Goal: Task Accomplishment & Management: Manage account settings

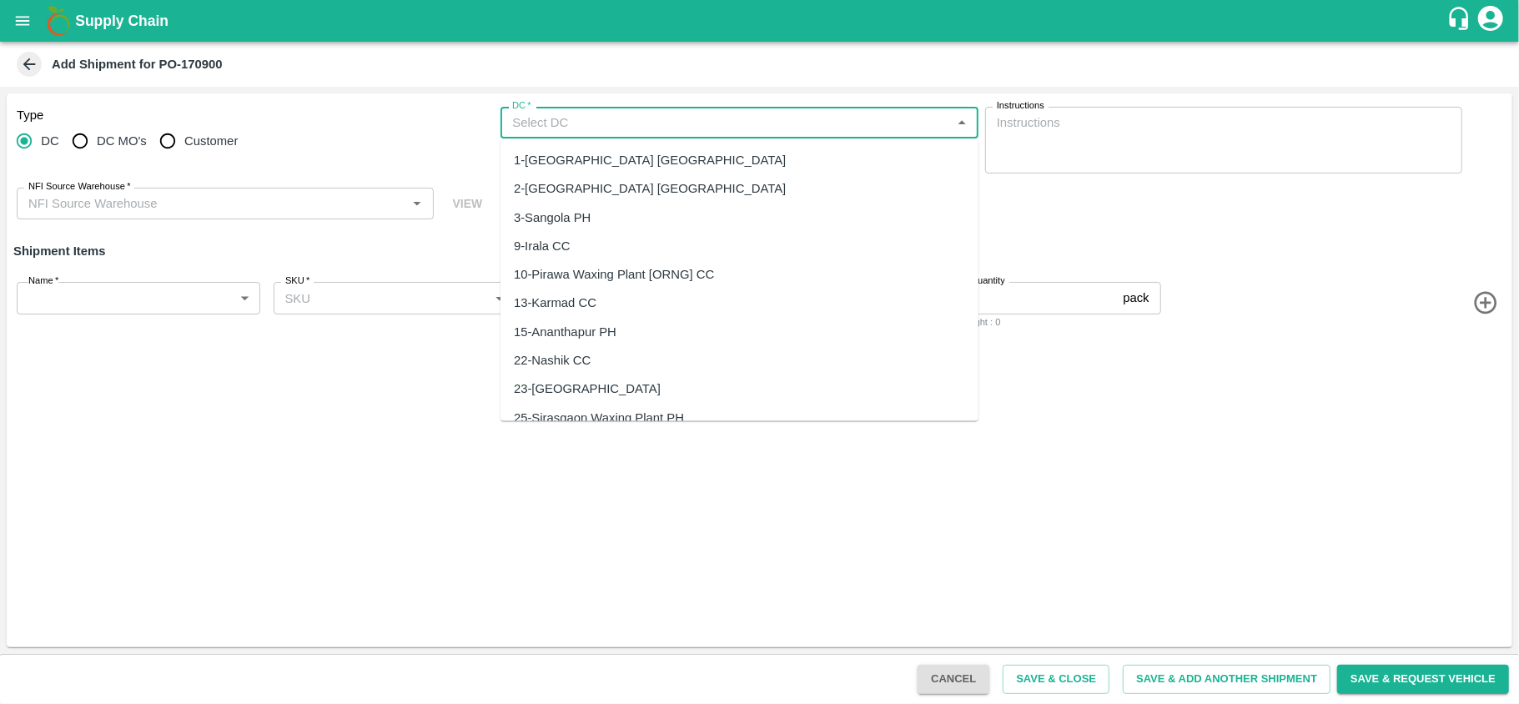
click at [601, 118] on input "DC   *" at bounding box center [725, 123] width 440 height 22
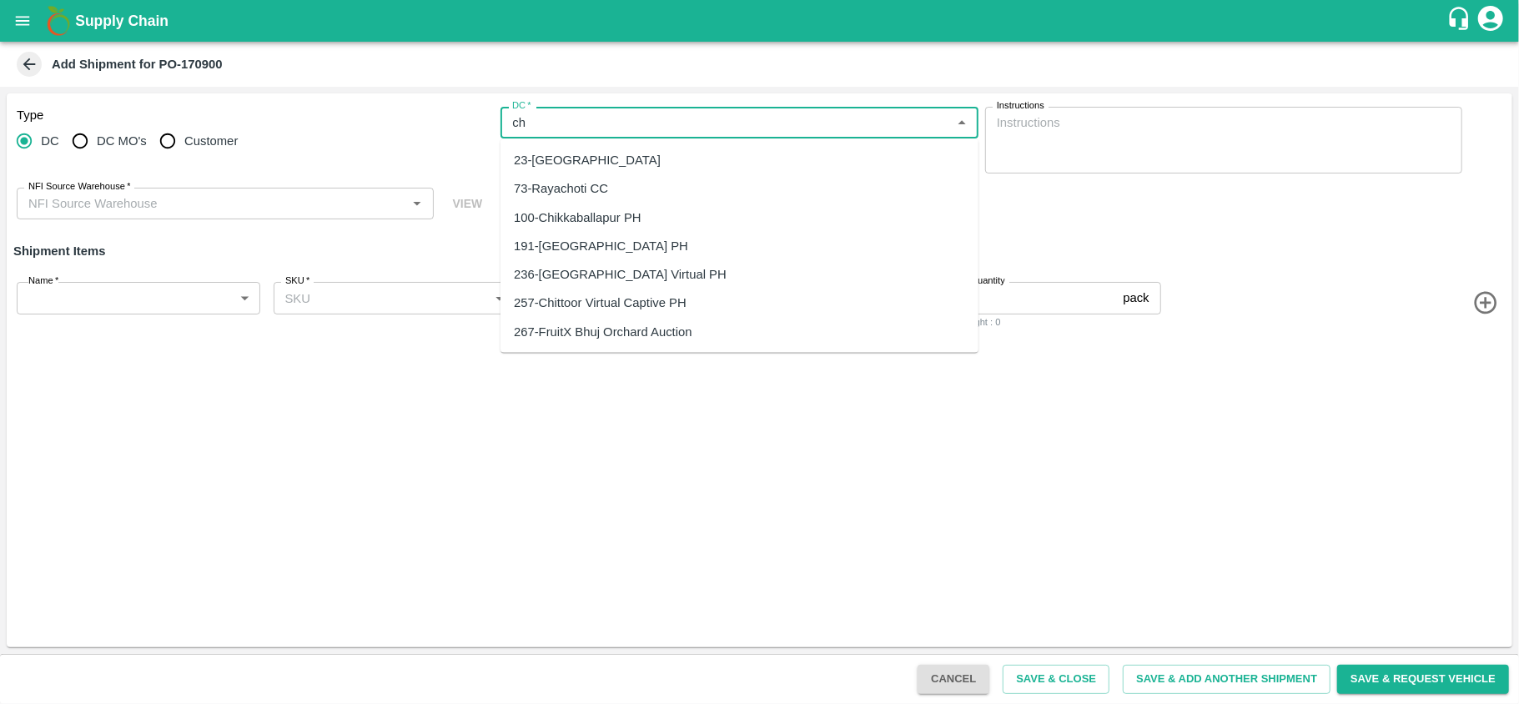
click at [567, 157] on div "23-Chennai DC" at bounding box center [587, 160] width 147 height 18
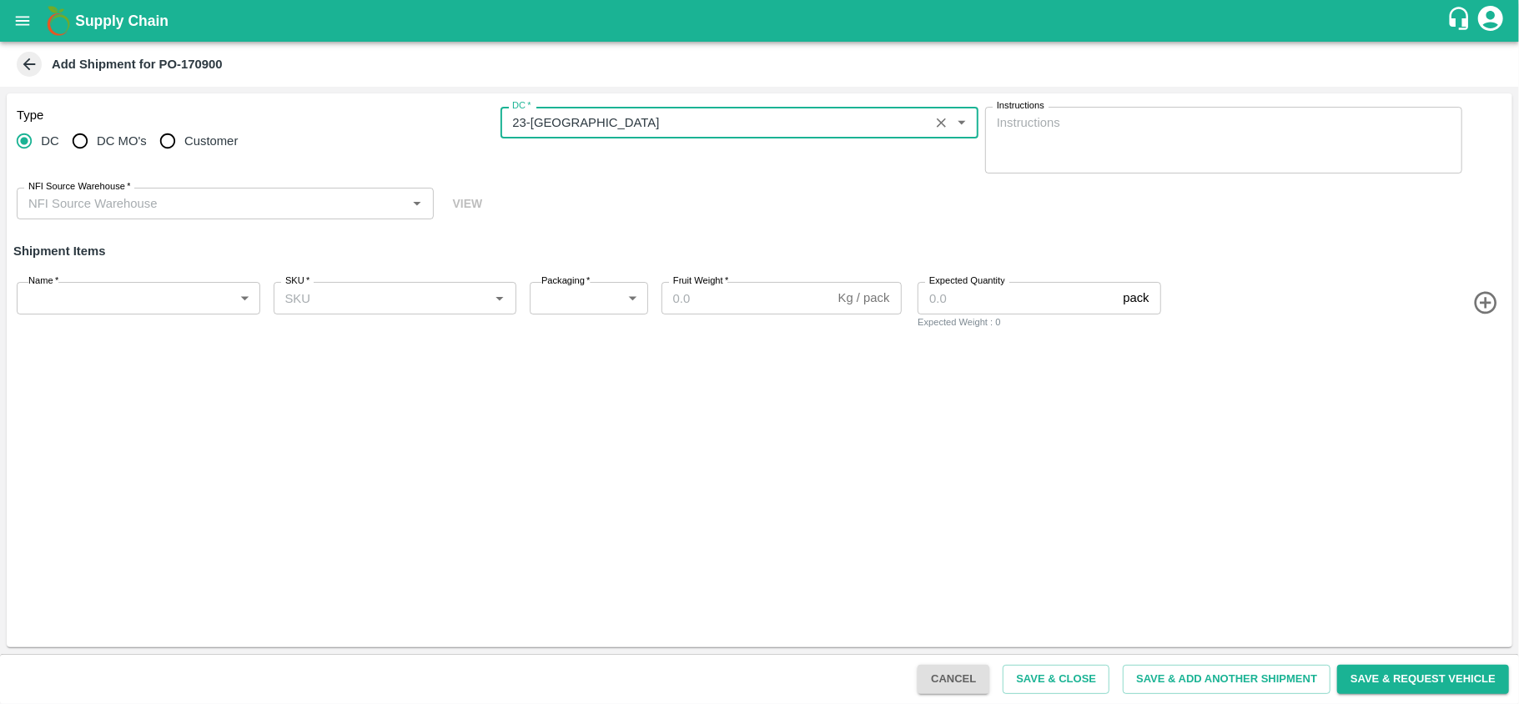
type input "23-Chennai DC"
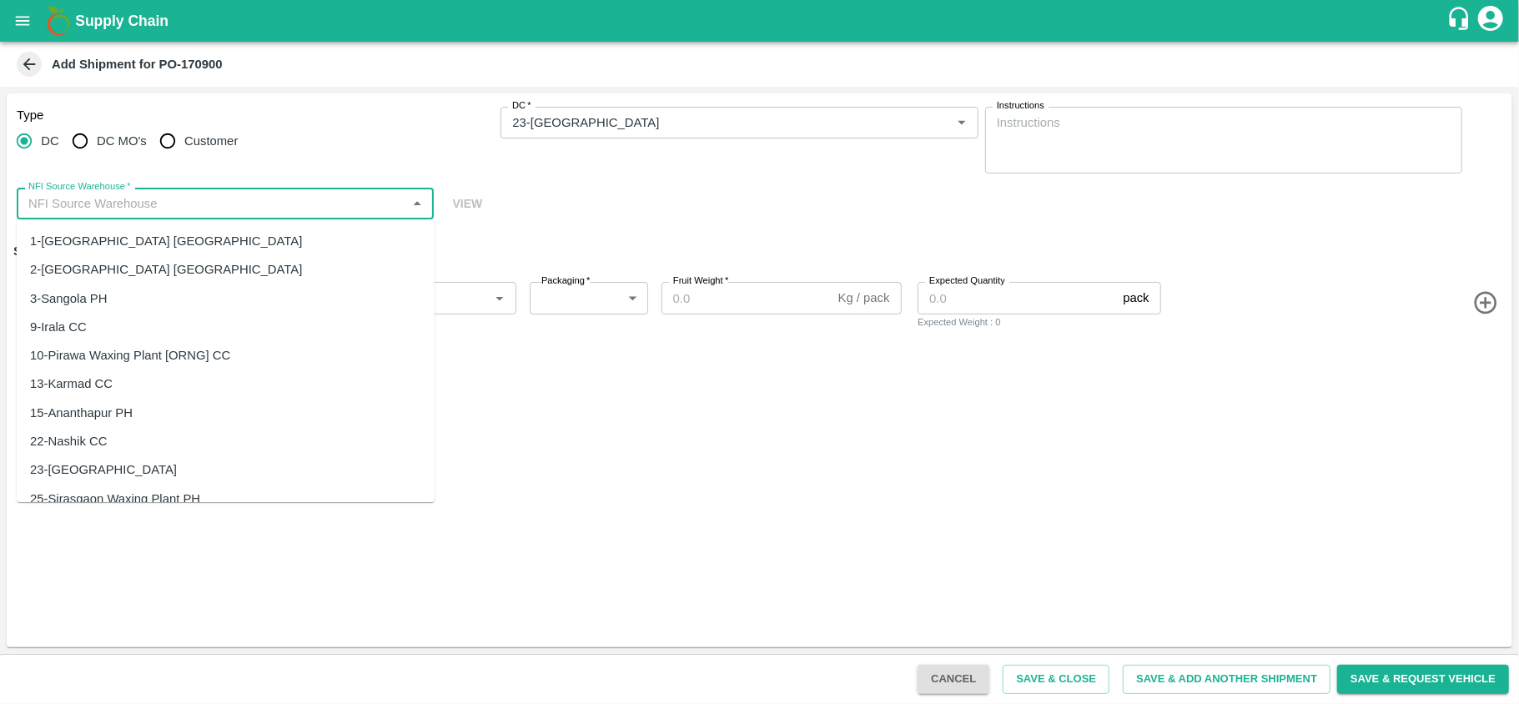
click at [308, 212] on input "NFI Source Warehouse   *" at bounding box center [212, 204] width 380 height 22
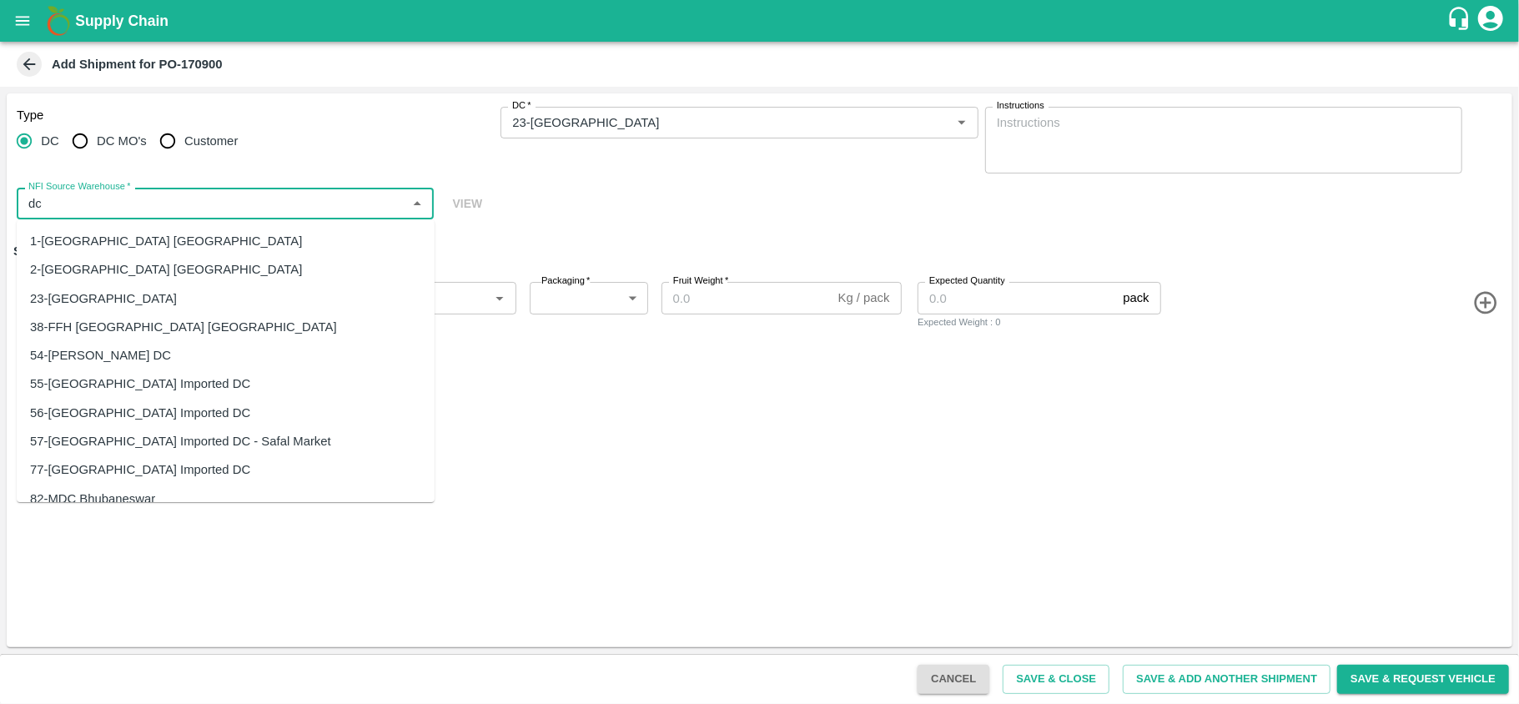
click at [131, 289] on div "23-Chennai DC" at bounding box center [226, 298] width 418 height 28
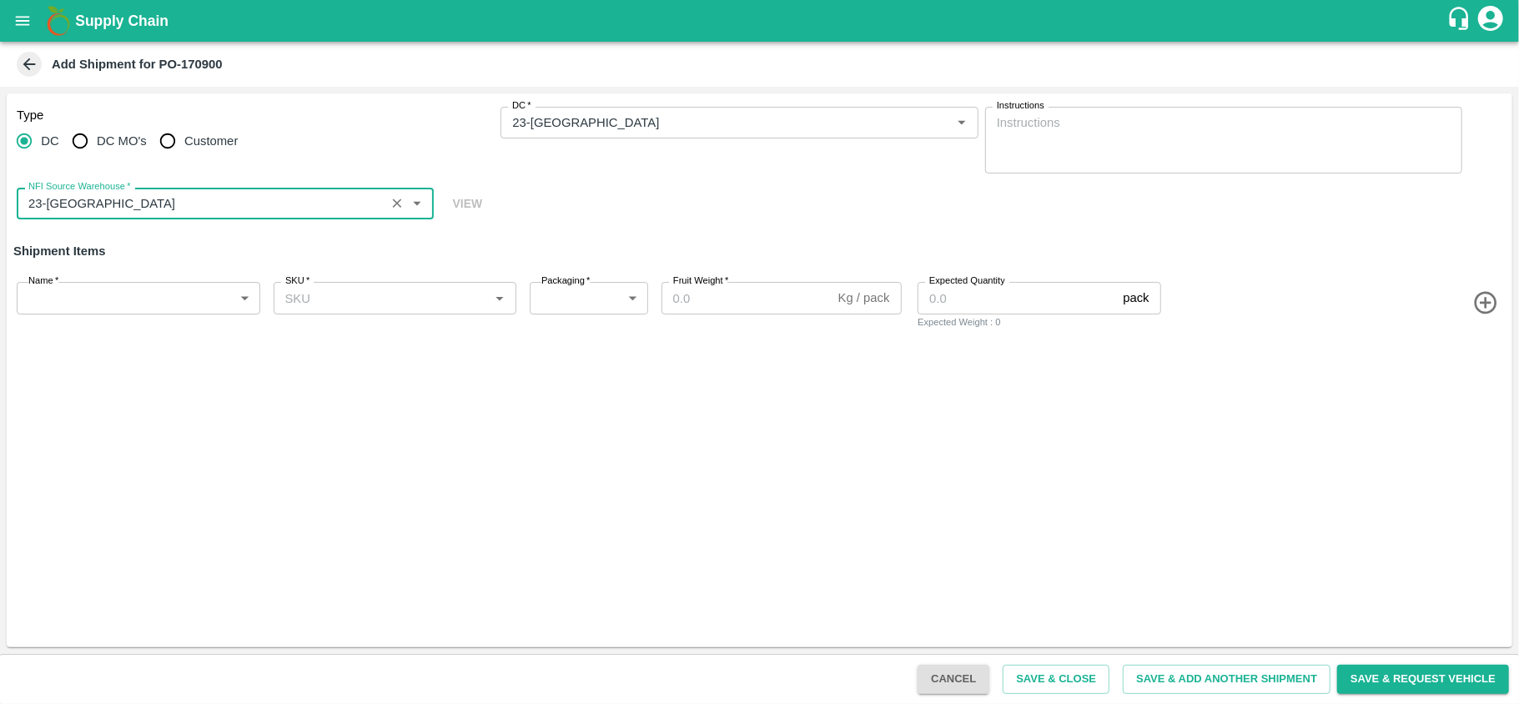
type input "23-Chennai DC"
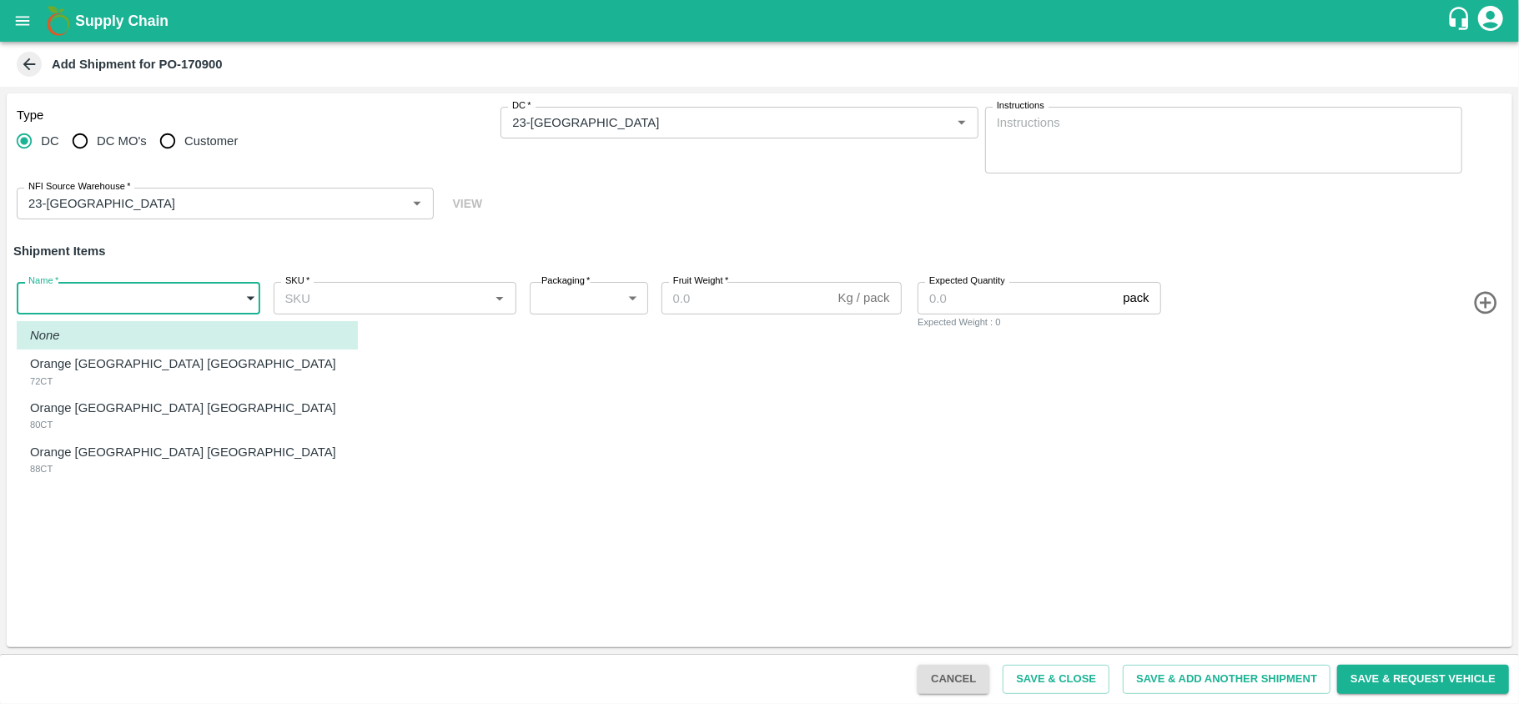
click at [108, 291] on body "Supply Chain Add Shipment for PO-170900 Type DC DC MO's Customer DC   * DC   * …" at bounding box center [759, 352] width 1519 height 704
click at [103, 385] on div "Orange Valencia Egypt 72CT" at bounding box center [187, 372] width 314 height 34
type input "1936140"
type input "276"
type input "15"
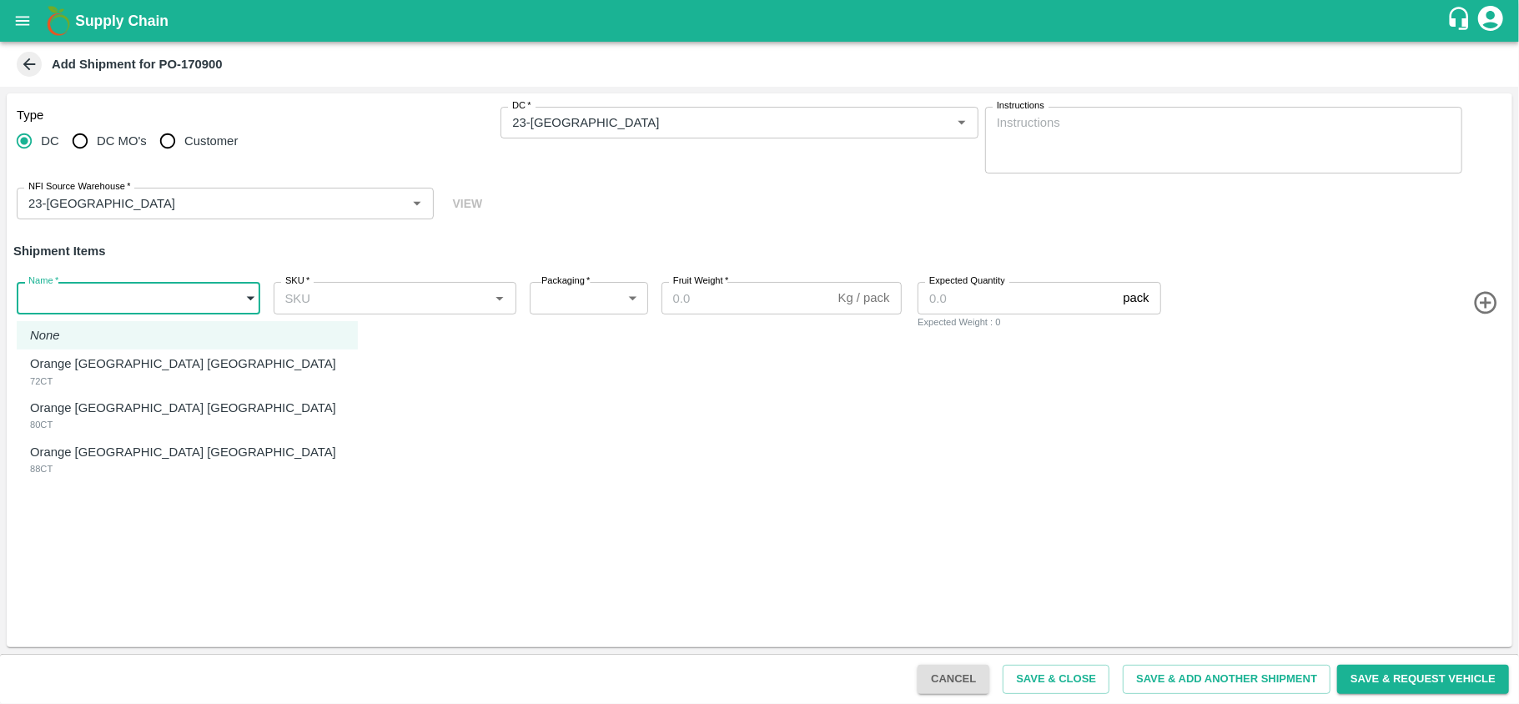
type input "480"
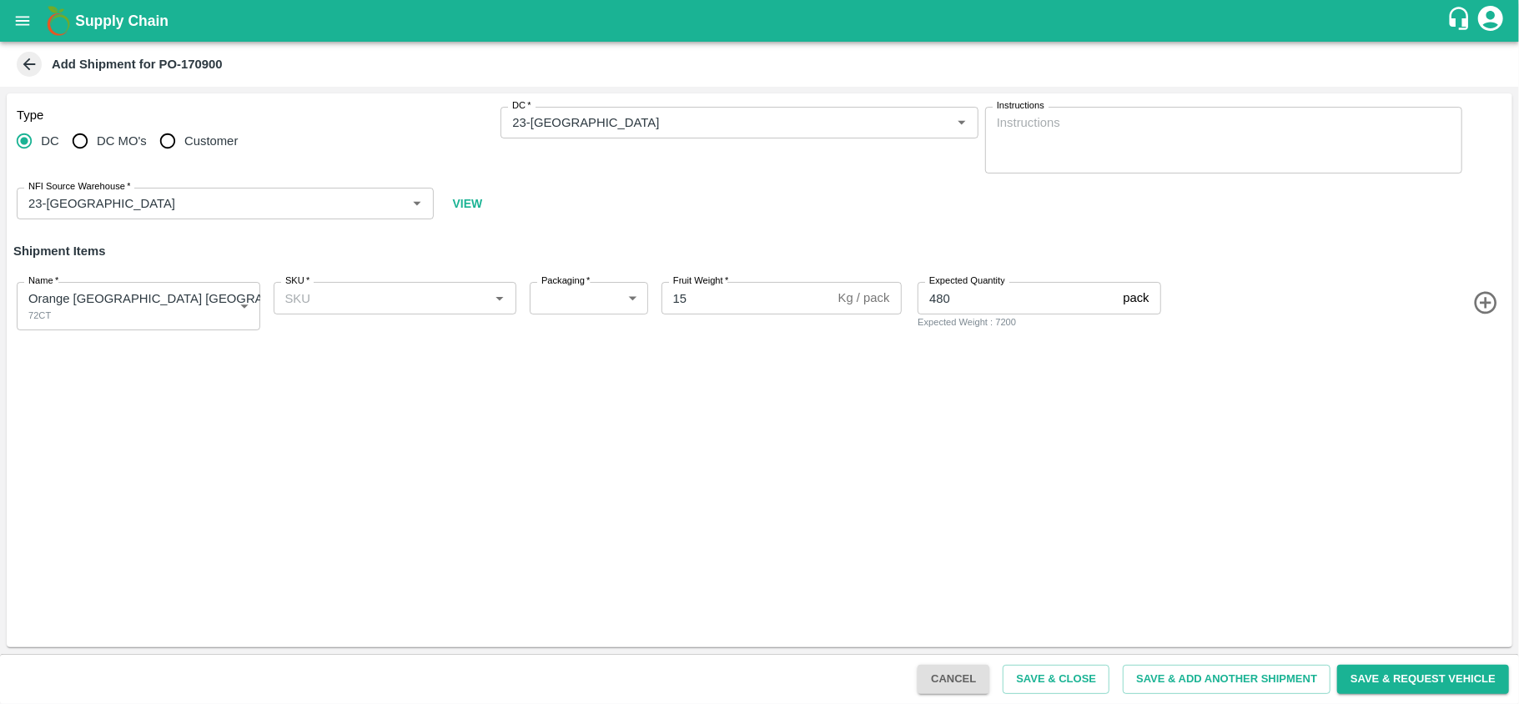
click at [1482, 301] on icon "button" at bounding box center [1486, 303] width 28 height 28
click at [1489, 377] on icon "button" at bounding box center [1485, 377] width 23 height 23
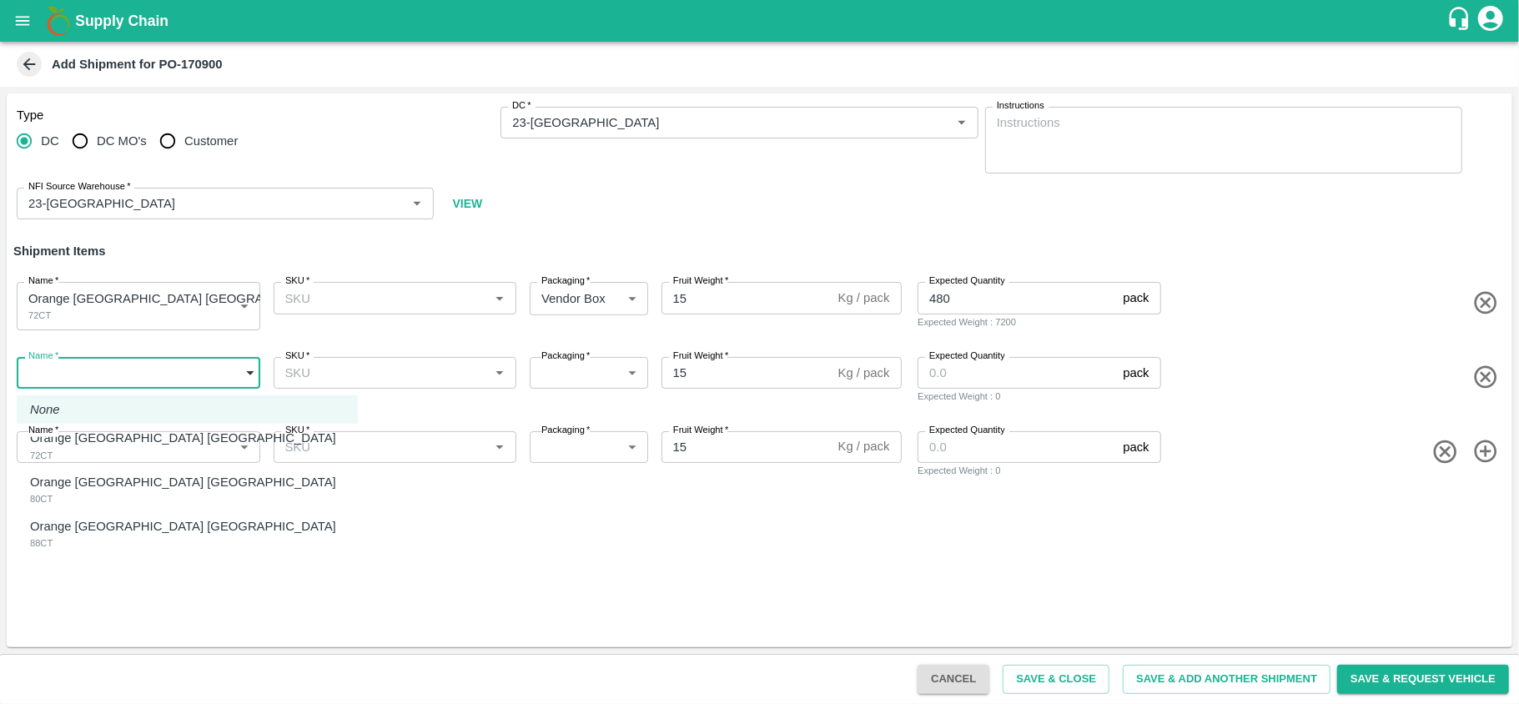
click at [163, 362] on body "Supply Chain Add Shipment for PO-170900 Type DC DC MO's Customer DC   * DC   * …" at bounding box center [759, 352] width 1519 height 704
click at [117, 474] on p "Orange [GEOGRAPHIC_DATA] [GEOGRAPHIC_DATA]" at bounding box center [183, 482] width 306 height 18
type input "1936141"
type input "276"
type input "480"
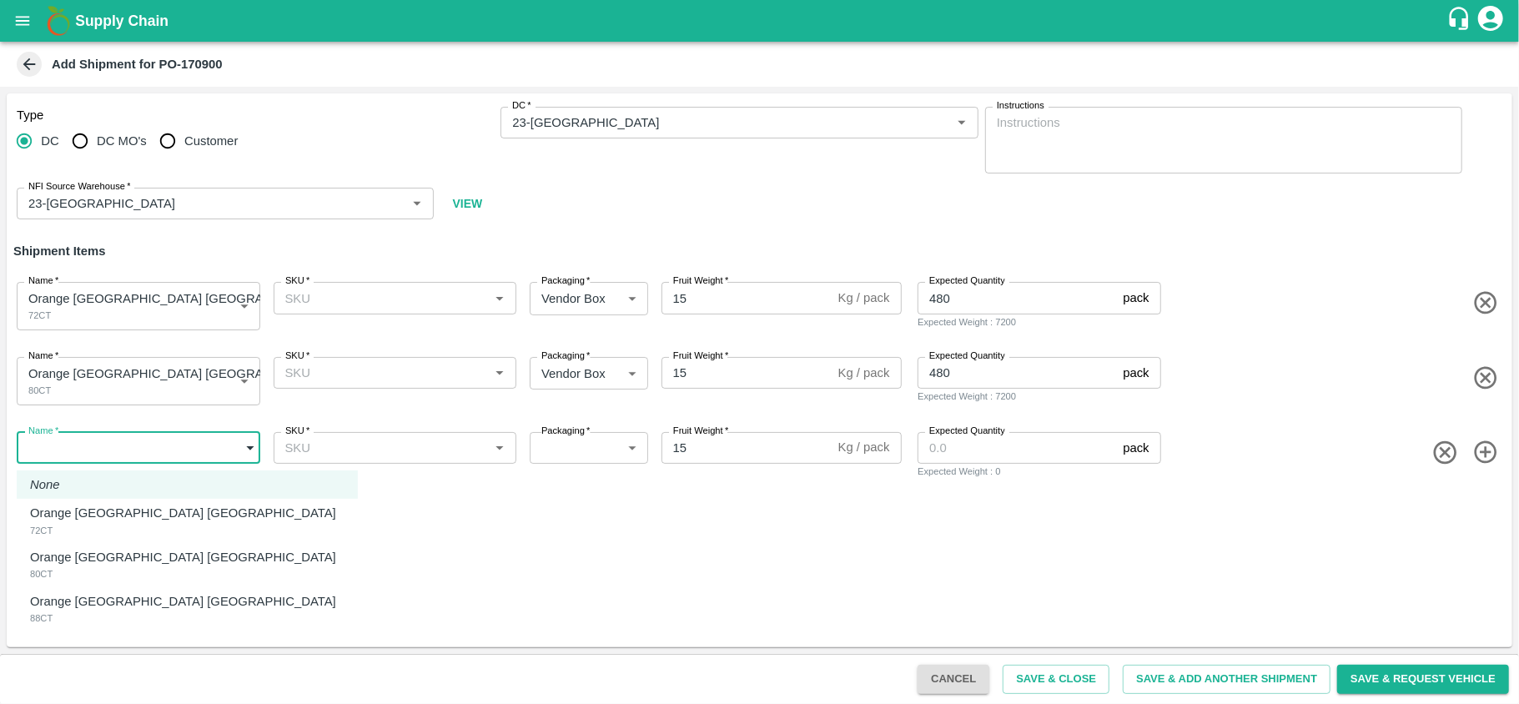
click at [113, 460] on body "Supply Chain Add Shipment for PO-170900 Type DC DC MO's Customer DC   * DC   * …" at bounding box center [759, 352] width 1519 height 704
click at [100, 598] on p "Orange [GEOGRAPHIC_DATA] [GEOGRAPHIC_DATA]" at bounding box center [183, 601] width 306 height 18
type input "1936142"
type input "276"
type input "704"
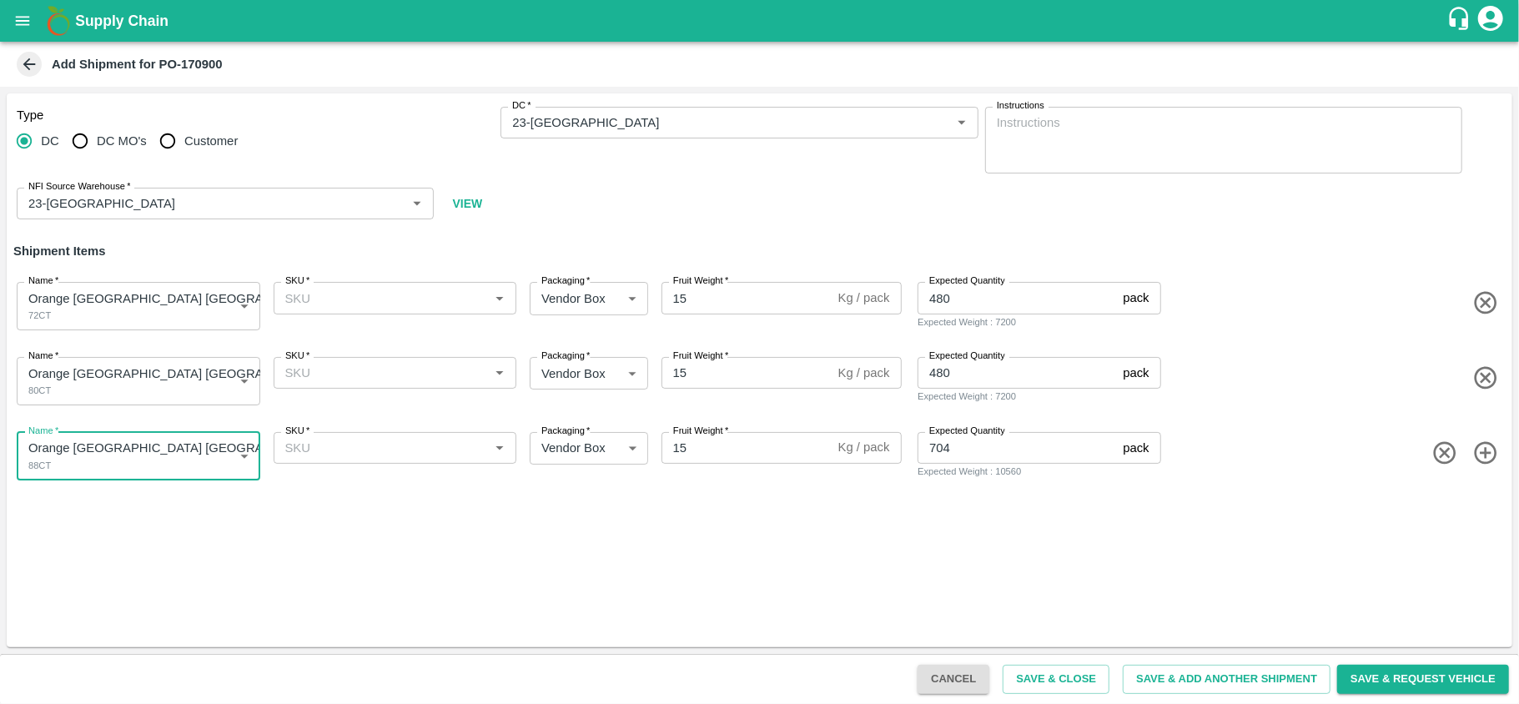
click at [407, 311] on div "SKU   *" at bounding box center [396, 298] width 244 height 32
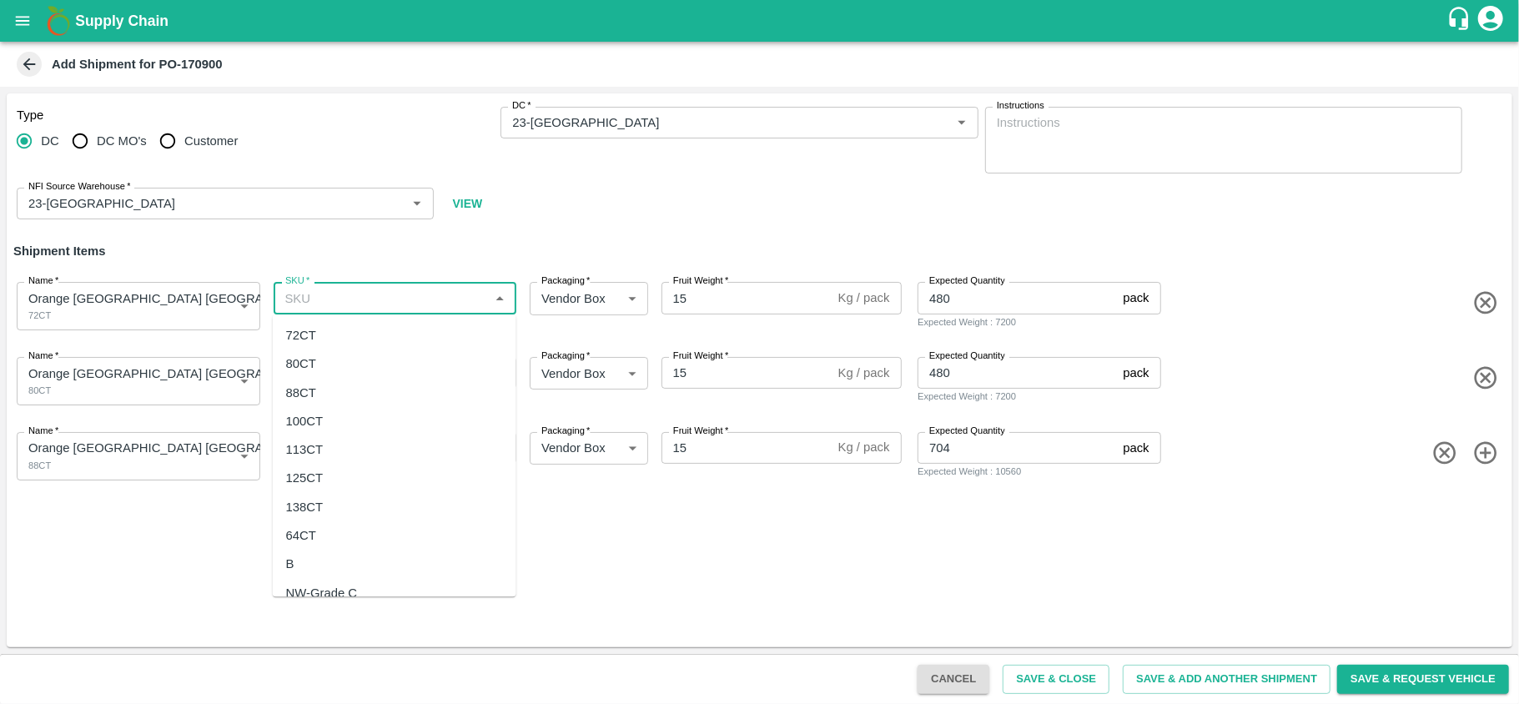
click at [337, 335] on div "72CT" at bounding box center [395, 335] width 244 height 28
type input "72CT"
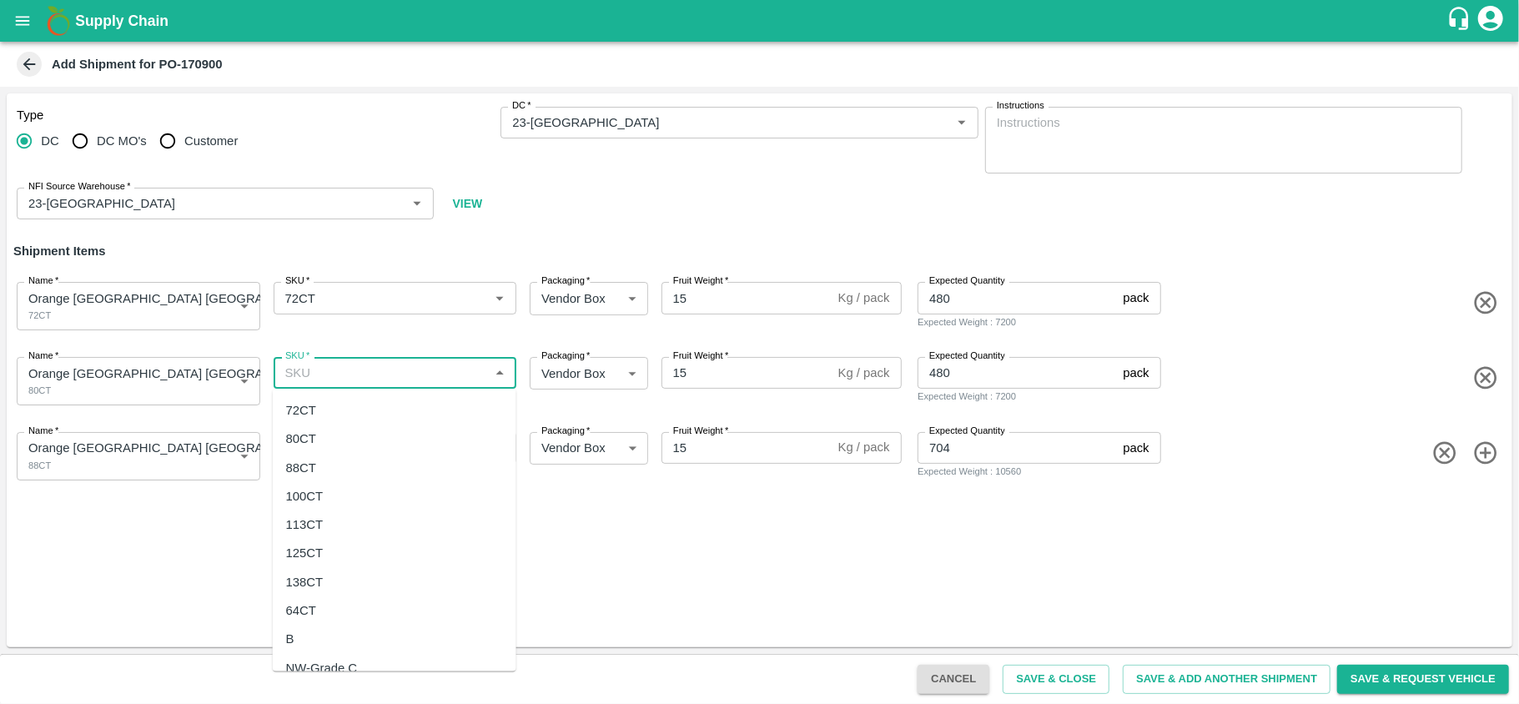
click at [320, 370] on input "SKU   *" at bounding box center [382, 373] width 206 height 22
click at [314, 448] on div "80CT" at bounding box center [395, 439] width 244 height 28
type input "80CT"
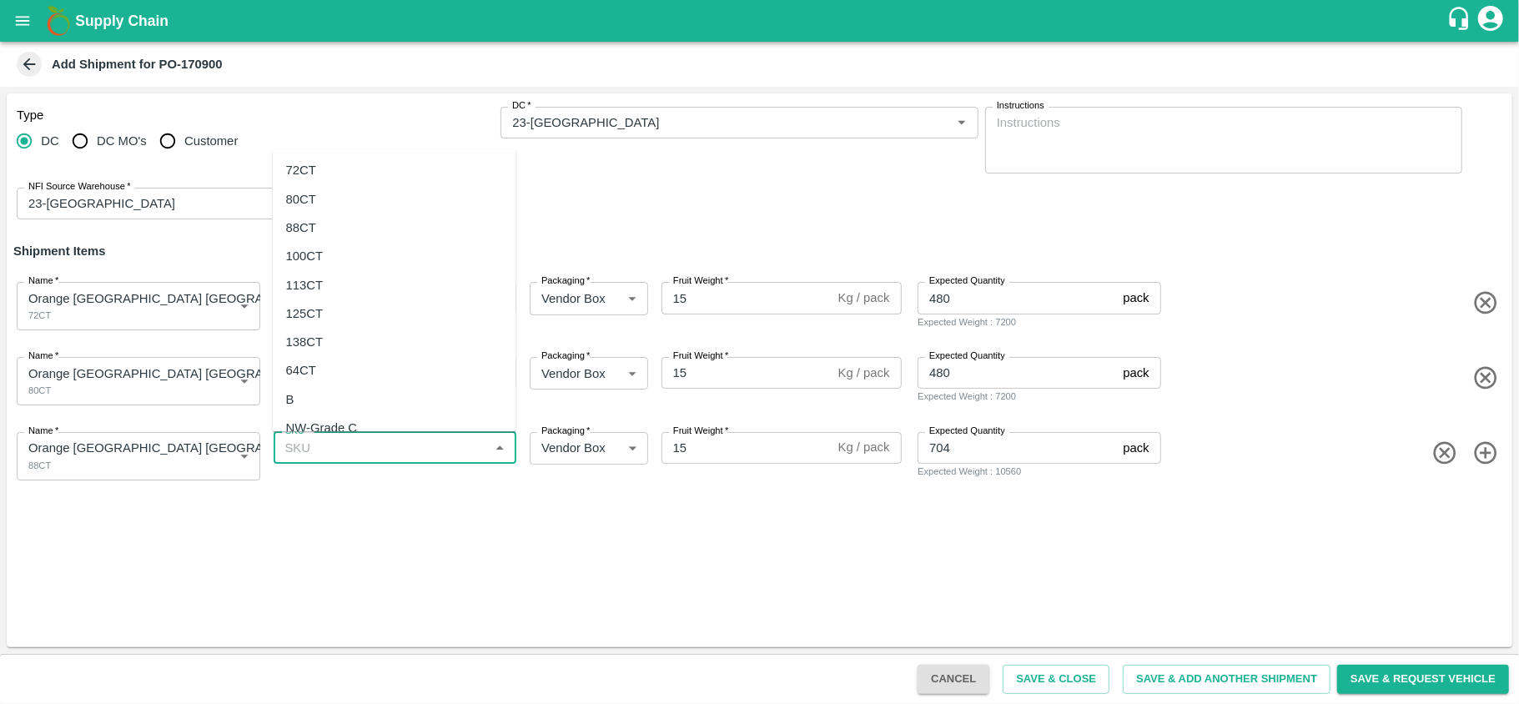
click at [314, 448] on input "SKU   *" at bounding box center [382, 448] width 206 height 22
click at [340, 230] on div "88CT" at bounding box center [395, 228] width 244 height 28
type input "88CT"
click at [1038, 674] on button "Save & Close" at bounding box center [1056, 679] width 107 height 29
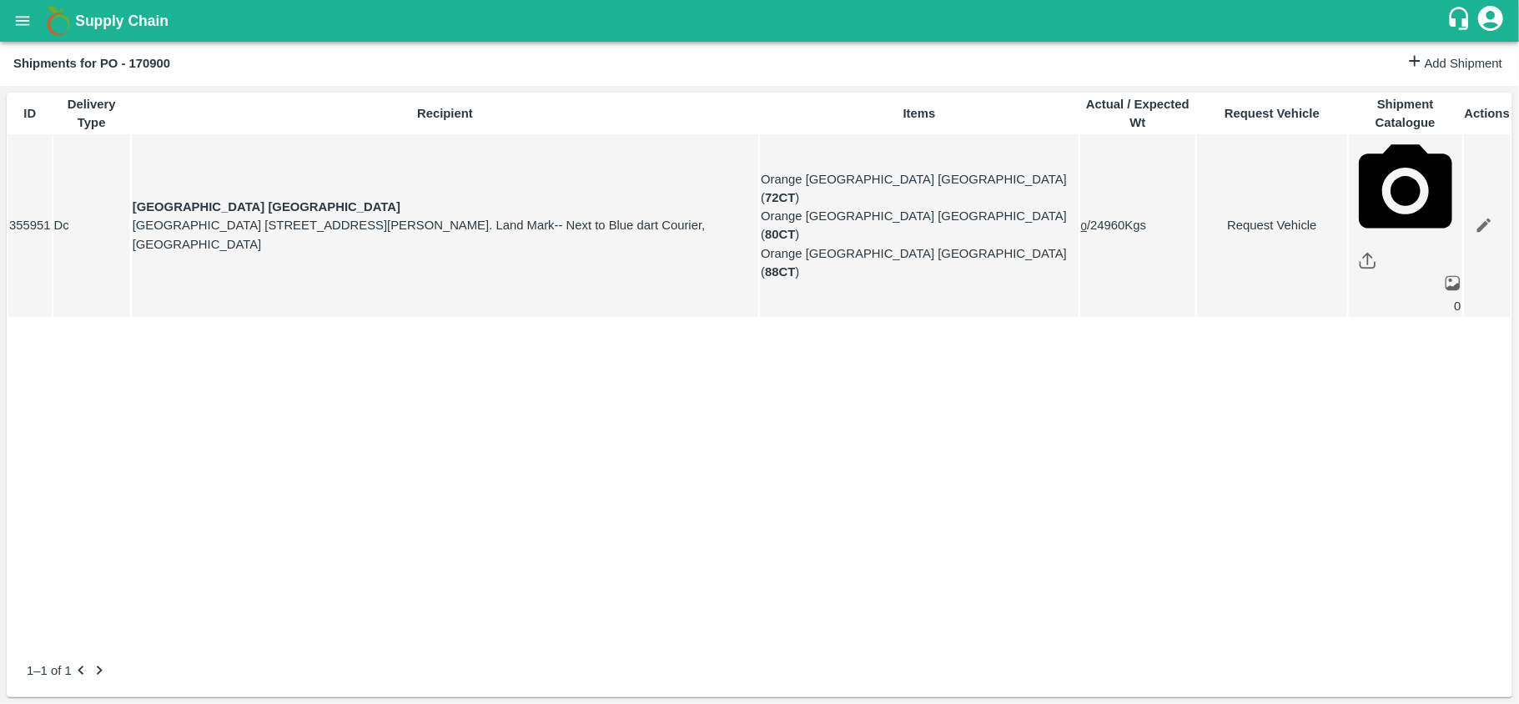
click at [14, 20] on icon "open drawer" at bounding box center [22, 21] width 18 height 18
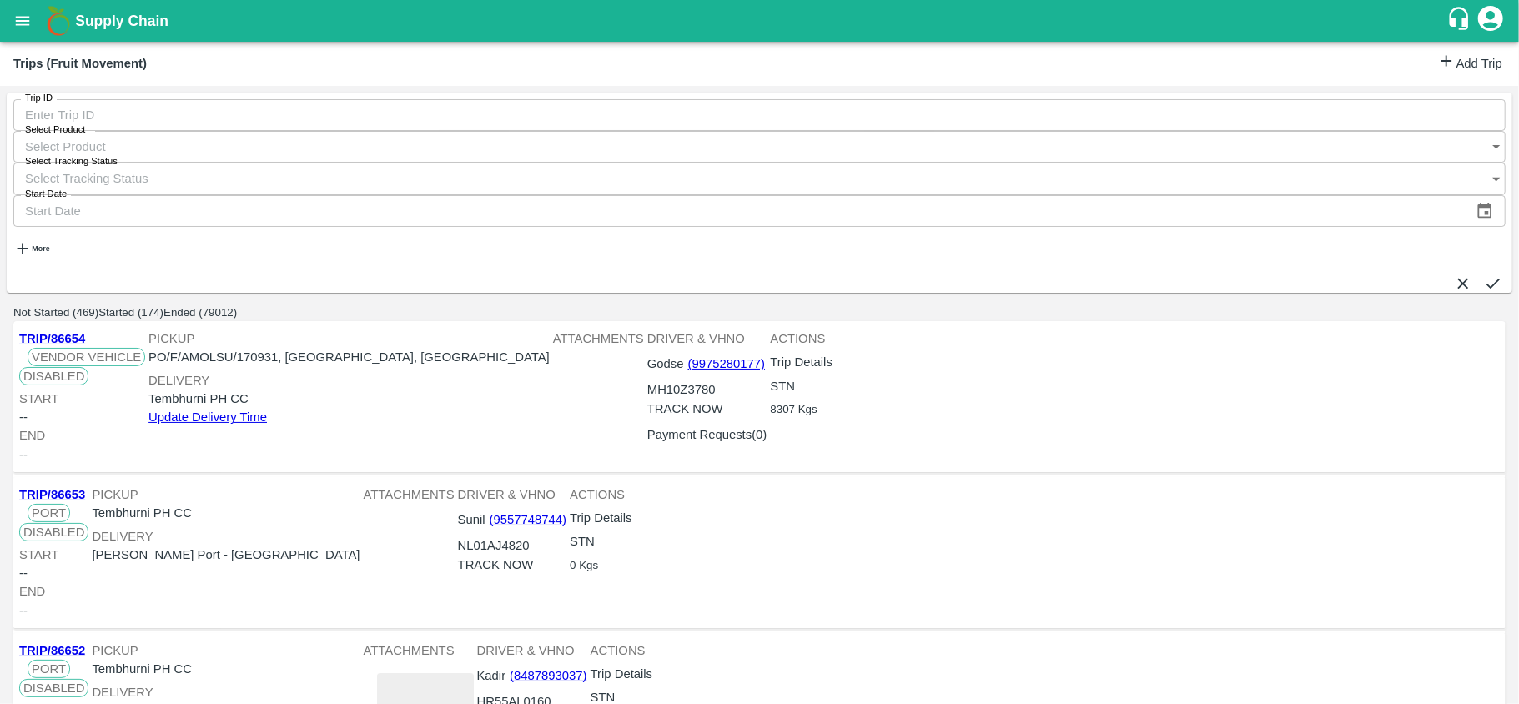
click at [1437, 62] on link "Add Trip" at bounding box center [1469, 64] width 65 height 24
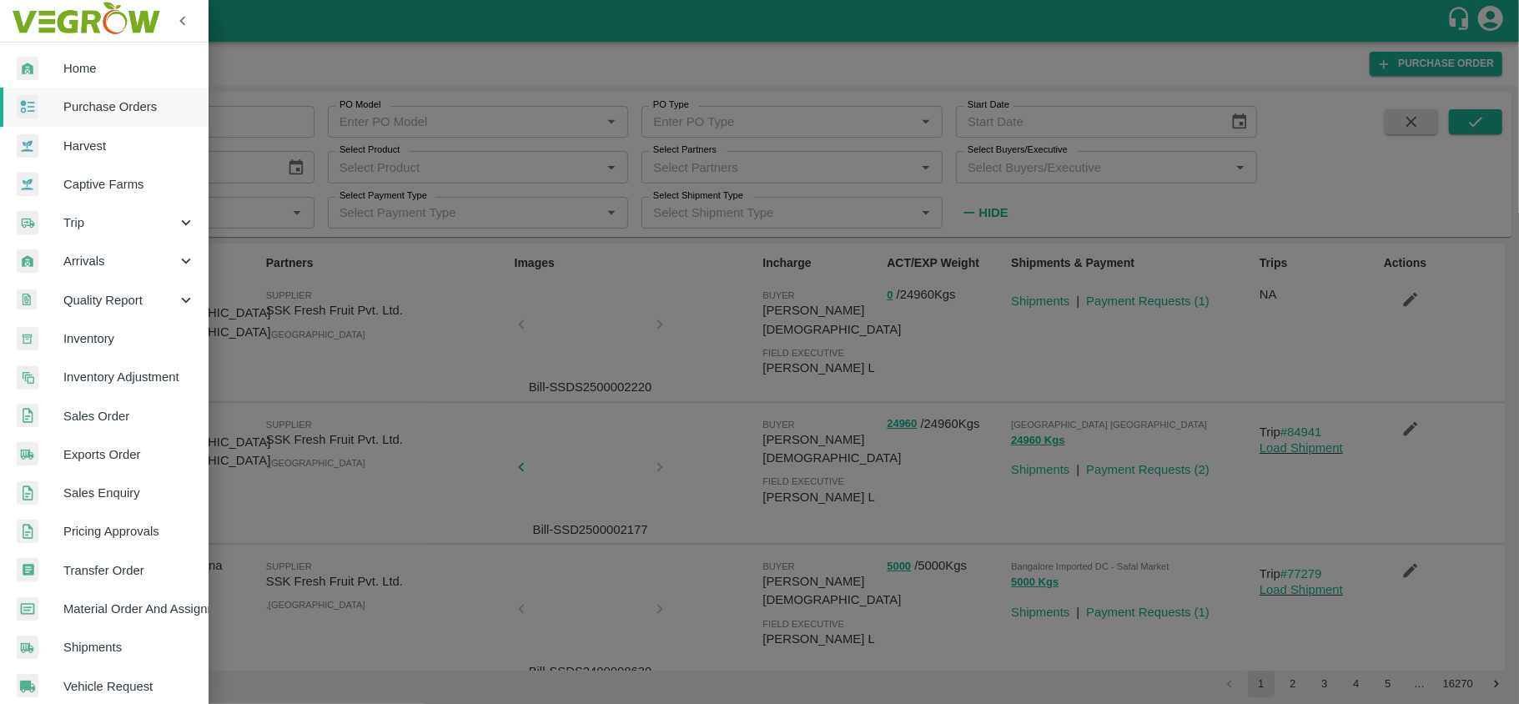
scroll to position [247, 0]
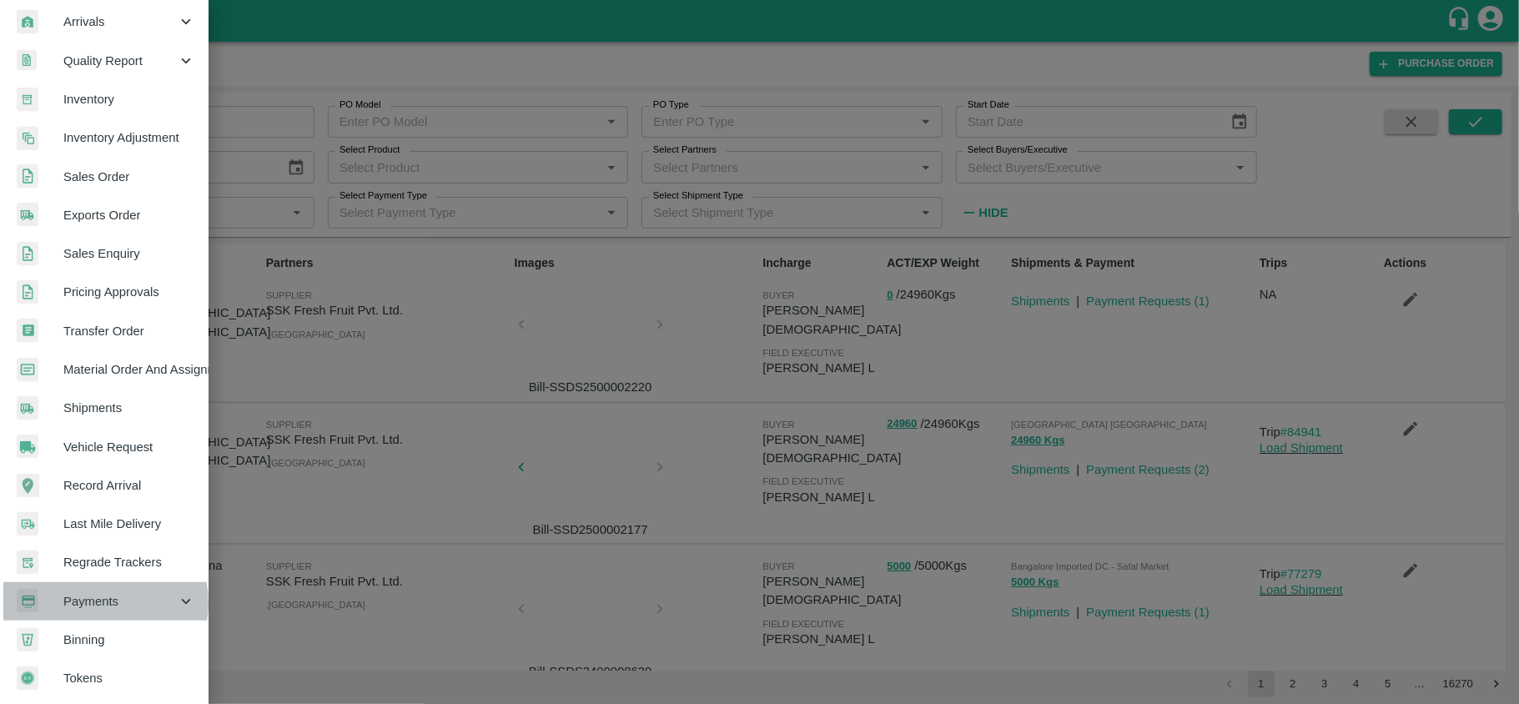
click at [98, 596] on span "Payments" at bounding box center [119, 601] width 113 height 18
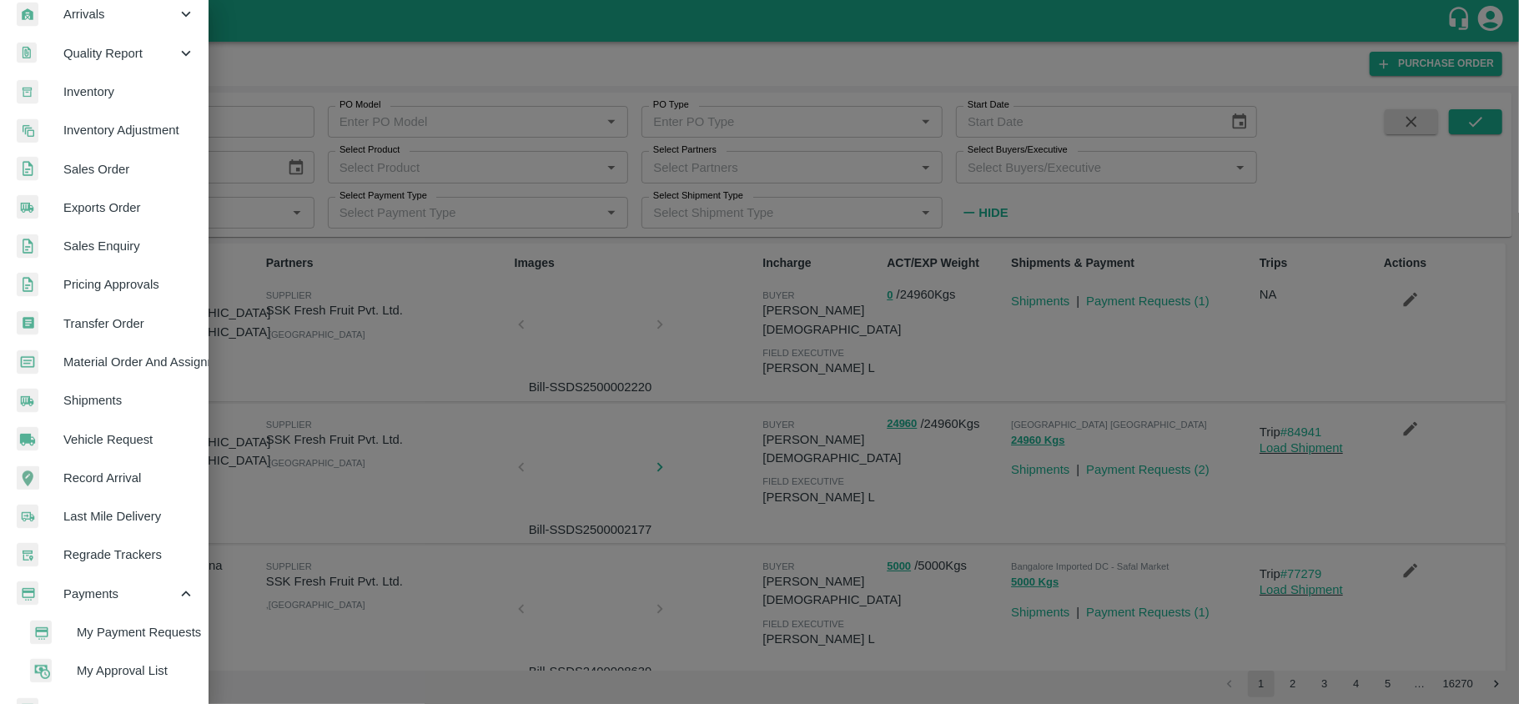
click at [127, 628] on span "My Payment Requests" at bounding box center [136, 632] width 118 height 18
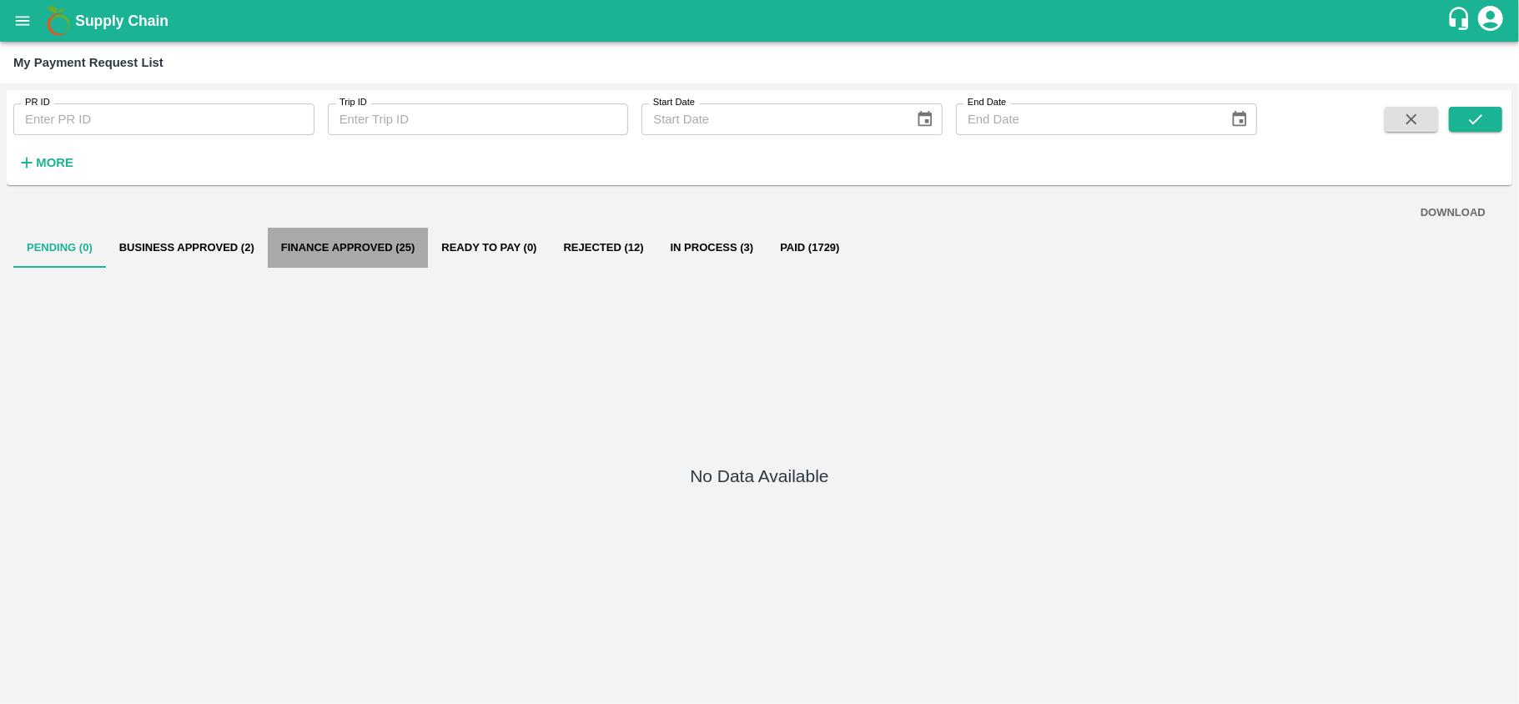
click at [365, 242] on button "Finance Approved (25)" at bounding box center [348, 248] width 161 height 40
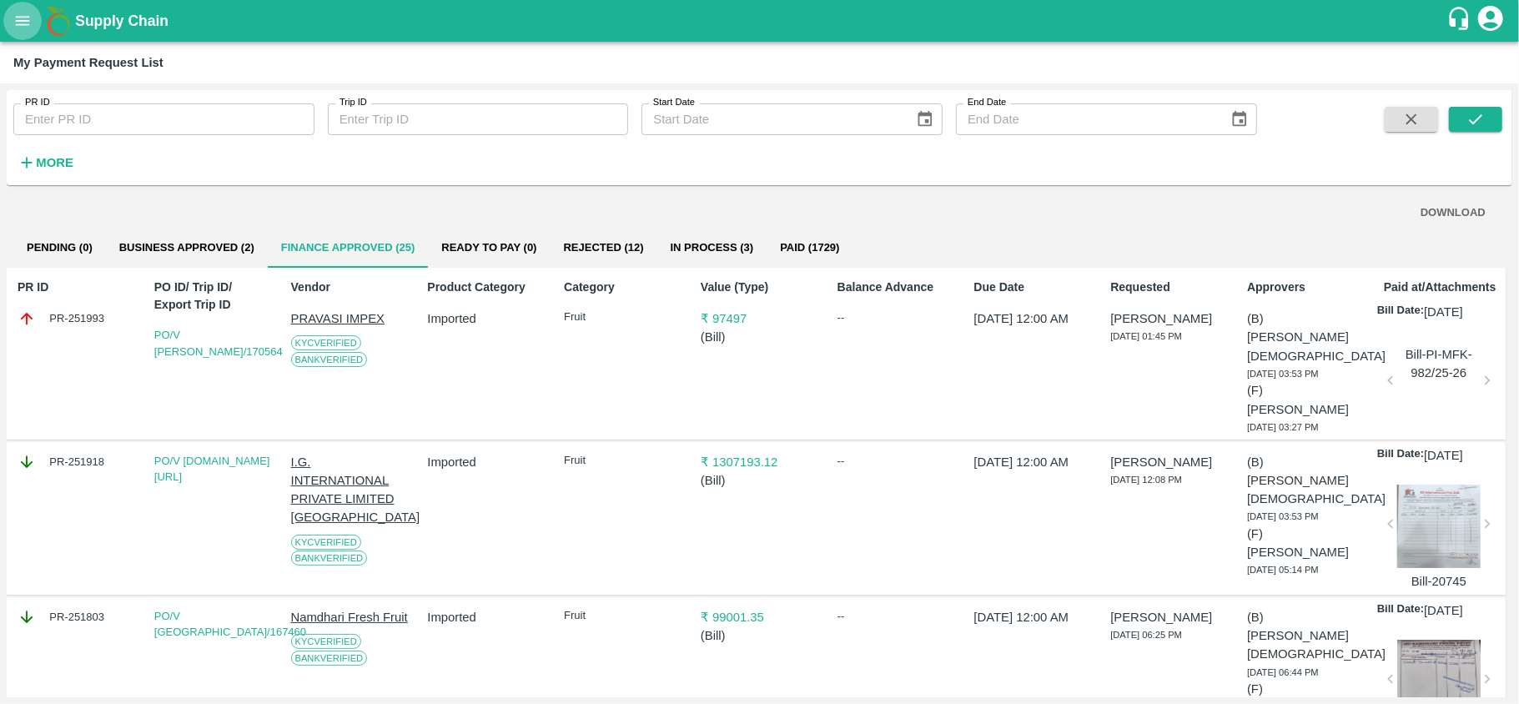
click at [15, 12] on icon "open drawer" at bounding box center [22, 21] width 18 height 18
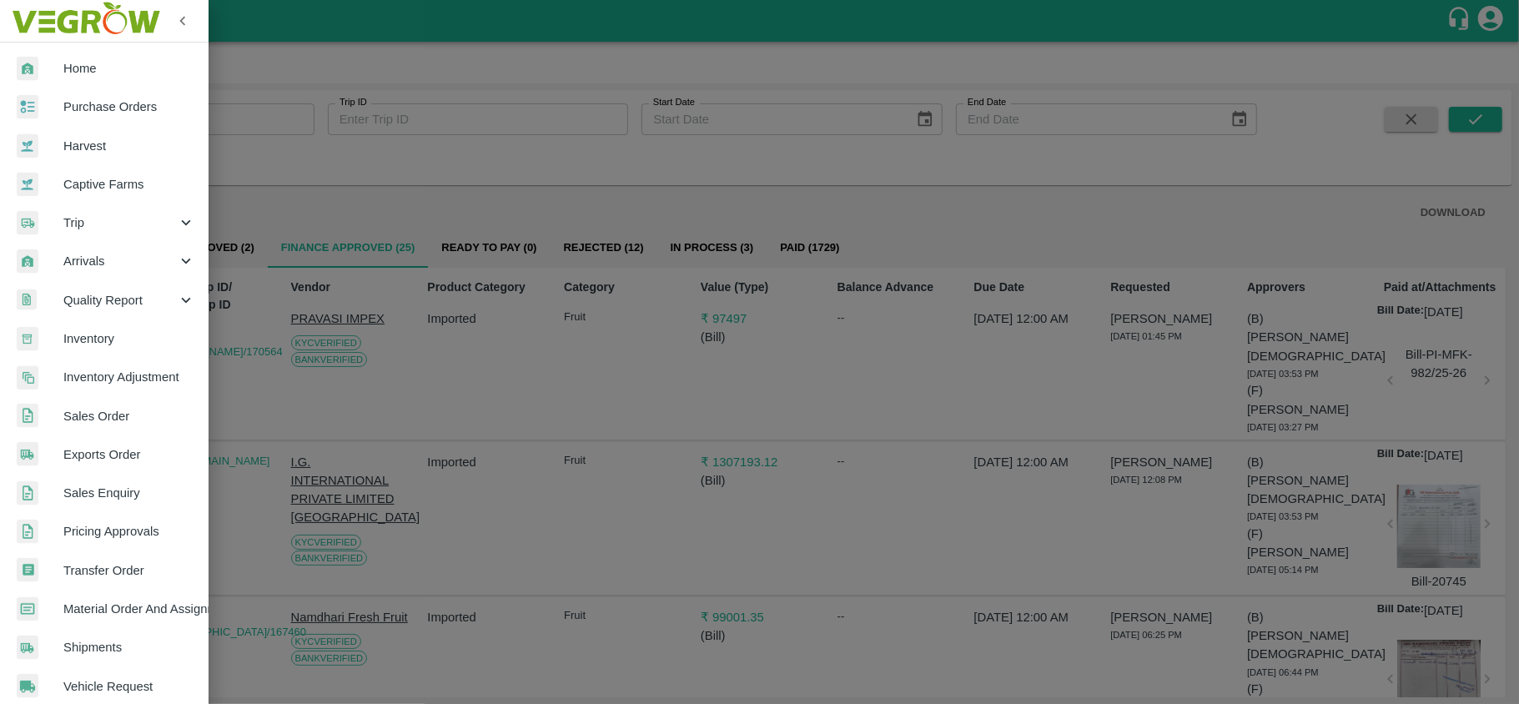
click at [60, 105] on div at bounding box center [40, 107] width 47 height 24
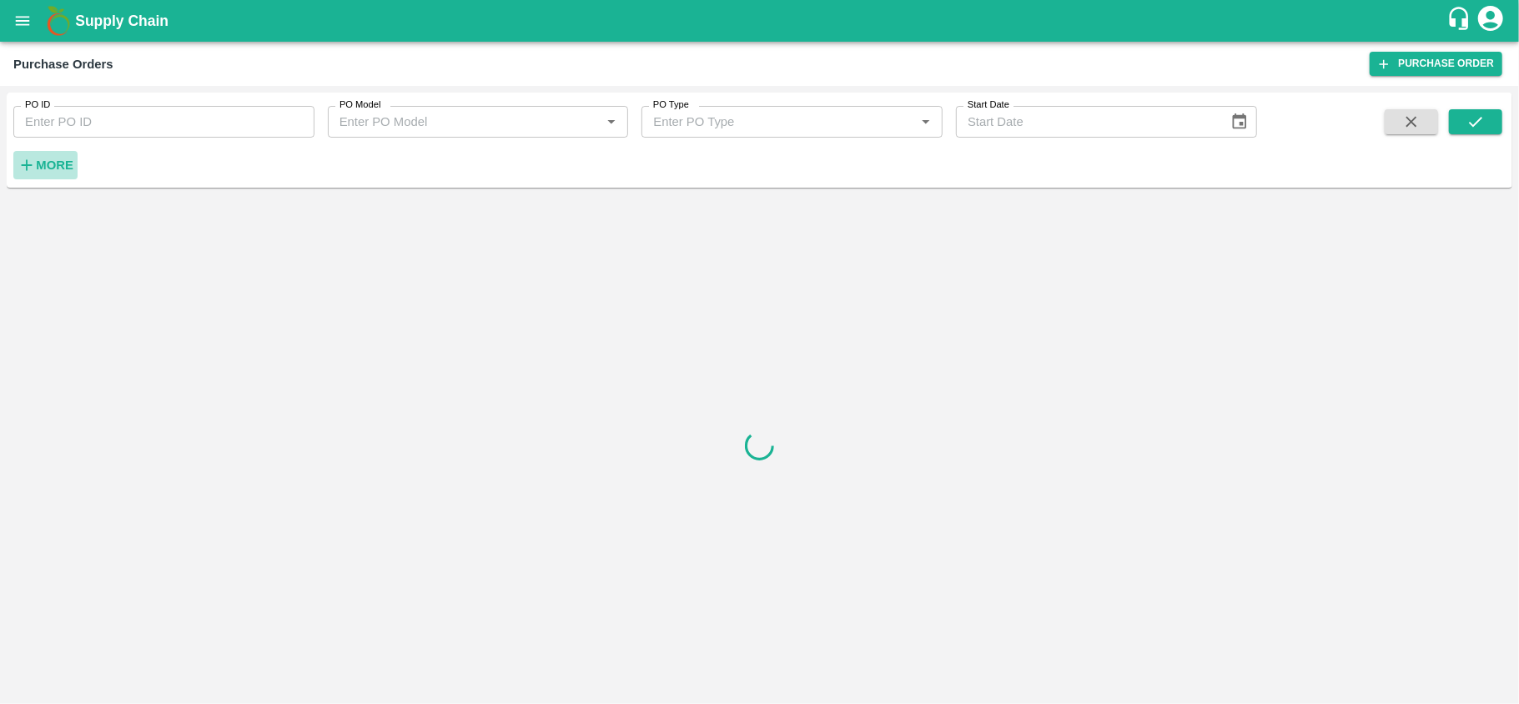
click at [40, 165] on strong "More" at bounding box center [55, 164] width 38 height 13
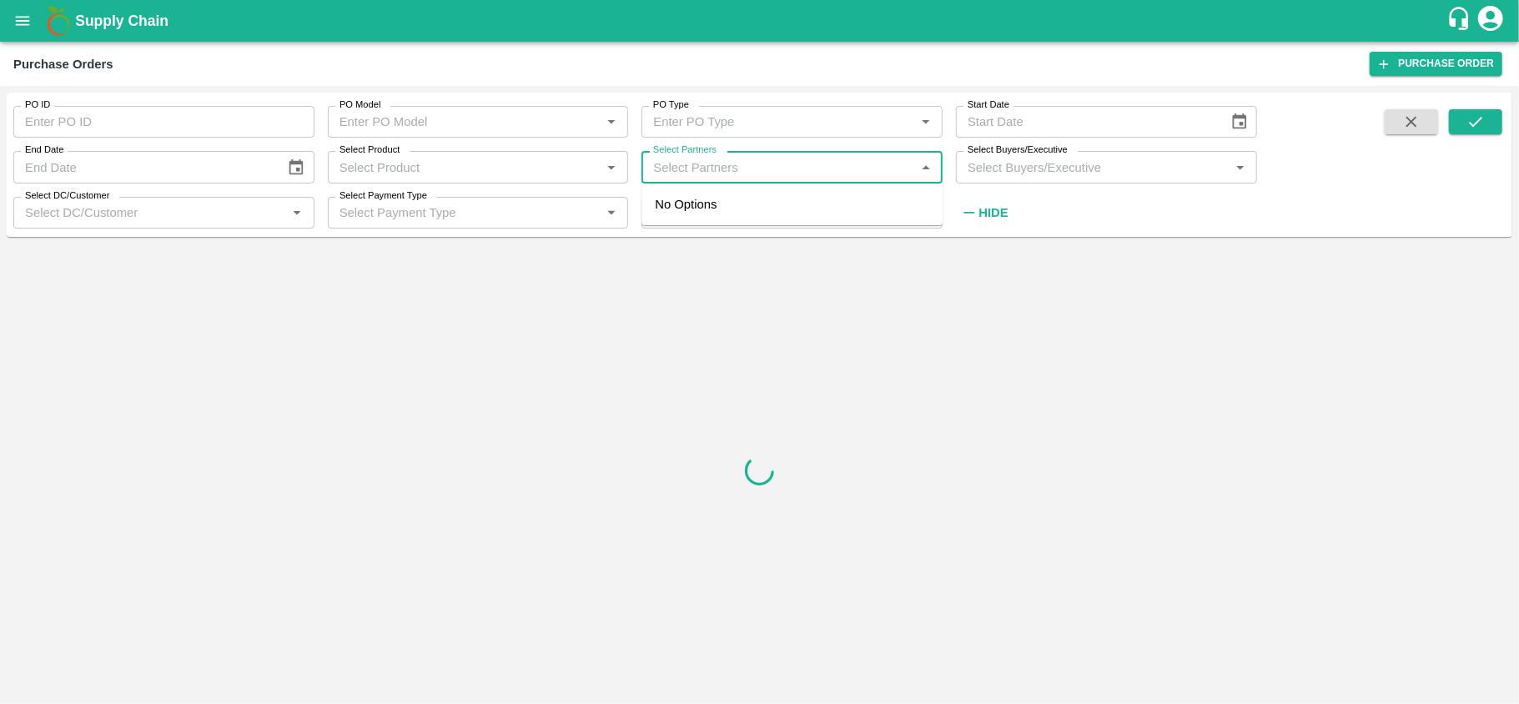
click at [716, 163] on input "Select Partners" at bounding box center [778, 167] width 264 height 22
type input "ssk"
click at [722, 204] on div "SSK Fresh Fruit Pvt. Ltd.-, Chennai-9791188588" at bounding box center [816, 214] width 228 height 38
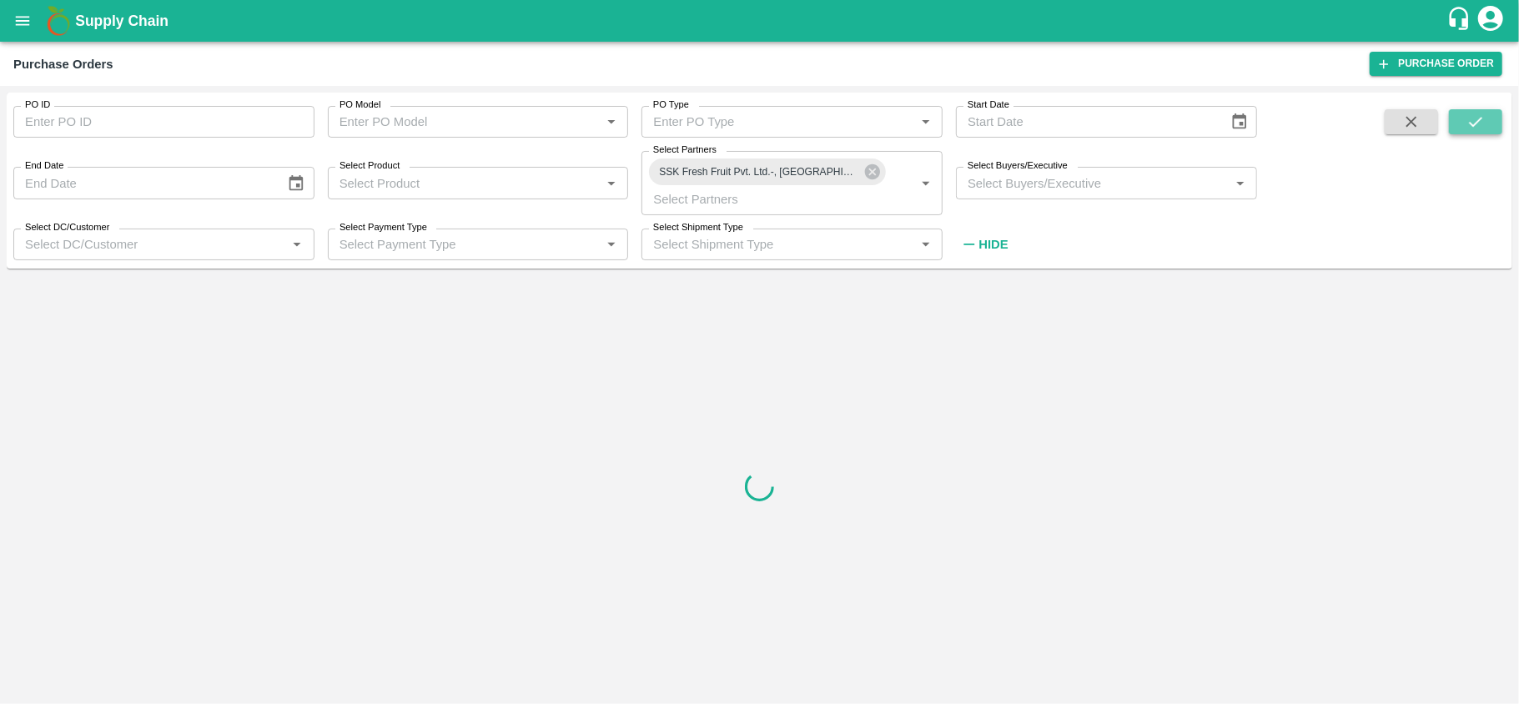
click at [1466, 121] on icon "submit" at bounding box center [1475, 122] width 18 height 18
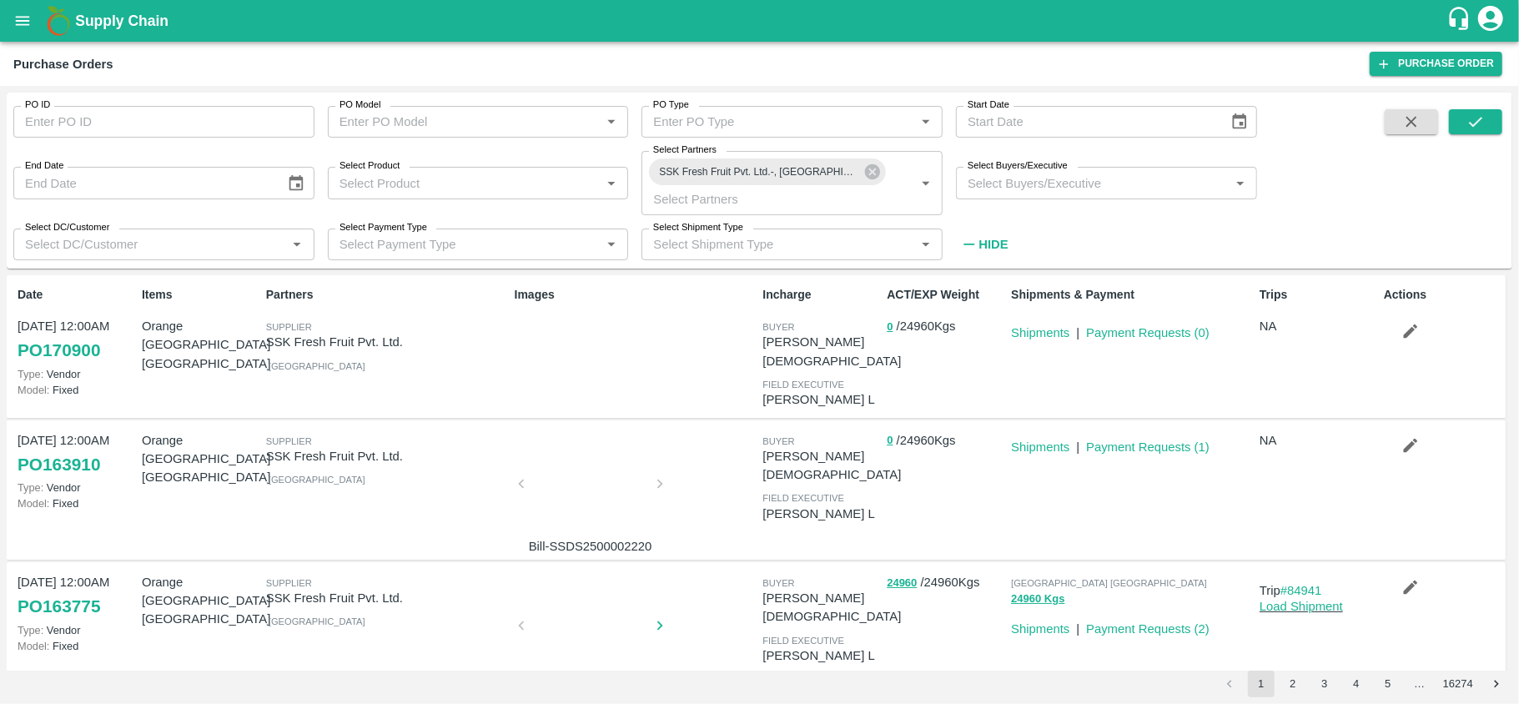
click at [577, 464] on div at bounding box center [590, 489] width 125 height 88
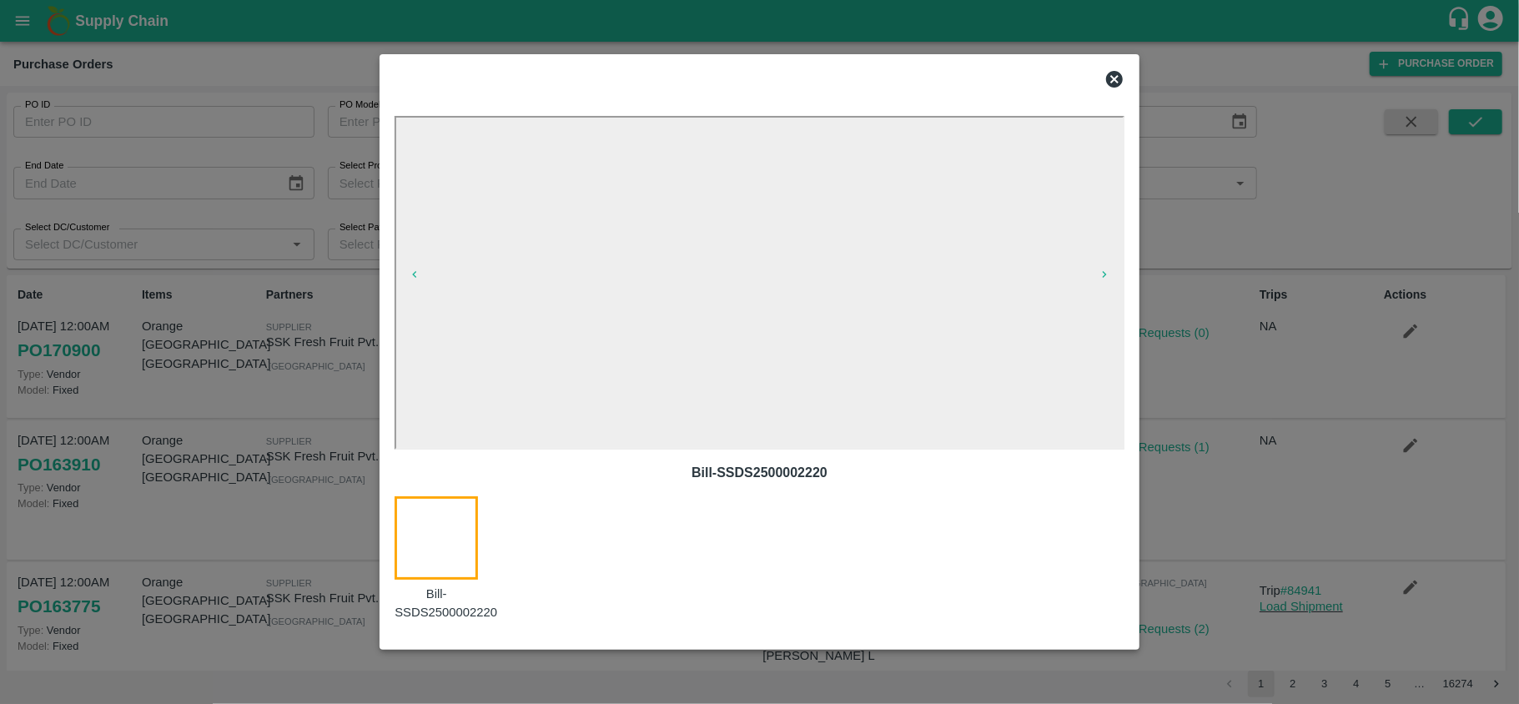
click at [1109, 71] on icon at bounding box center [1114, 79] width 20 height 20
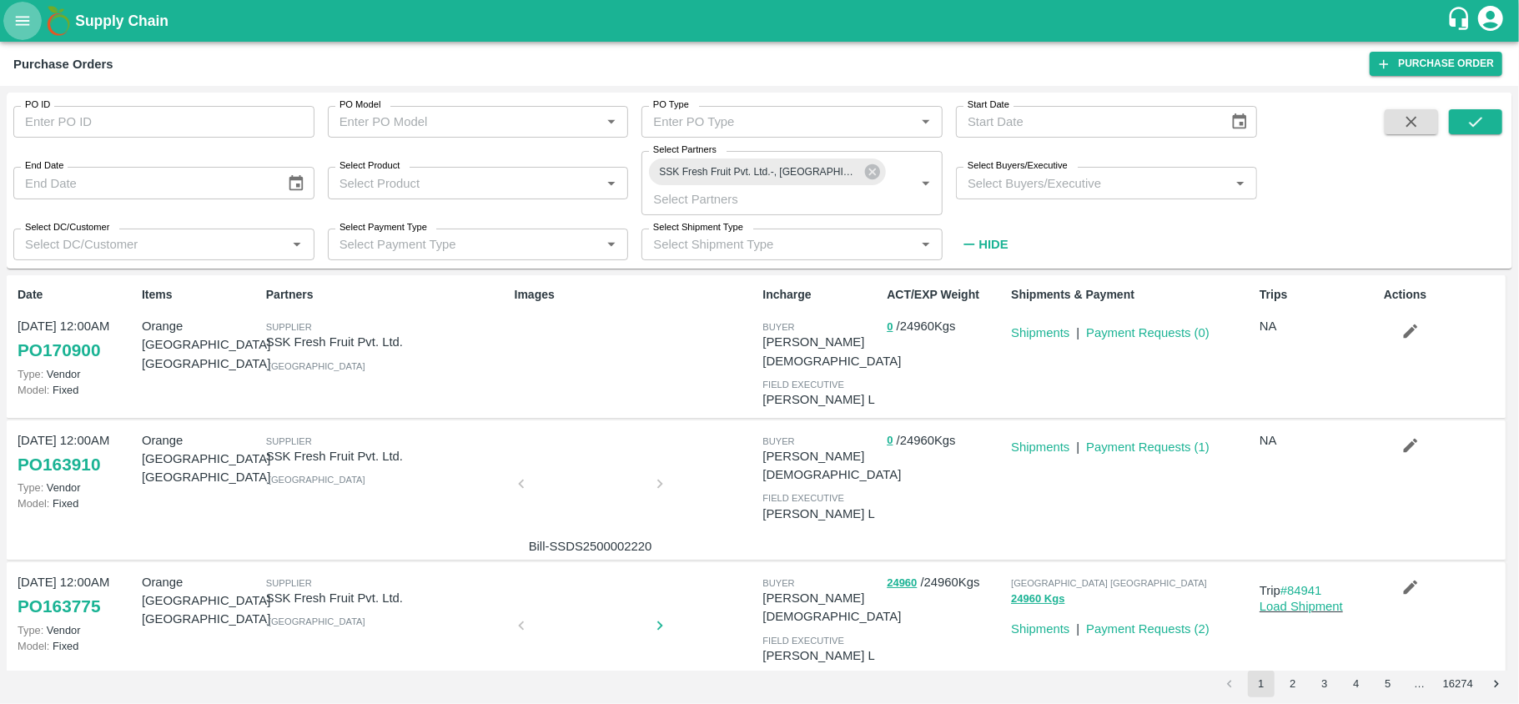
click at [14, 12] on icon "open drawer" at bounding box center [22, 21] width 18 height 18
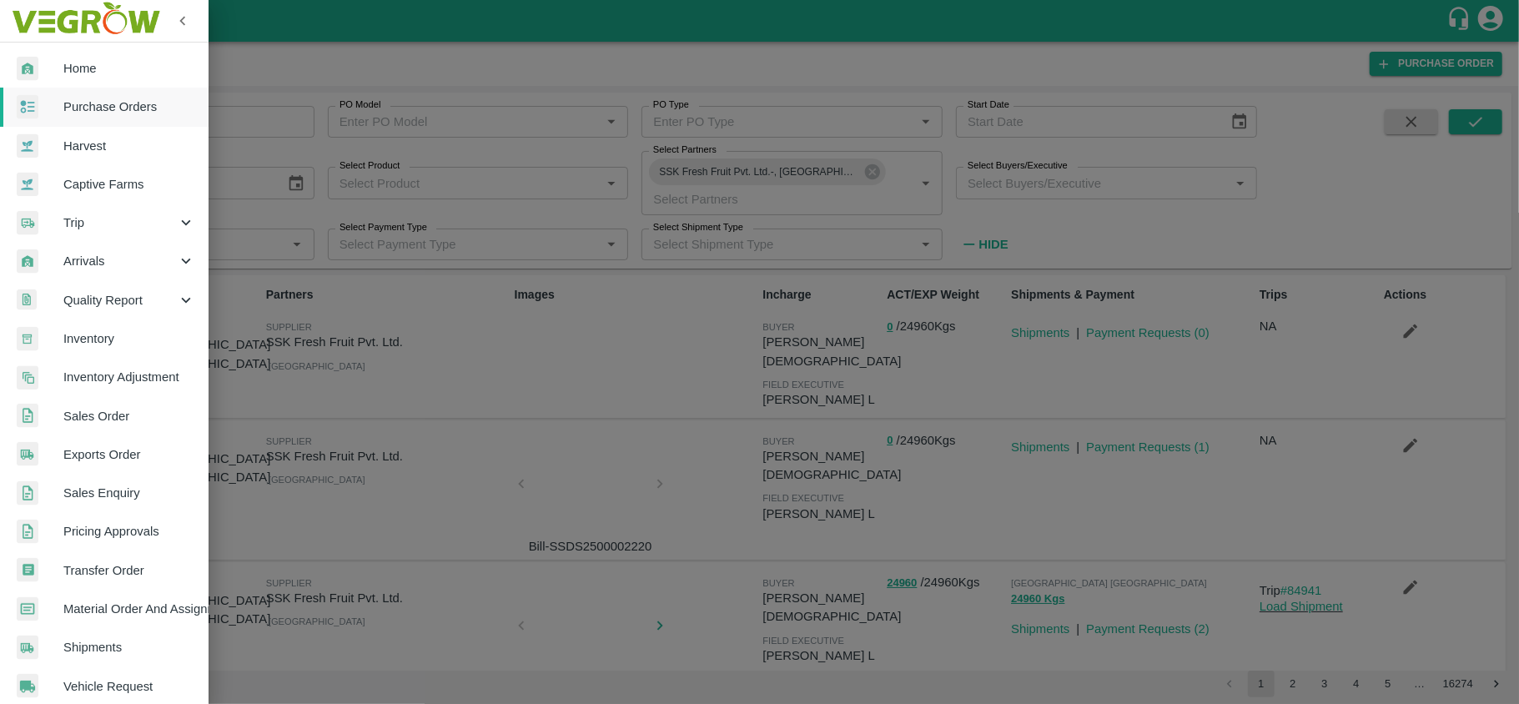
scroll to position [324, 0]
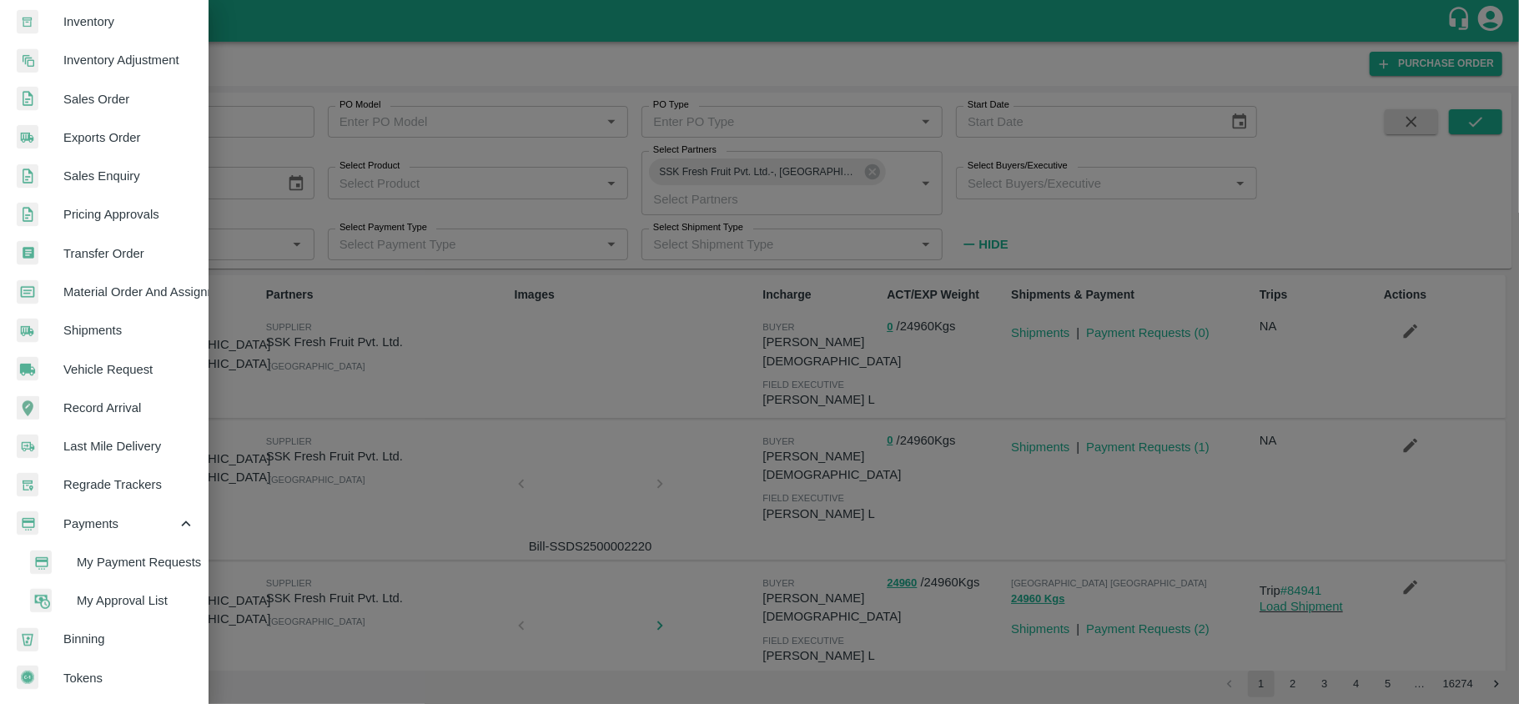
click at [111, 543] on li "My Payment Requests" at bounding box center [110, 562] width 195 height 38
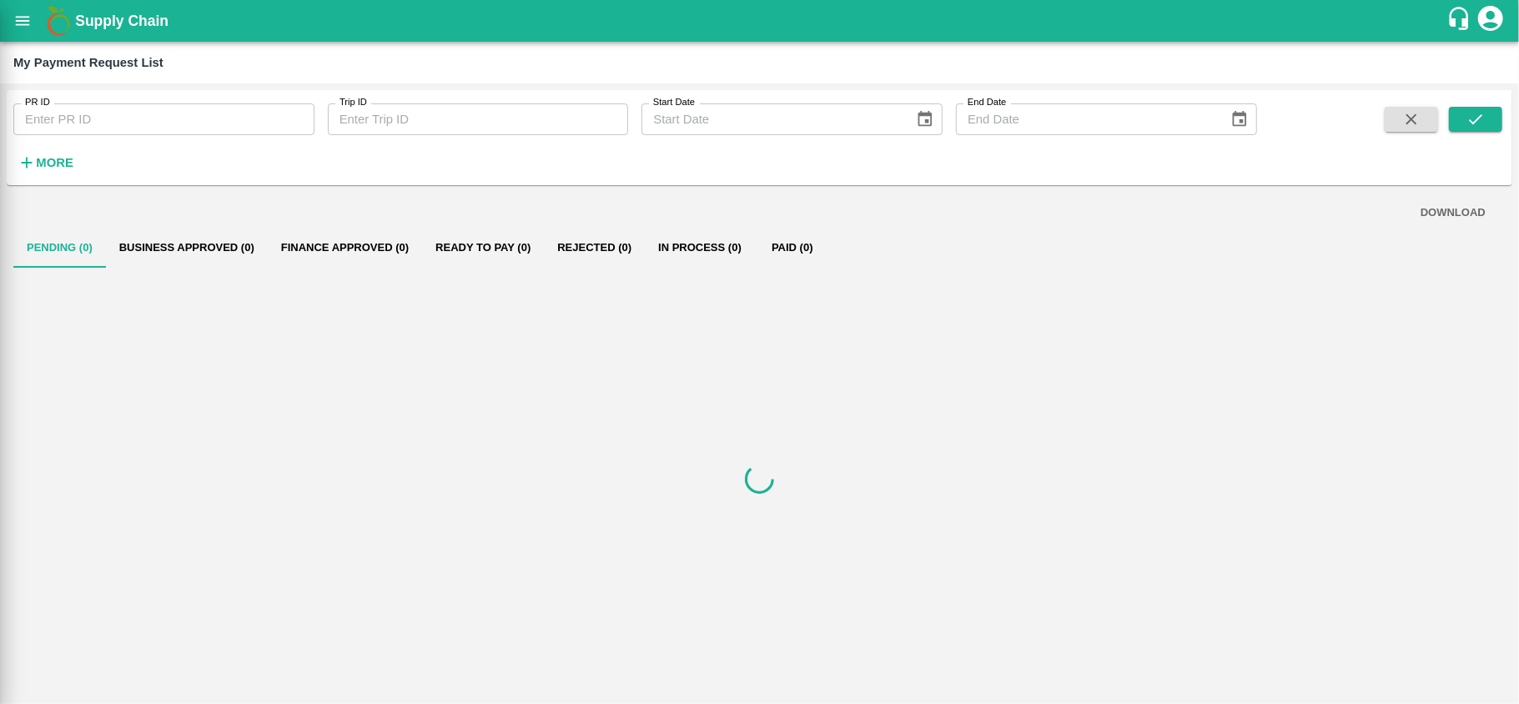
scroll to position [317, 0]
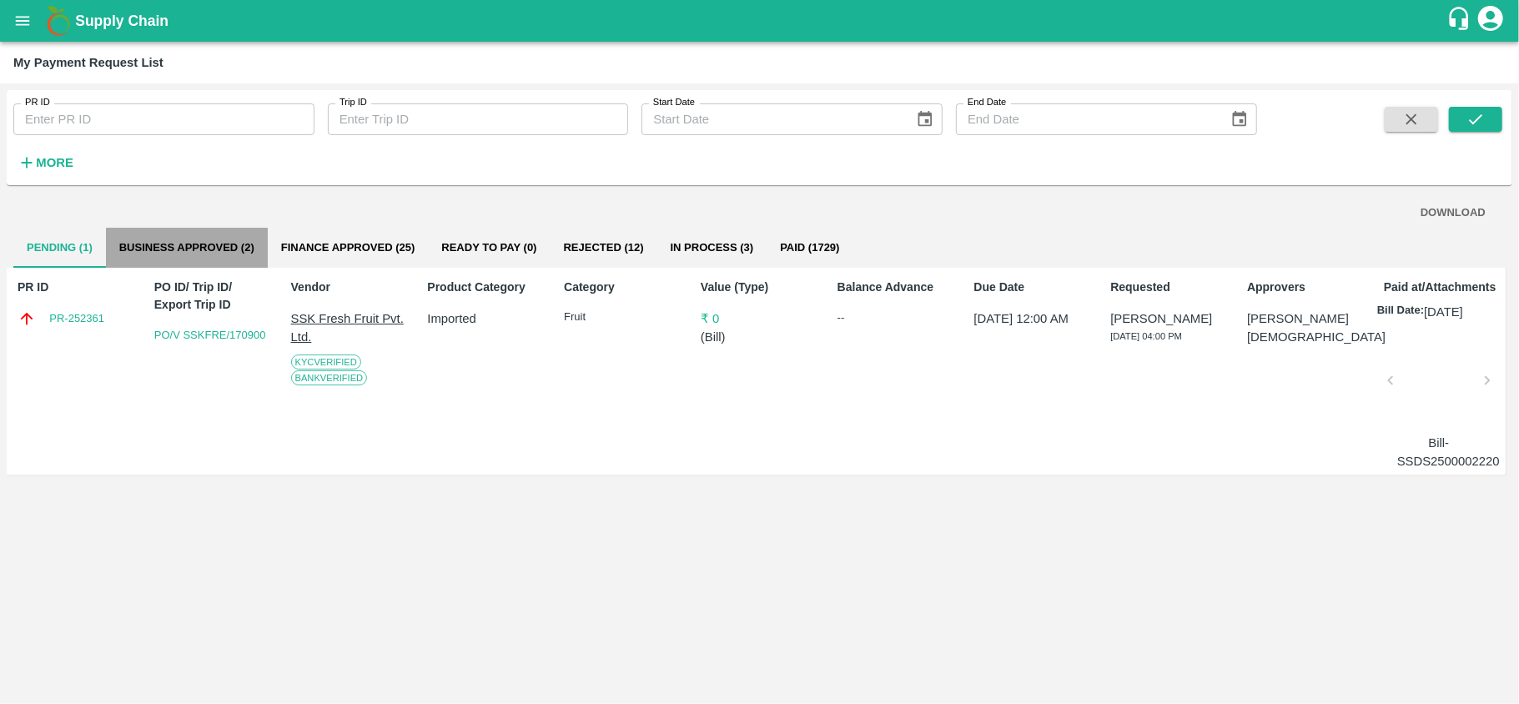
click at [178, 237] on button "Business Approved (2)" at bounding box center [187, 248] width 162 height 40
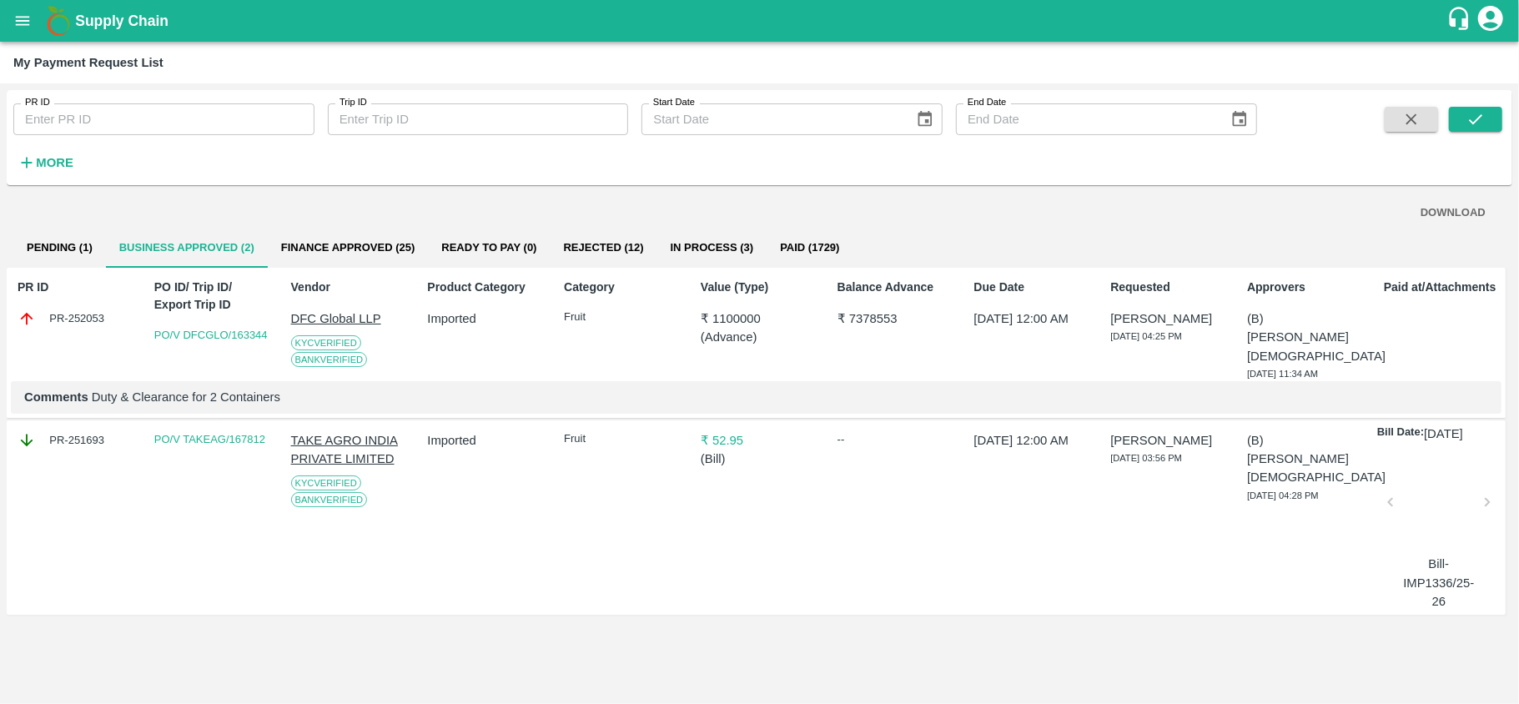
drag, startPoint x: 47, startPoint y: 308, endPoint x: 104, endPoint y: 314, distance: 57.9
click at [104, 314] on div "PR ID PR-252053" at bounding box center [73, 326] width 124 height 109
click at [104, 314] on div "PR-252053" at bounding box center [77, 318] width 118 height 18
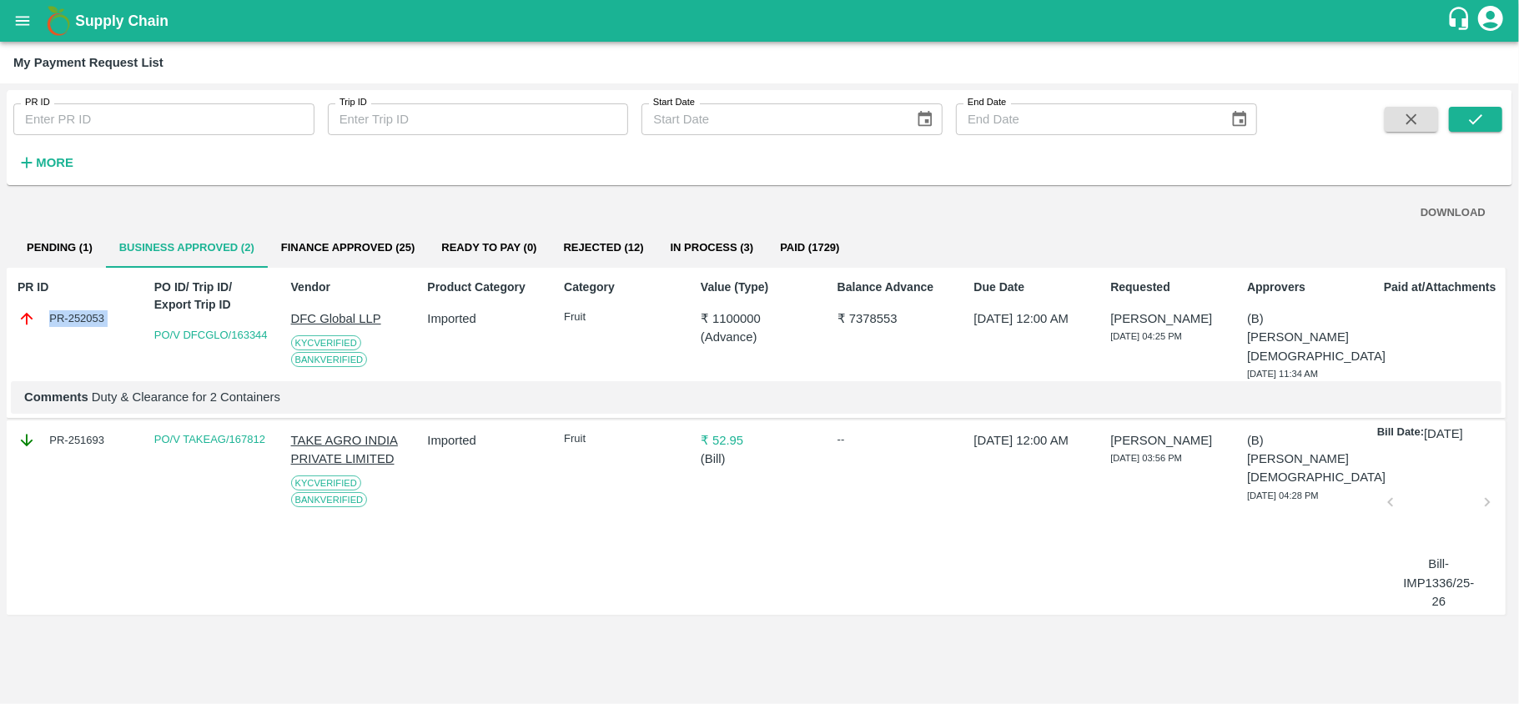
copy div "PR-252053"
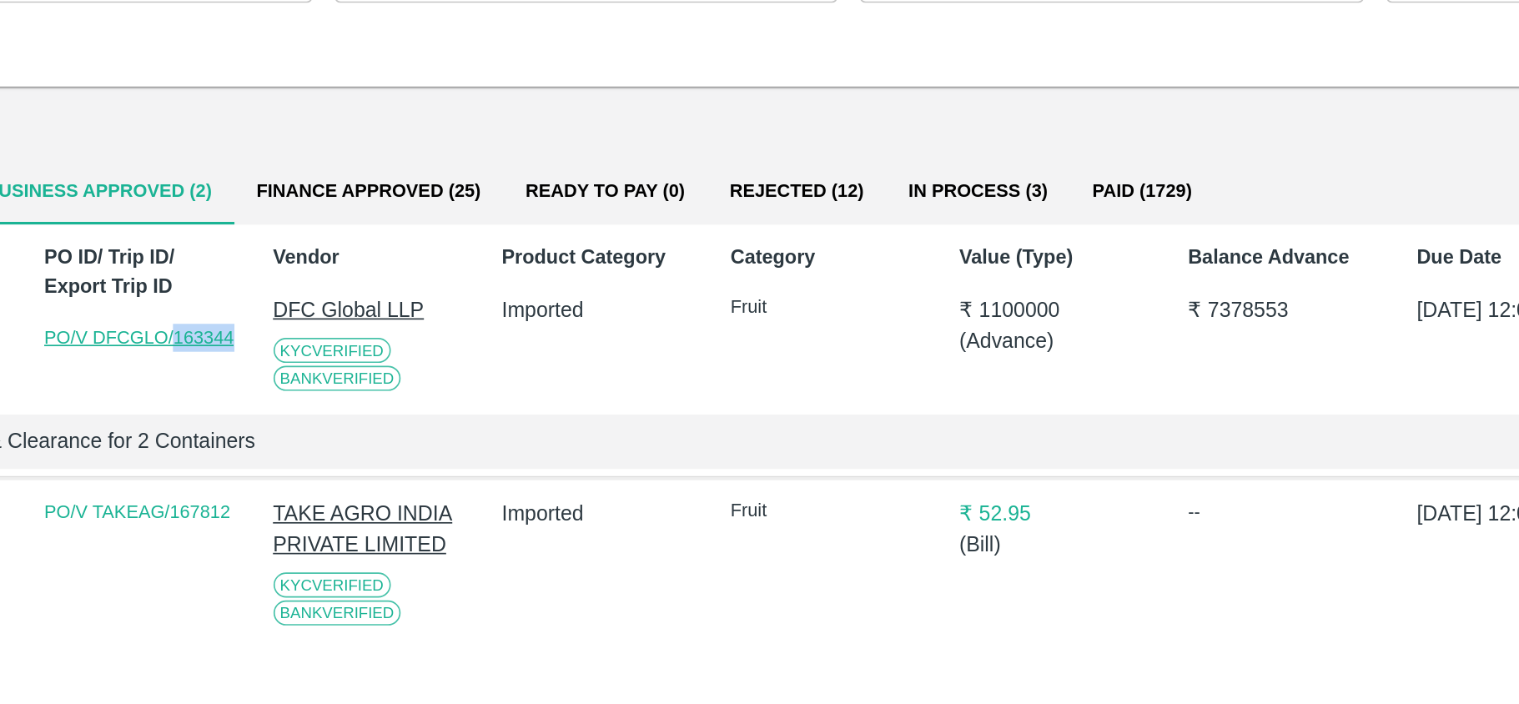
drag, startPoint x: 270, startPoint y: 327, endPoint x: 231, endPoint y: 337, distance: 40.5
click at [231, 337] on div "PO/V DFCGLO/163344" at bounding box center [213, 335] width 118 height 17
copy link "163344"
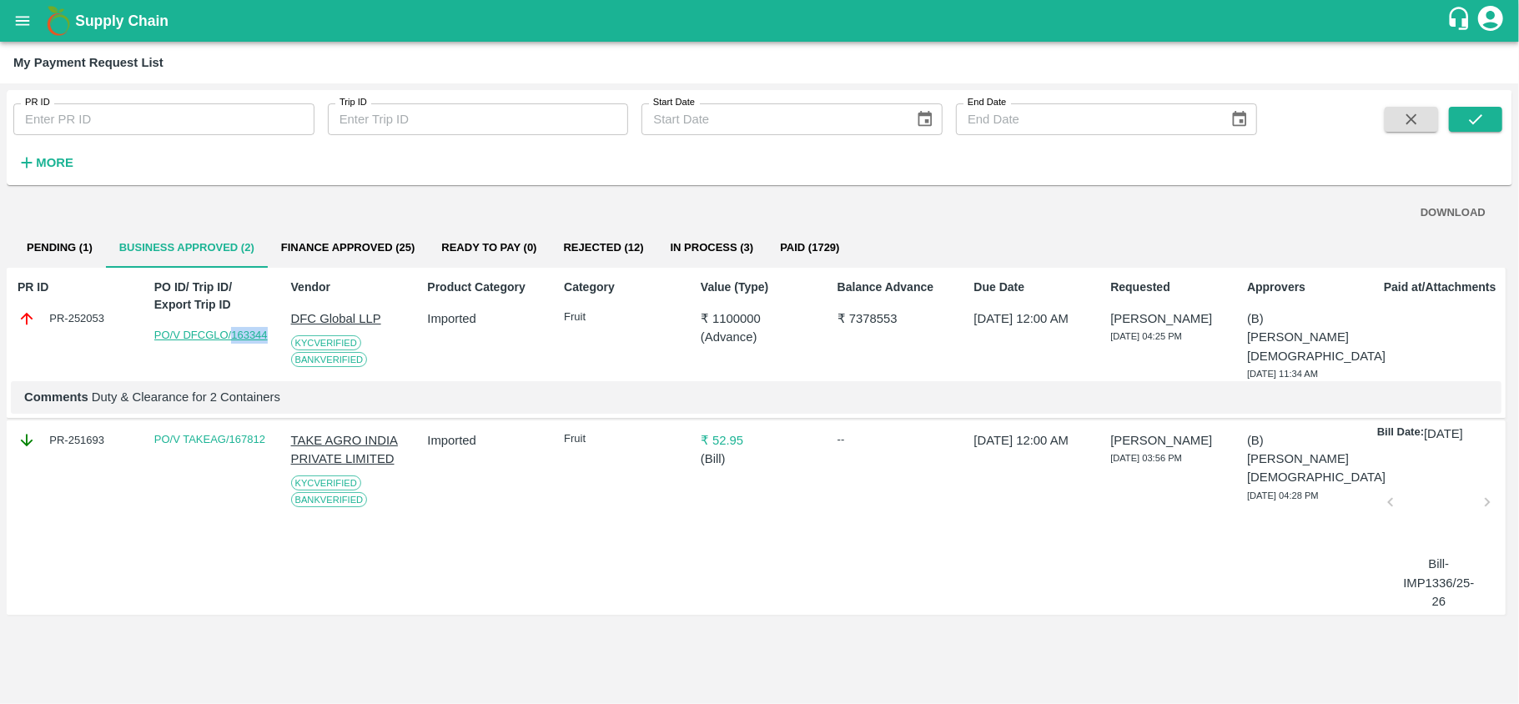
click at [220, 337] on link "PO/V DFCGLO/163344" at bounding box center [210, 335] width 113 height 13
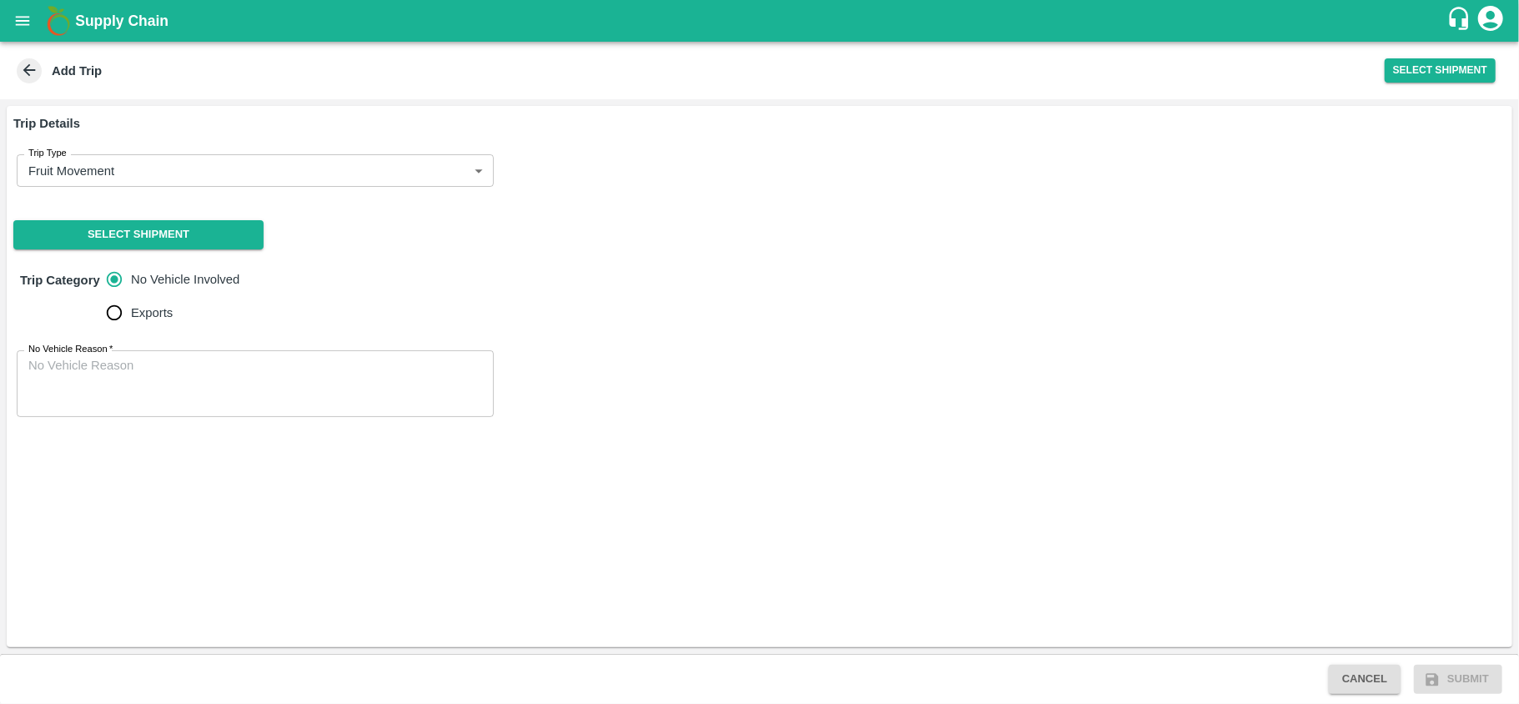
click at [88, 250] on div "Trip Details Trip Type Fruit Movement 1 Trip Type Select Shipment Trip Category…" at bounding box center [760, 376] width 1506 height 541
click at [88, 244] on button "Select Shipment" at bounding box center [138, 234] width 250 height 29
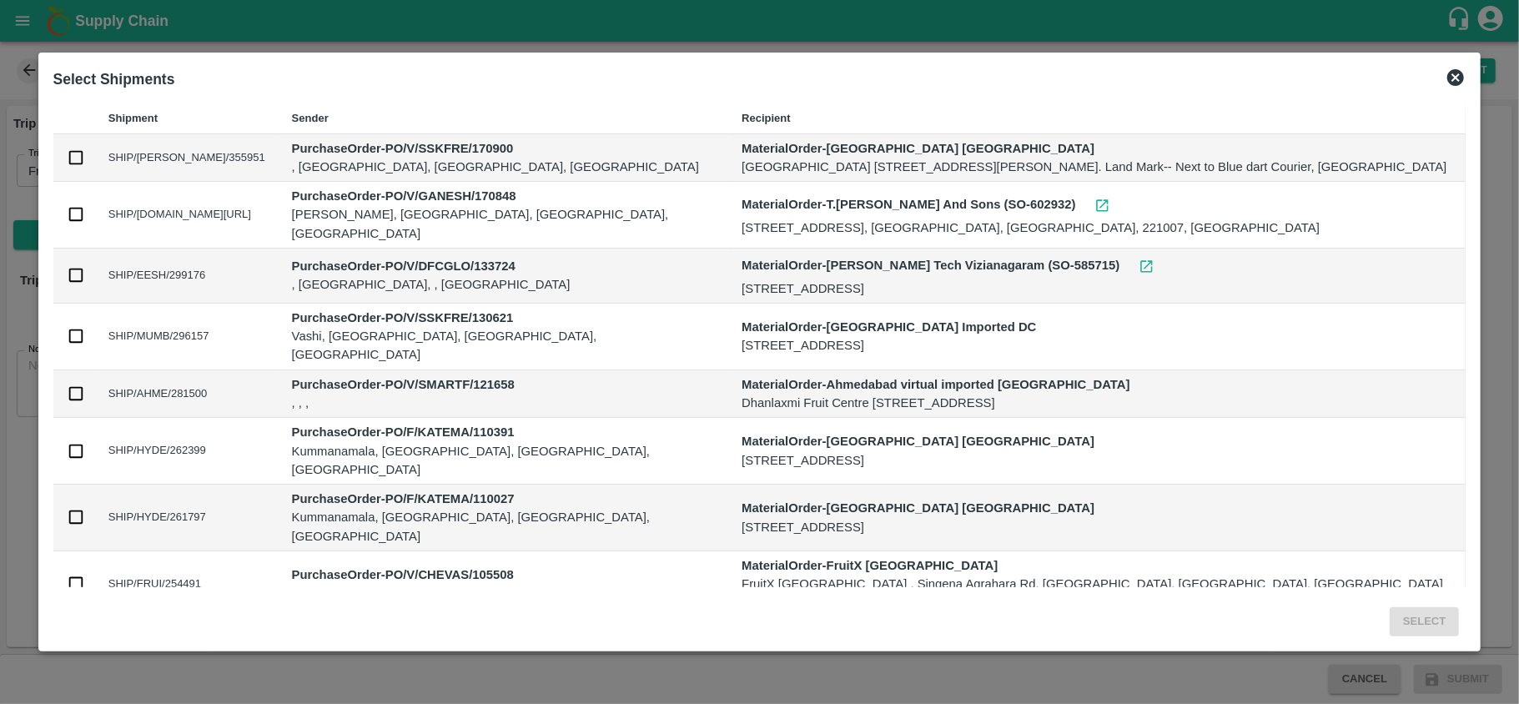
click at [85, 165] on input "checkbox" at bounding box center [76, 157] width 18 height 18
checkbox input "true"
click at [1390, 621] on button "Select" at bounding box center [1424, 621] width 69 height 29
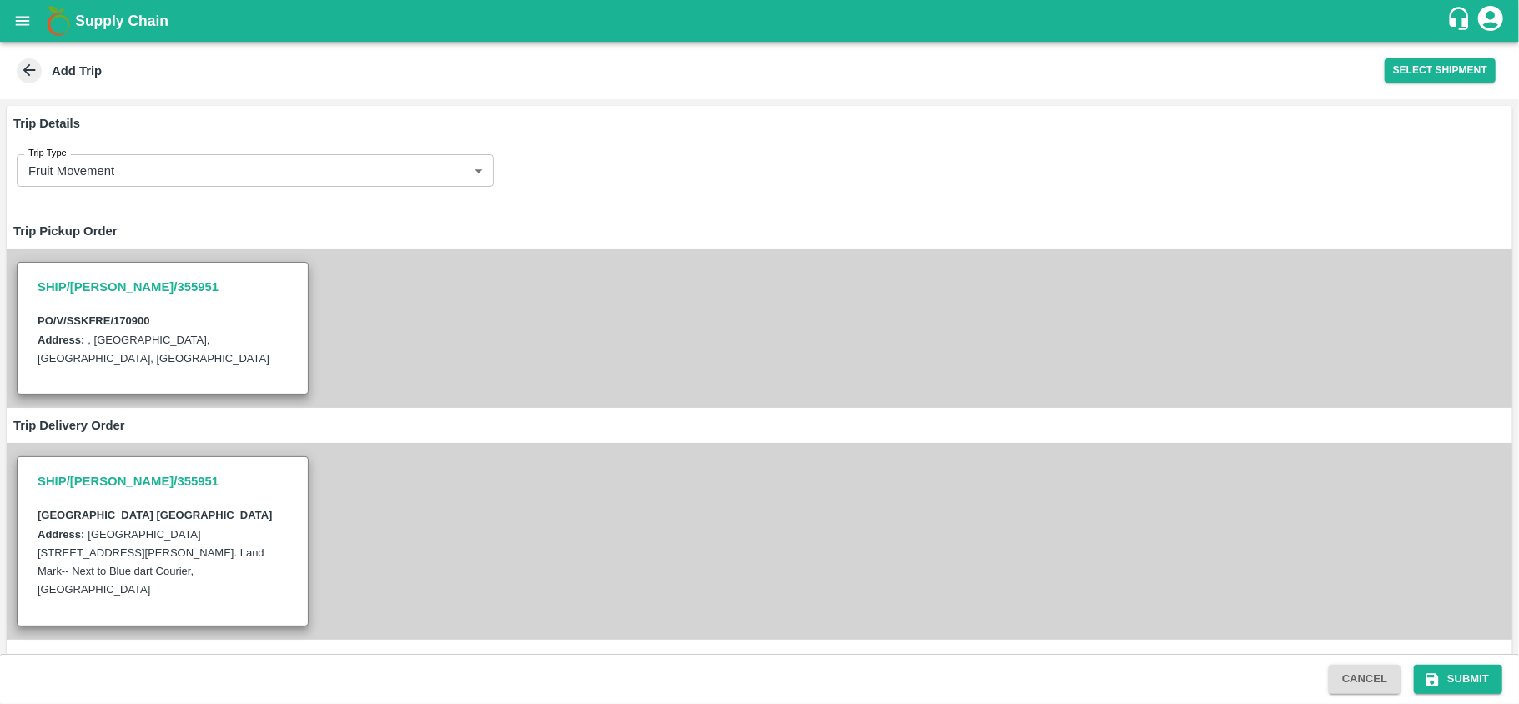
scroll to position [163, 0]
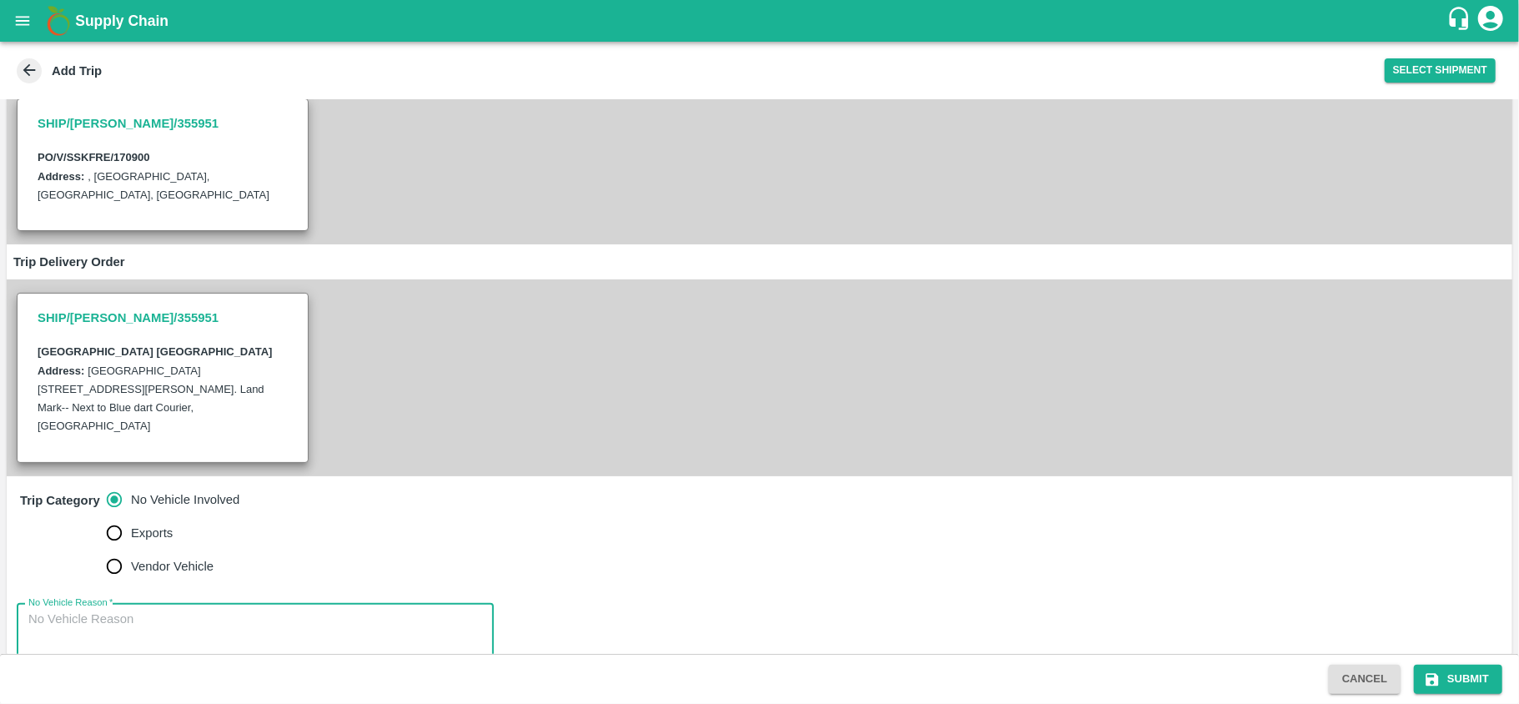
click at [182, 611] on textarea "No Vehicle Reason   *" at bounding box center [255, 637] width 454 height 53
type textarea "na"
click at [1472, 665] on button "Submit" at bounding box center [1458, 679] width 88 height 29
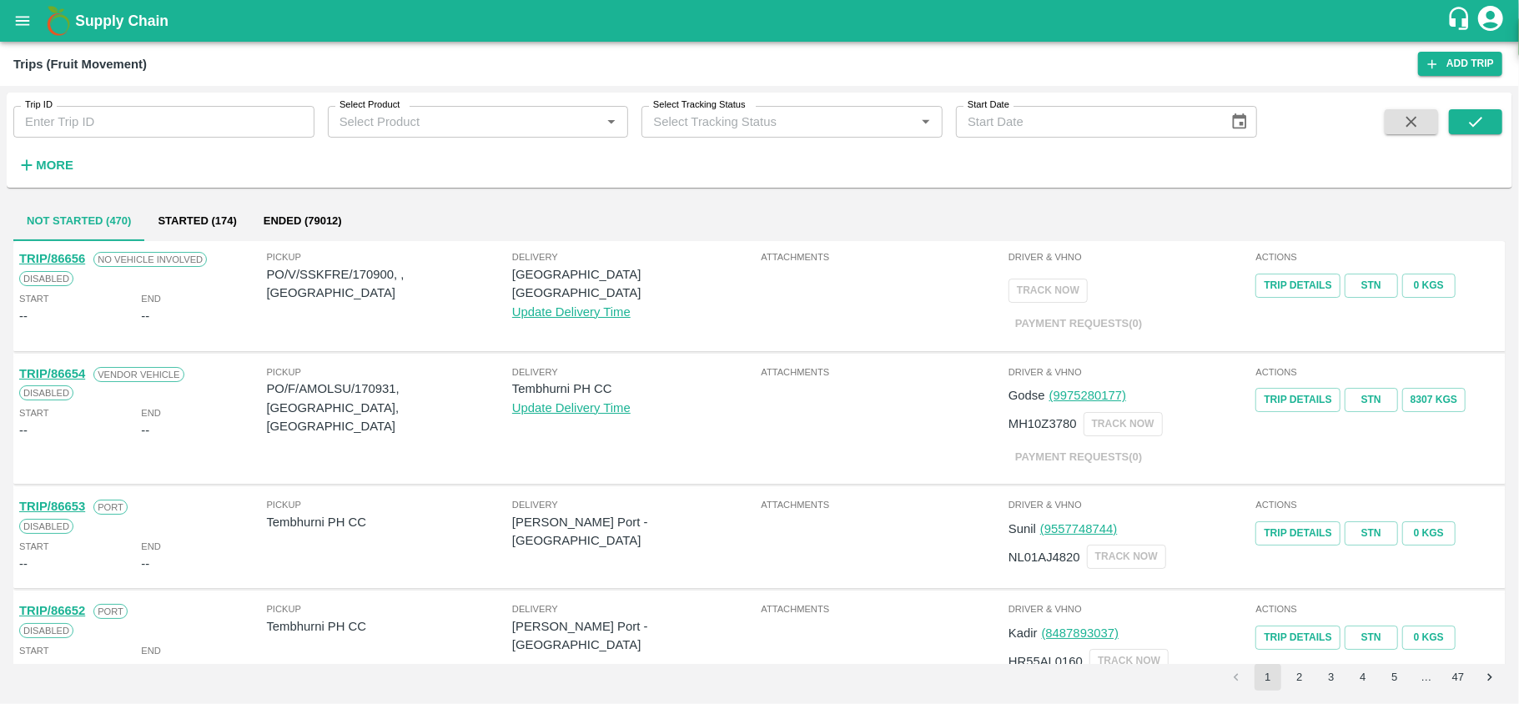
click at [372, 277] on p "PO/V/SSKFRE/170900, , Tamil Nadu" at bounding box center [389, 284] width 245 height 38
copy p "170900"
click at [351, 324] on div "Pickup PO/V/SSKFRE/170900, , Tamil Nadu" at bounding box center [389, 293] width 245 height 88
click at [379, 270] on p "PO/V/SSKFRE/170900, , Tamil Nadu" at bounding box center [389, 284] width 245 height 38
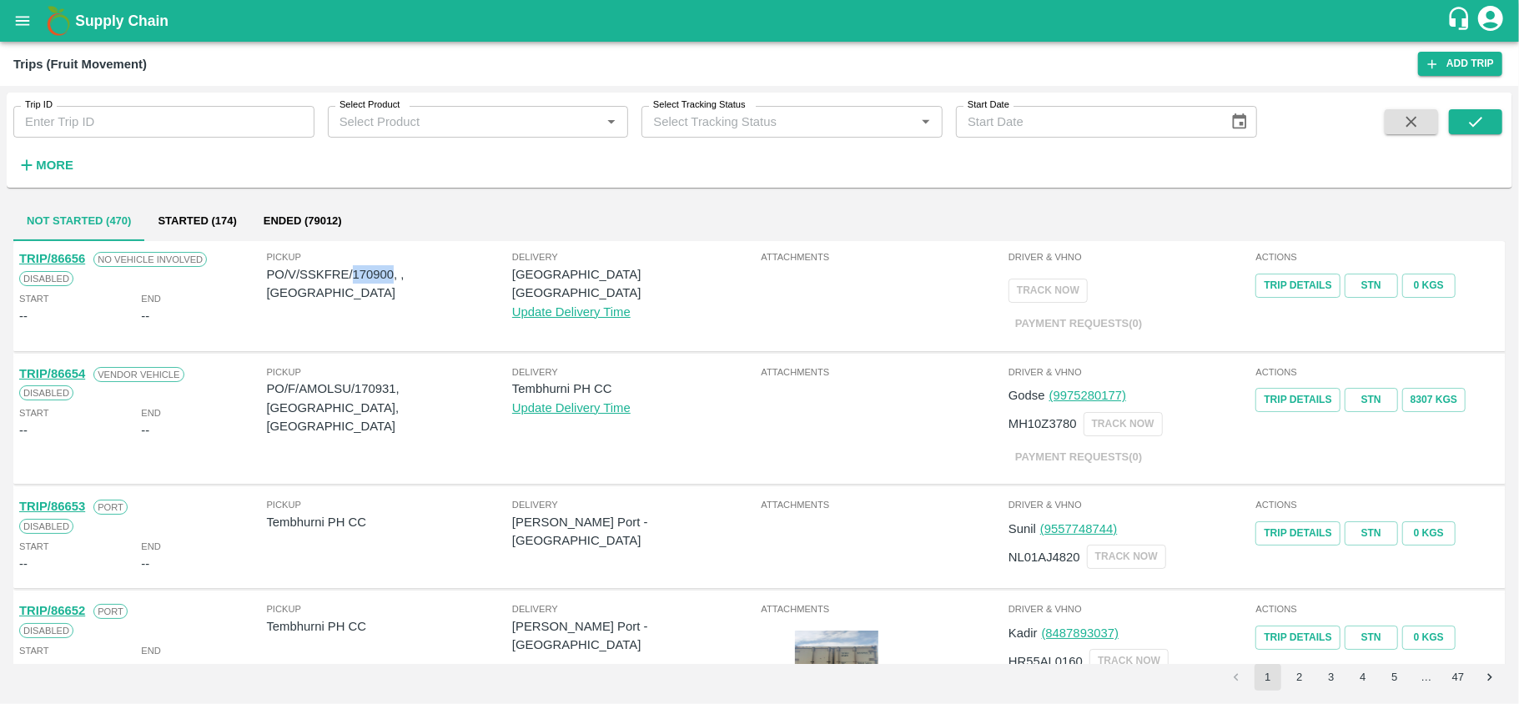
click at [379, 270] on p "PO/V/SSKFRE/170900, , Tamil Nadu" at bounding box center [389, 284] width 245 height 38
copy p "170900"
click at [22, 14] on icon "open drawer" at bounding box center [22, 21] width 18 height 18
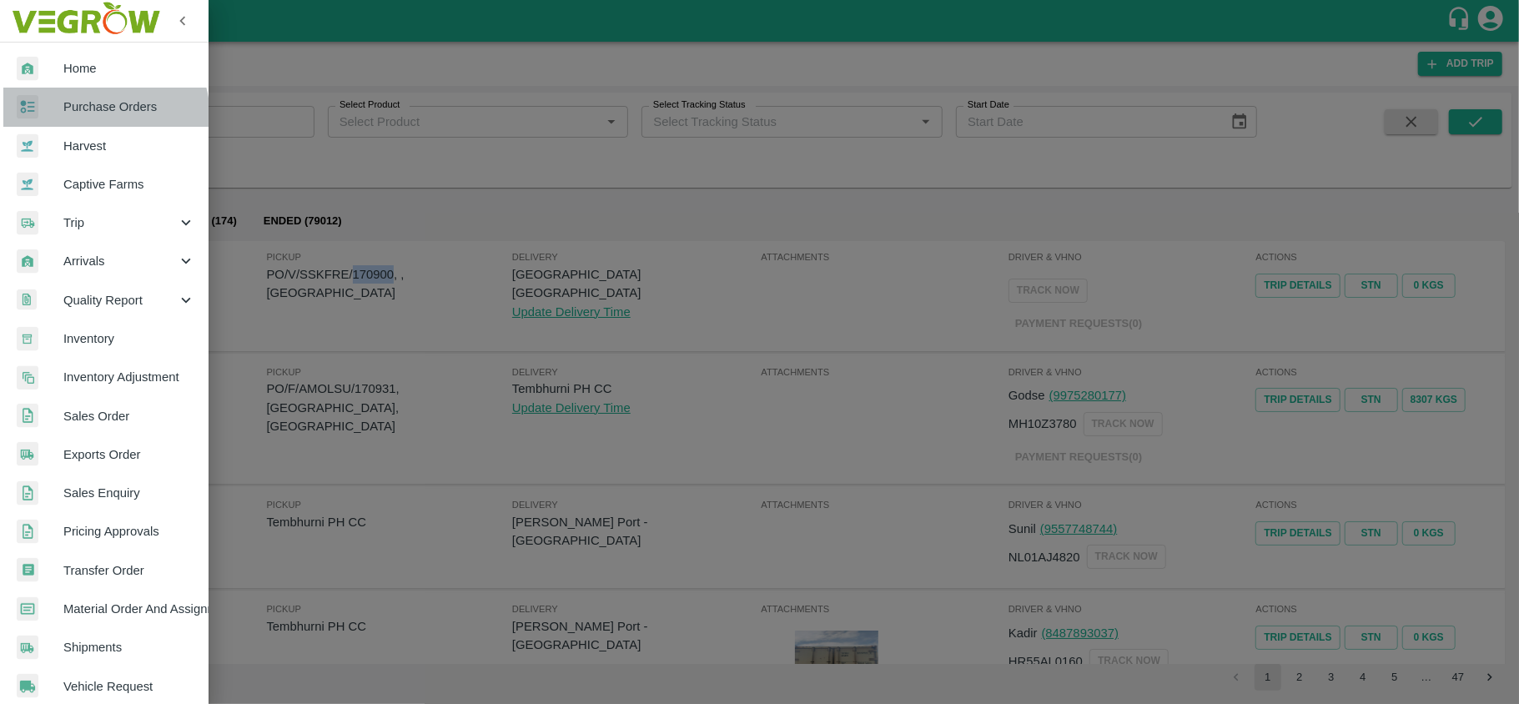
click at [85, 118] on link "Purchase Orders" at bounding box center [104, 107] width 209 height 38
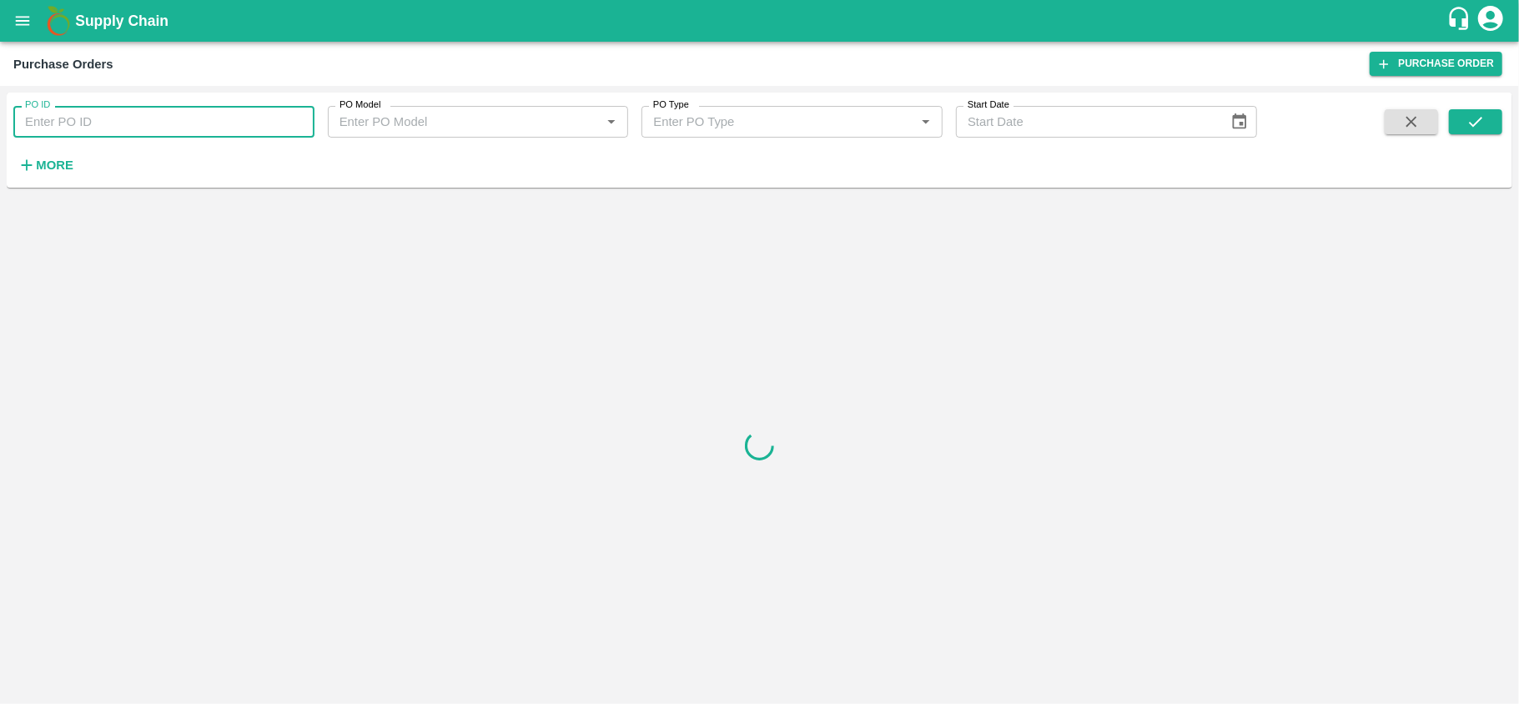
click at [85, 120] on input "PO ID" at bounding box center [163, 122] width 301 height 32
paste input "170900"
type input "170900"
click at [1470, 117] on icon "submit" at bounding box center [1475, 122] width 18 height 18
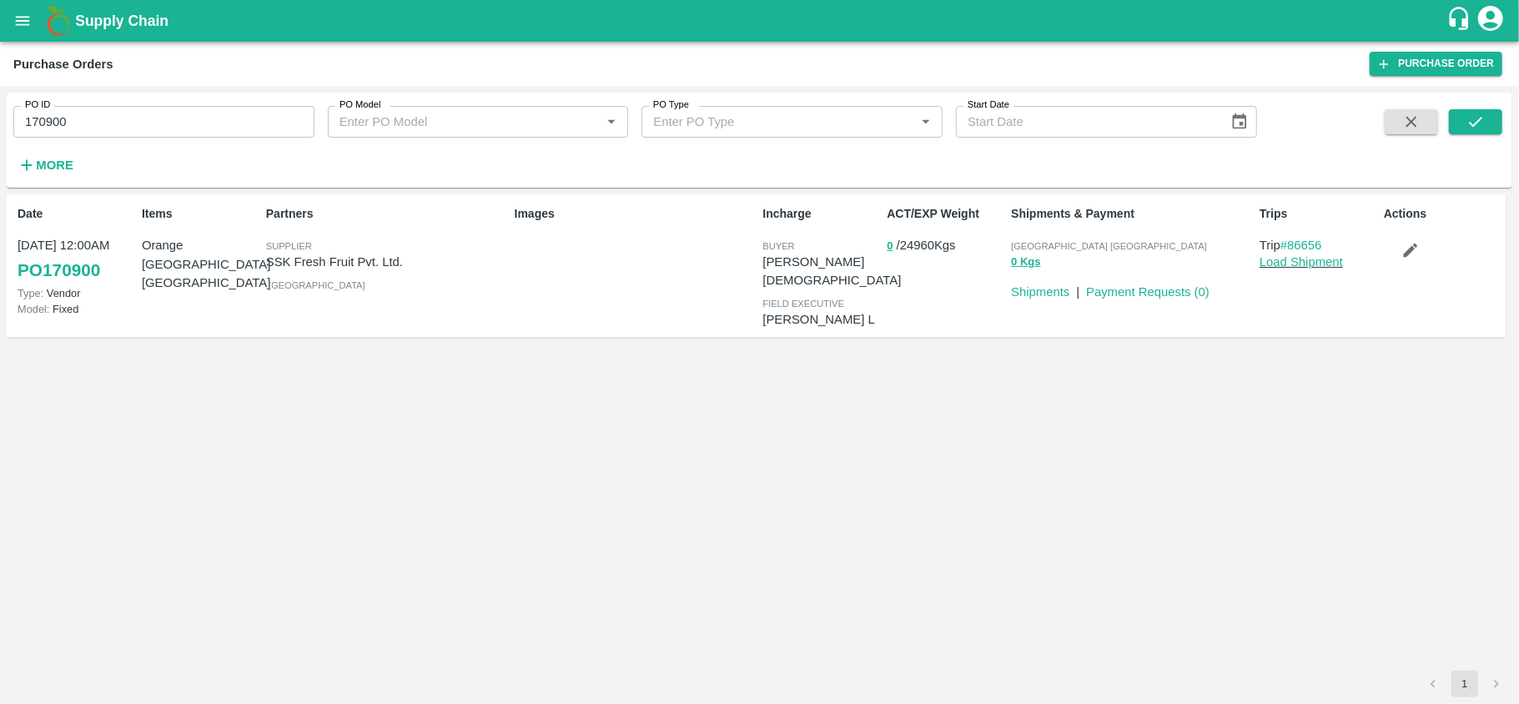
click at [1303, 270] on div "Trips Trip #86656 Load Shipment" at bounding box center [1315, 265] width 124 height 133
click at [1303, 270] on p "Load Shipment" at bounding box center [1319, 262] width 118 height 18
click at [1285, 260] on link "Load Shipment" at bounding box center [1301, 261] width 83 height 13
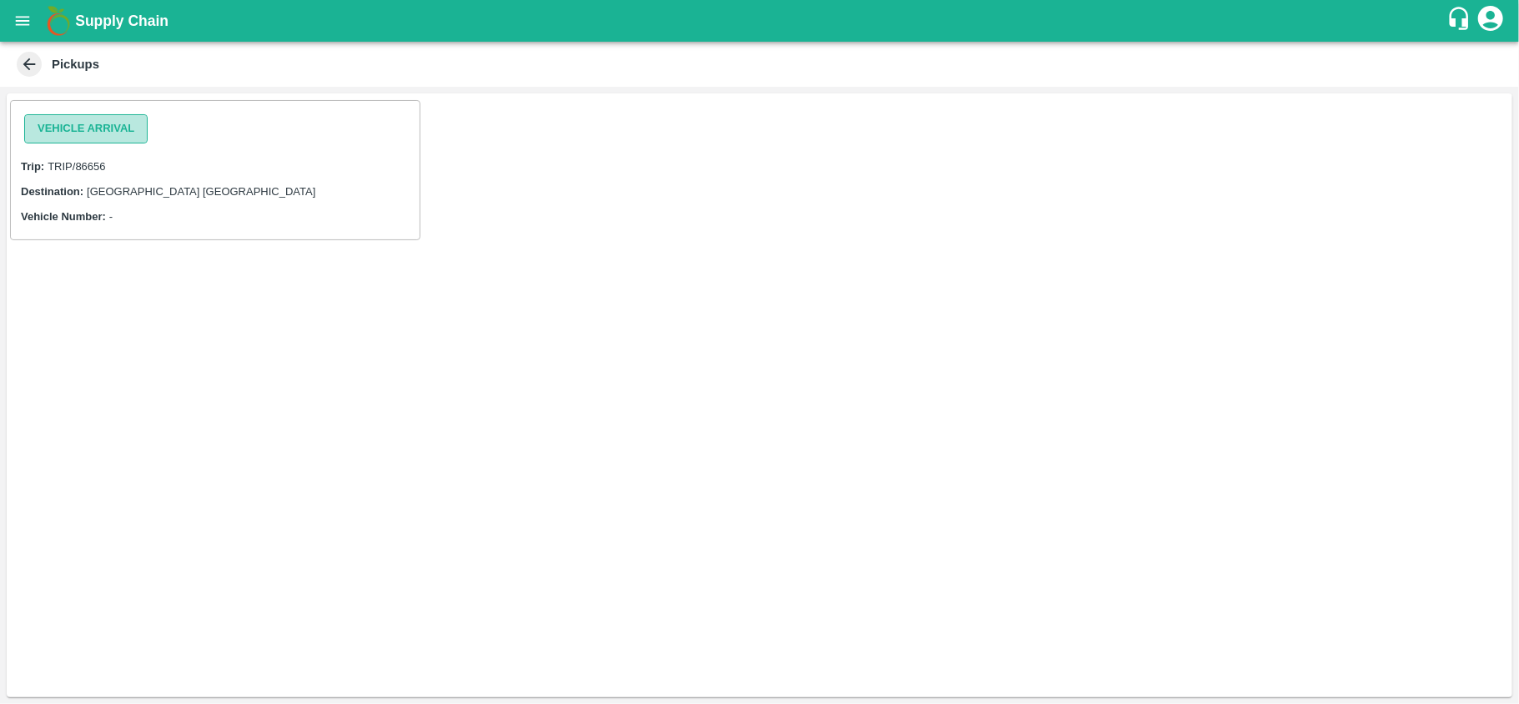
click at [37, 134] on button "Vehicle Arrival" at bounding box center [85, 128] width 123 height 29
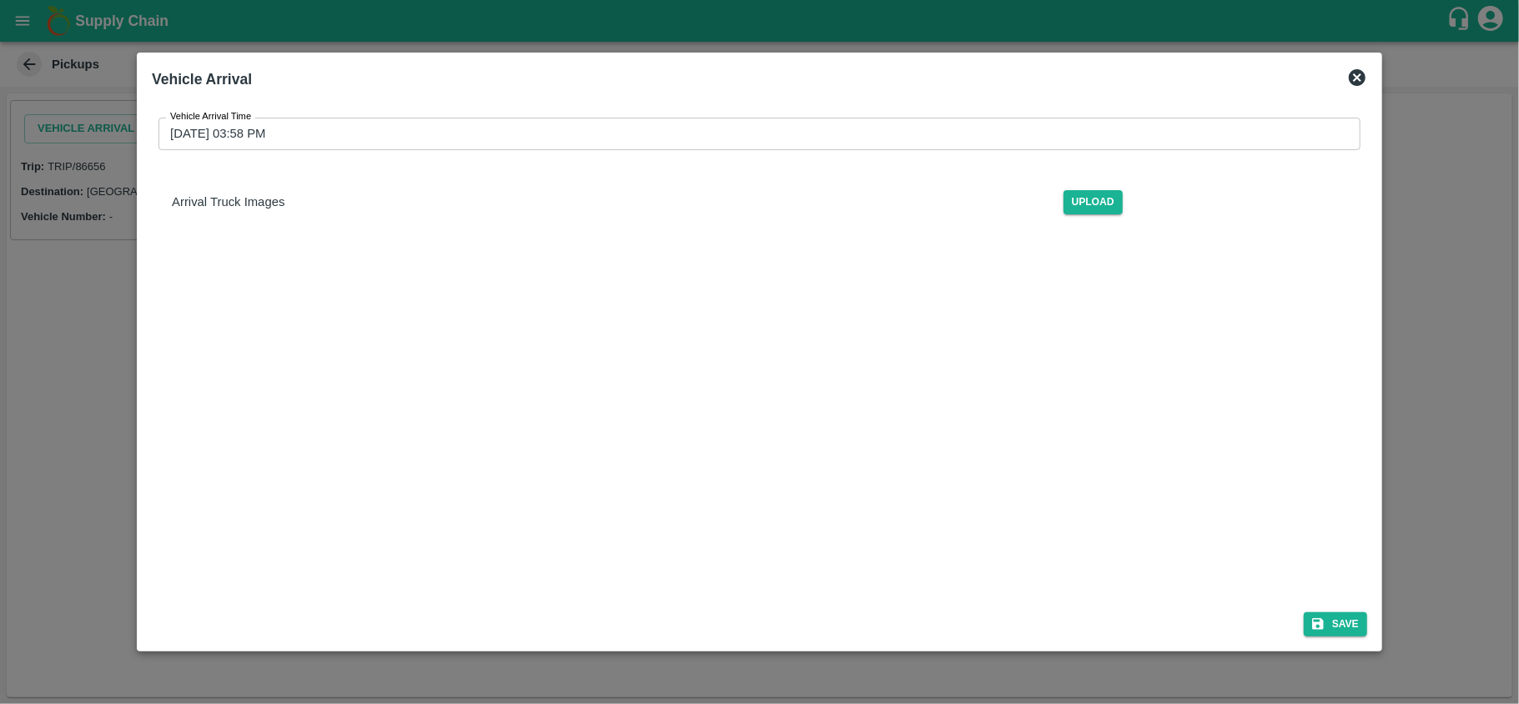
click at [1343, 608] on div "Save" at bounding box center [759, 621] width 1229 height 44
click at [1331, 625] on button "Save" at bounding box center [1335, 624] width 63 height 24
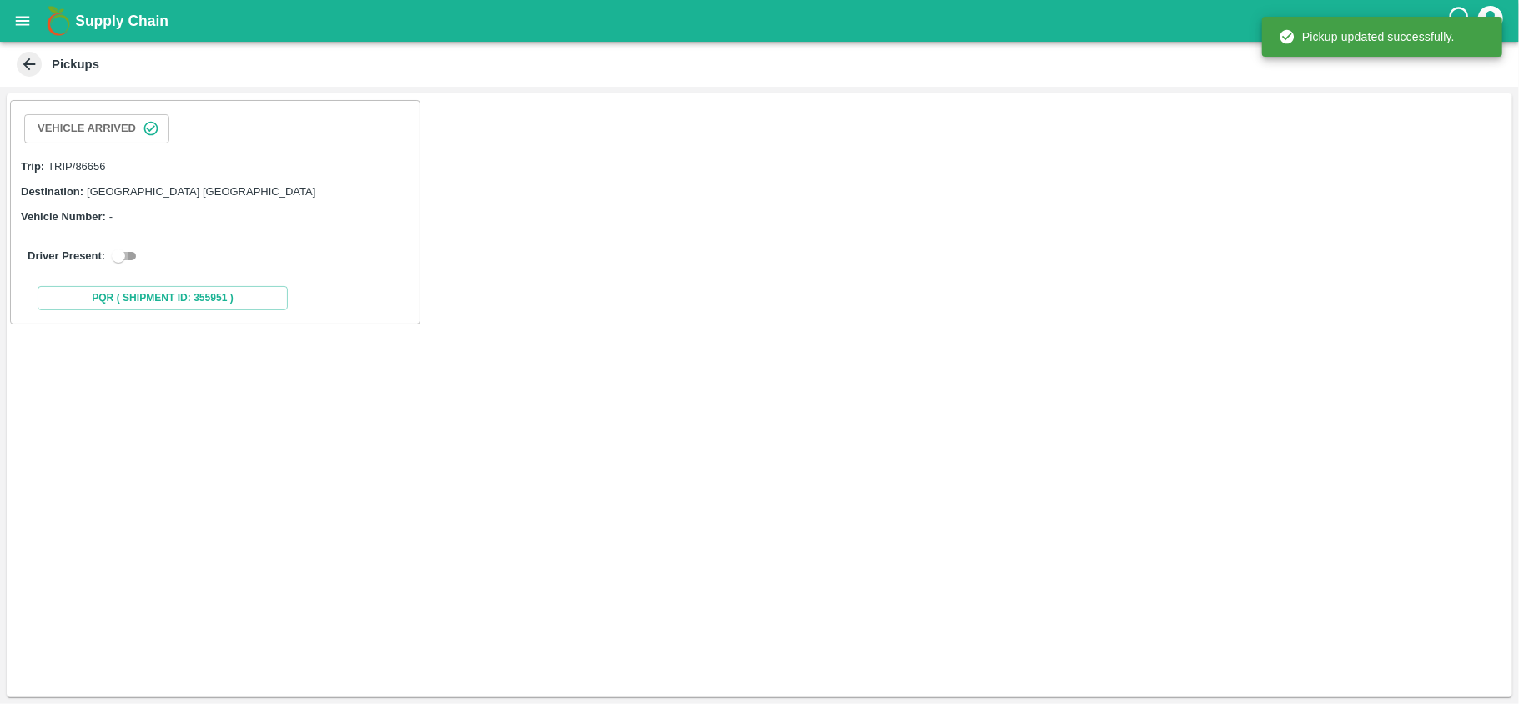
click at [118, 251] on input "checkbox" at bounding box center [118, 256] width 60 height 20
checkbox input "true"
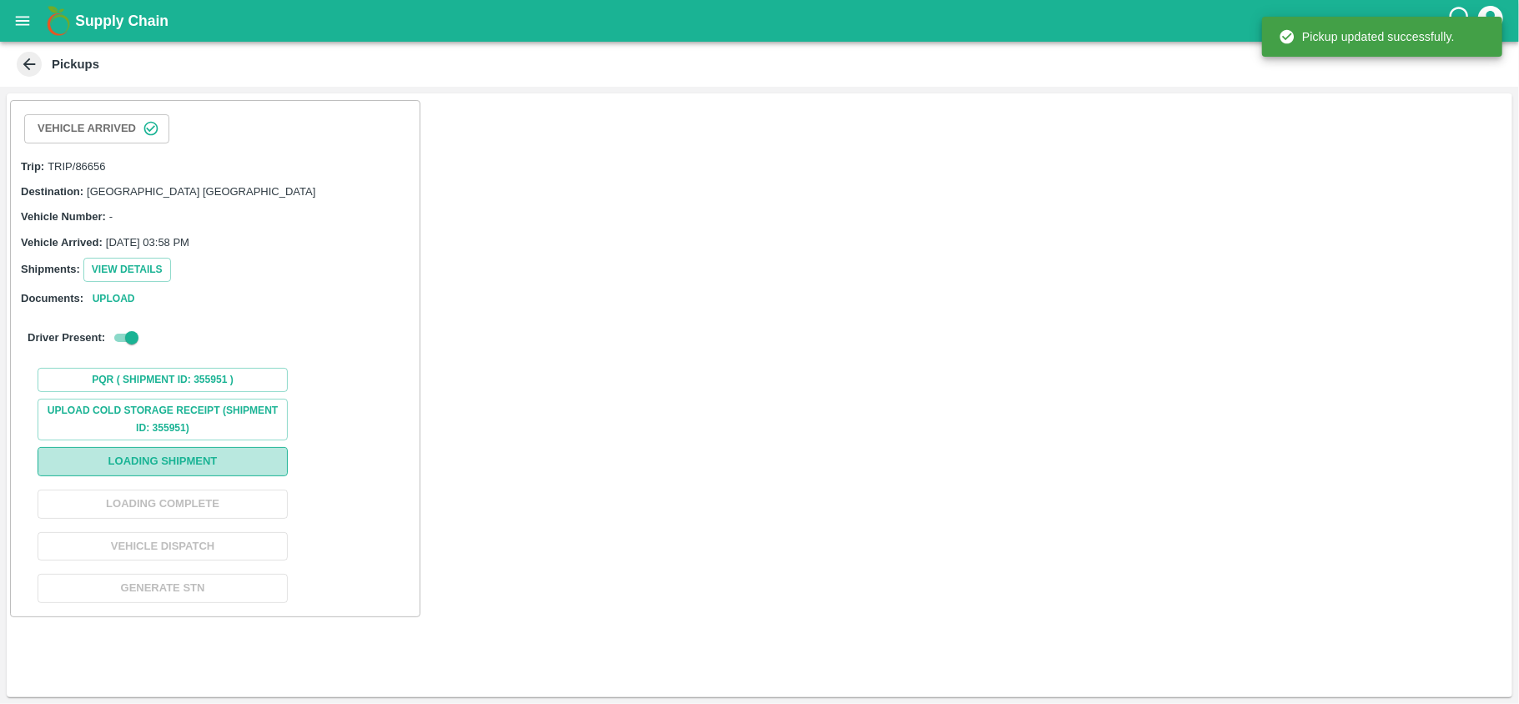
click at [142, 464] on button "Loading Shipment" at bounding box center [163, 461] width 250 height 29
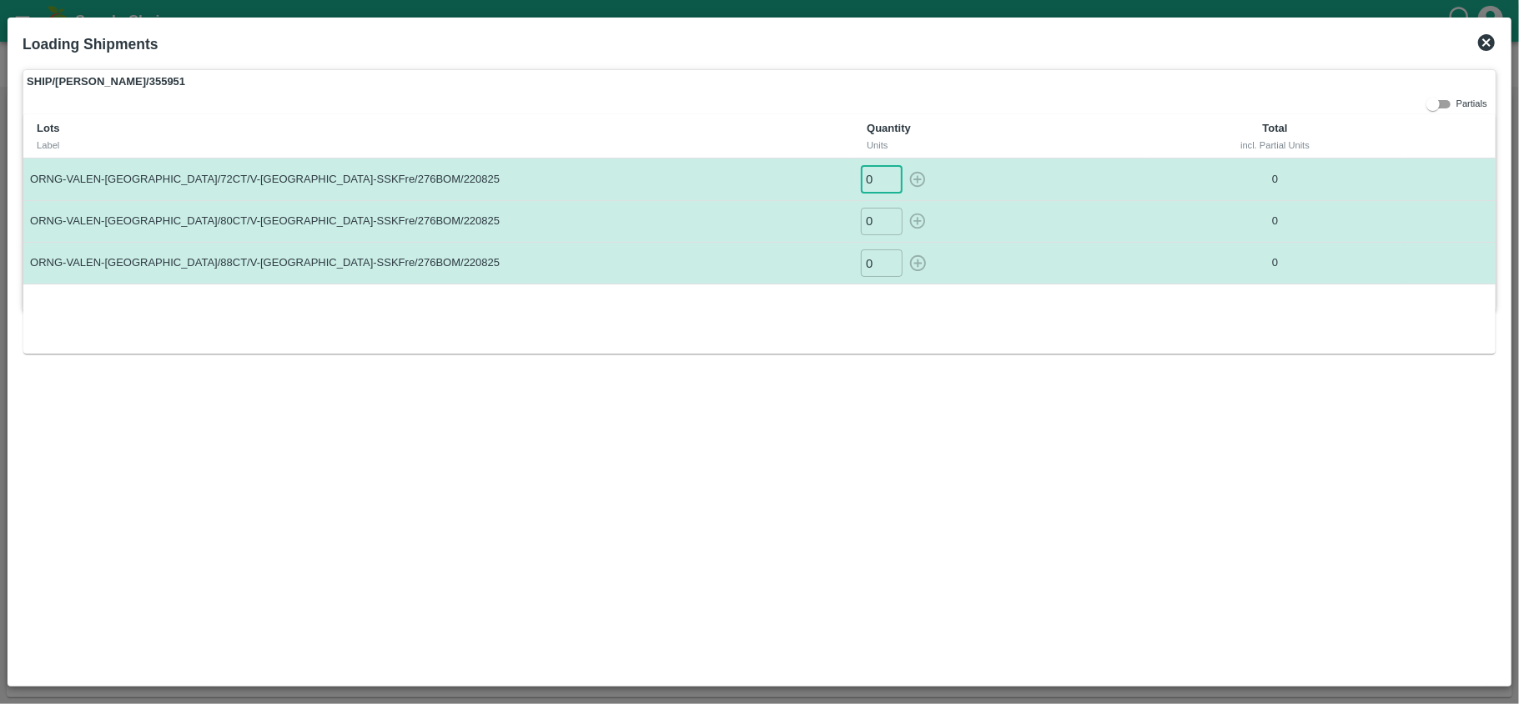
click at [874, 179] on input "0" at bounding box center [882, 179] width 42 height 28
click at [874, 179] on input "480" at bounding box center [882, 179] width 42 height 28
type input "480"
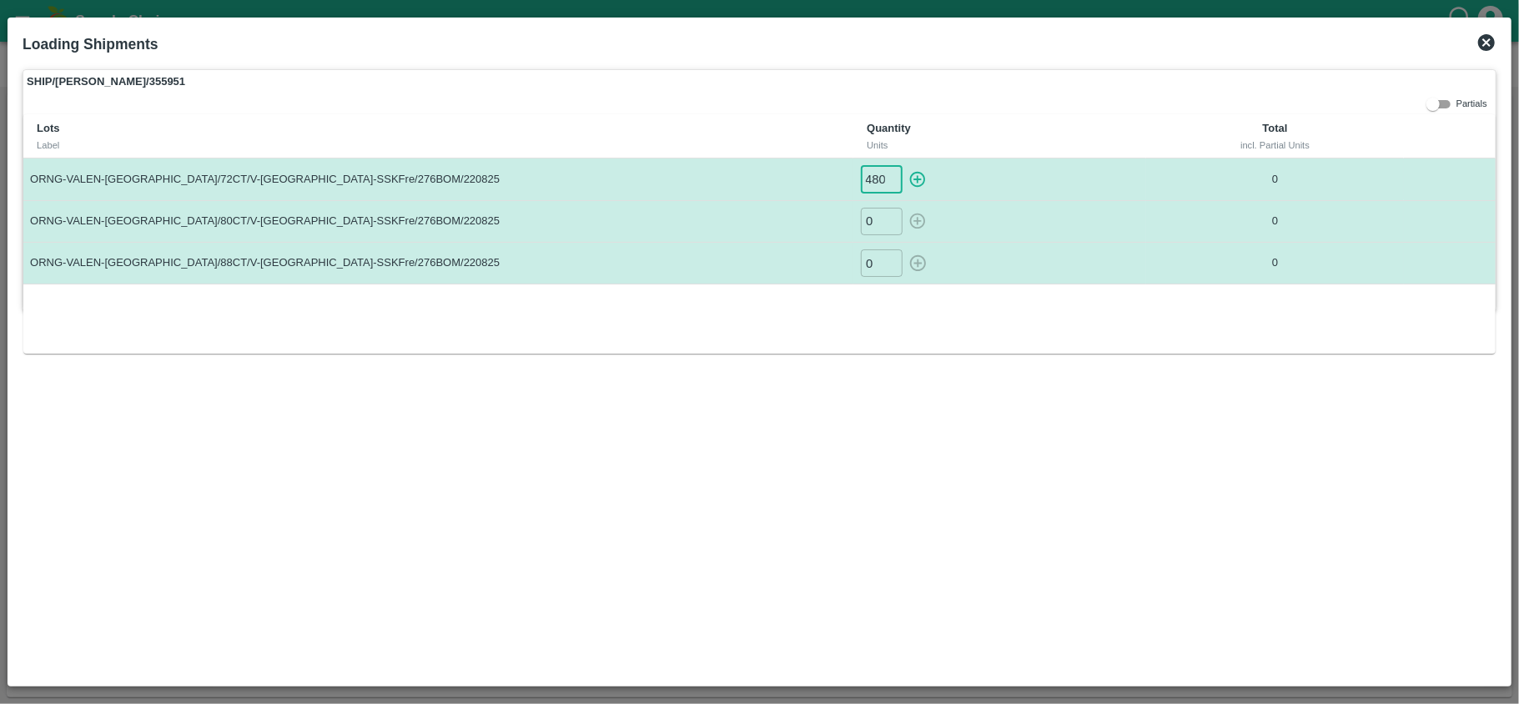
scroll to position [0, 0]
click at [869, 214] on input "0" at bounding box center [882, 222] width 42 height 28
paste input "480"
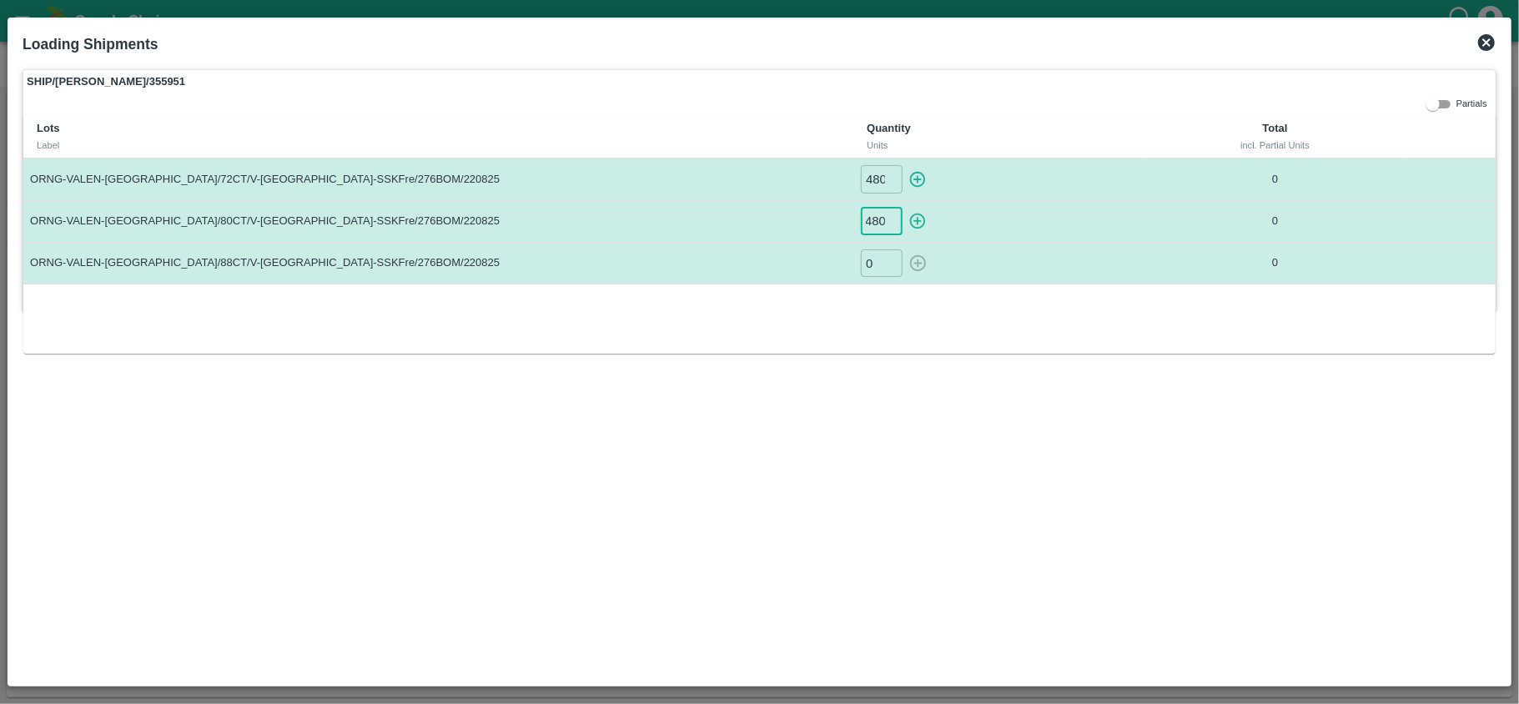
type input "480"
click at [875, 264] on input "0" at bounding box center [882, 263] width 42 height 28
type input "704"
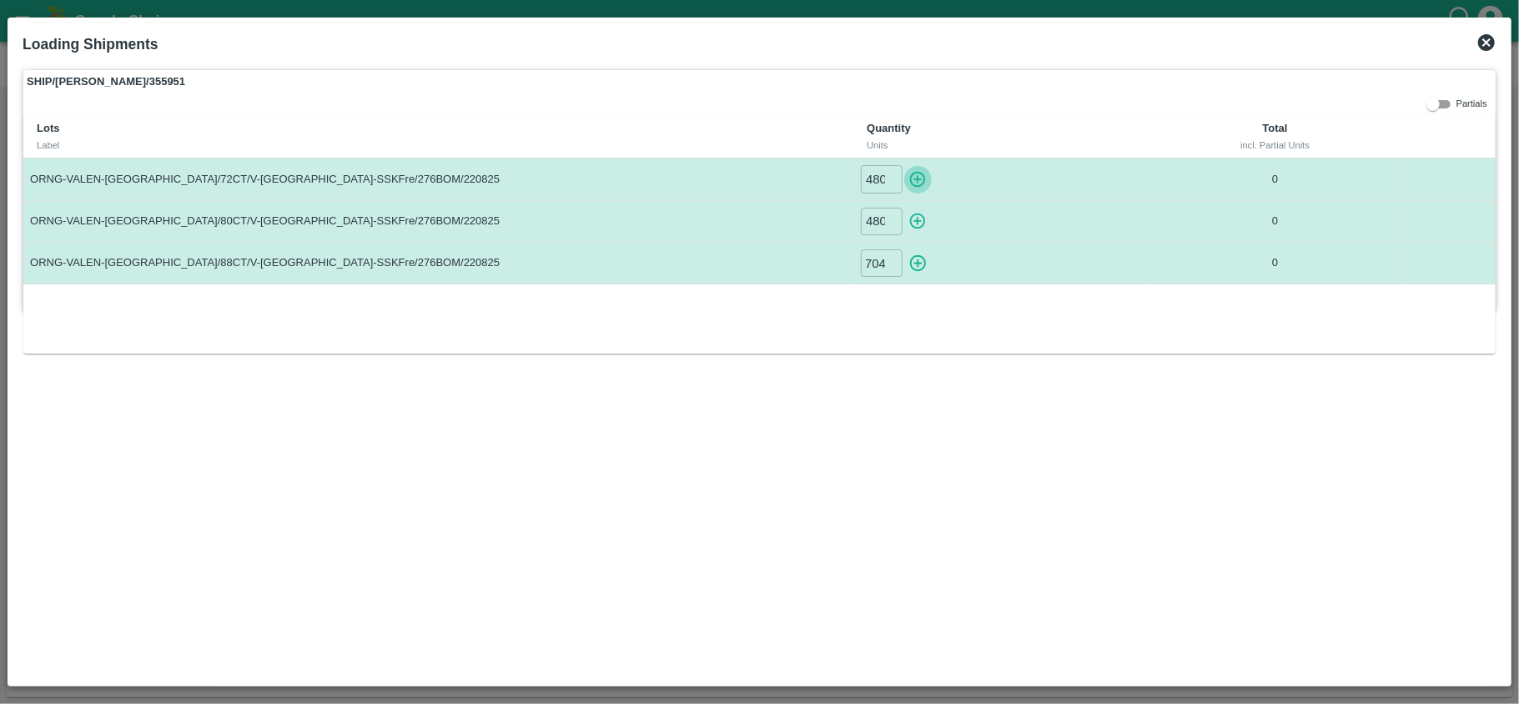
scroll to position [0, 0]
click at [921, 173] on icon "button" at bounding box center [918, 180] width 16 height 16
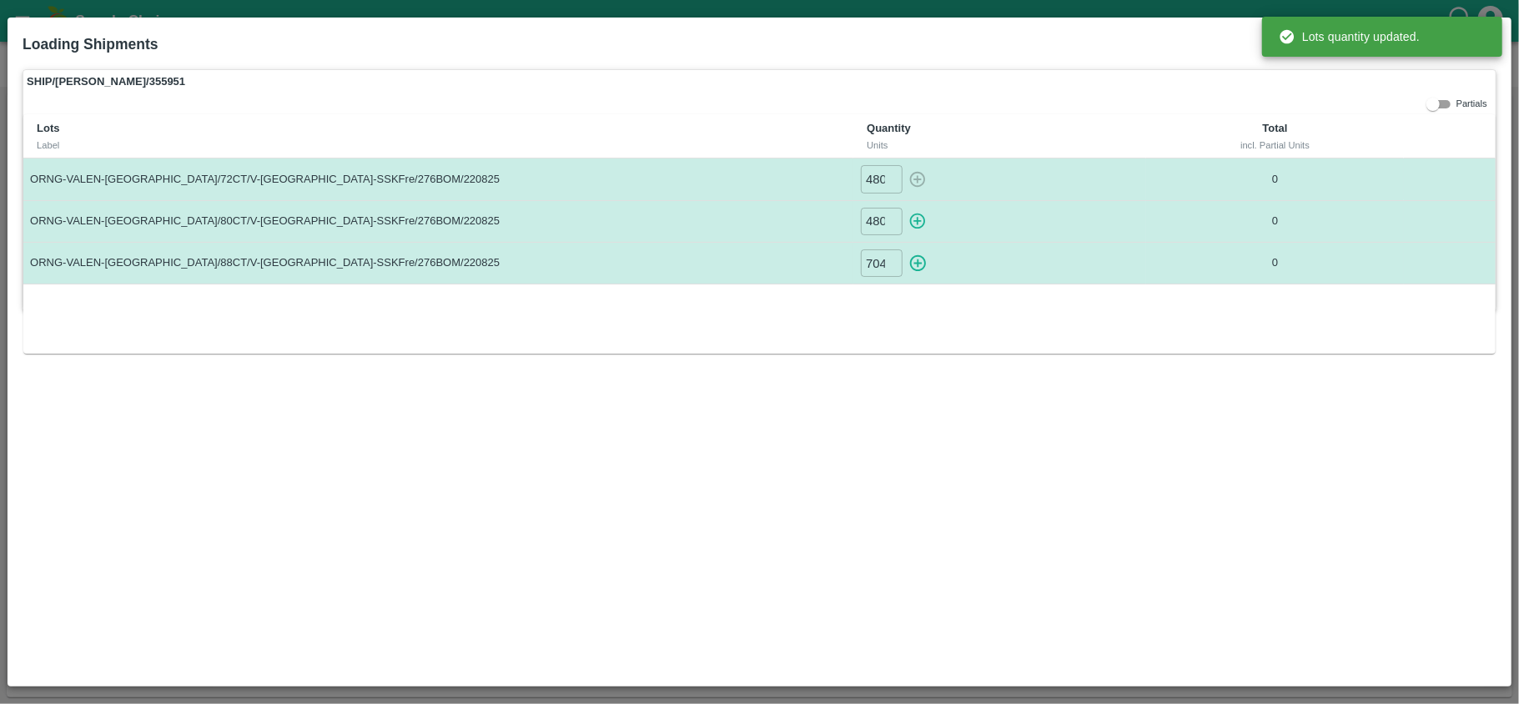
type input "0"
click at [916, 224] on icon "button" at bounding box center [917, 221] width 18 height 18
type input "0"
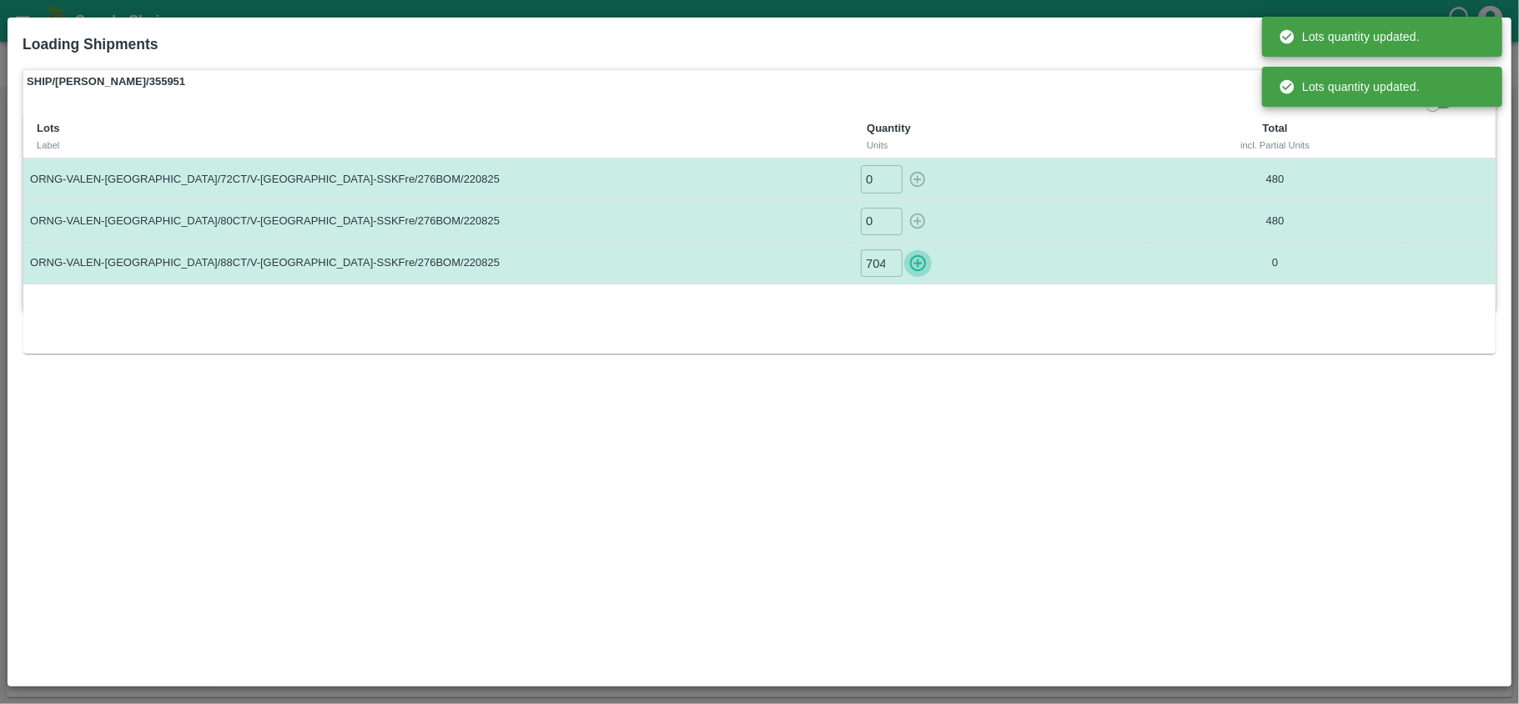
click at [916, 259] on icon "button" at bounding box center [917, 263] width 18 height 18
type input "0"
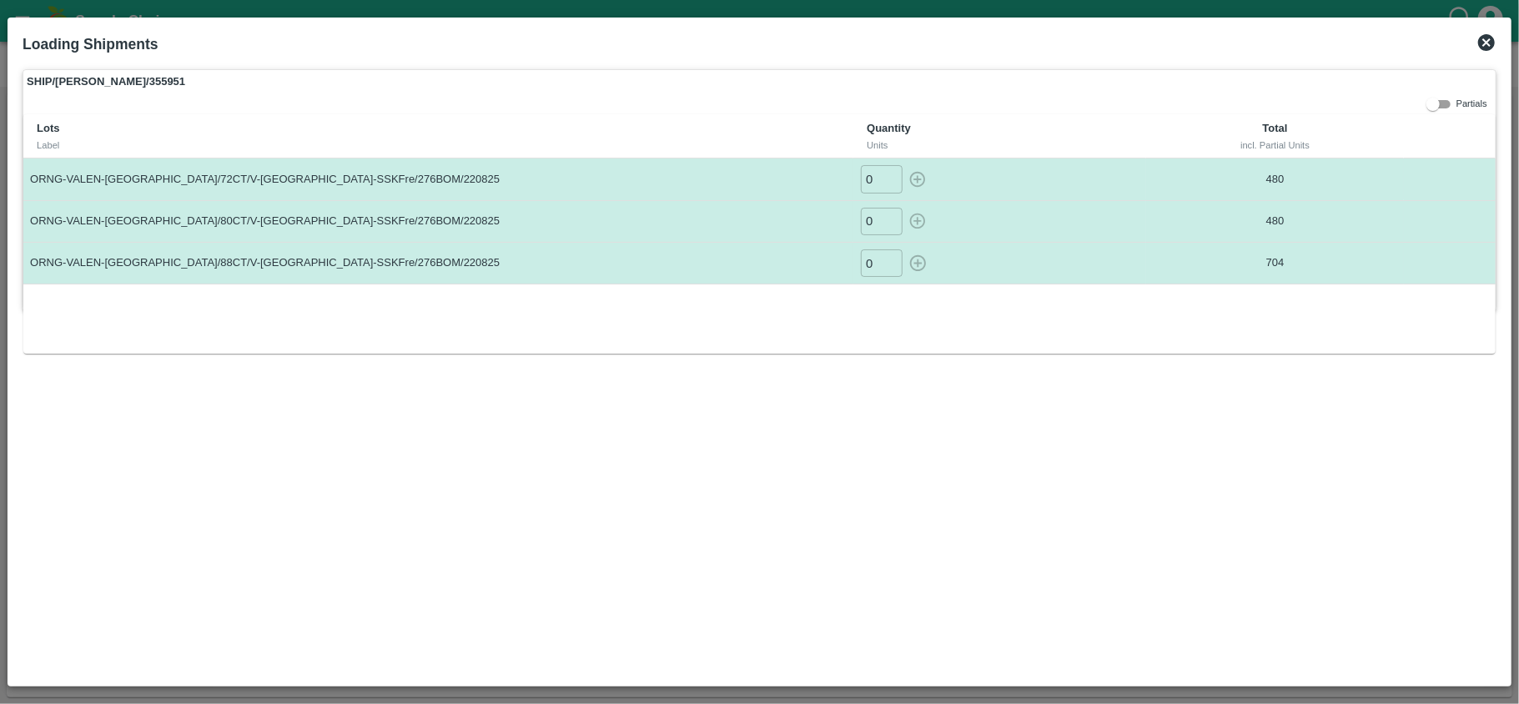
click at [1489, 52] on icon at bounding box center [1486, 43] width 20 height 20
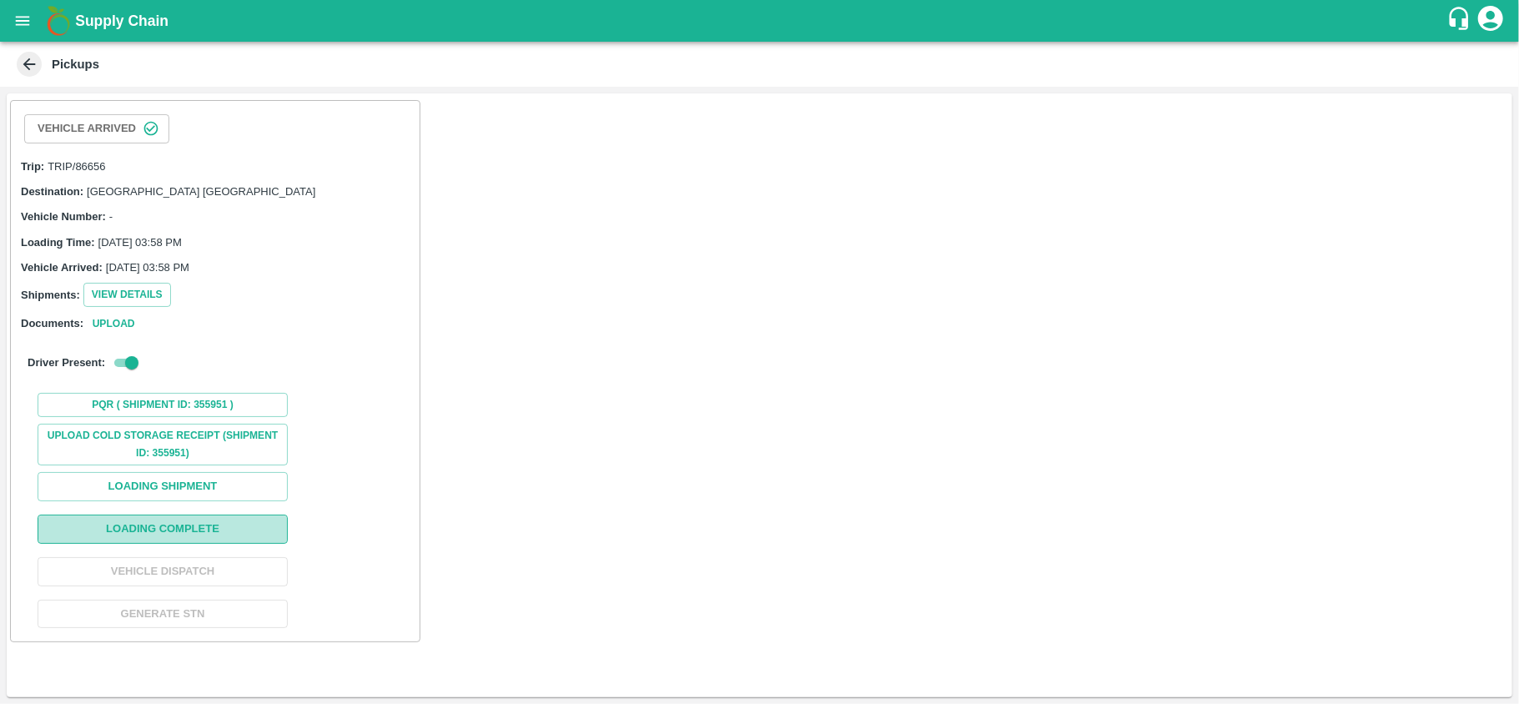
click at [195, 531] on button "Loading Complete" at bounding box center [163, 529] width 250 height 29
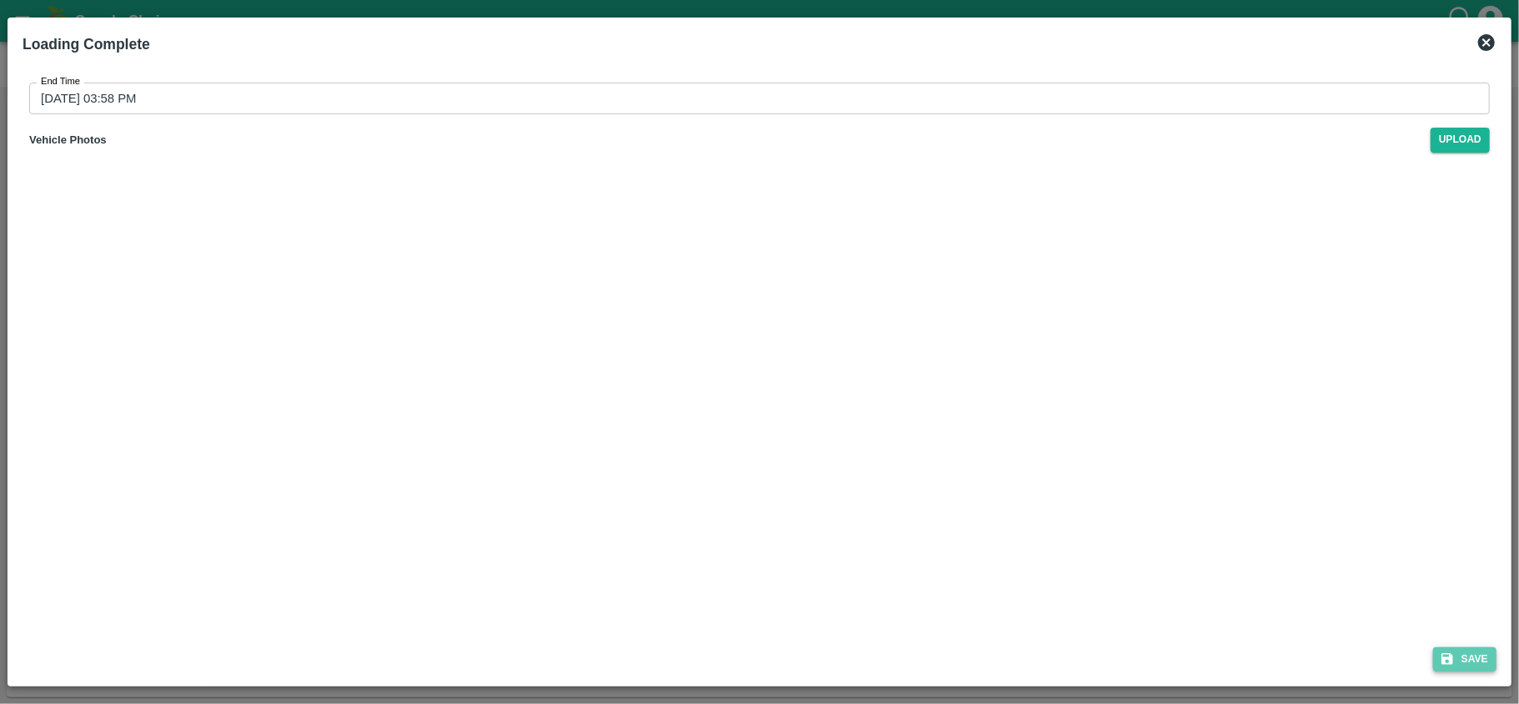
click at [1479, 665] on button "Save" at bounding box center [1464, 659] width 63 height 24
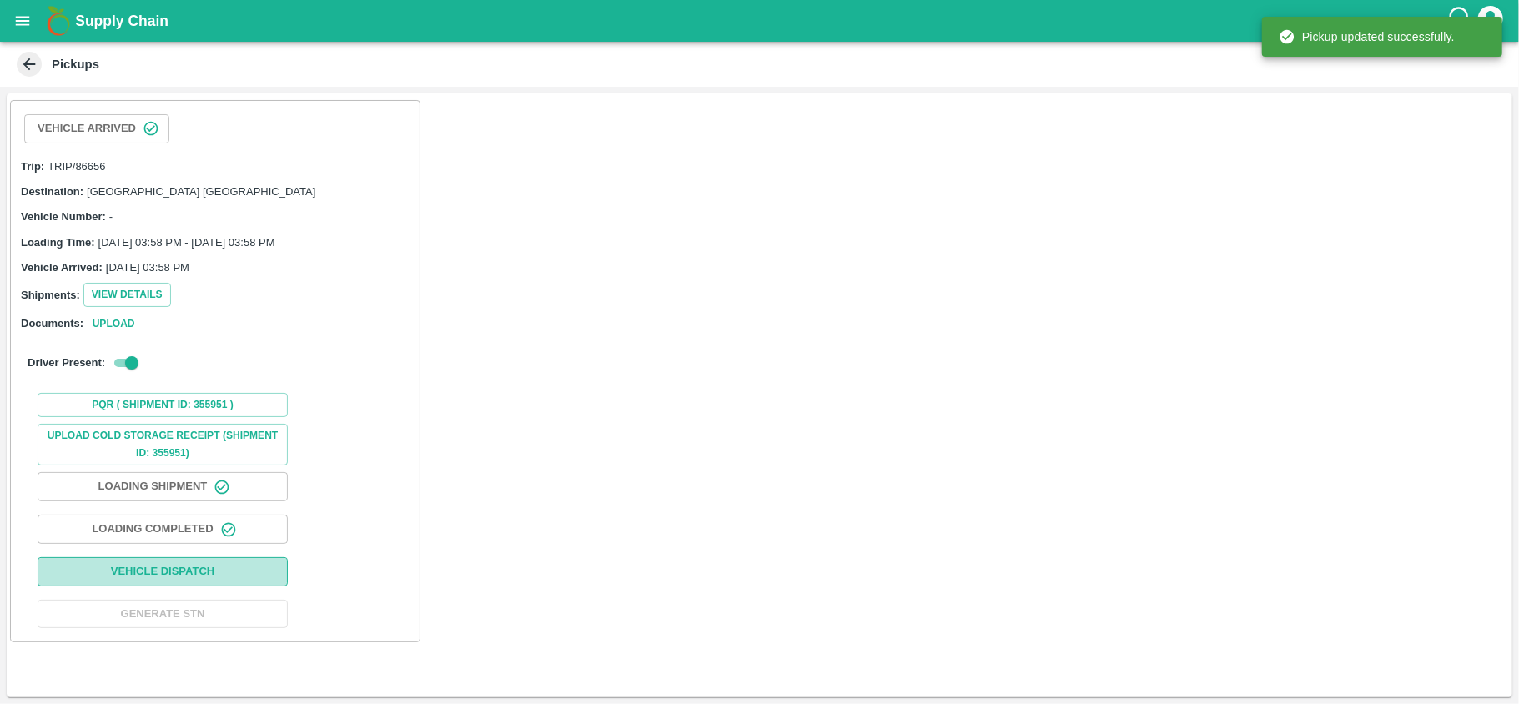
click at [224, 571] on button "Vehicle Dispatch" at bounding box center [163, 571] width 250 height 29
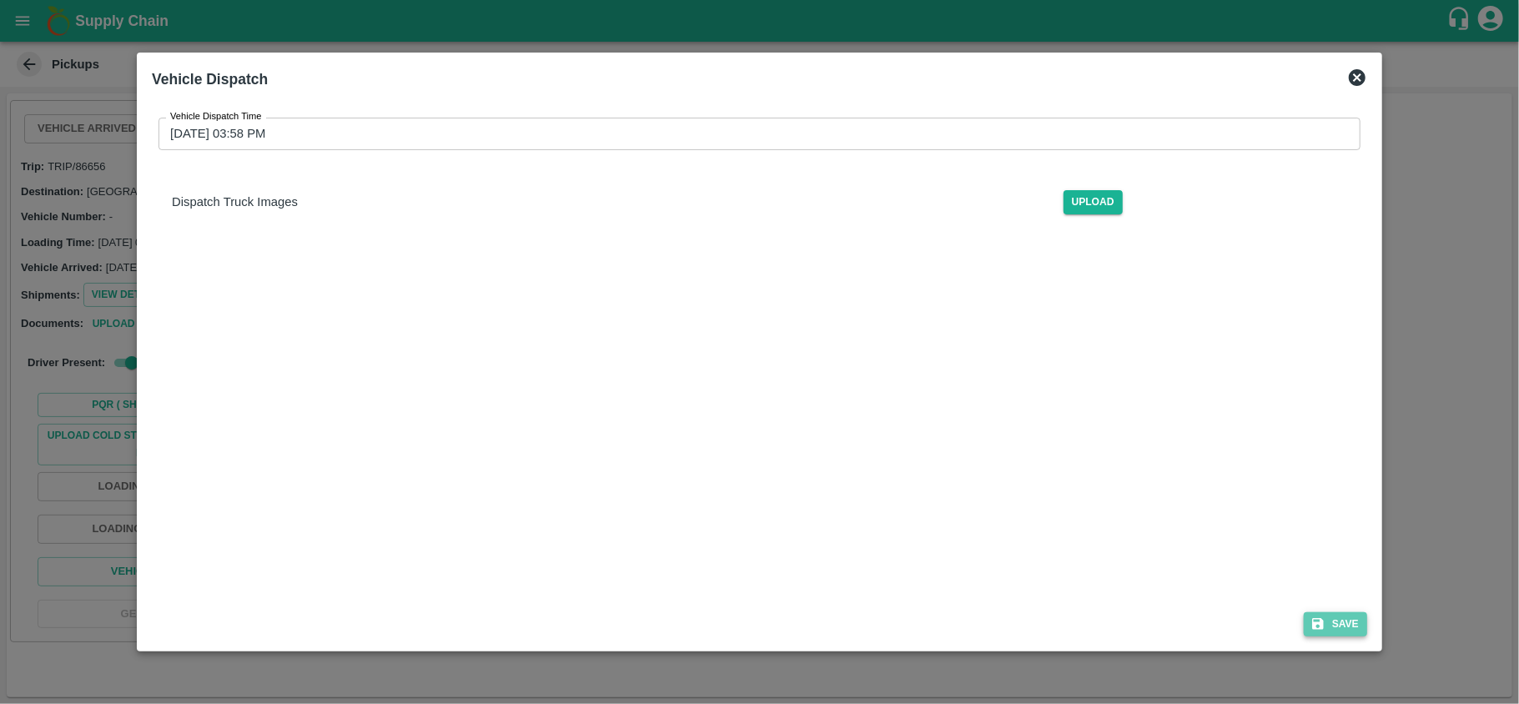
click at [1353, 629] on button "Save" at bounding box center [1335, 624] width 63 height 24
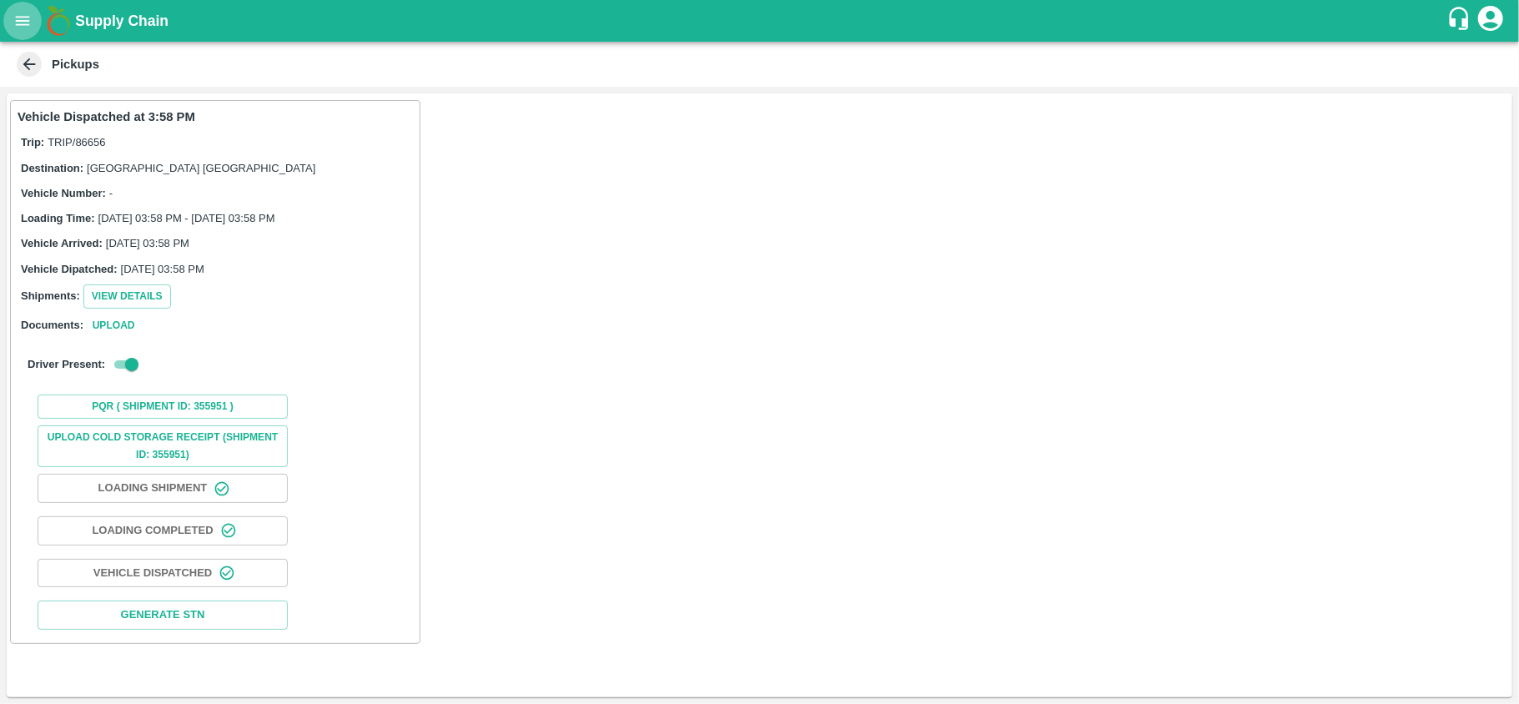
click at [23, 27] on icon "open drawer" at bounding box center [22, 21] width 18 height 18
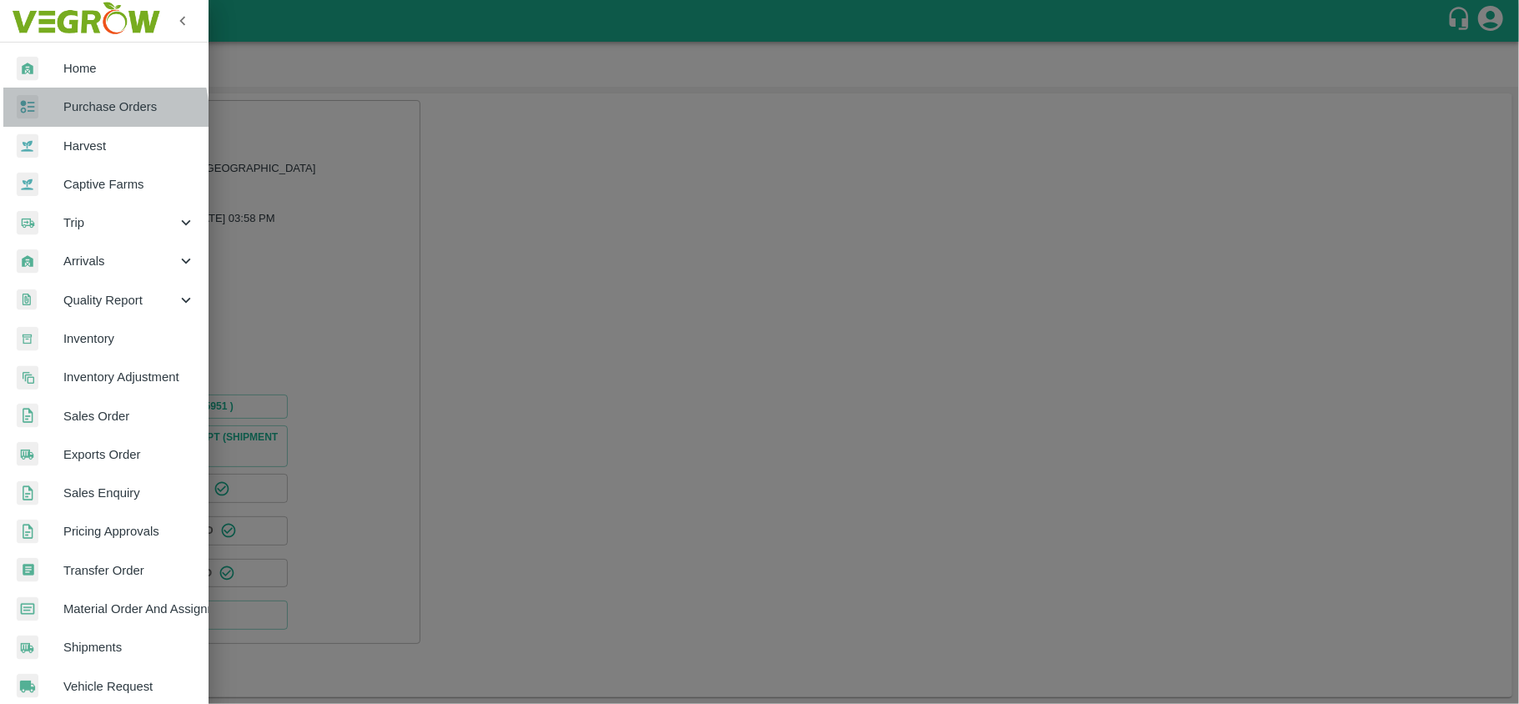
click at [78, 117] on link "Purchase Orders" at bounding box center [104, 107] width 209 height 38
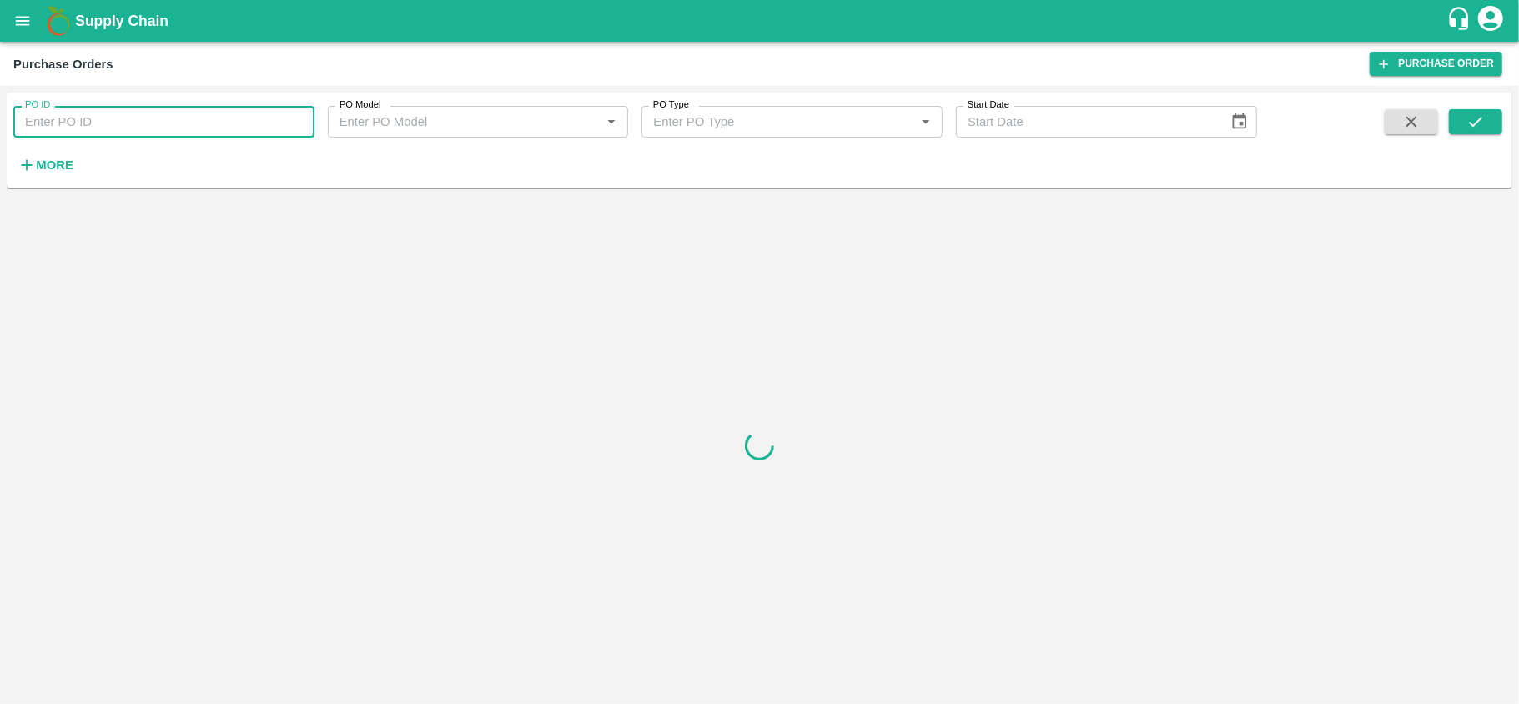
click at [78, 117] on input "PO ID" at bounding box center [163, 122] width 301 height 32
paste input "480"
click at [178, 118] on input "480" at bounding box center [163, 122] width 301 height 32
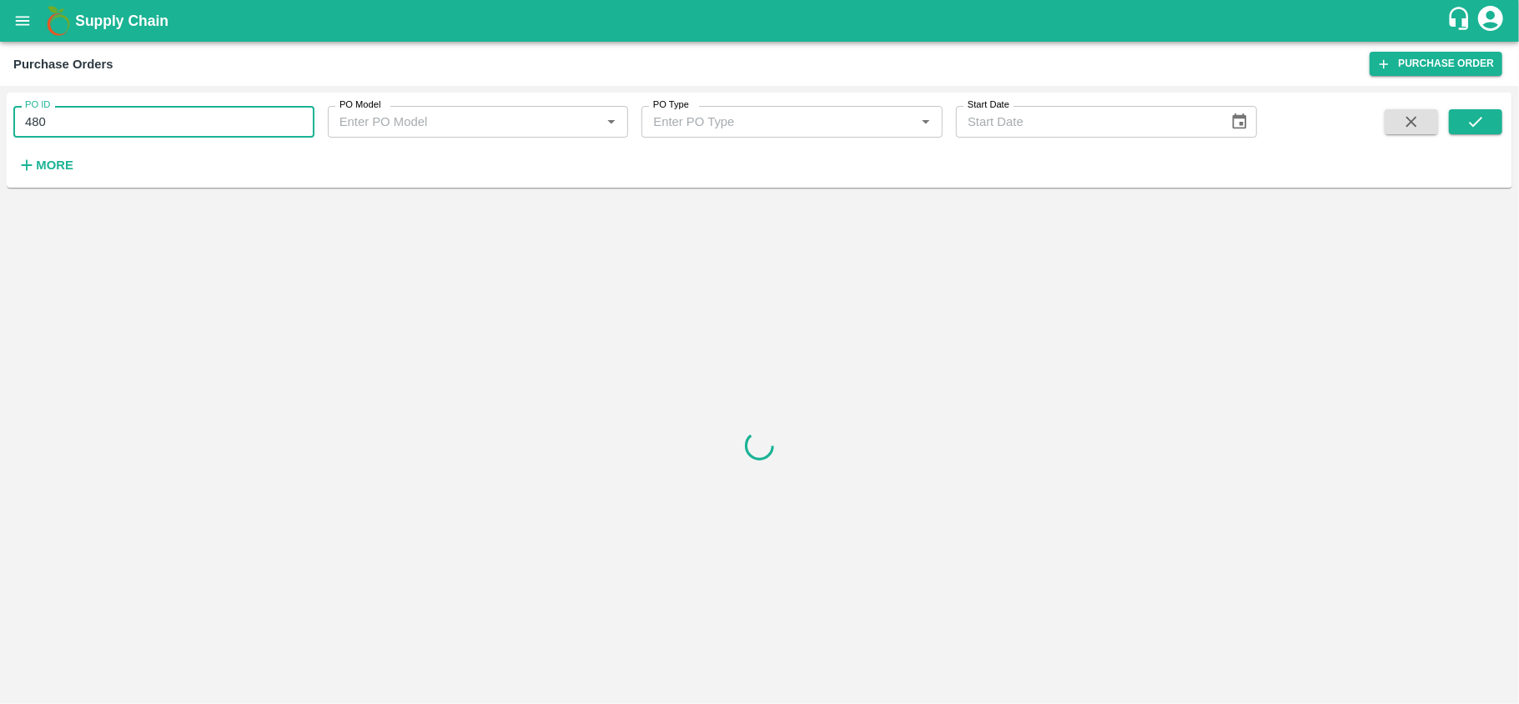
type input "480"
click at [61, 158] on strong "More" at bounding box center [55, 164] width 38 height 13
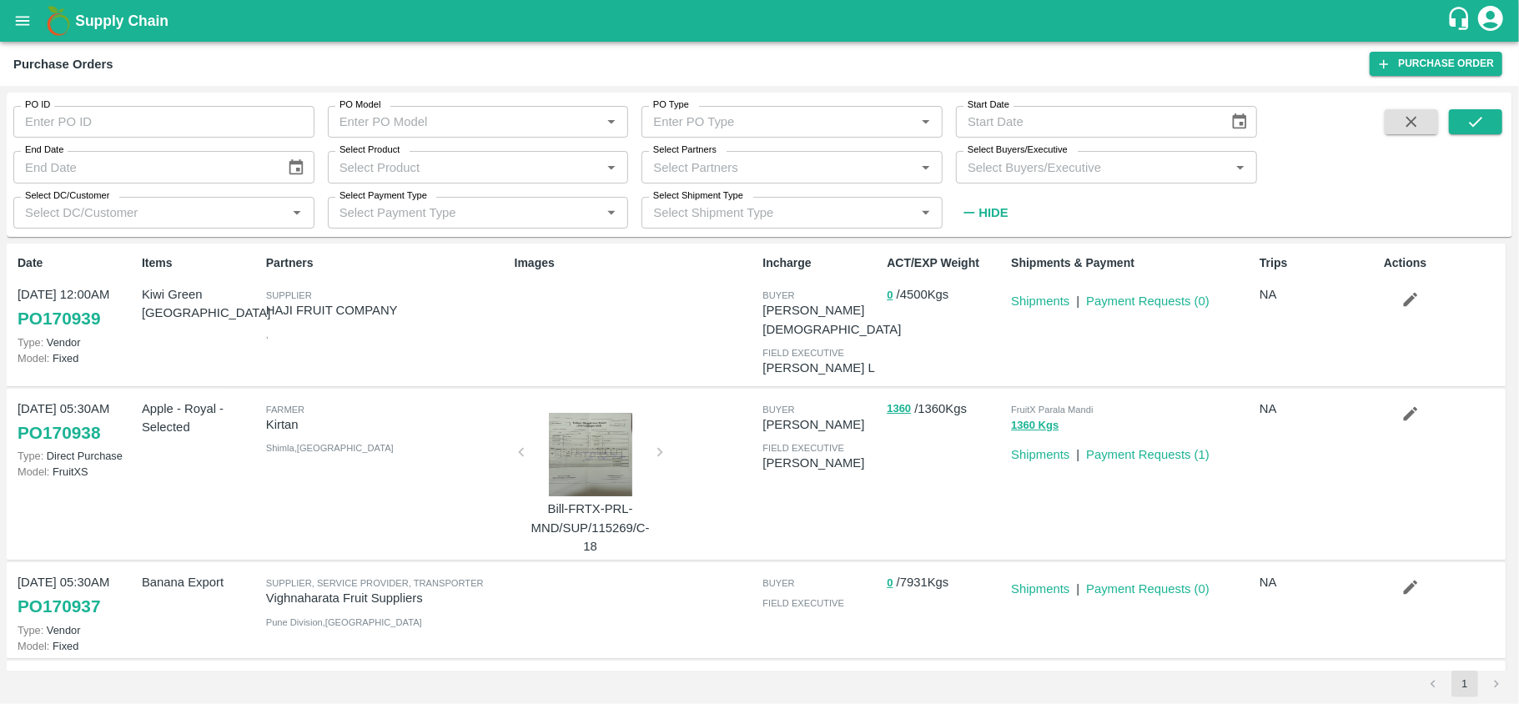
click at [759, 162] on input "Select Partners" at bounding box center [778, 167] width 264 height 22
type input "ssk"
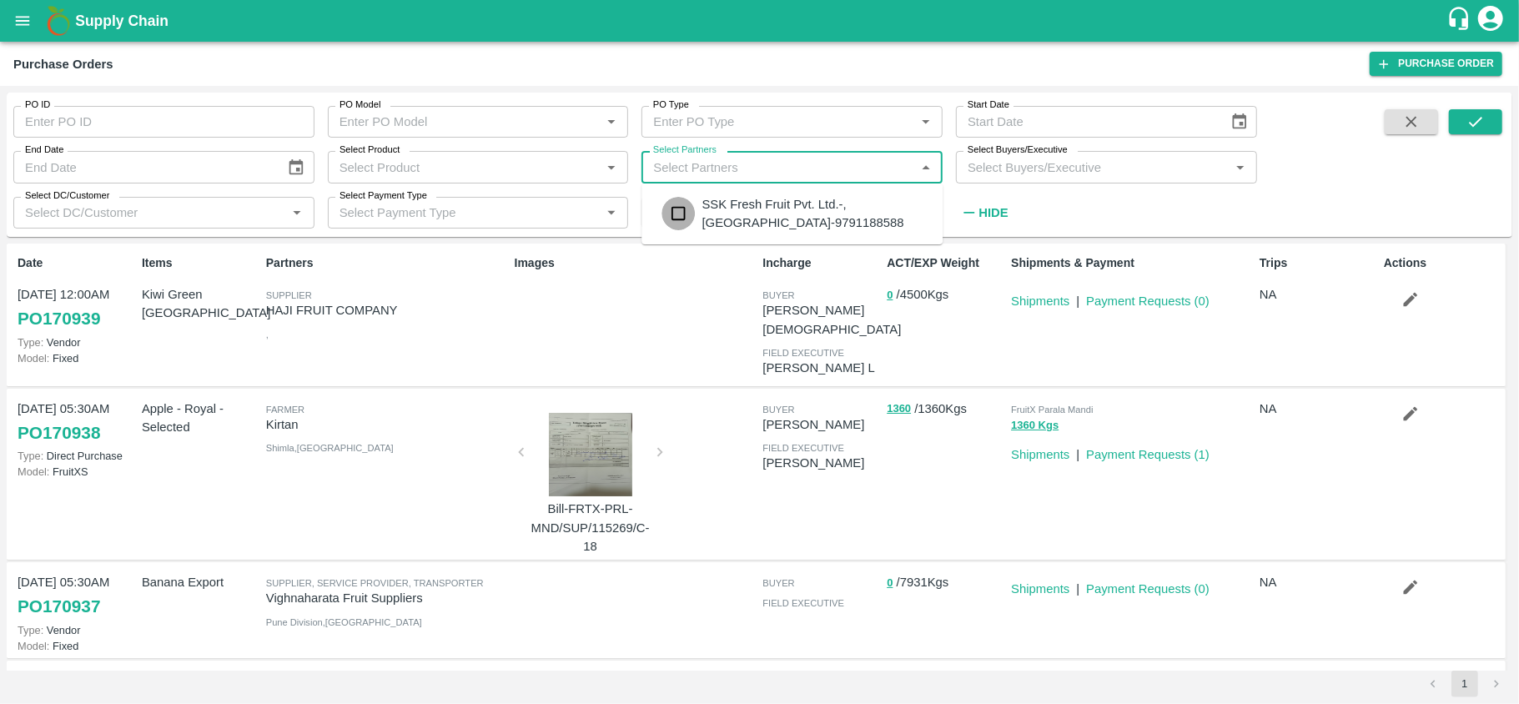
click at [682, 215] on input "checkbox" at bounding box center [677, 213] width 33 height 33
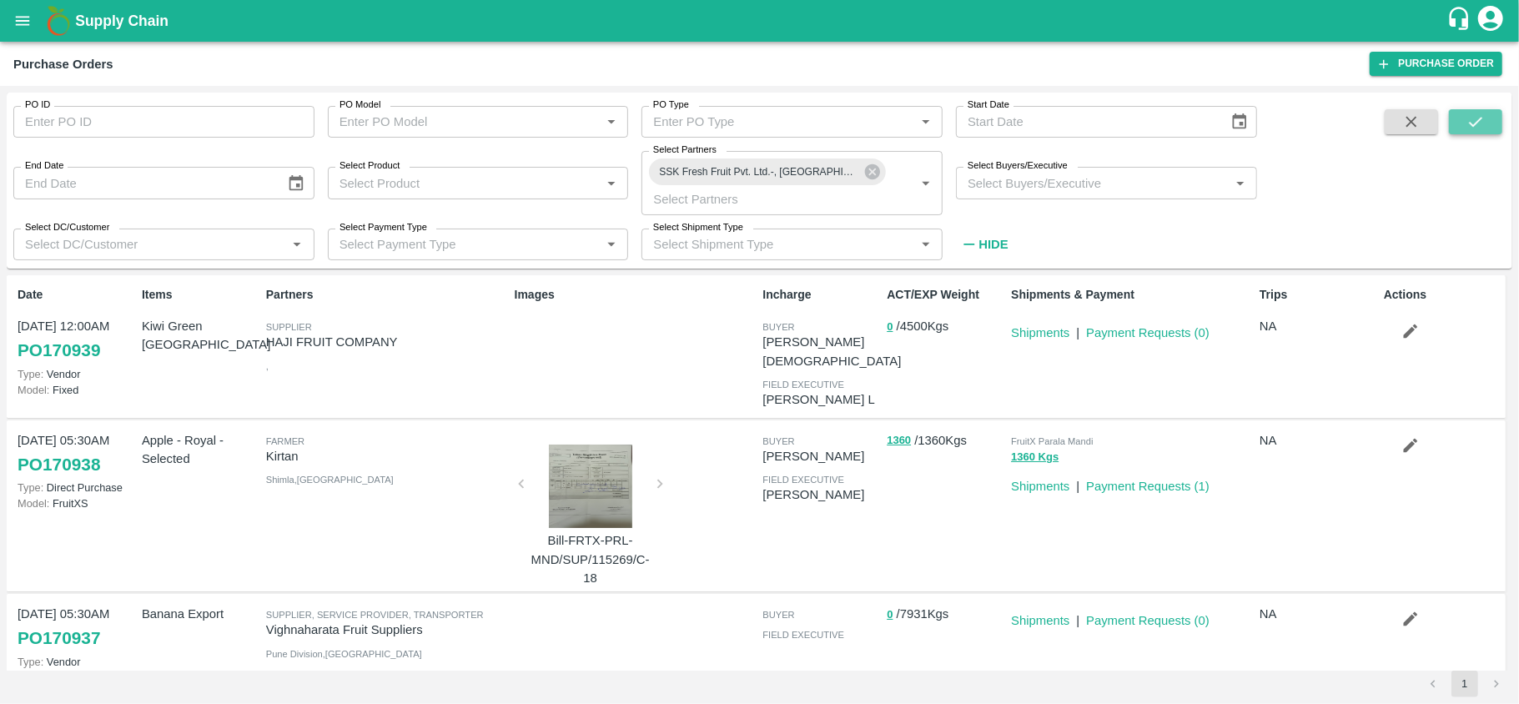
click at [1478, 115] on icon "submit" at bounding box center [1475, 122] width 18 height 18
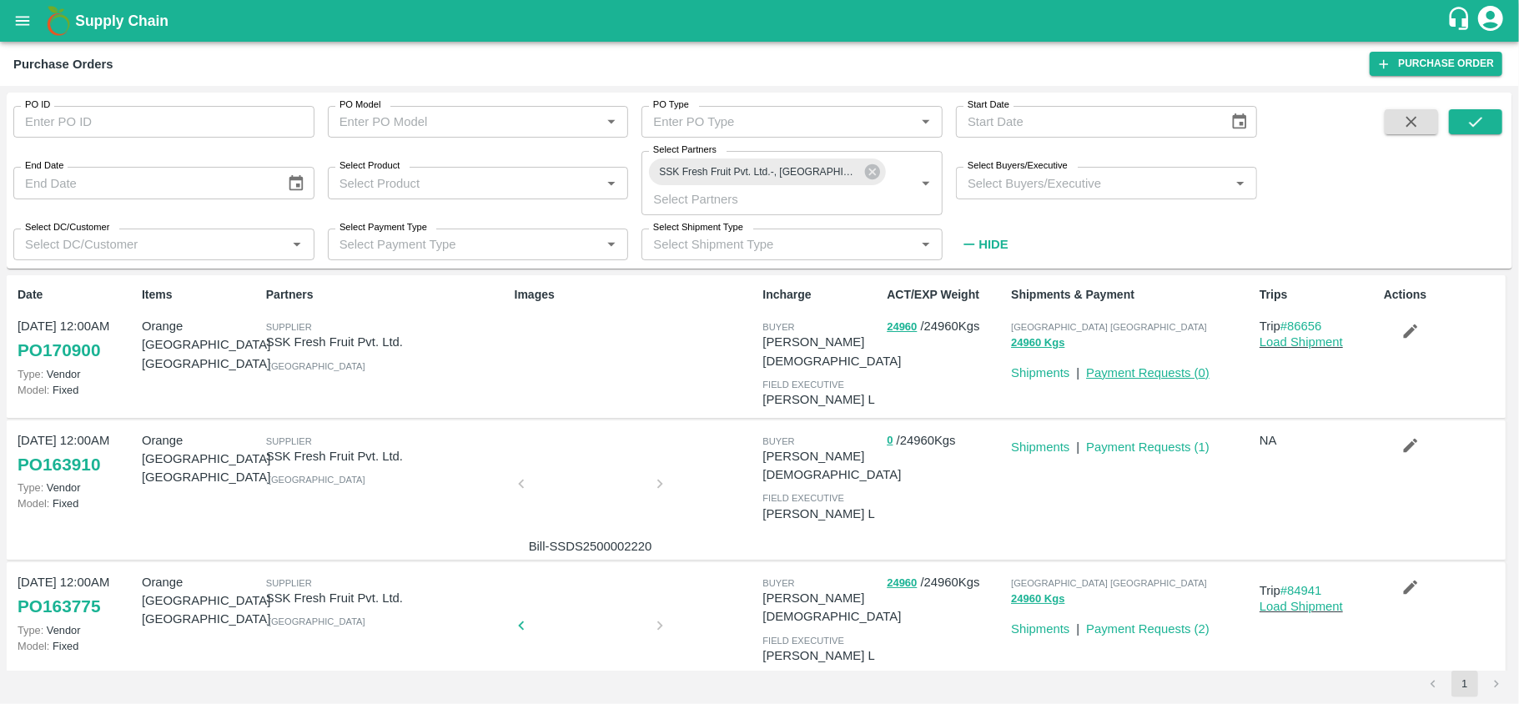
click at [1103, 375] on link "Payment Requests ( 0 )" at bounding box center [1147, 372] width 123 height 13
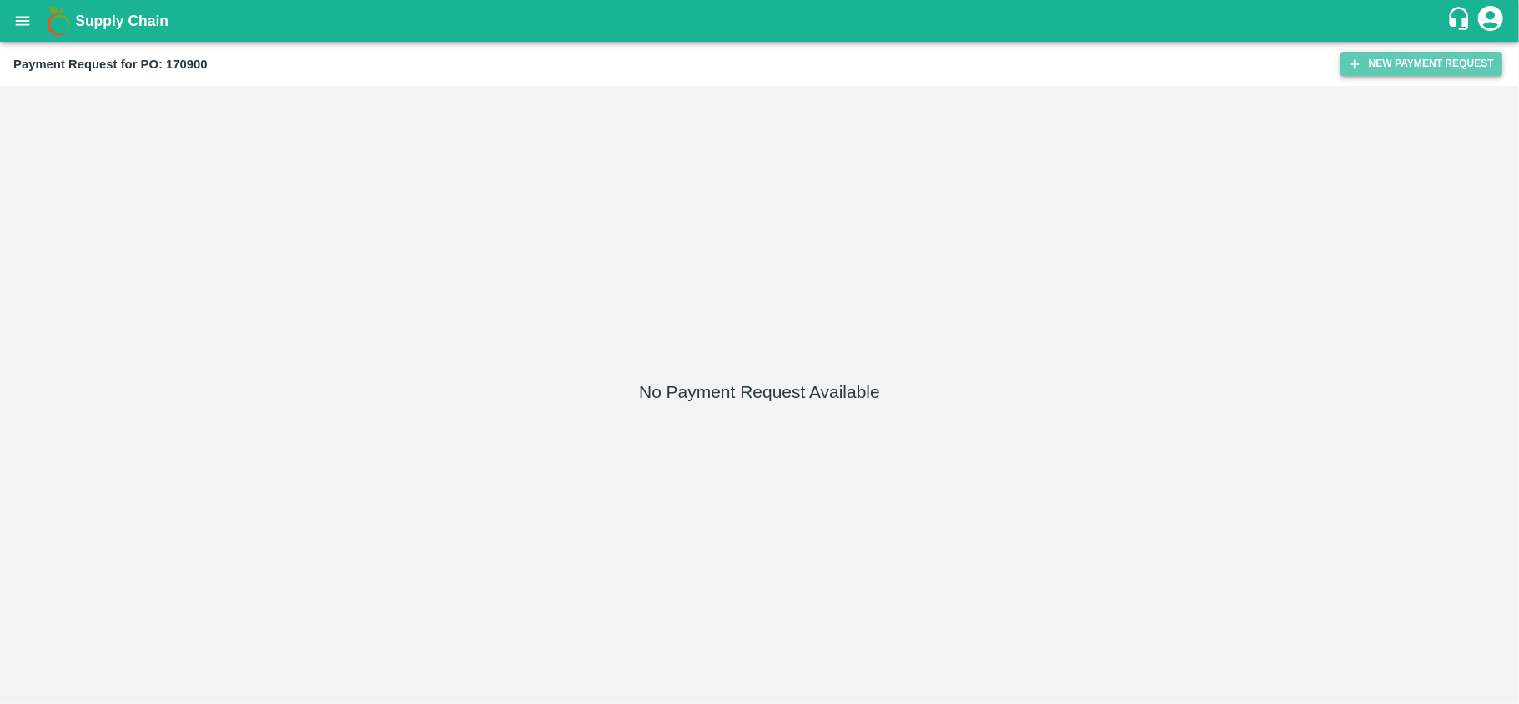
click at [1425, 52] on button "New Payment Request" at bounding box center [1421, 64] width 162 height 24
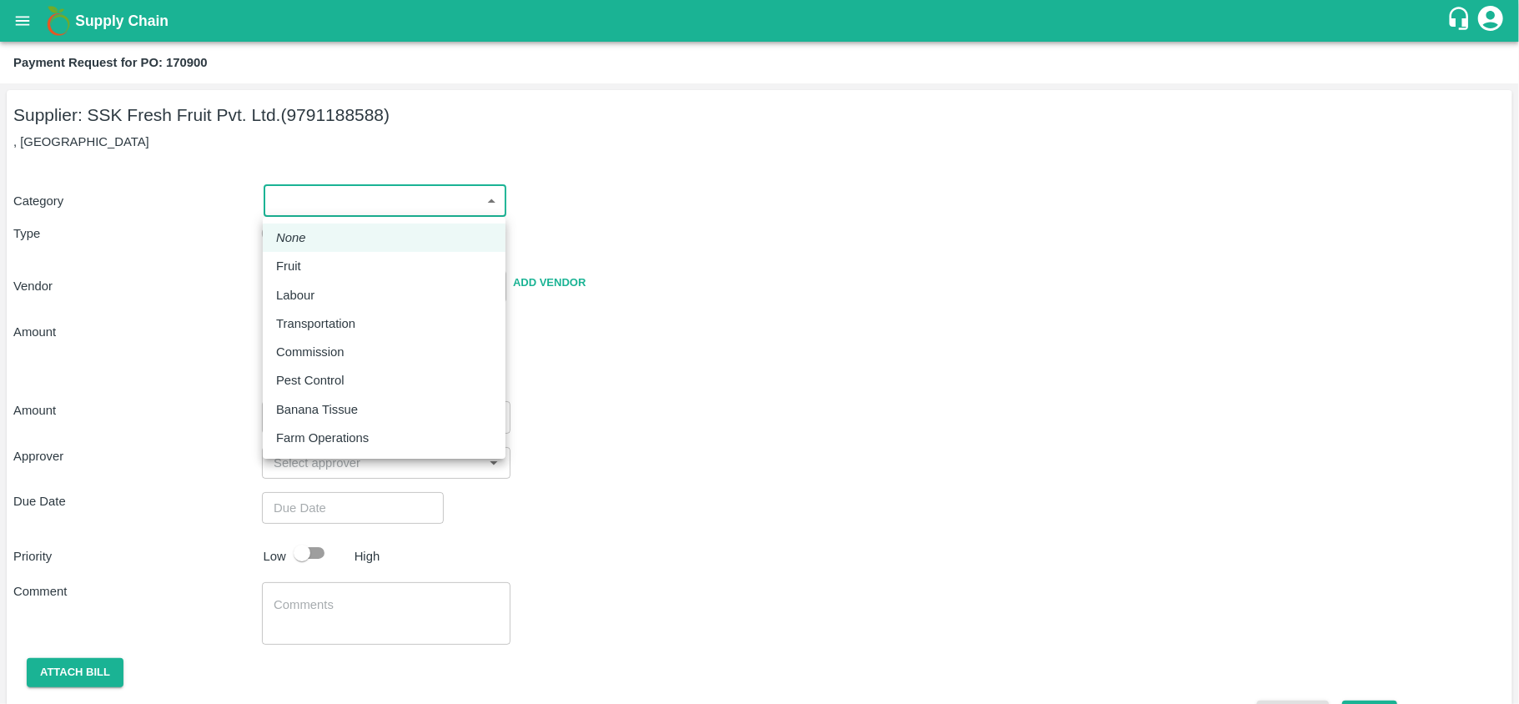
click at [305, 190] on body "Supply Chain Payment Request for PO: 170900 Supplier: SSK Fresh Fruit Pvt. Ltd.…" at bounding box center [759, 352] width 1519 height 704
click at [290, 254] on li "Fruit" at bounding box center [384, 266] width 243 height 28
type input "1"
type input "SSK Fresh Fruit Pvt. Ltd. - 9791188588(Supplier)"
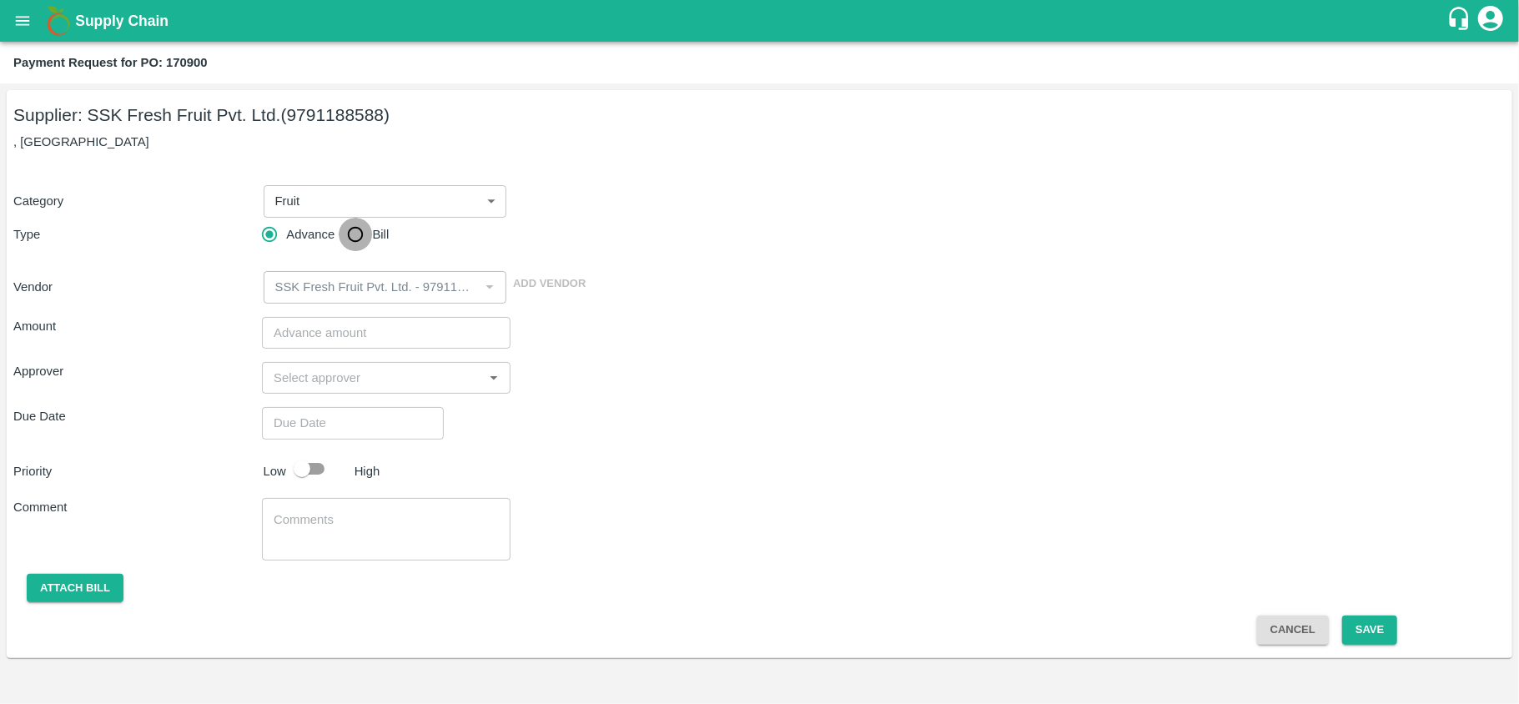
click at [347, 239] on input "Bill" at bounding box center [355, 234] width 33 height 33
radio input "true"
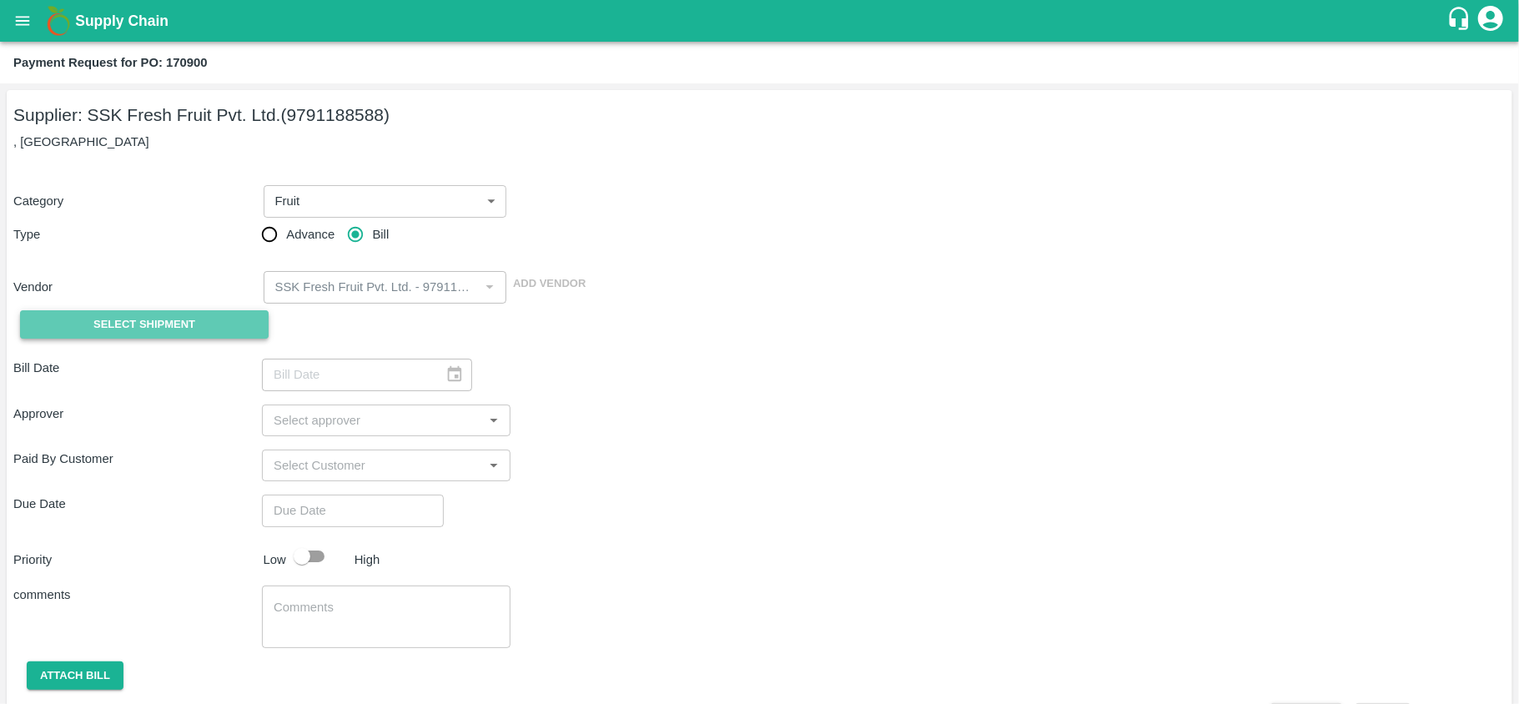
click at [151, 322] on span "Select Shipment" at bounding box center [144, 324] width 102 height 19
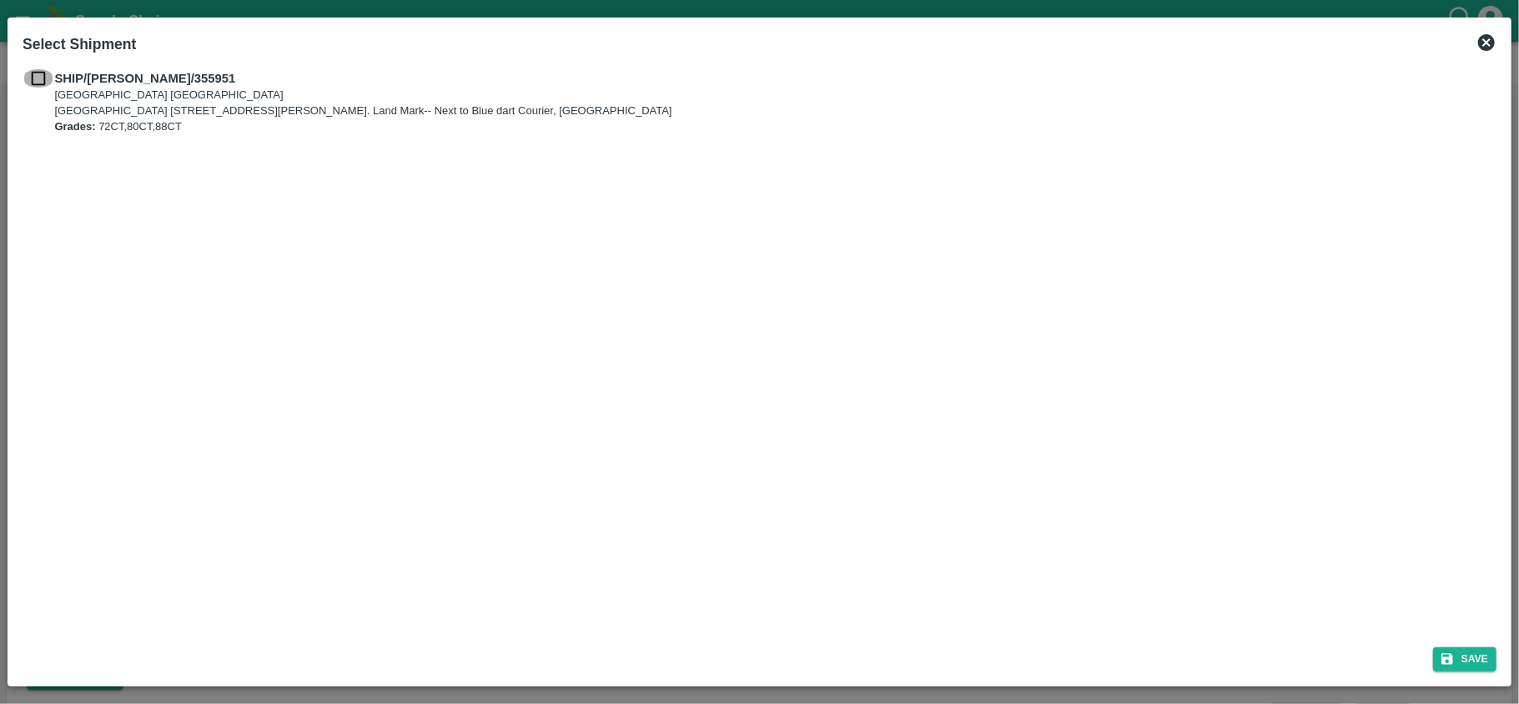
click at [33, 69] on input "checkbox" at bounding box center [39, 78] width 32 height 18
checkbox input "true"
click at [1439, 647] on button "Save" at bounding box center [1464, 659] width 63 height 24
type input "22/08/2025"
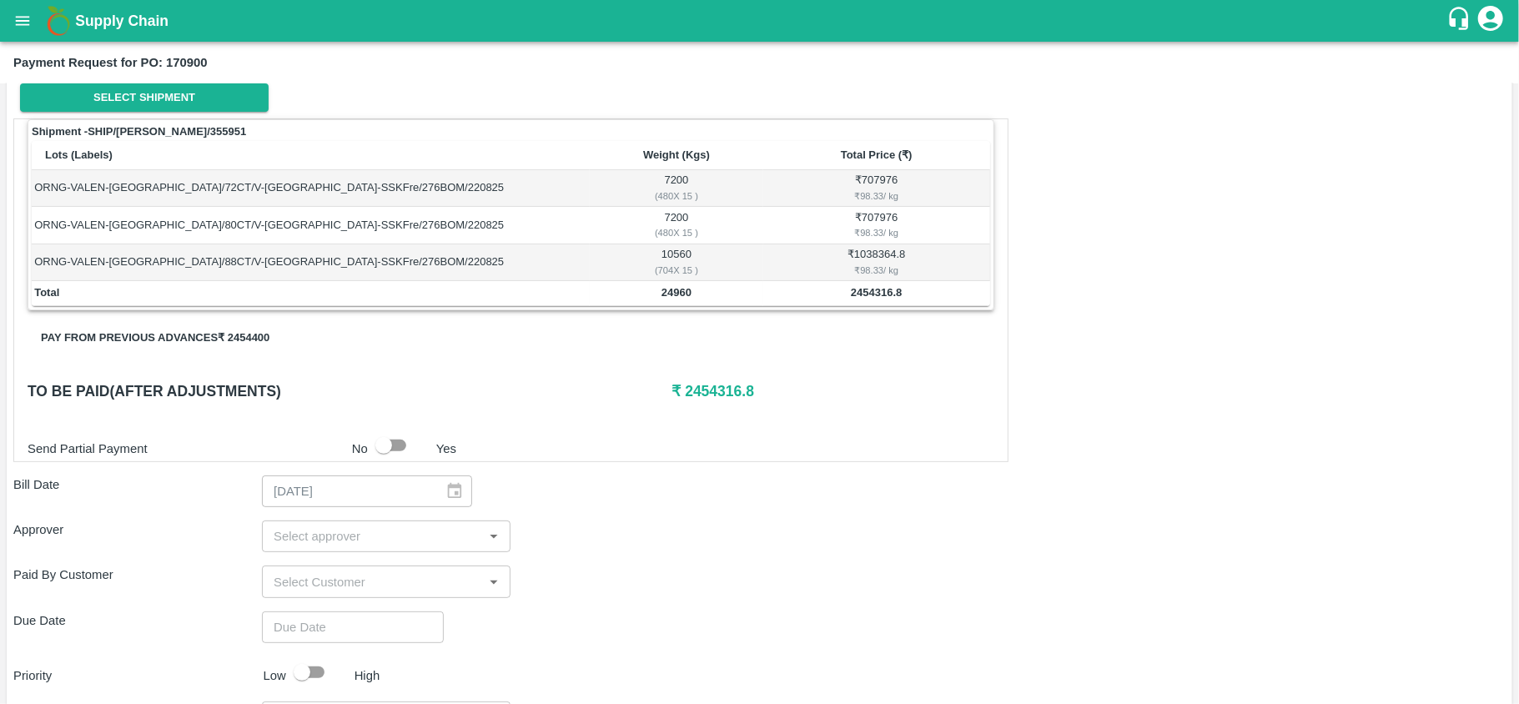
scroll to position [250, 0]
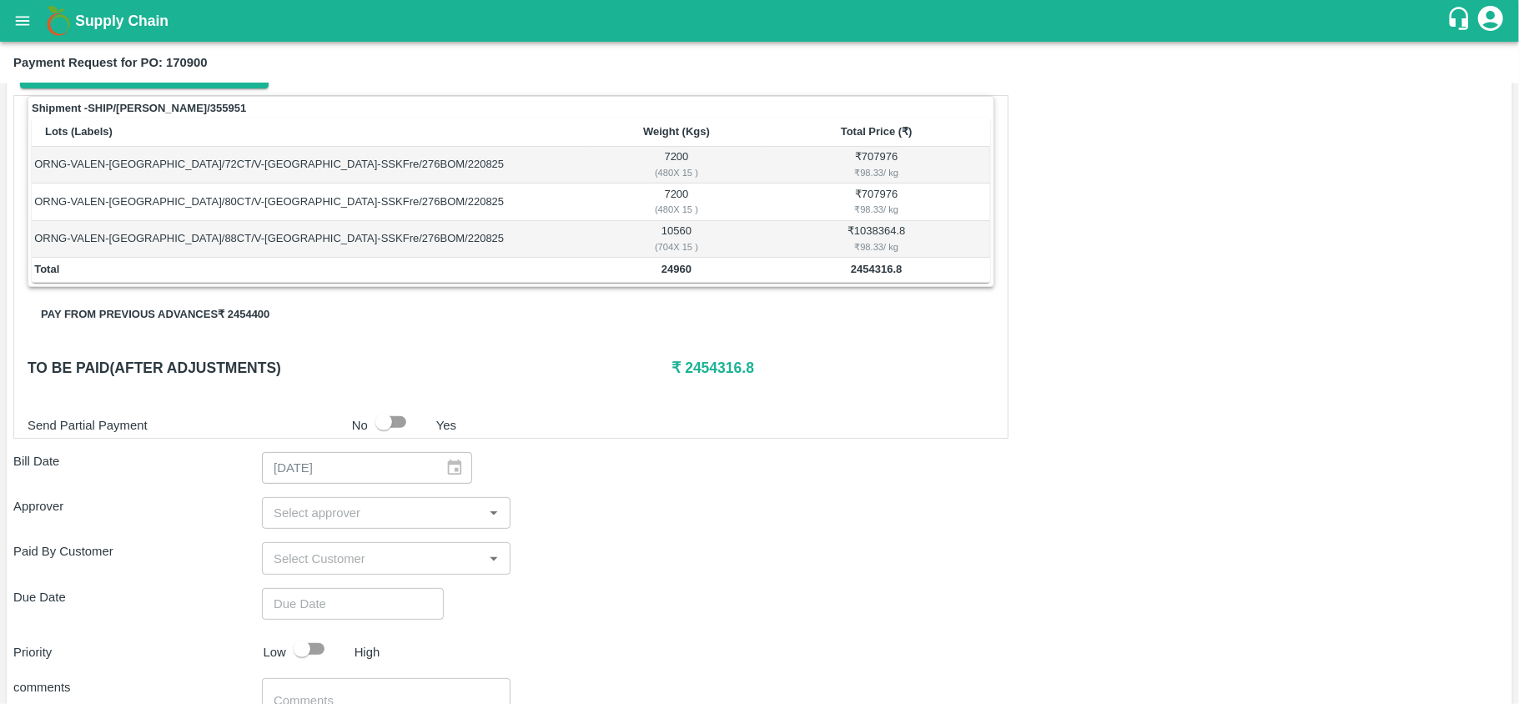
click at [255, 317] on button "Pay from previous advances ₹ 2454400" at bounding box center [155, 314] width 255 height 29
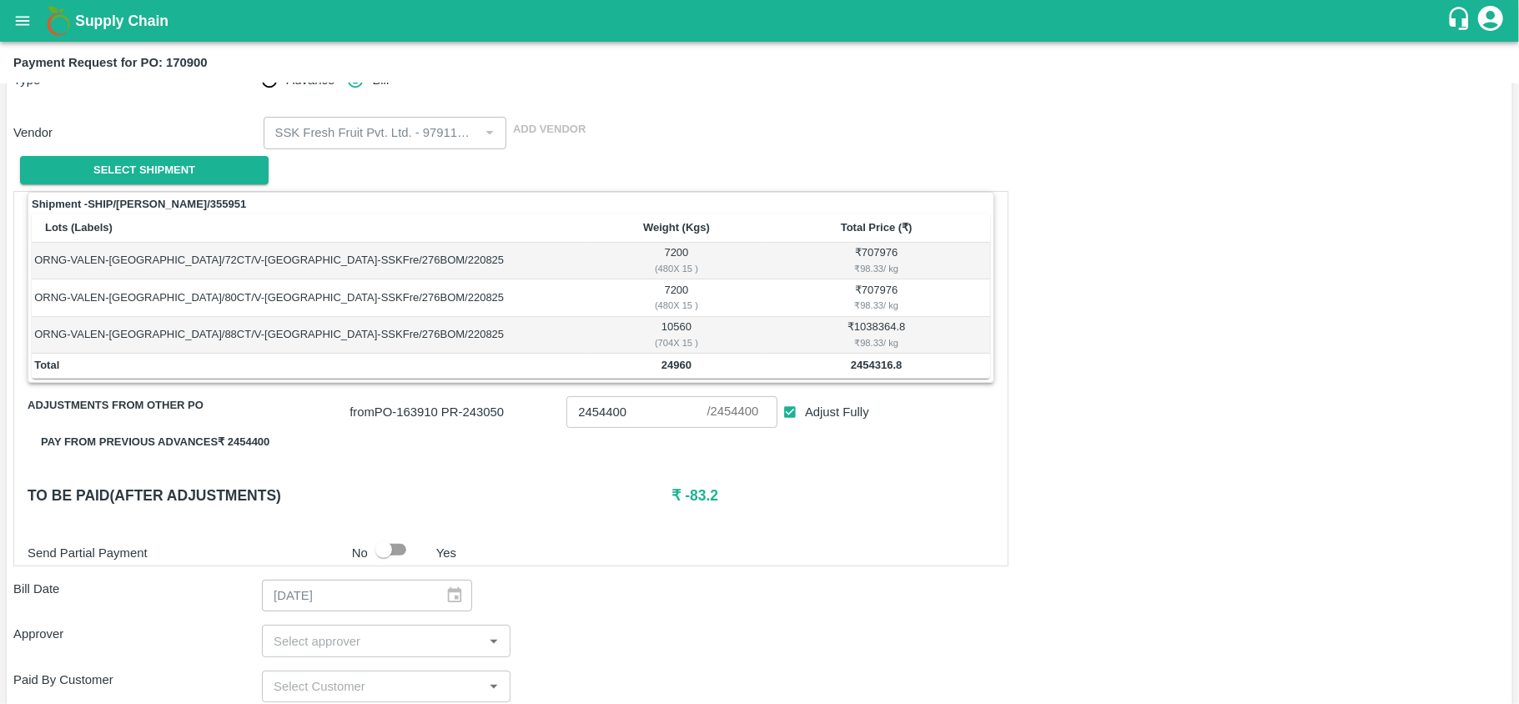
scroll to position [191, 0]
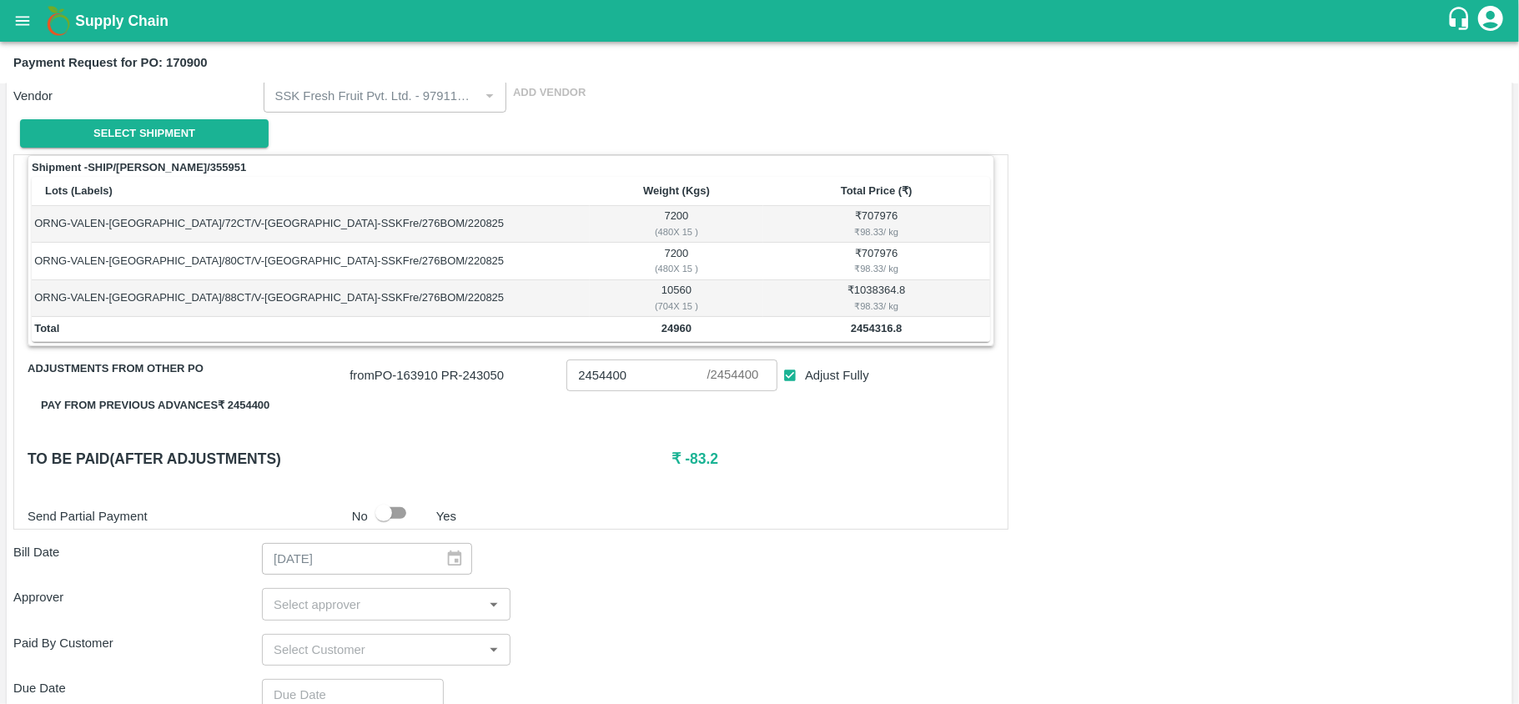
click at [859, 331] on b "2454316.8" at bounding box center [876, 328] width 51 height 13
copy b "2454316.8"
click at [601, 387] on input "2454400" at bounding box center [636, 376] width 140 height 32
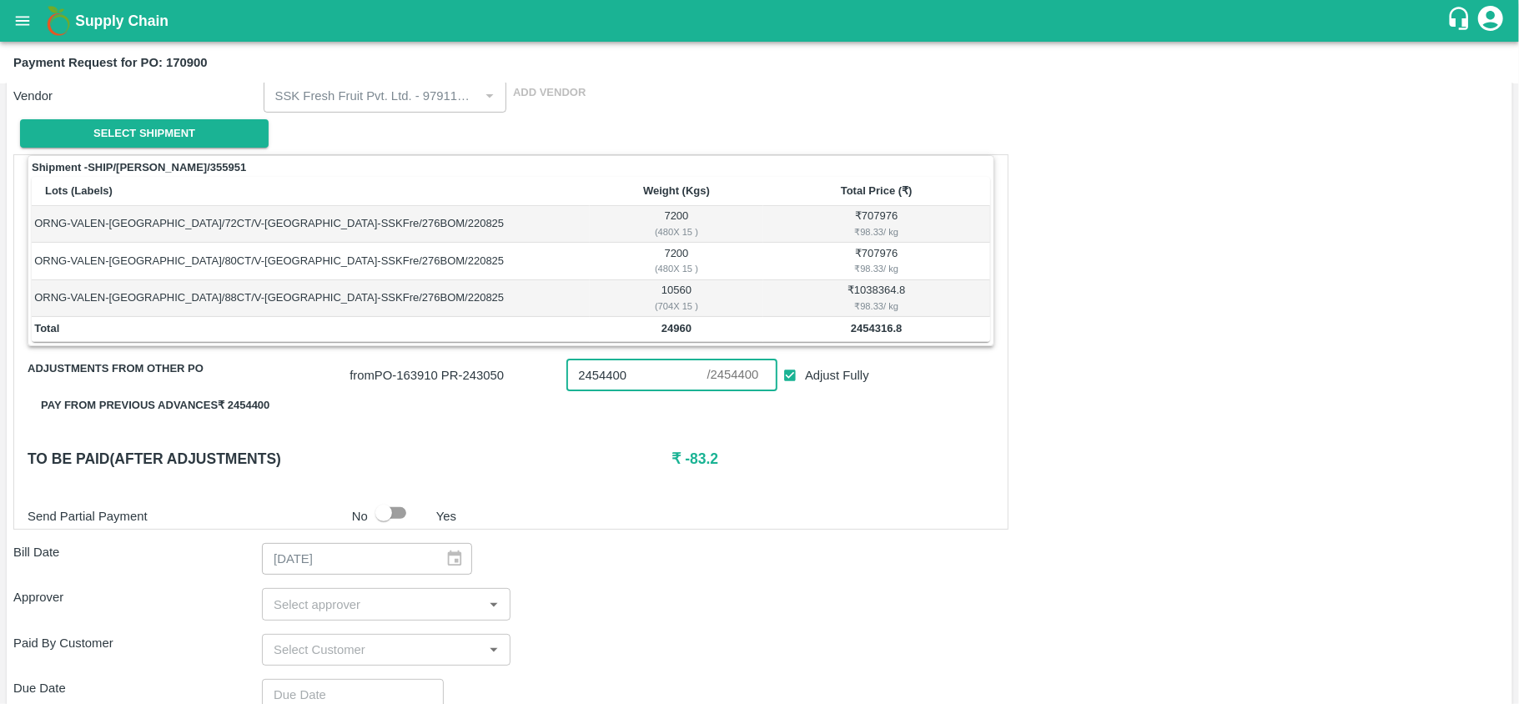
paste input "316.8"
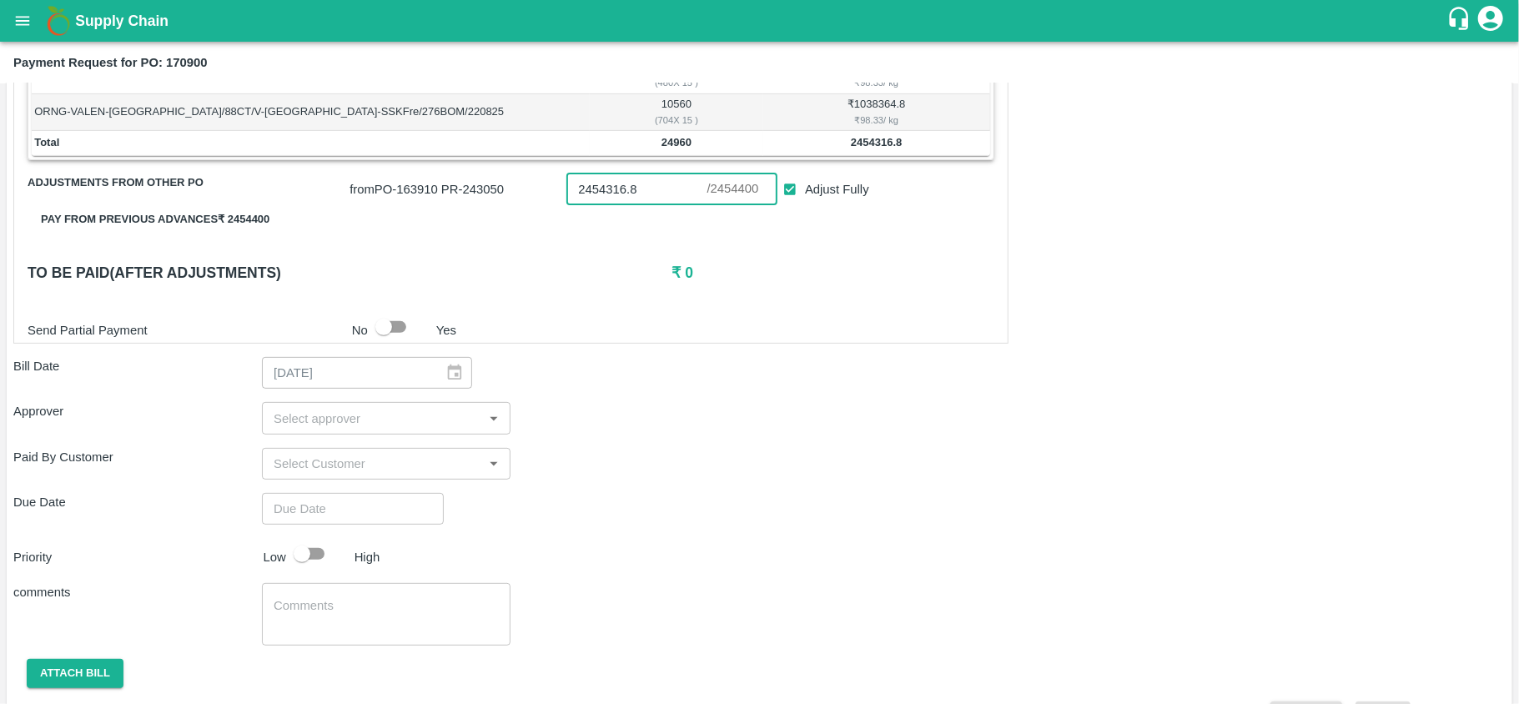
scroll to position [379, 0]
type input "2454316.8"
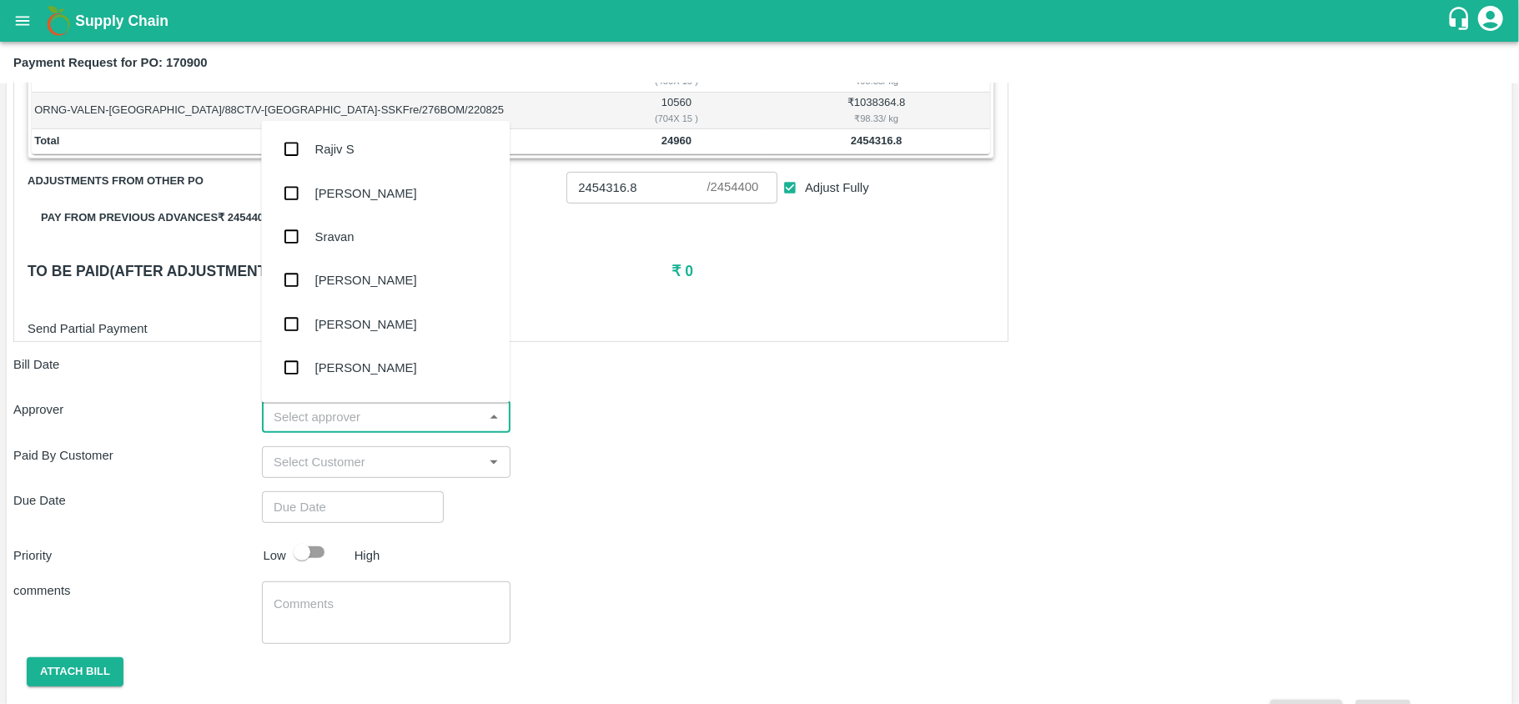
click at [327, 427] on input "input" at bounding box center [372, 416] width 211 height 22
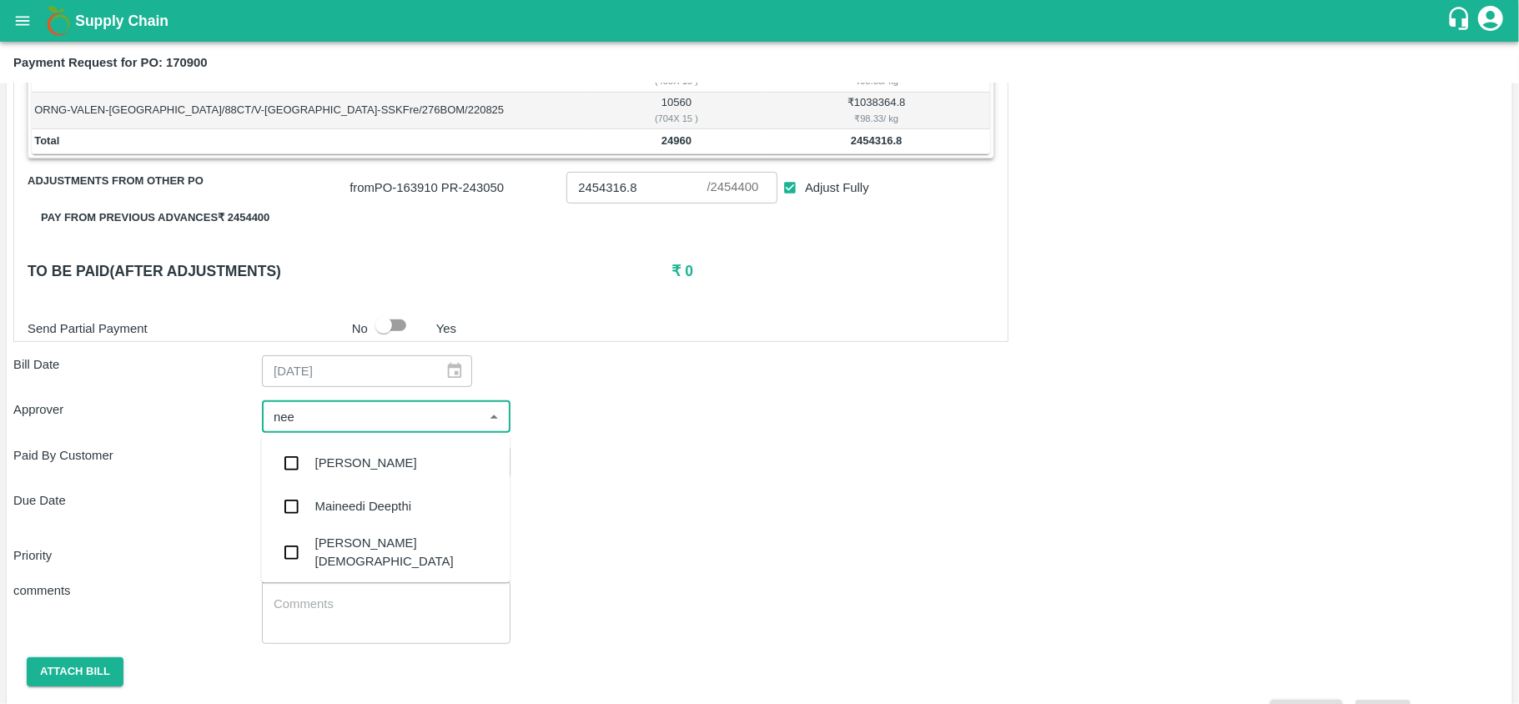
type input "neet"
click at [315, 511] on div "Neeti Jain" at bounding box center [406, 509] width 182 height 38
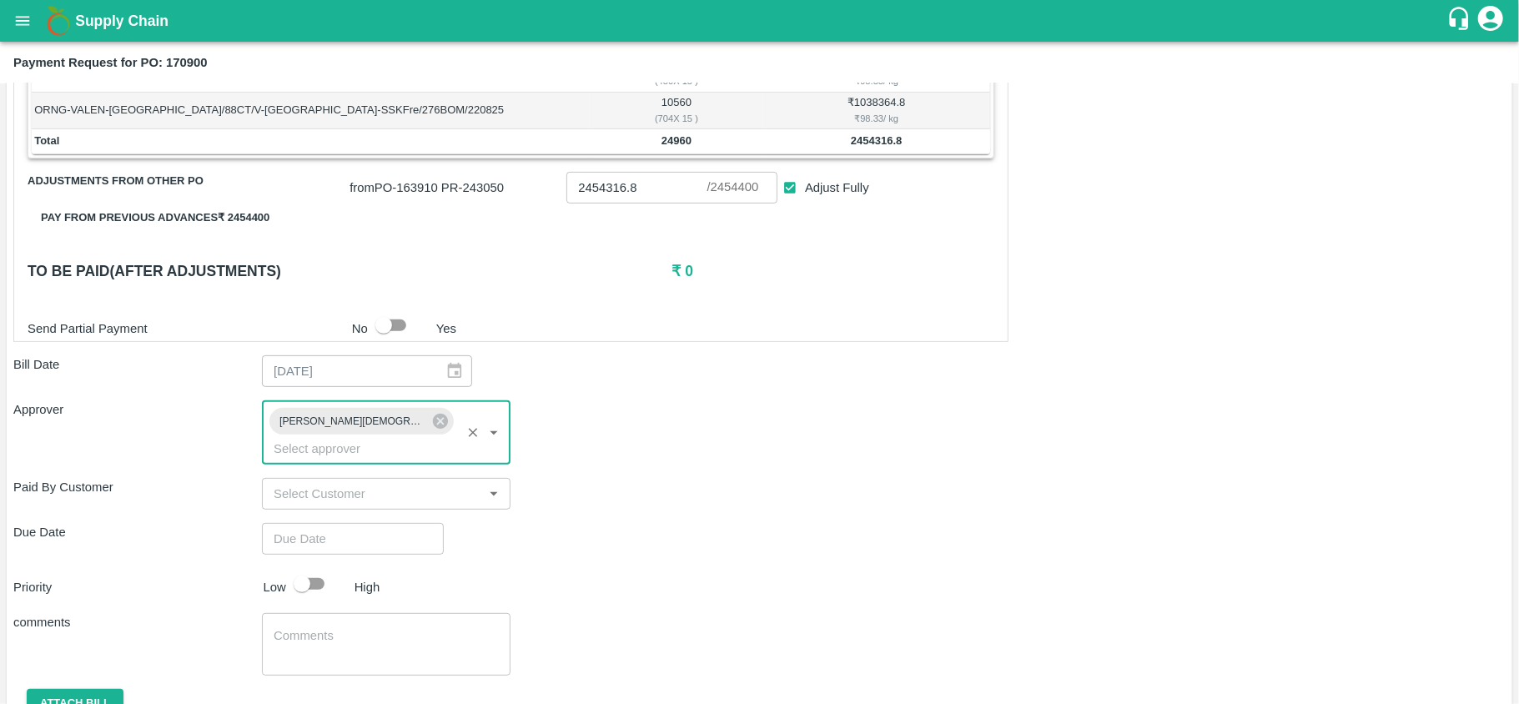
type input "DD/MM/YYYY hh:mm aa"
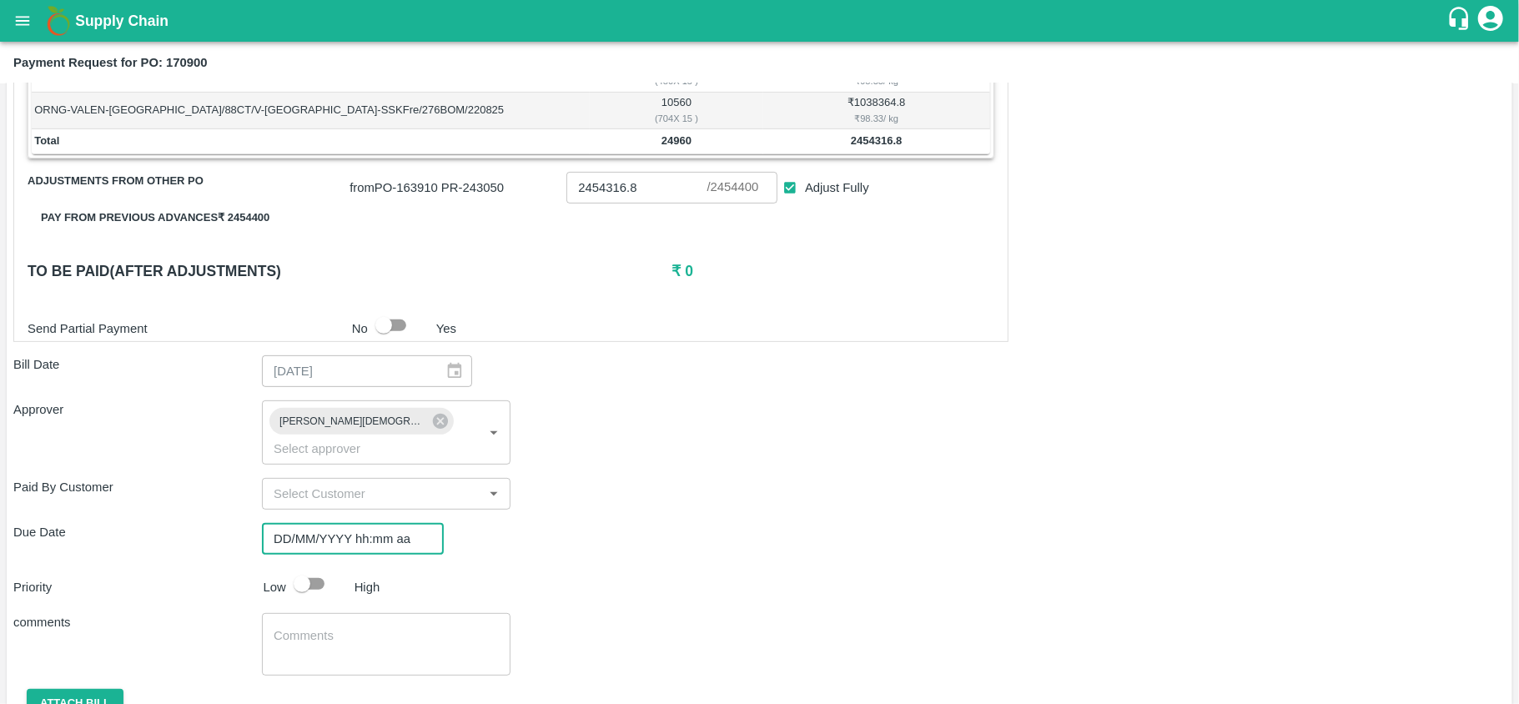
click at [318, 523] on input "DD/MM/YYYY hh:mm aa" at bounding box center [347, 539] width 170 height 32
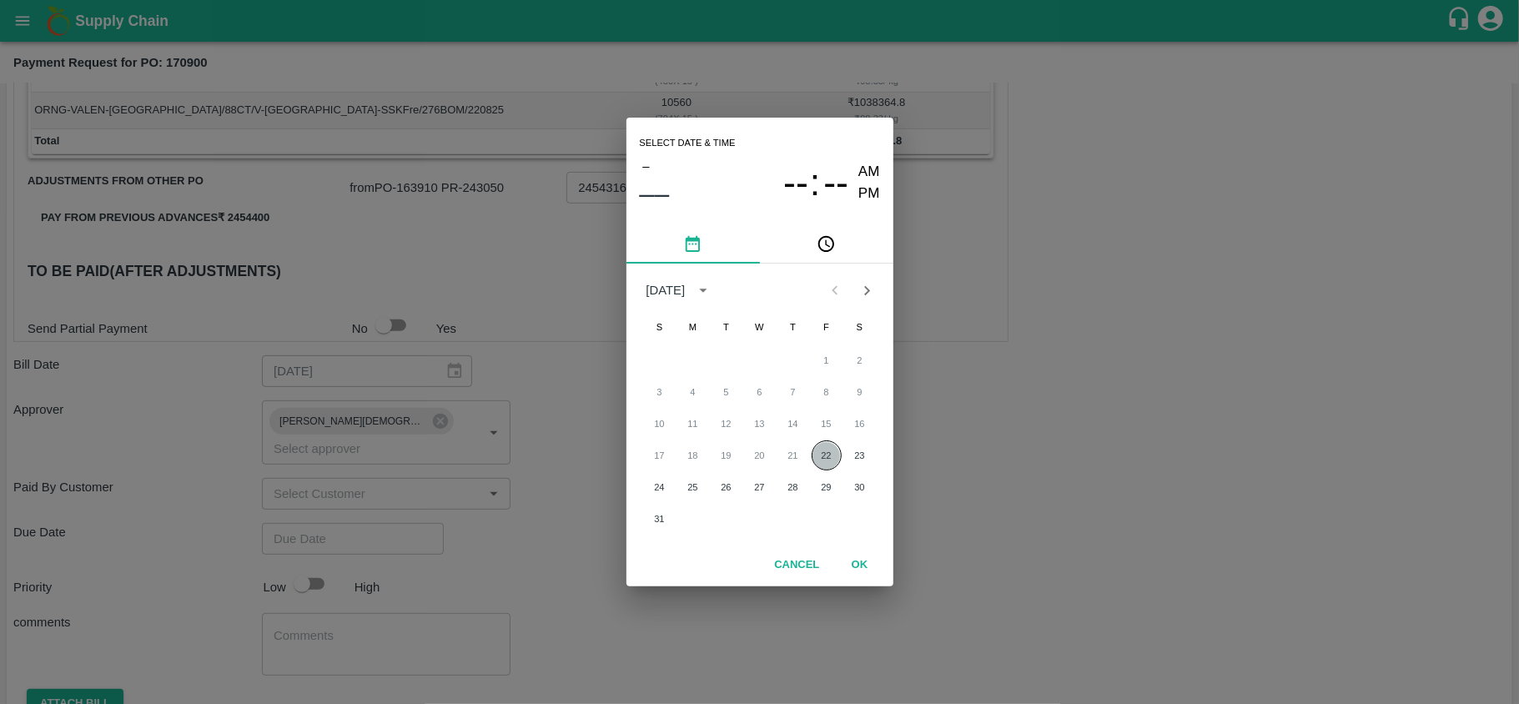
click at [832, 462] on button "22" at bounding box center [827, 455] width 30 height 30
type input "22/08/2025 12:00 AM"
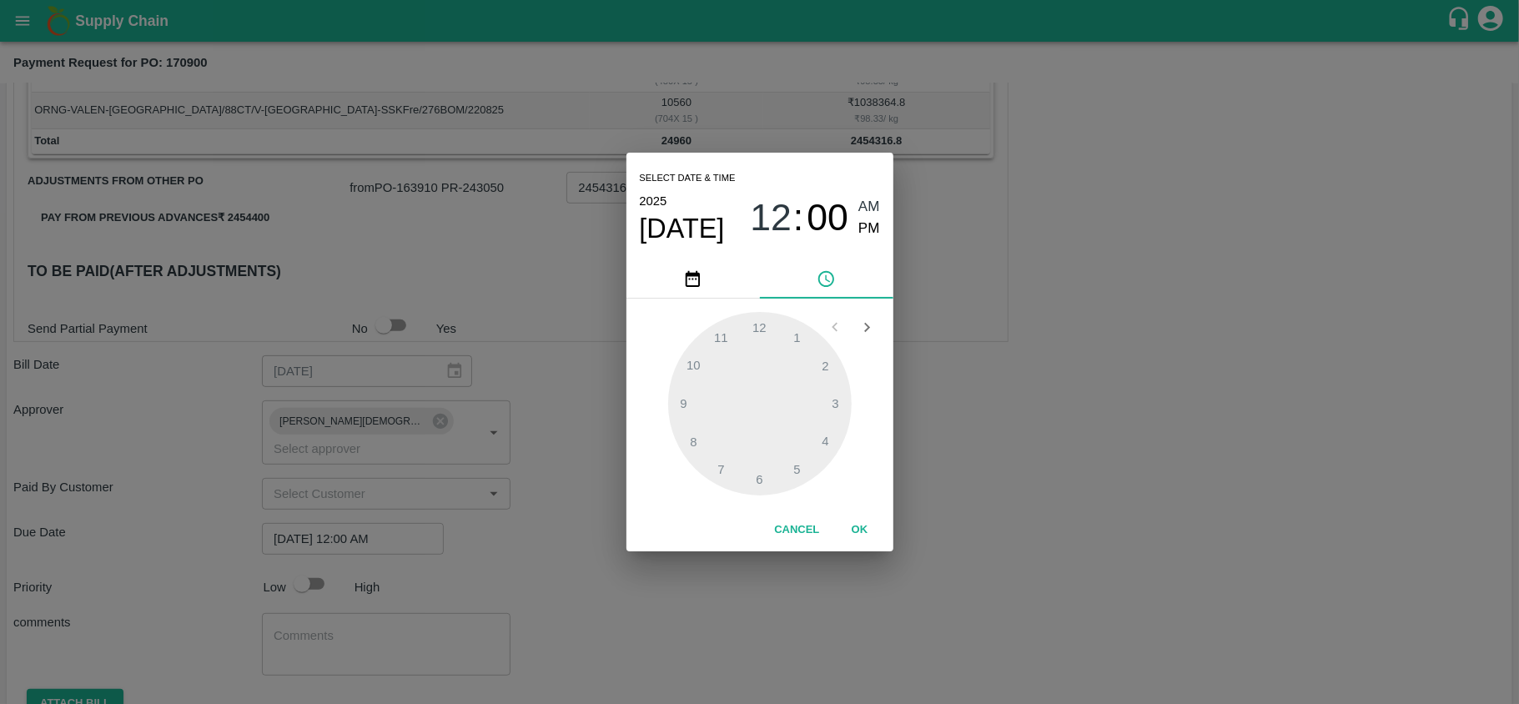
click at [854, 541] on button "OK" at bounding box center [859, 529] width 53 height 29
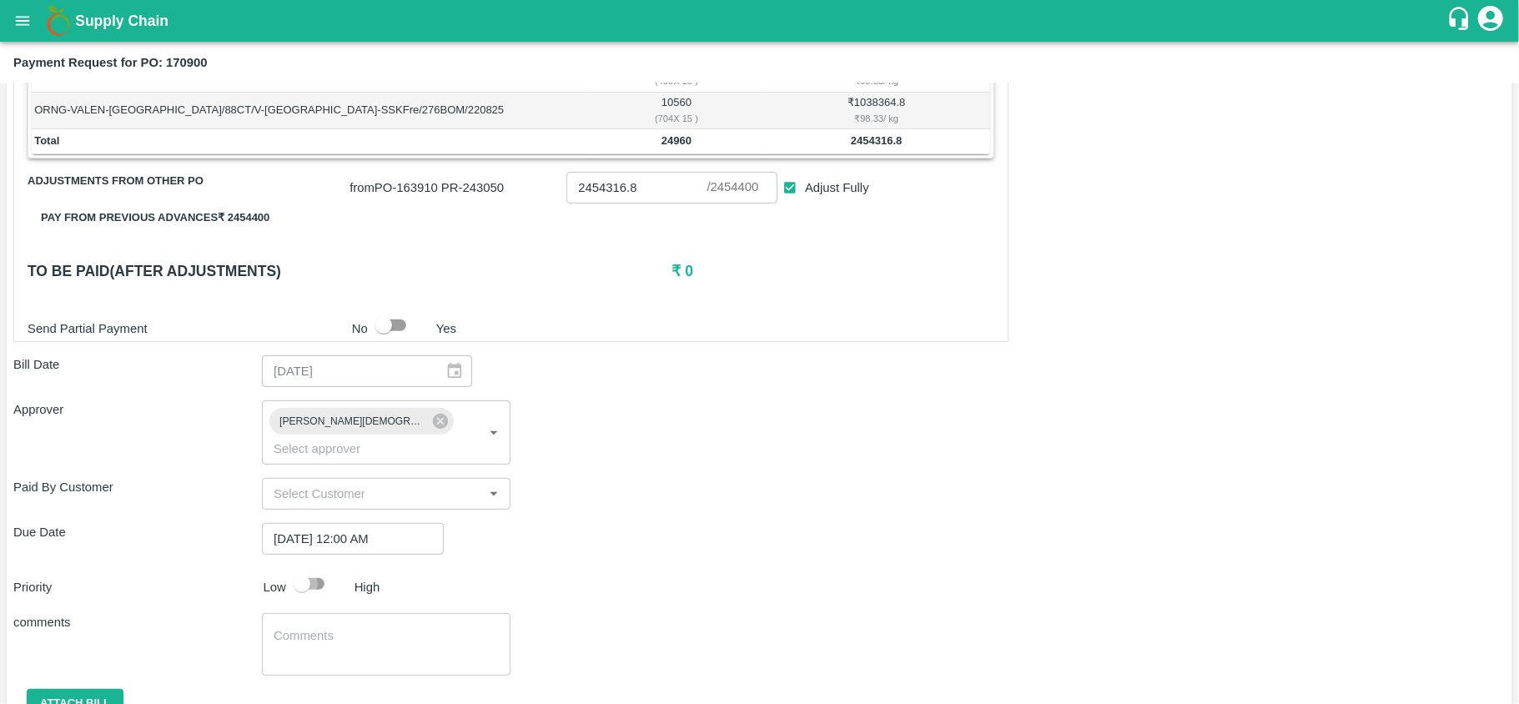
click at [310, 568] on input "checkbox" at bounding box center [301, 584] width 95 height 32
checkbox input "true"
click at [48, 689] on button "Attach bill" at bounding box center [75, 703] width 97 height 29
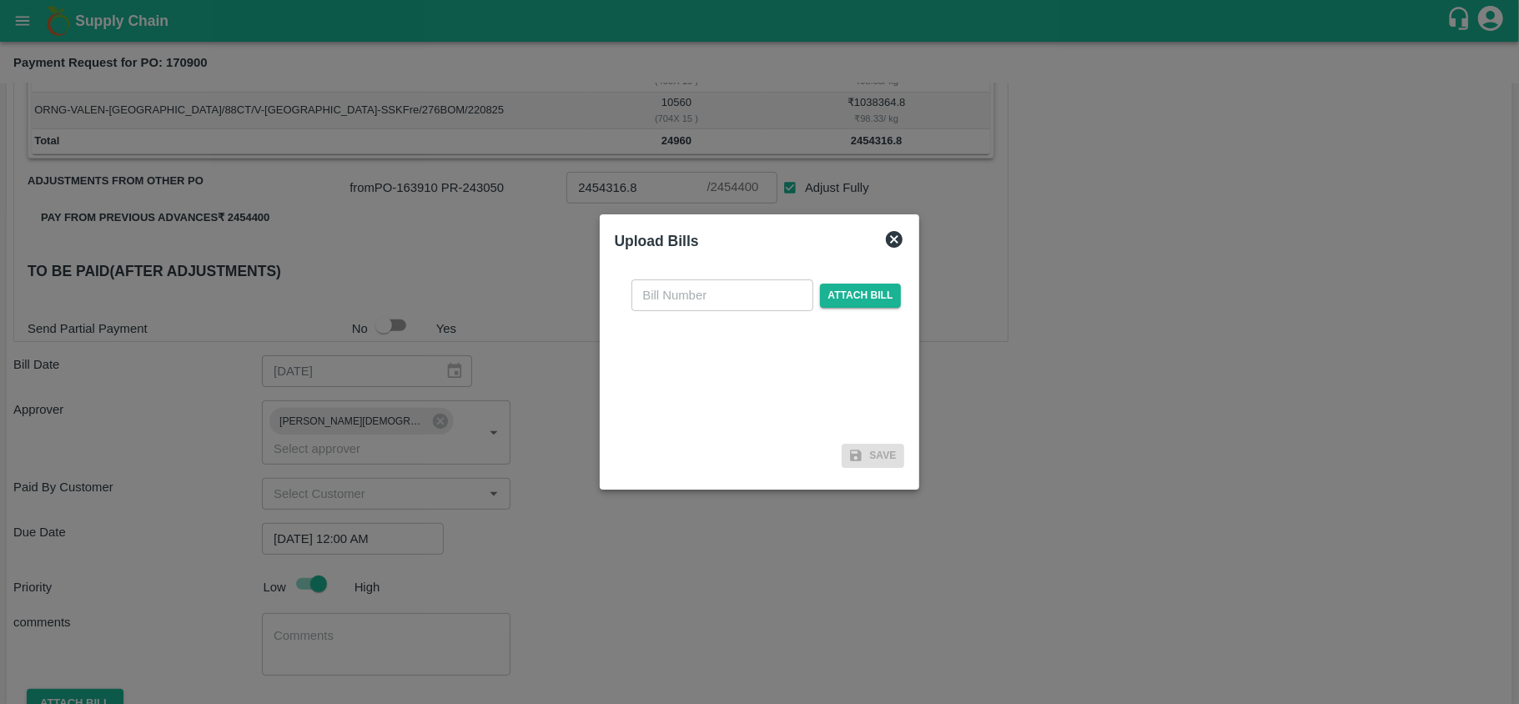
click at [899, 252] on div "Upload Bills" at bounding box center [760, 241] width 304 height 37
click at [904, 238] on icon at bounding box center [894, 239] width 20 height 20
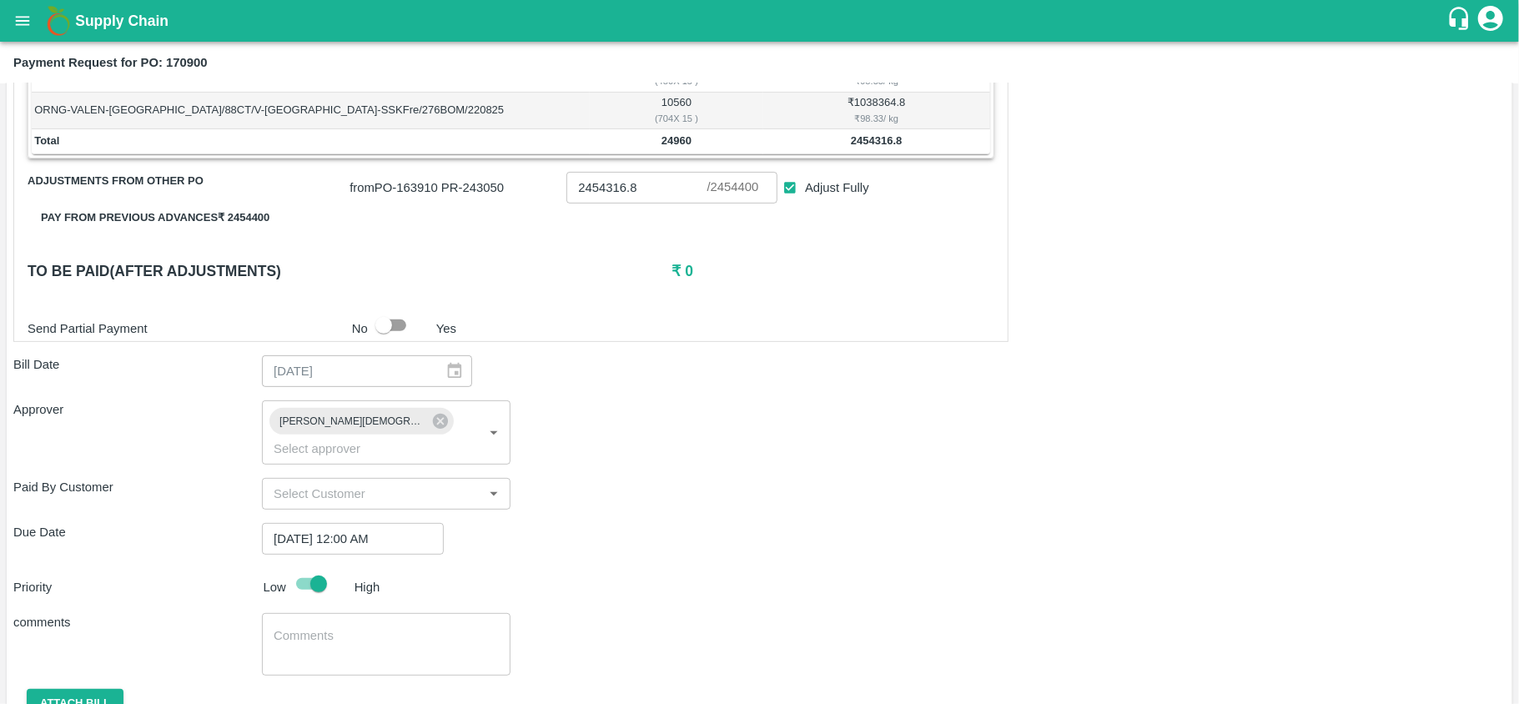
scroll to position [435, 0]
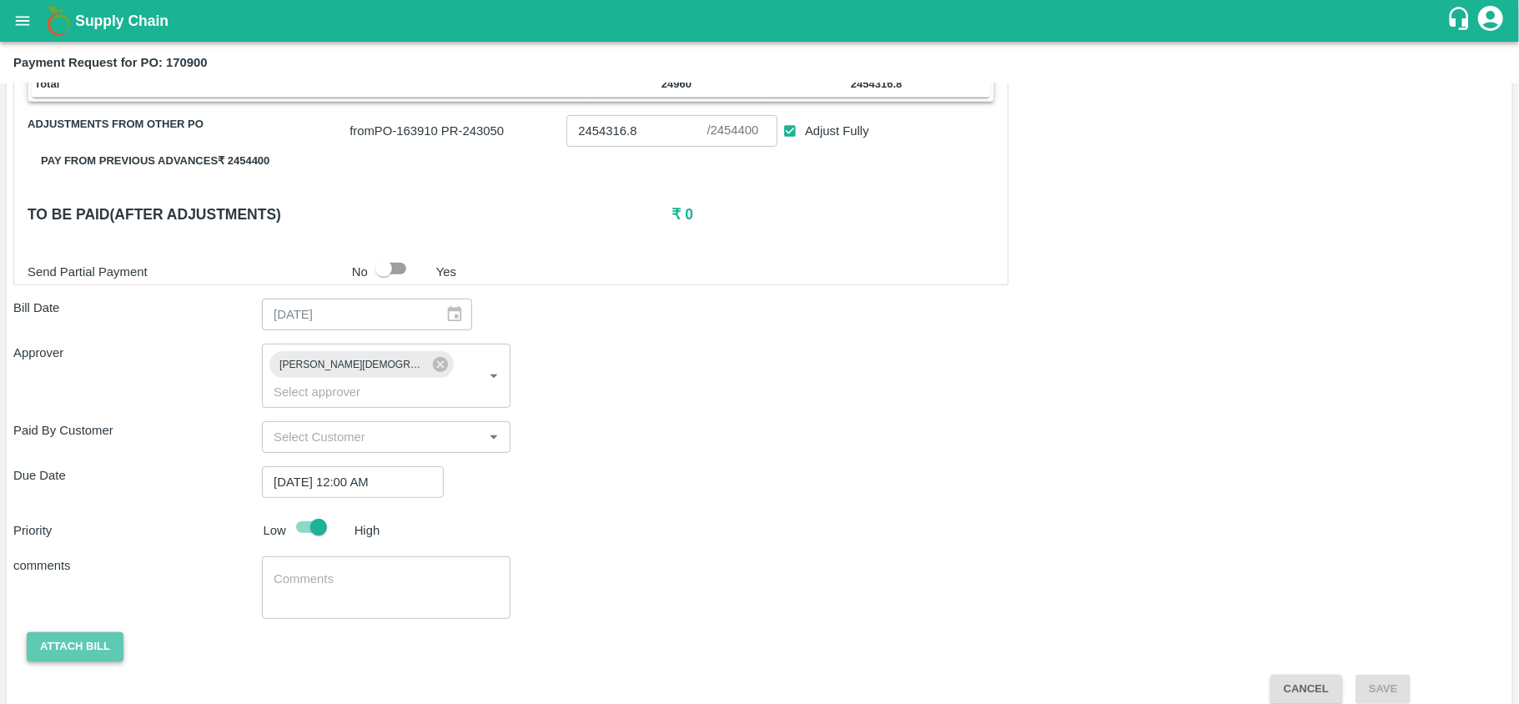
click at [102, 632] on button "Attach bill" at bounding box center [75, 646] width 97 height 29
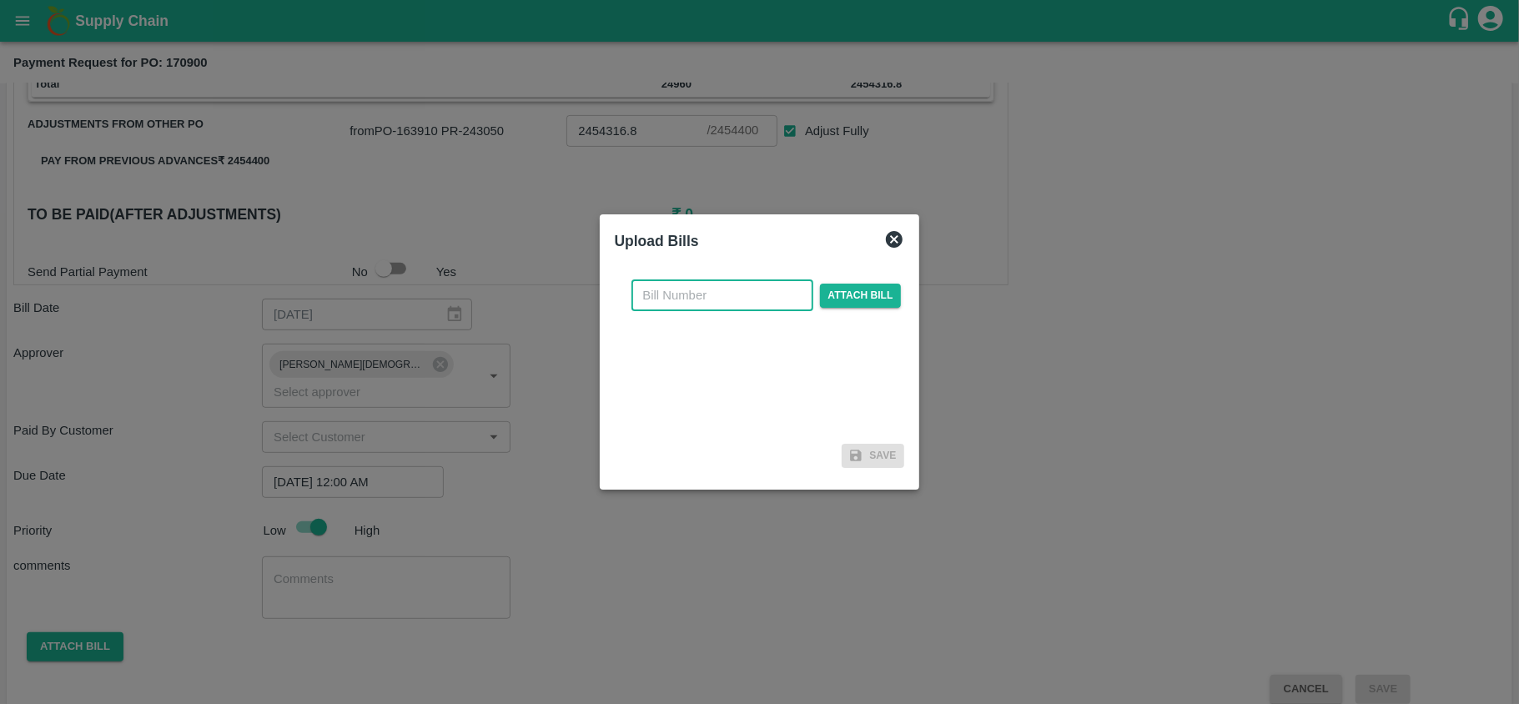
click at [745, 295] on input "text" at bounding box center [722, 295] width 182 height 32
paste input "SSDS2500002220"
type input "SSDS2500002220"
click at [888, 295] on span "Attach bill" at bounding box center [861, 296] width 82 height 24
click at [0, 0] on input "Attach bill" at bounding box center [0, 0] width 0 height 0
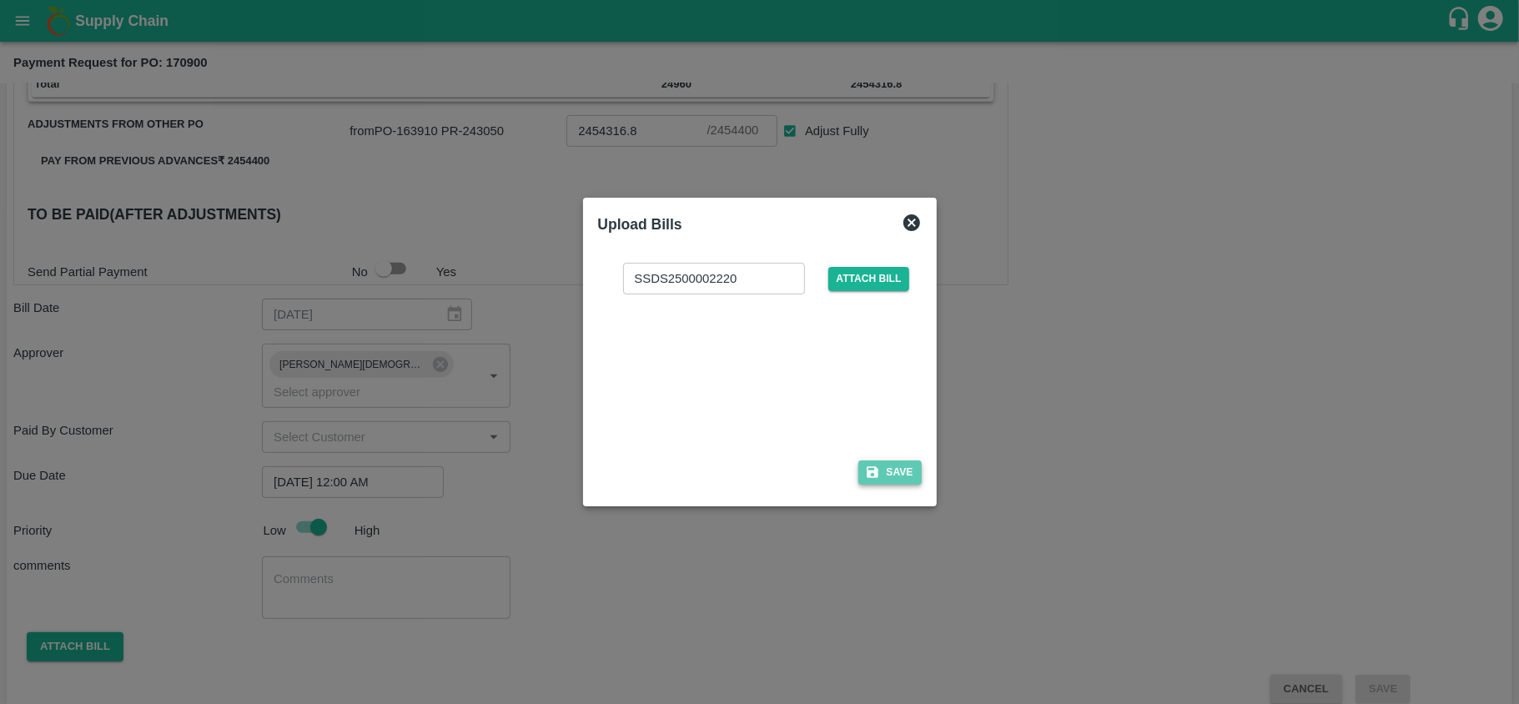
click at [882, 475] on button "Save" at bounding box center [889, 472] width 63 height 24
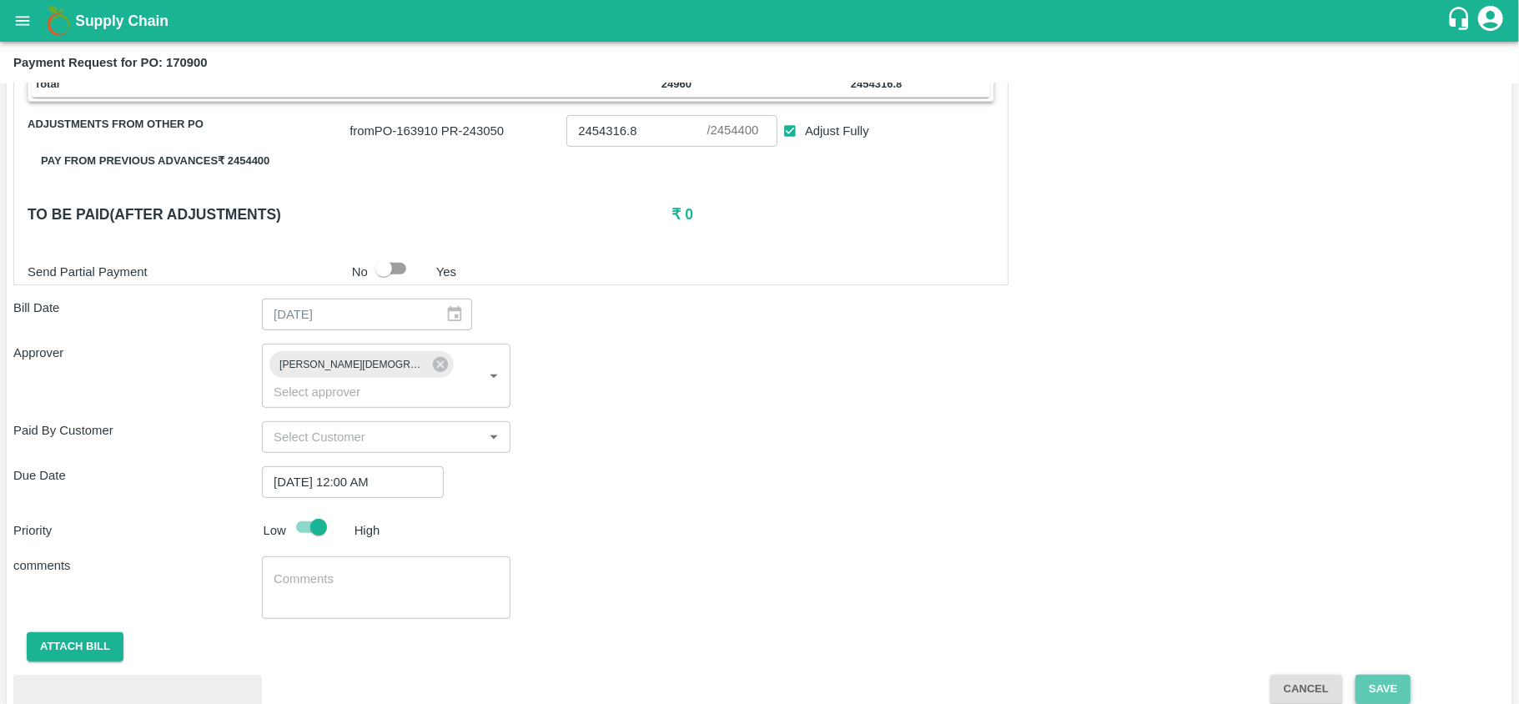
click at [1383, 675] on button "Save" at bounding box center [1382, 689] width 55 height 29
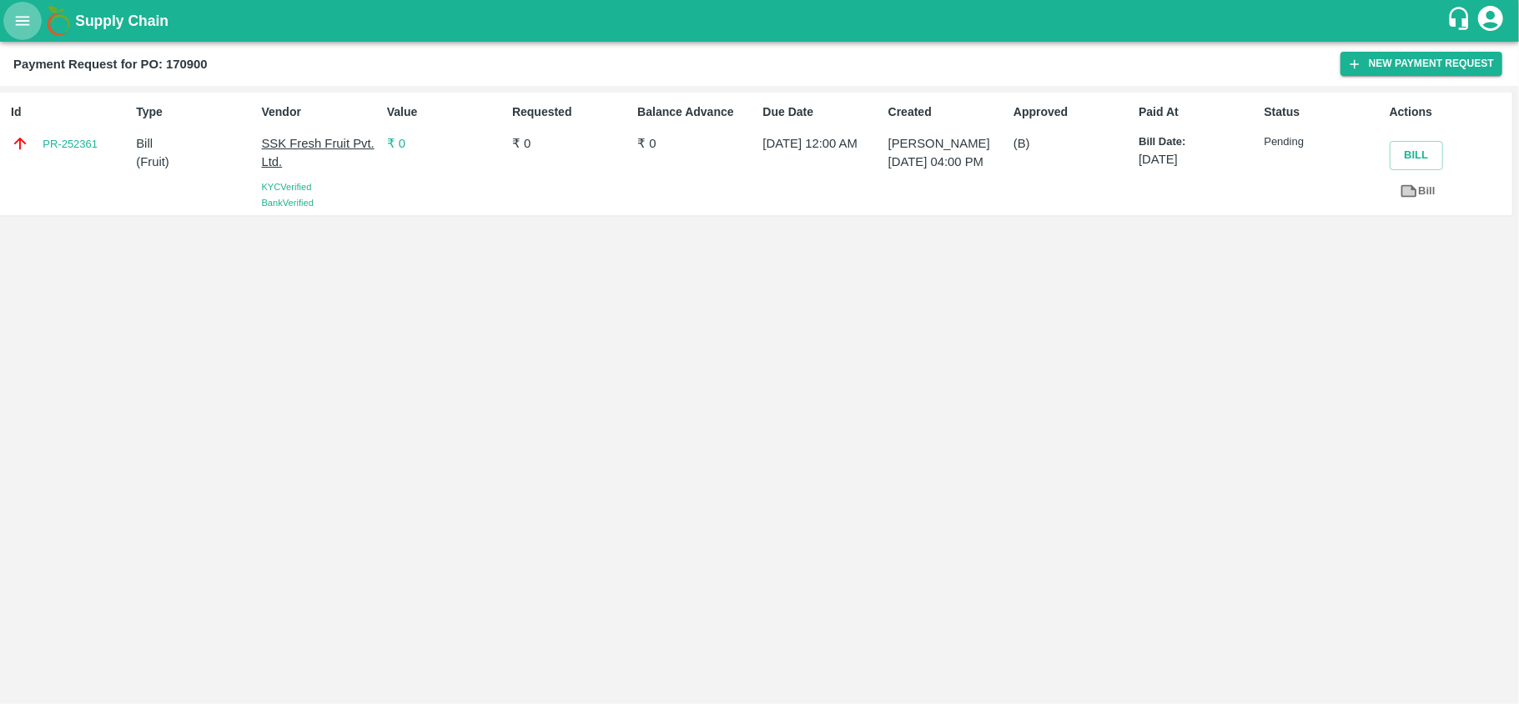
click at [14, 28] on icon "open drawer" at bounding box center [22, 21] width 18 height 18
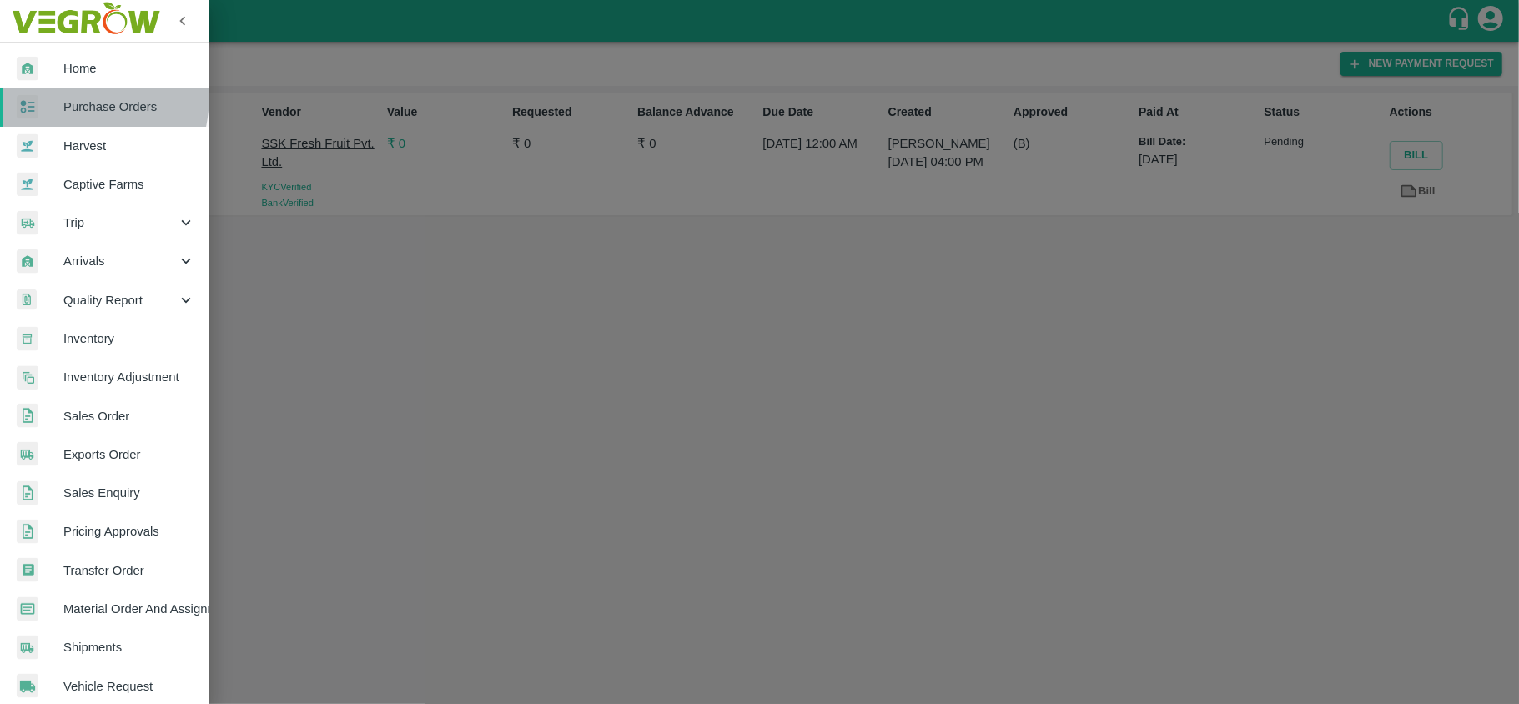
click at [45, 95] on div at bounding box center [40, 107] width 47 height 24
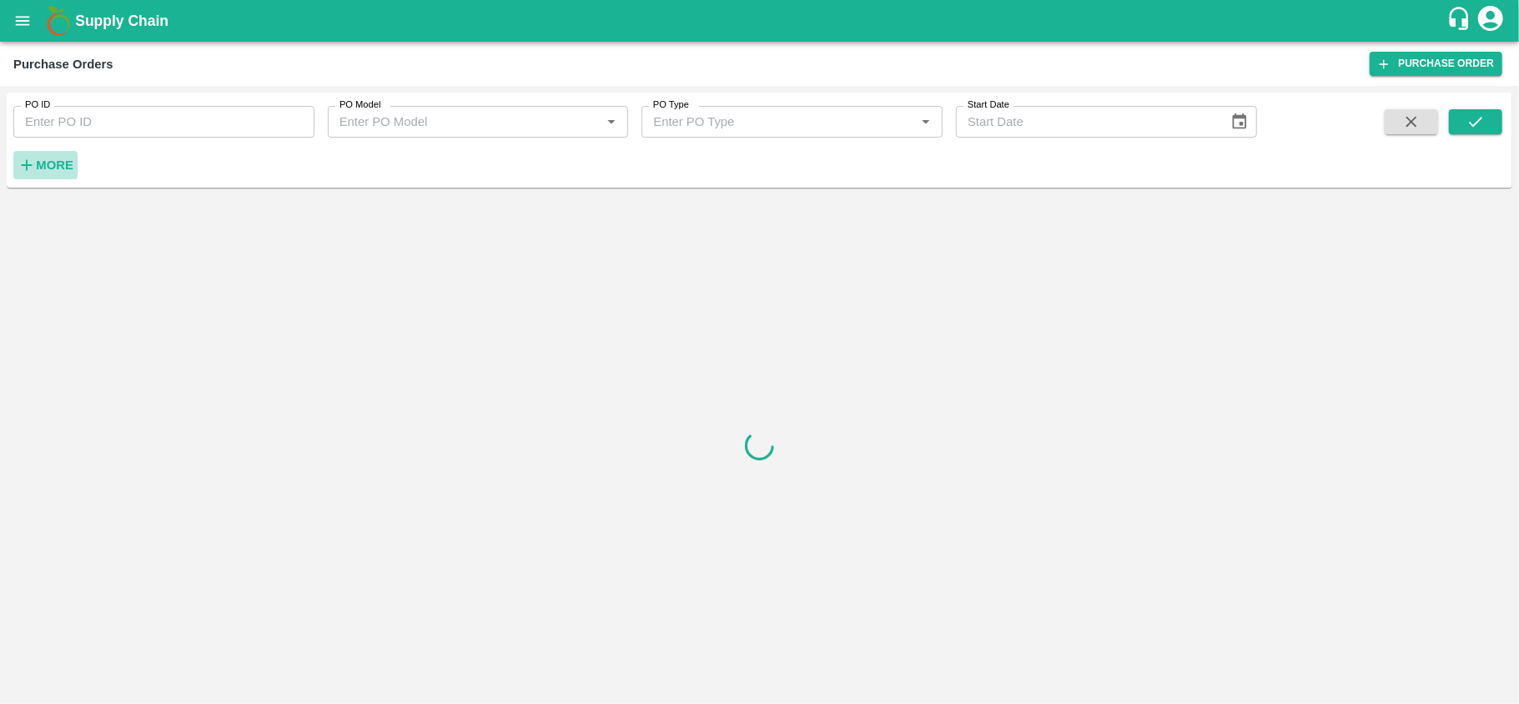
click at [30, 173] on icon "button" at bounding box center [27, 165] width 18 height 18
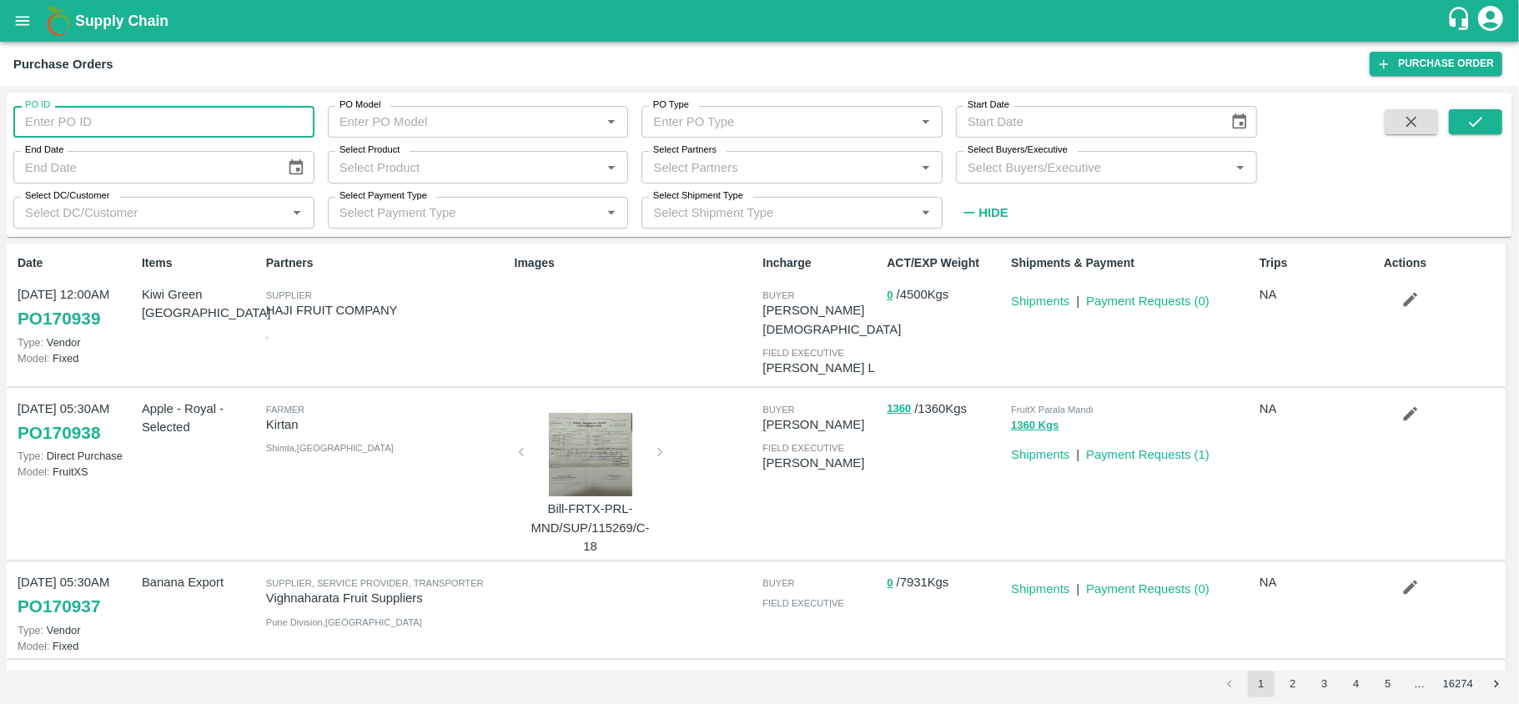
click at [38, 124] on input "PO ID" at bounding box center [163, 122] width 301 height 32
type input "17093"
click at [1046, 311] on div "Shipments & Payment Shipments | Payment Requests ( 0 )" at bounding box center [1128, 314] width 249 height 133
click at [1038, 301] on link "Shipments" at bounding box center [1040, 300] width 58 height 13
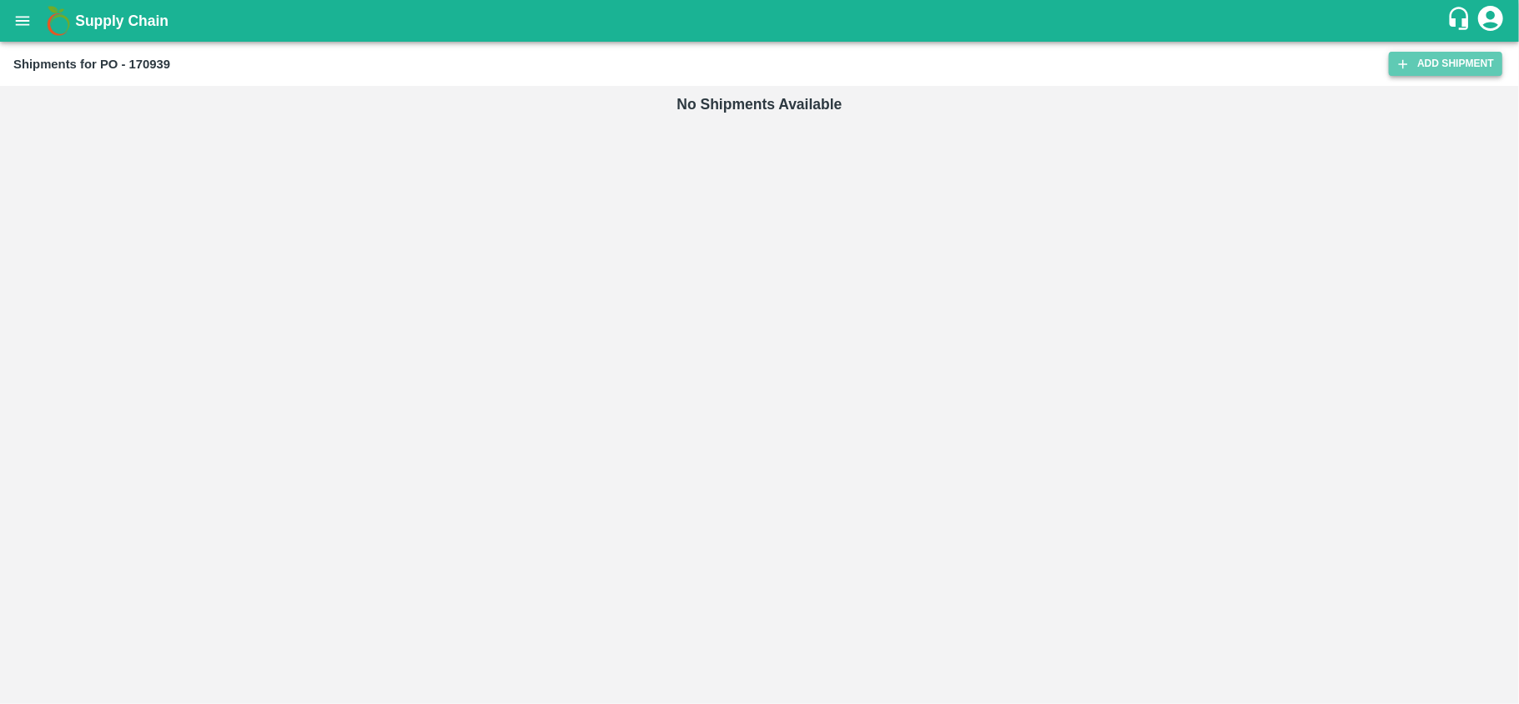
click at [1426, 68] on link "Add Shipment" at bounding box center [1445, 64] width 113 height 24
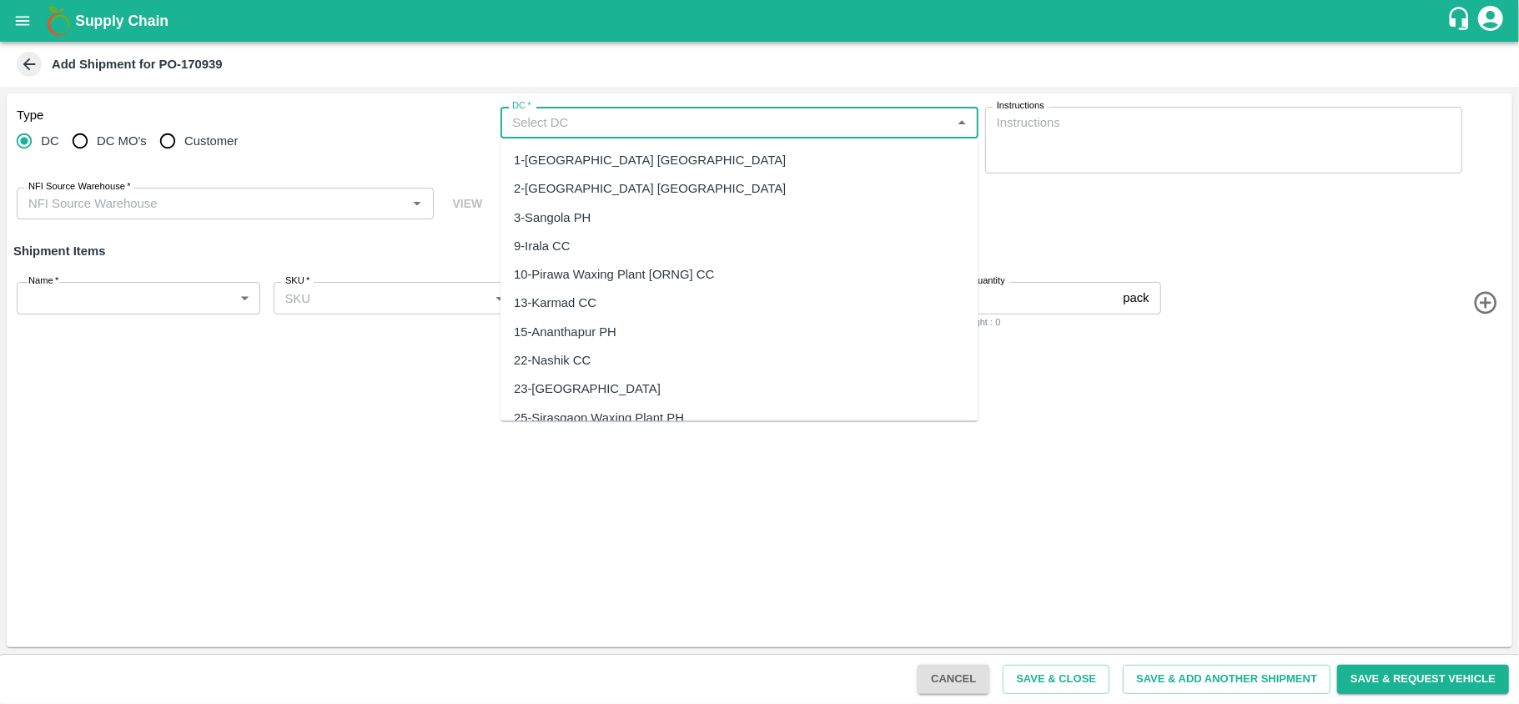
click at [614, 113] on input "DC   *" at bounding box center [725, 123] width 440 height 22
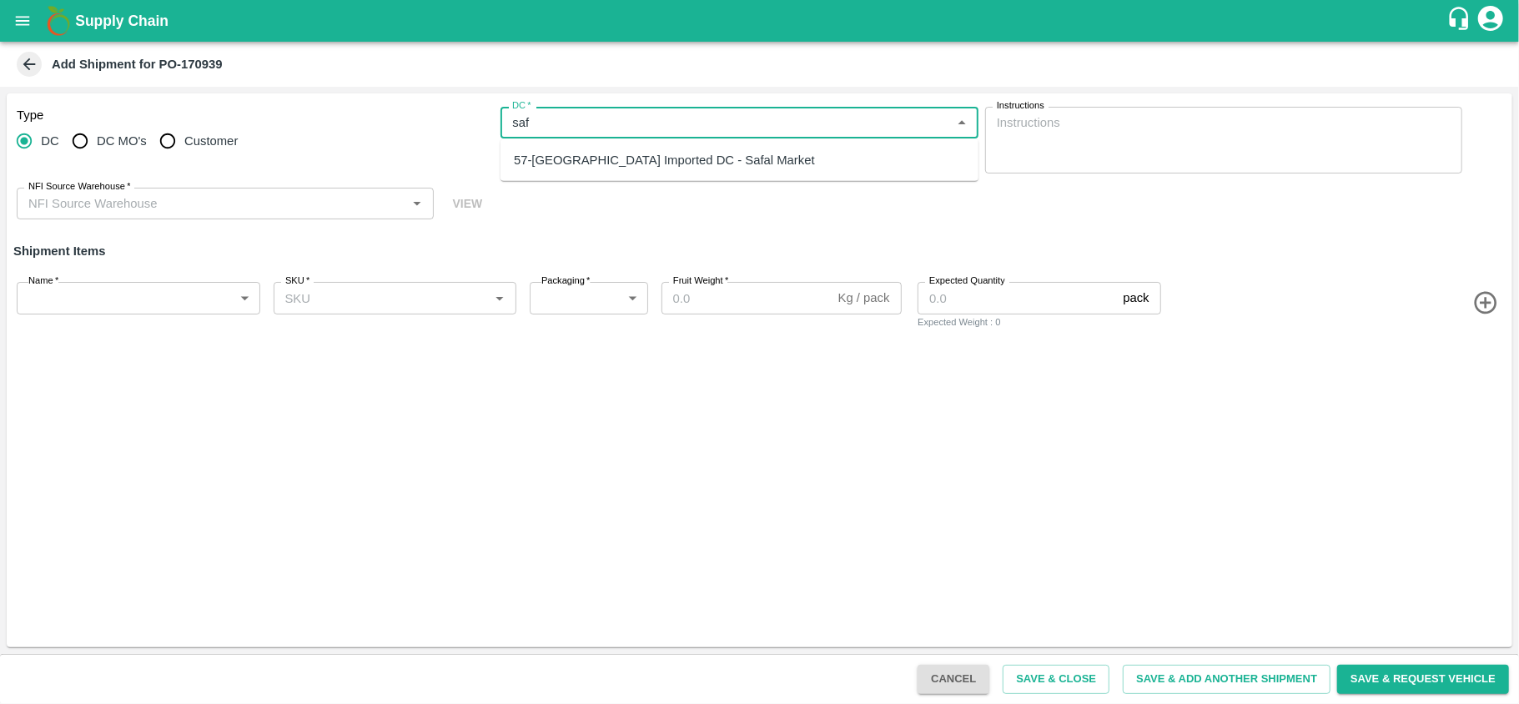
click at [549, 157] on div "57-Bangalore Imported DC - Safal Market" at bounding box center [664, 160] width 301 height 18
type input "57-Bangalore Imported DC - Safal Market"
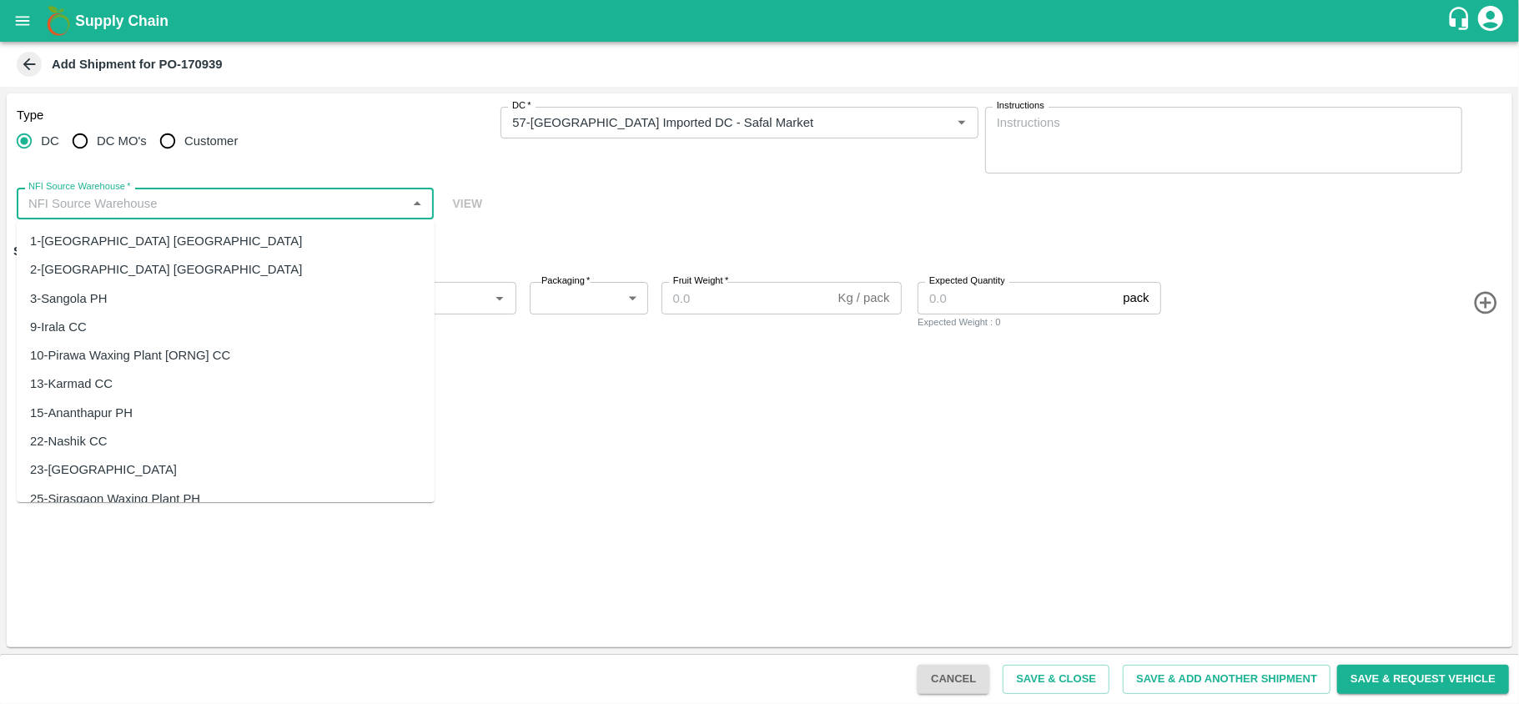
click at [197, 211] on input "NFI Source Warehouse   *" at bounding box center [212, 204] width 380 height 22
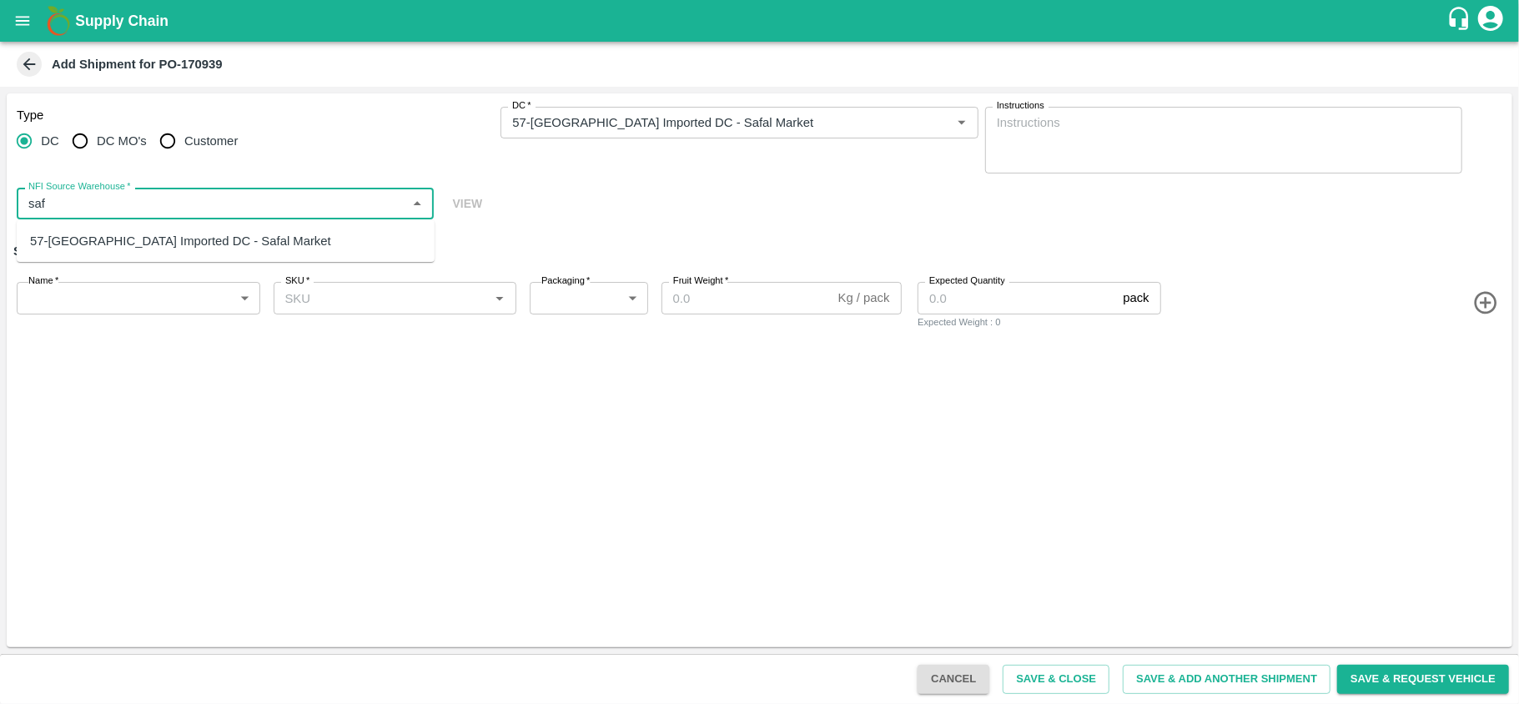
click at [170, 242] on div "57-Bangalore Imported DC - Safal Market" at bounding box center [180, 241] width 301 height 18
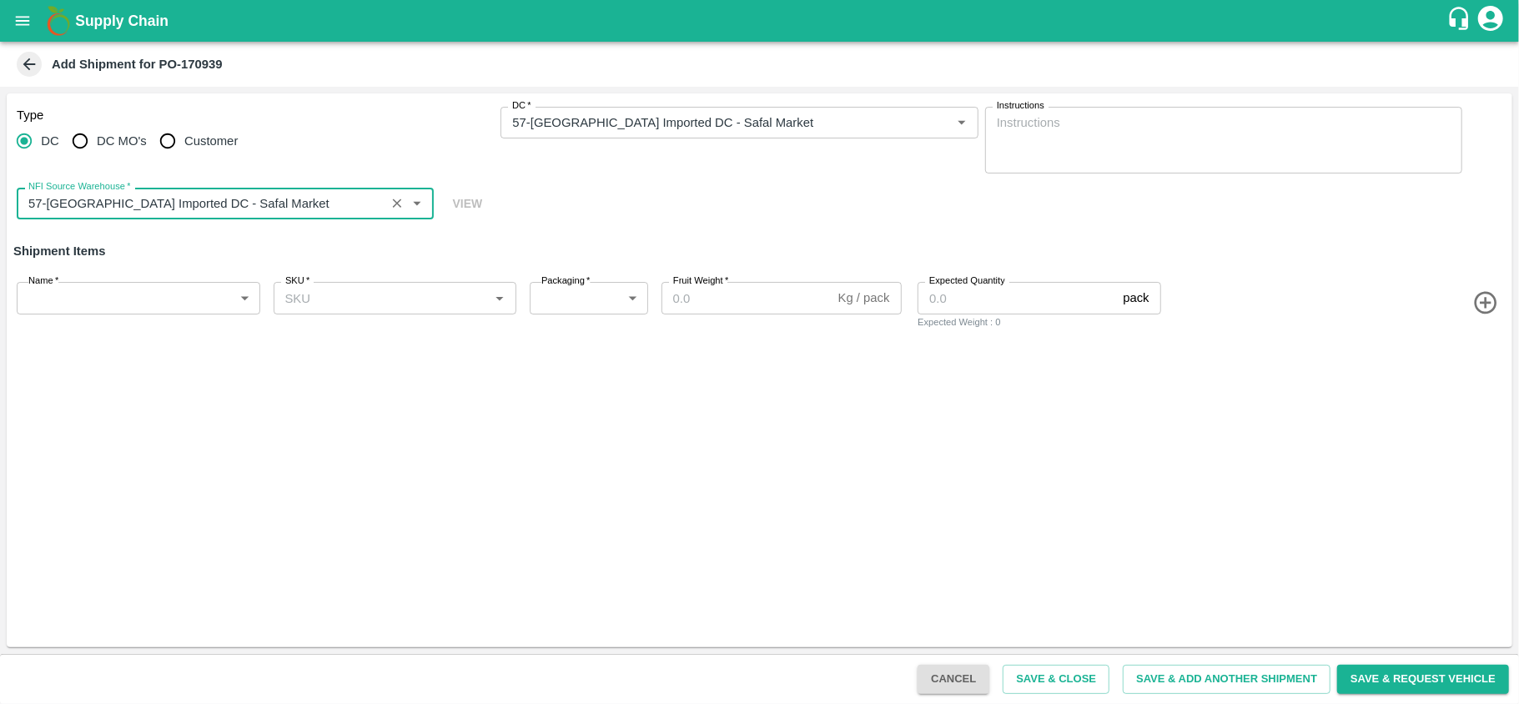
type input "57-Bangalore Imported DC - Safal Market"
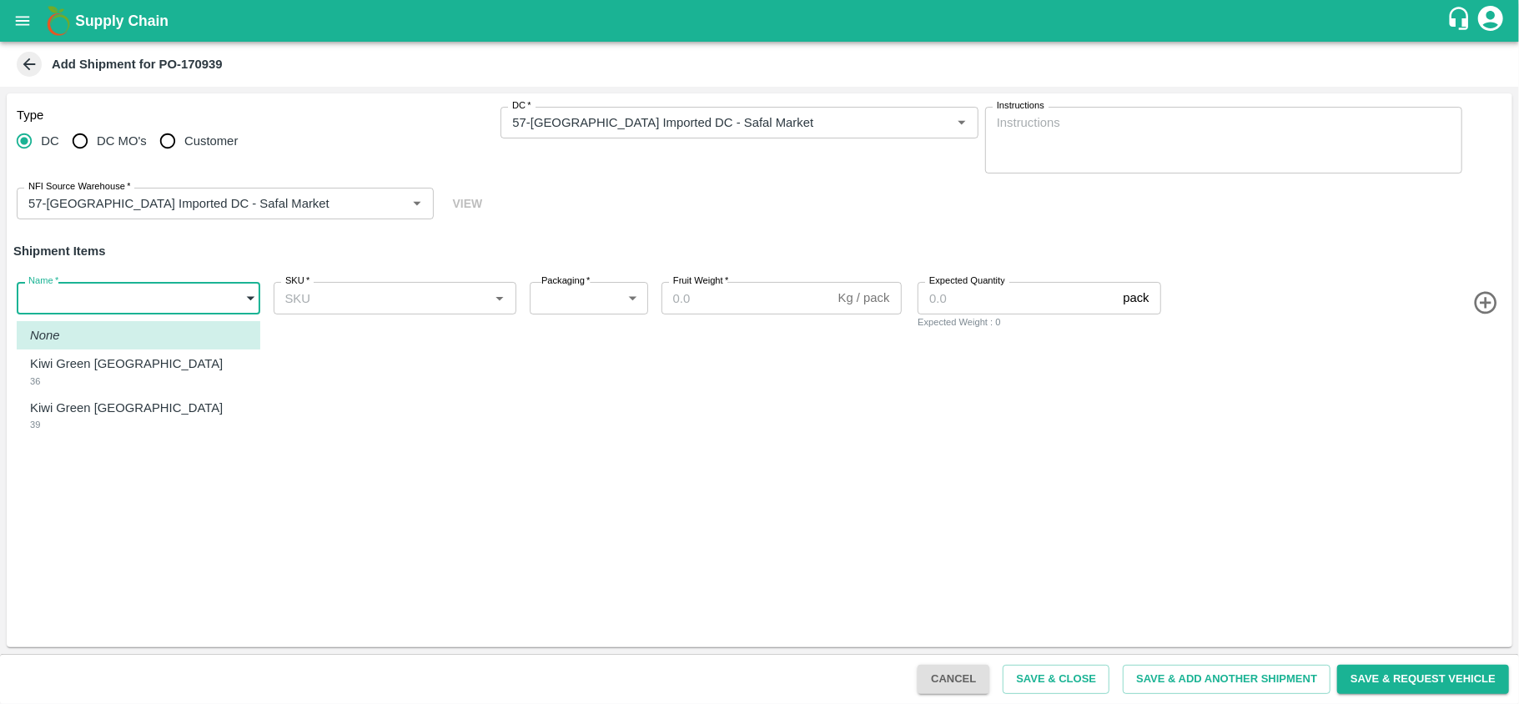
click at [78, 305] on body "Supply Chain Add Shipment for PO-170939 Type DC DC MO's Customer DC   * DC   * …" at bounding box center [759, 352] width 1519 height 704
click at [72, 367] on p "Kiwi Green Chile" at bounding box center [126, 364] width 193 height 18
type input "1936953"
type input "276"
type input "10"
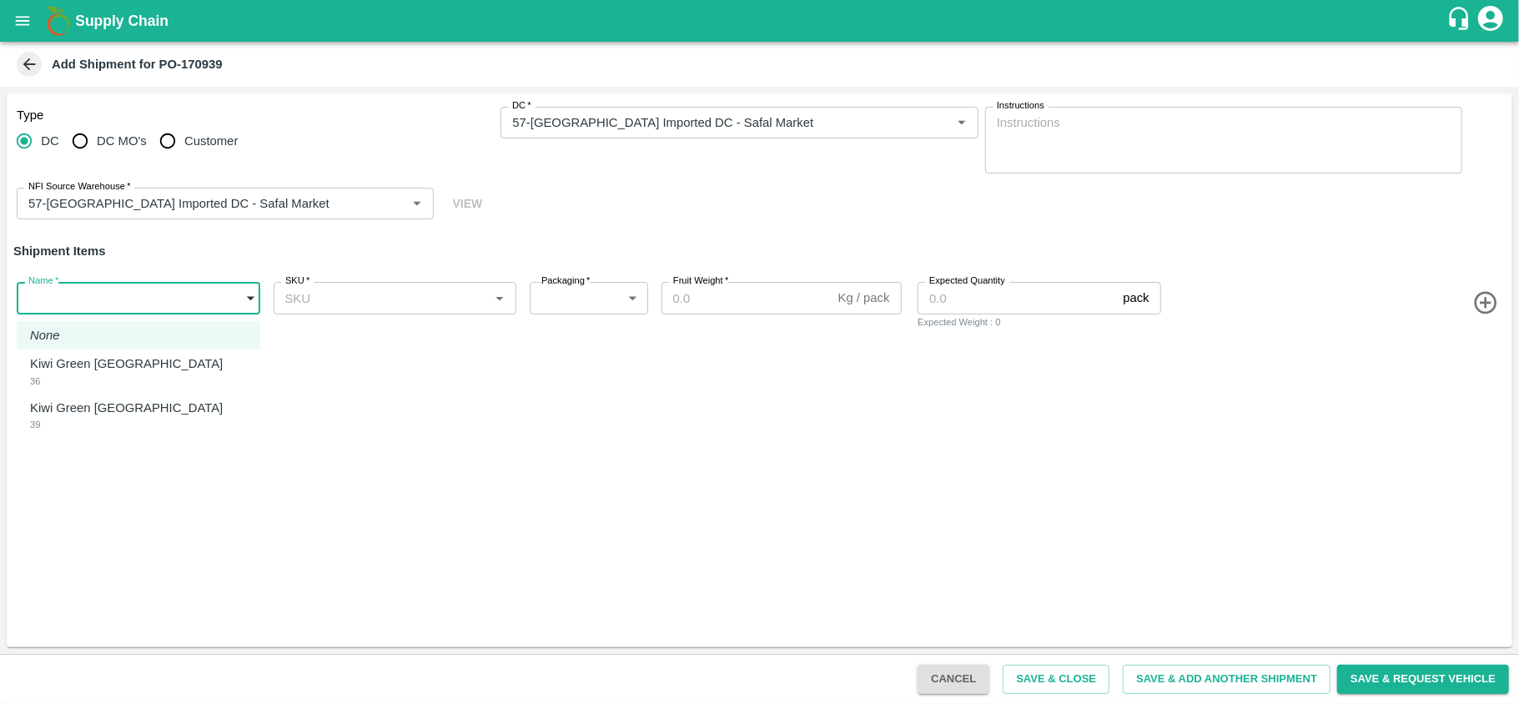
type input "200"
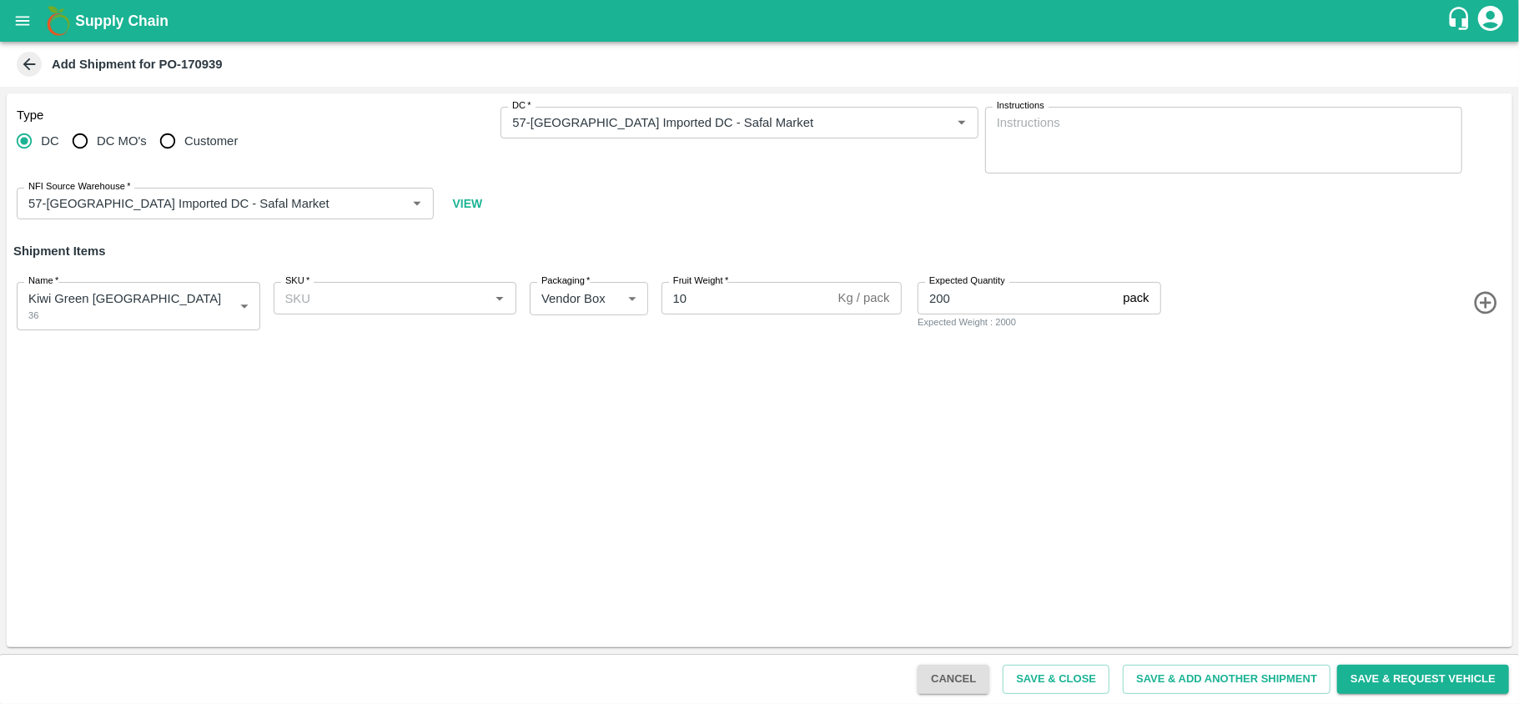
click at [1486, 305] on icon "button" at bounding box center [1485, 303] width 23 height 23
click at [47, 361] on label "Name   *" at bounding box center [43, 356] width 30 height 13
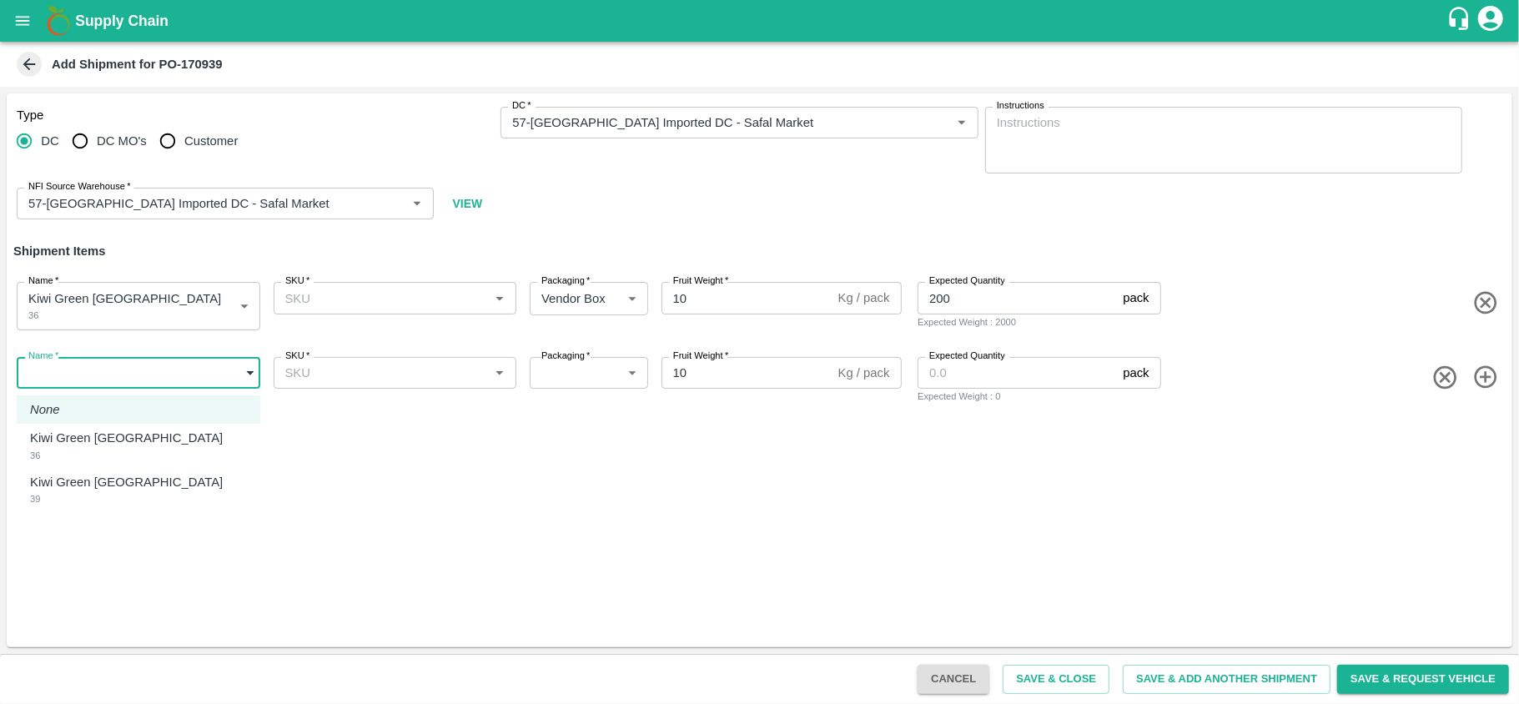
click at [48, 369] on body "Supply Chain Add Shipment for PO-170939 Type DC DC MO's Customer DC   * DC   * …" at bounding box center [759, 352] width 1519 height 704
click at [53, 469] on li "Kiwi Green Chile 39" at bounding box center [139, 490] width 244 height 44
type input "1936954"
type input "276"
type input "250"
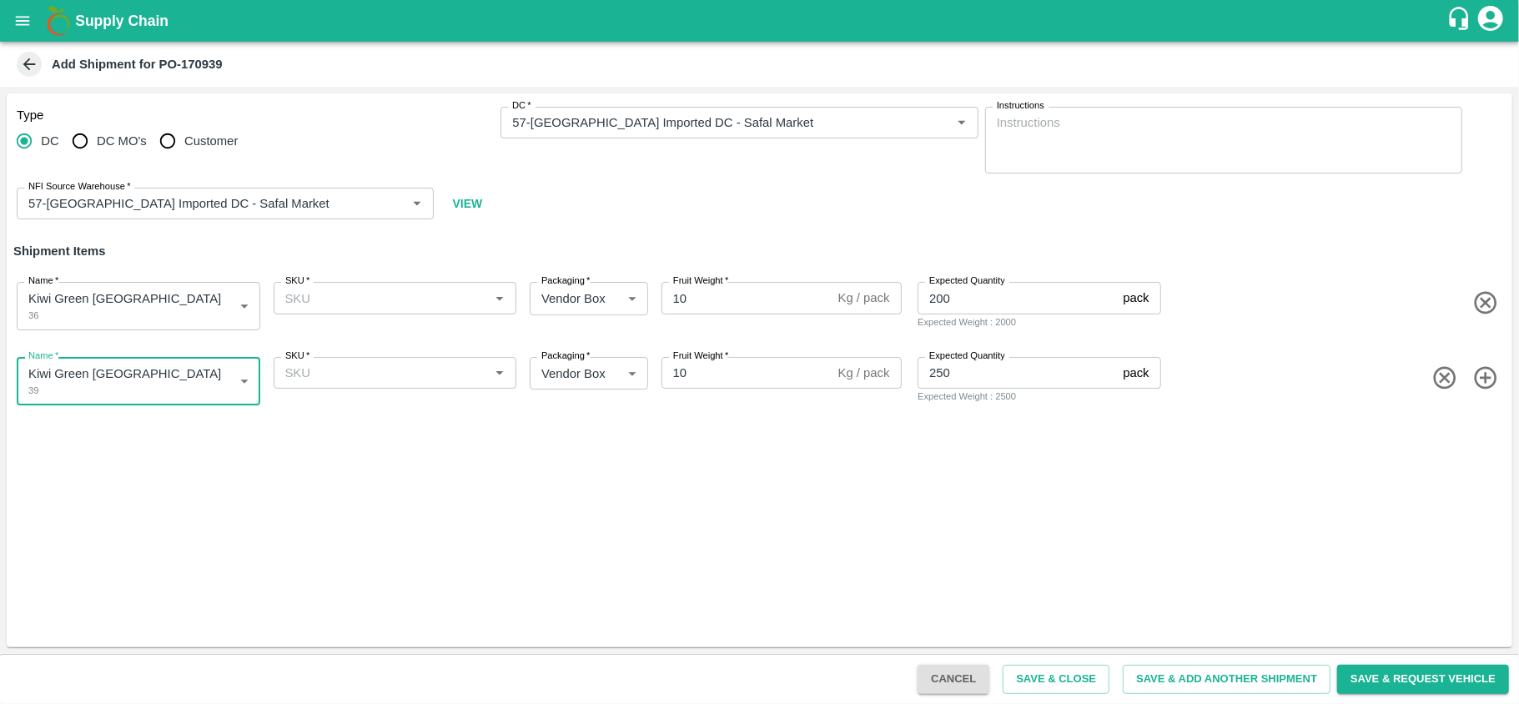
click at [325, 284] on div "SKU   *" at bounding box center [396, 298] width 244 height 32
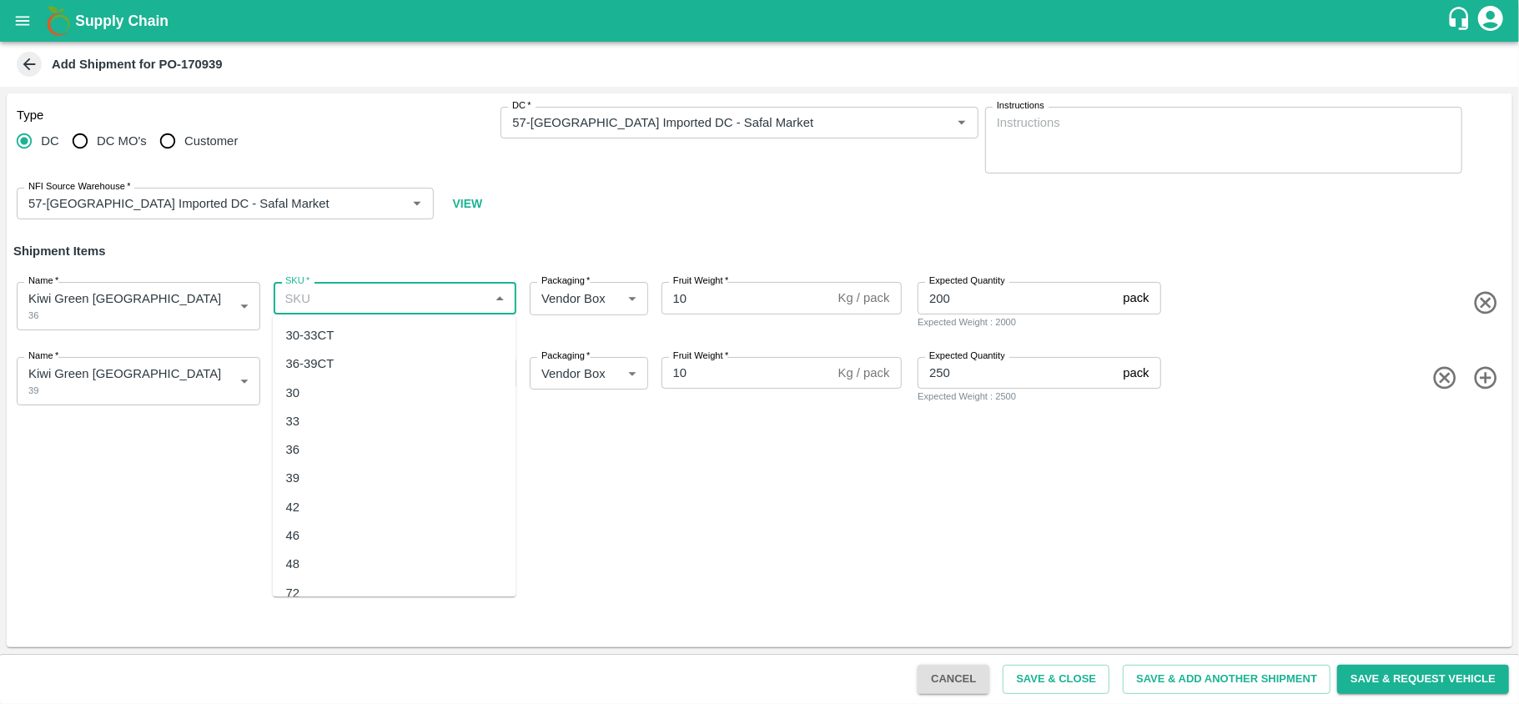
click at [294, 440] on div "36" at bounding box center [293, 449] width 14 height 18
type input "36"
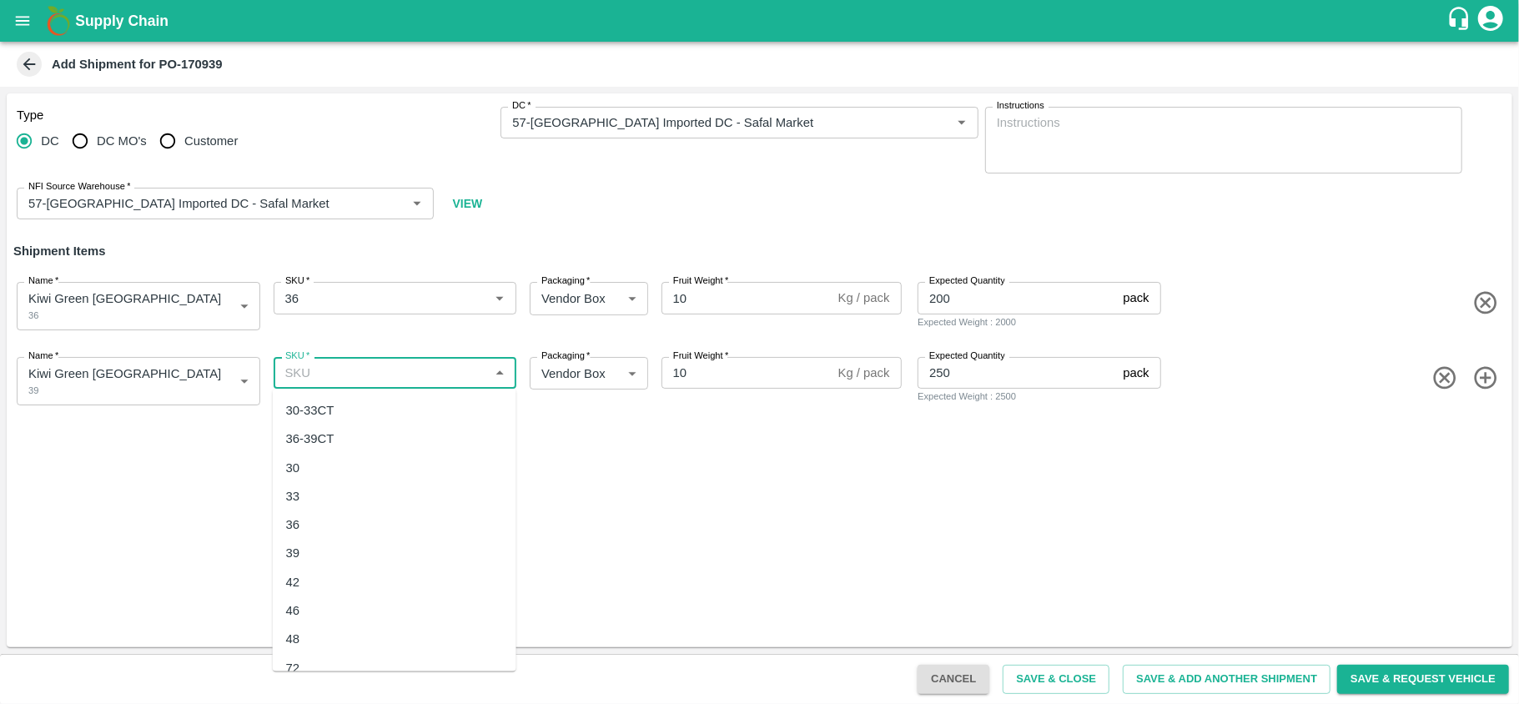
click at [351, 380] on input "SKU   *" at bounding box center [382, 373] width 206 height 22
click at [315, 547] on div "39" at bounding box center [395, 553] width 244 height 28
type input "39"
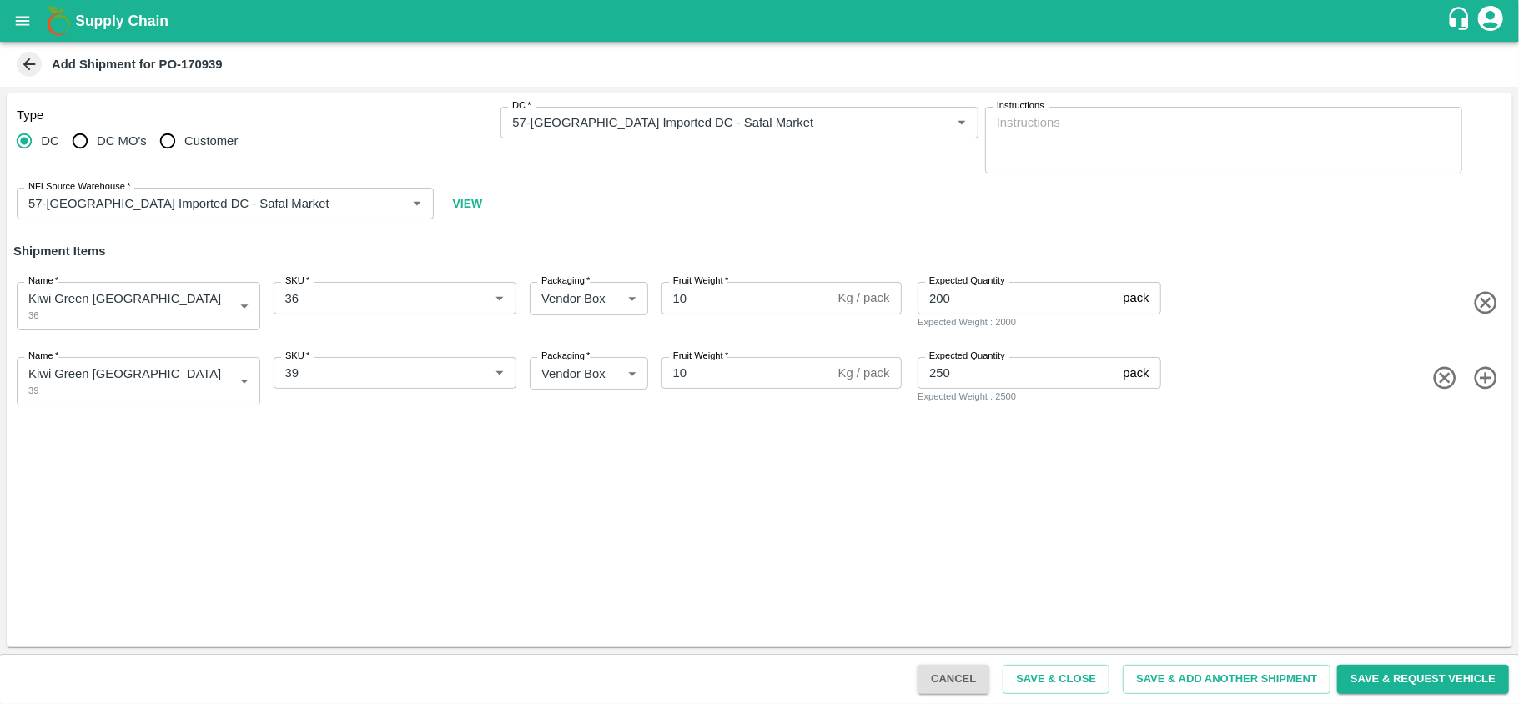
drag, startPoint x: 1059, startPoint y: 408, endPoint x: 969, endPoint y: 602, distance: 213.9
click at [969, 602] on div "Type DC DC MO's Customer DC   * DC   * Instructions x Instructions NFI Source W…" at bounding box center [760, 370] width 1506 height 554
click at [1063, 667] on button "Save & Close" at bounding box center [1056, 679] width 107 height 29
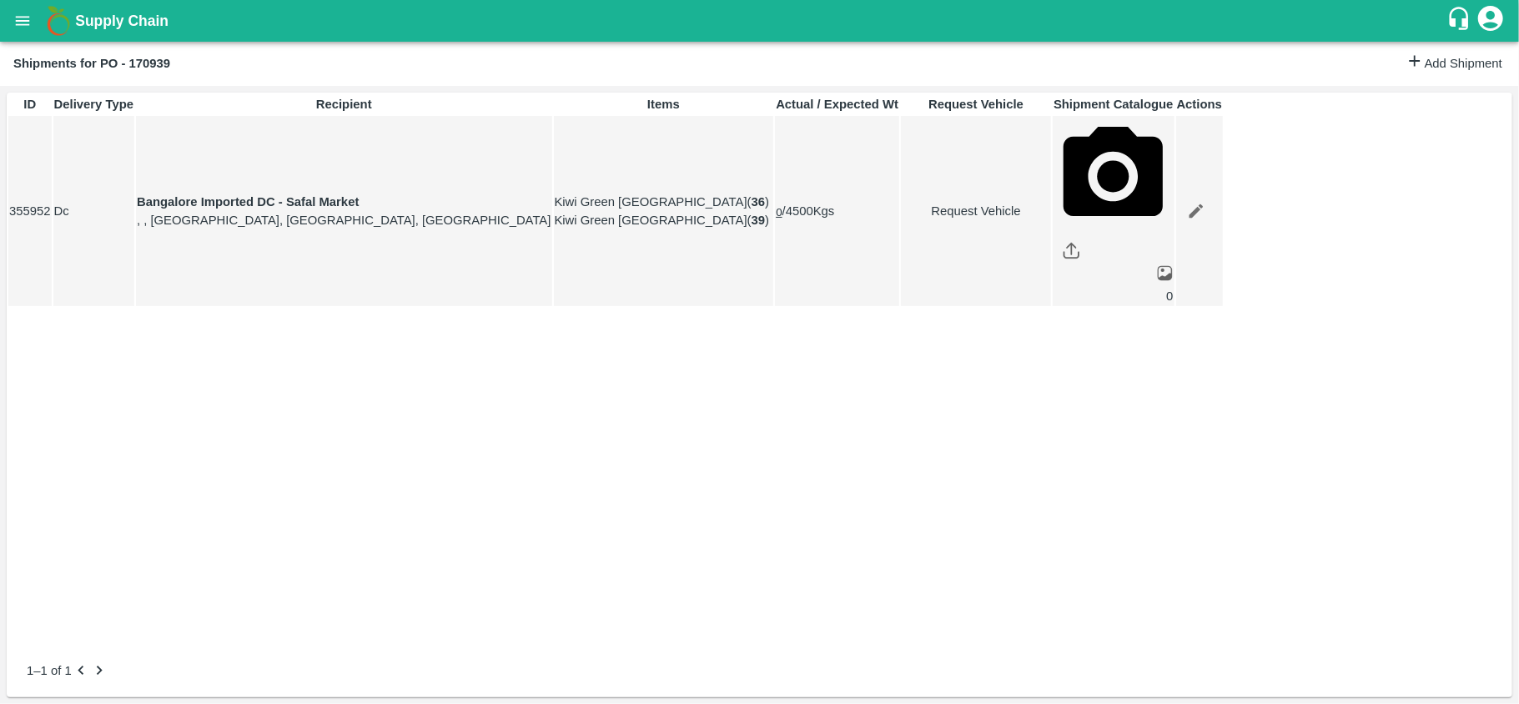
click at [17, 18] on icon "open drawer" at bounding box center [22, 21] width 18 height 18
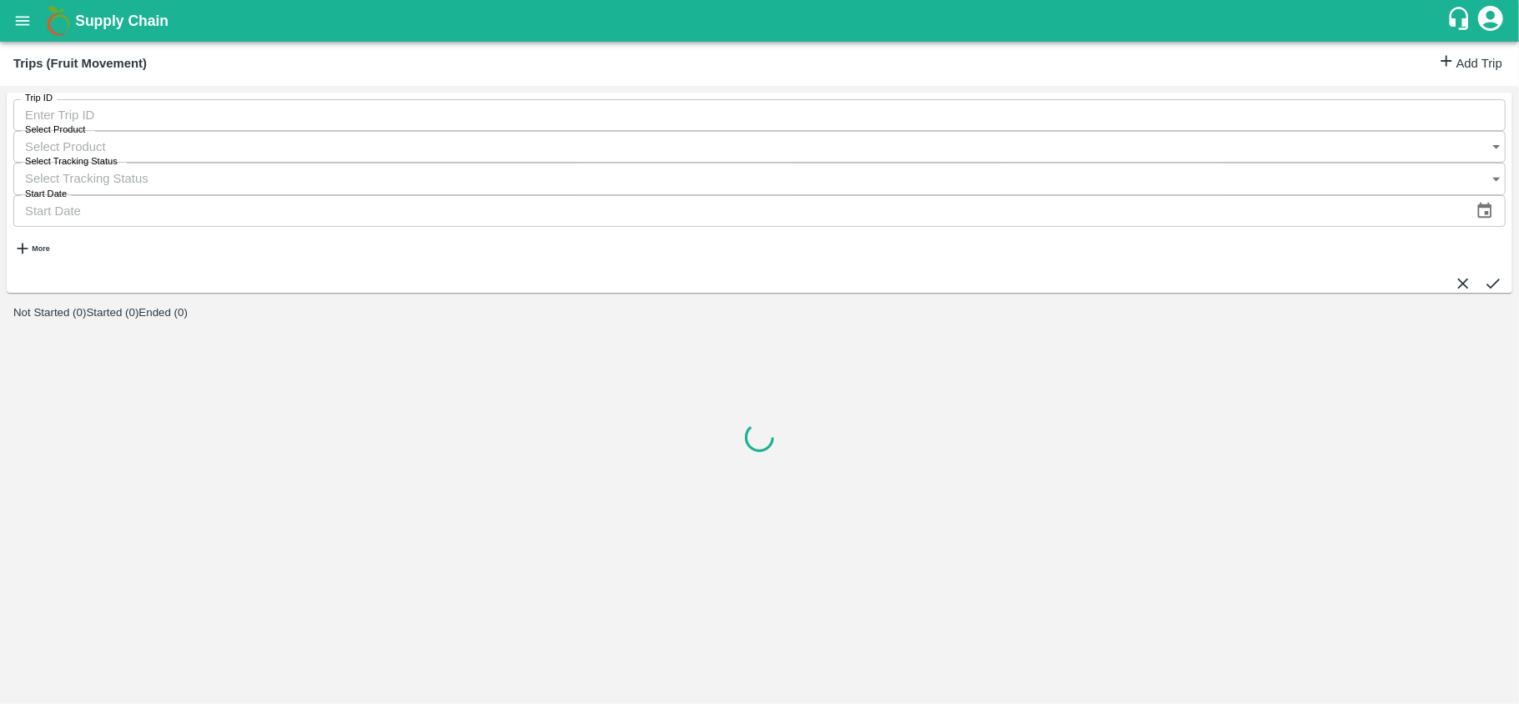
click at [1449, 73] on link "Add Trip" at bounding box center [1469, 64] width 65 height 24
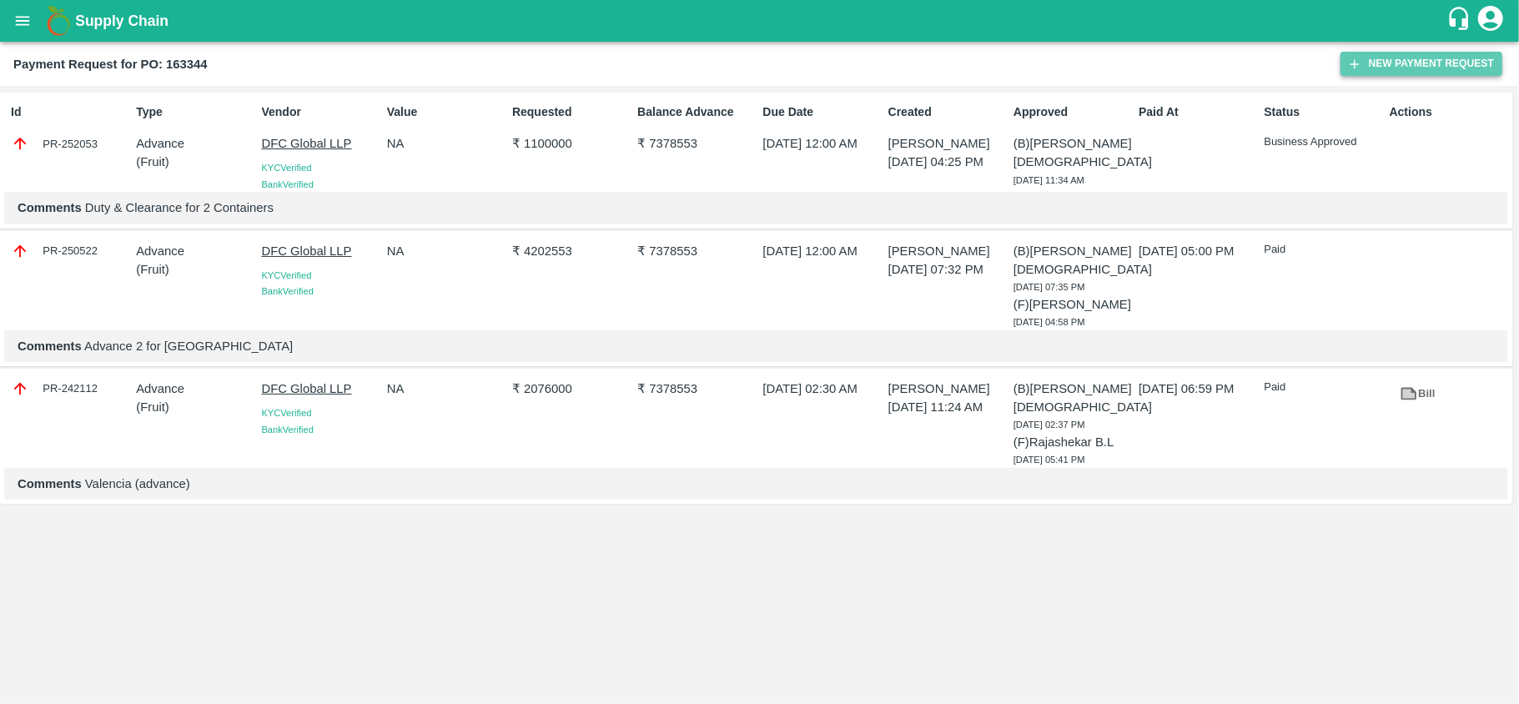
click at [1423, 58] on button "New Payment Request" at bounding box center [1421, 64] width 162 height 24
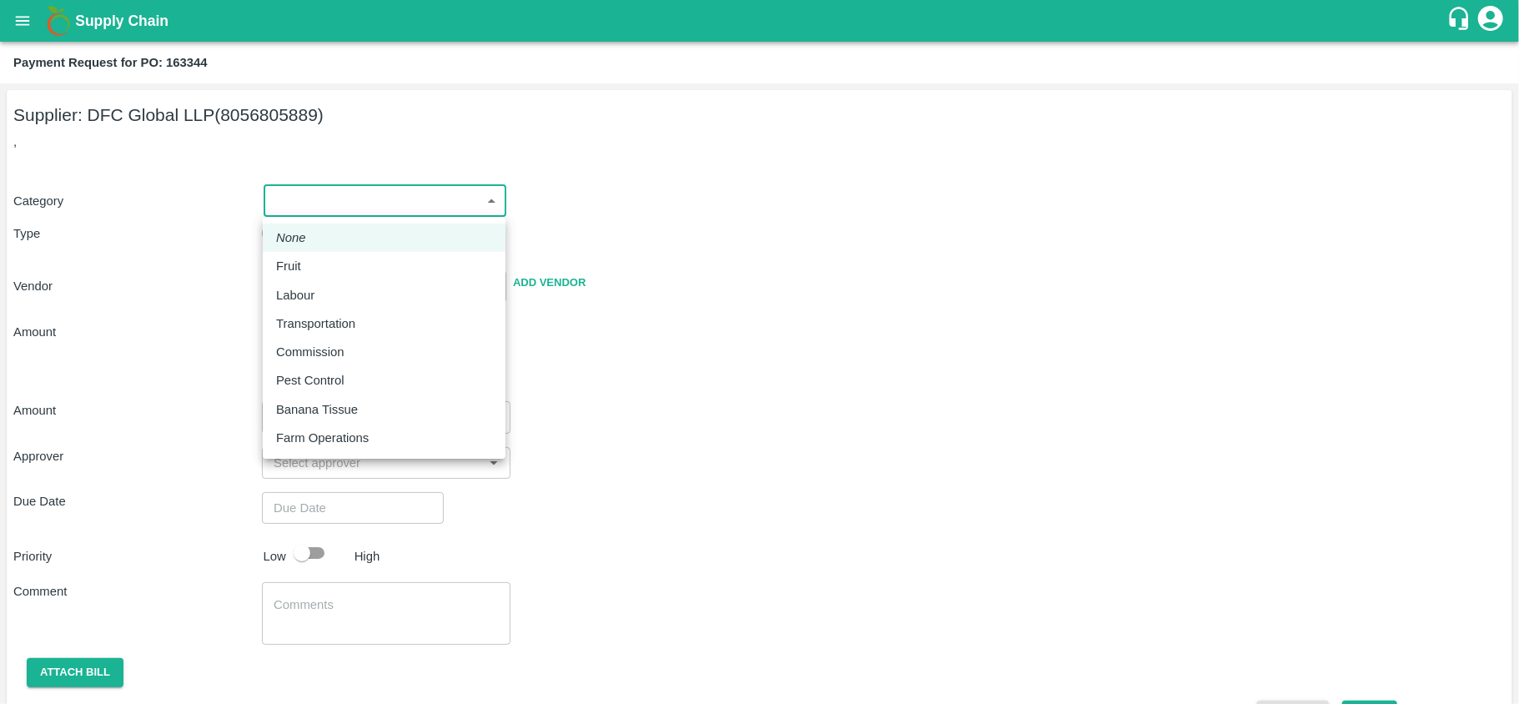
click at [349, 204] on body "Supply Chain Payment Request for PO: 163344 Supplier: DFC Global LLP (805680588…" at bounding box center [759, 352] width 1519 height 704
click at [307, 259] on div "Fruit" at bounding box center [292, 266] width 33 height 18
type input "1"
type input "DFC Global LLP - 8056805889(Supplier)"
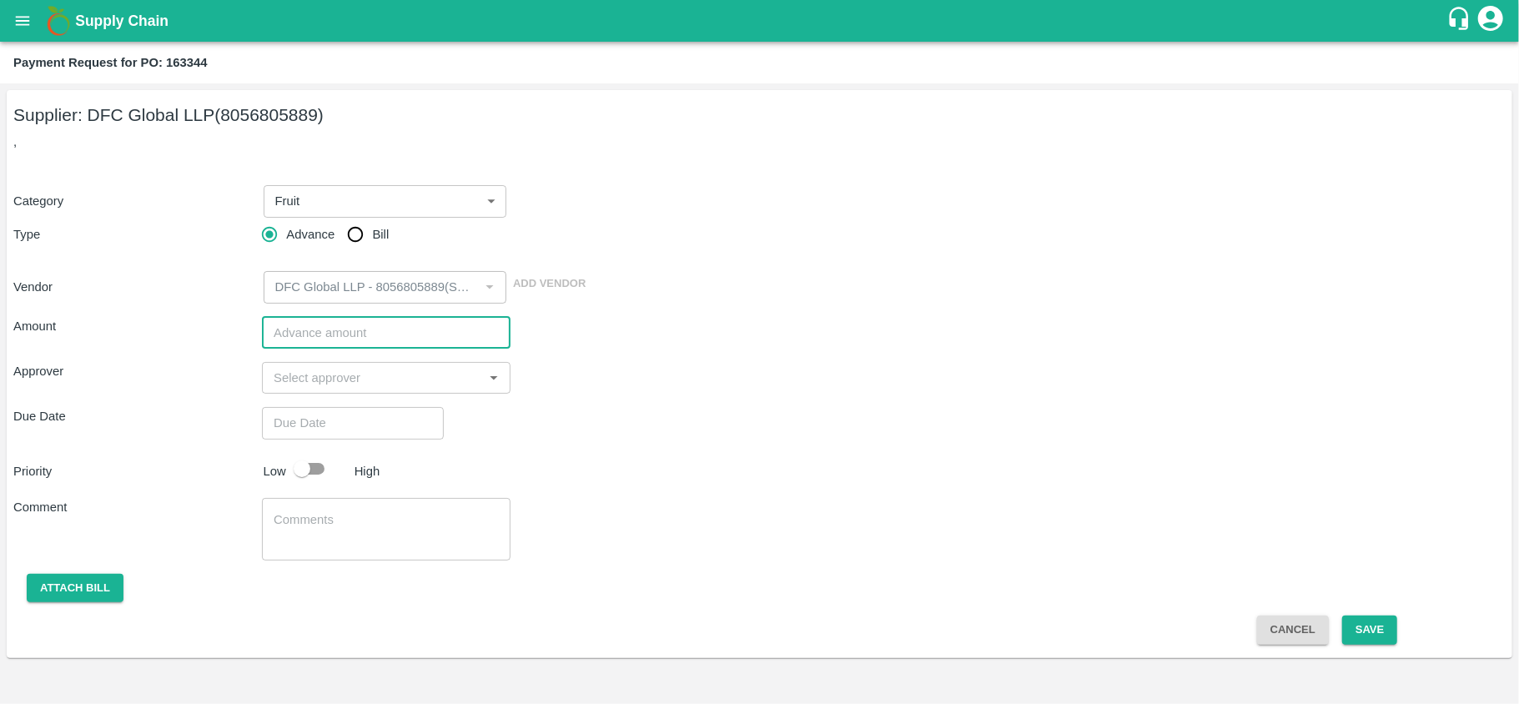
click at [310, 332] on input "number" at bounding box center [386, 333] width 249 height 32
type input "600000"
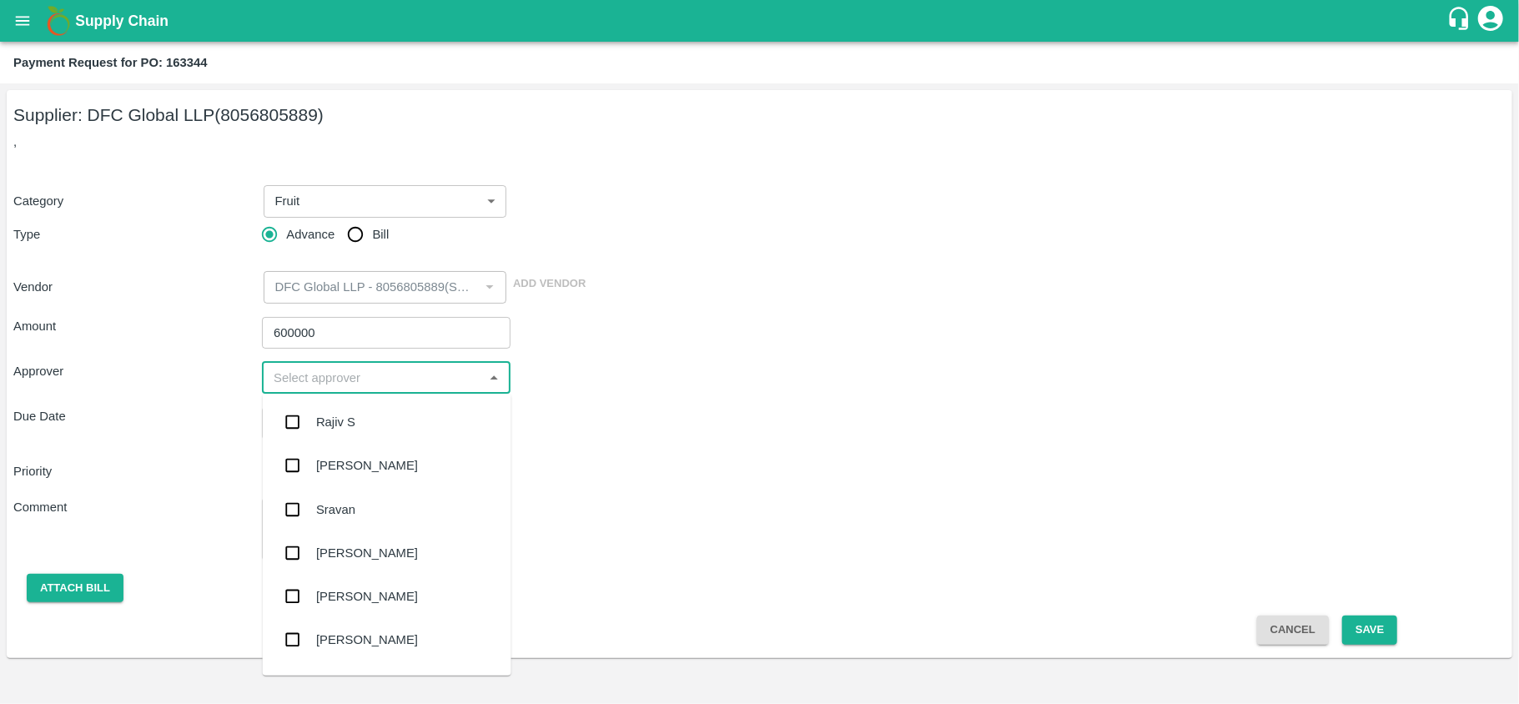
click at [307, 388] on input "input" at bounding box center [372, 378] width 211 height 22
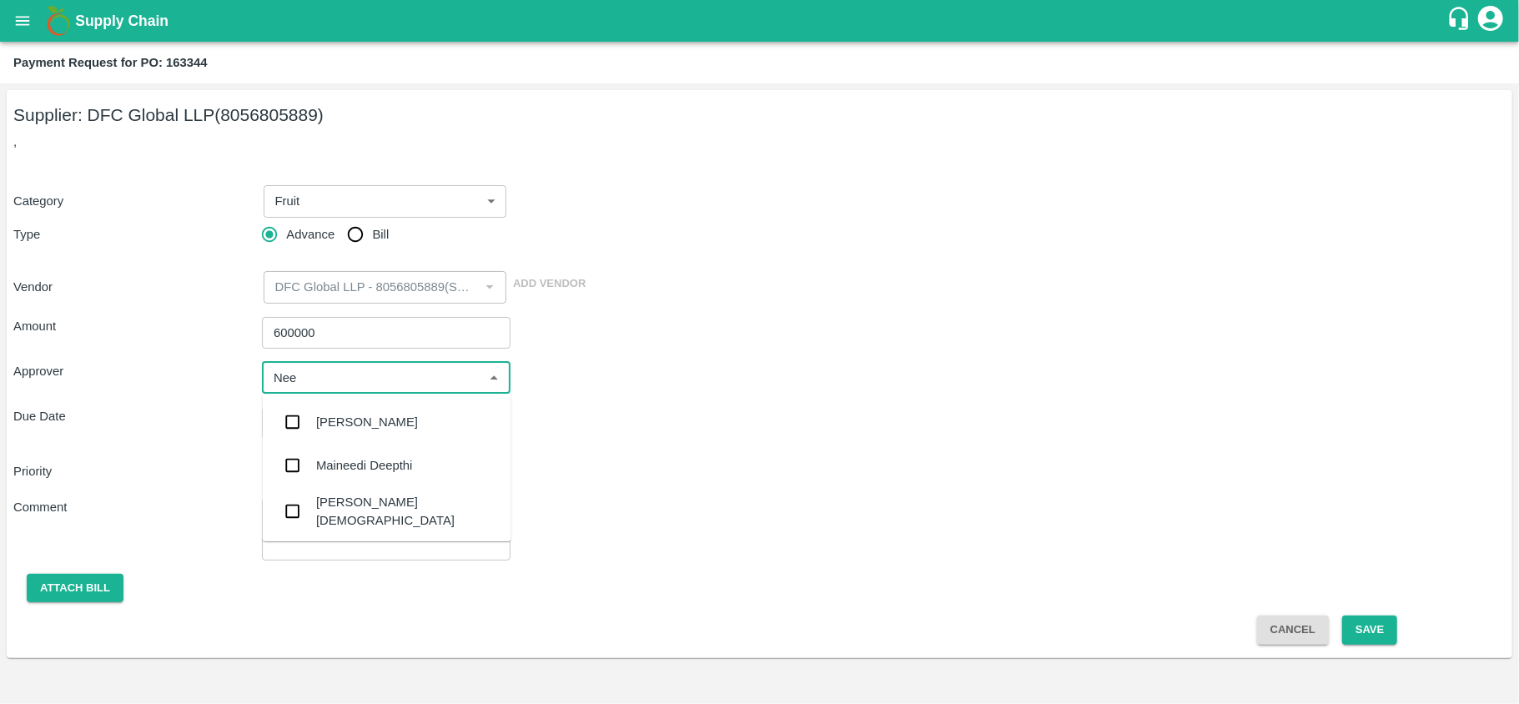
type input "Neet"
click at [319, 460] on div "[PERSON_NAME][DEMOGRAPHIC_DATA]" at bounding box center [407, 468] width 182 height 38
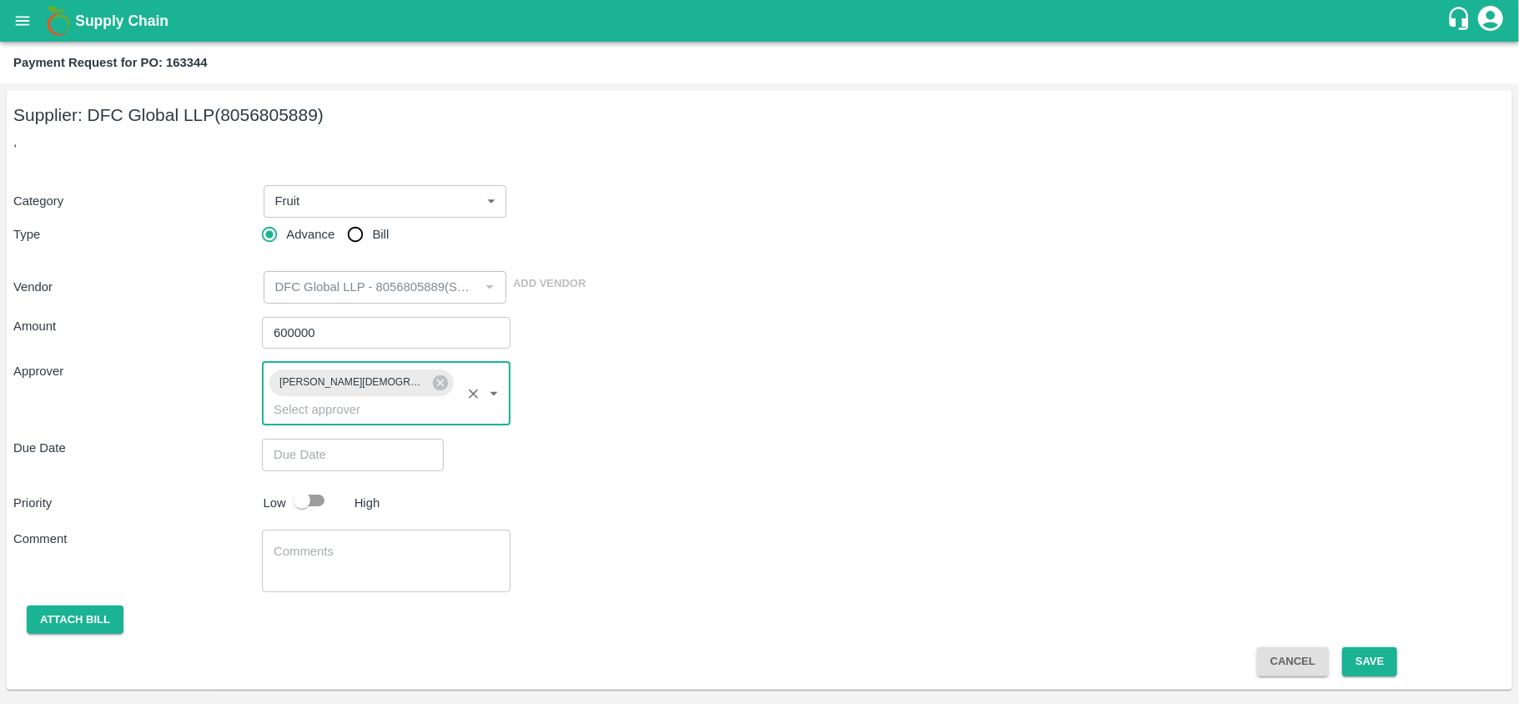
type input "DD/MM/YYYY hh:mm aa"
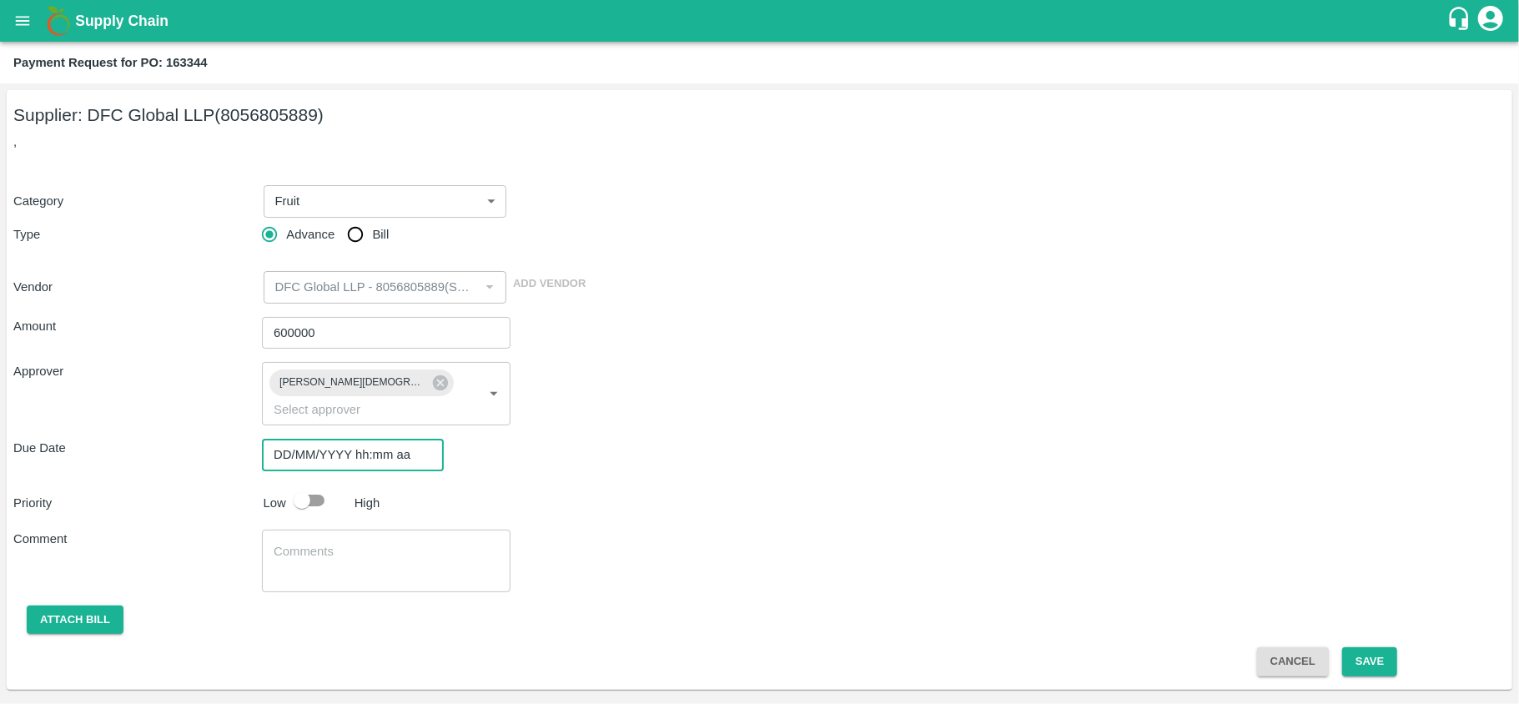
click at [300, 440] on input "DD/MM/YYYY hh:mm aa" at bounding box center [347, 455] width 170 height 32
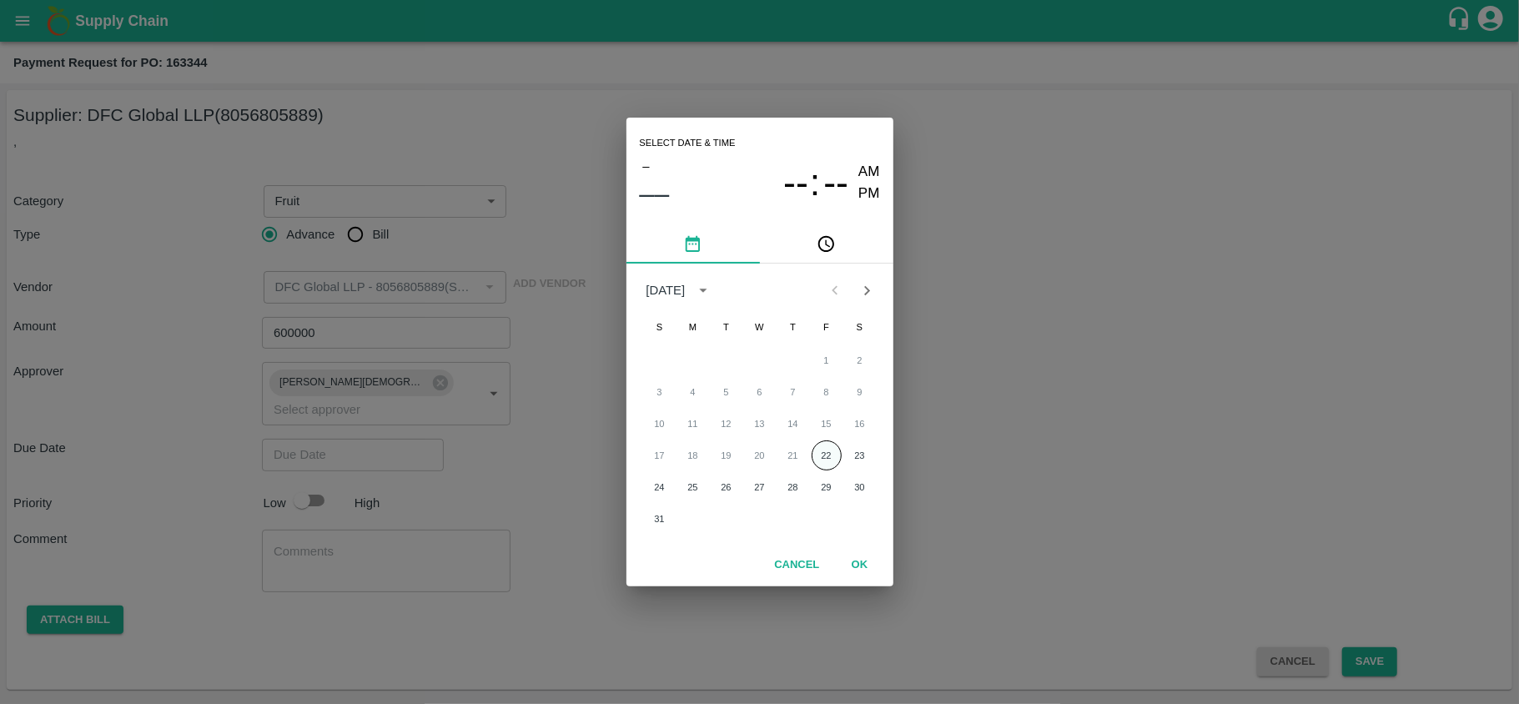
click at [832, 449] on button "22" at bounding box center [827, 455] width 30 height 30
type input "[DATE] 12:00 AM"
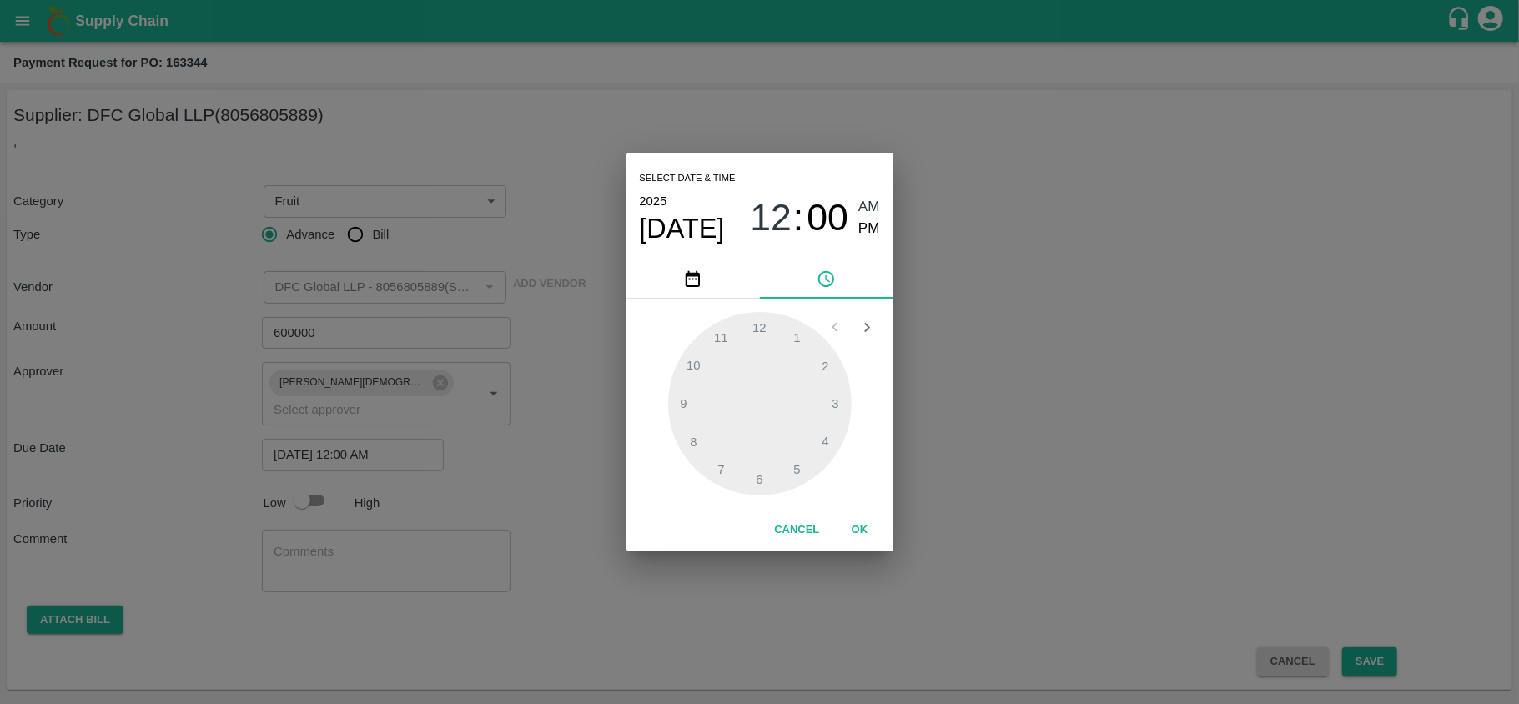
click at [859, 522] on button "OK" at bounding box center [859, 529] width 53 height 29
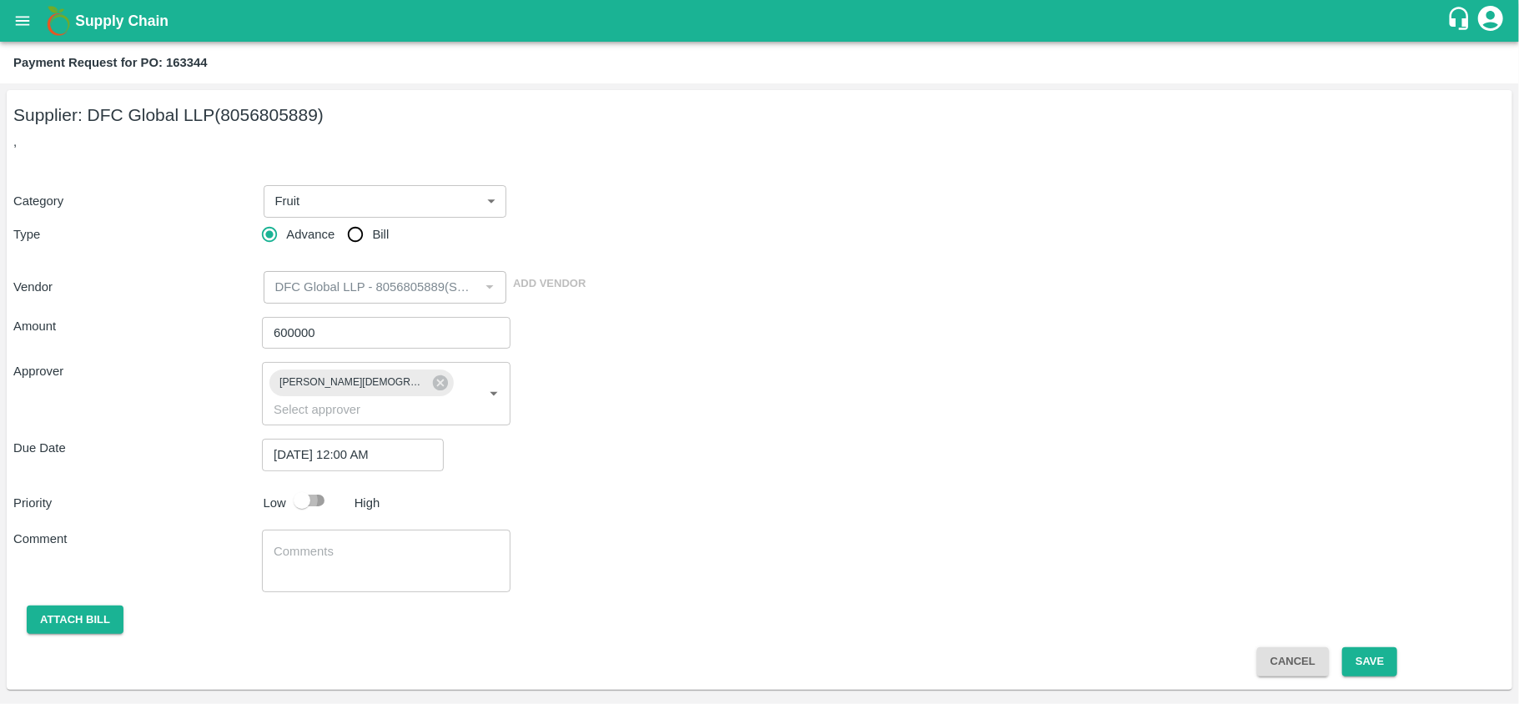
click at [300, 485] on input "checkbox" at bounding box center [301, 501] width 95 height 32
checkbox input "true"
click at [307, 543] on textarea at bounding box center [386, 560] width 225 height 35
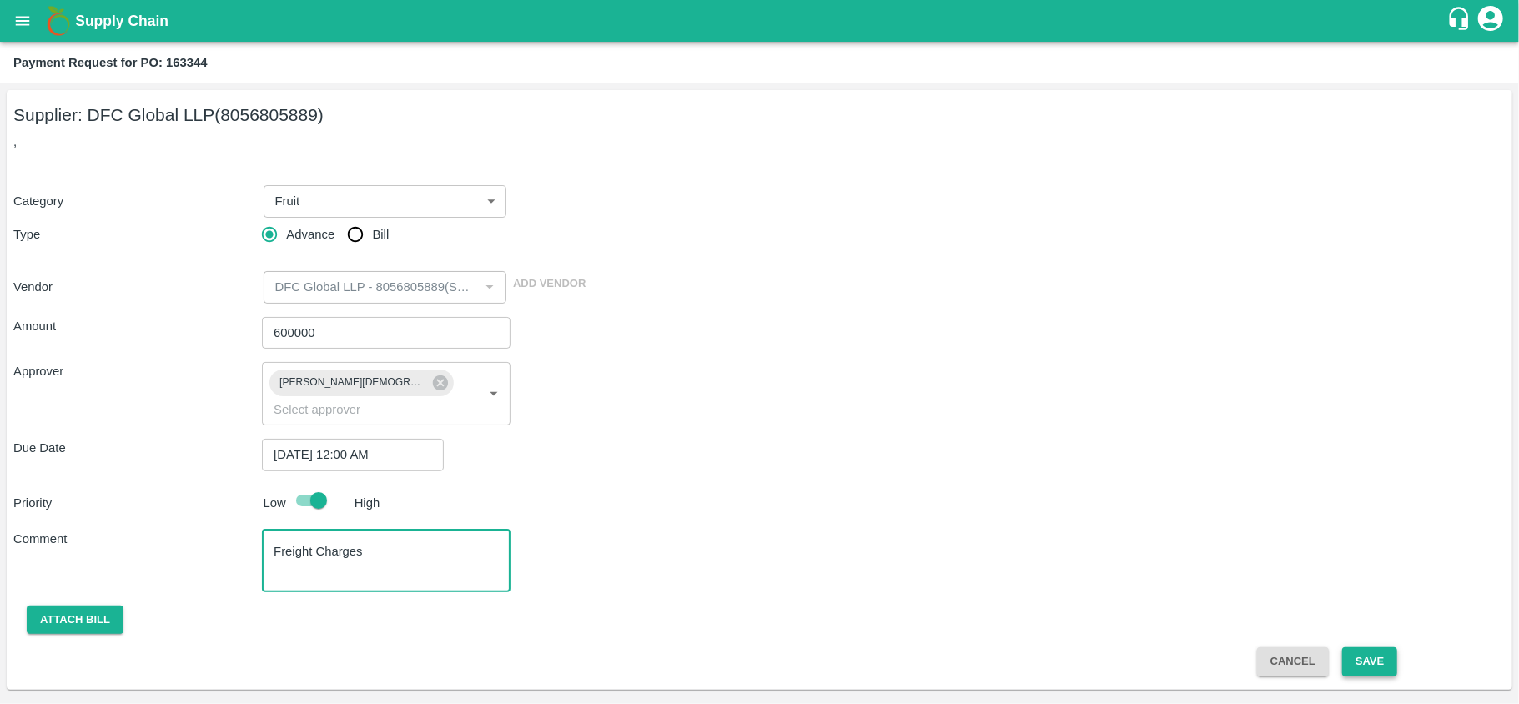
type textarea "Freight Charges"
click at [1363, 647] on button "Save" at bounding box center [1369, 661] width 55 height 29
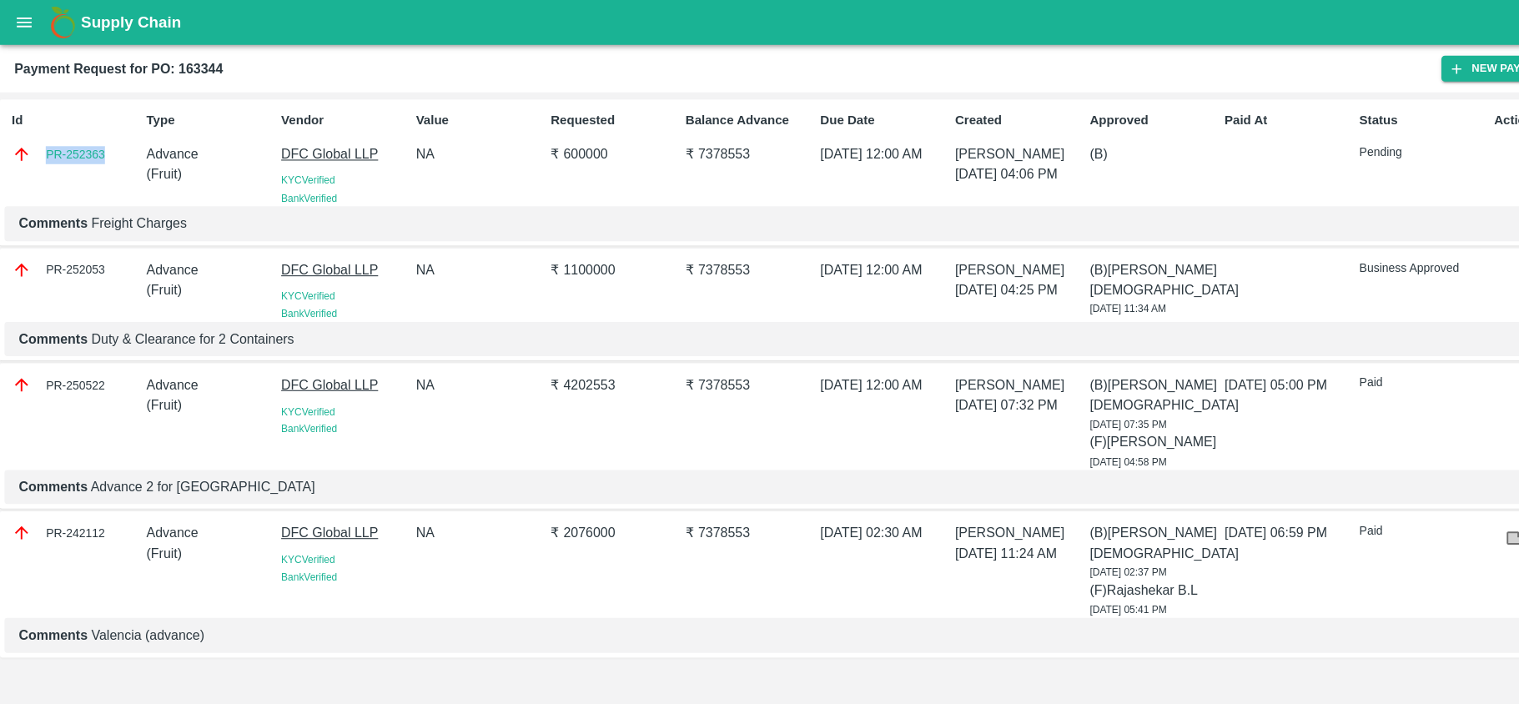
drag, startPoint x: 40, startPoint y: 134, endPoint x: 105, endPoint y: 147, distance: 66.3
click at [105, 147] on div "PR-252363" at bounding box center [70, 143] width 118 height 18
copy link "PR-252363"
click at [260, 590] on div "Id PR-252363 Type Advance ( Fruit ) Vendor DFC Global LLP KYC Verified Bank Ver…" at bounding box center [759, 395] width 1519 height 618
drag, startPoint x: 109, startPoint y: 134, endPoint x: 41, endPoint y: 143, distance: 69.0
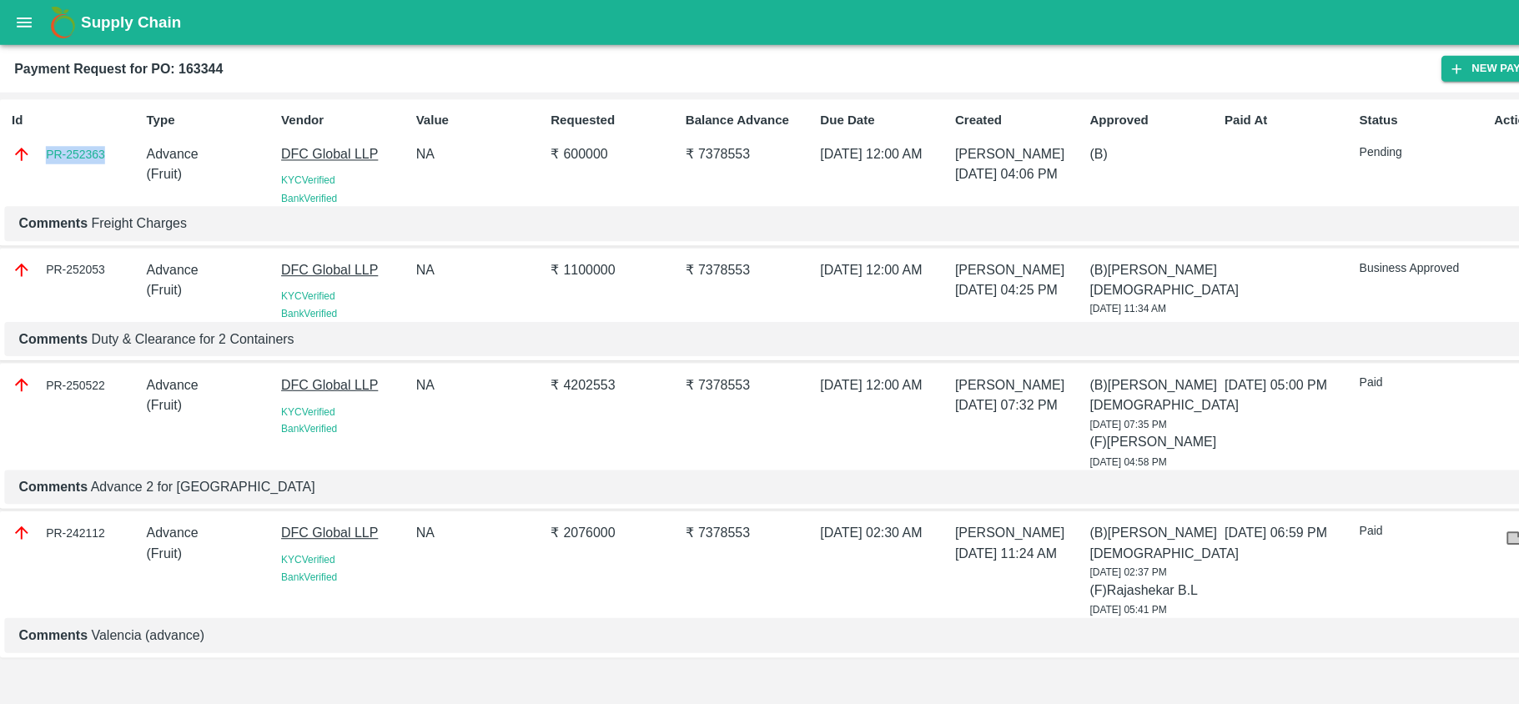
click at [41, 143] on div "PR-252363" at bounding box center [70, 143] width 118 height 18
copy link "PR-252363"
click at [23, 22] on icon "open drawer" at bounding box center [22, 21] width 18 height 18
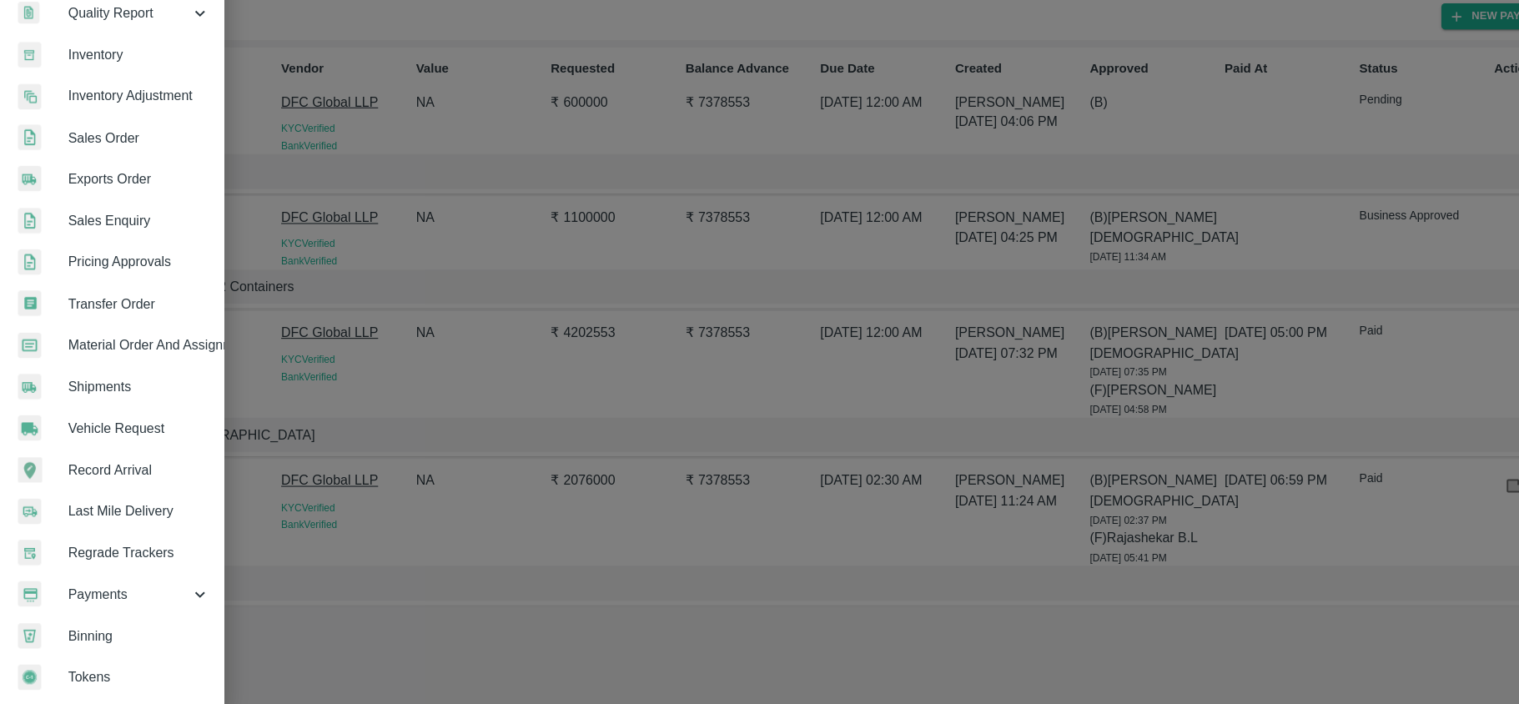
click at [88, 170] on span "Sales Order" at bounding box center [129, 177] width 132 height 18
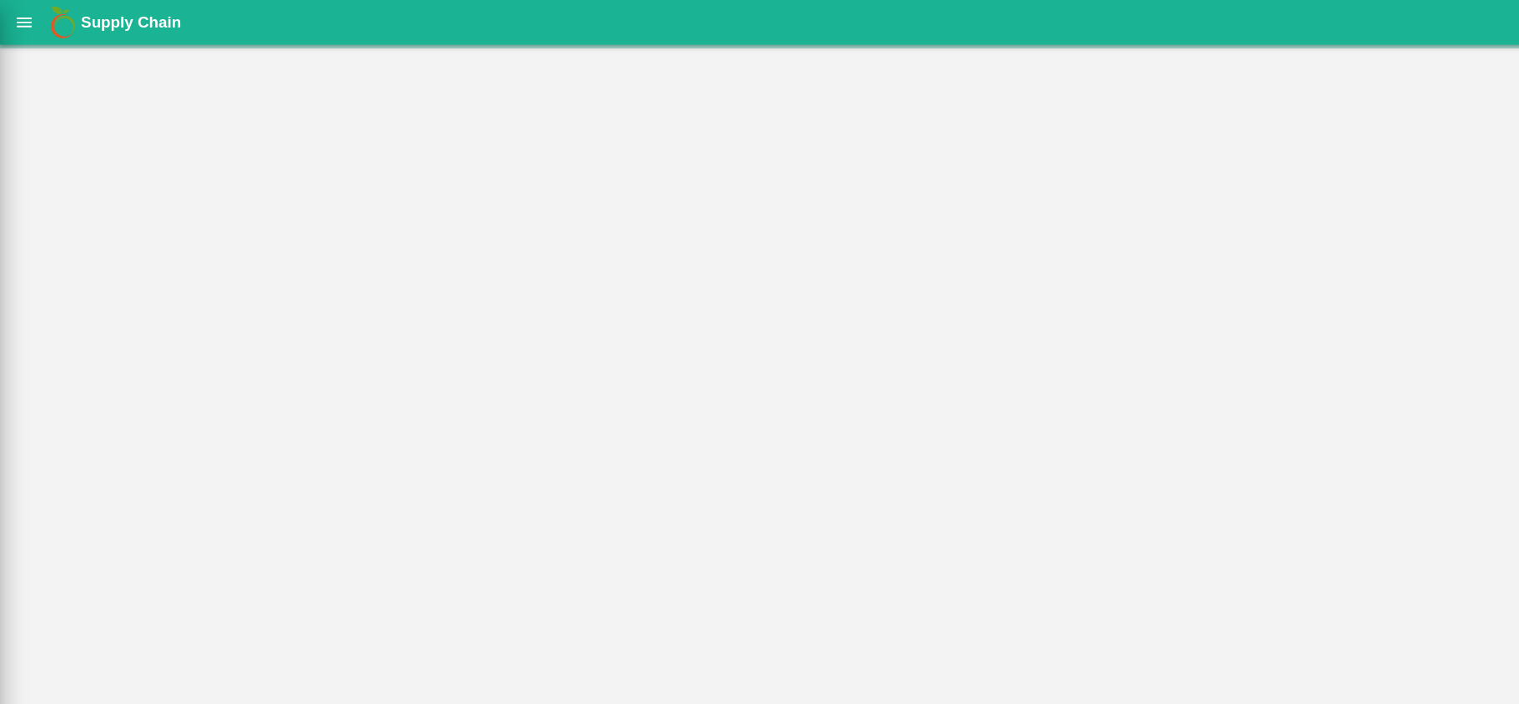
scroll to position [240, 0]
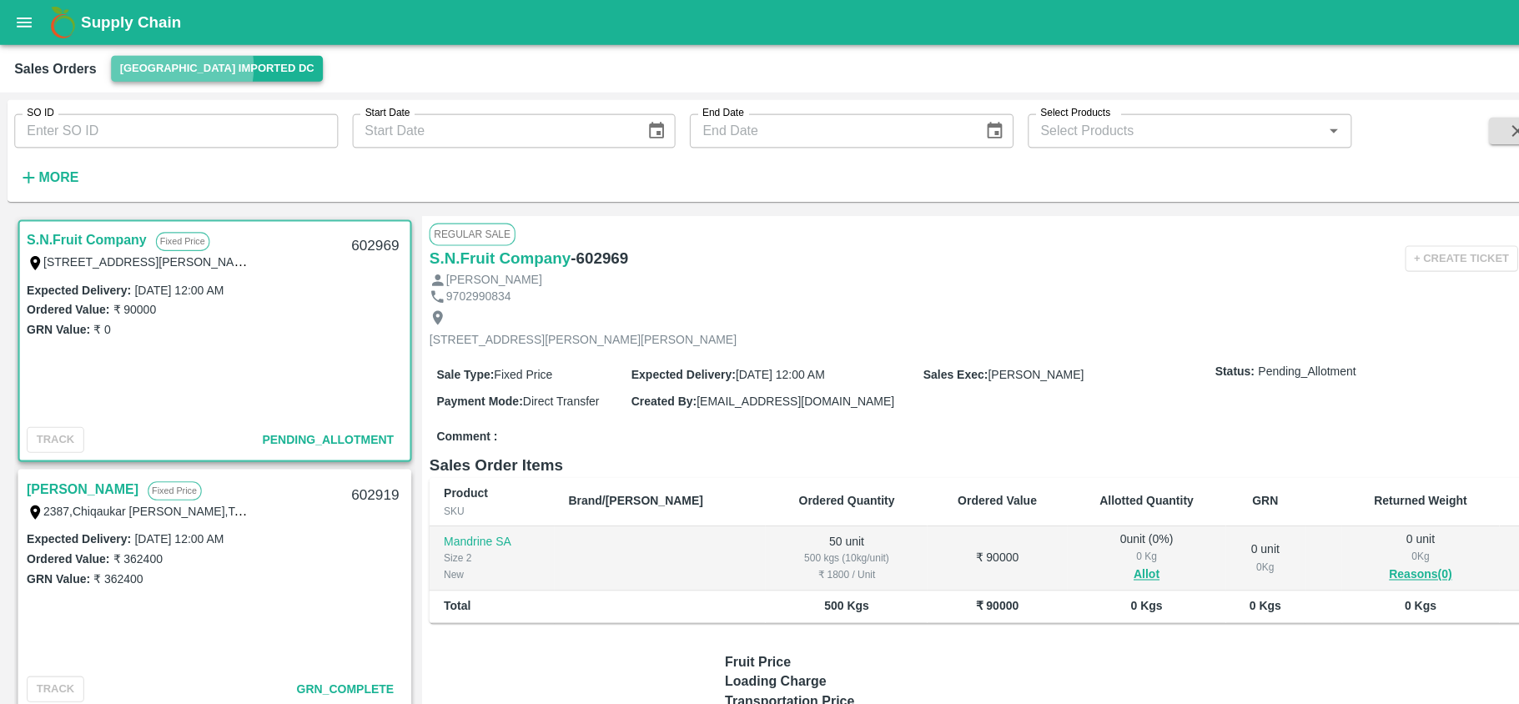
click at [151, 63] on button "[GEOGRAPHIC_DATA] Imported DC" at bounding box center [202, 64] width 198 height 24
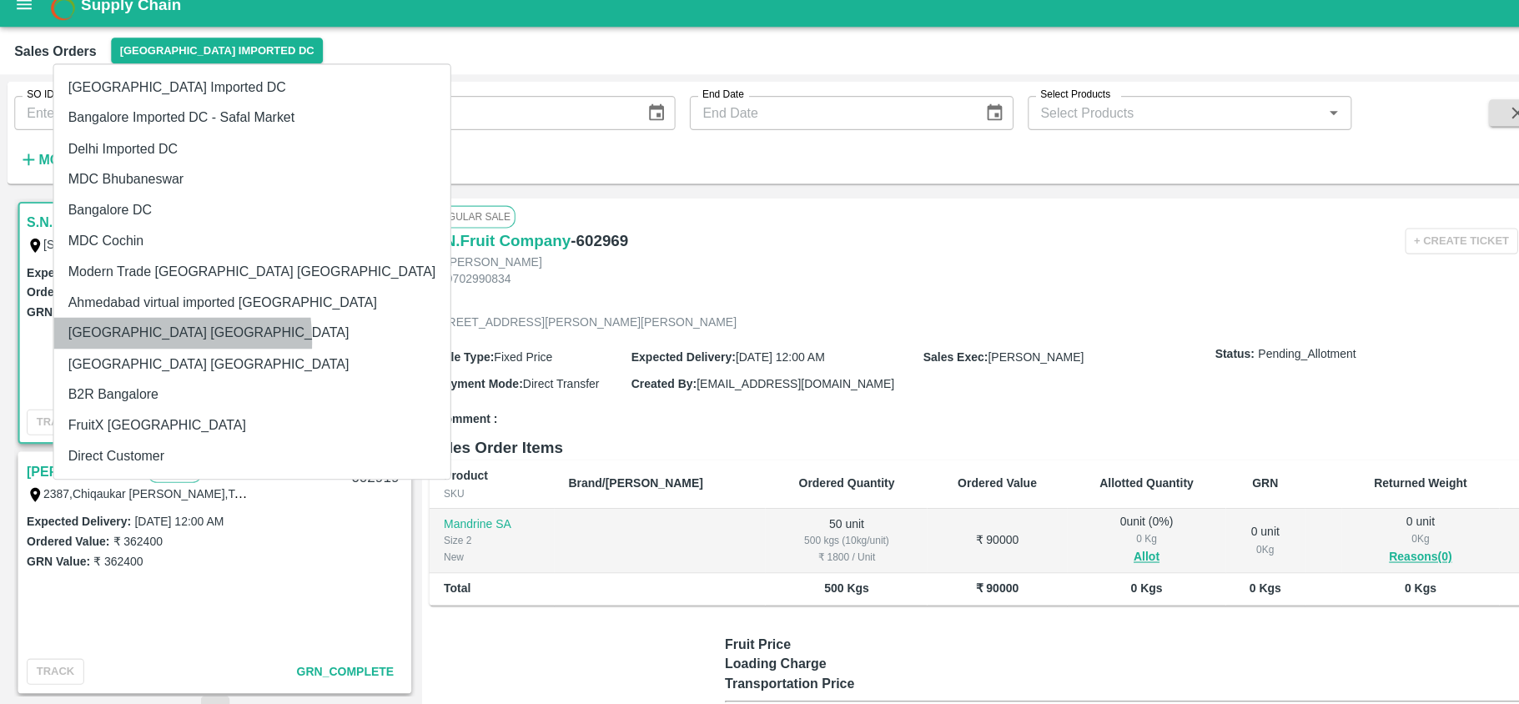
click at [89, 334] on li "[GEOGRAPHIC_DATA] [GEOGRAPHIC_DATA]" at bounding box center [234, 326] width 369 height 28
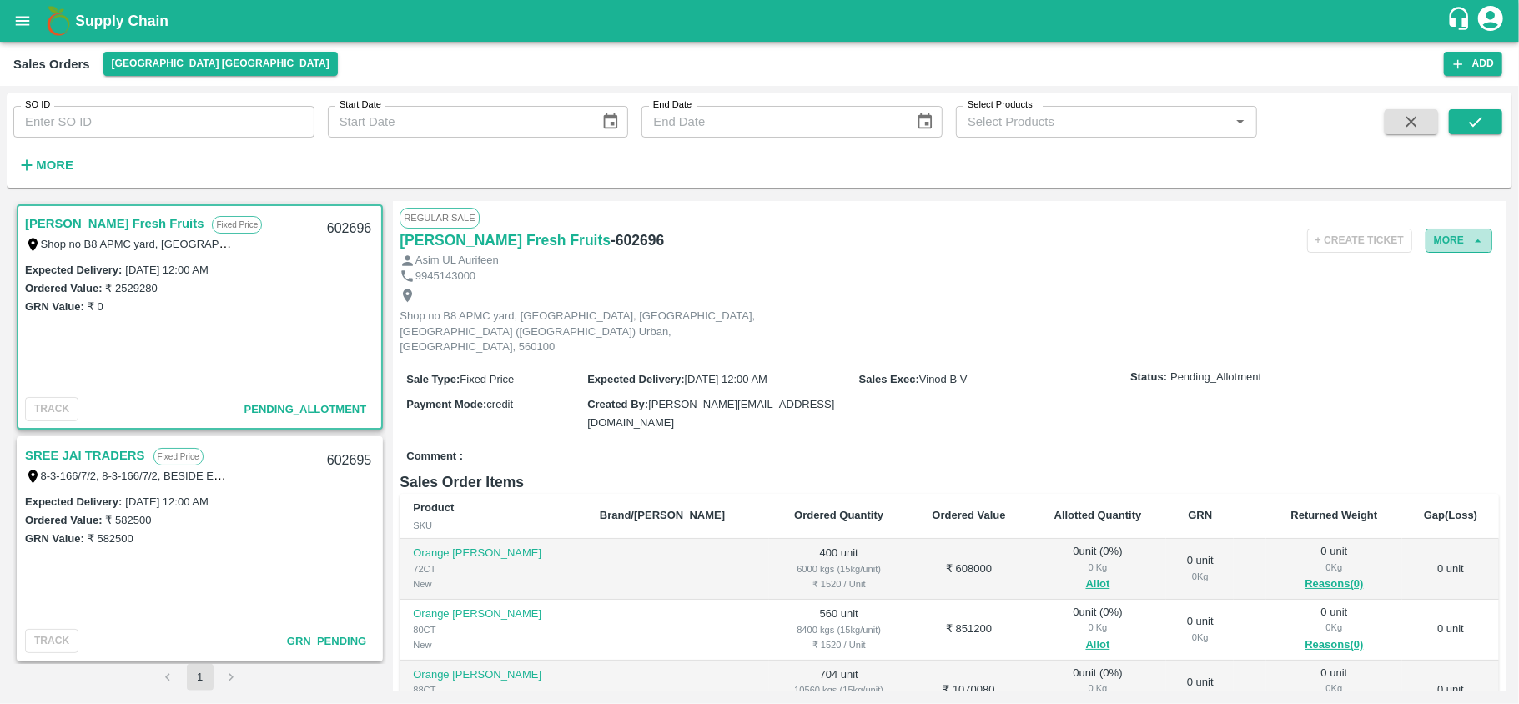
click at [1446, 240] on button "More" at bounding box center [1459, 241] width 67 height 24
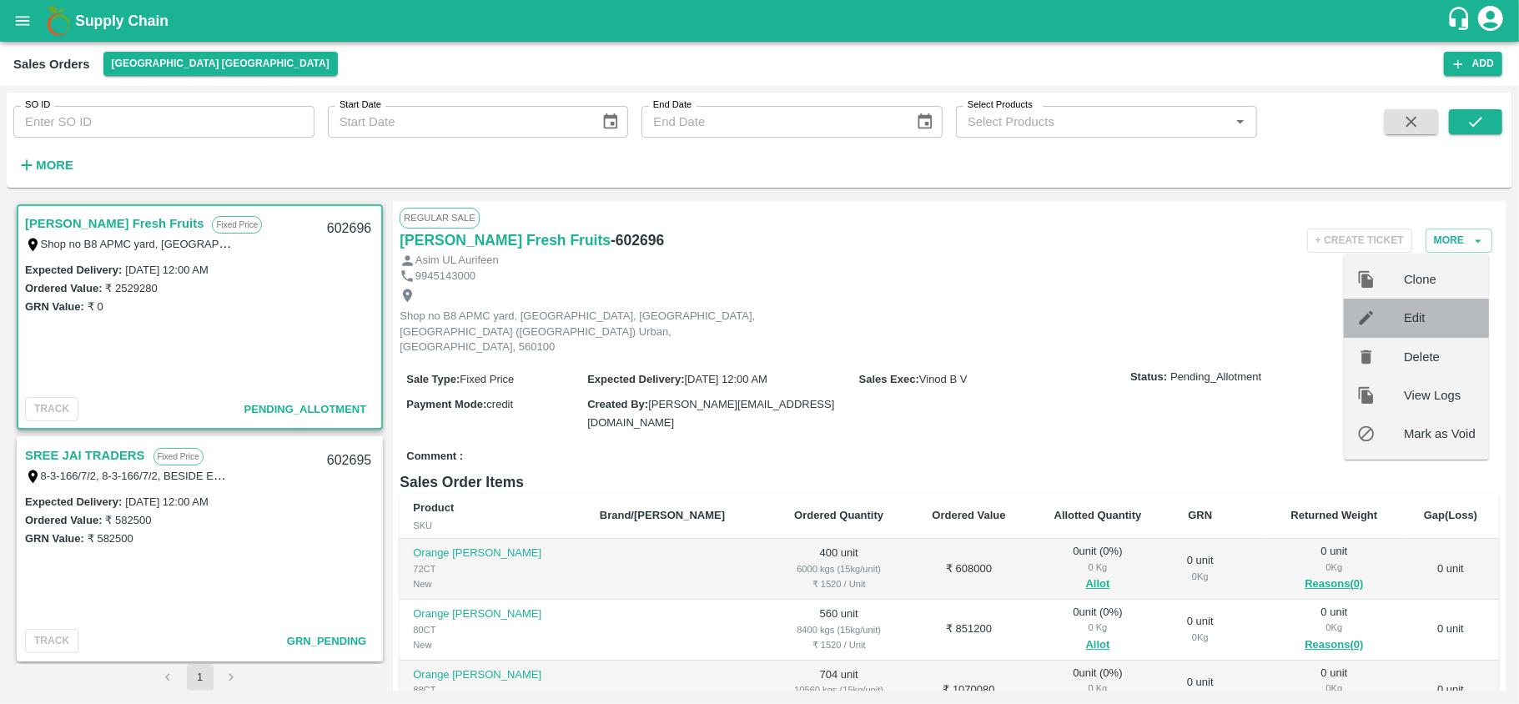
click at [1431, 331] on div "Edit" at bounding box center [1416, 318] width 145 height 38
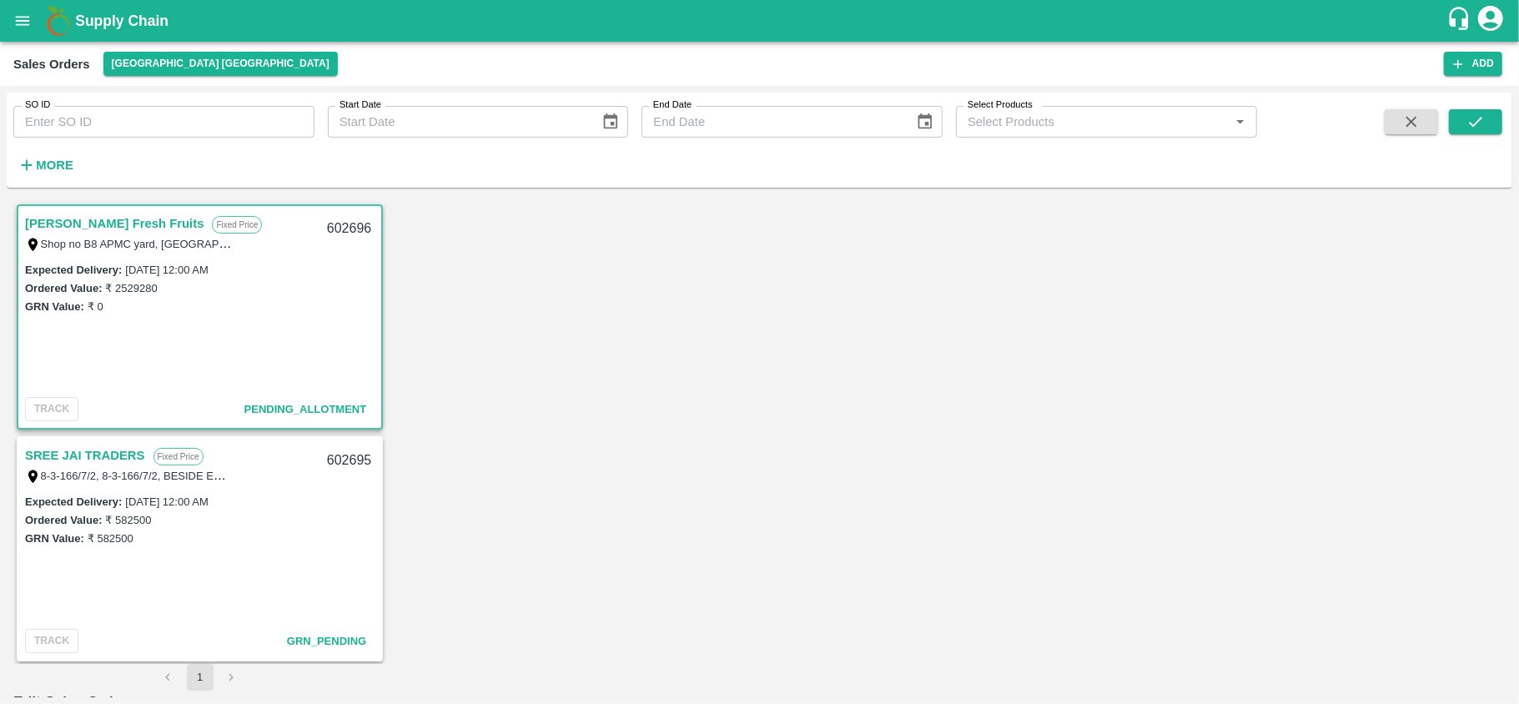
type input "NA"
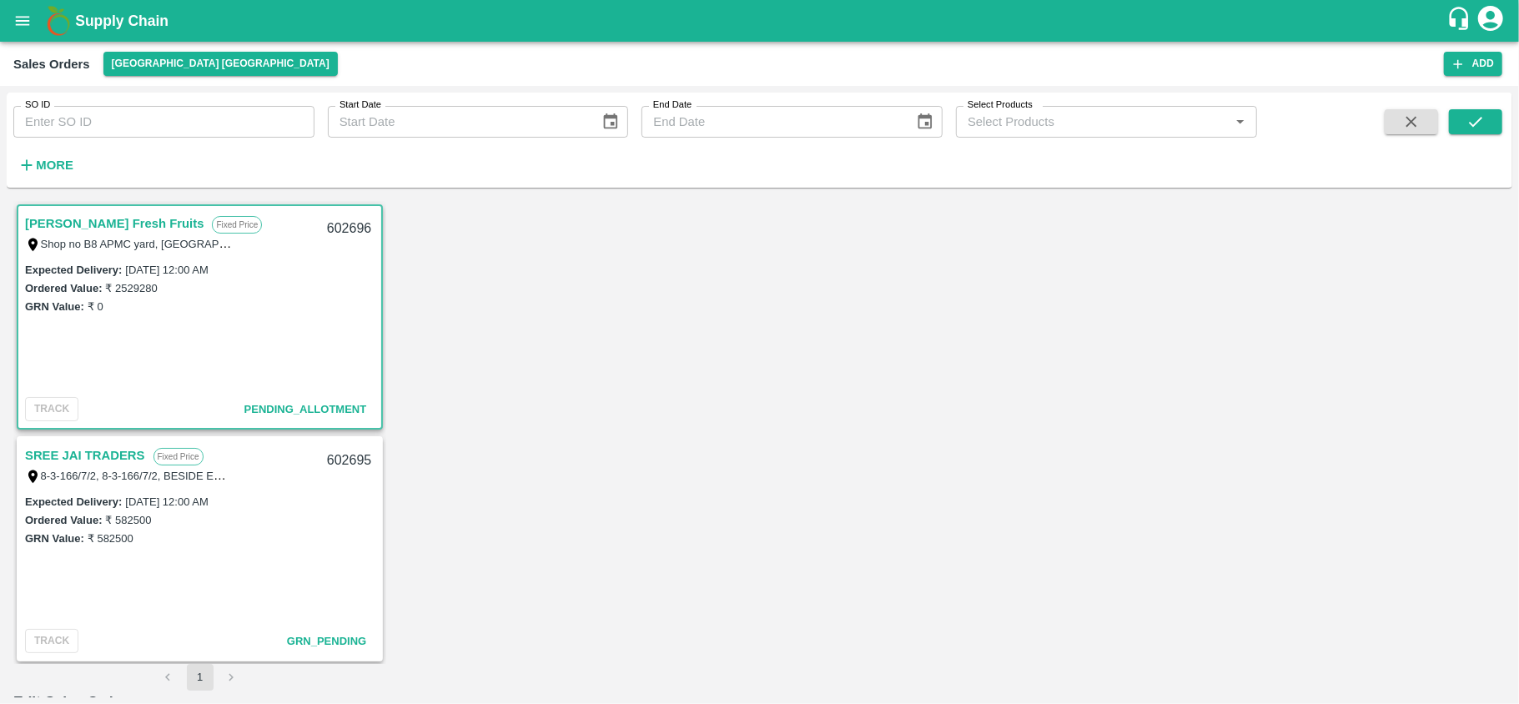
type input "480"
type input "5"
type input "480"
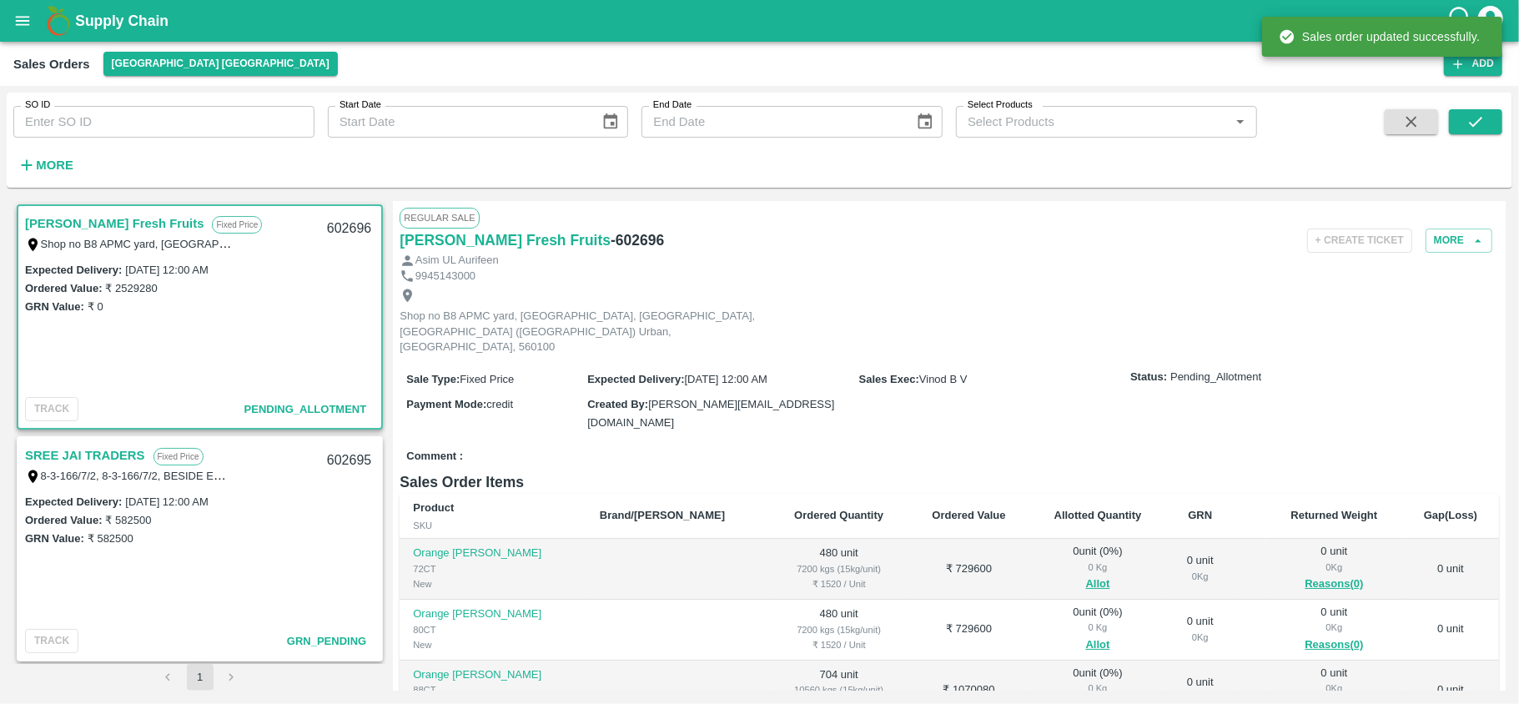
scroll to position [221, 0]
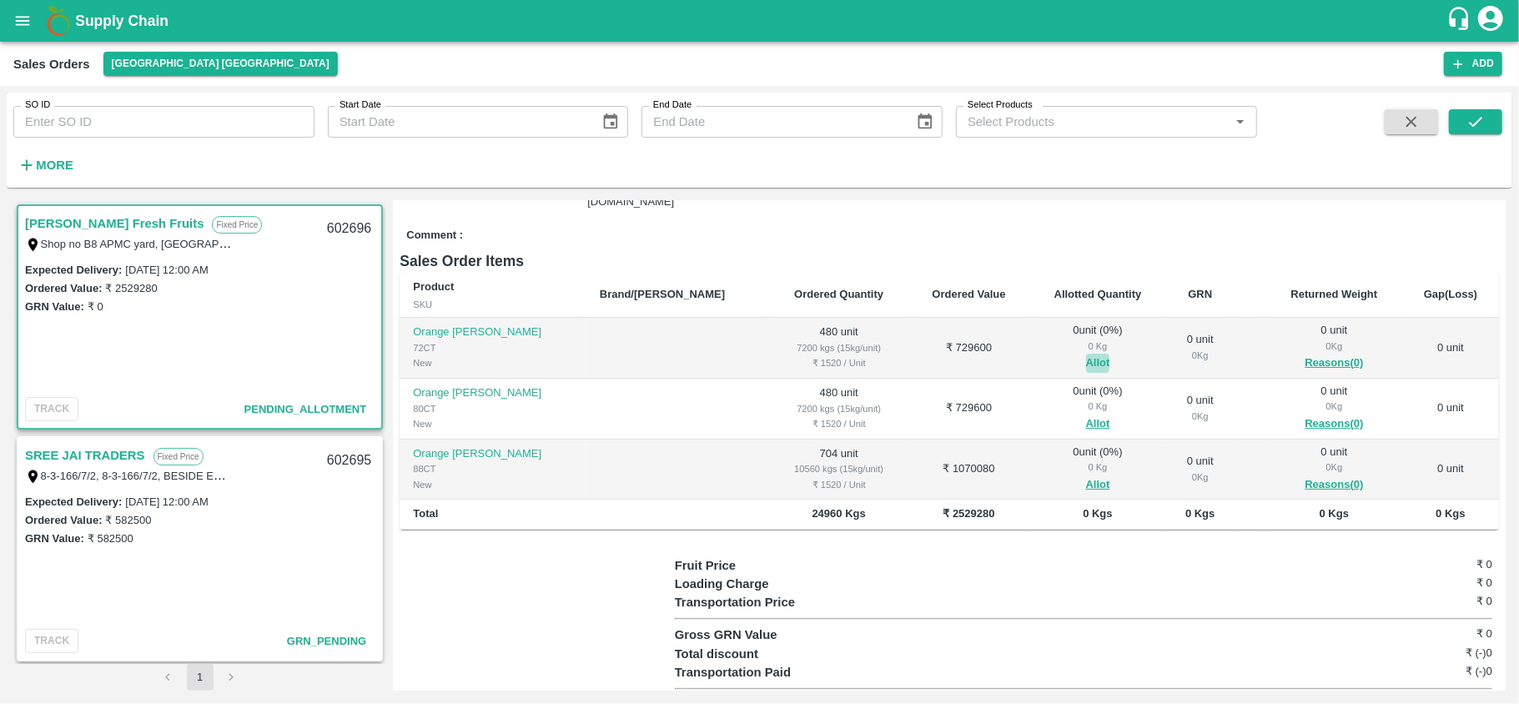
click at [1086, 354] on button "Allot" at bounding box center [1098, 363] width 24 height 19
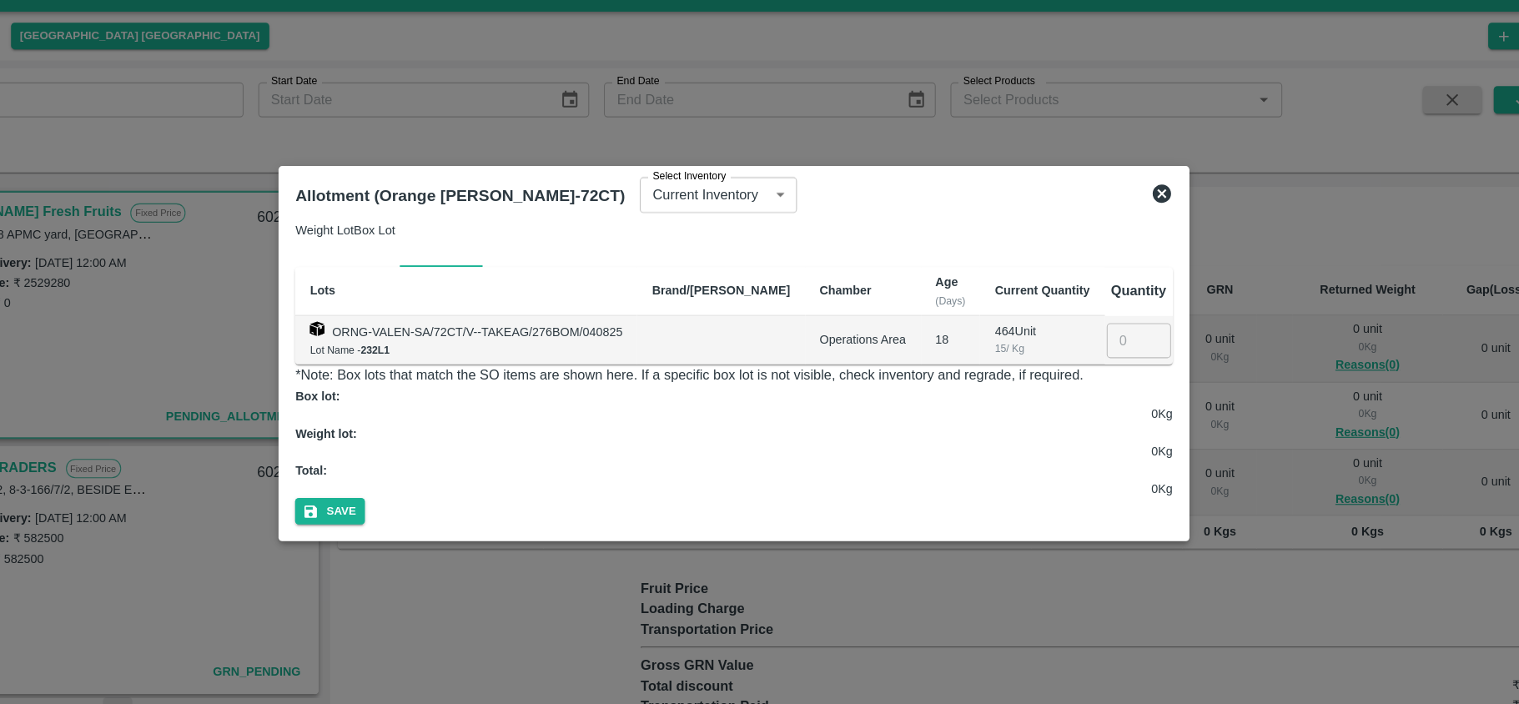
click at [1156, 215] on icon at bounding box center [1147, 207] width 17 height 17
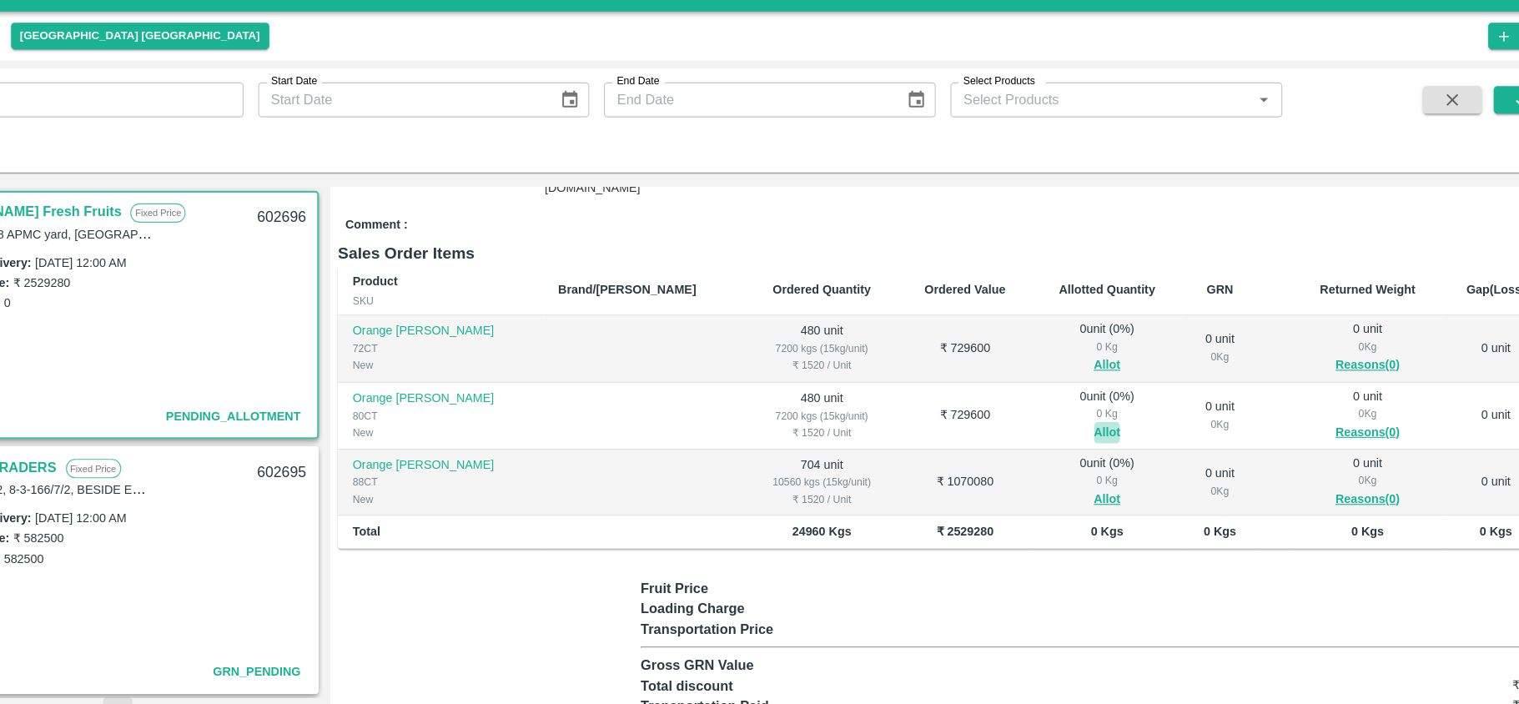
click at [1086, 415] on button "Allot" at bounding box center [1098, 424] width 24 height 19
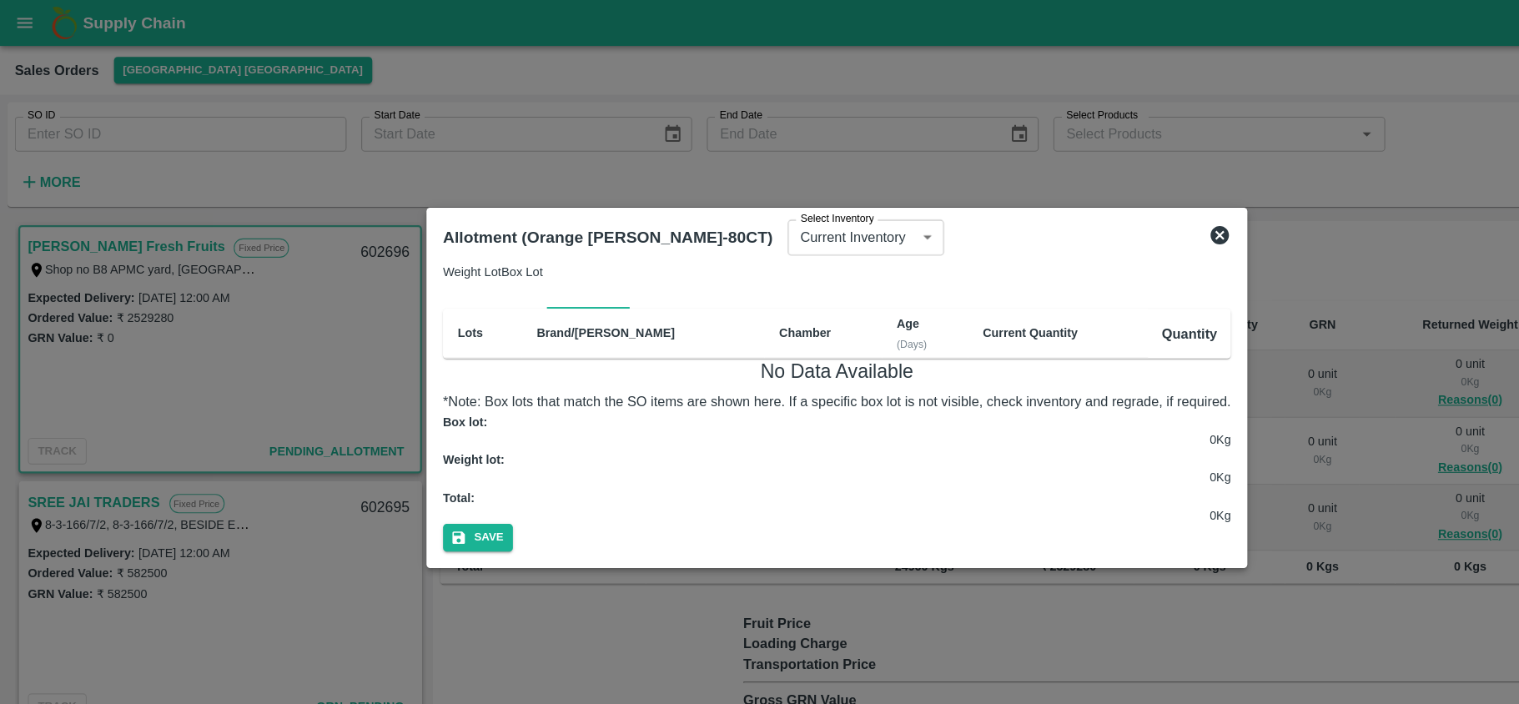
click at [1115, 222] on icon at bounding box center [1107, 213] width 17 height 17
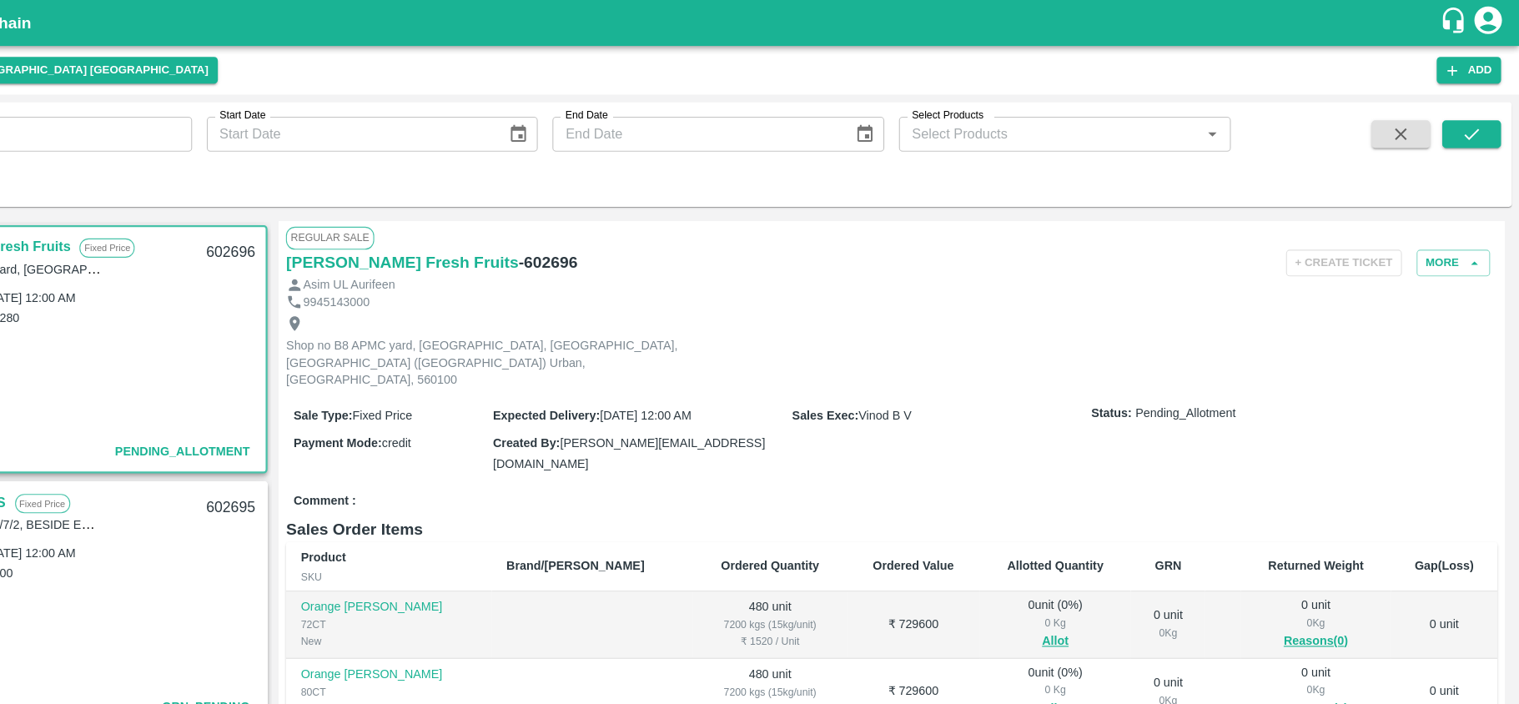
scroll to position [0, 0]
click at [1440, 231] on button "More" at bounding box center [1459, 241] width 67 height 24
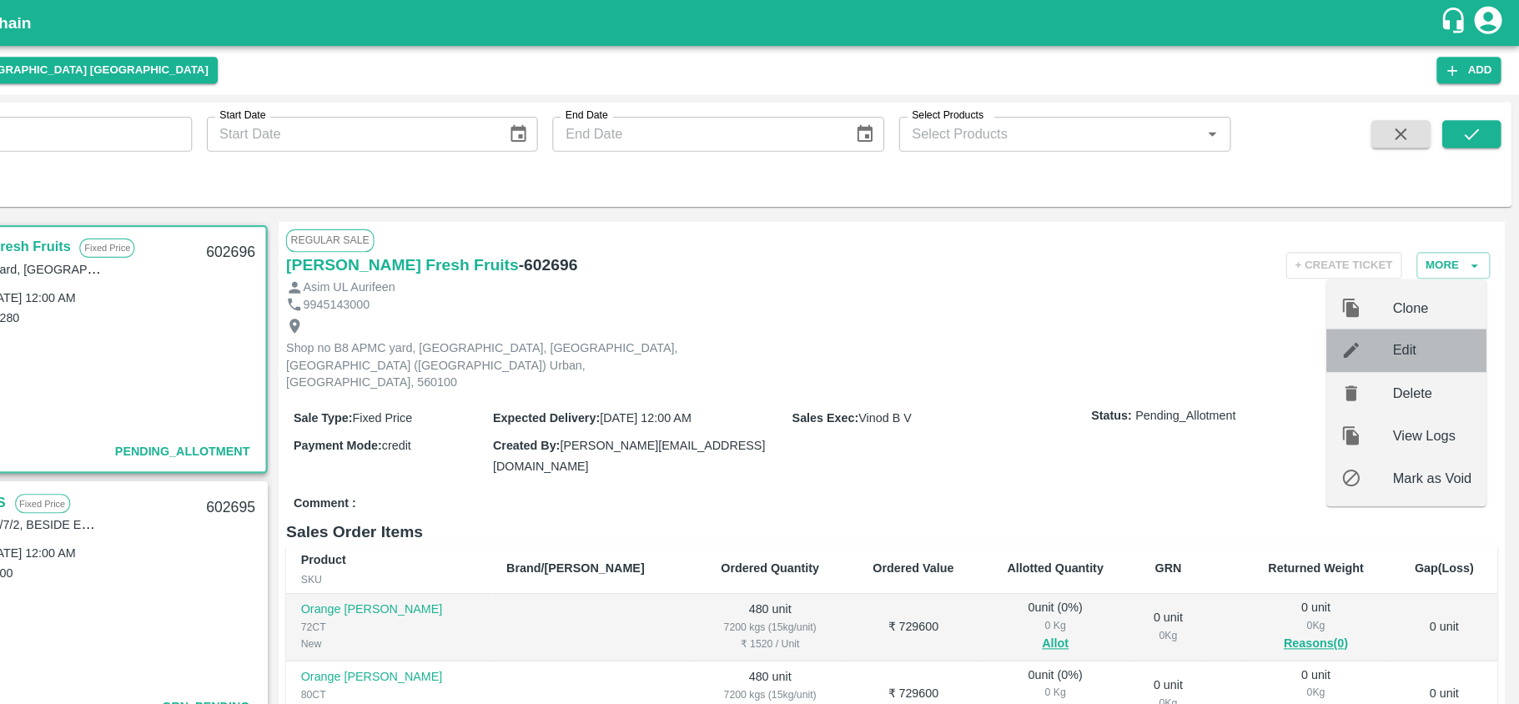
click at [1421, 330] on div "Edit" at bounding box center [1416, 318] width 145 height 38
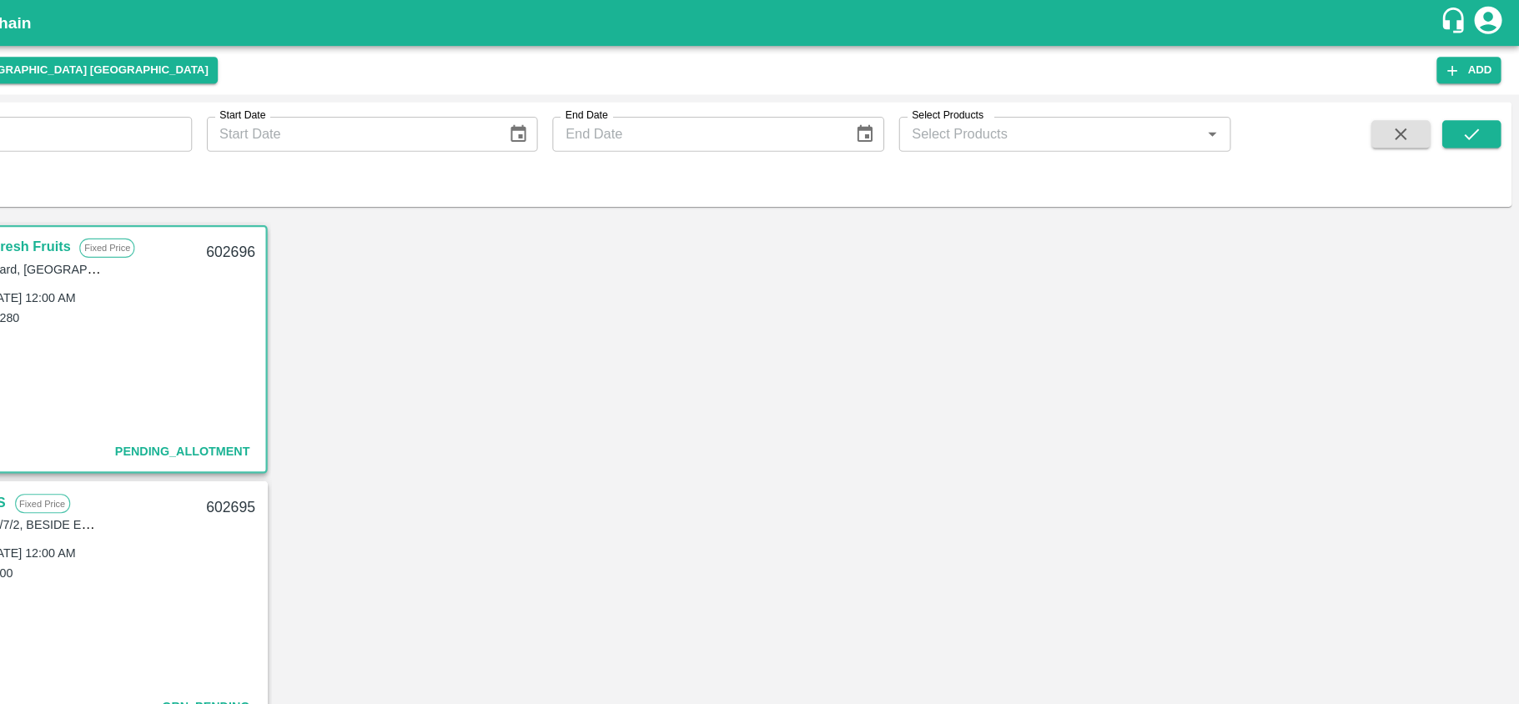
type input "NA"
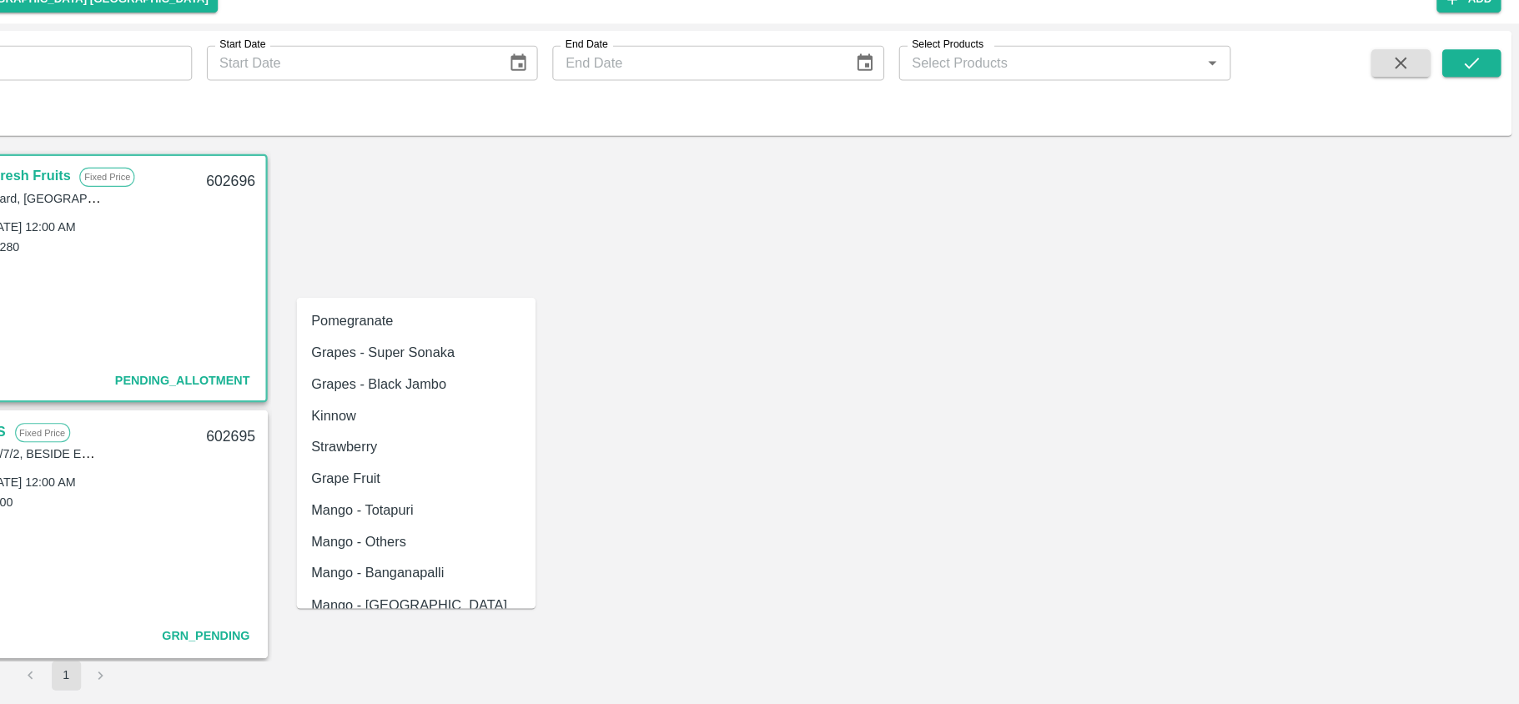
scroll to position [1240, 0]
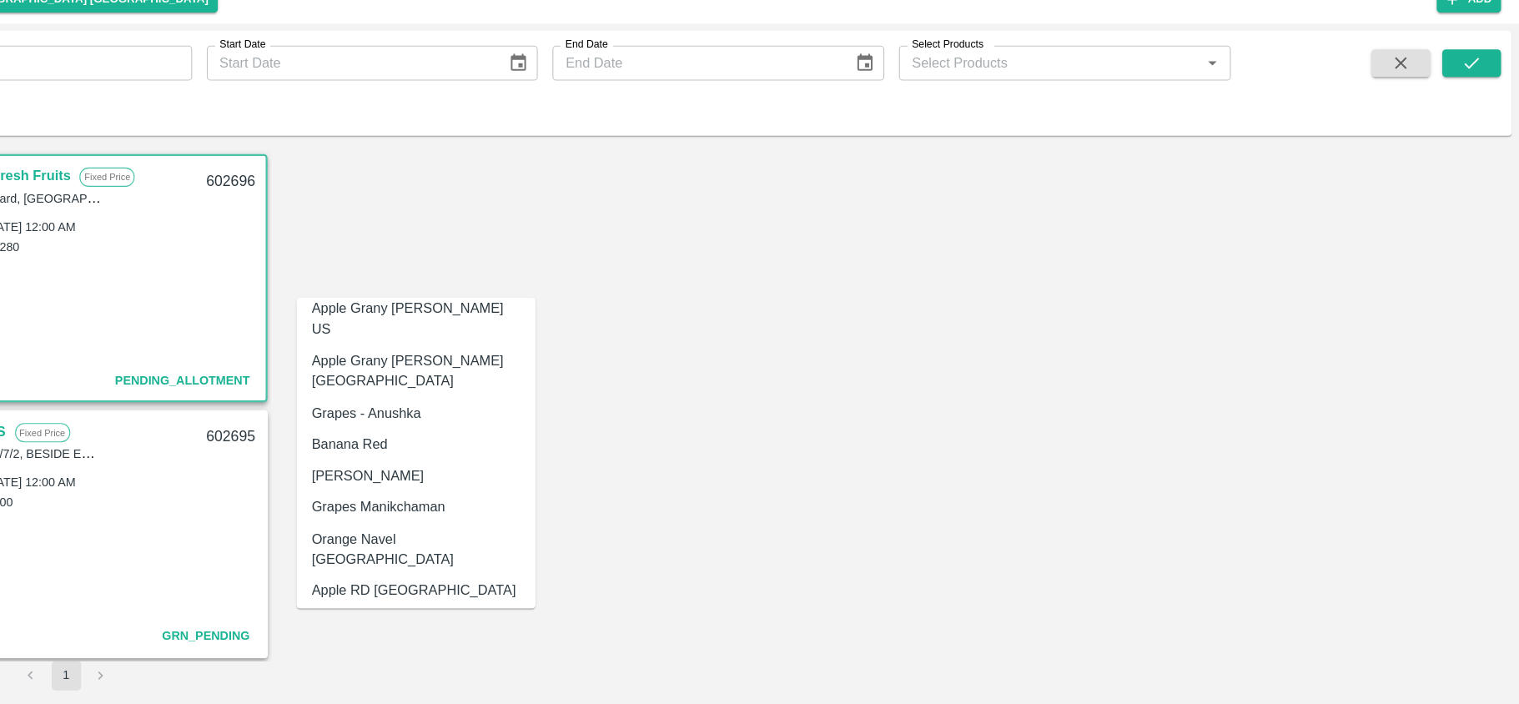
click at [519, 615] on div "Orange Valencia Egypt" at bounding box center [518, 639] width 217 height 48
type input "Orange Valencia Egypt"
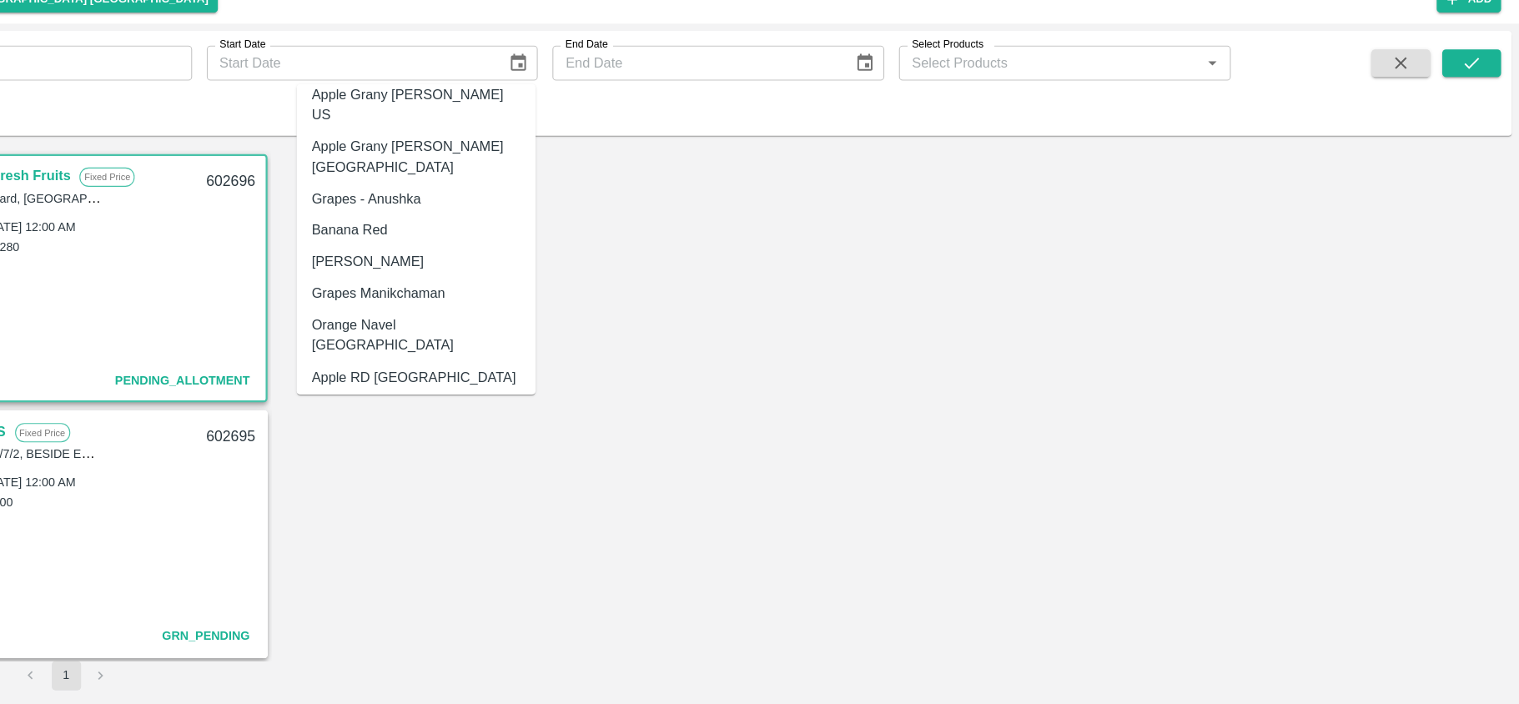
click at [490, 426] on div "Orange Valencia Egypt" at bounding box center [518, 445] width 190 height 38
type input "Orange Valencia Egypt"
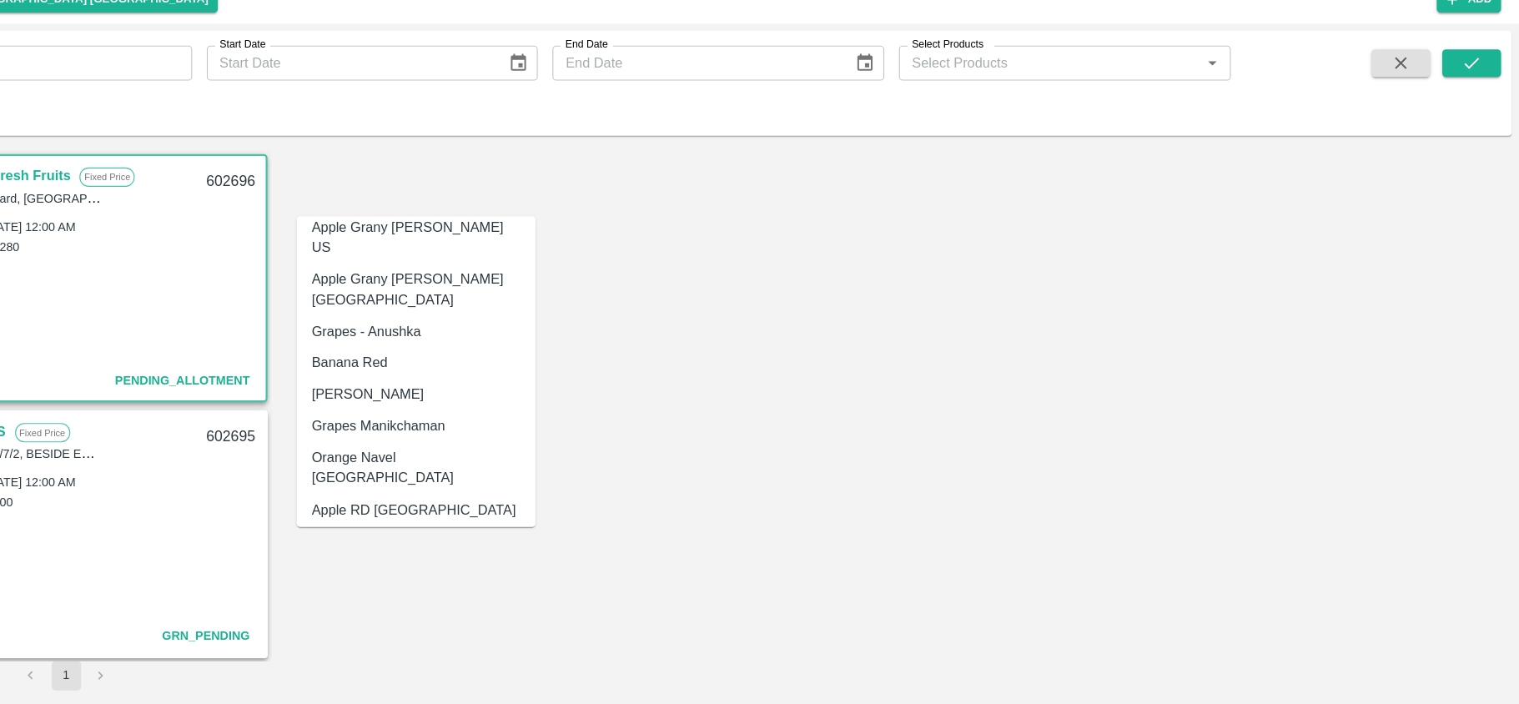
click at [521, 470] on div "Orange Navel Egypt" at bounding box center [518, 489] width 190 height 38
type input "Orange Navel Egypt"
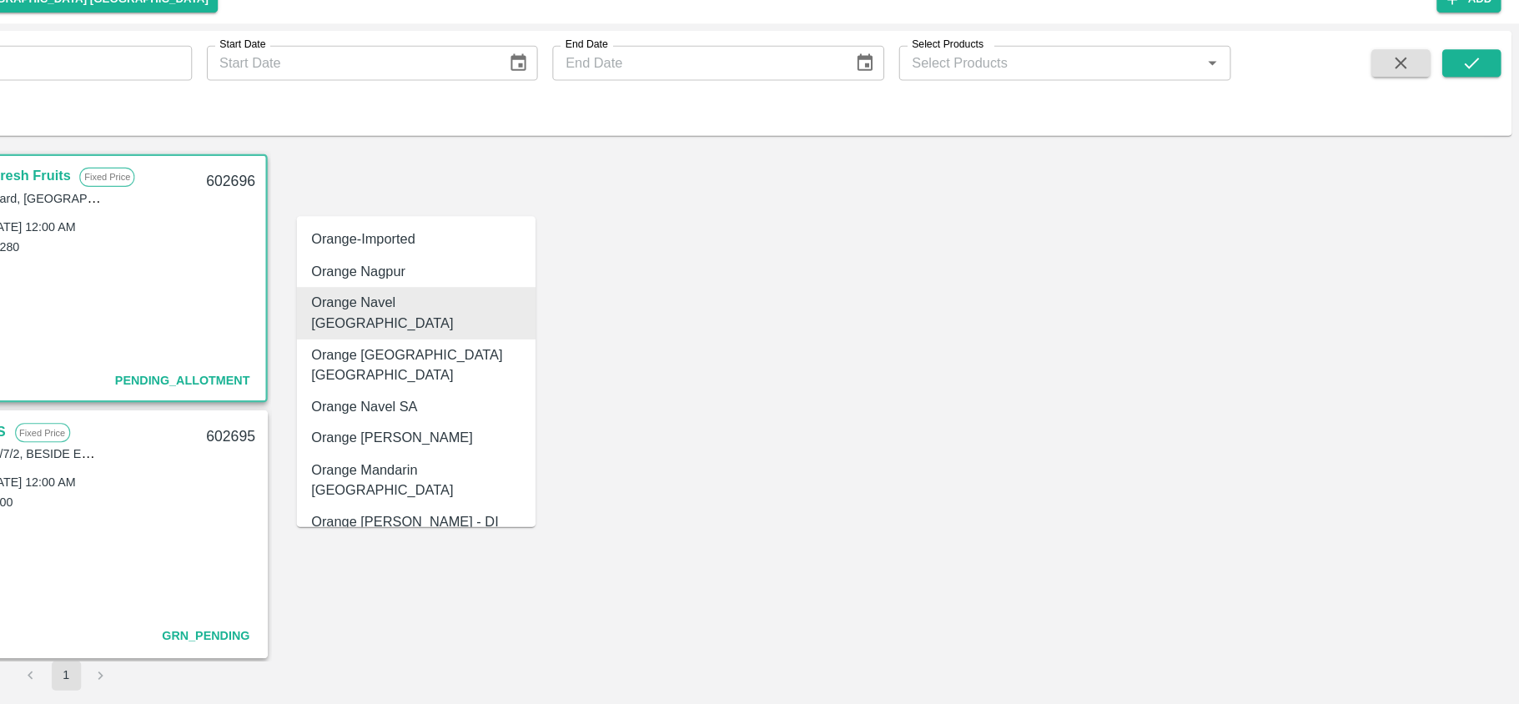
type input "O"
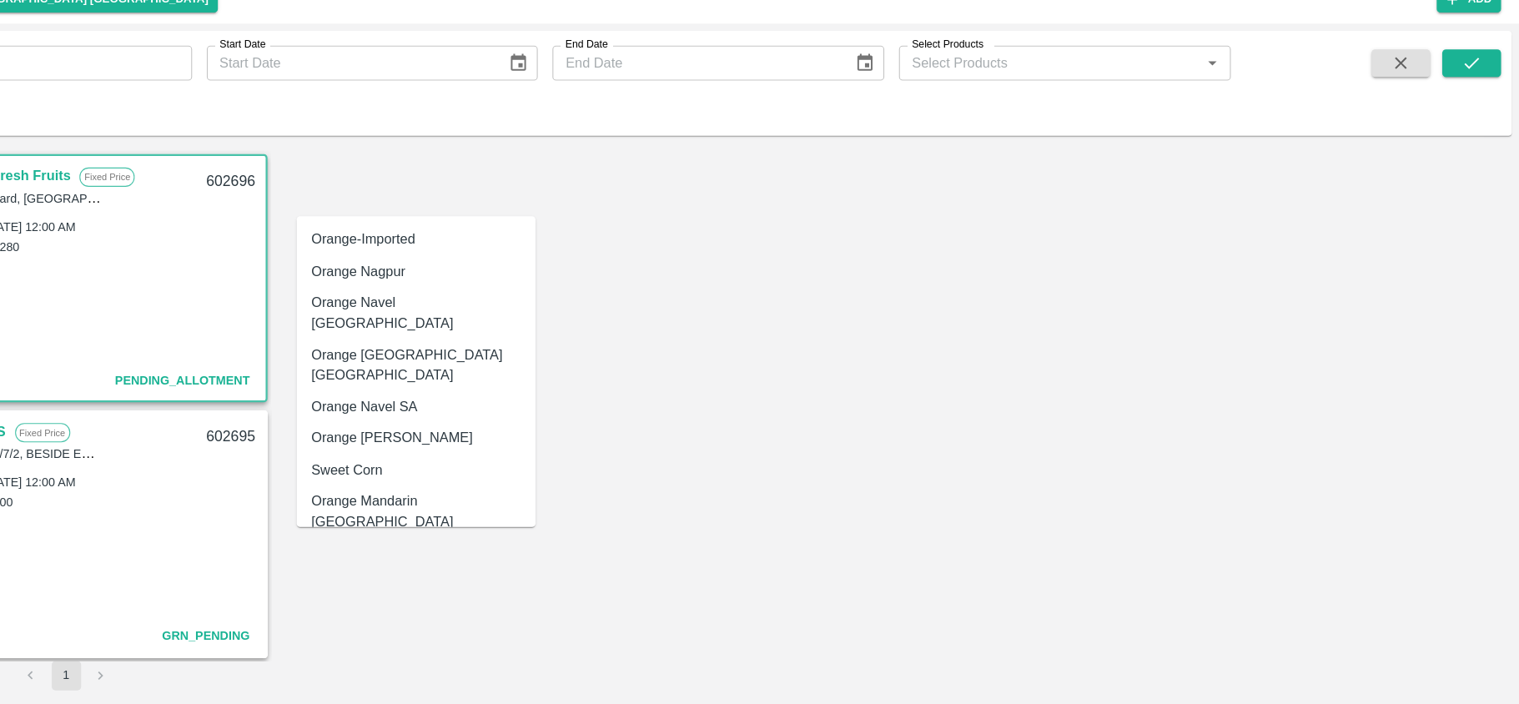
click at [490, 378] on div "Orange Valencia Egypt" at bounding box center [518, 396] width 217 height 48
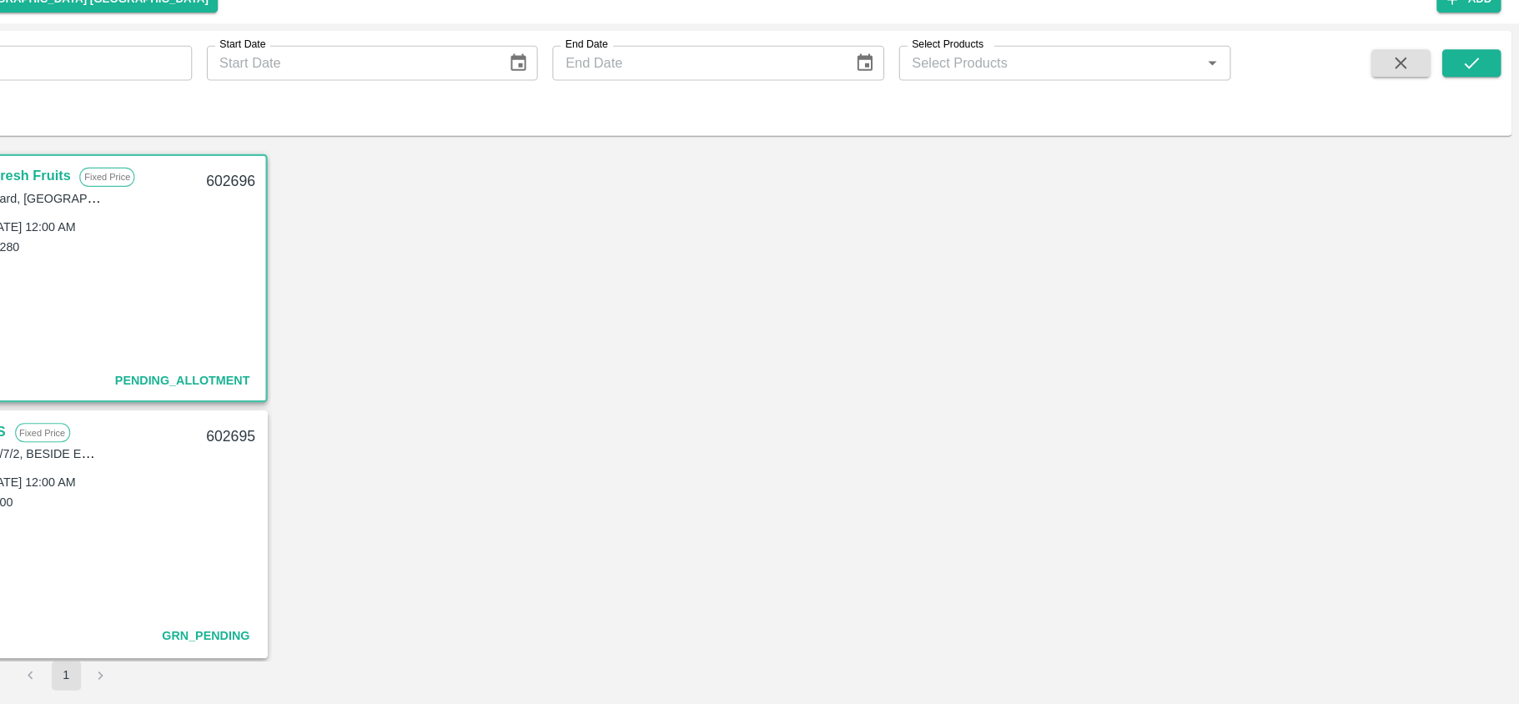
type input "Orange Valencia Egypt"
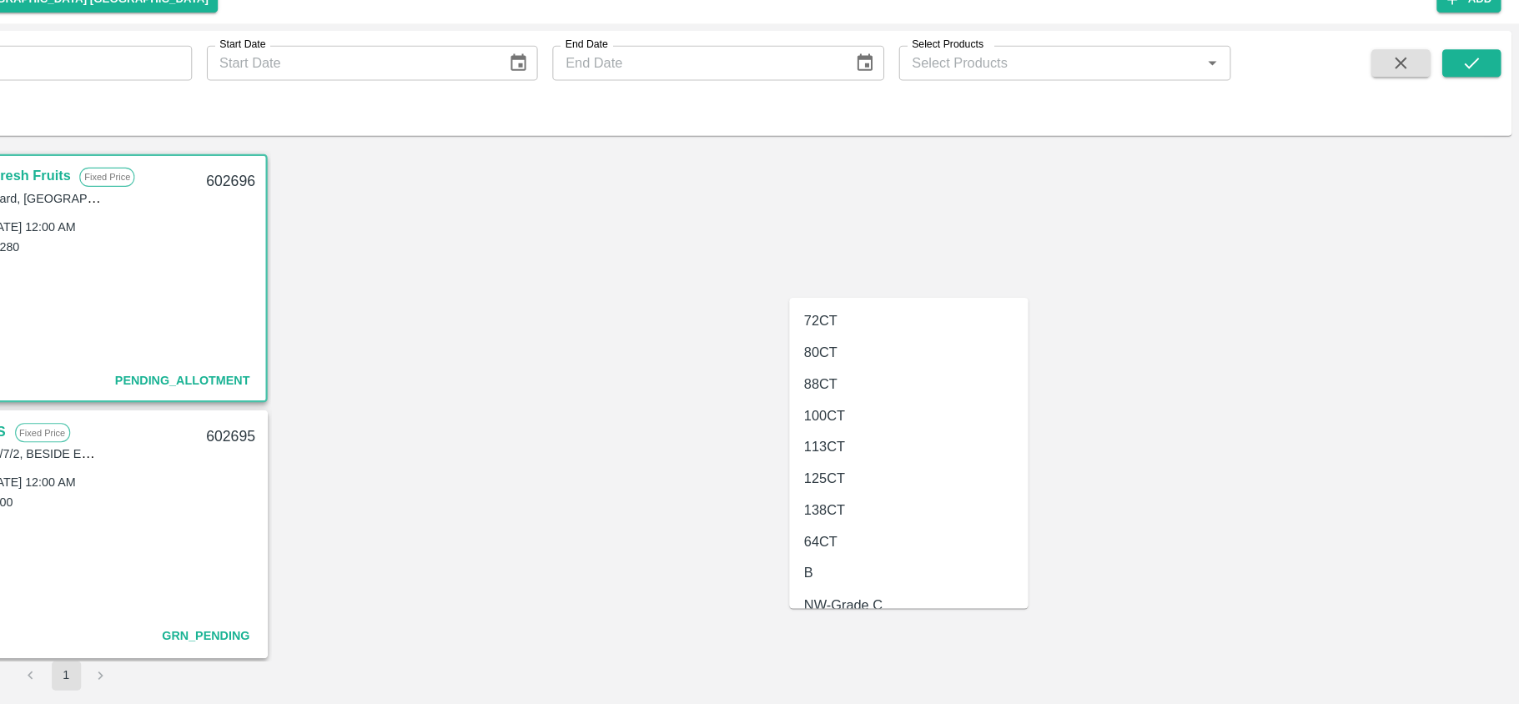
click at [913, 350] on div "72CT" at bounding box center [965, 355] width 217 height 28
type input "72CT"
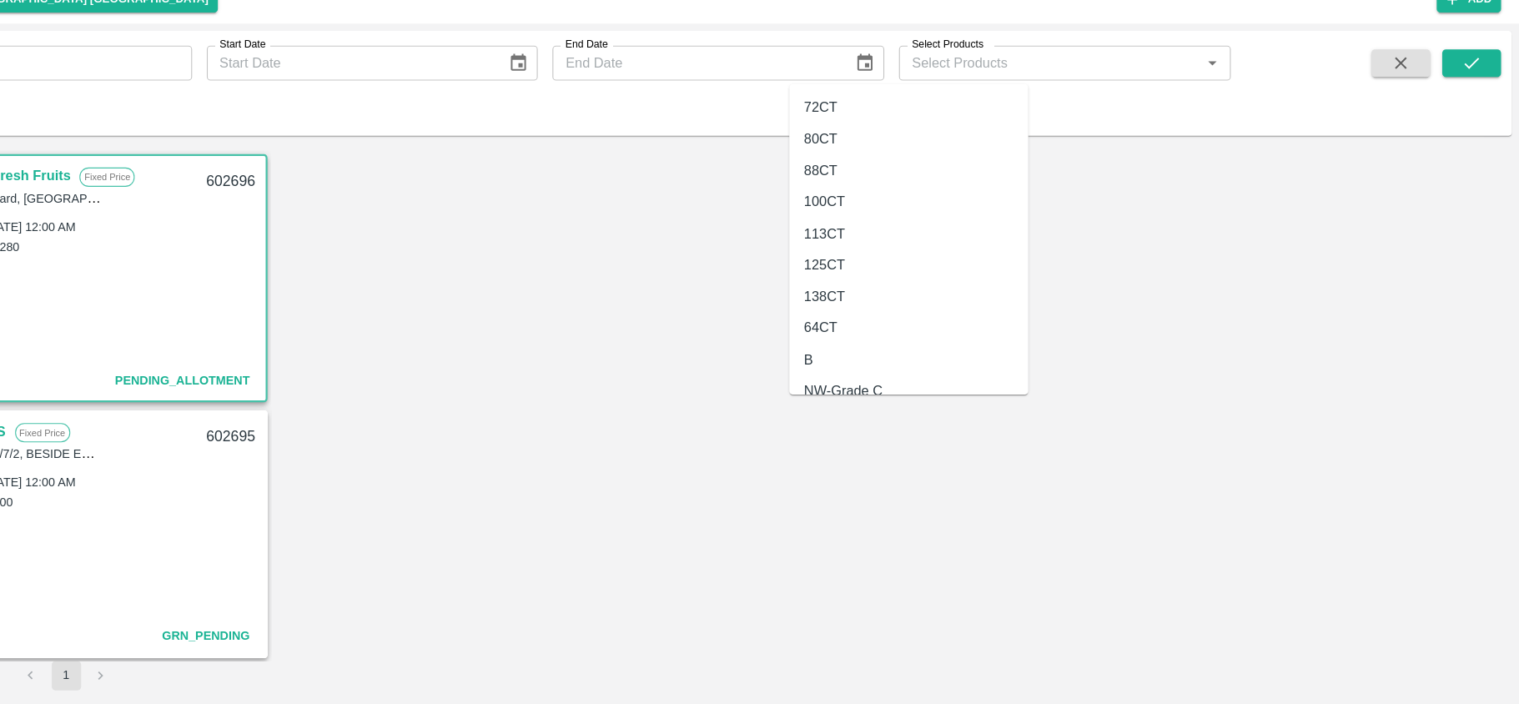
click at [898, 196] on div "80CT" at bounding box center [885, 190] width 30 height 18
type input "80CT"
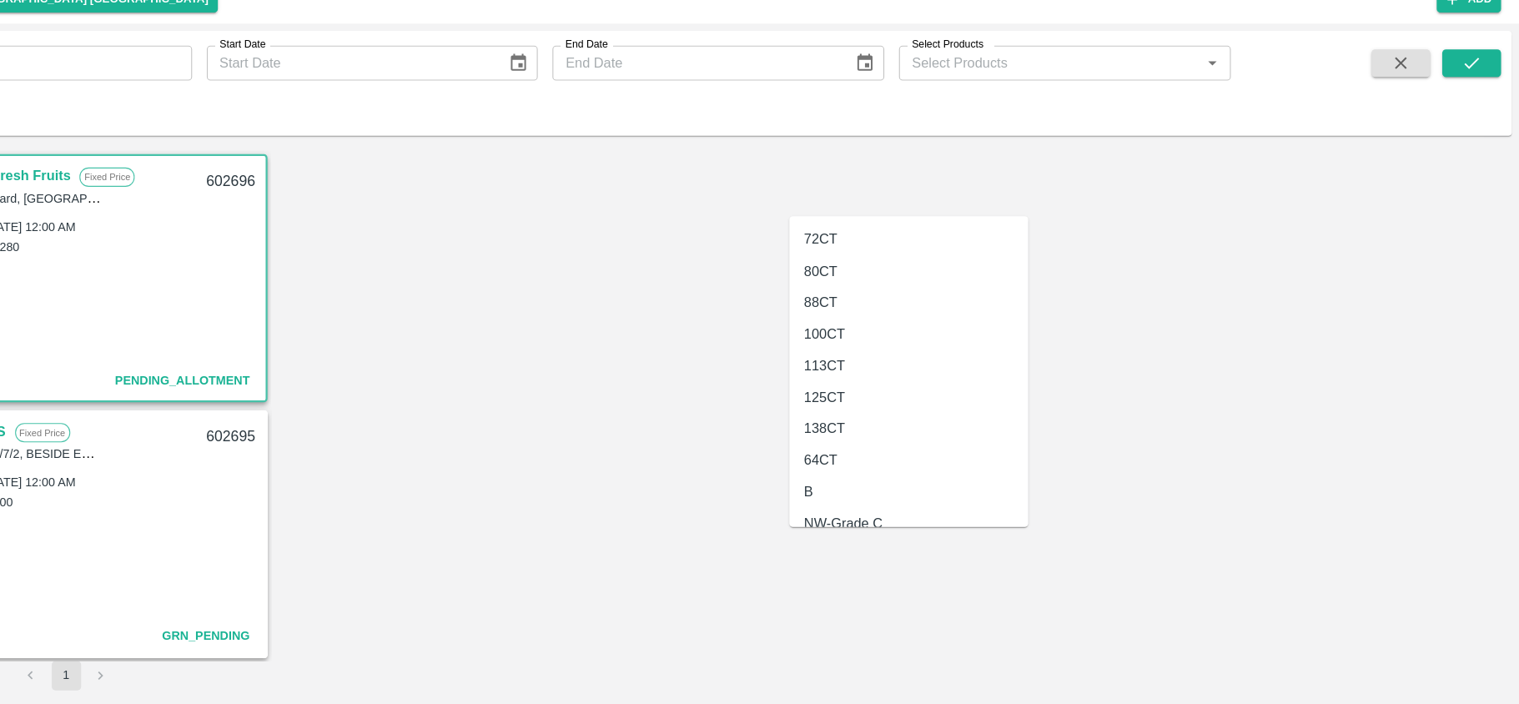
click at [888, 333] on div "88CT" at bounding box center [885, 339] width 30 height 18
type input "88CT"
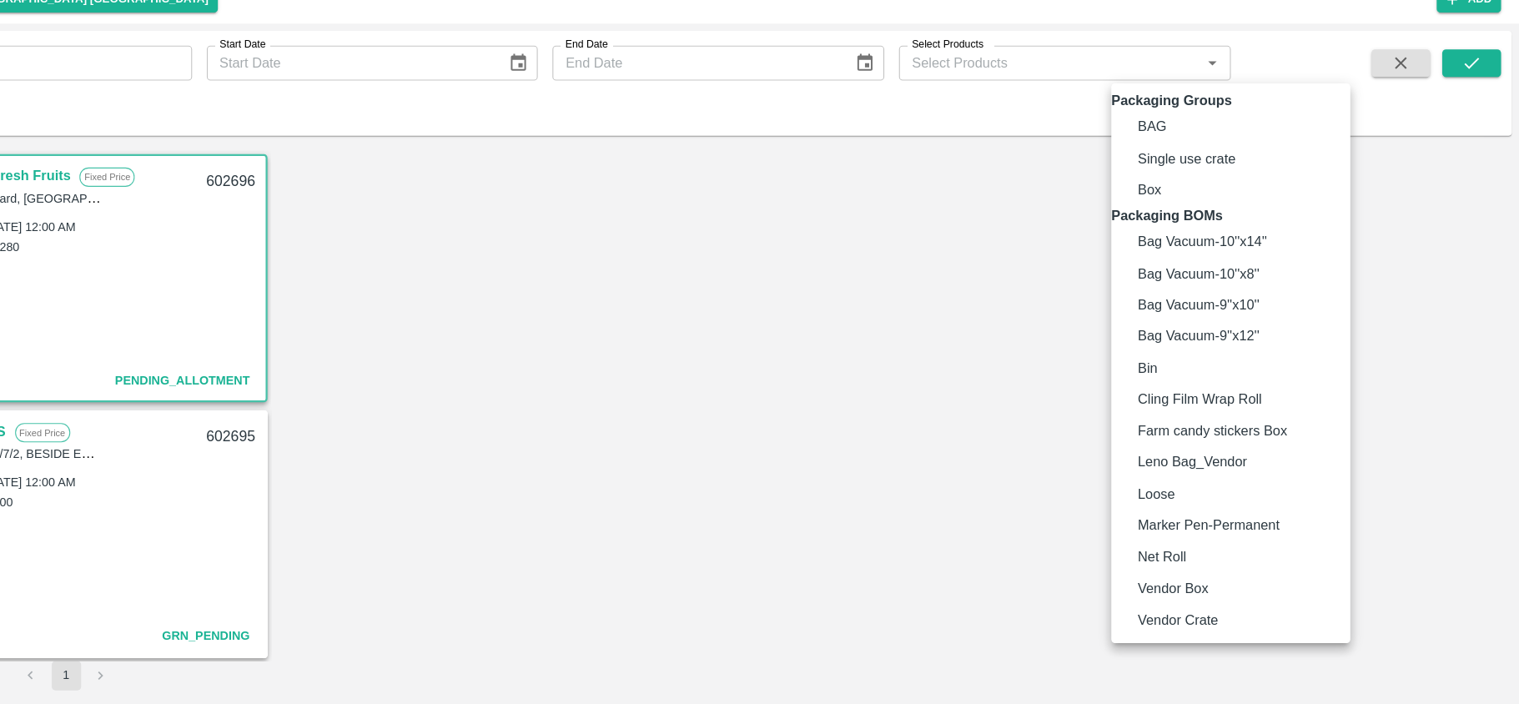
click at [1183, 557] on body "Supply Chain Sales Orders Chennai DC Add SO ID SO ID Start Date Start Date End …" at bounding box center [759, 352] width 1519 height 704
click at [1221, 608] on p "Vendor Box" at bounding box center [1205, 599] width 64 height 18
type input "BOM/276"
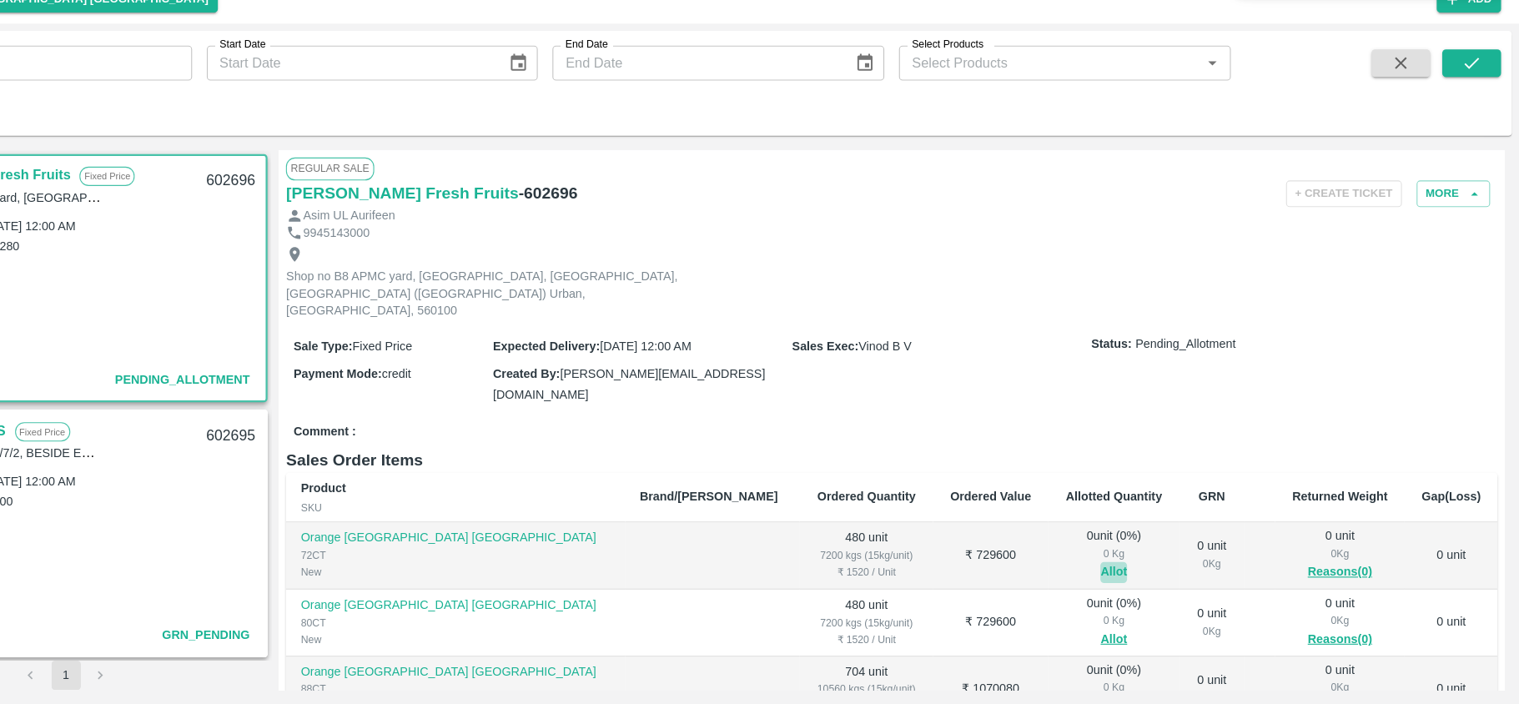
click at [1139, 575] on button "Allot" at bounding box center [1151, 584] width 24 height 19
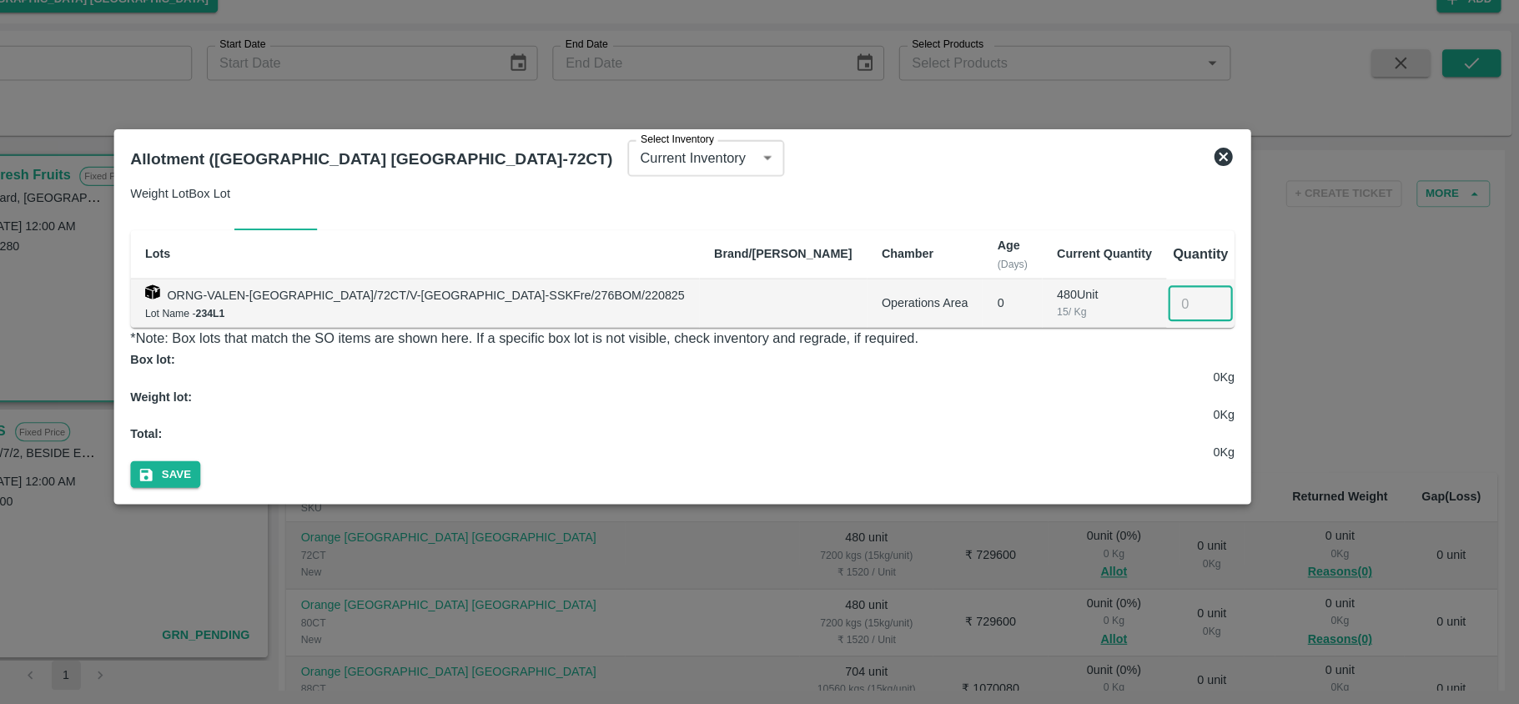
click at [1200, 356] on input "number" at bounding box center [1229, 340] width 58 height 32
type input "480"
click at [322, 483] on button "Save" at bounding box center [290, 495] width 63 height 24
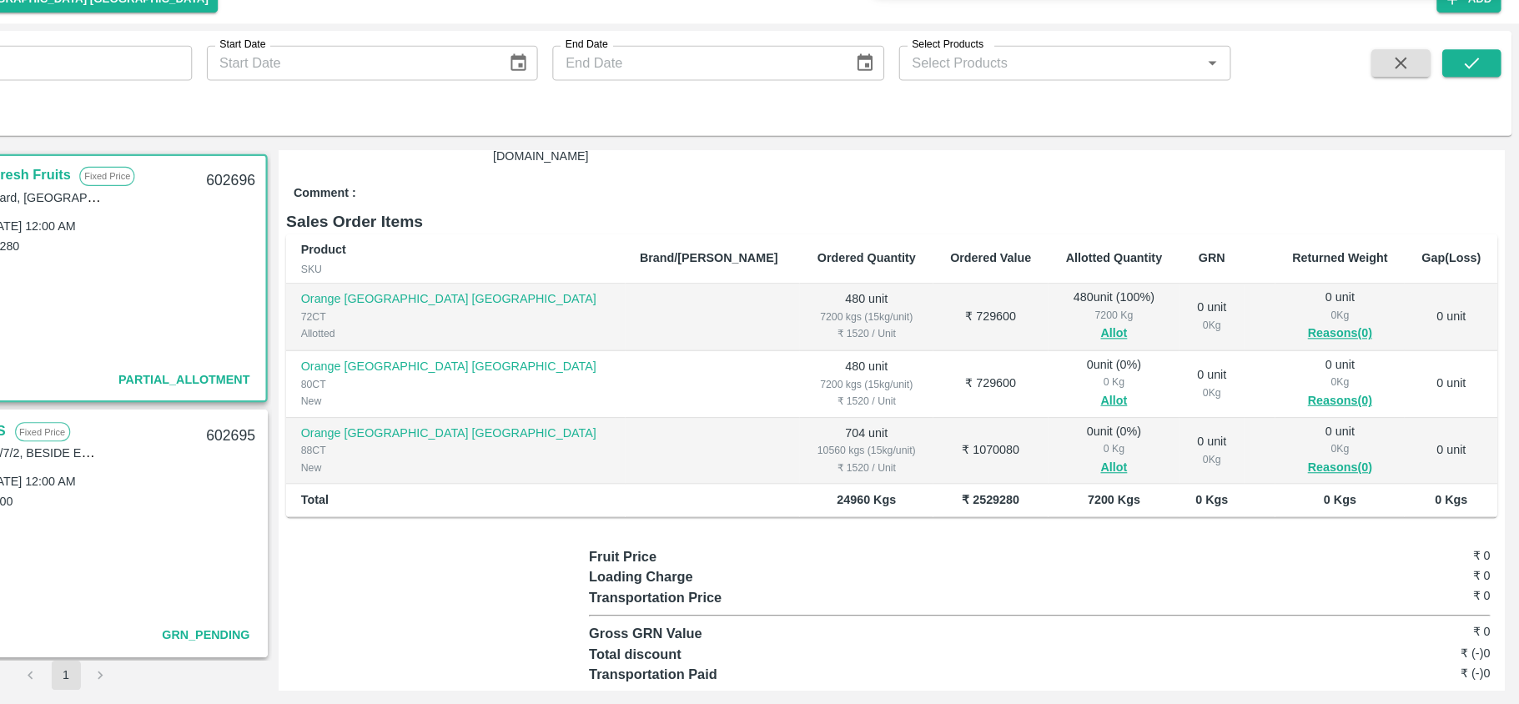
scroll to position [221, 0]
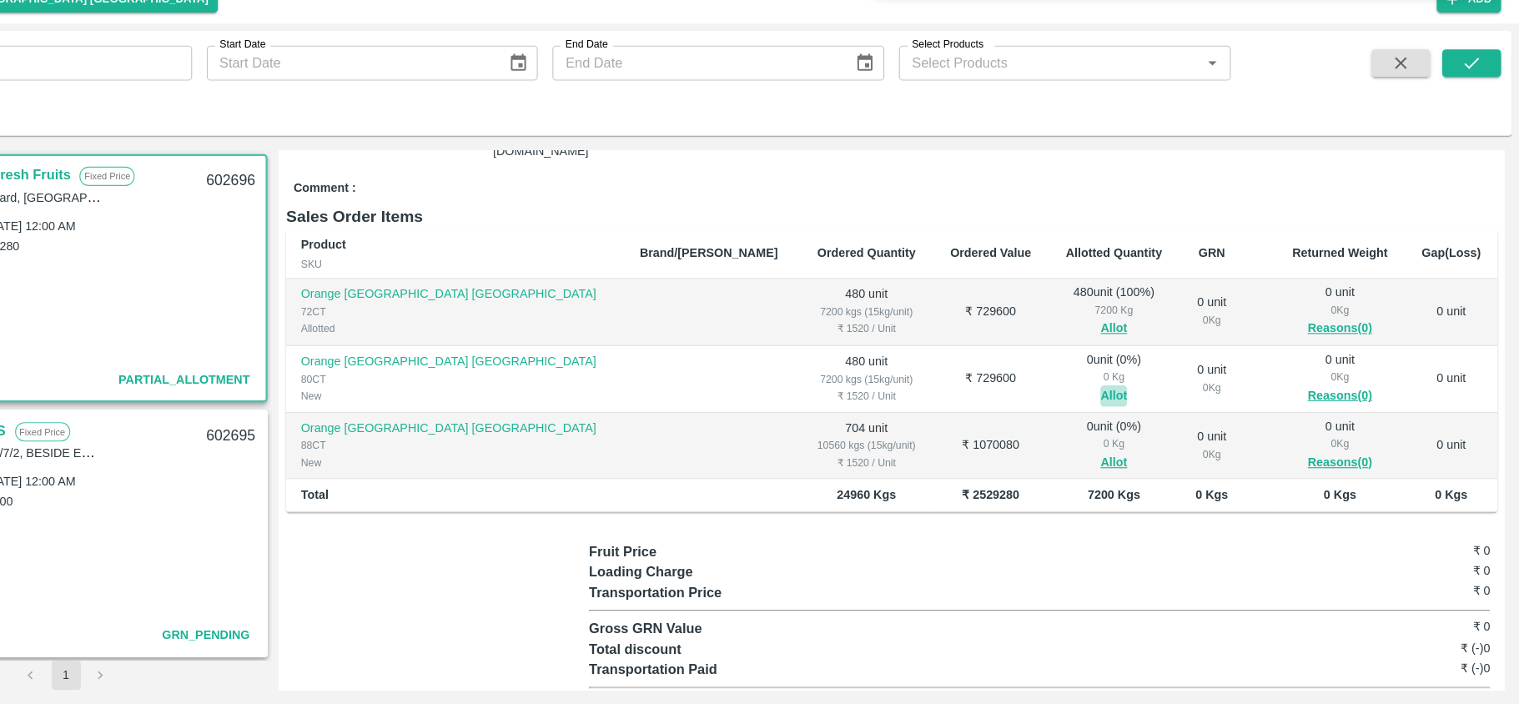
click at [1139, 415] on button "Allot" at bounding box center [1151, 424] width 24 height 19
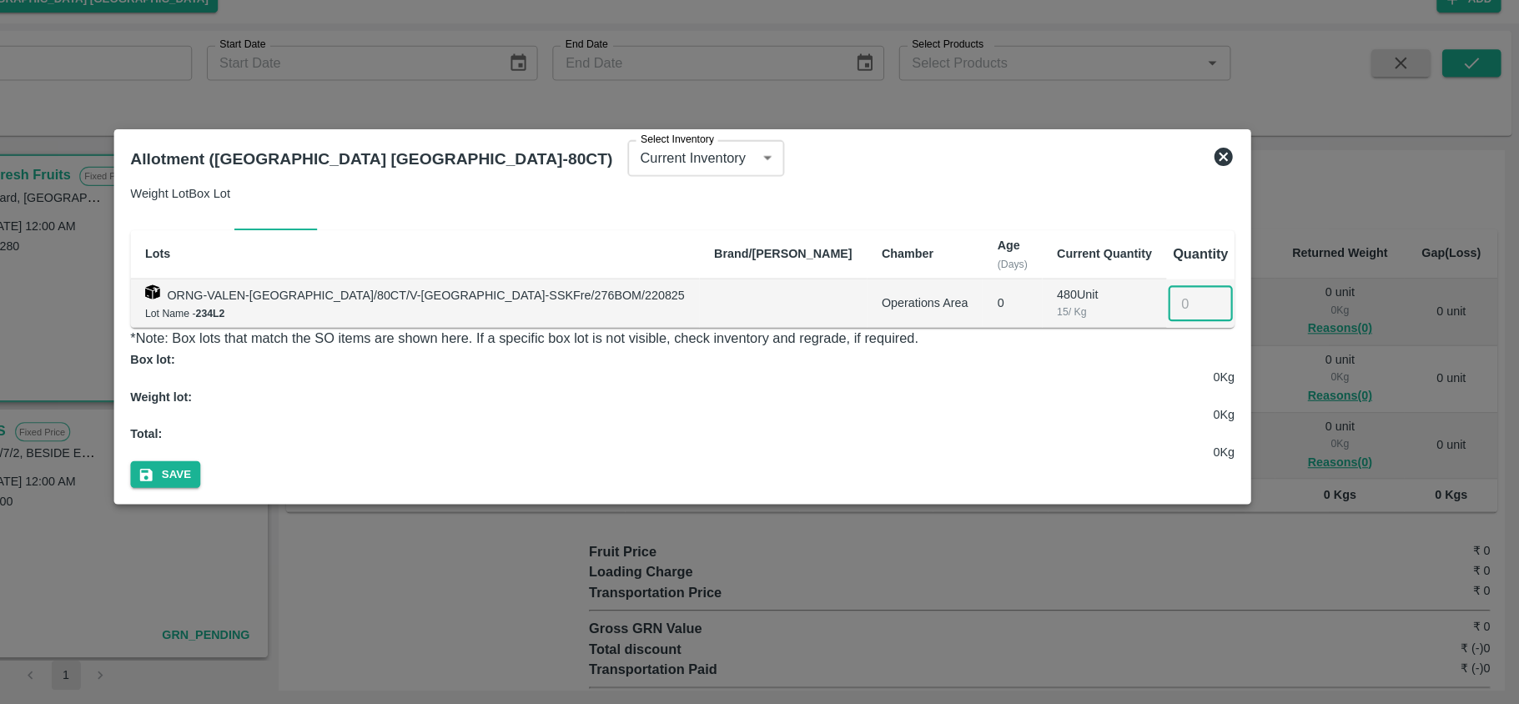
click at [1200, 344] on input "number" at bounding box center [1229, 340] width 58 height 32
type input "480"
click at [322, 483] on button "Save" at bounding box center [290, 495] width 63 height 24
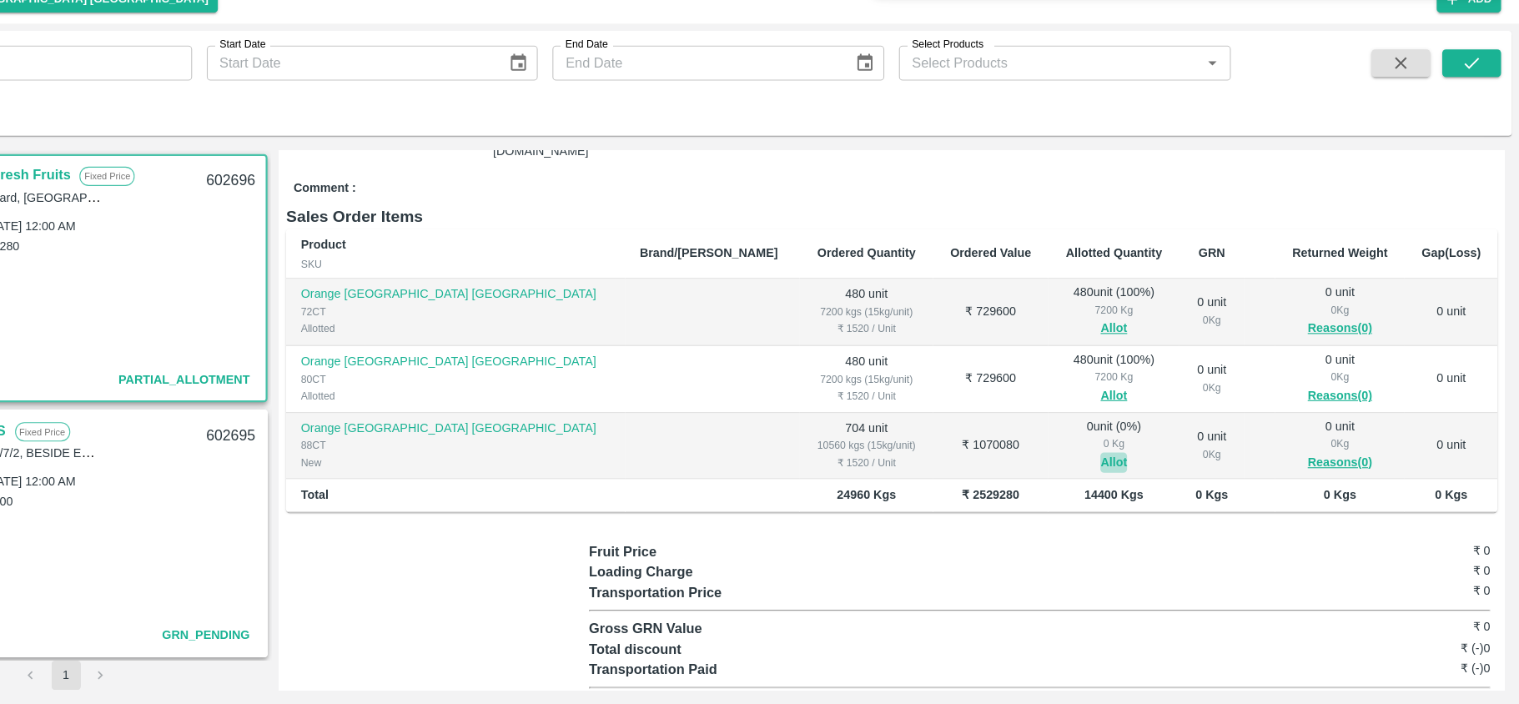
click at [1139, 475] on button "Allot" at bounding box center [1151, 484] width 24 height 19
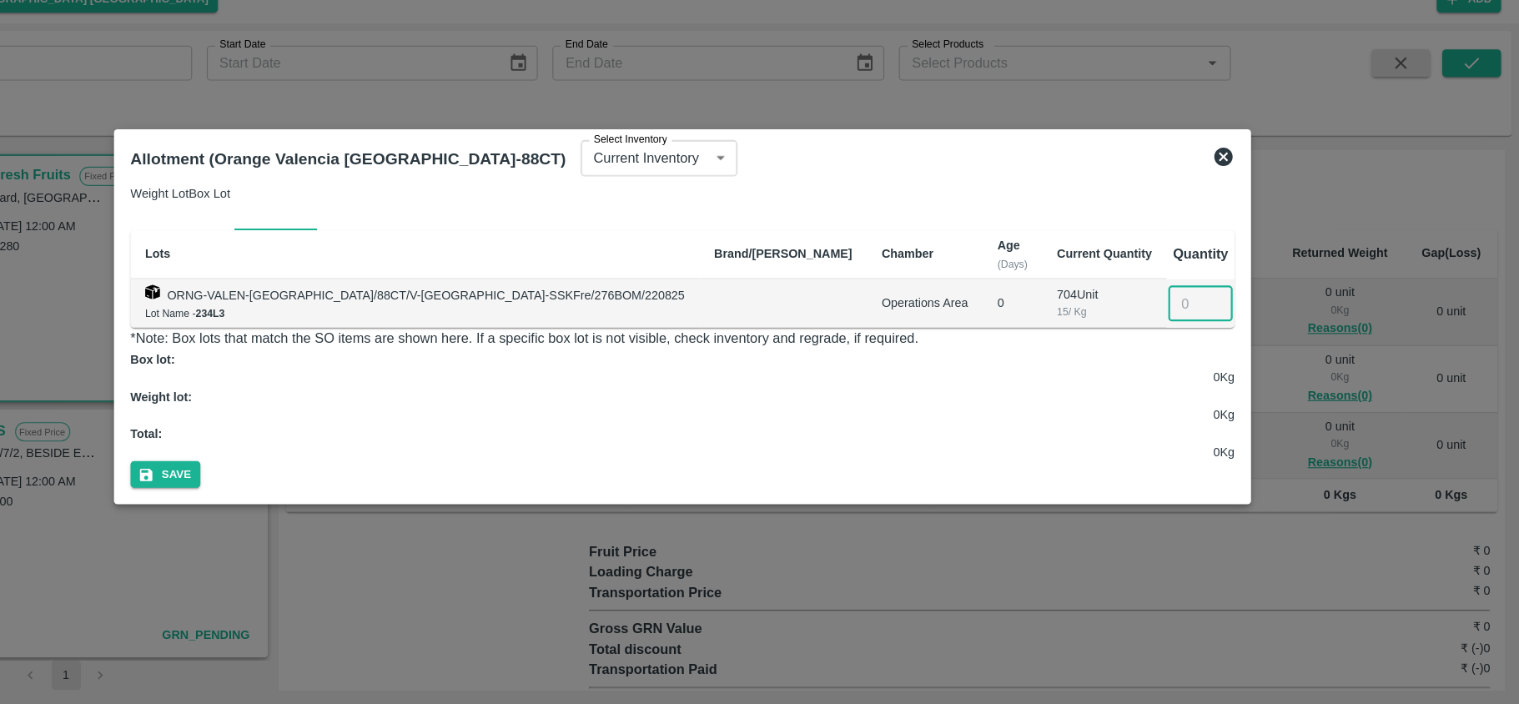
click at [1200, 349] on input "number" at bounding box center [1229, 340] width 58 height 32
type input "704"
click at [322, 483] on button "Save" at bounding box center [290, 495] width 63 height 24
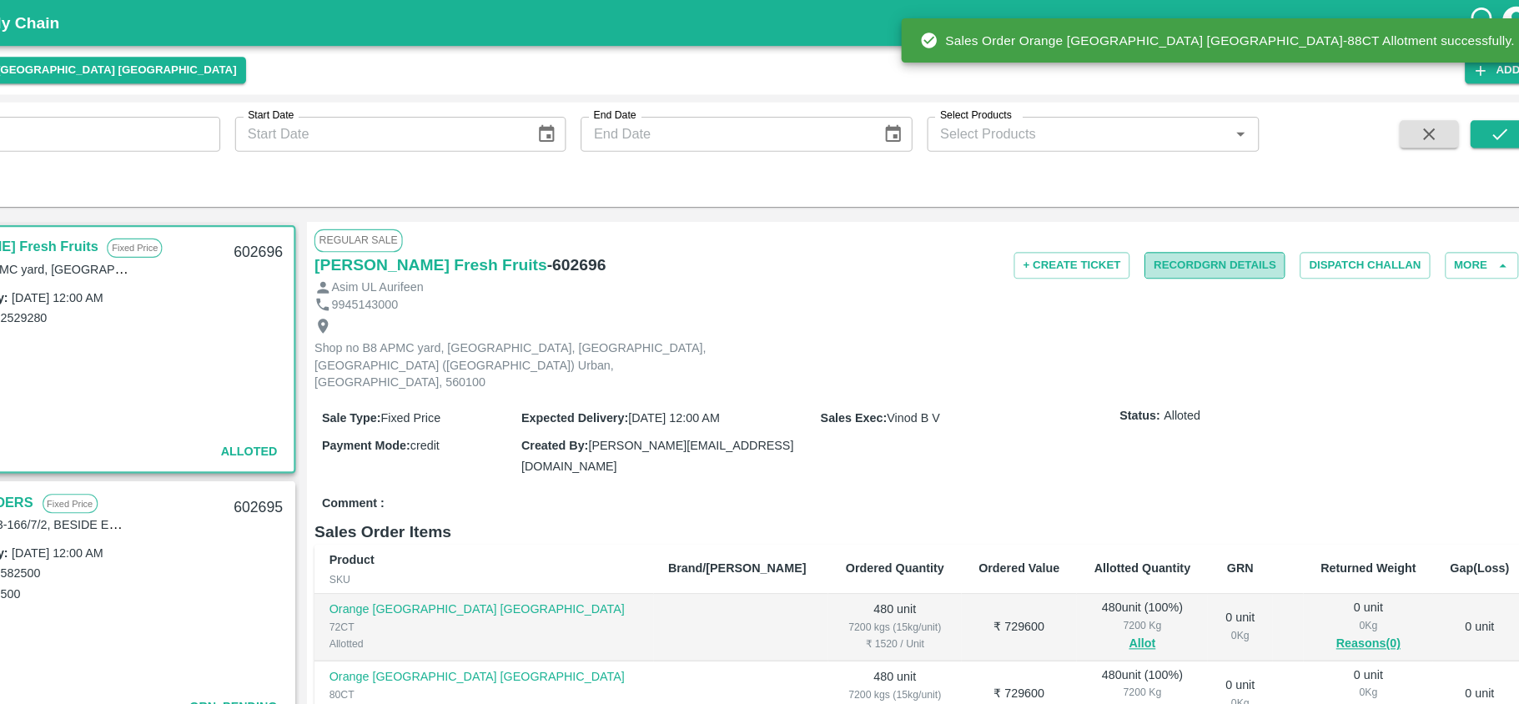
click at [1196, 239] on button "Record GRN Details" at bounding box center [1217, 241] width 128 height 24
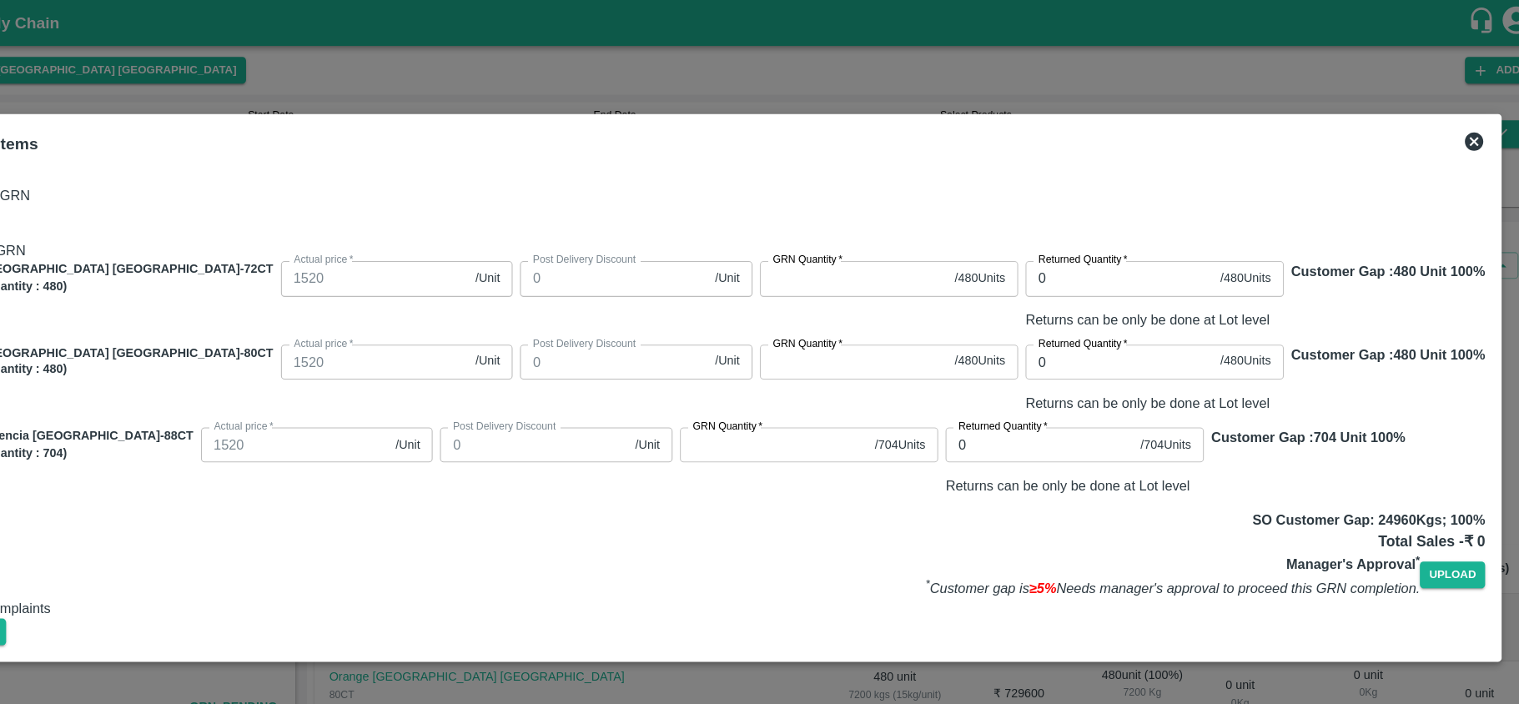
click at [852, 230] on div "GRN Quantity   * / 480 Units GRN Quantity" at bounding box center [917, 271] width 241 height 82
click at [831, 237] on input "GRN Quantity   *" at bounding box center [889, 253] width 170 height 32
type input "480"
click at [812, 313] on input "GRN Quantity   *" at bounding box center [889, 329] width 170 height 32
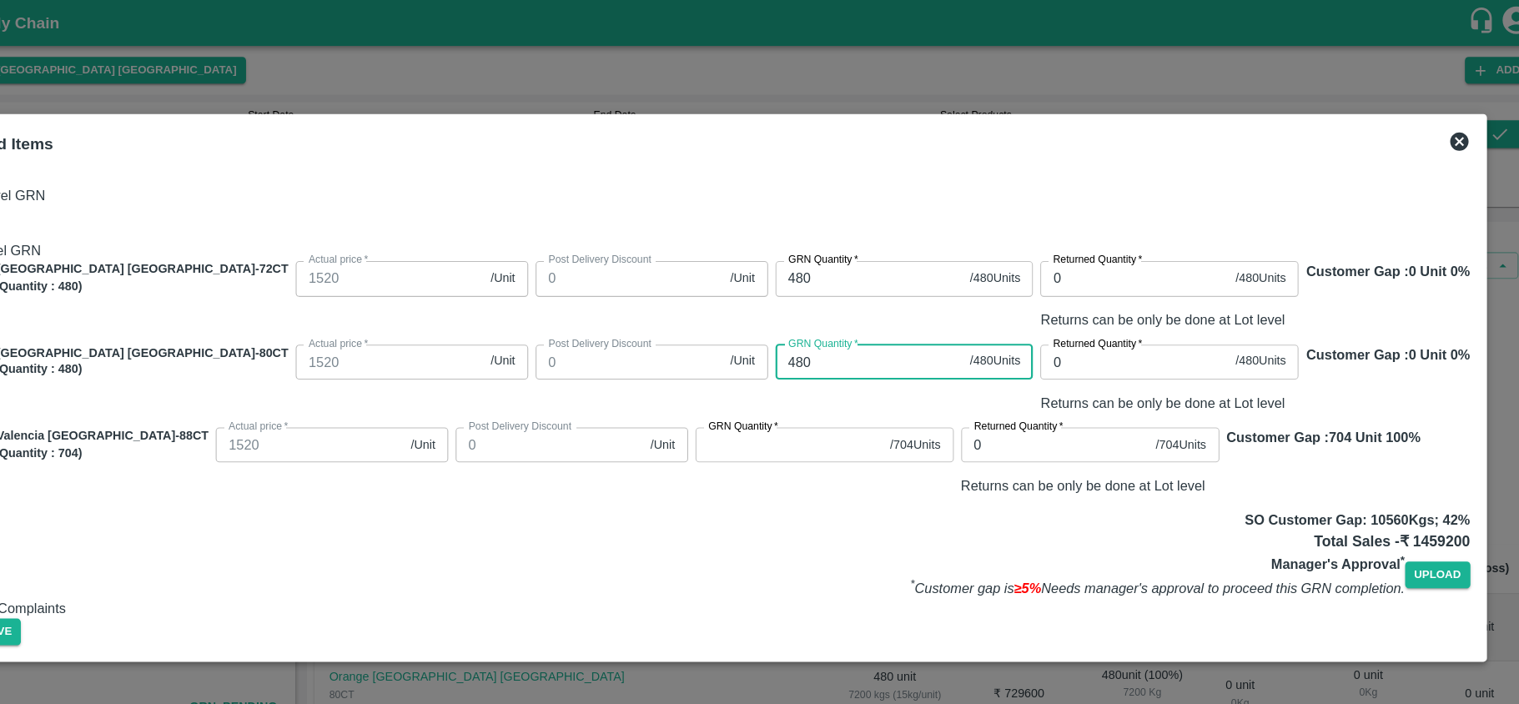
type input "480"
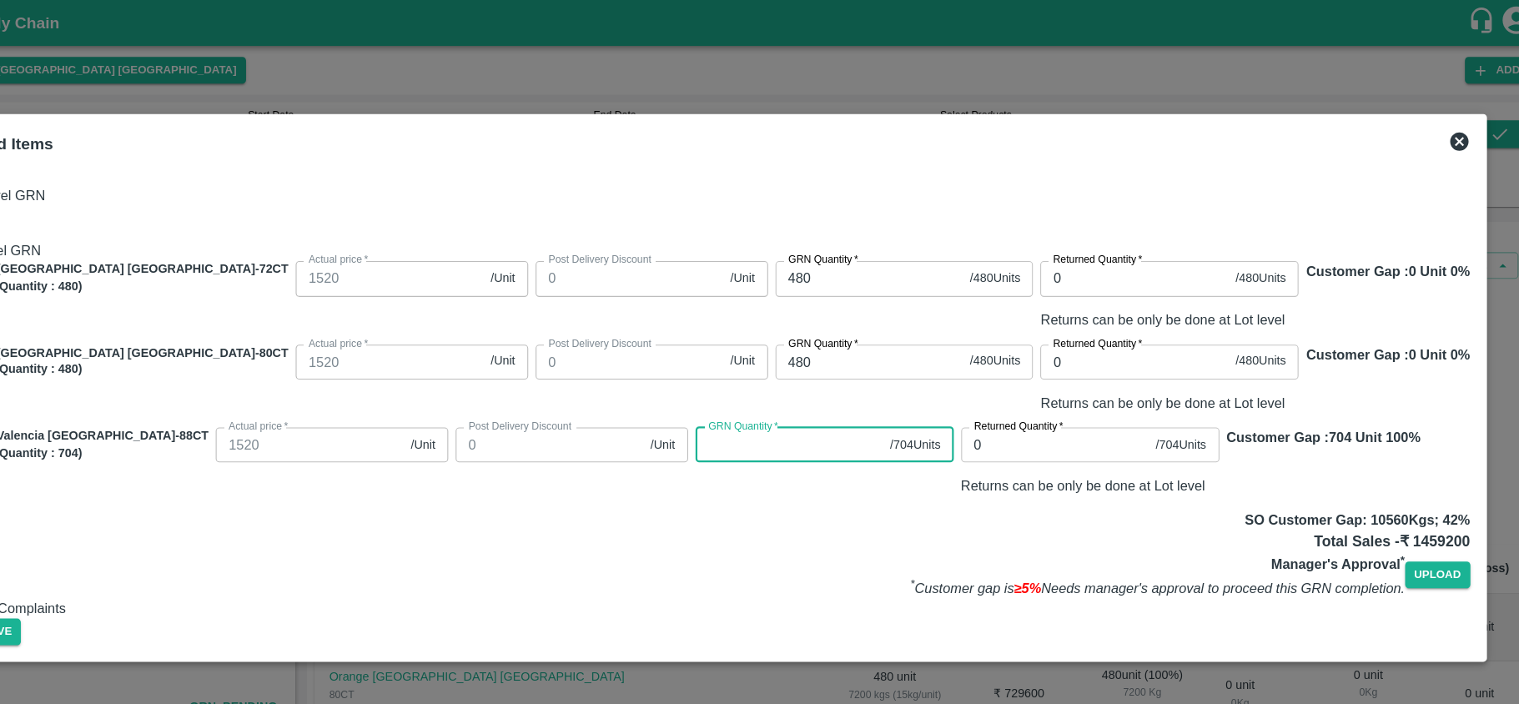
click at [803, 397] on input "GRN Quantity   *" at bounding box center [831, 404] width 170 height 32
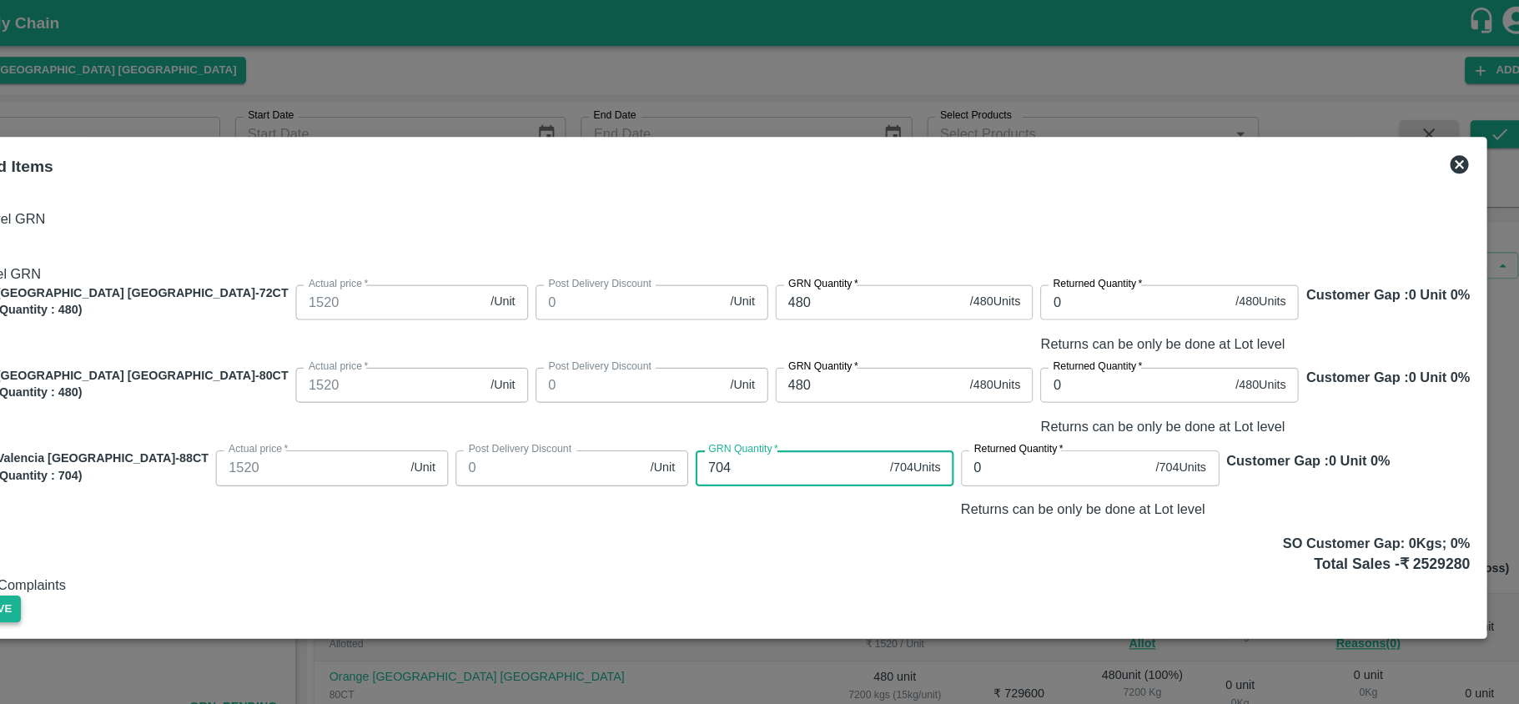
type input "704"
click at [133, 561] on button "Save" at bounding box center [101, 553] width 63 height 24
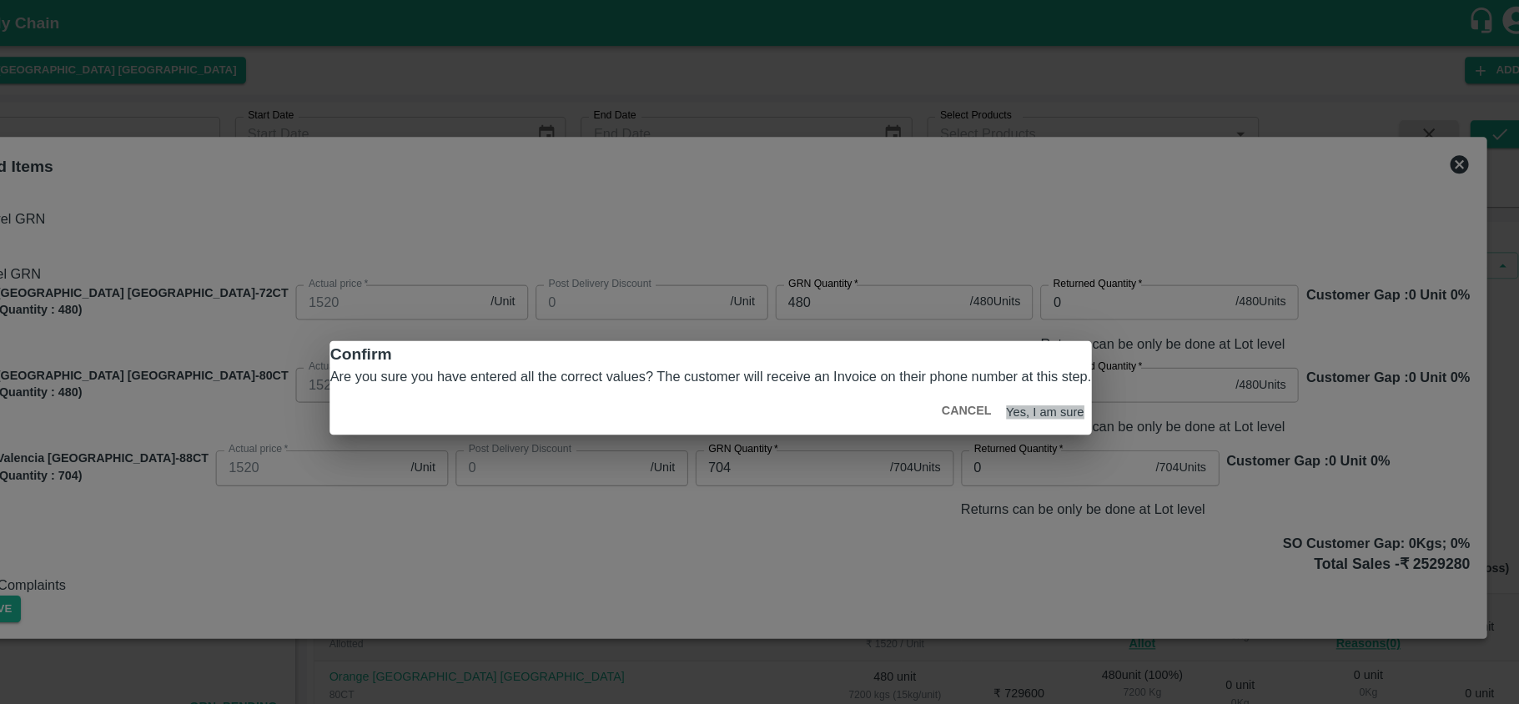
click at [1028, 380] on button "Yes, I am sure" at bounding box center [1063, 374] width 71 height 13
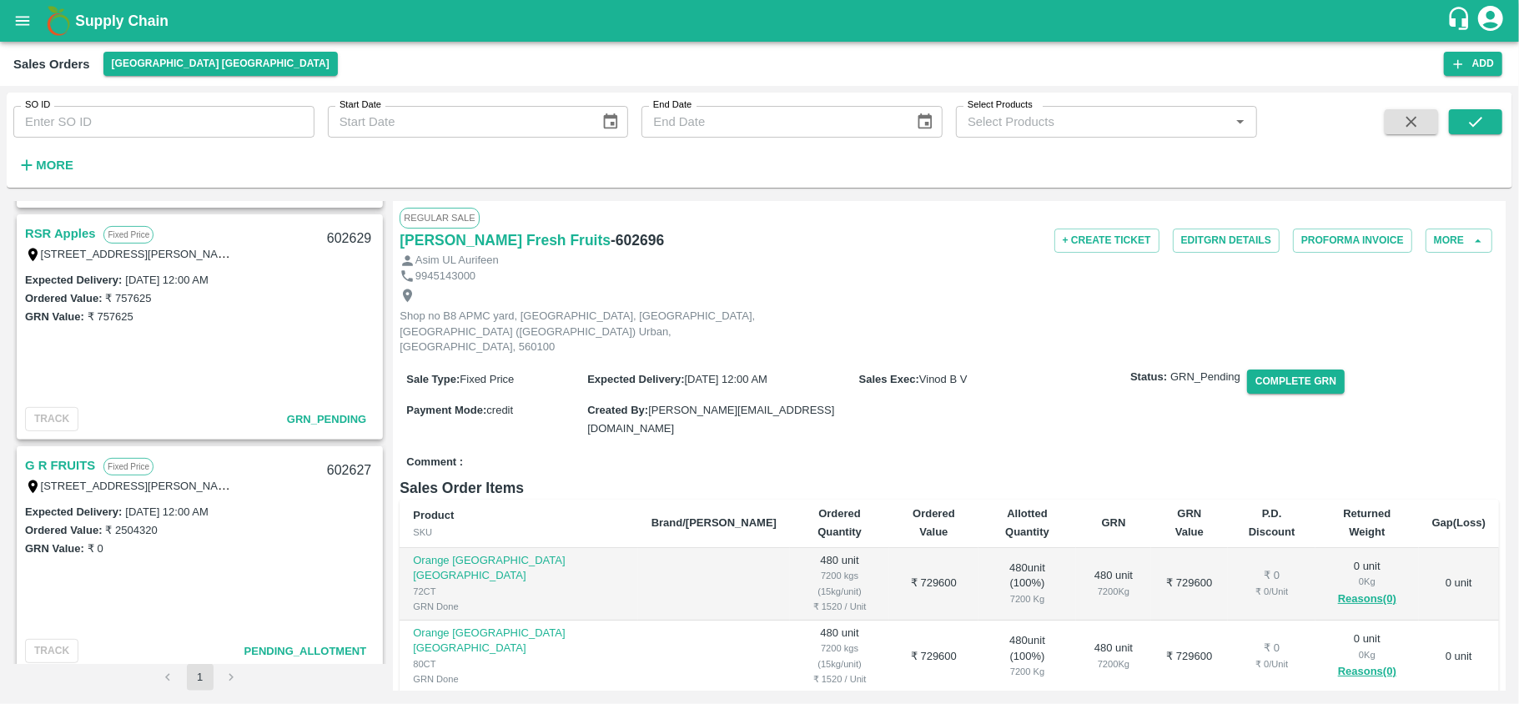
scroll to position [469, 0]
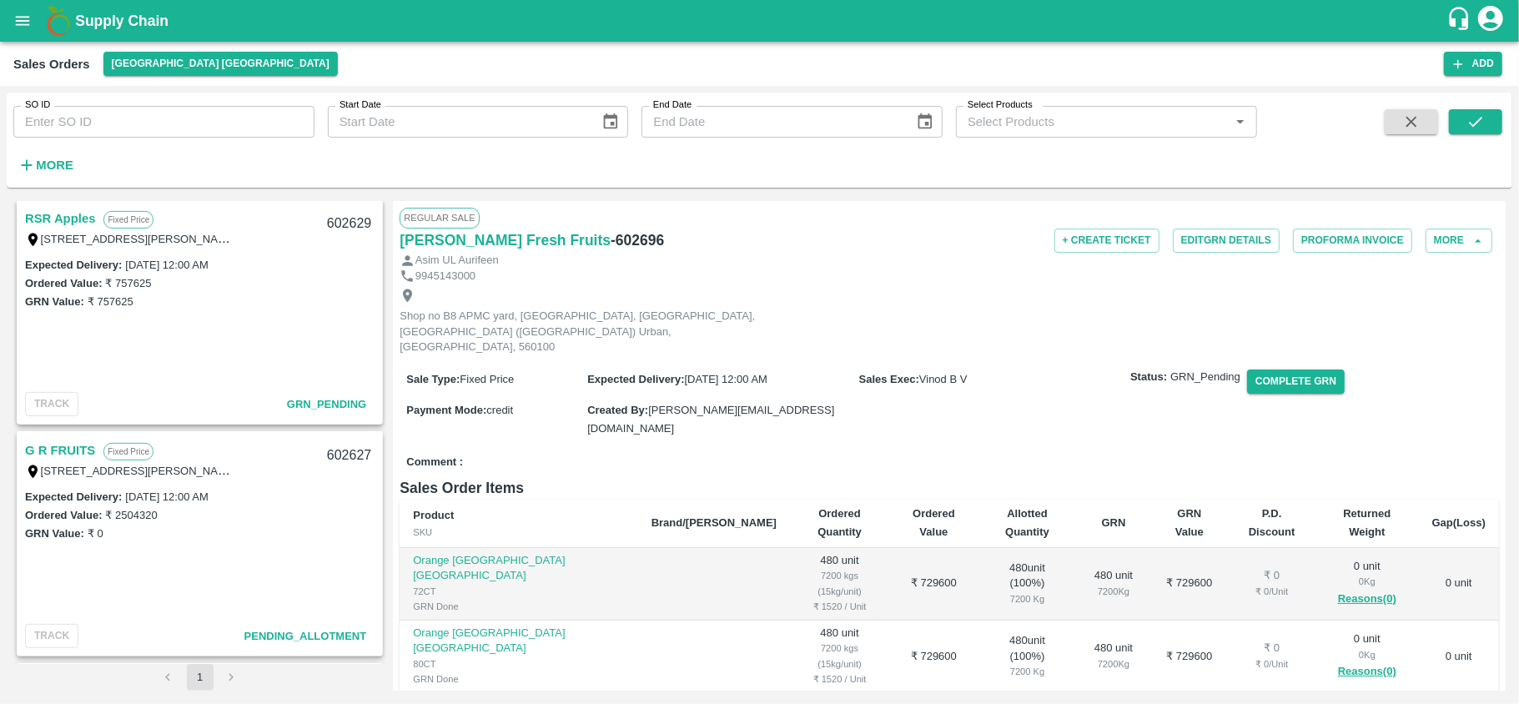
click at [28, 448] on link "G R FRUITS" at bounding box center [60, 451] width 70 height 22
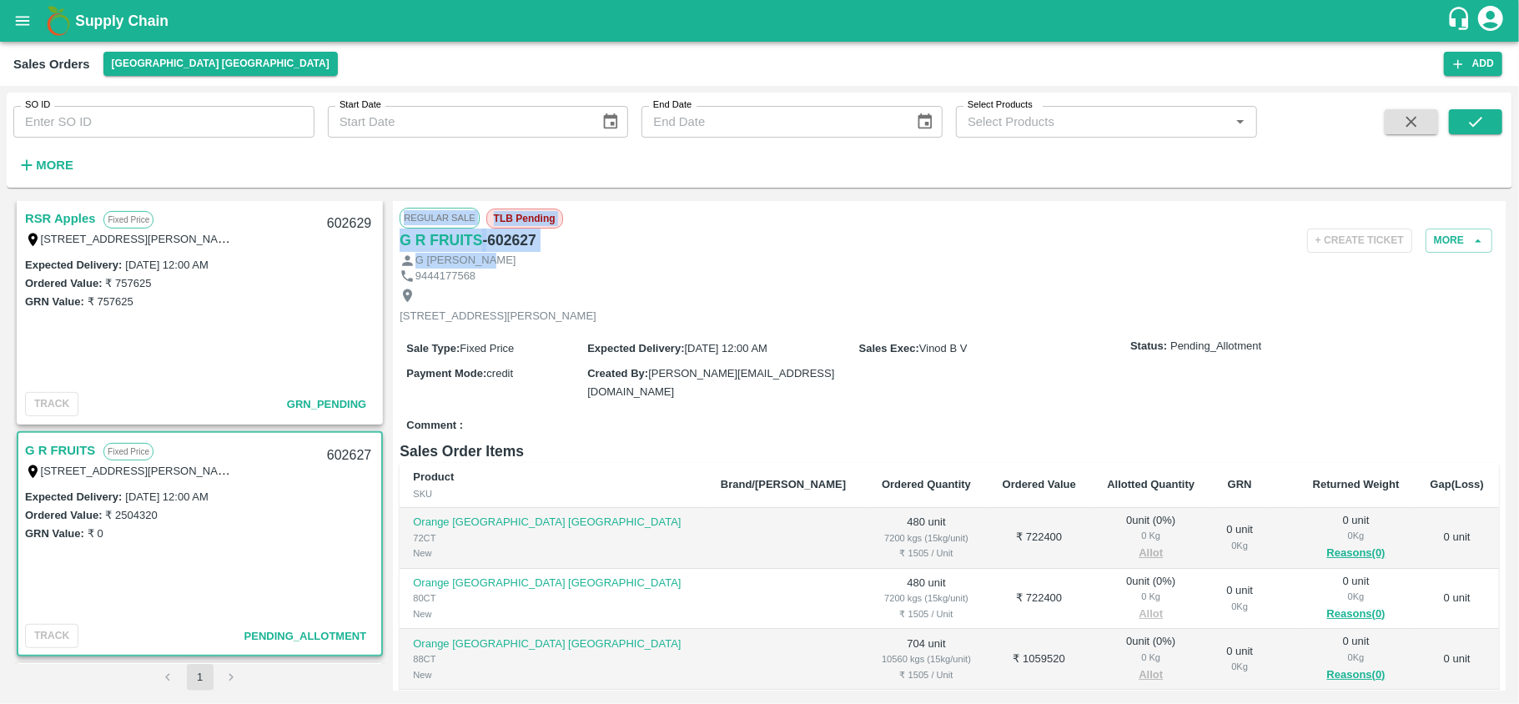
drag, startPoint x: 391, startPoint y: 227, endPoint x: 559, endPoint y: 254, distance: 169.8
click at [559, 254] on div "Rabbani Fresh Fruits Fixed Price Shop no B8 APMC yard, Singena agrahara Huskur …" at bounding box center [759, 446] width 1492 height 490
copy div "Regular Sale TLB Pending G R FRUITS - 602627 + Create Ticket More G RAVI GOPAL"
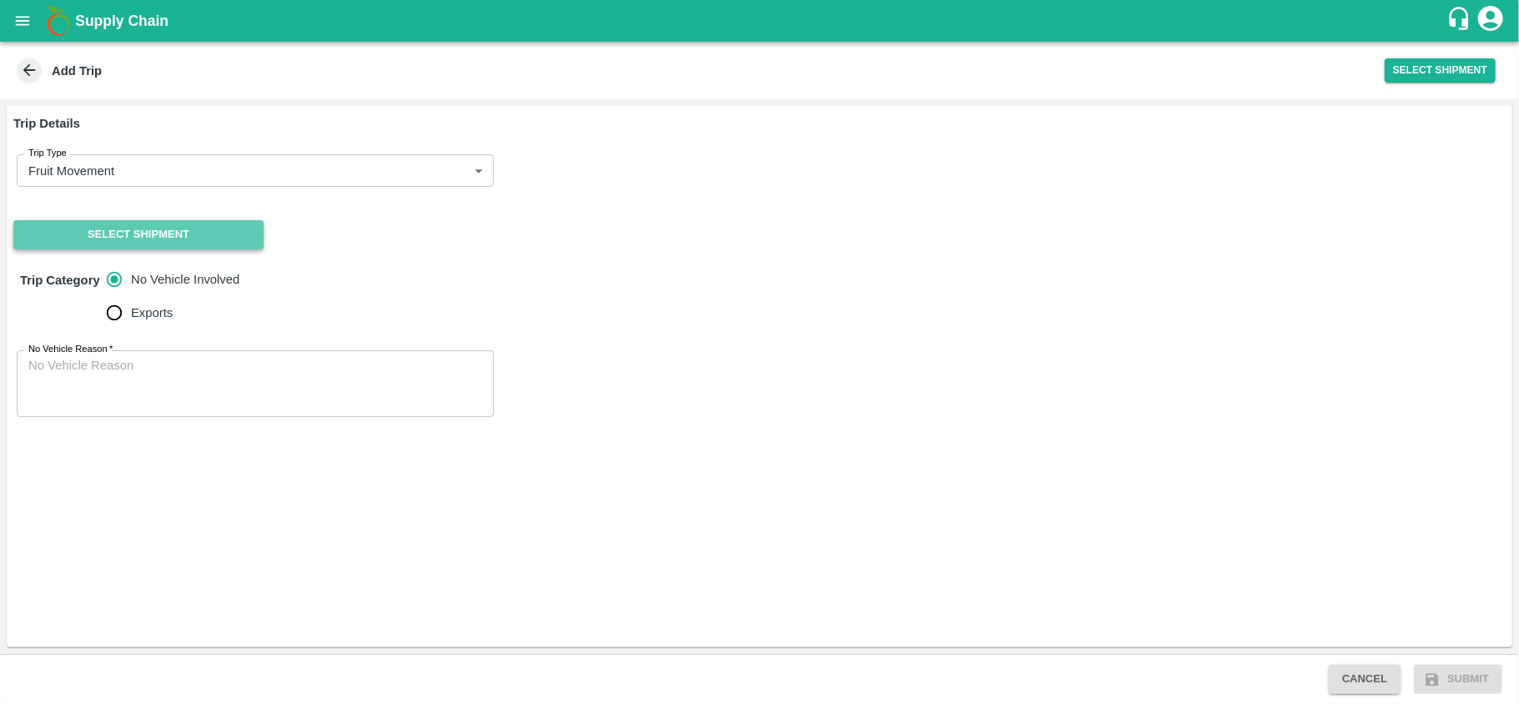
click at [138, 247] on button "Select Shipment" at bounding box center [138, 234] width 250 height 29
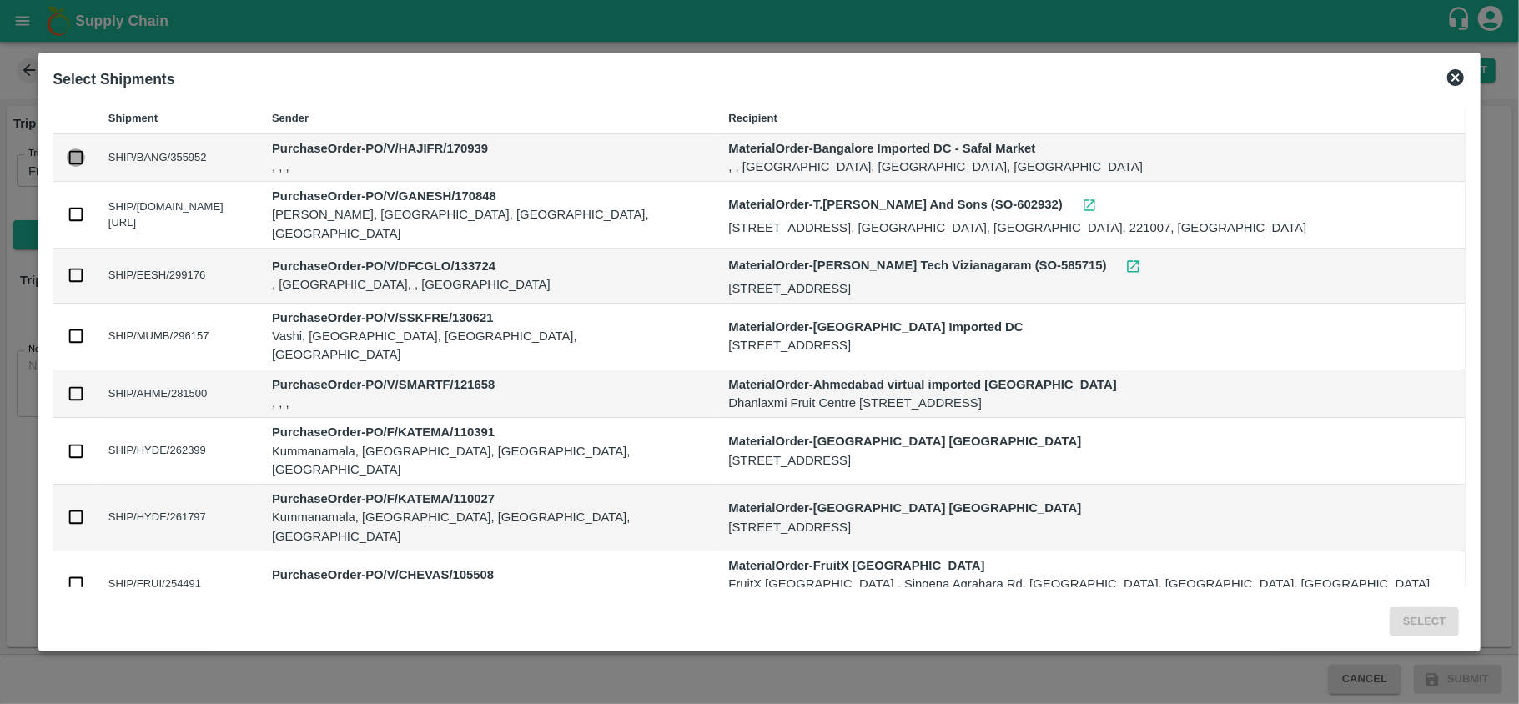
click at [85, 158] on input "checkbox" at bounding box center [76, 157] width 18 height 18
checkbox input "true"
click at [1390, 621] on button "Select" at bounding box center [1424, 621] width 69 height 29
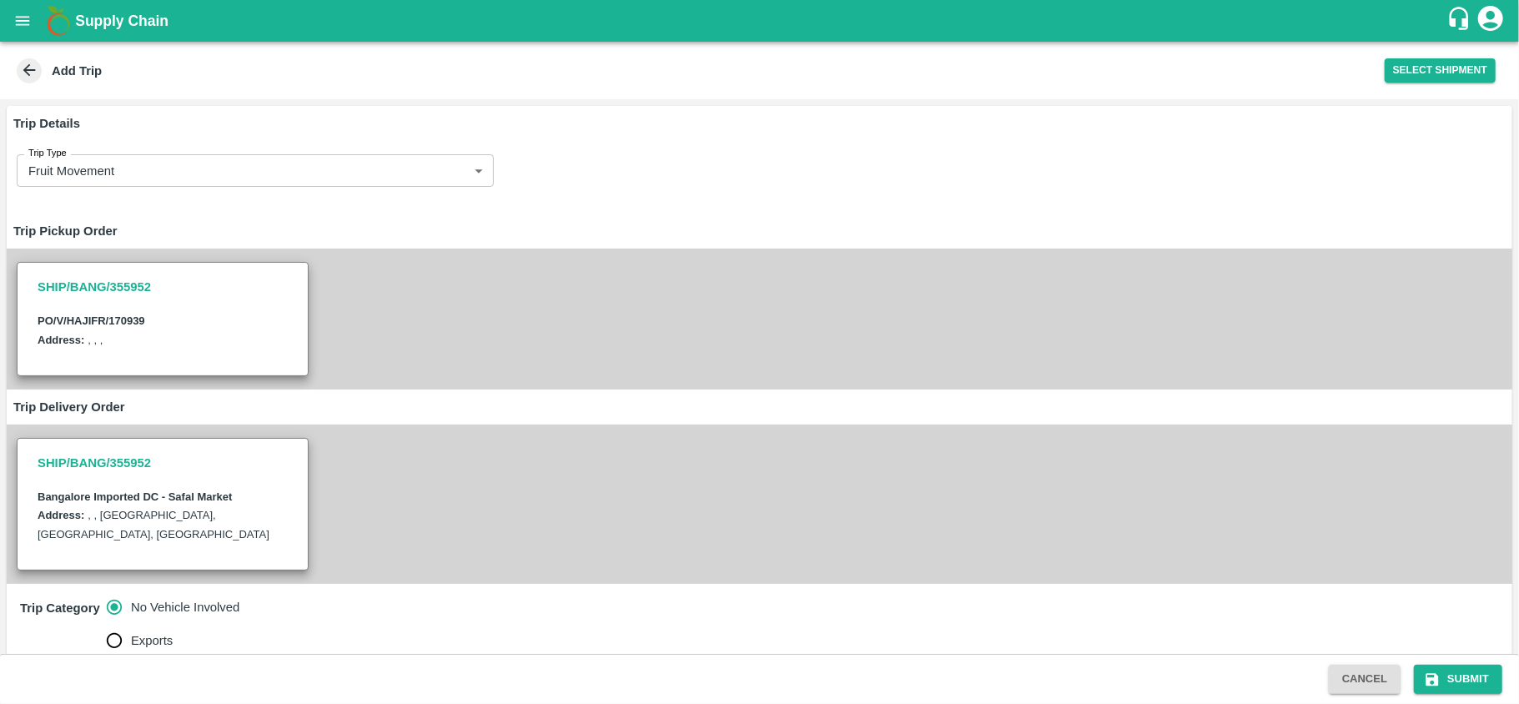
scroll to position [125, 0]
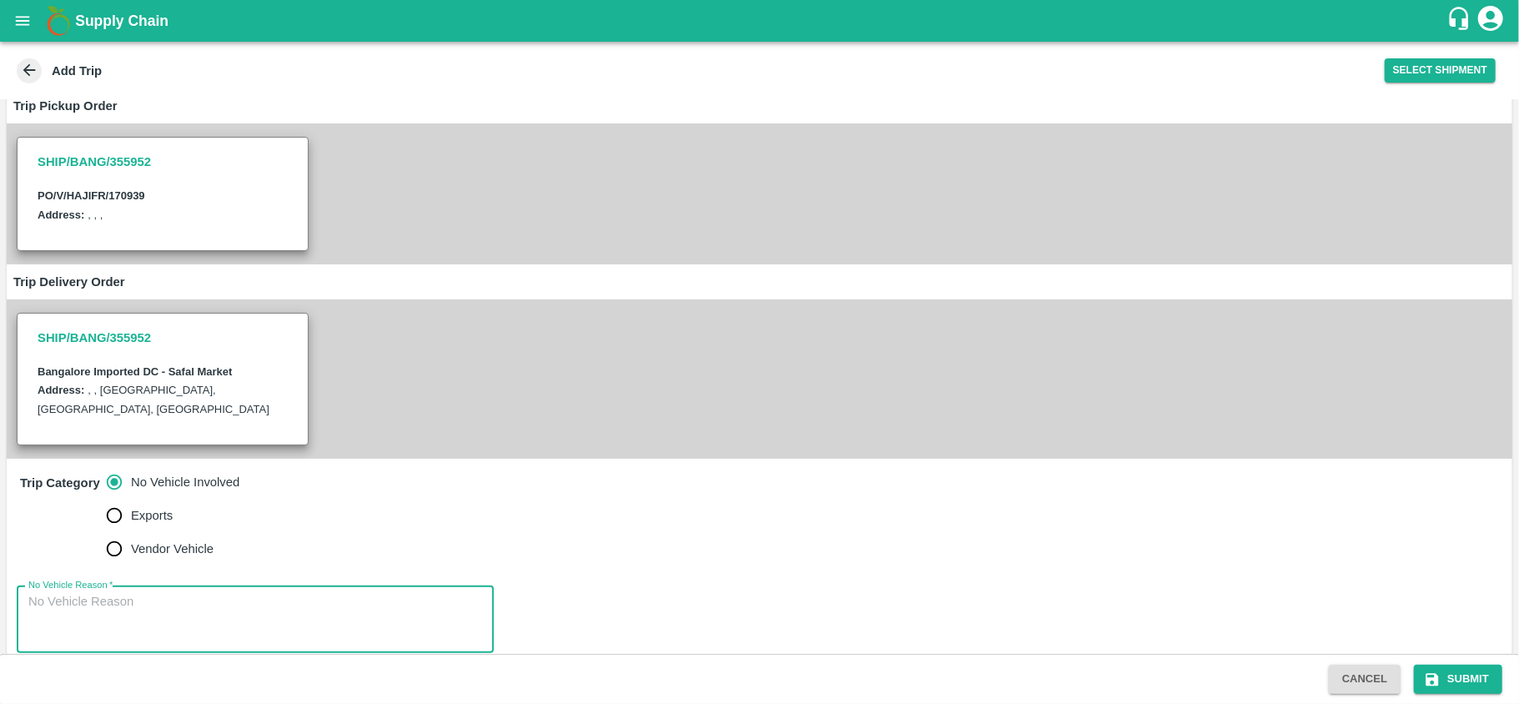
click at [161, 593] on textarea "No Vehicle Reason   *" at bounding box center [255, 619] width 454 height 53
type textarea "na"
click at [1453, 694] on div "Cancel Submit" at bounding box center [759, 679] width 1519 height 50
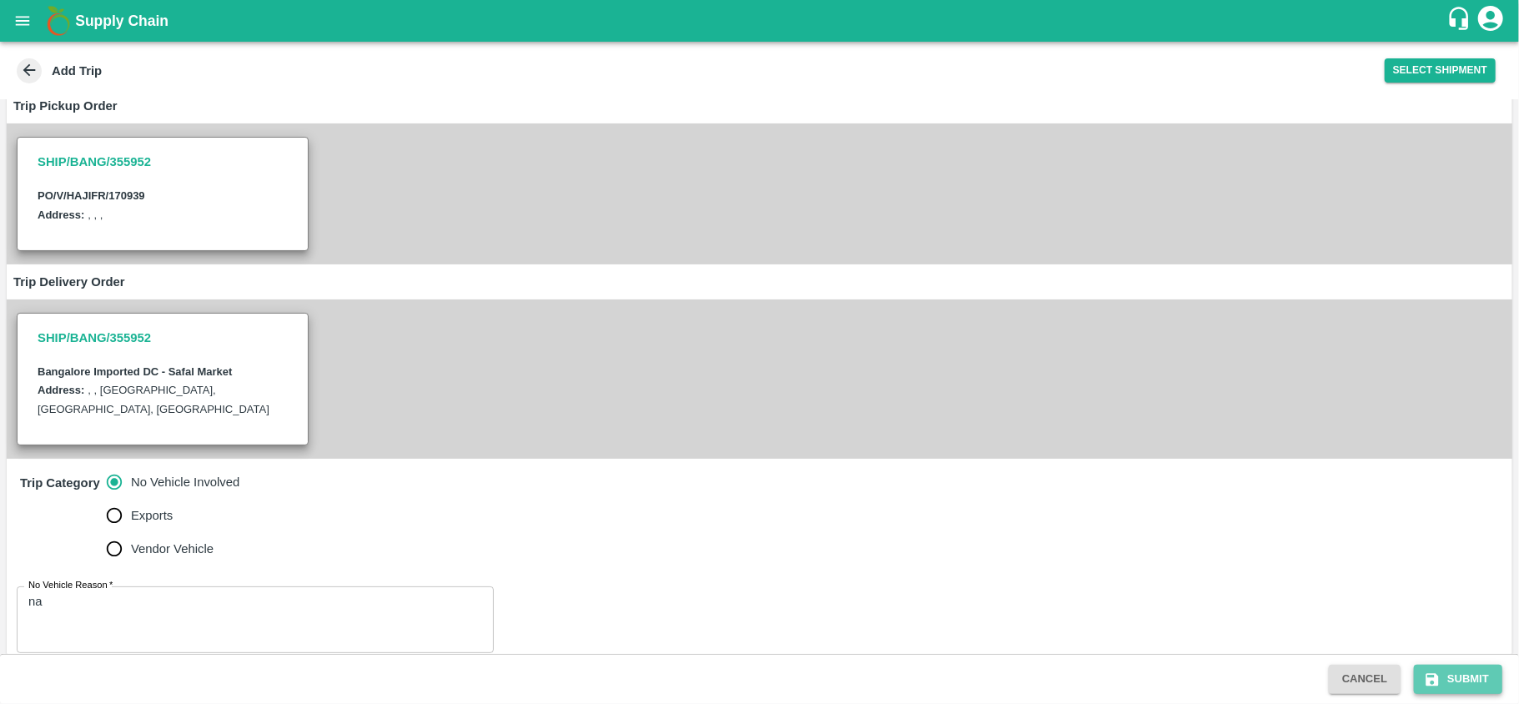
click at [1449, 678] on button "Submit" at bounding box center [1458, 679] width 88 height 29
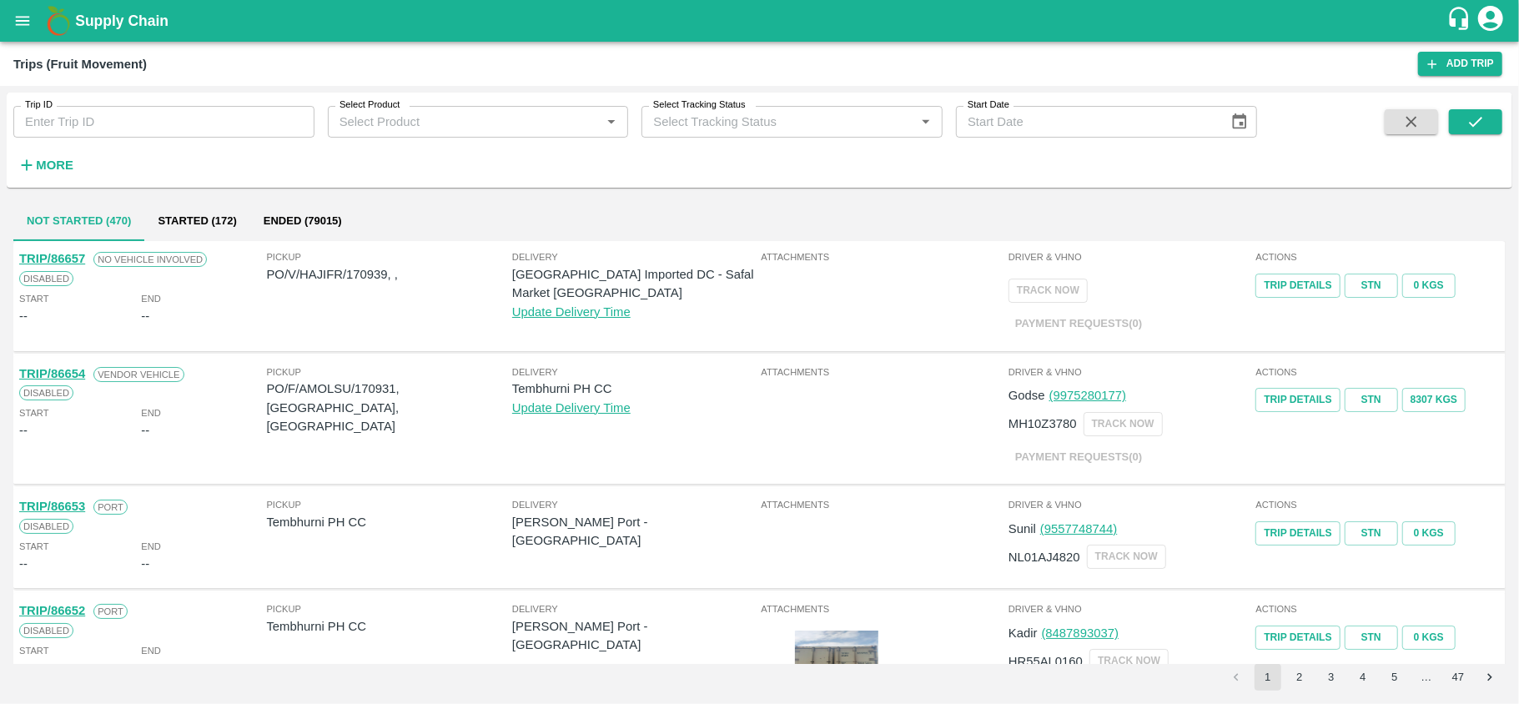
click at [378, 274] on p "PO/V/HAJIFR/170939, ," at bounding box center [389, 274] width 245 height 18
copy p "170939"
click at [25, 20] on icon "open drawer" at bounding box center [22, 21] width 18 height 18
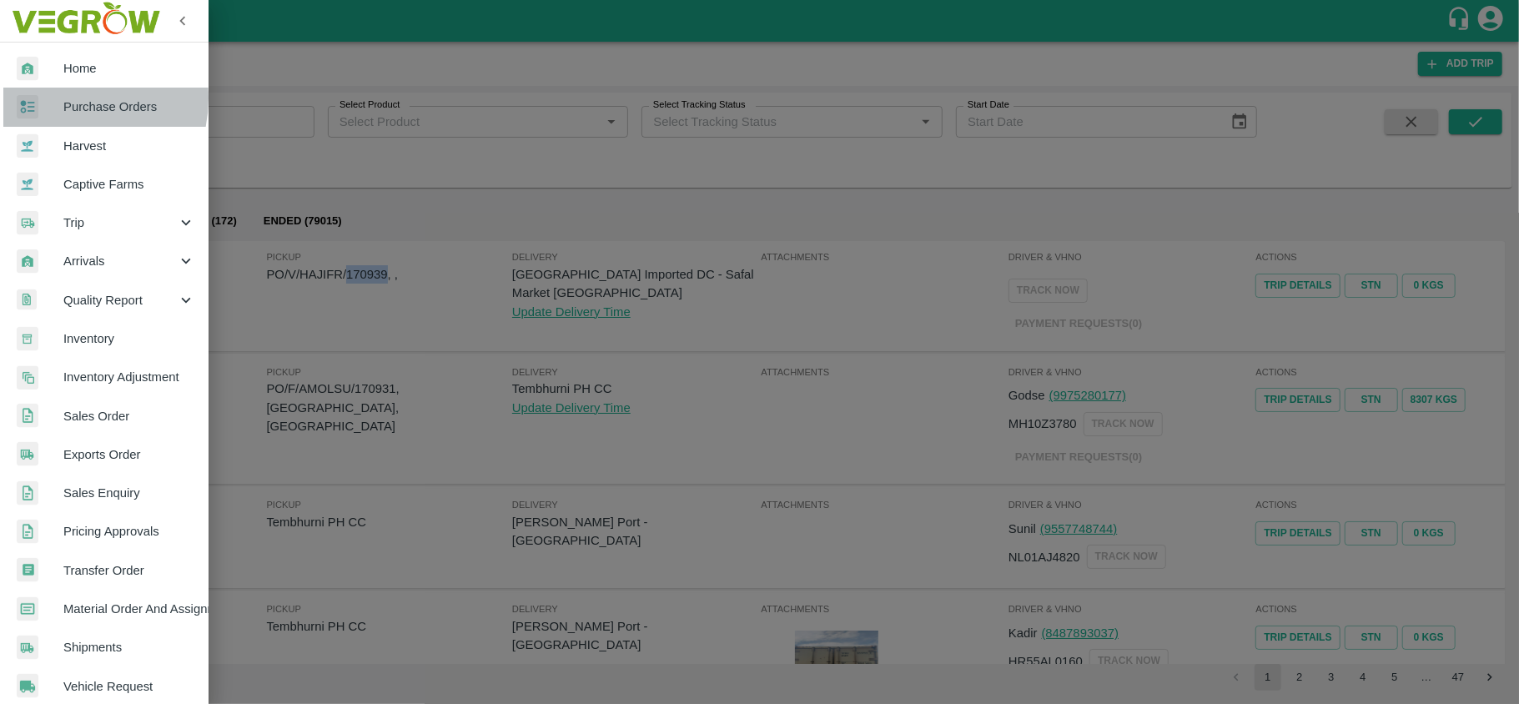
click at [61, 98] on div at bounding box center [40, 107] width 47 height 24
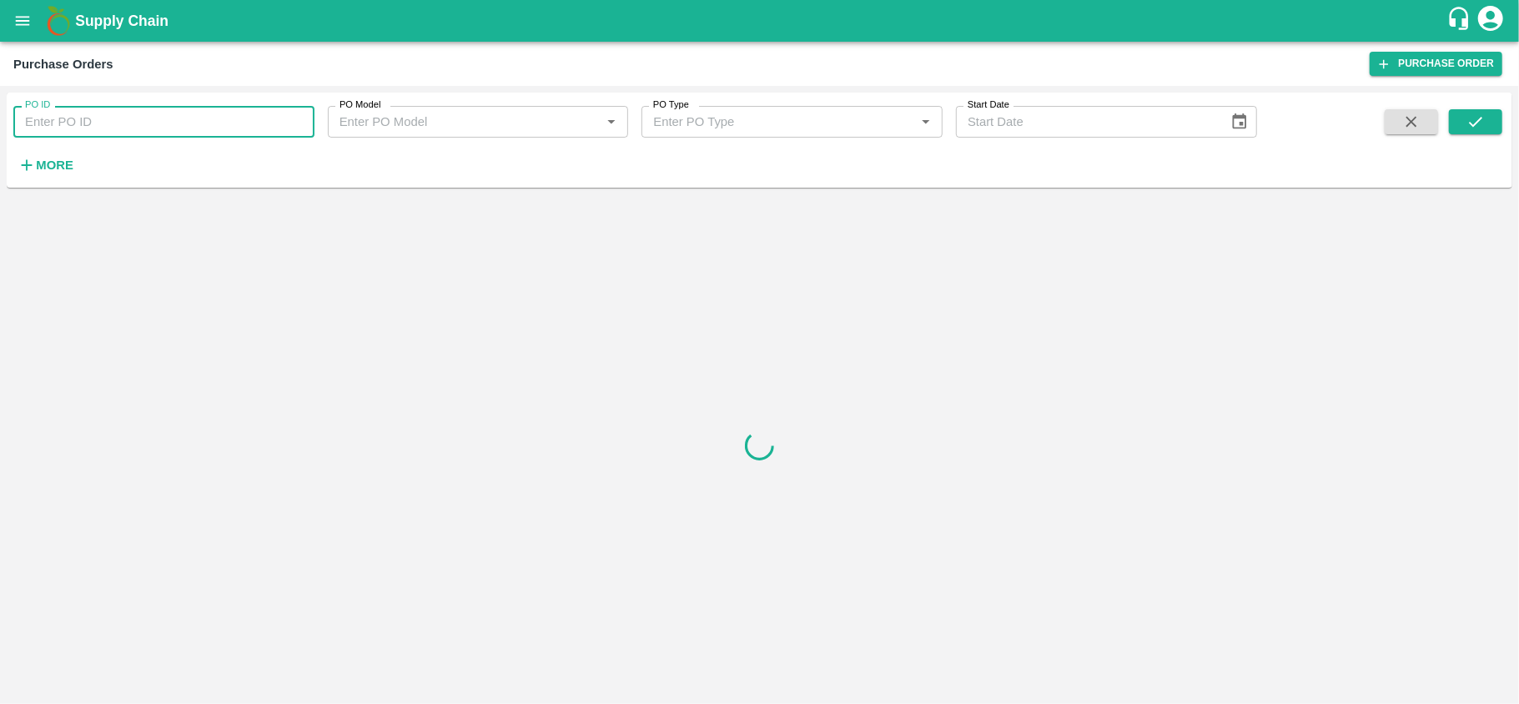
click at [118, 130] on input "PO ID" at bounding box center [163, 122] width 301 height 32
paste input "170939"
type input "170939"
click at [1469, 128] on icon "submit" at bounding box center [1475, 122] width 18 height 18
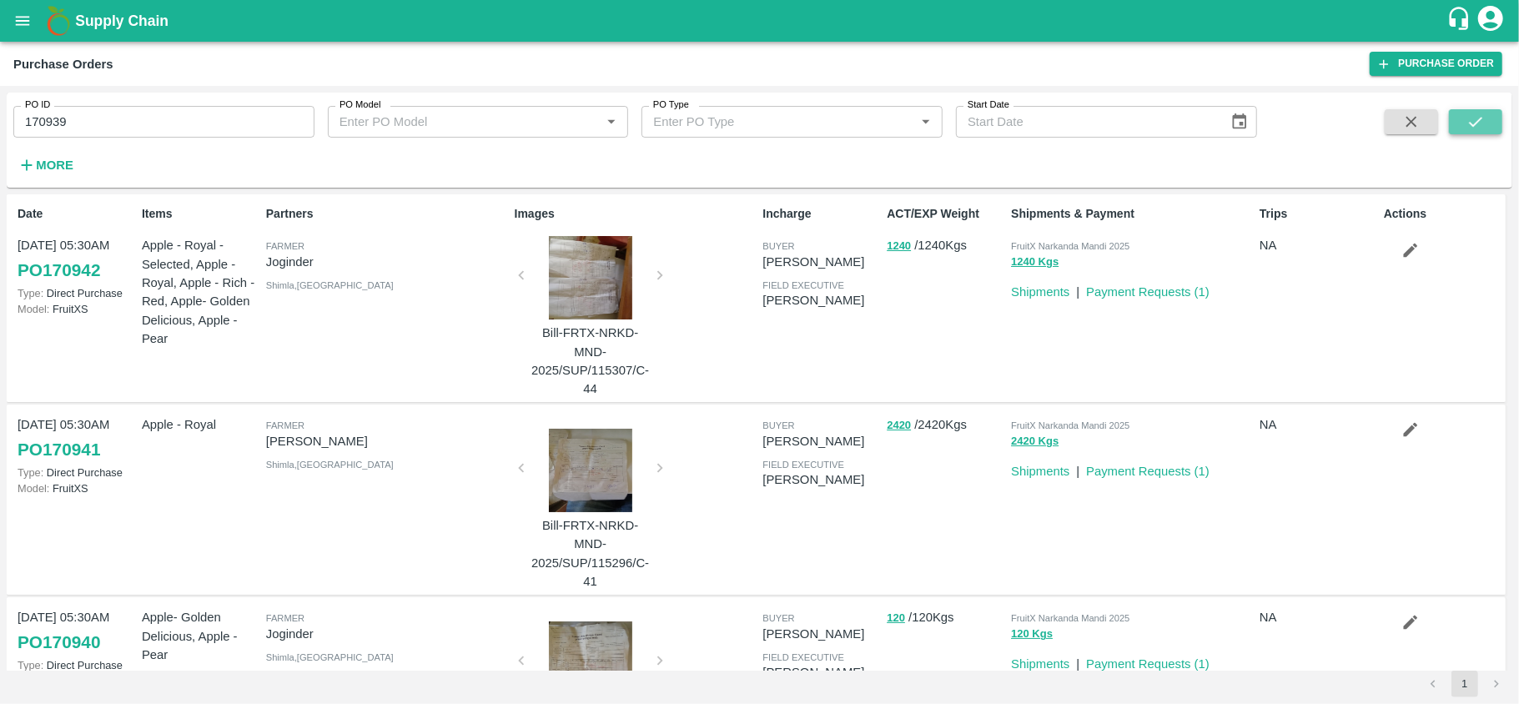
click at [1469, 128] on icon "submit" at bounding box center [1475, 122] width 18 height 18
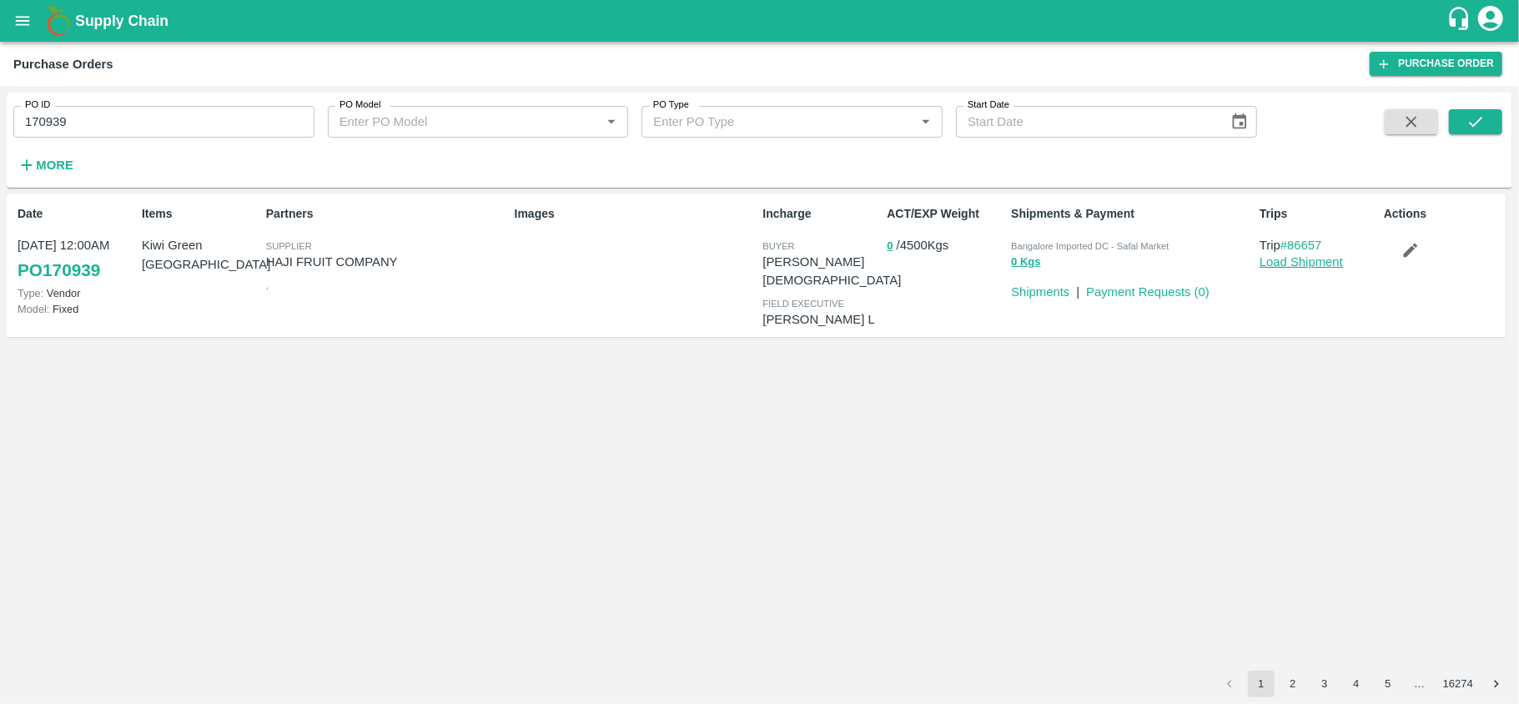
click at [1286, 268] on link "Load Shipment" at bounding box center [1301, 261] width 83 height 13
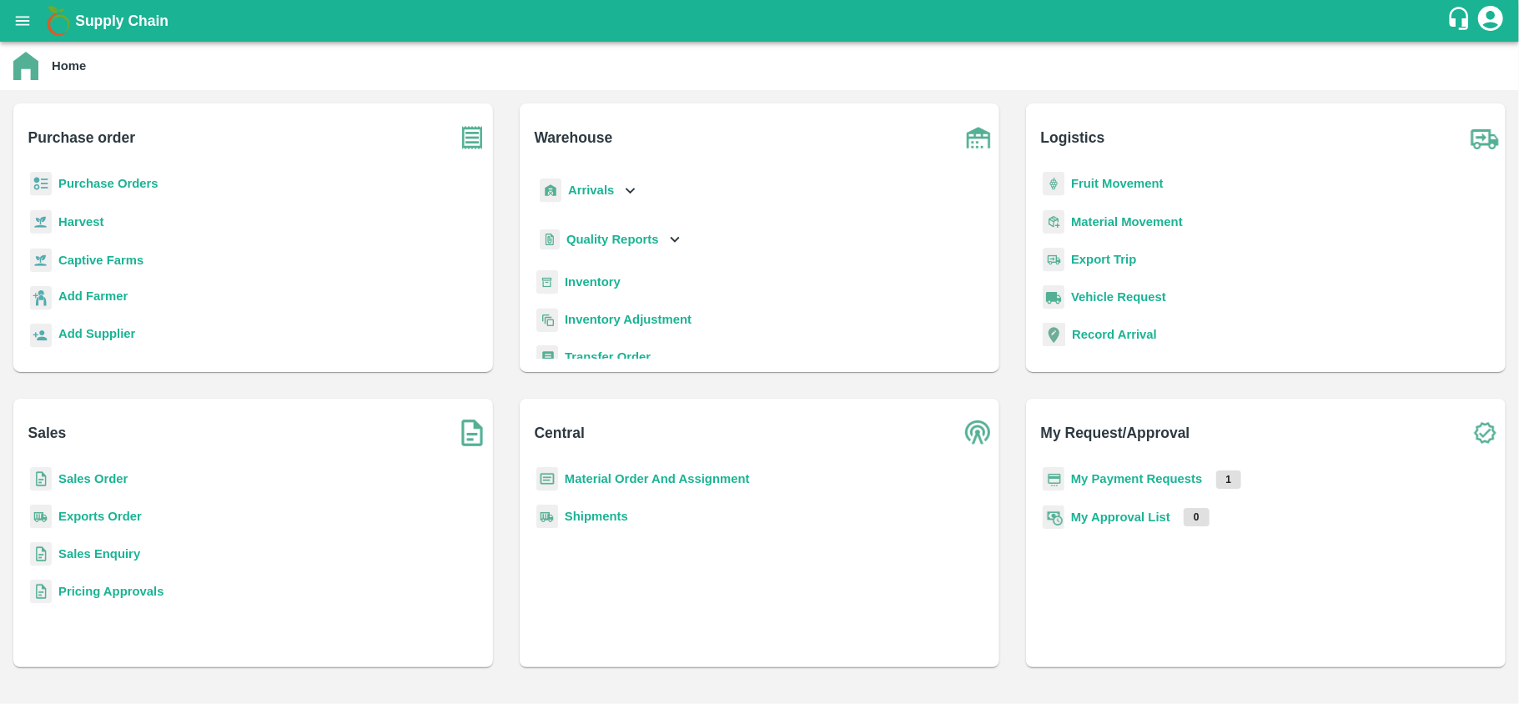
click at [1113, 481] on b "My Payment Requests" at bounding box center [1137, 478] width 132 height 13
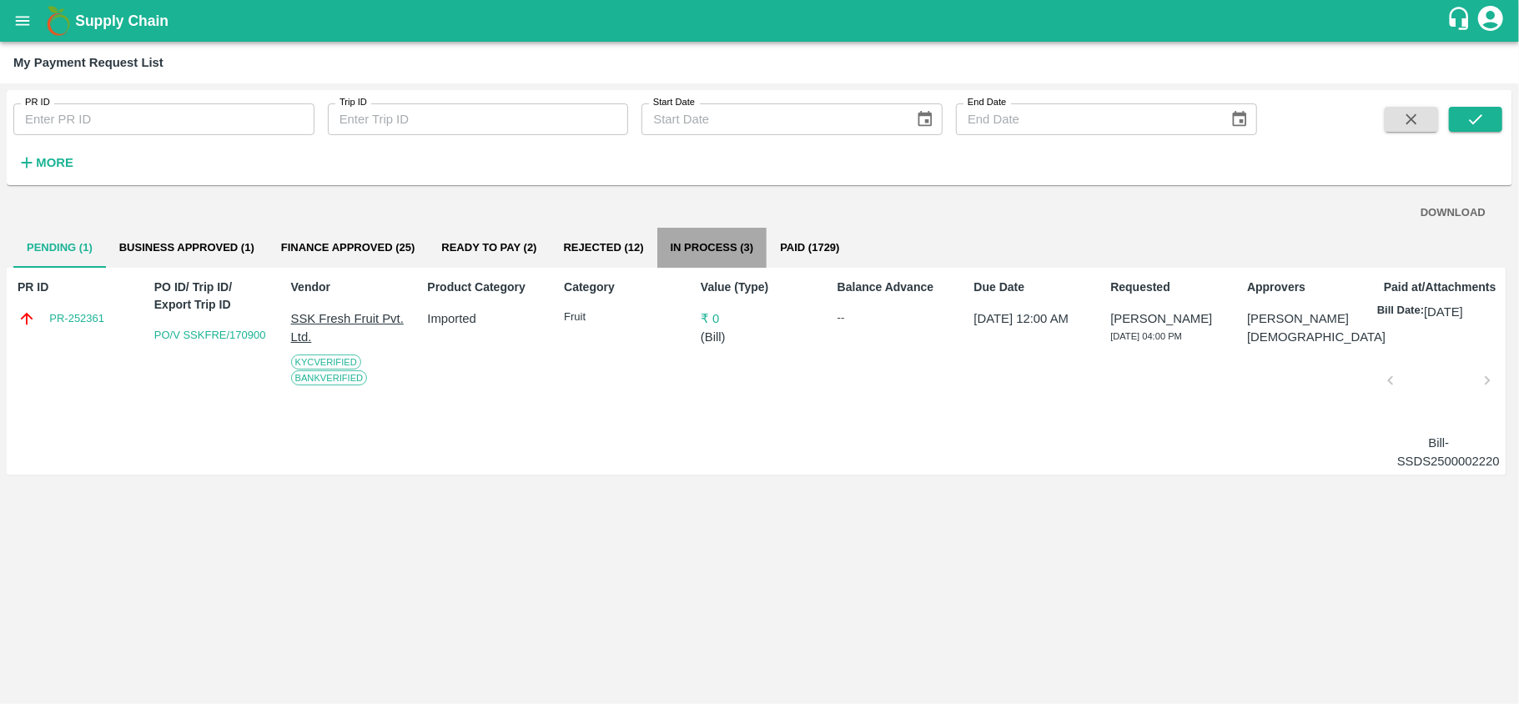
click at [681, 250] on button "In Process (3)" at bounding box center [712, 248] width 110 height 40
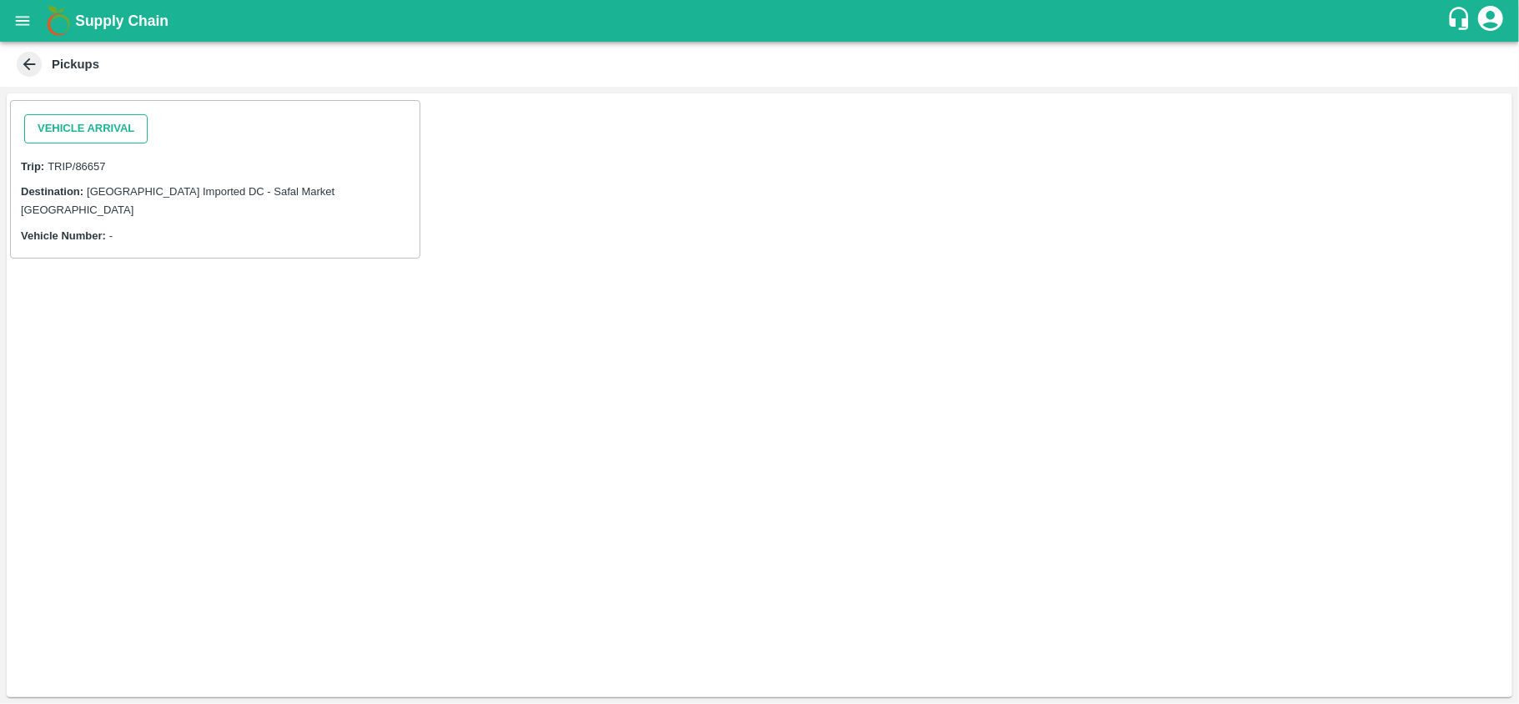
click at [111, 124] on button "Vehicle Arrival" at bounding box center [85, 128] width 123 height 29
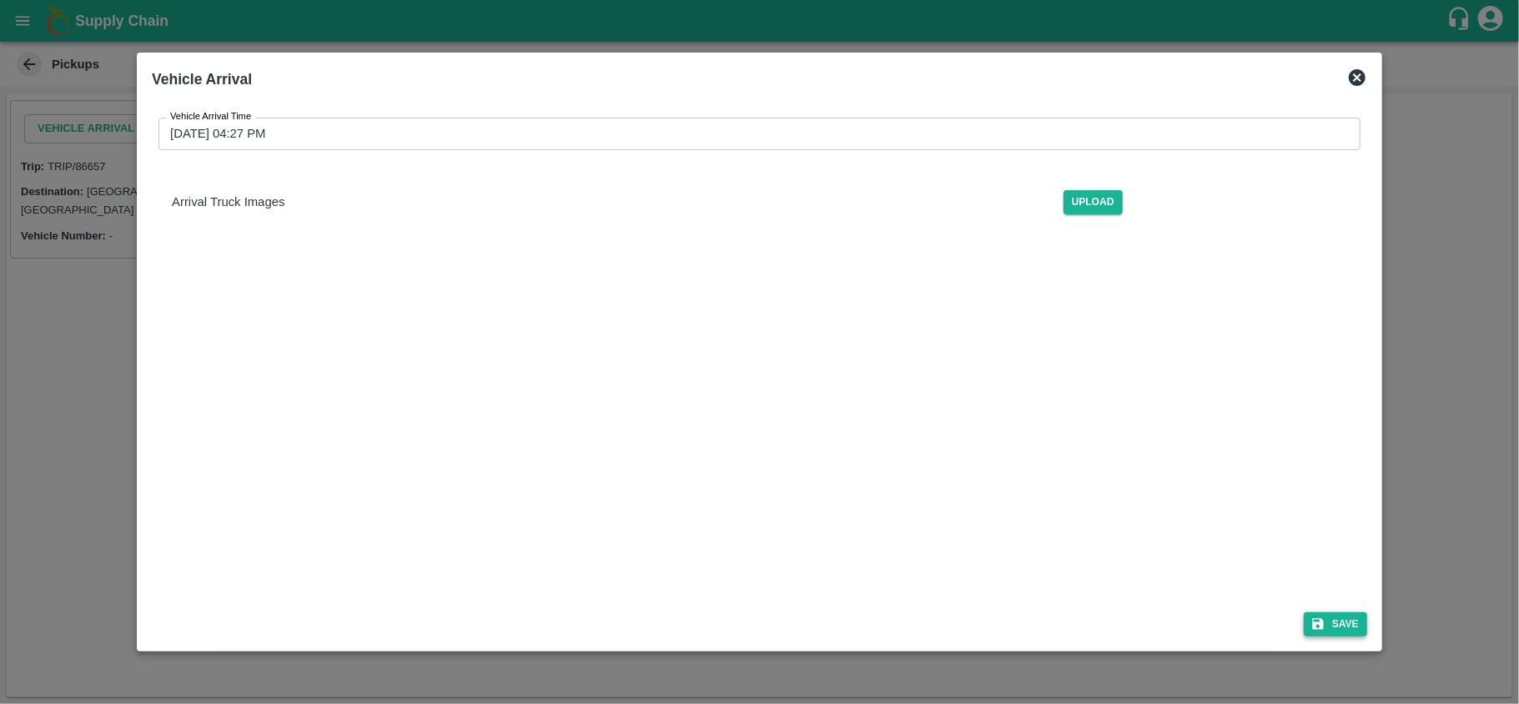
click at [1338, 616] on button "Save" at bounding box center [1335, 624] width 63 height 24
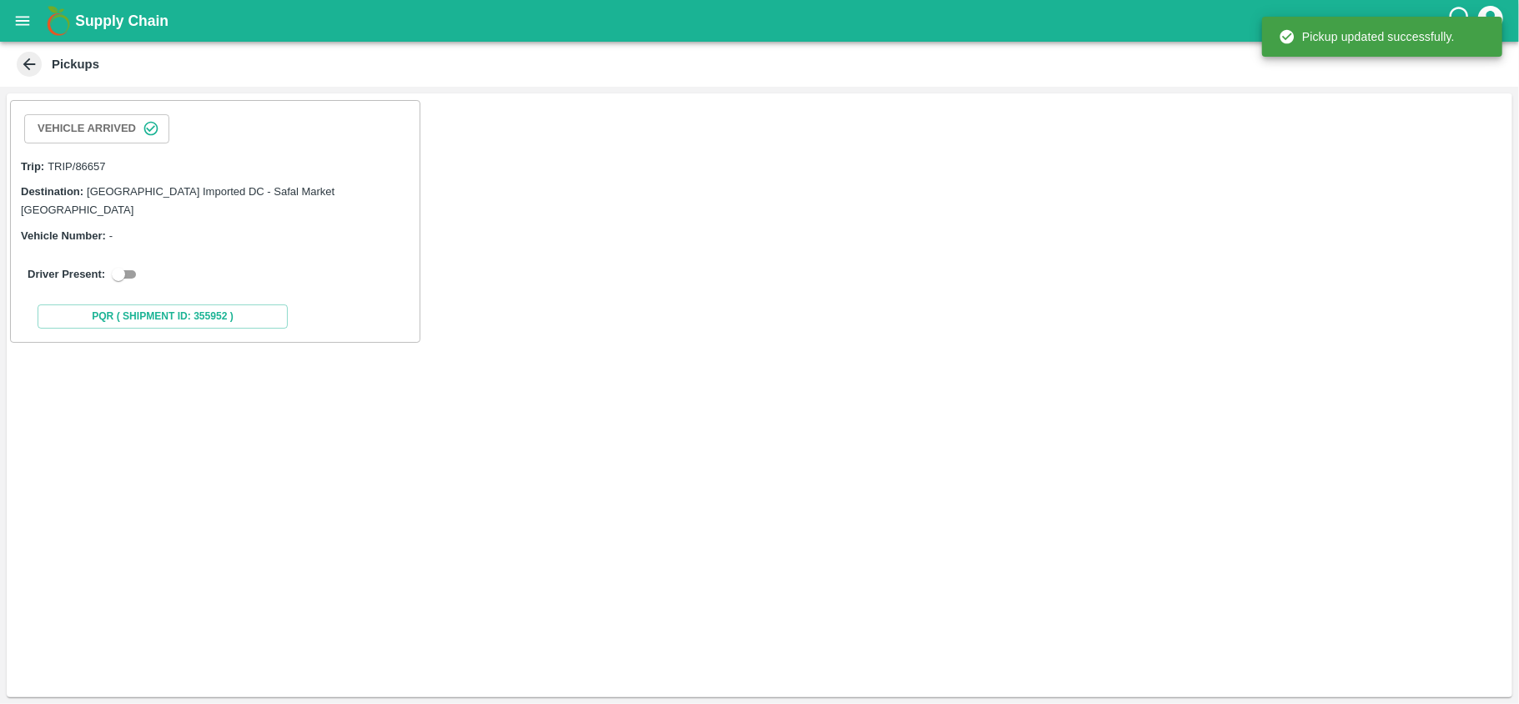
click at [125, 264] on input "checkbox" at bounding box center [118, 274] width 60 height 20
checkbox input "true"
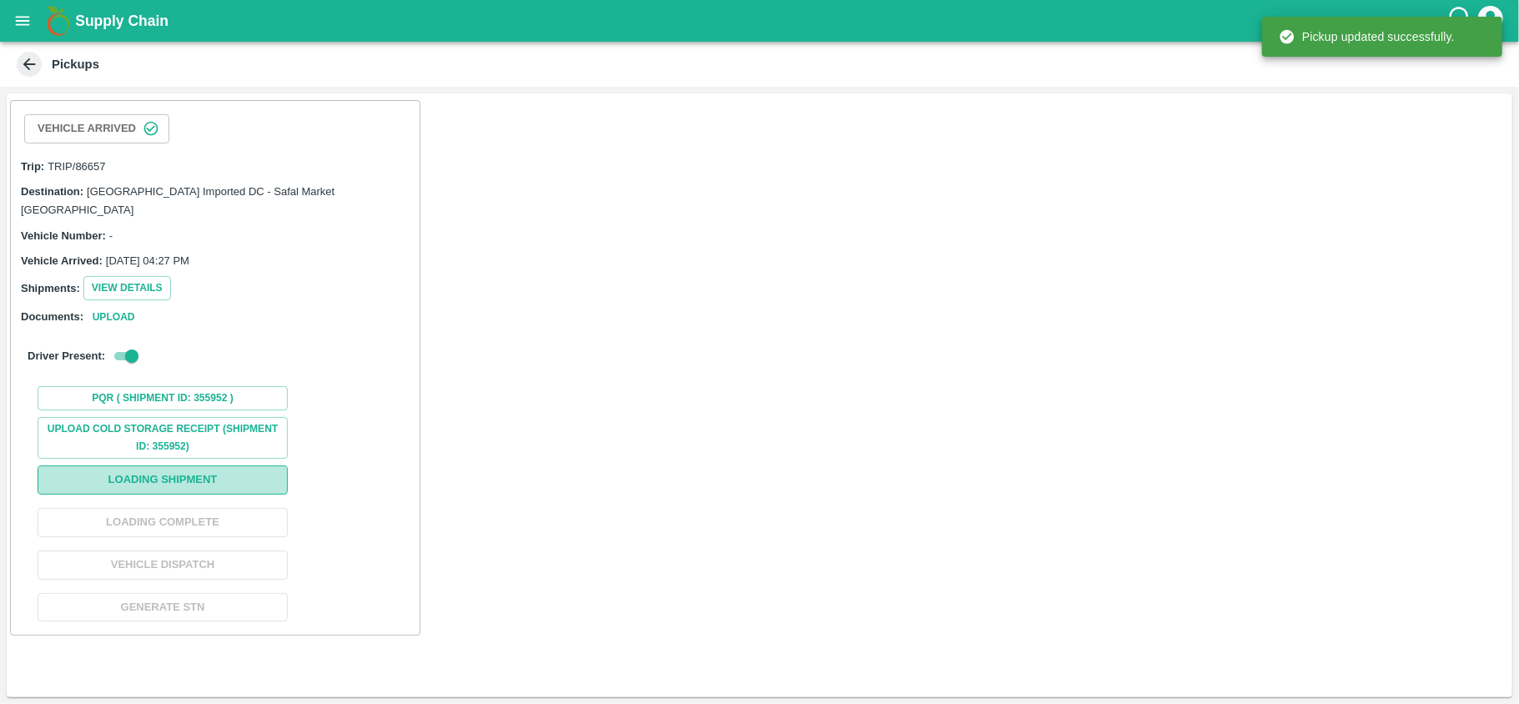
click at [153, 465] on button "Loading Shipment" at bounding box center [163, 479] width 250 height 29
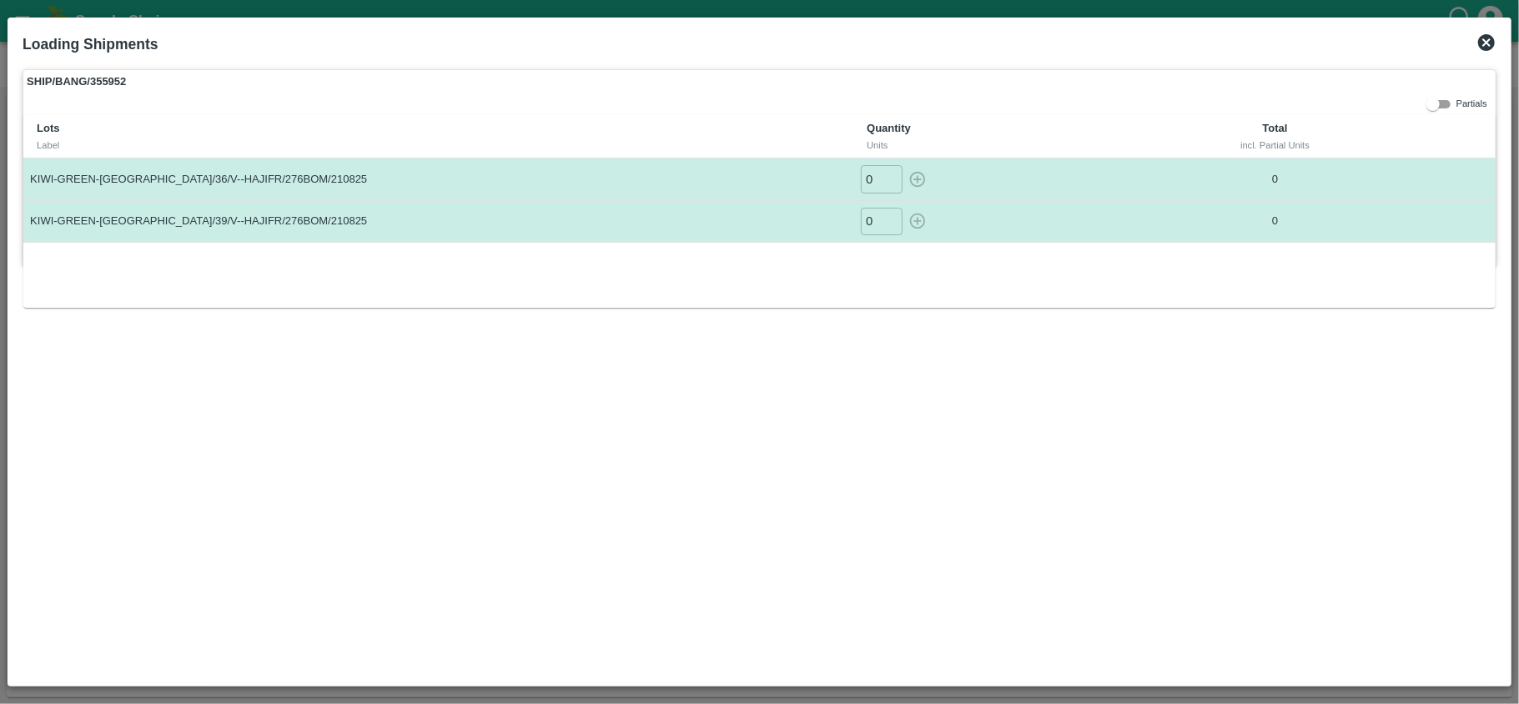
click at [868, 180] on input "0" at bounding box center [882, 179] width 42 height 28
type input "200"
click at [874, 222] on input "0" at bounding box center [882, 222] width 42 height 28
type input "250"
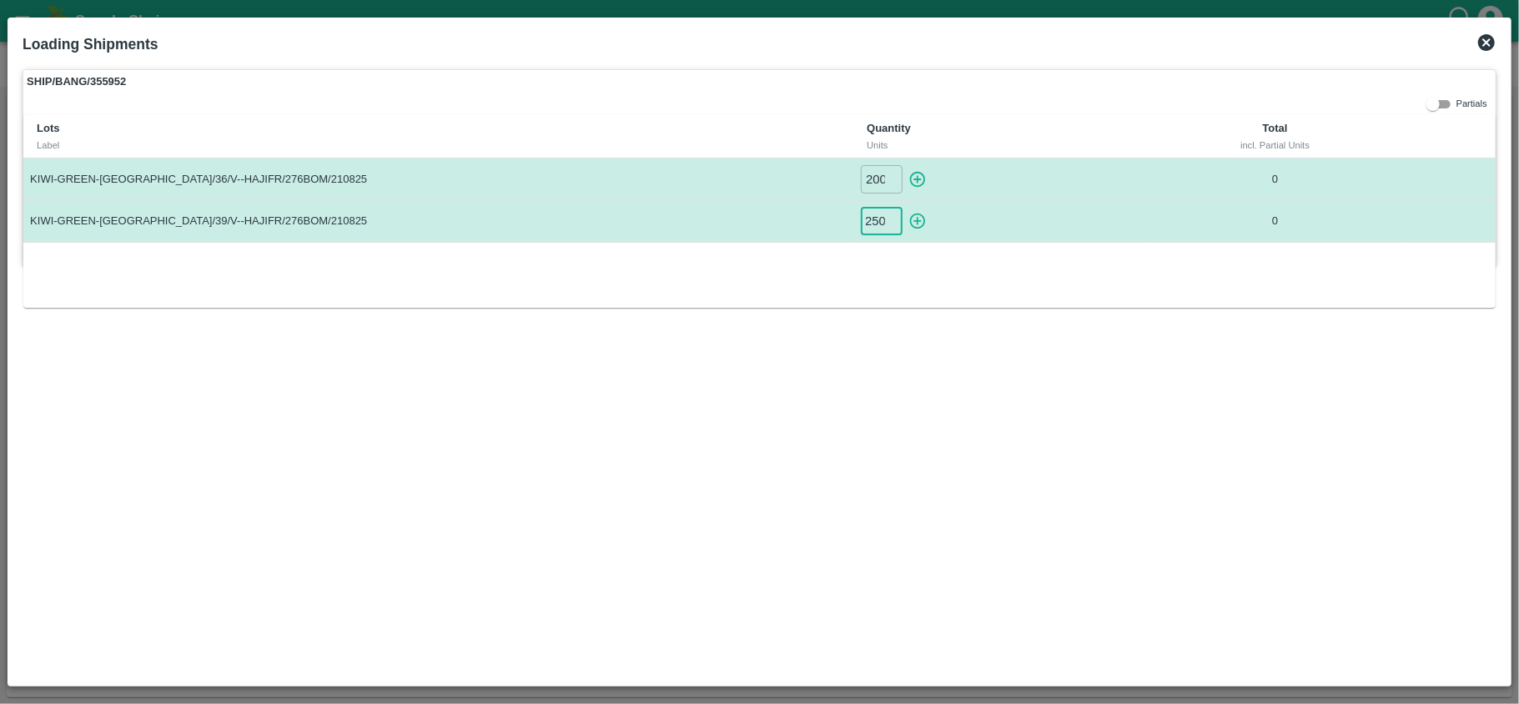
scroll to position [0, 0]
click at [921, 184] on icon "button" at bounding box center [917, 179] width 18 height 18
type input "0"
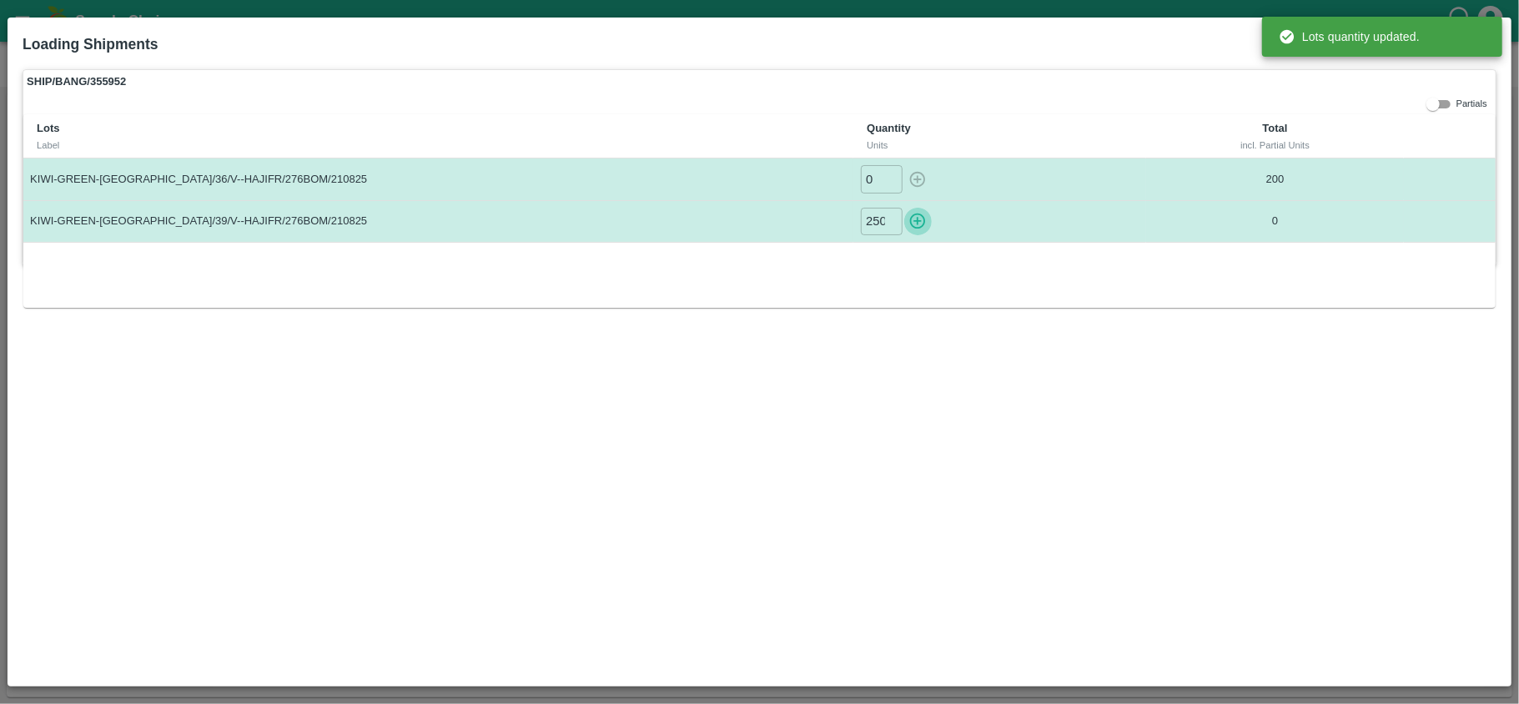
click at [914, 229] on icon "button" at bounding box center [917, 221] width 18 height 18
type input "0"
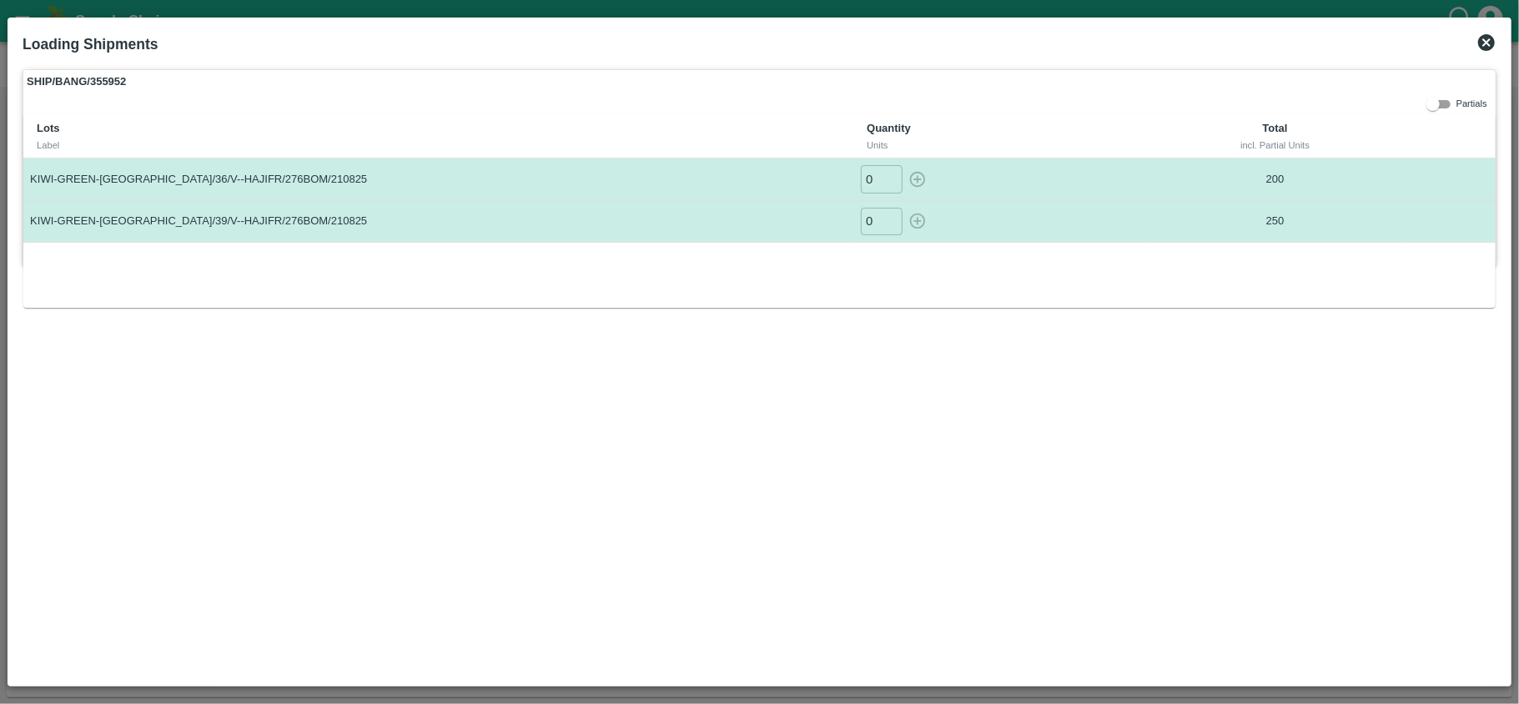
click at [1481, 34] on icon at bounding box center [1486, 43] width 20 height 20
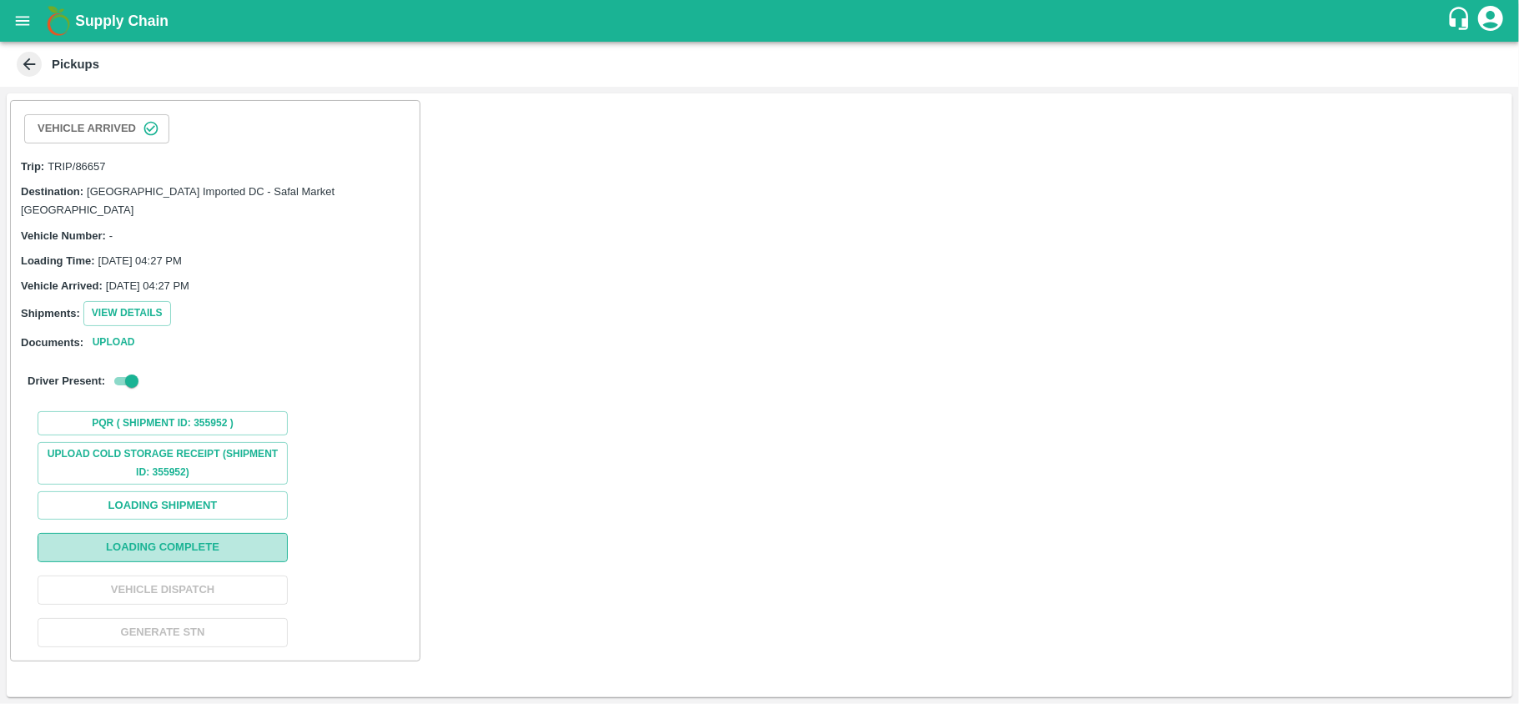
click at [181, 533] on button "Loading Complete" at bounding box center [163, 547] width 250 height 29
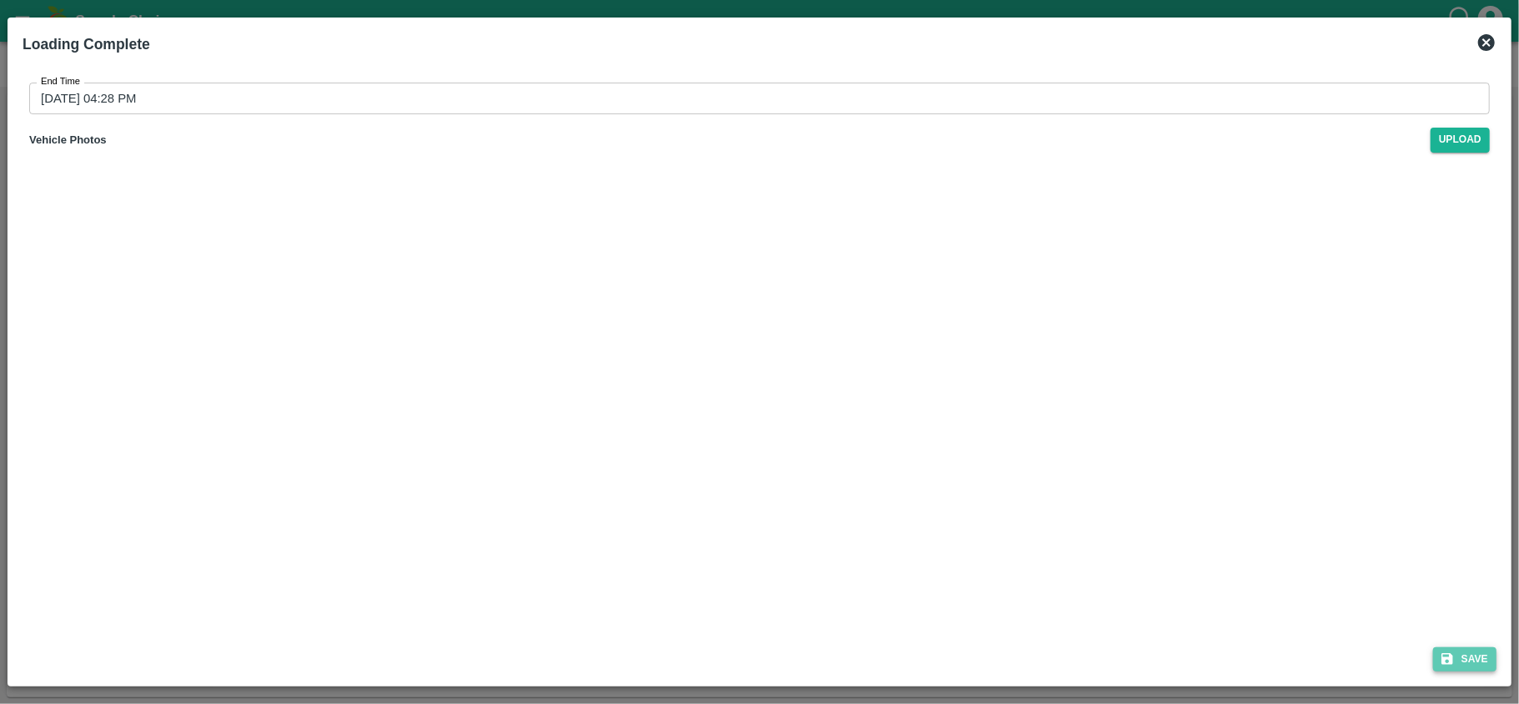
click at [1491, 662] on button "Save" at bounding box center [1464, 659] width 63 height 24
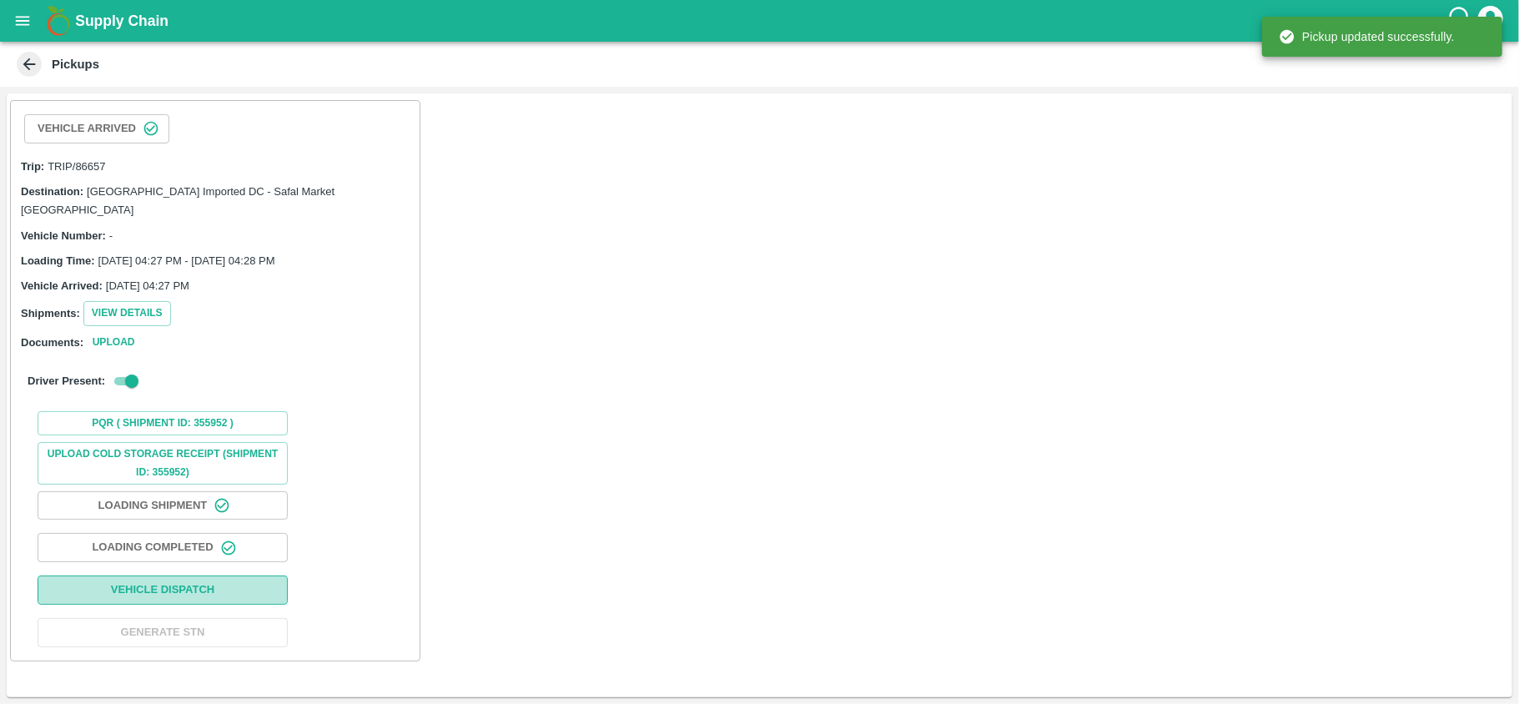
click at [211, 588] on button "Vehicle Dispatch" at bounding box center [163, 590] width 250 height 29
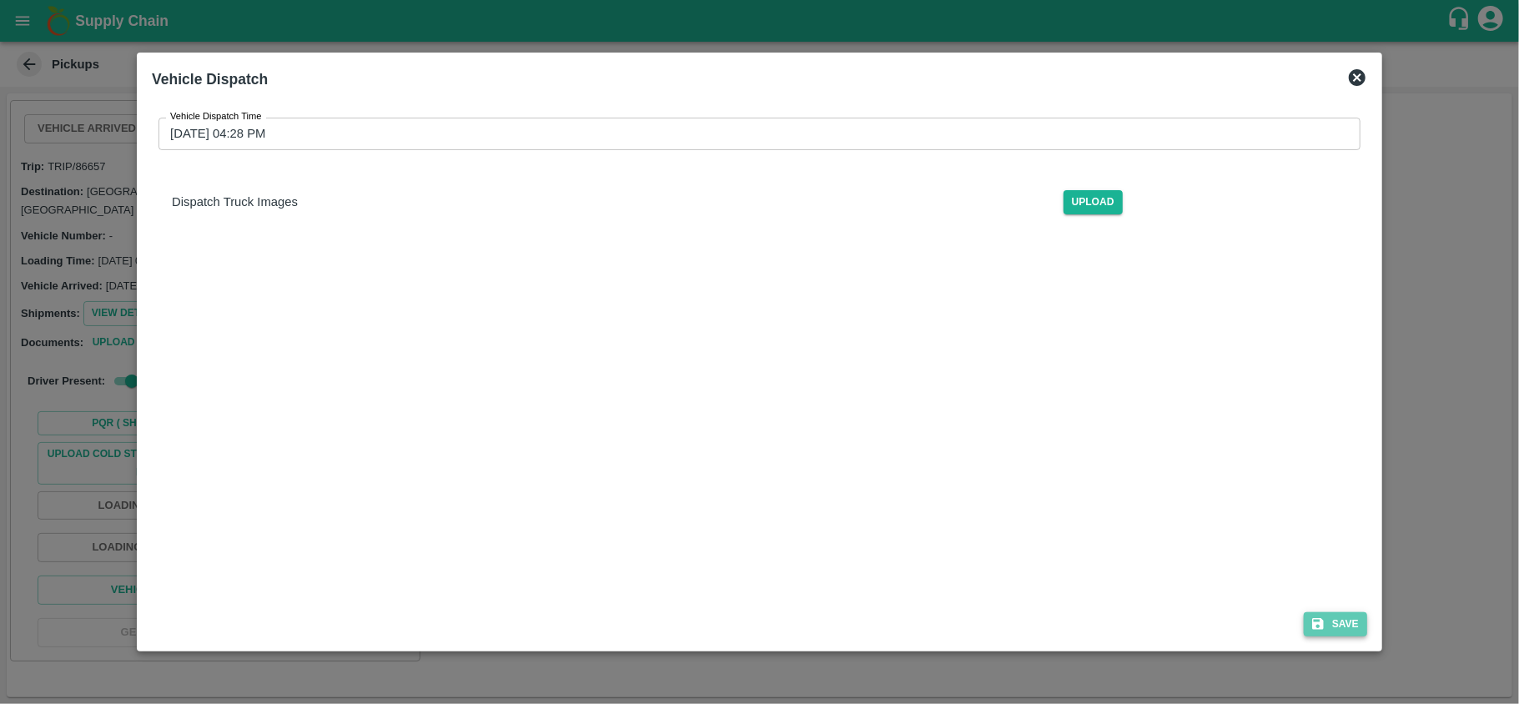
click at [1348, 621] on button "Save" at bounding box center [1335, 624] width 63 height 24
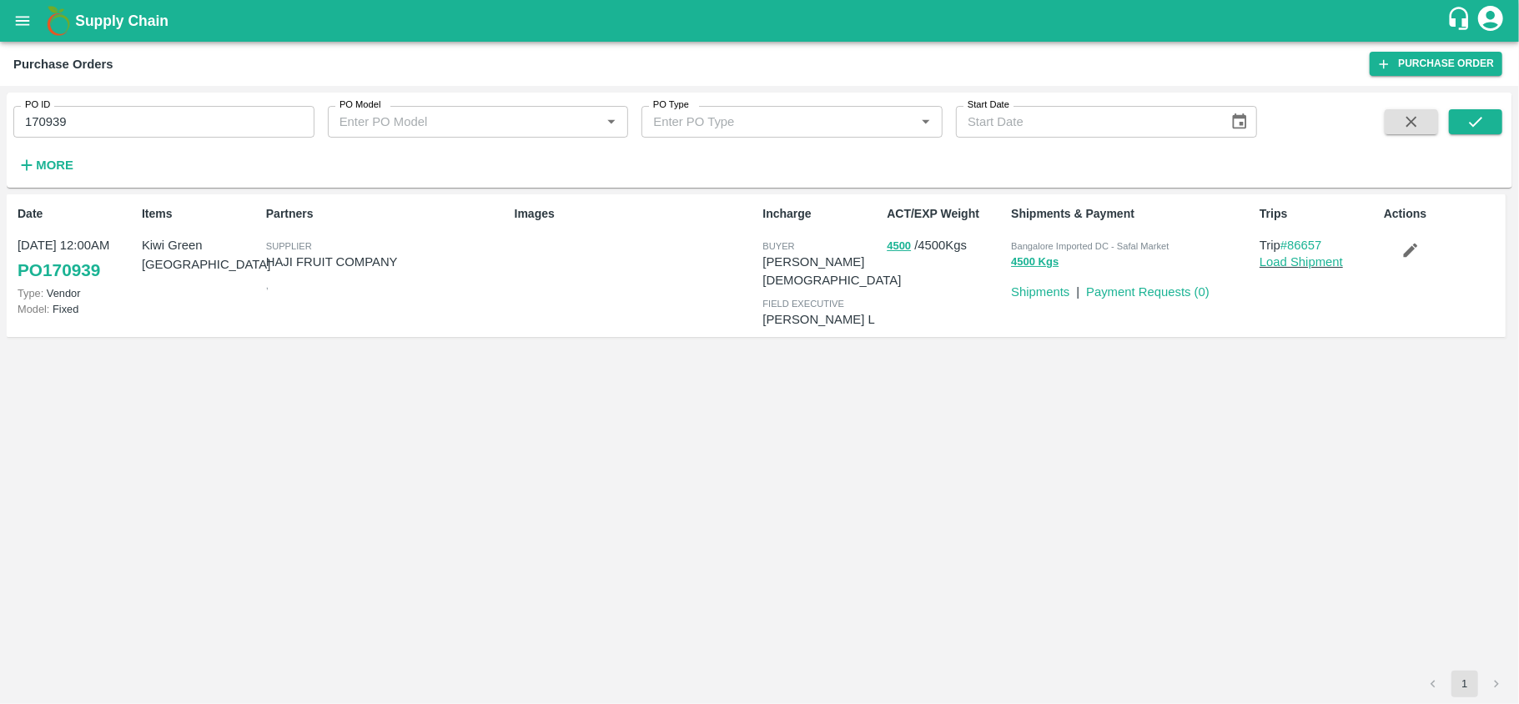
click at [1138, 301] on p "Payment Requests ( 0 )" at bounding box center [1147, 292] width 123 height 18
click at [1132, 290] on link "Payment Requests ( 0 )" at bounding box center [1147, 291] width 123 height 13
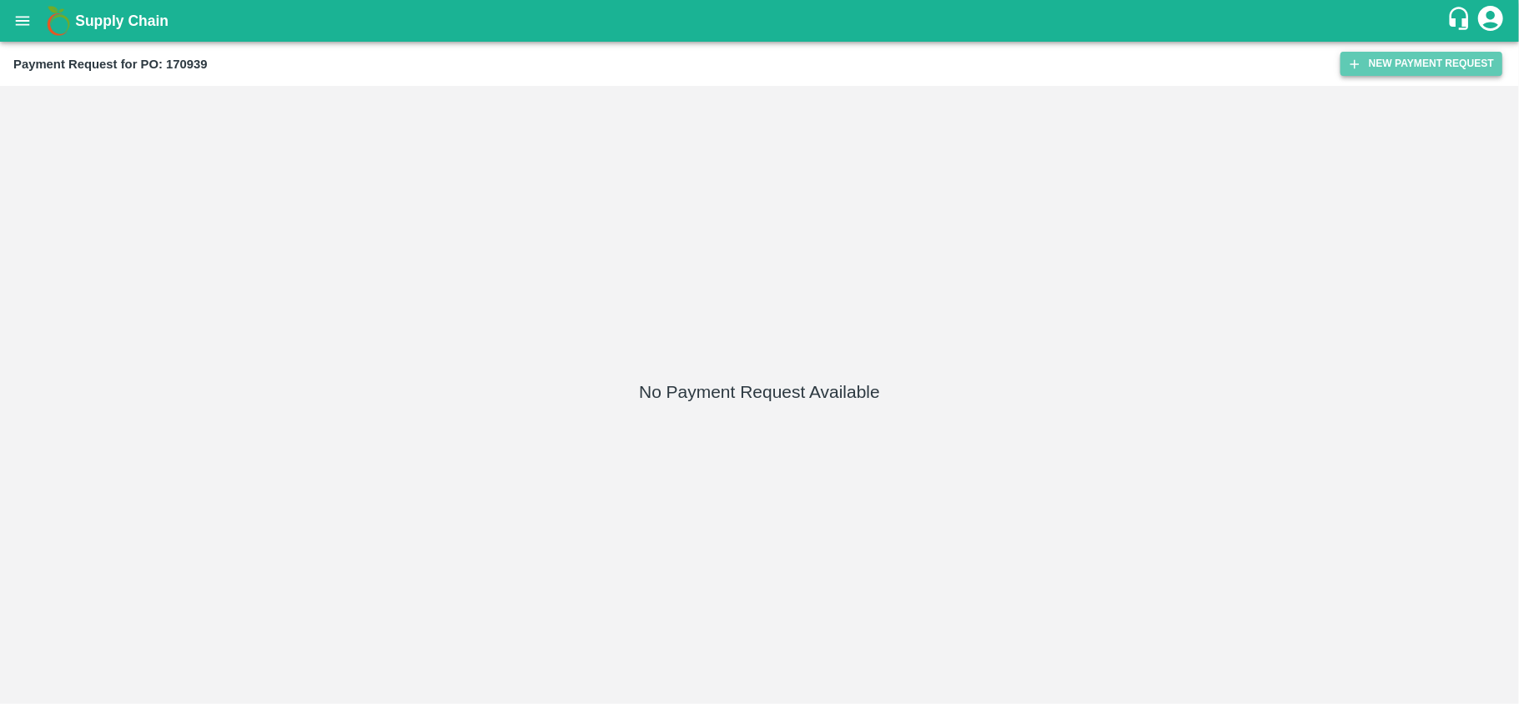
click at [1381, 55] on button "New Payment Request" at bounding box center [1421, 64] width 162 height 24
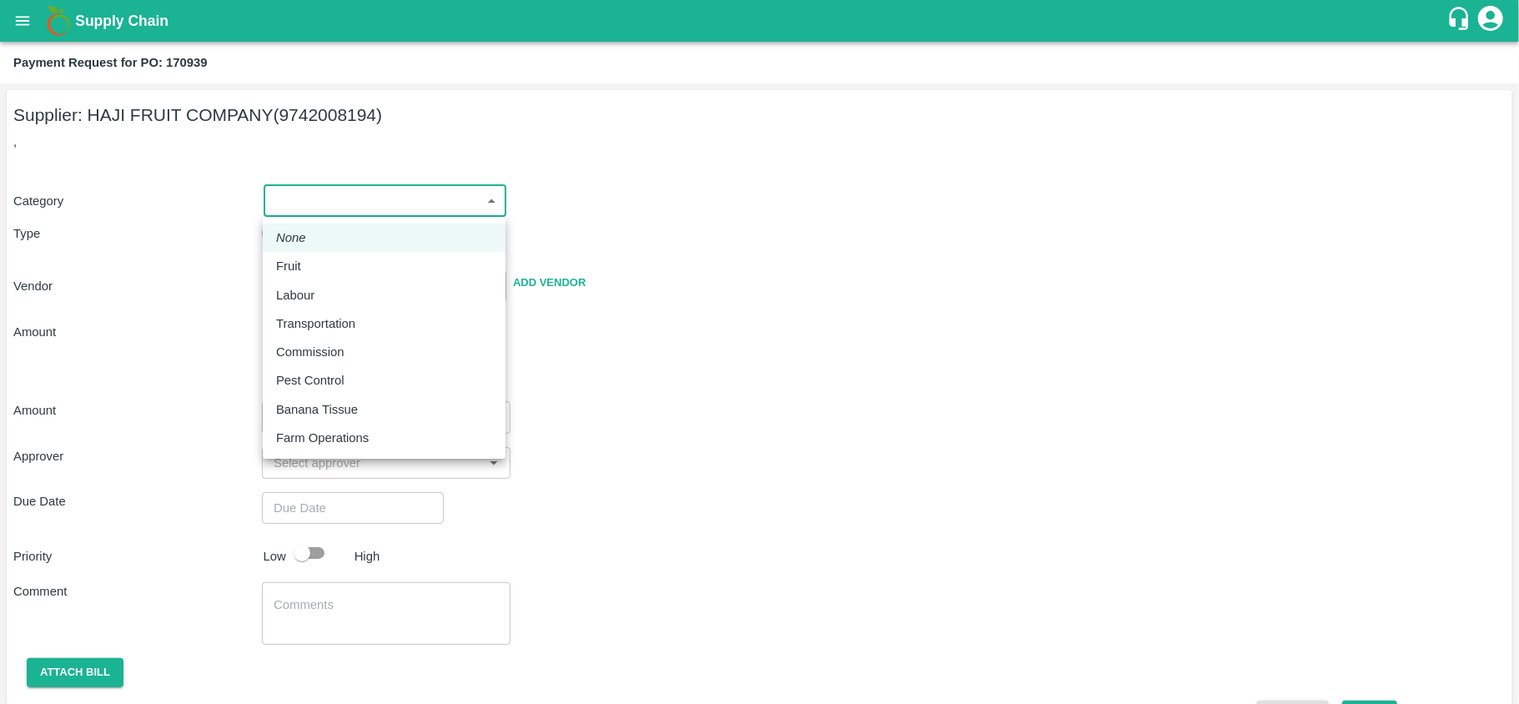
click at [302, 212] on body "Supply Chain Payment Request for PO: 170939 Supplier: HAJI FRUIT COMPANY (97420…" at bounding box center [759, 352] width 1519 height 704
click at [289, 255] on li "Fruit" at bounding box center [384, 266] width 243 height 28
type input "1"
type input "HAJI FRUIT COMPANY - 9742008194(Supplier)"
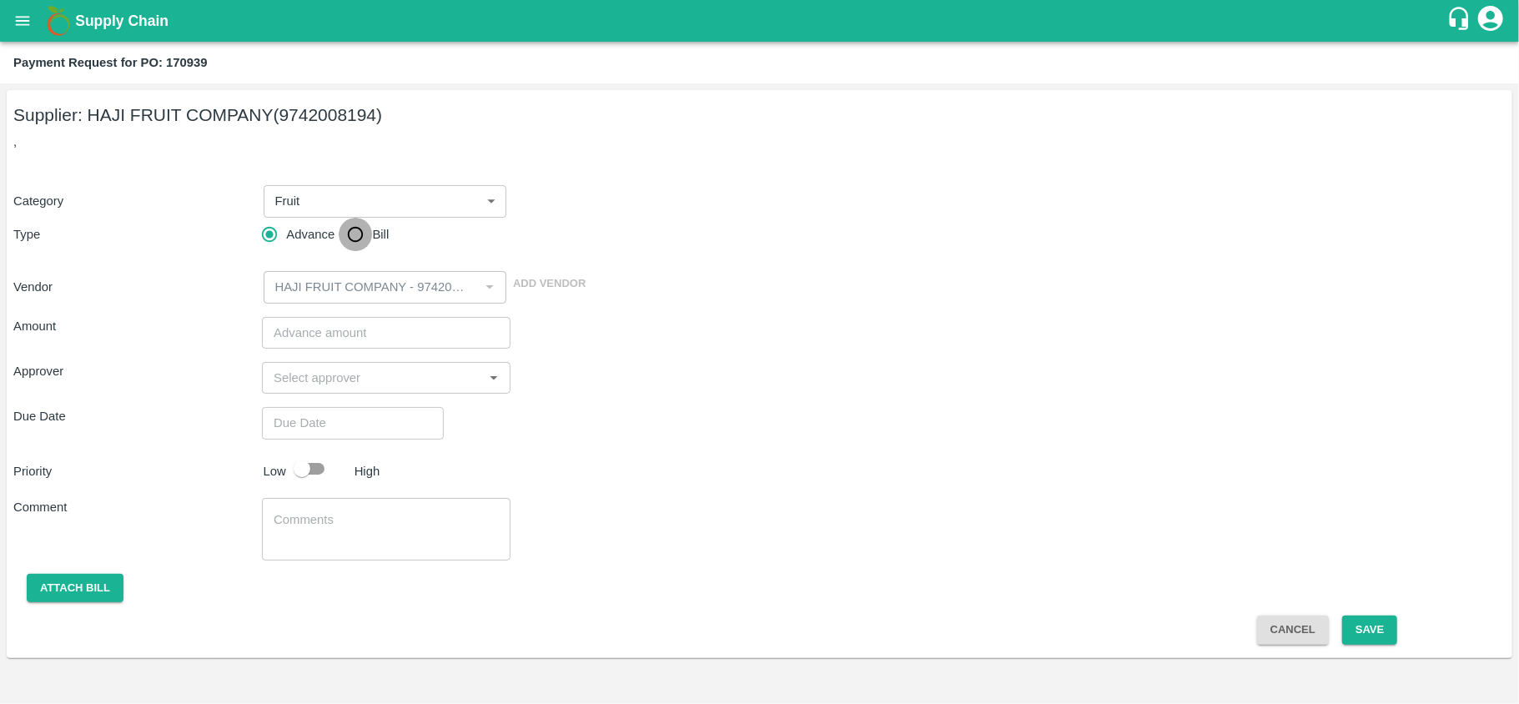
click at [349, 241] on input "Bill" at bounding box center [355, 234] width 33 height 33
radio input "true"
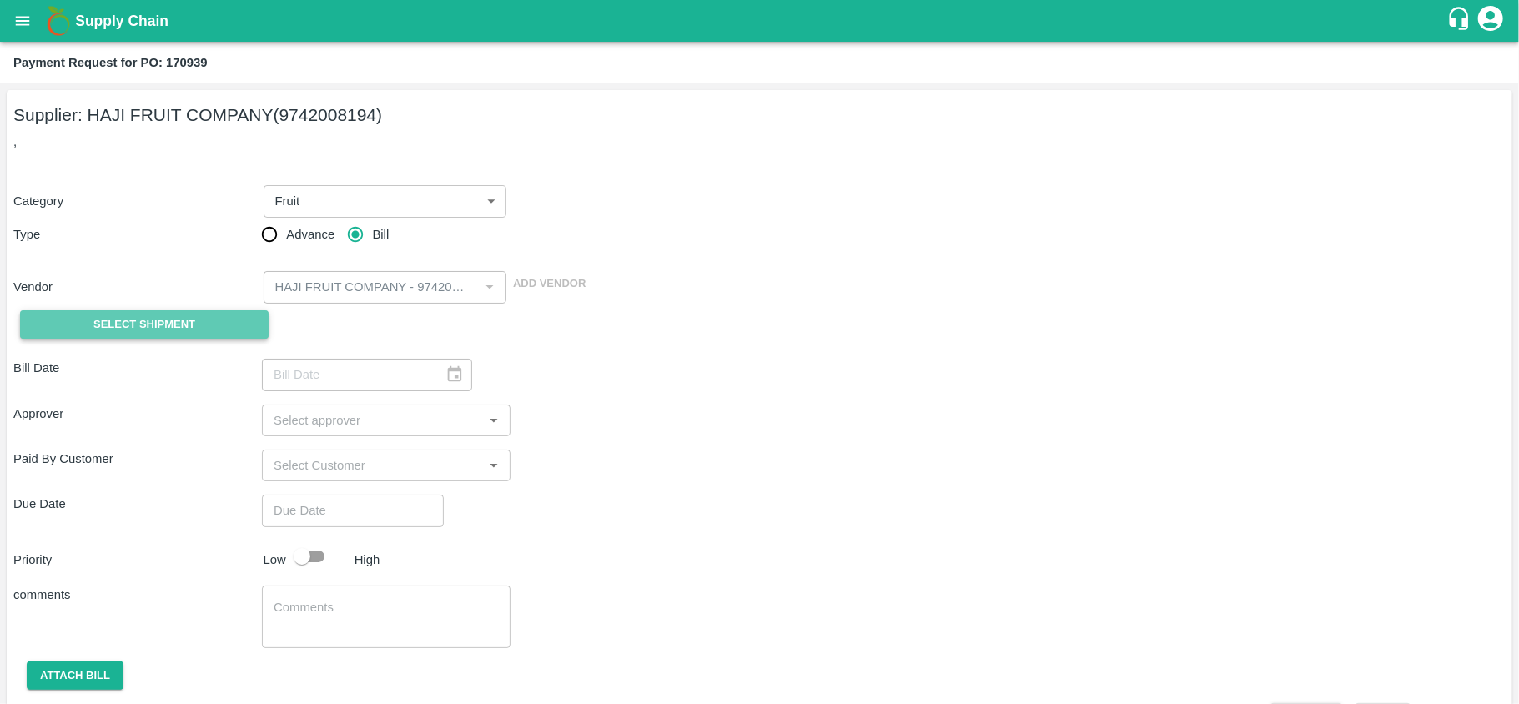
click at [199, 314] on button "Select Shipment" at bounding box center [144, 324] width 249 height 29
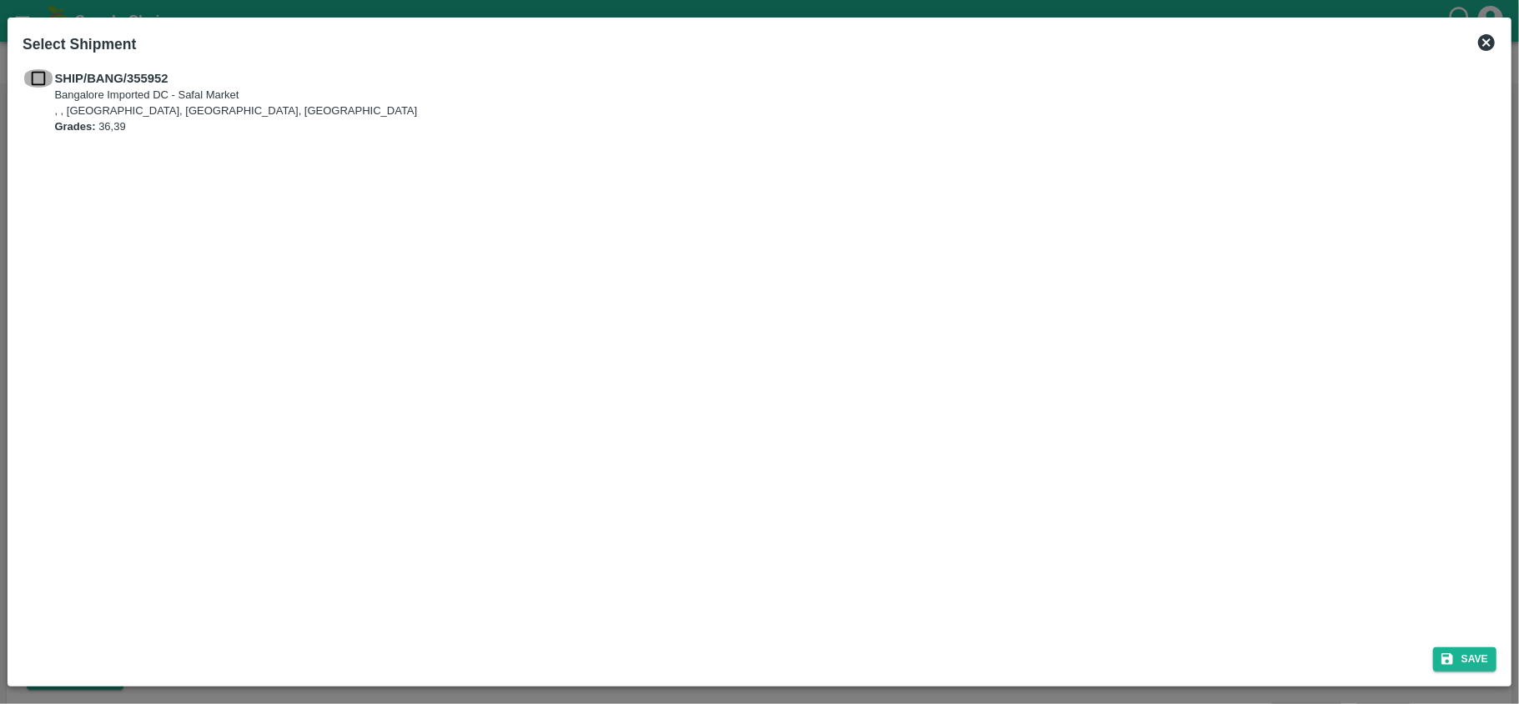
click at [38, 81] on input "checkbox" at bounding box center [39, 78] width 32 height 18
checkbox input "true"
click at [1466, 661] on button "Save" at bounding box center [1464, 659] width 63 height 24
type input "[DATE]"
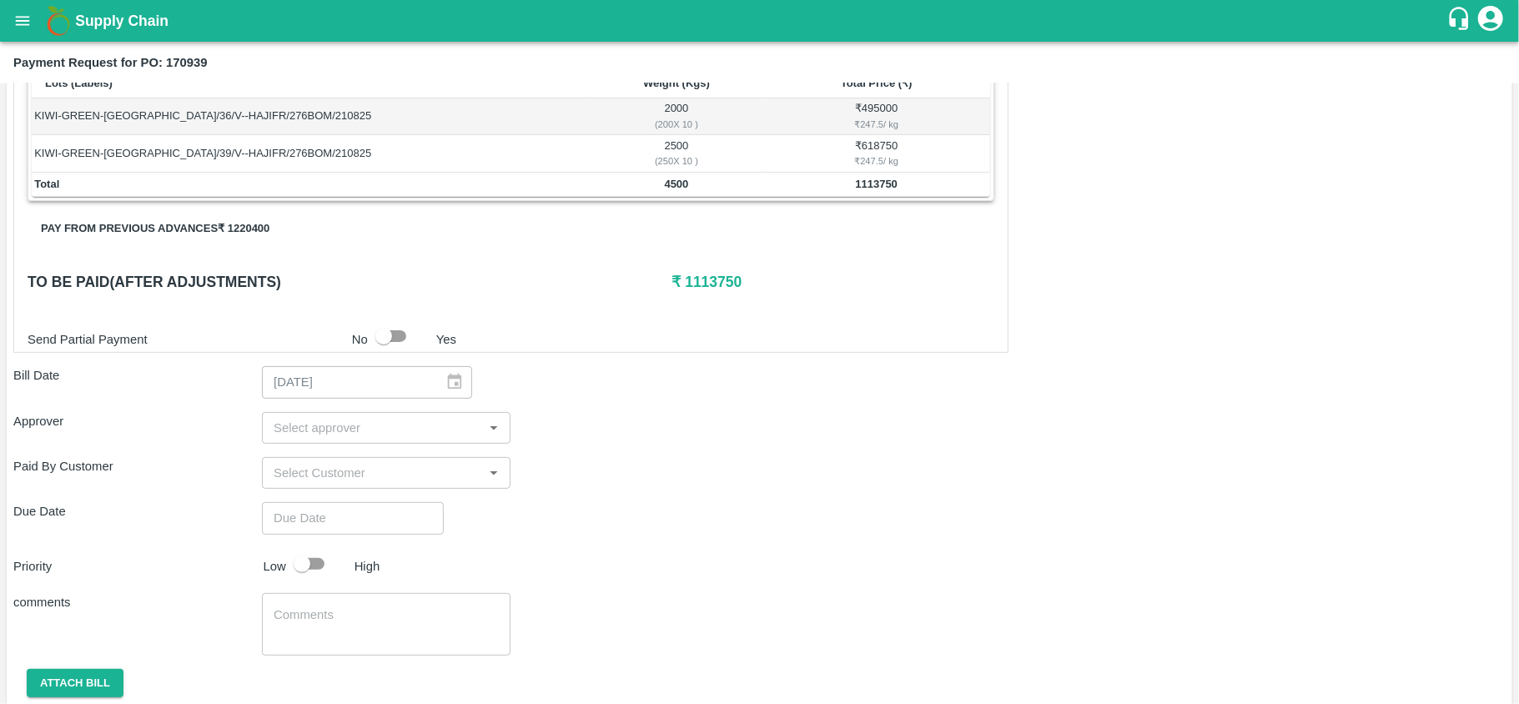
scroll to position [357, 0]
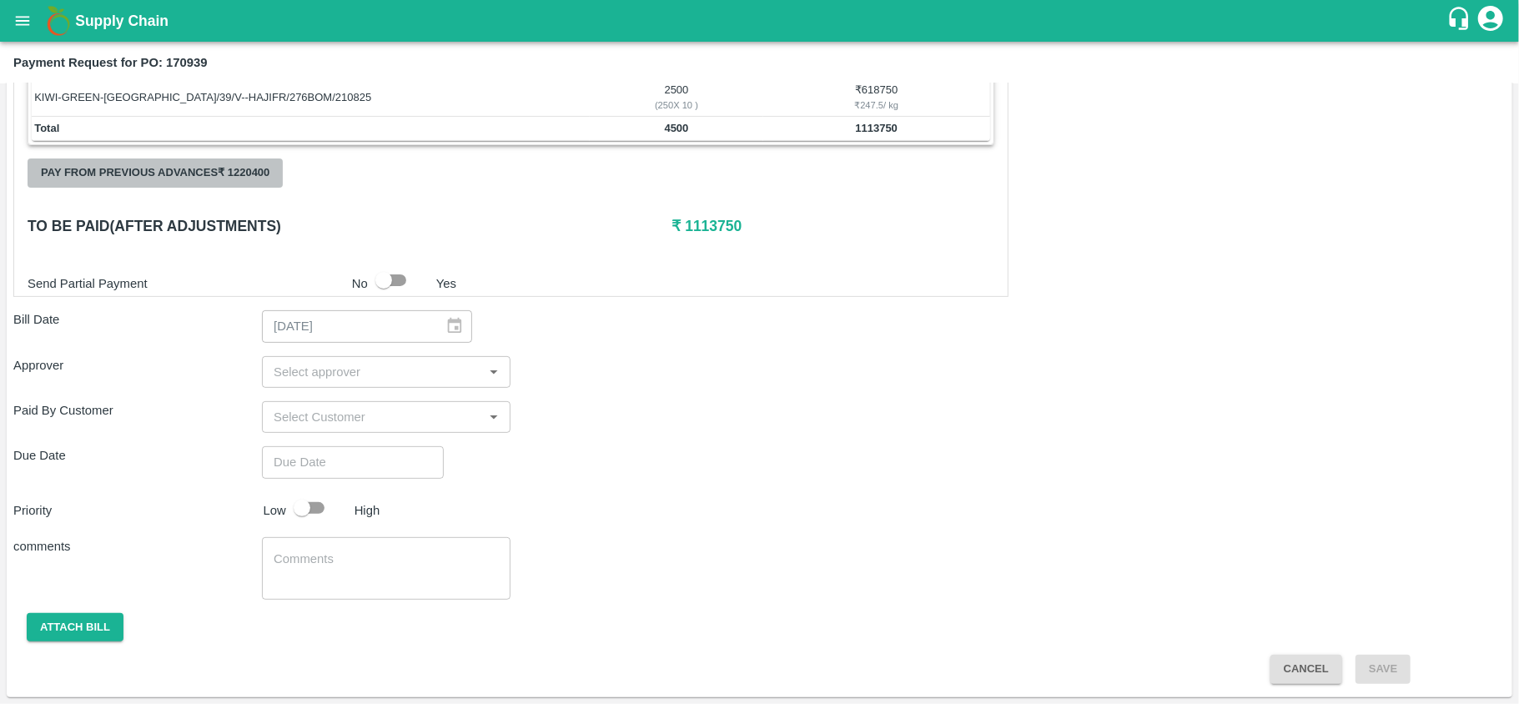
click at [208, 172] on button "Pay from previous advances ₹ 1220400" at bounding box center [155, 172] width 255 height 29
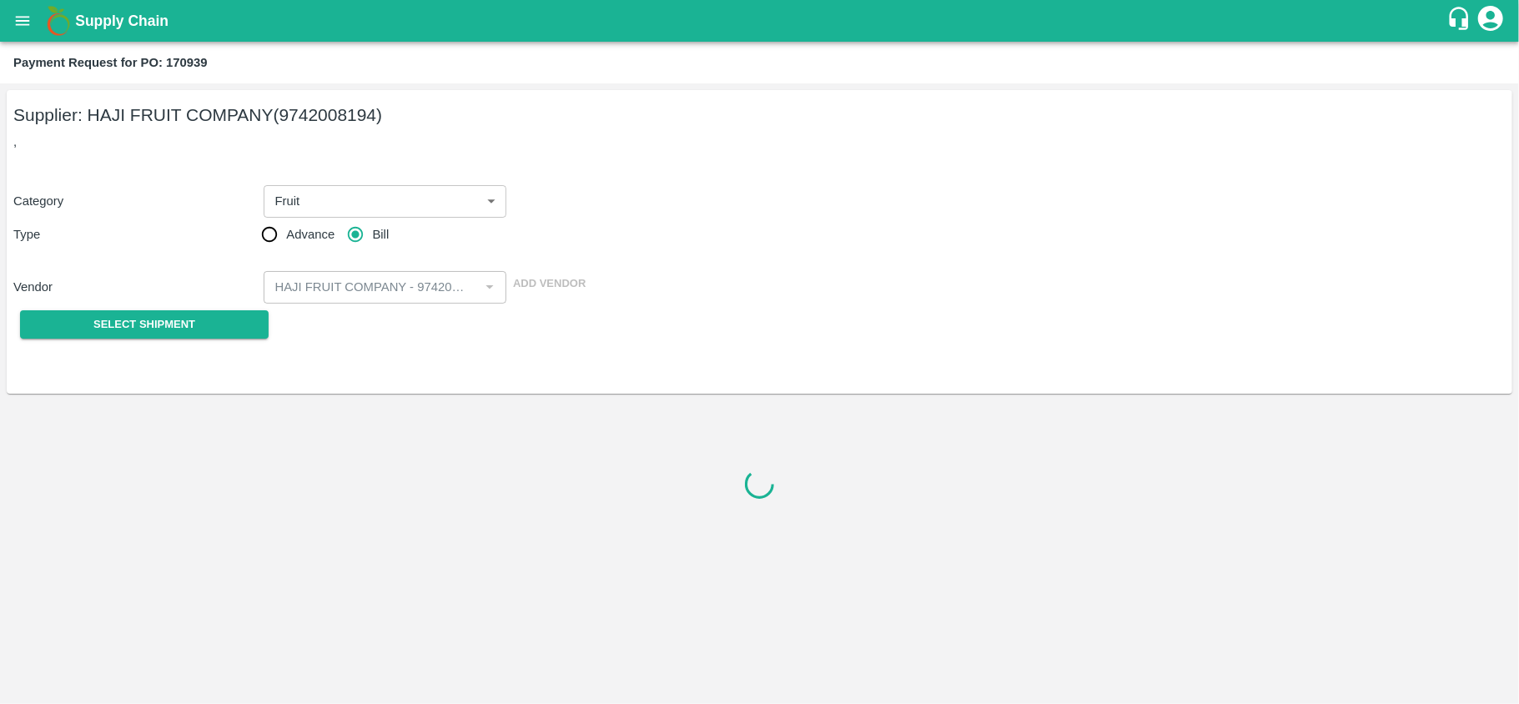
scroll to position [0, 0]
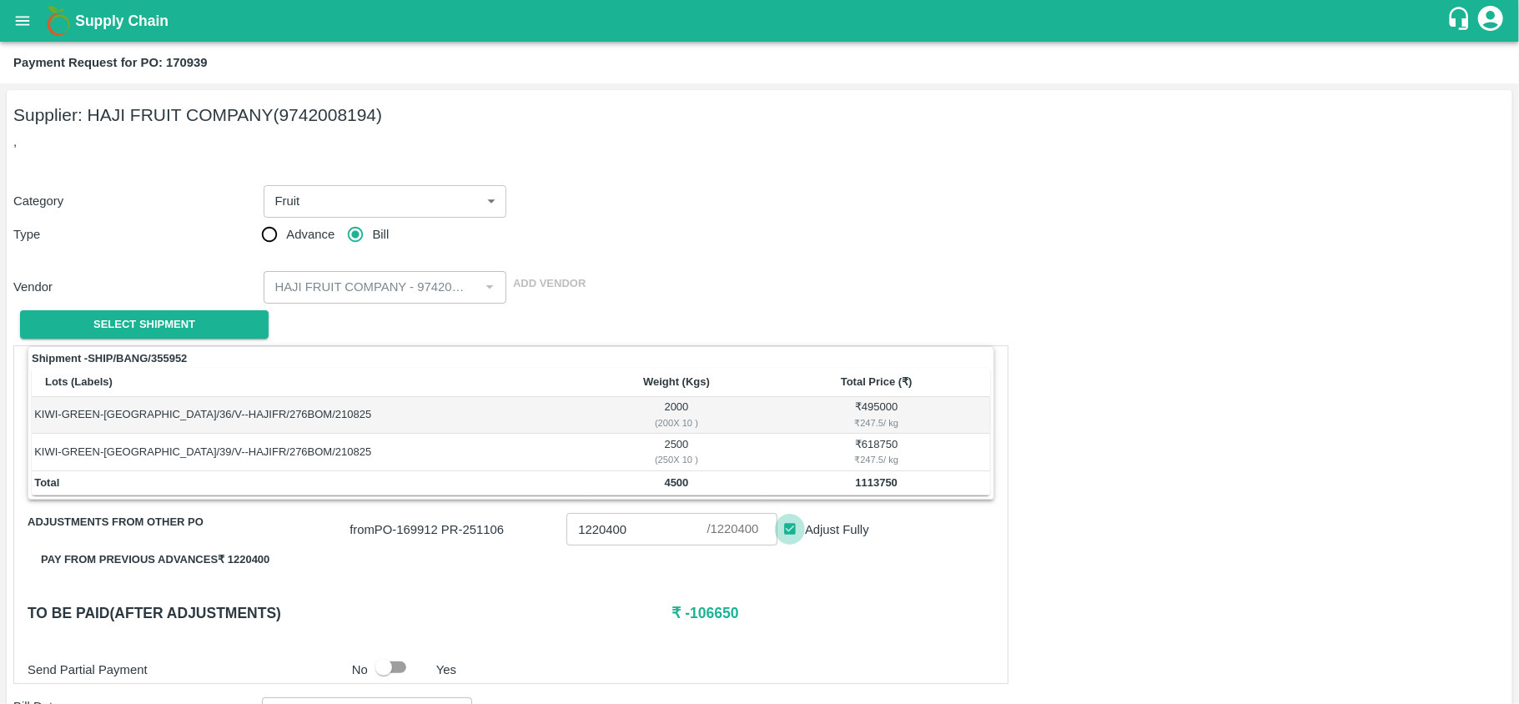
click at [785, 534] on input "Adjust Fully" at bounding box center [790, 529] width 31 height 31
checkbox input "false"
type input "0"
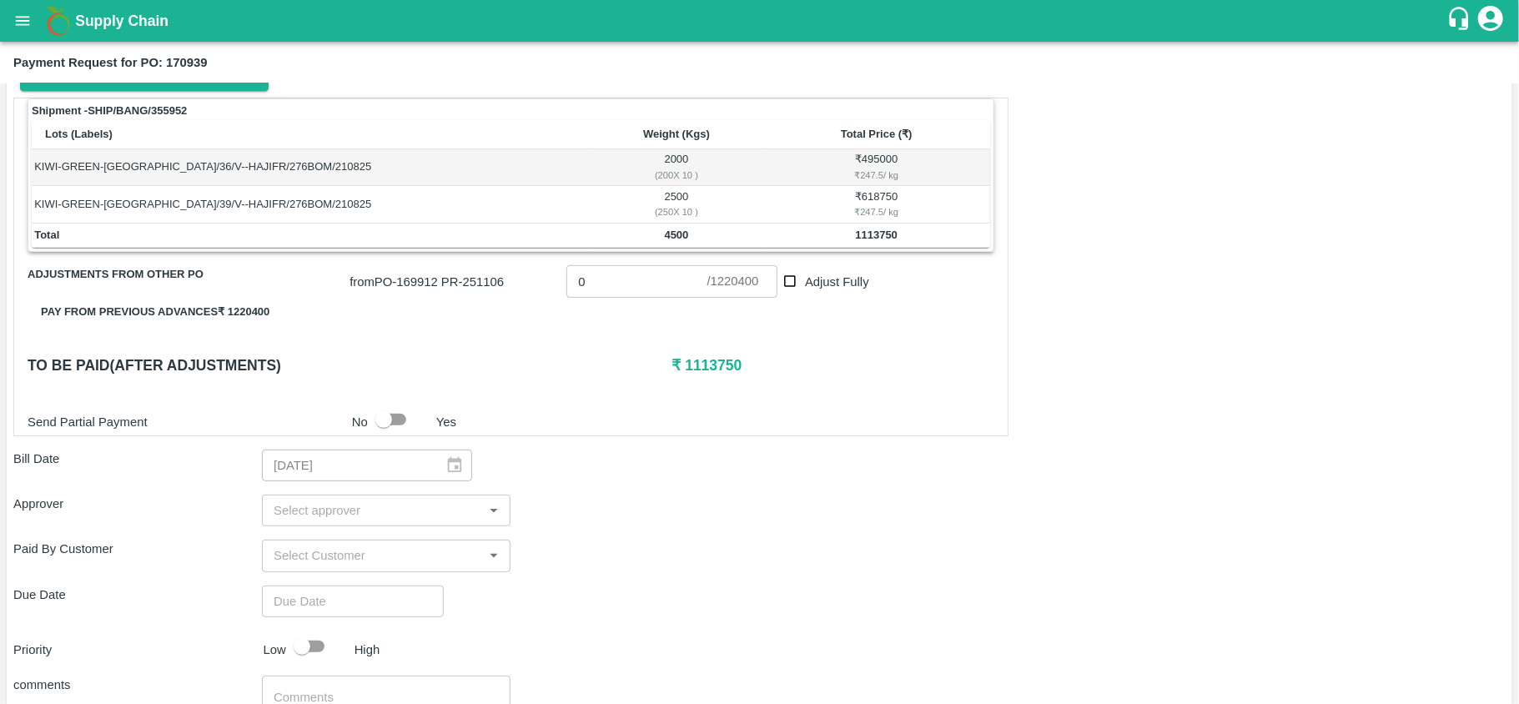
scroll to position [255, 0]
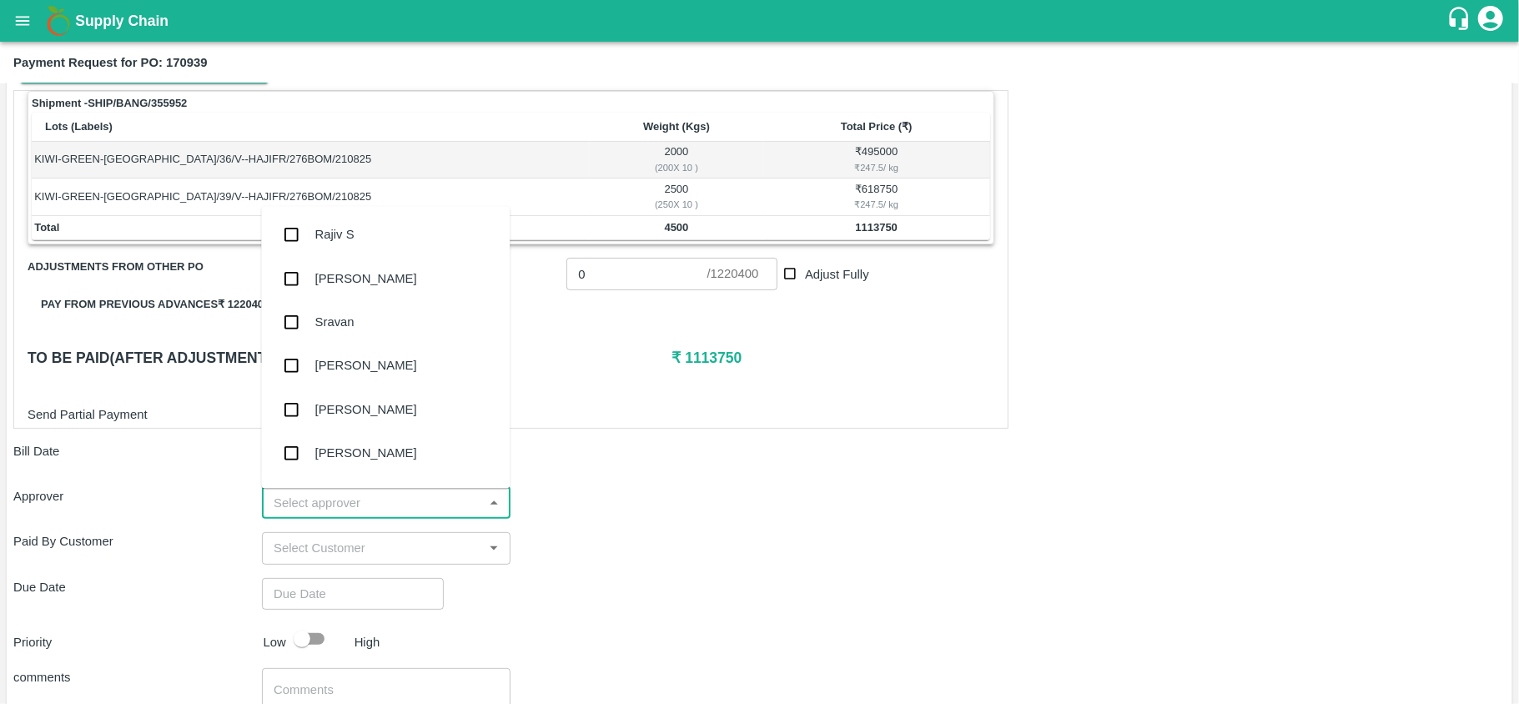
click at [324, 508] on input "input" at bounding box center [372, 503] width 211 height 22
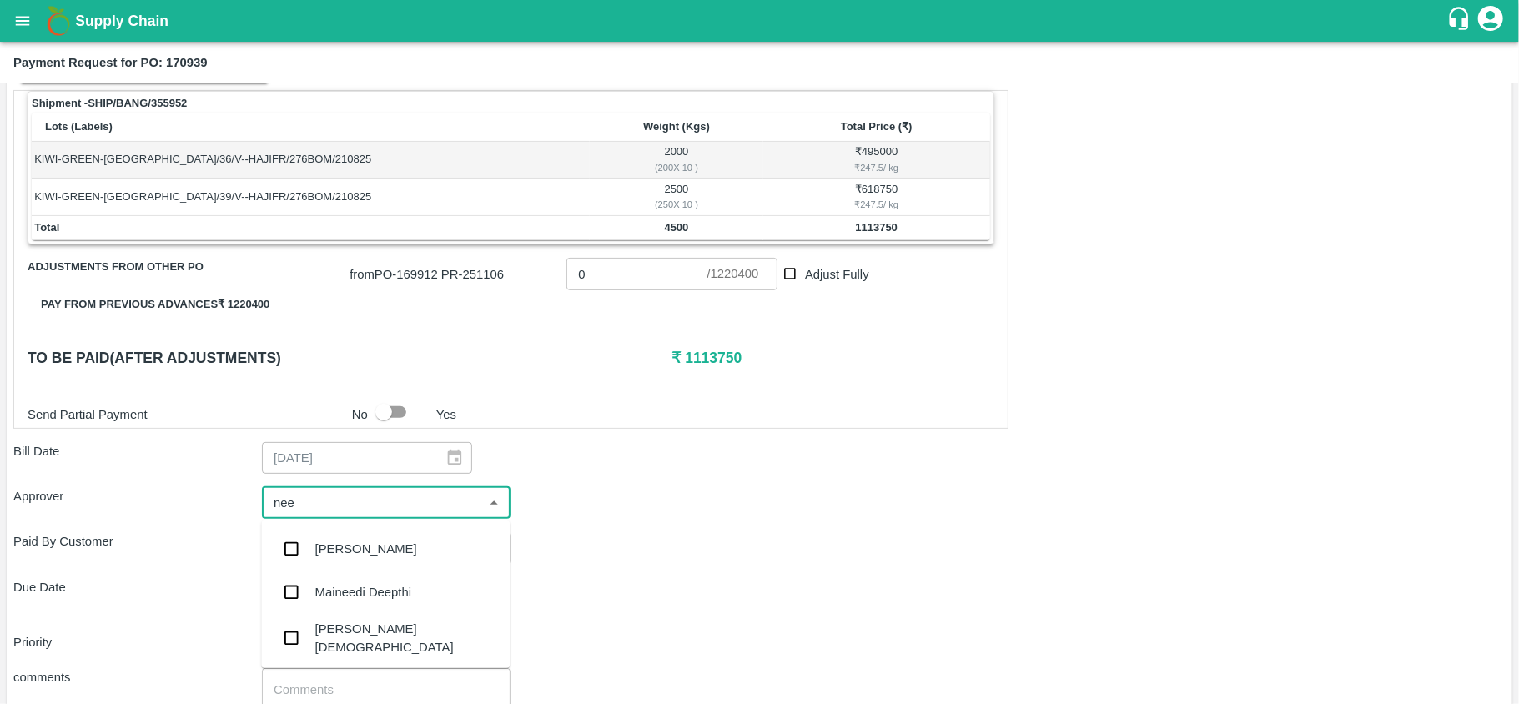
type input "neet"
click at [290, 601] on input "checkbox" at bounding box center [290, 593] width 33 height 33
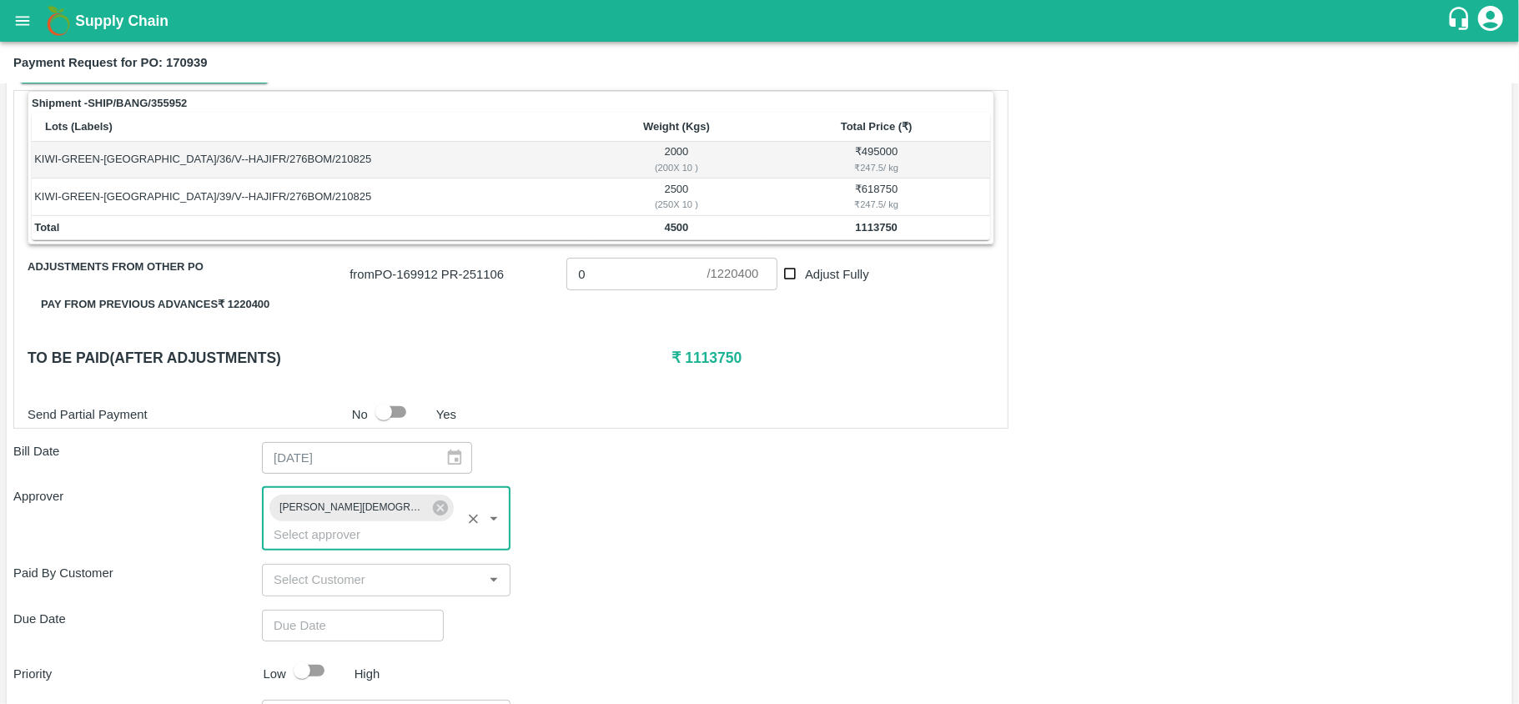
type input "DD/MM/YYYY hh:mm aa"
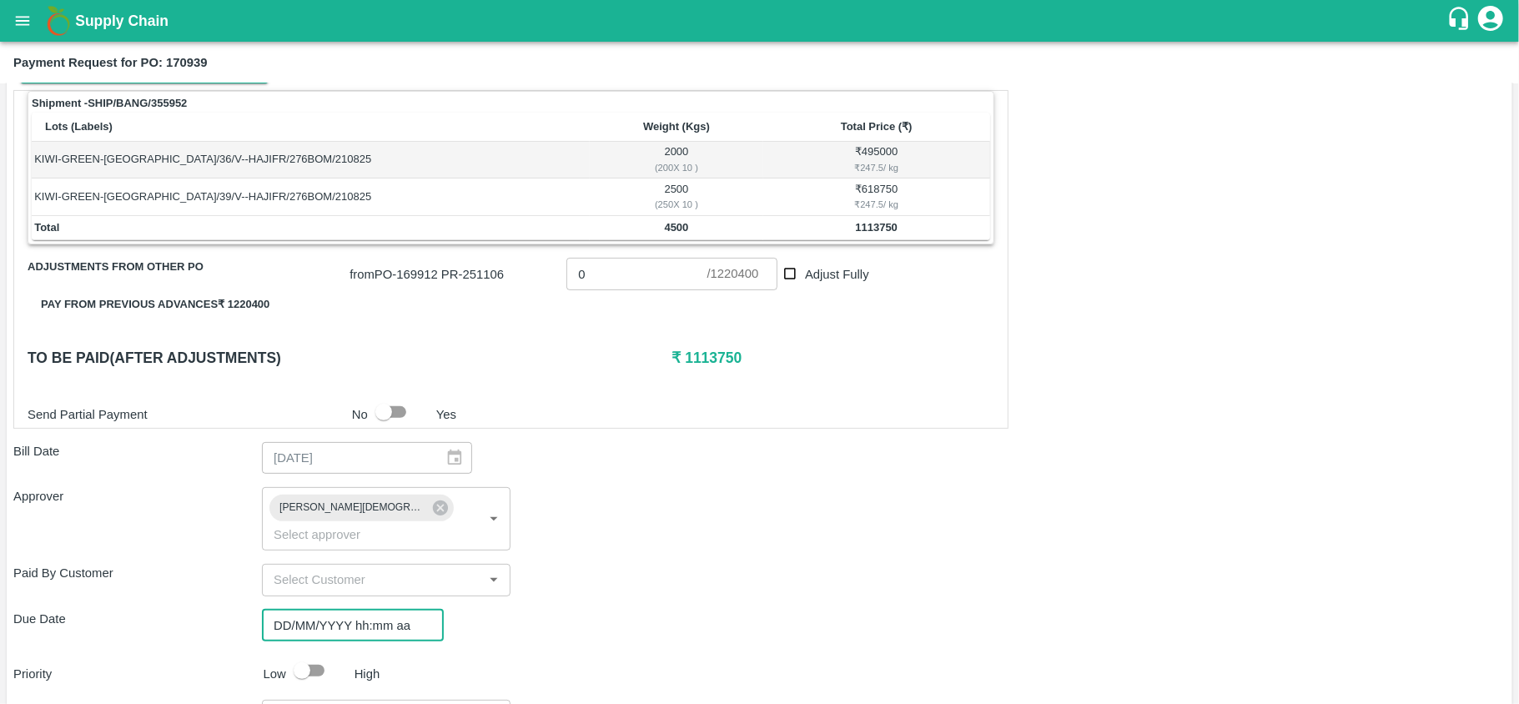
click at [302, 610] on input "DD/MM/YYYY hh:mm aa" at bounding box center [347, 626] width 170 height 32
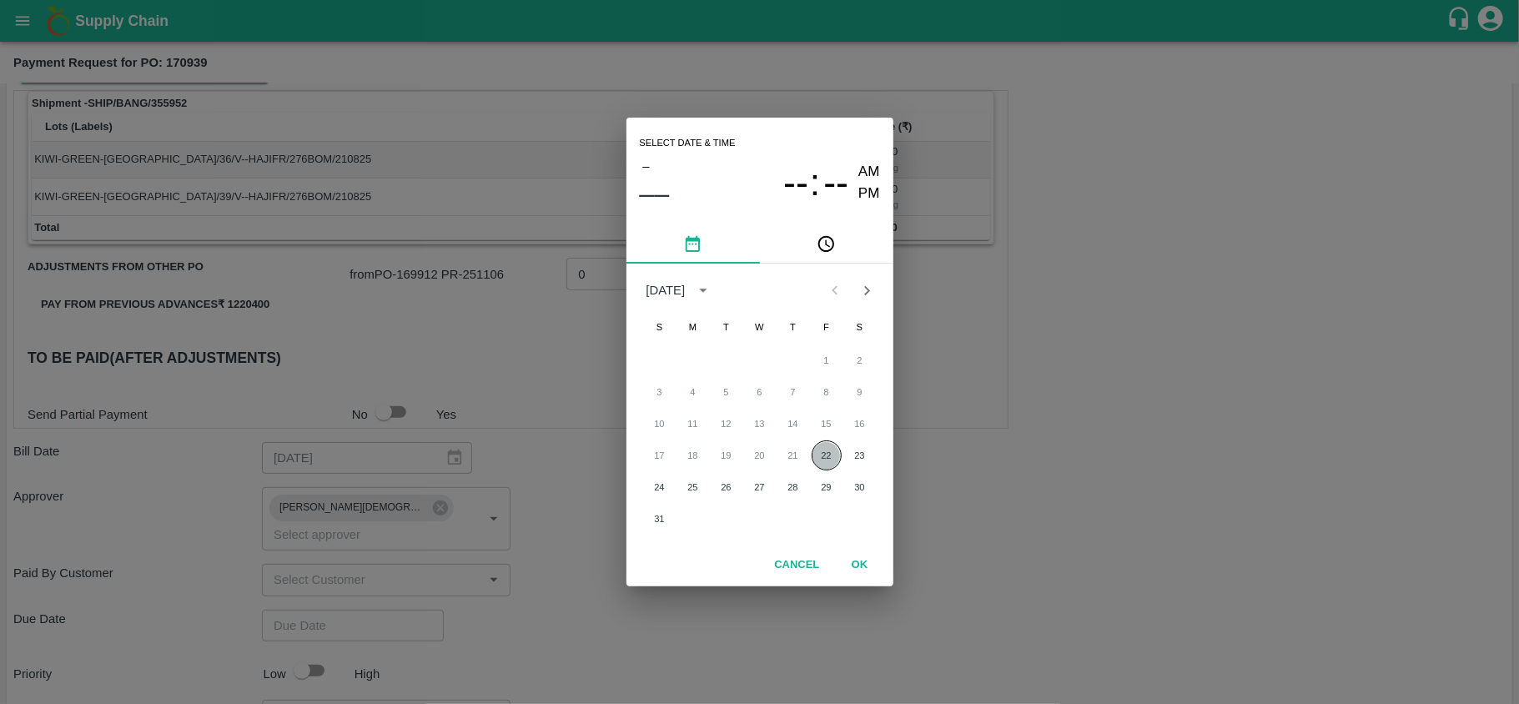
click at [832, 465] on button "22" at bounding box center [827, 455] width 30 height 30
type input "[DATE] 12:00 AM"
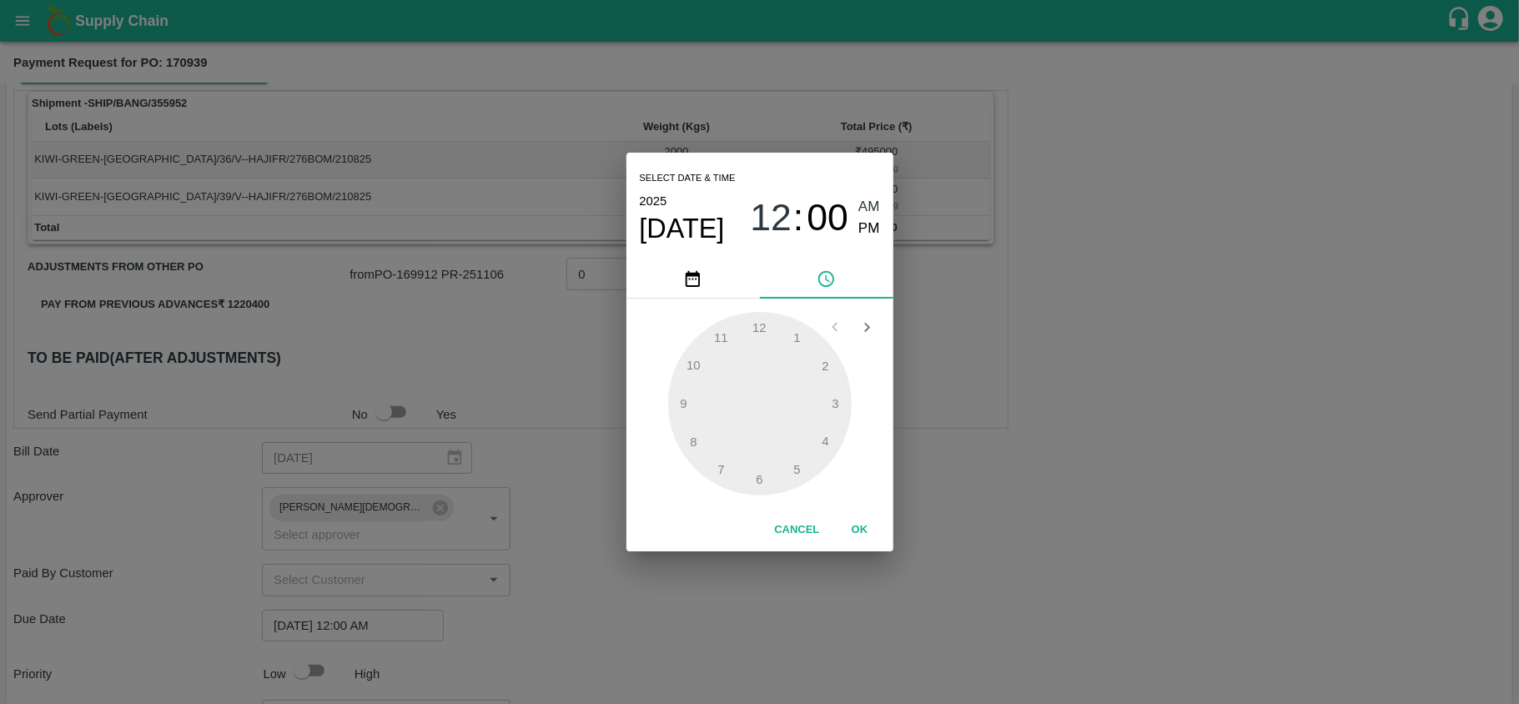
click at [868, 528] on button "OK" at bounding box center [859, 529] width 53 height 29
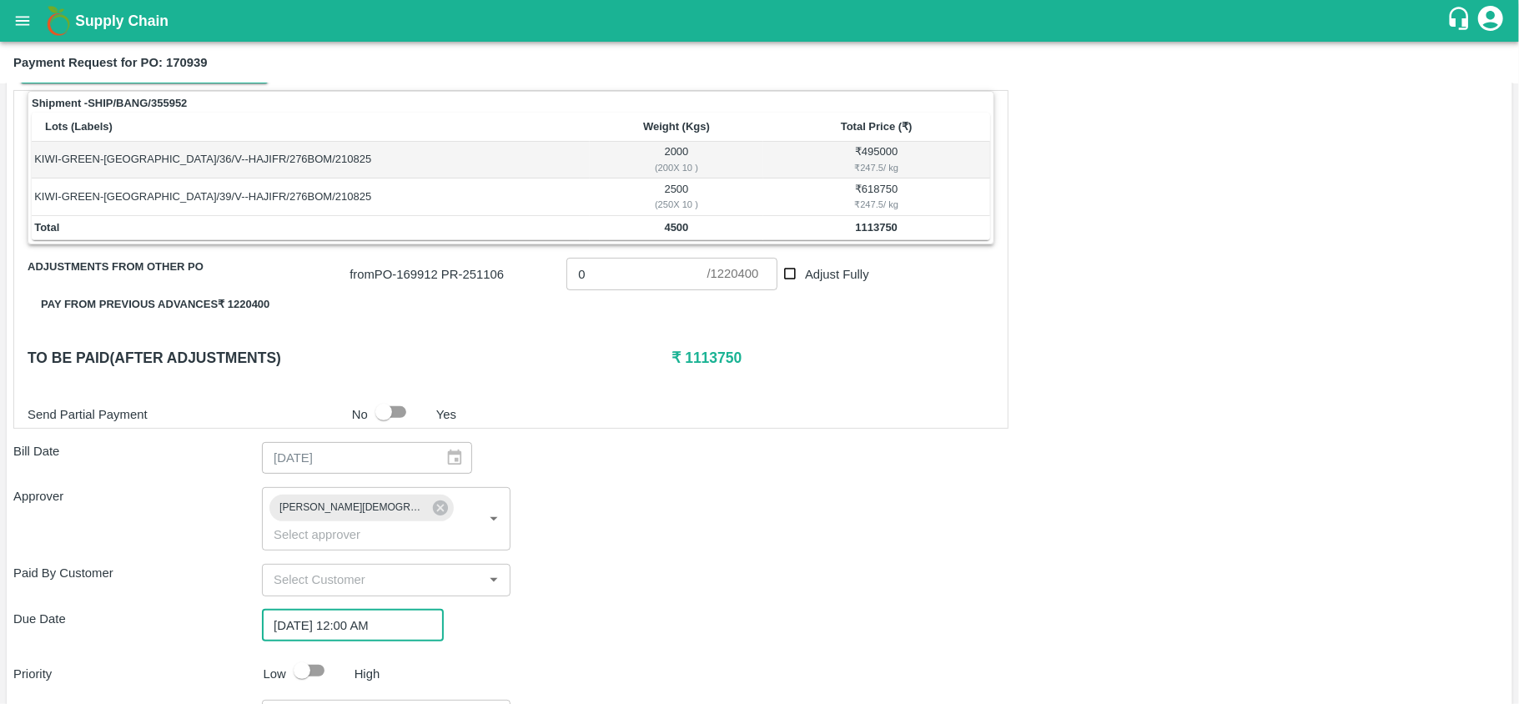
scroll to position [398, 0]
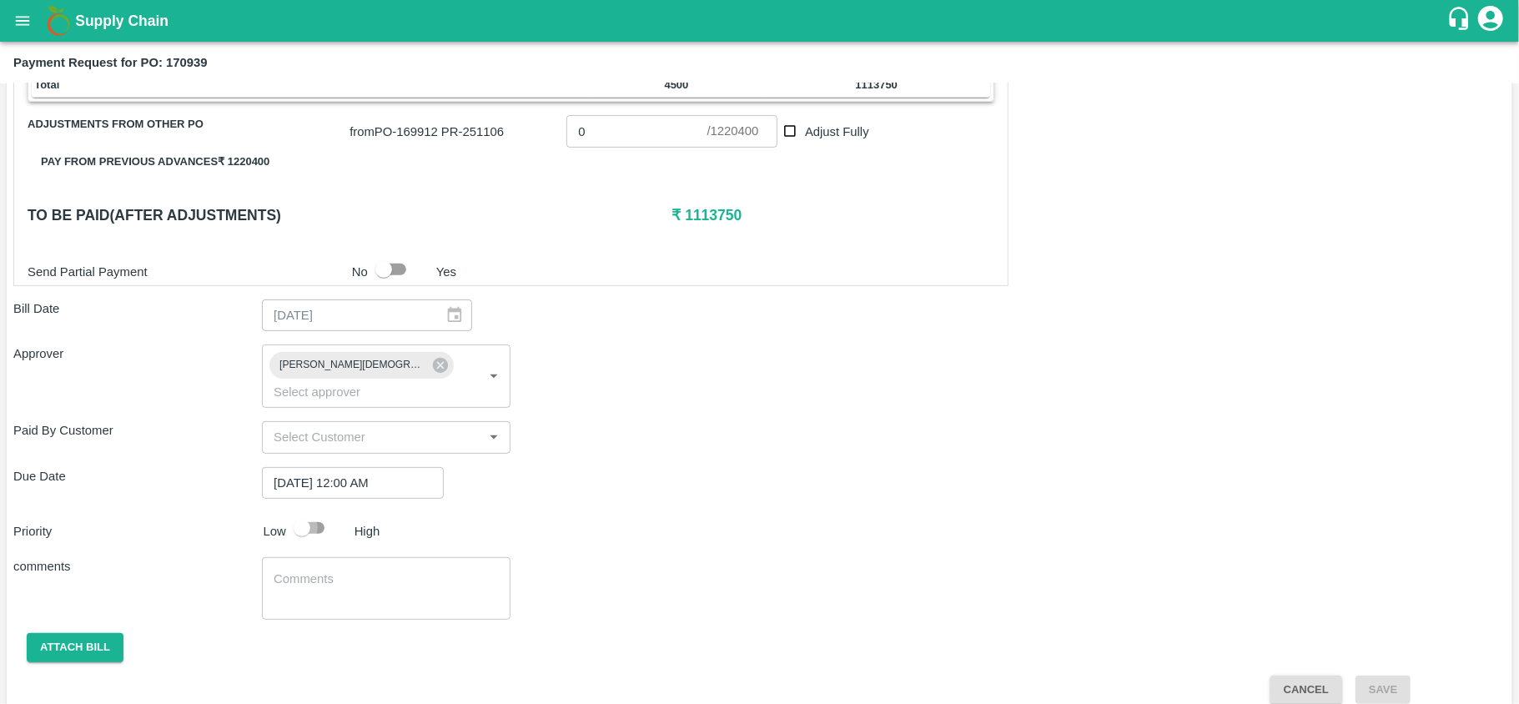
click at [309, 512] on input "checkbox" at bounding box center [301, 528] width 95 height 32
checkbox input "true"
click at [78, 633] on button "Attach bill" at bounding box center [75, 647] width 97 height 29
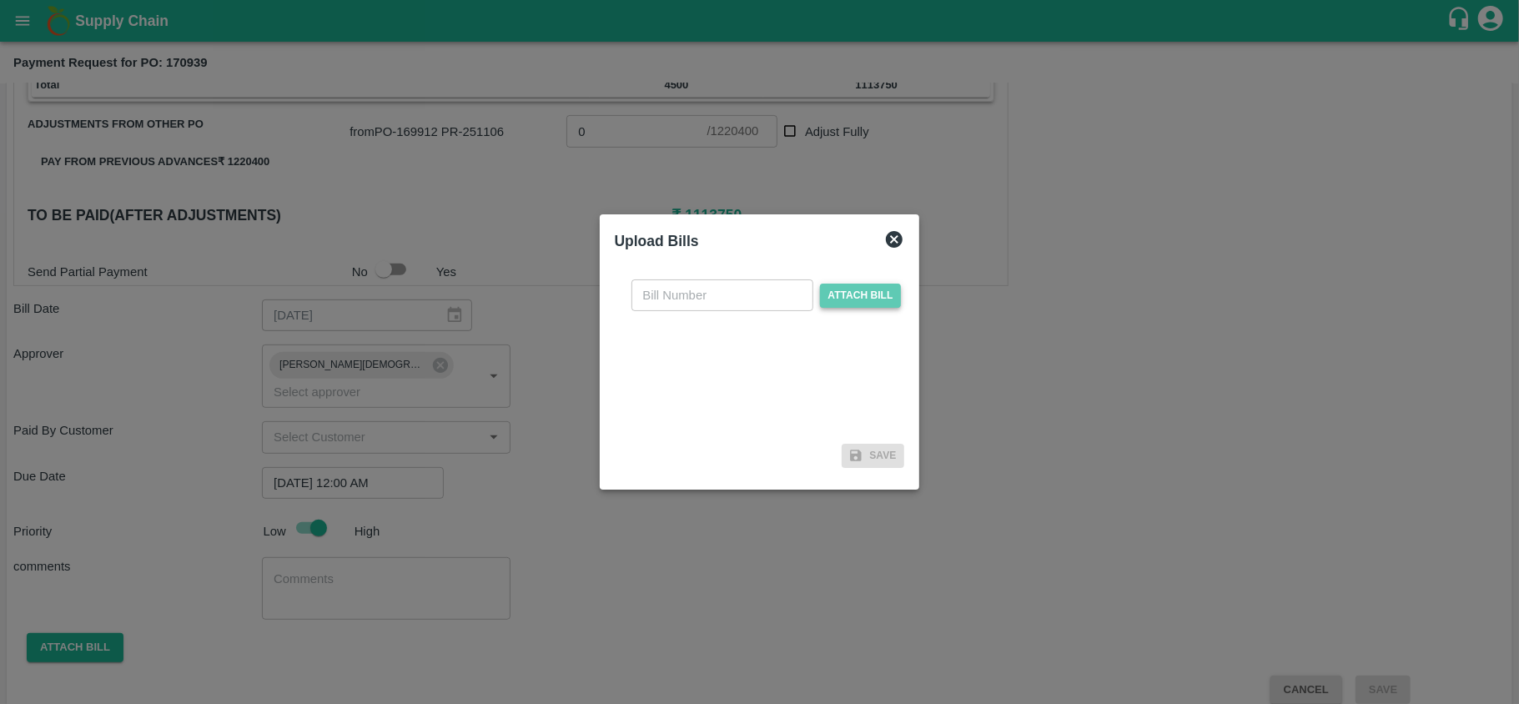
click at [875, 290] on span "Attach bill" at bounding box center [861, 296] width 82 height 24
click at [0, 0] on input "Attach bill" at bounding box center [0, 0] width 0 height 0
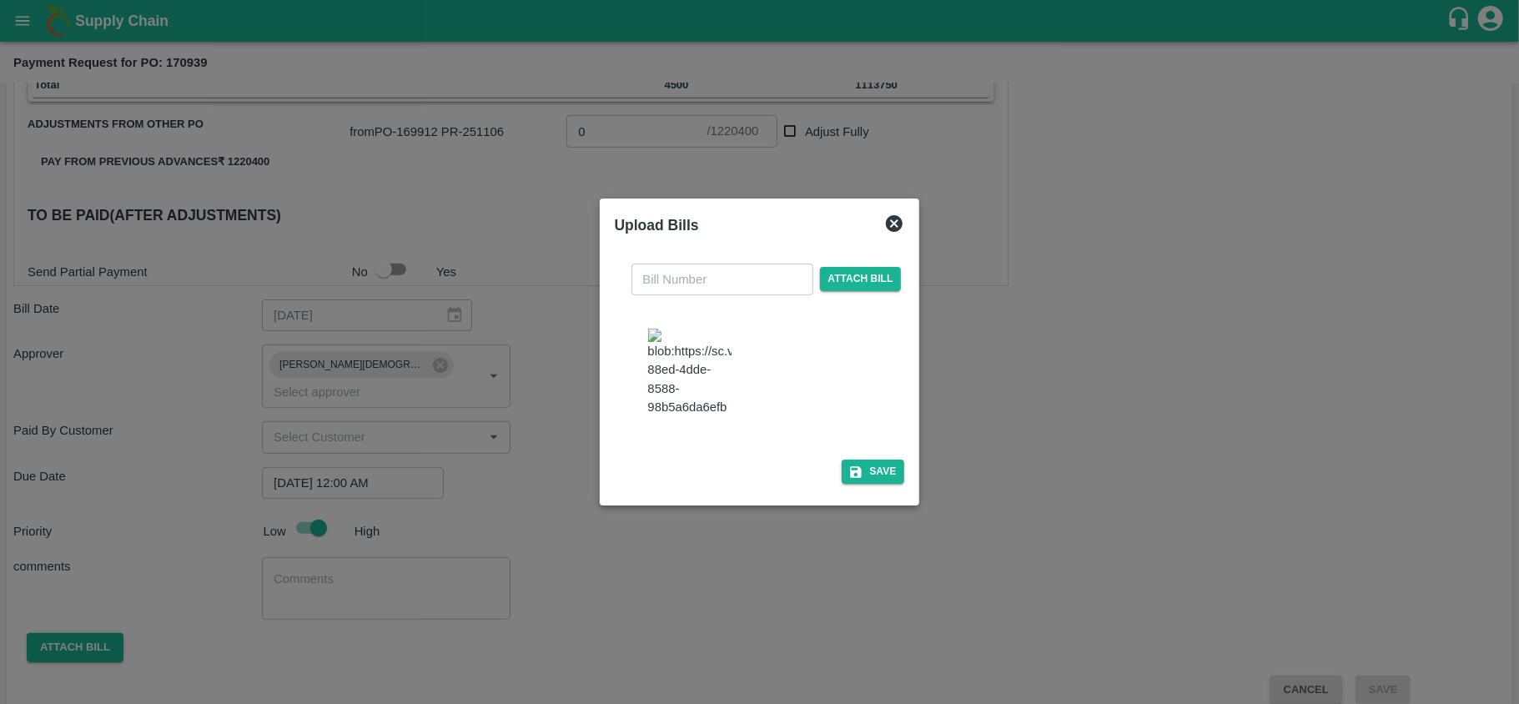
click at [686, 369] on img at bounding box center [689, 373] width 83 height 88
click at [716, 264] on input "text" at bounding box center [722, 280] width 182 height 32
type input "007"
drag, startPoint x: 884, startPoint y: 508, endPoint x: 861, endPoint y: 487, distance: 31.3
click at [861, 487] on div "007 ​ Attach bill Save" at bounding box center [760, 370] width 290 height 241
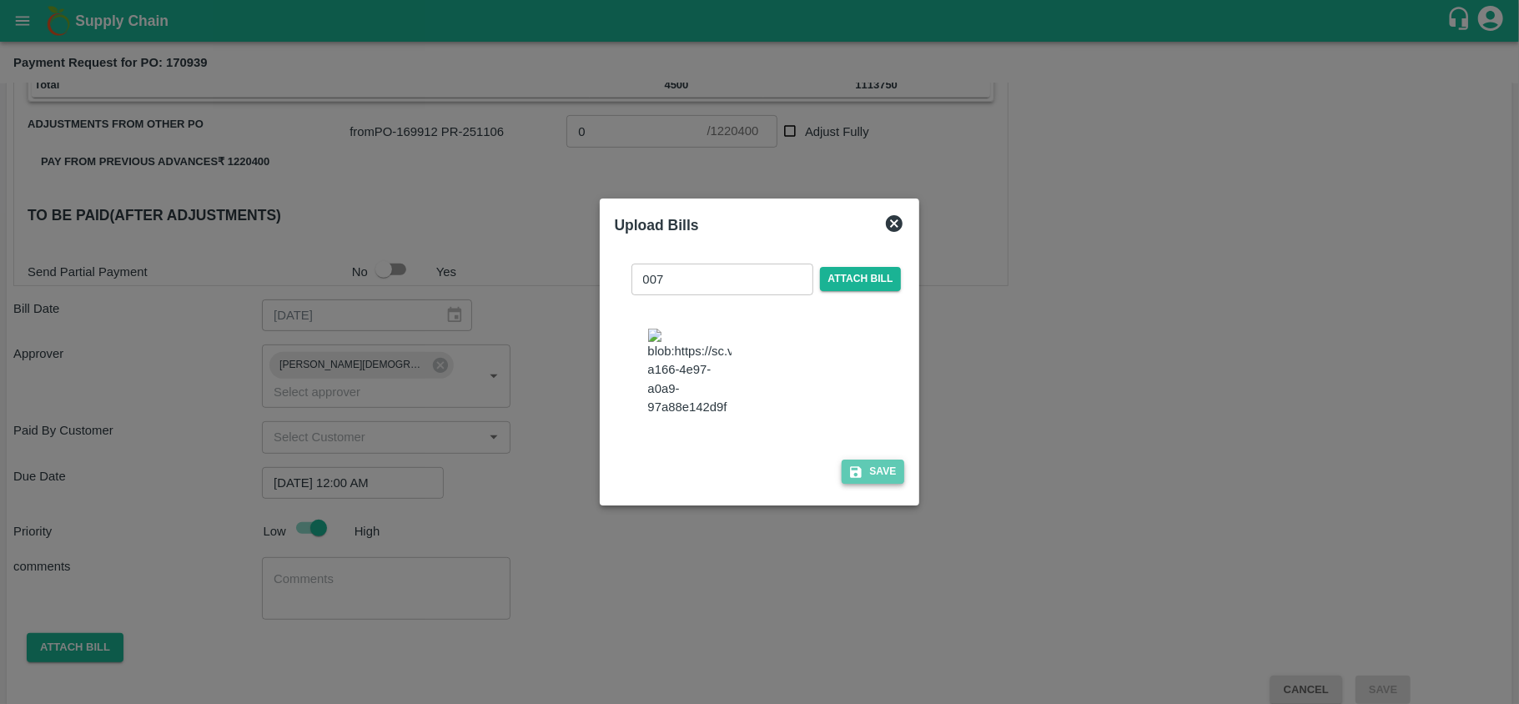
click at [861, 478] on icon "button" at bounding box center [856, 472] width 12 height 12
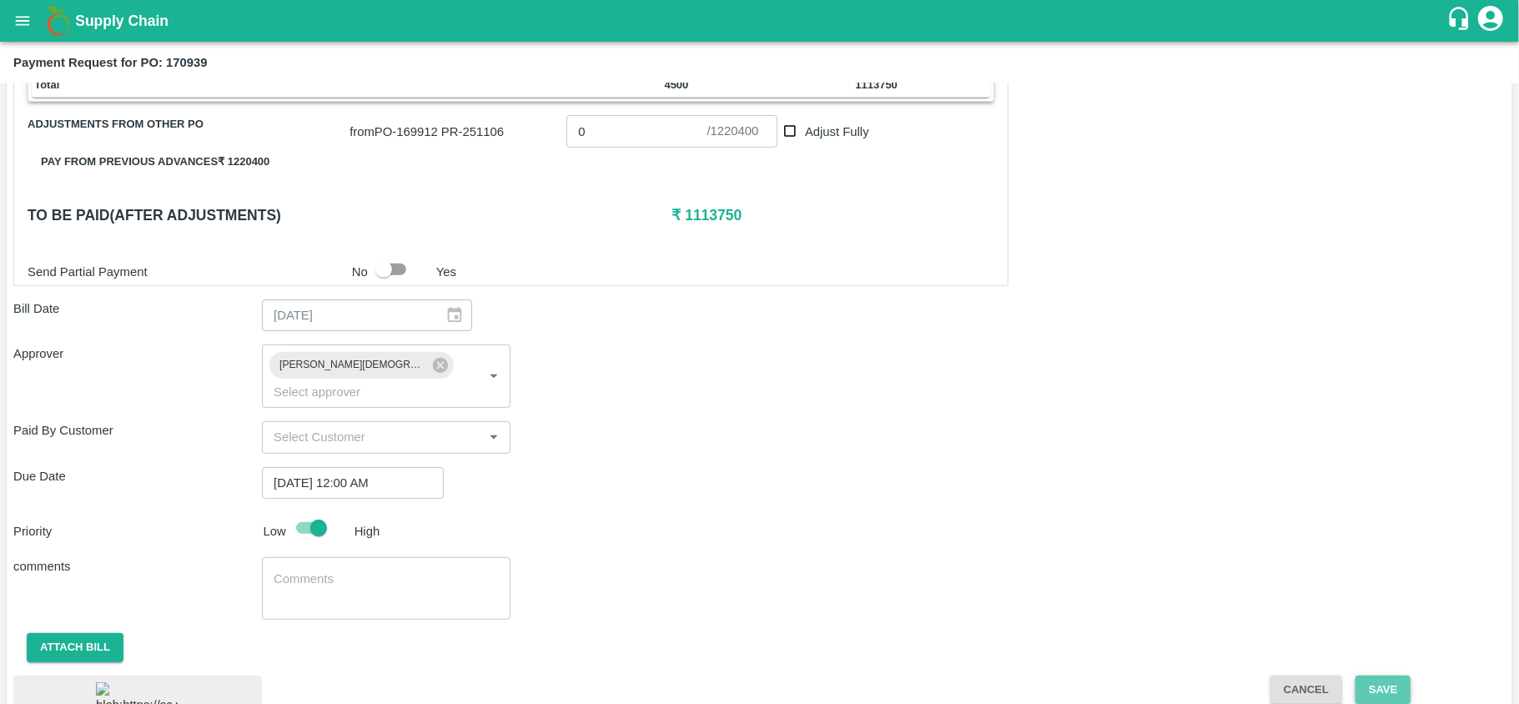
click at [1382, 681] on button "Save" at bounding box center [1382, 690] width 55 height 29
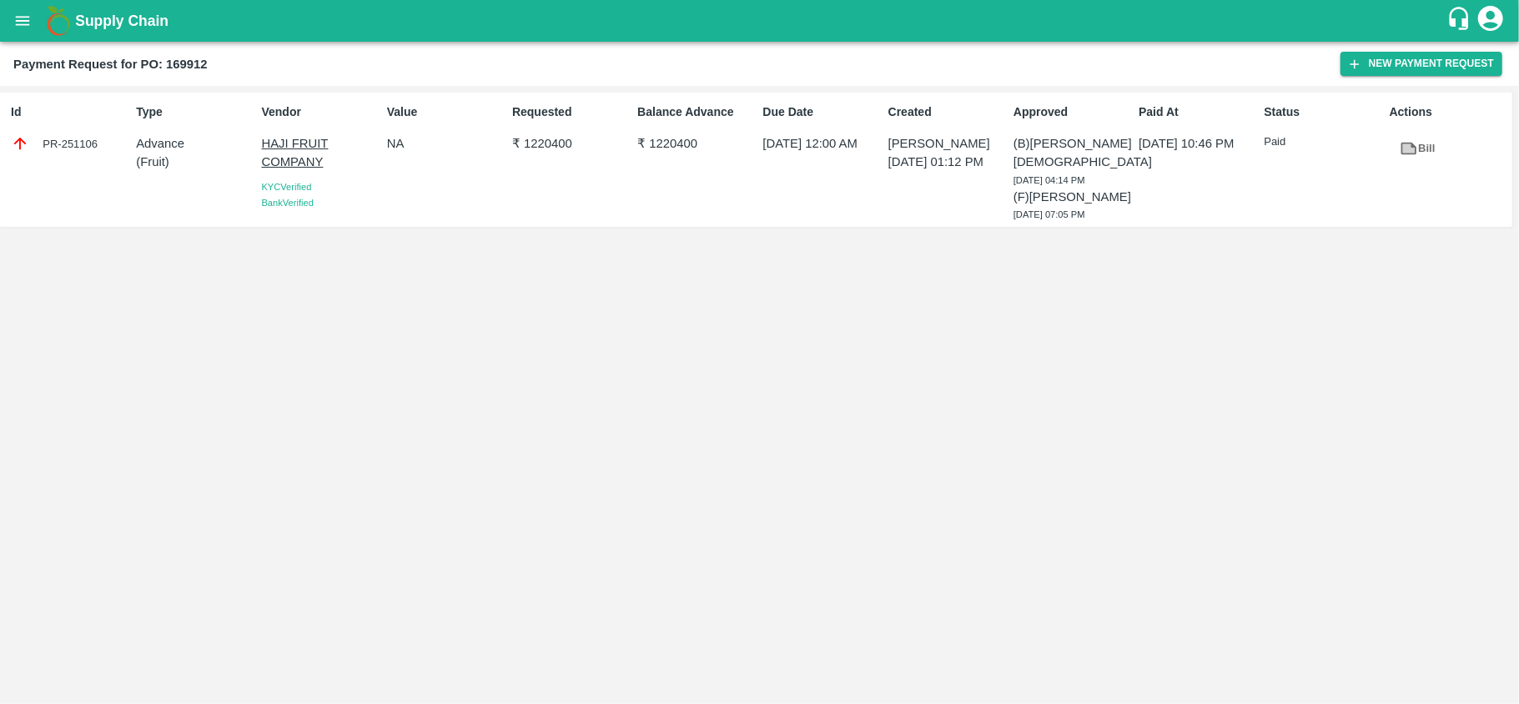
click at [192, 51] on div "Payment Request for PO: 169912 New Payment Request" at bounding box center [759, 64] width 1519 height 44
copy b "169912"
click at [22, 25] on icon "open drawer" at bounding box center [22, 21] width 18 height 18
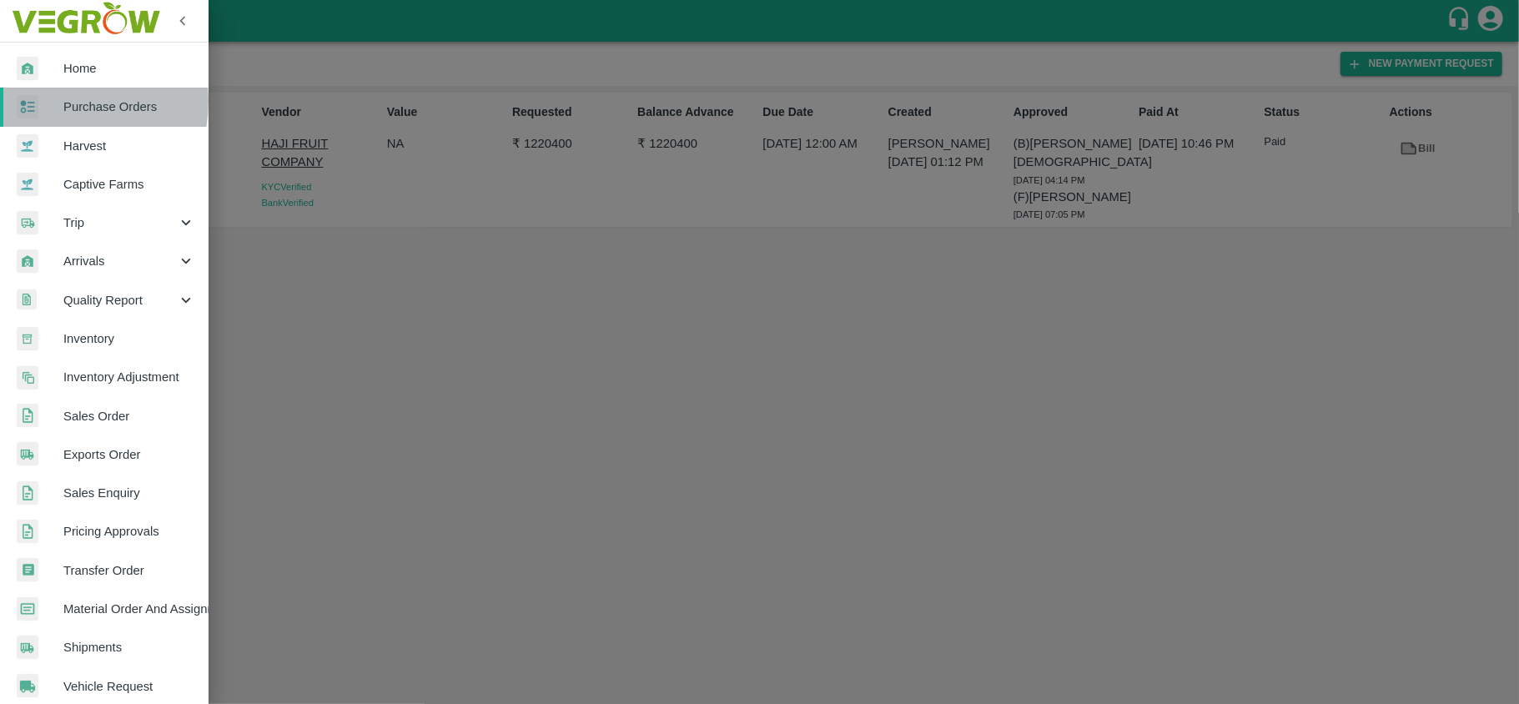
click at [58, 102] on div at bounding box center [40, 107] width 47 height 24
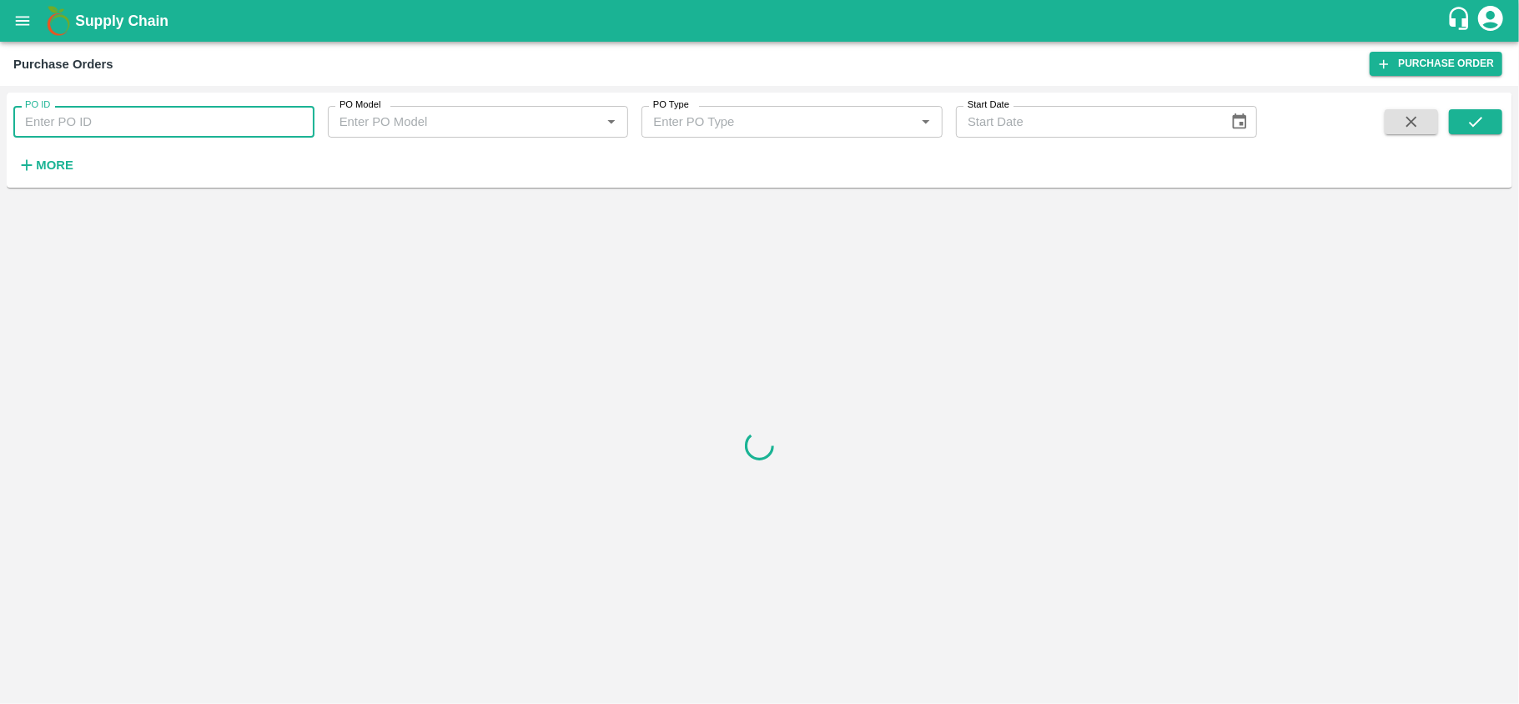
click at [77, 118] on input "PO ID" at bounding box center [163, 122] width 301 height 32
paste input "169912"
click at [1466, 122] on icon "submit" at bounding box center [1475, 122] width 18 height 18
click at [1479, 121] on icon "submit" at bounding box center [1475, 122] width 13 height 10
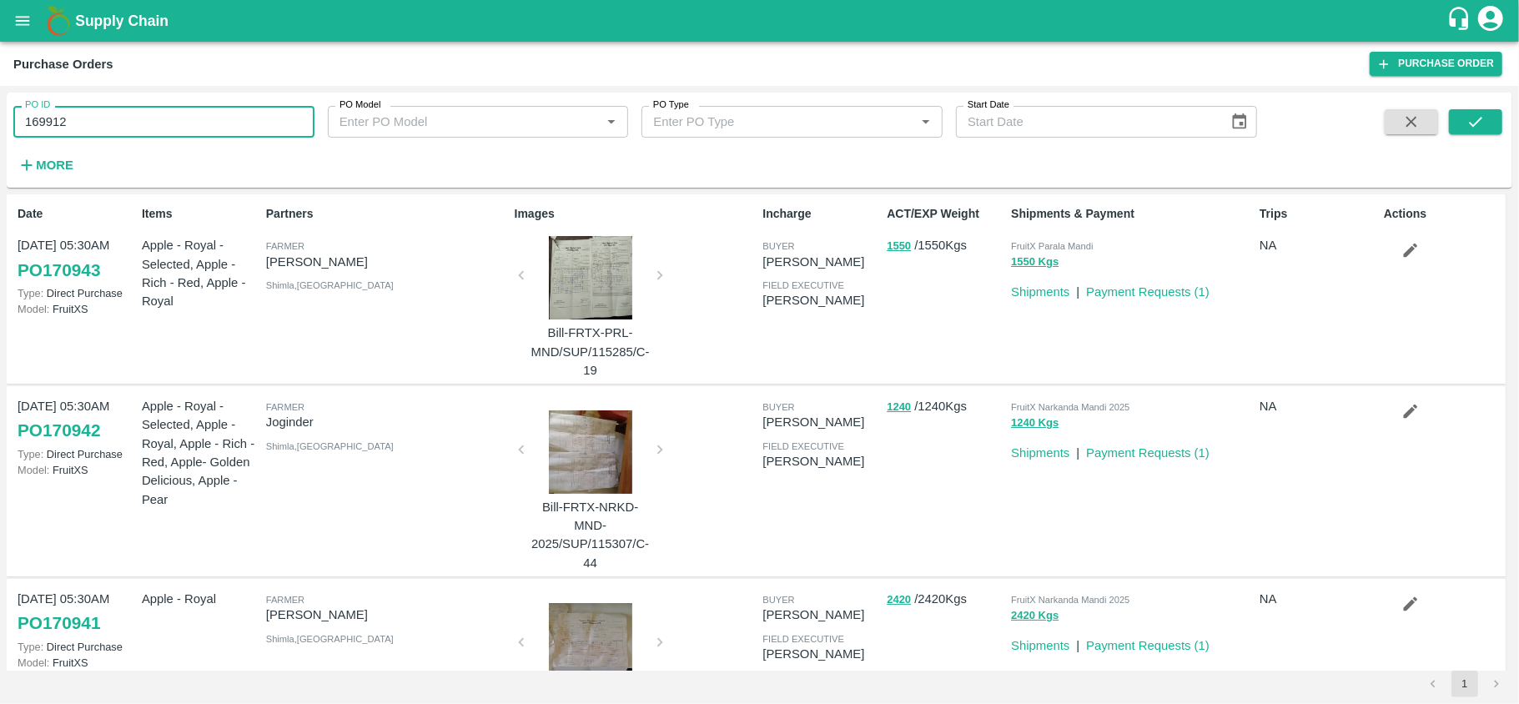
click at [160, 118] on input "169912" at bounding box center [163, 122] width 301 height 32
type input "169912"
click at [1476, 120] on icon "submit" at bounding box center [1475, 122] width 18 height 18
click at [1466, 127] on icon "submit" at bounding box center [1475, 122] width 18 height 18
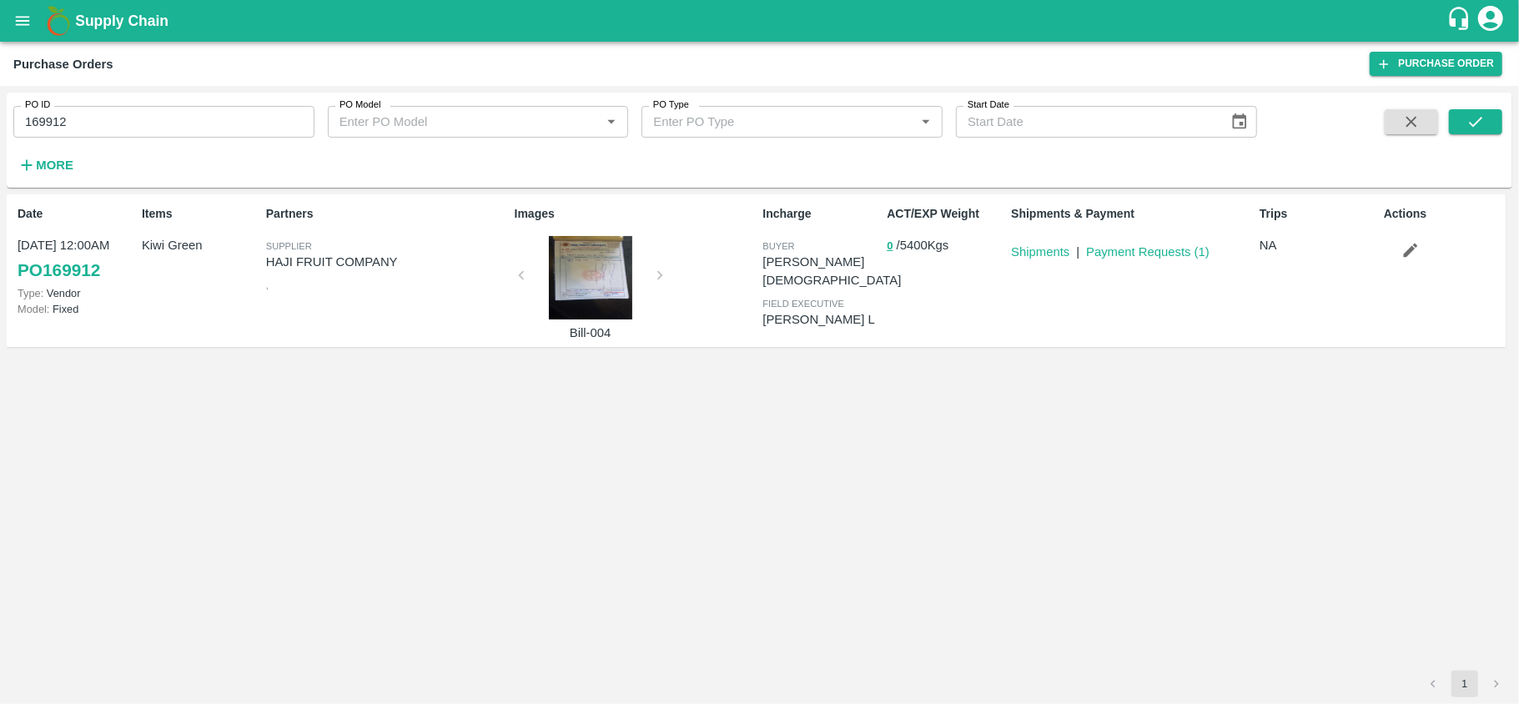
click at [554, 281] on div at bounding box center [590, 277] width 125 height 83
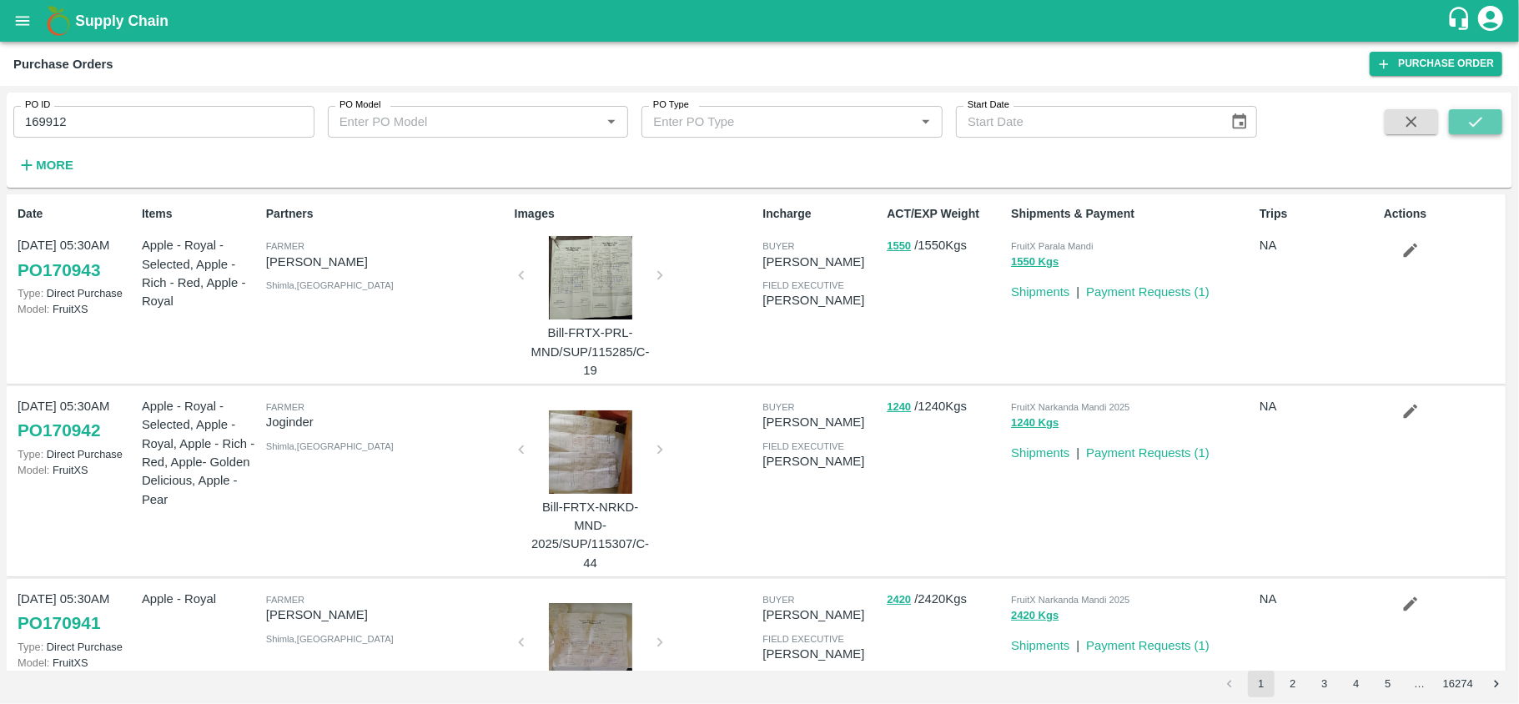
click at [1481, 113] on icon "submit" at bounding box center [1475, 122] width 18 height 18
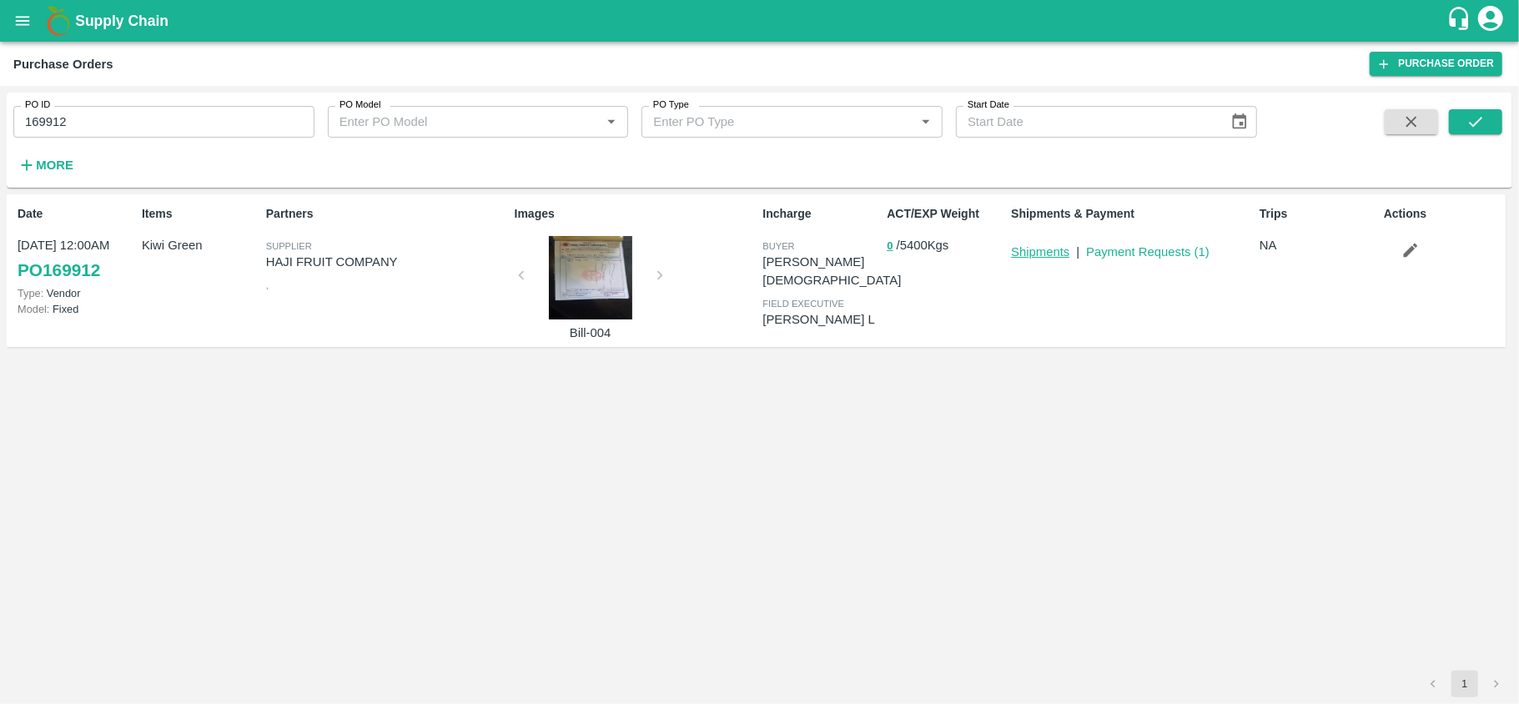
click at [1049, 245] on link "Shipments" at bounding box center [1040, 251] width 58 height 13
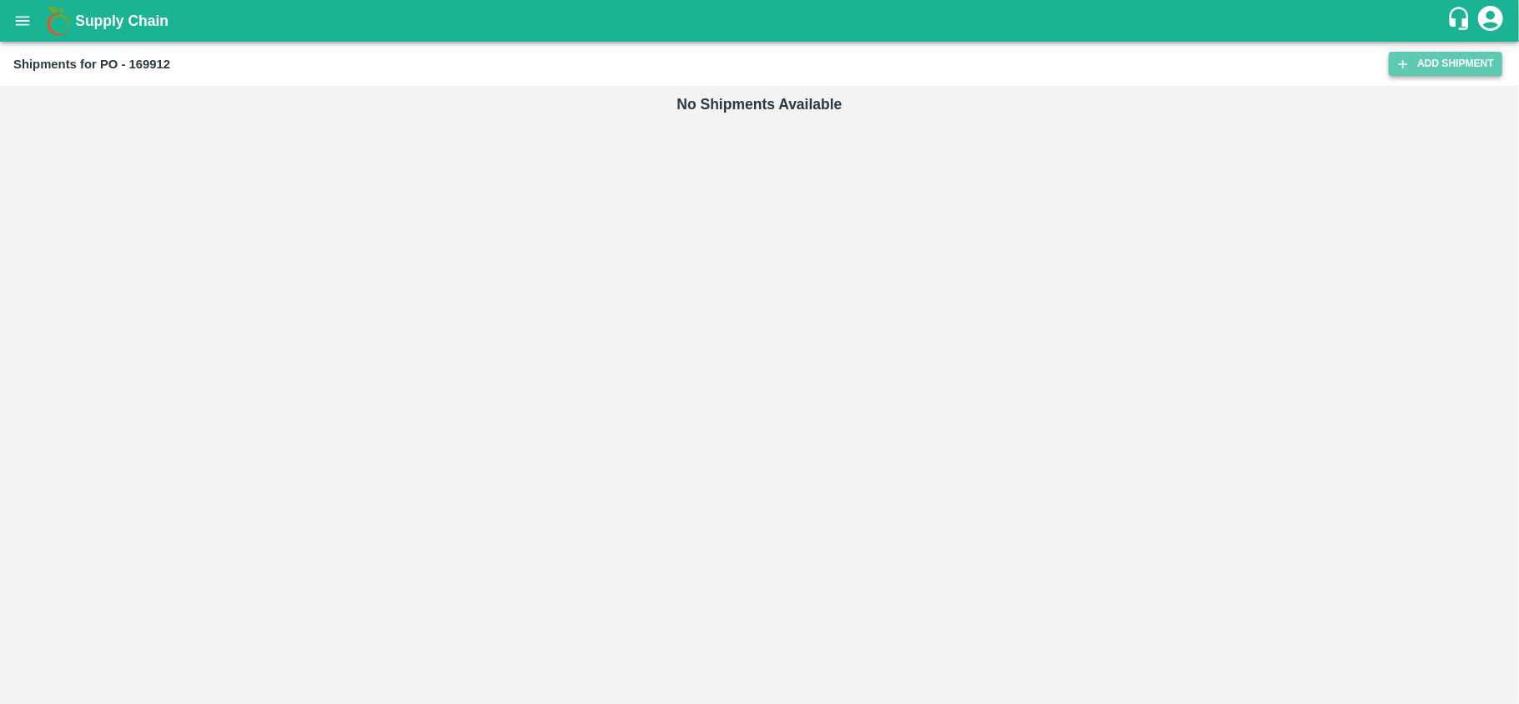
click at [1440, 65] on link "Add Shipment" at bounding box center [1445, 64] width 113 height 24
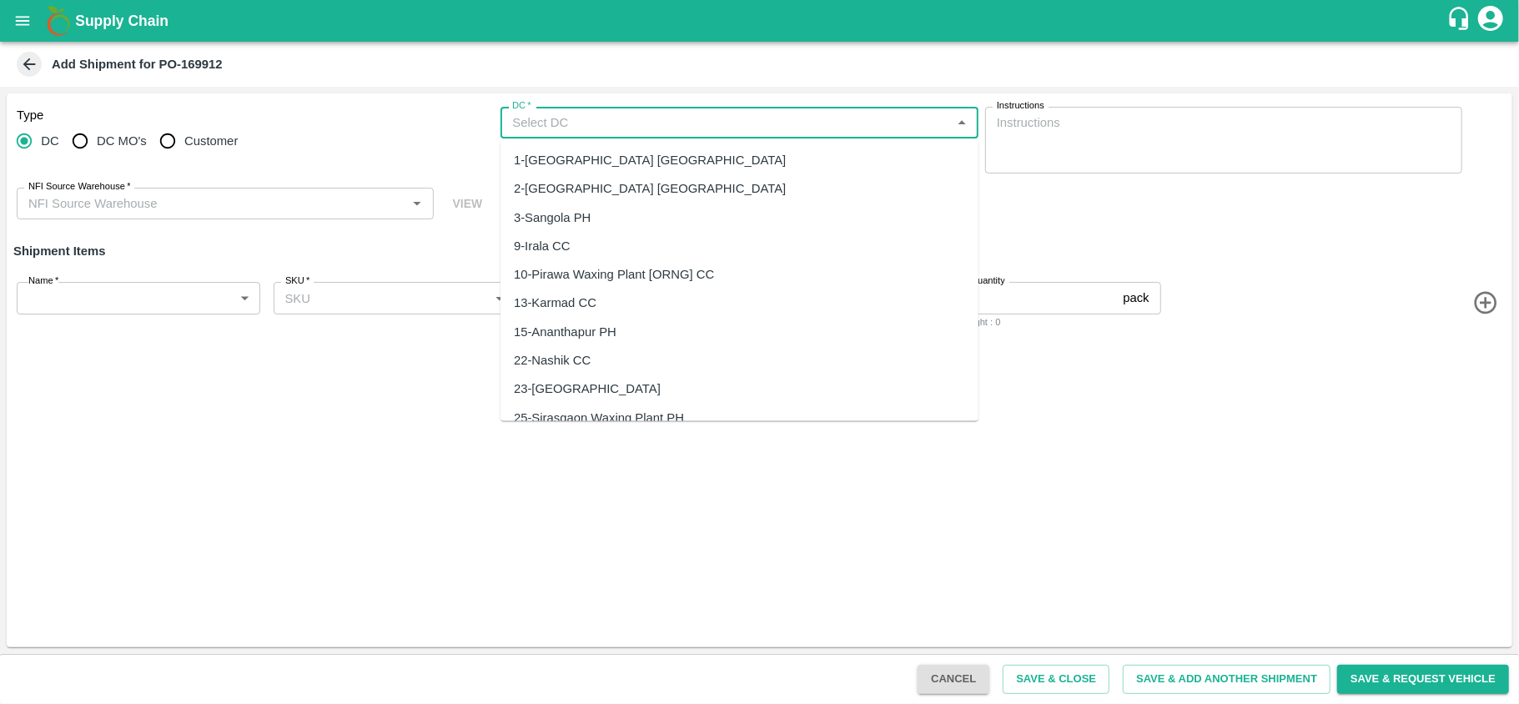
click at [541, 133] on input "DC   *" at bounding box center [725, 123] width 440 height 22
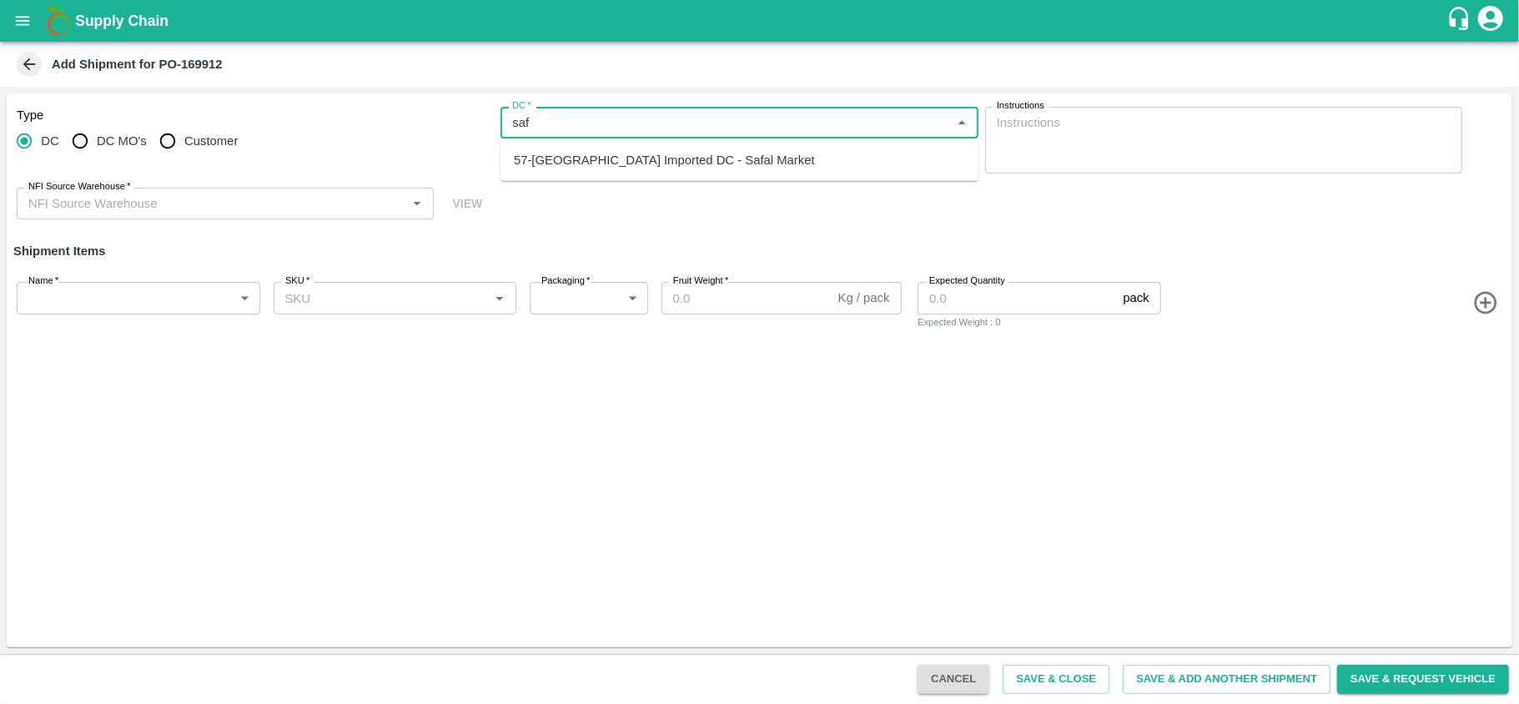
click at [566, 164] on div "57-[GEOGRAPHIC_DATA] Imported DC - Safal Market" at bounding box center [664, 160] width 301 height 18
type input "57-[GEOGRAPHIC_DATA] Imported DC - Safal Market"
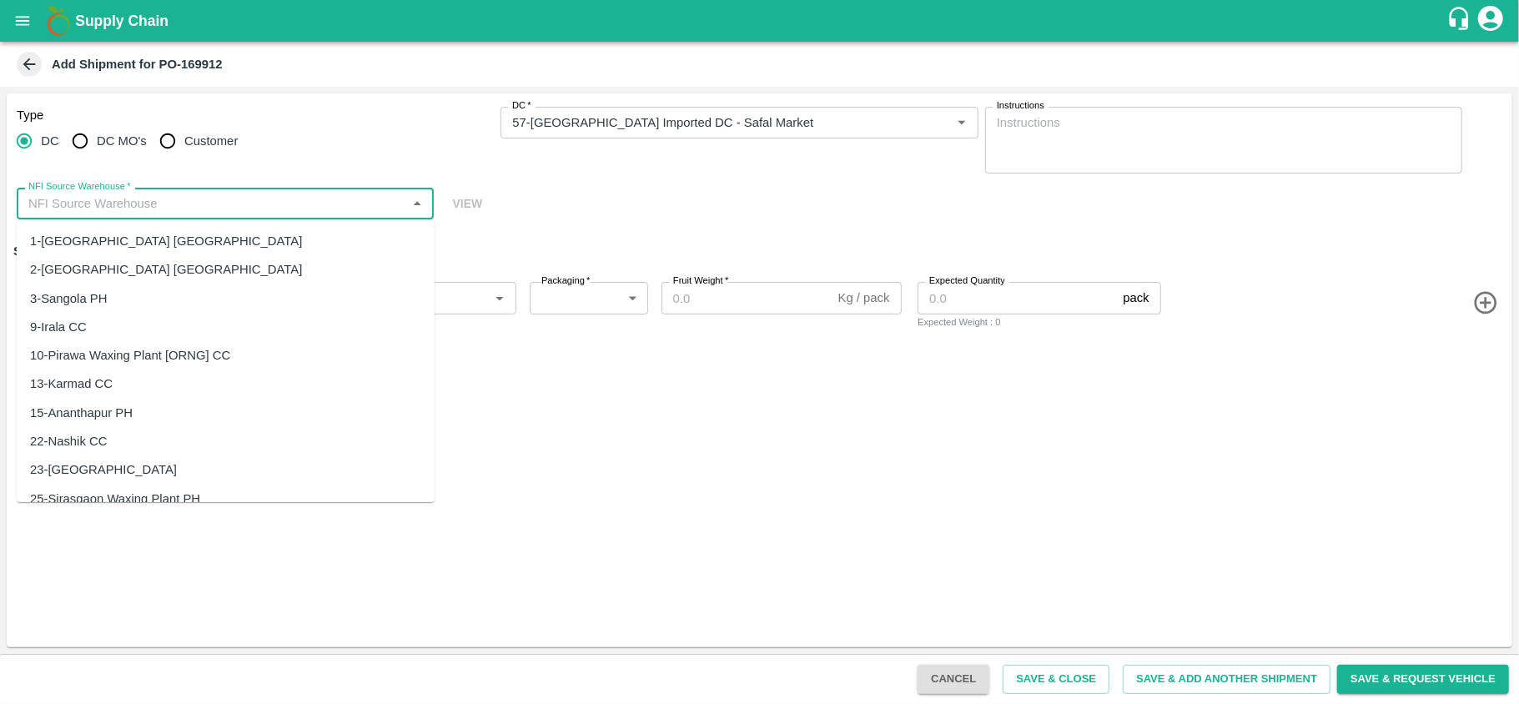
click at [238, 200] on input "NFI Source Warehouse   *" at bounding box center [212, 204] width 380 height 22
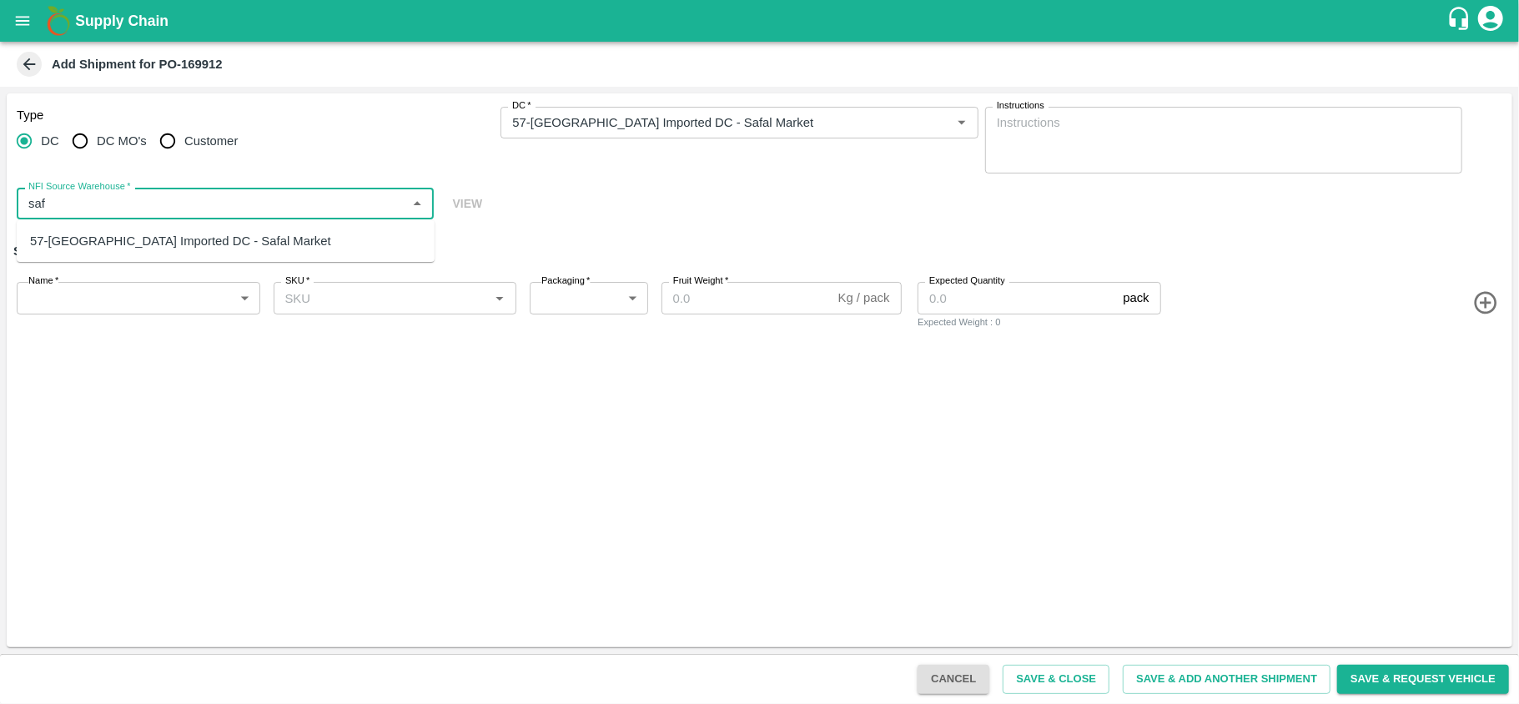
click at [227, 232] on div "57-[GEOGRAPHIC_DATA] Imported DC - Safal Market" at bounding box center [180, 241] width 301 height 18
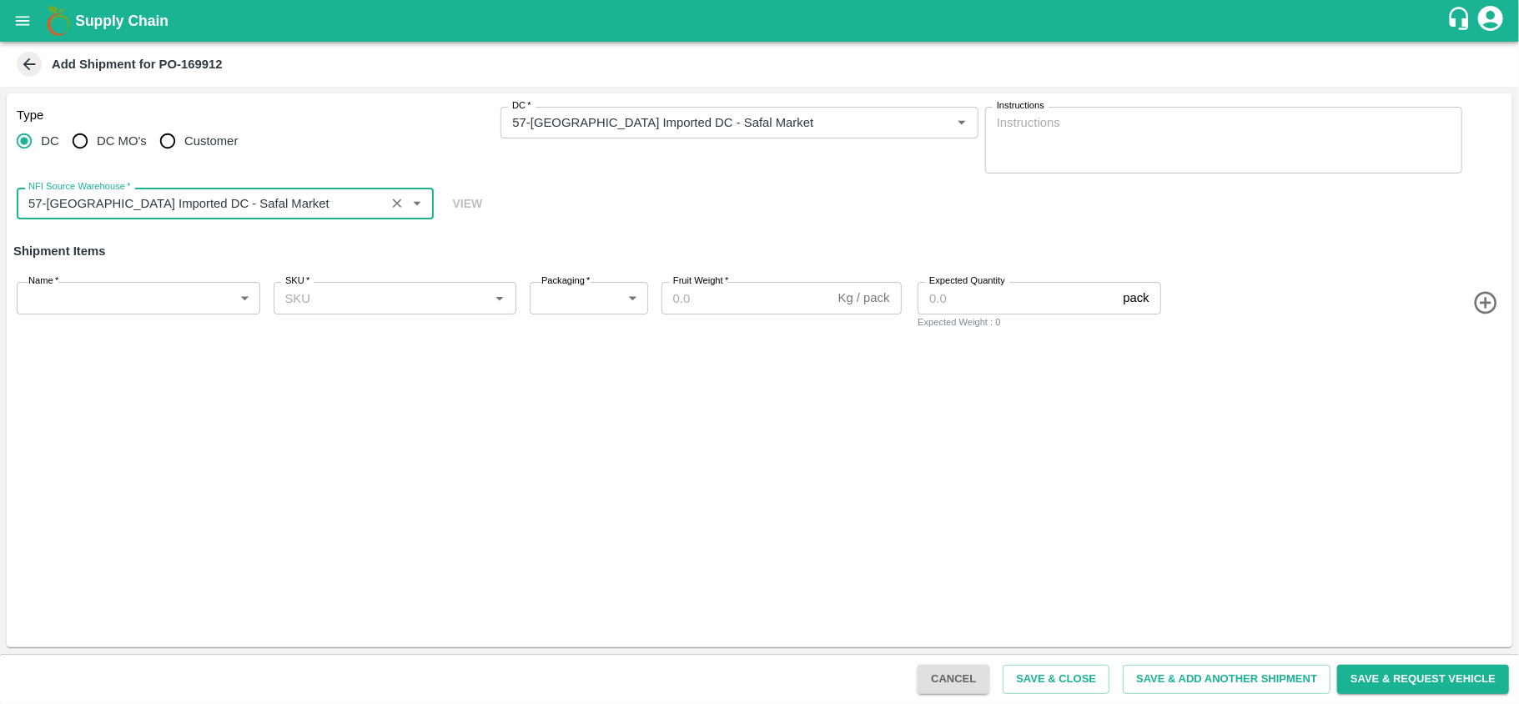
type input "57-[GEOGRAPHIC_DATA] Imported DC - Safal Market"
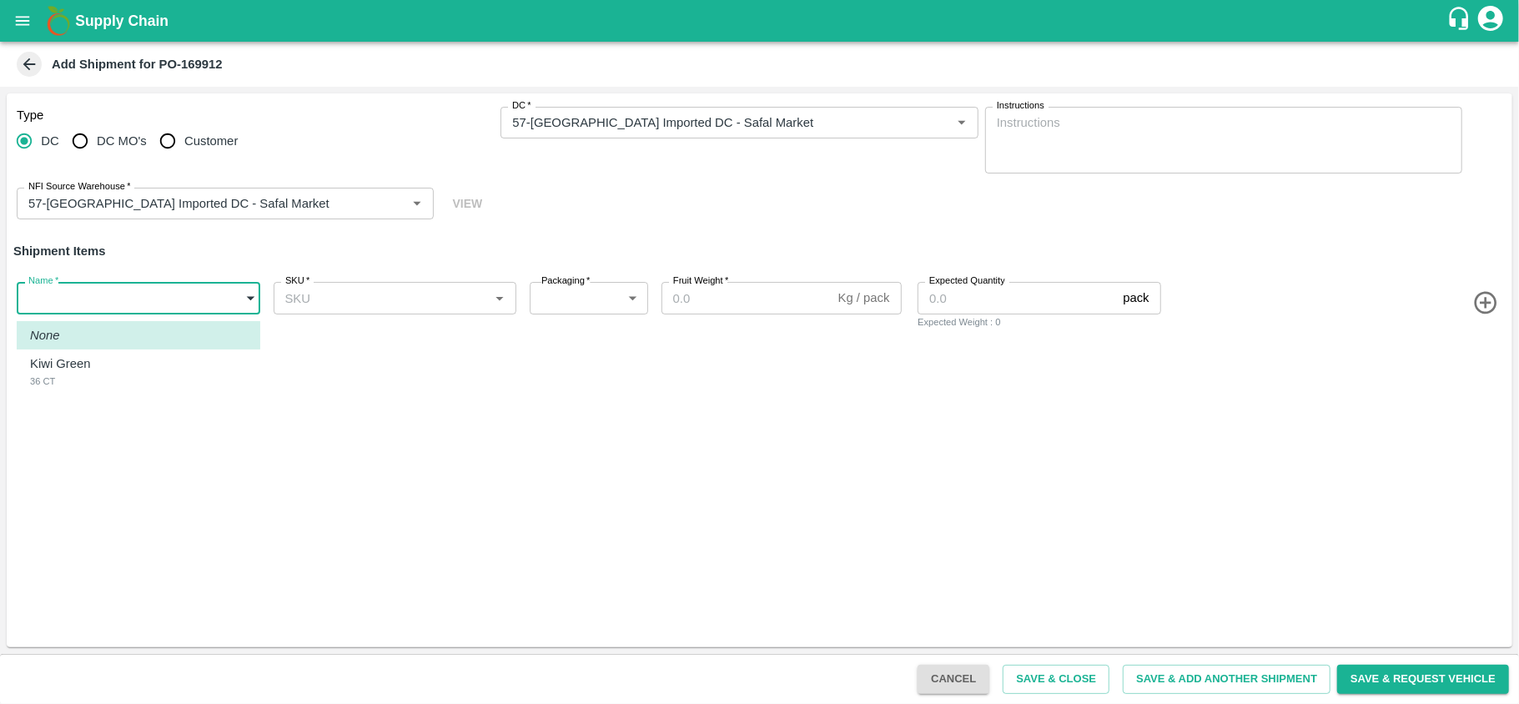
drag, startPoint x: 152, startPoint y: 294, endPoint x: 94, endPoint y: 384, distance: 106.9
click at [94, 384] on body "Supply Chain Add Shipment for PO-169912 Type [GEOGRAPHIC_DATA] DC MO's Customer…" at bounding box center [759, 352] width 1519 height 704
click at [94, 384] on div "Kiwi Green 36 CT" at bounding box center [64, 372] width 69 height 34
type input "1920590"
type input "276"
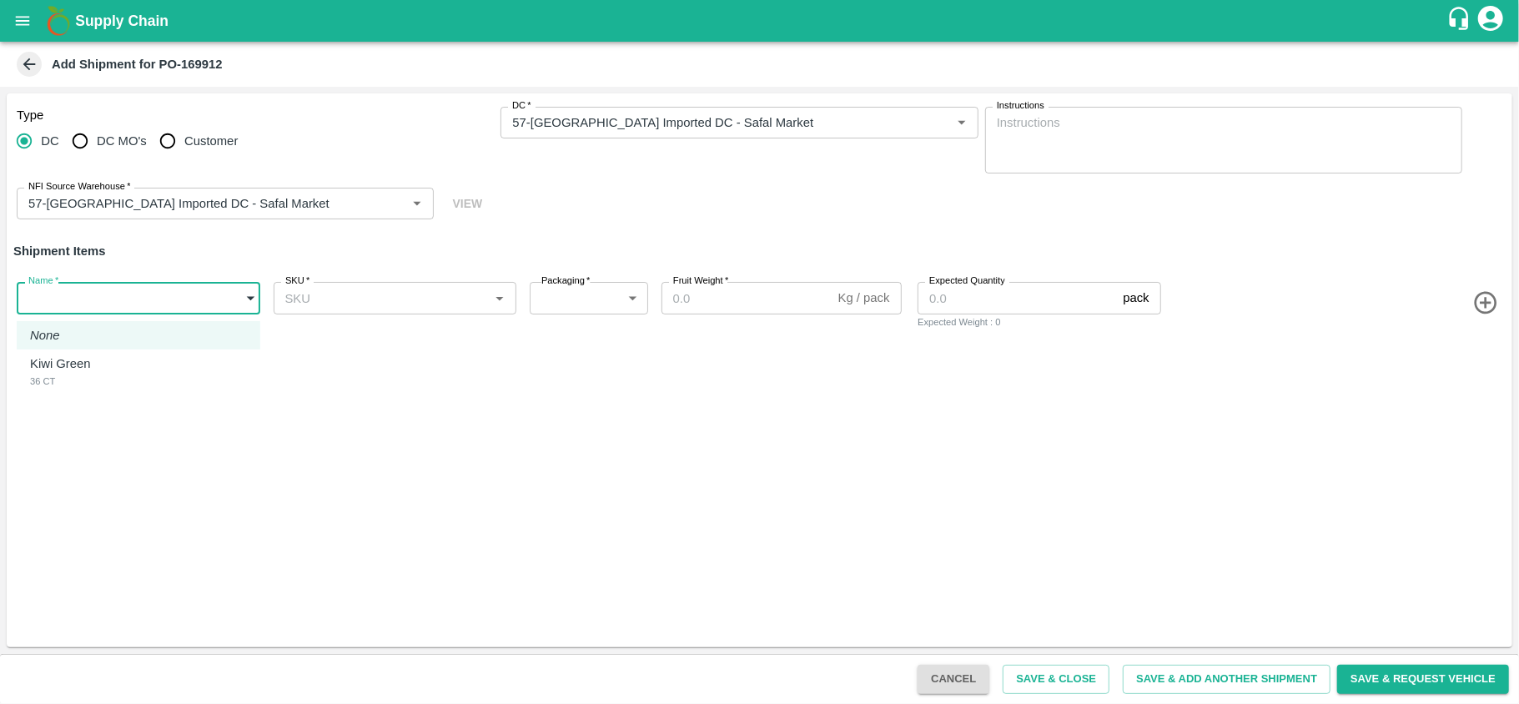
type input "10"
type input "540"
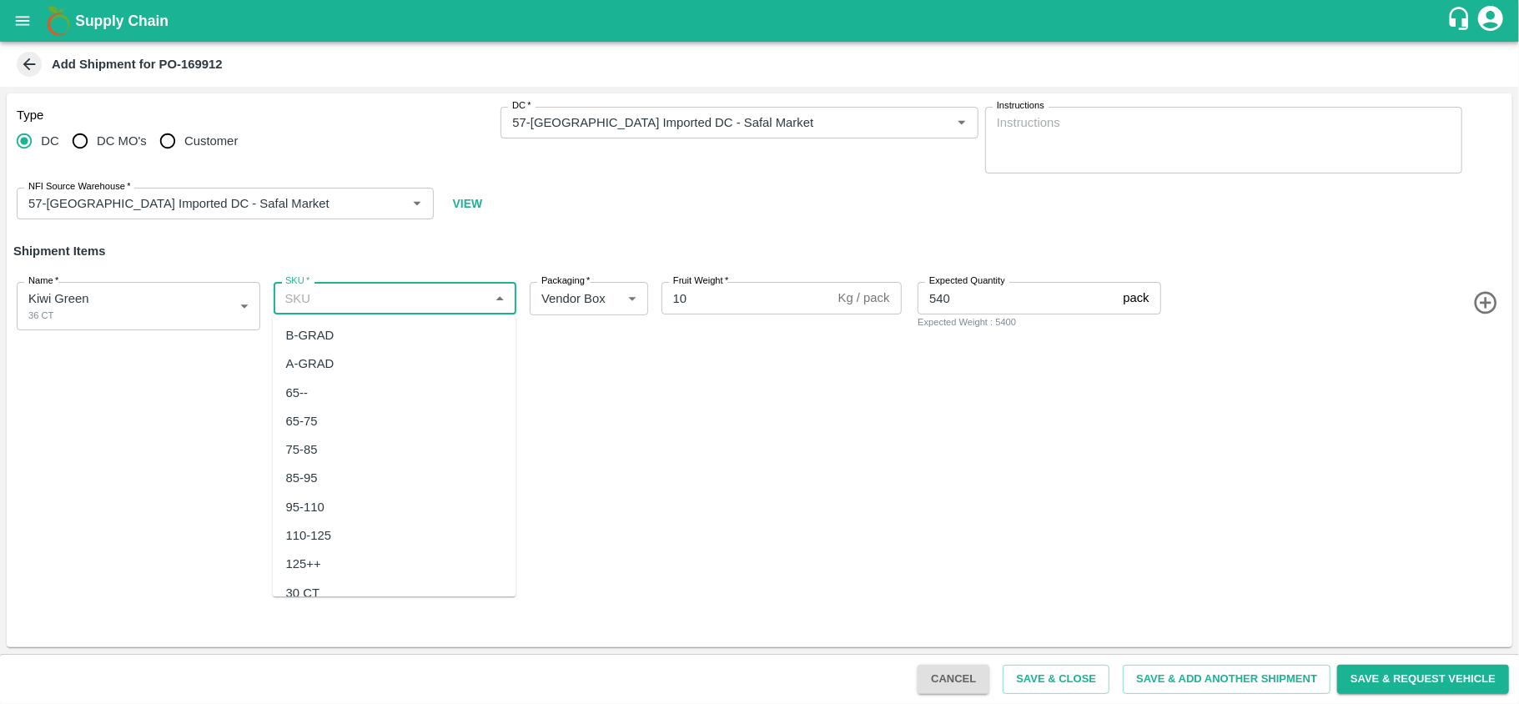
click at [364, 300] on input "SKU   *" at bounding box center [382, 298] width 206 height 22
click at [307, 471] on div "36 CT" at bounding box center [395, 485] width 244 height 28
type input "36 CT"
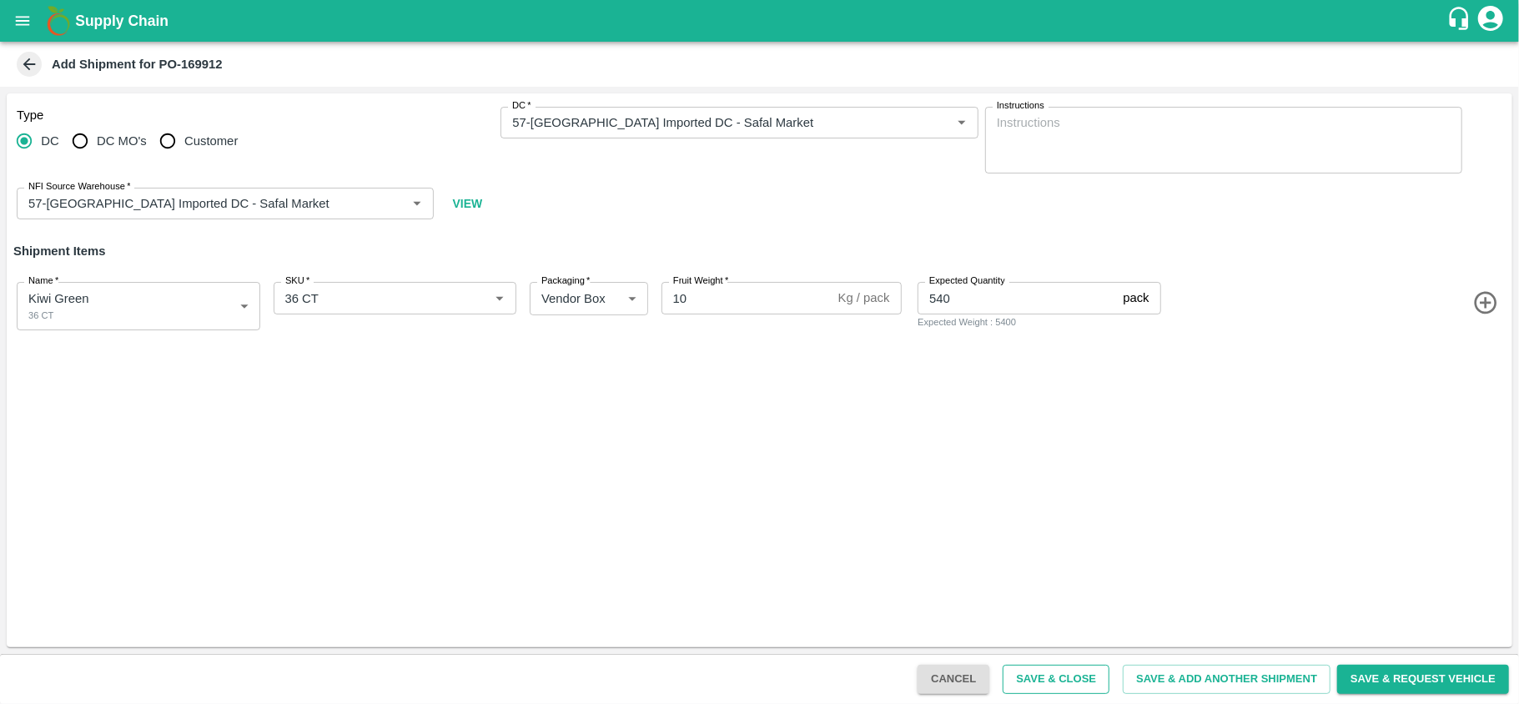
click at [1046, 678] on button "Save & Close" at bounding box center [1056, 679] width 107 height 29
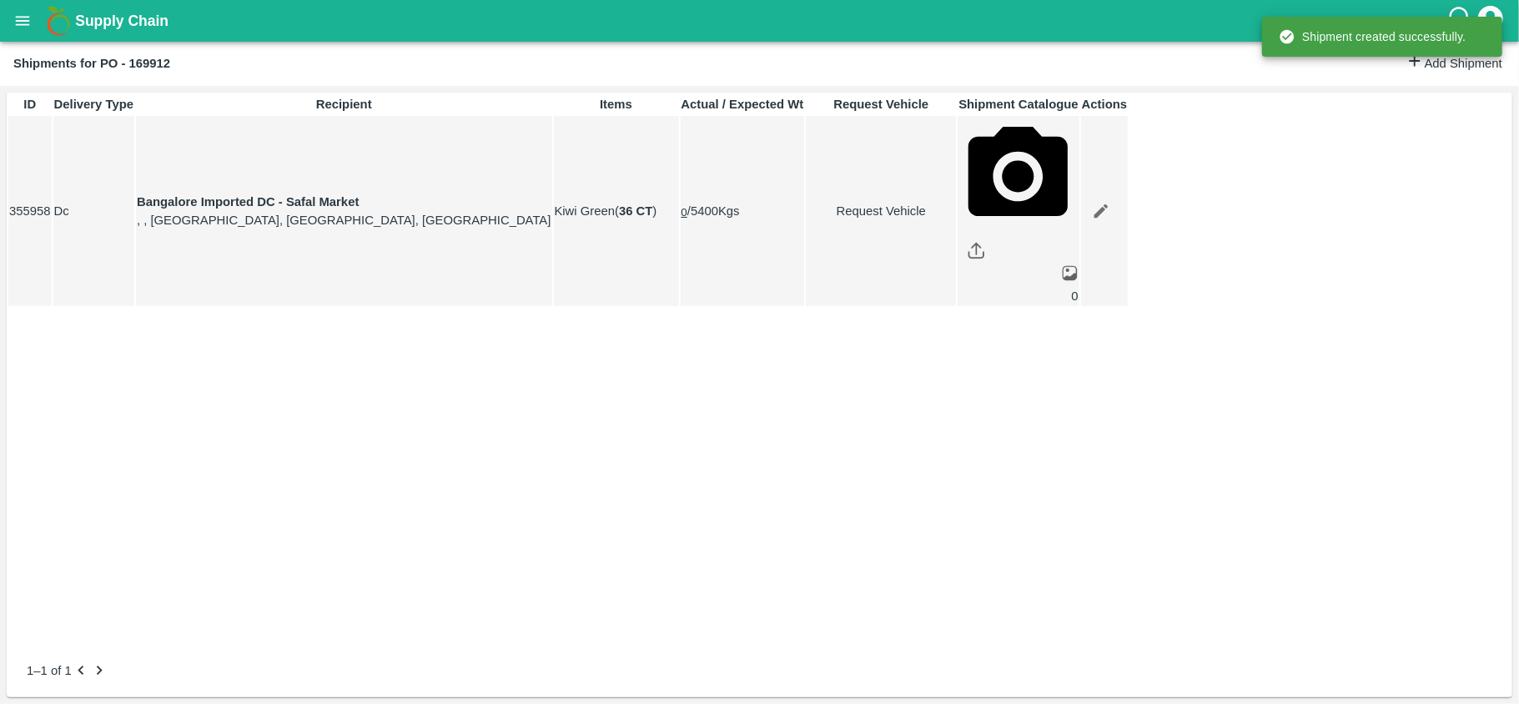
click at [12, 11] on button "open drawer" at bounding box center [22, 21] width 38 height 38
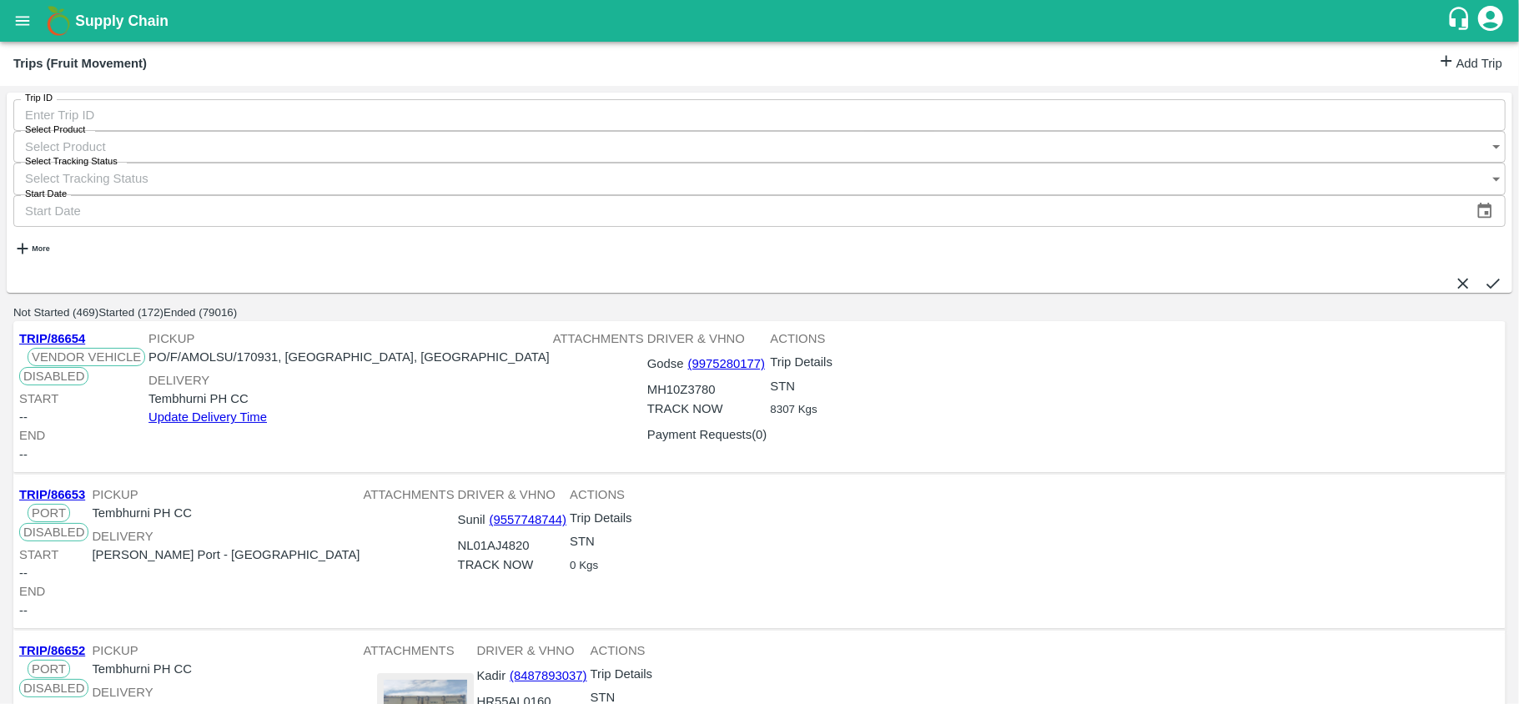
click at [1456, 68] on link "Add Trip" at bounding box center [1469, 64] width 65 height 24
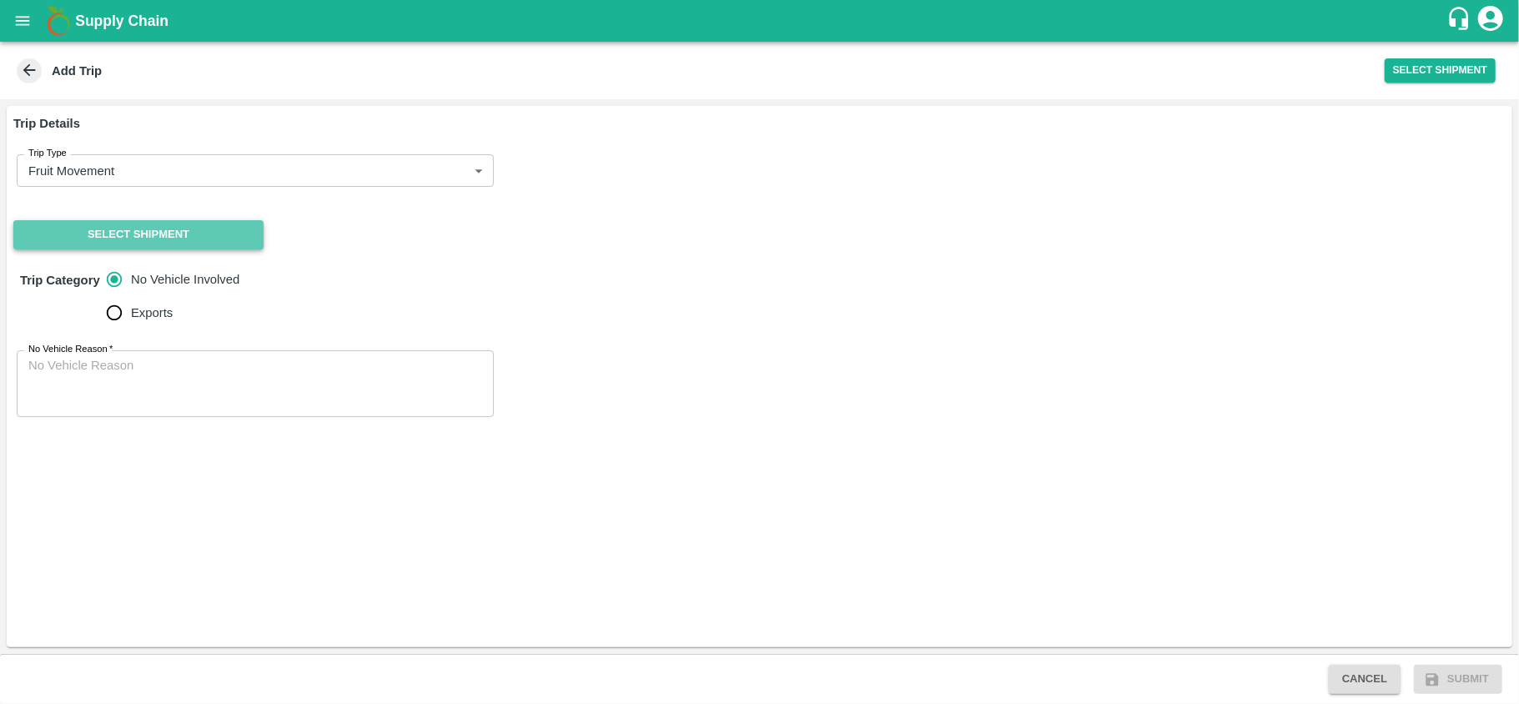
click at [121, 224] on button "Select Shipment" at bounding box center [138, 234] width 250 height 29
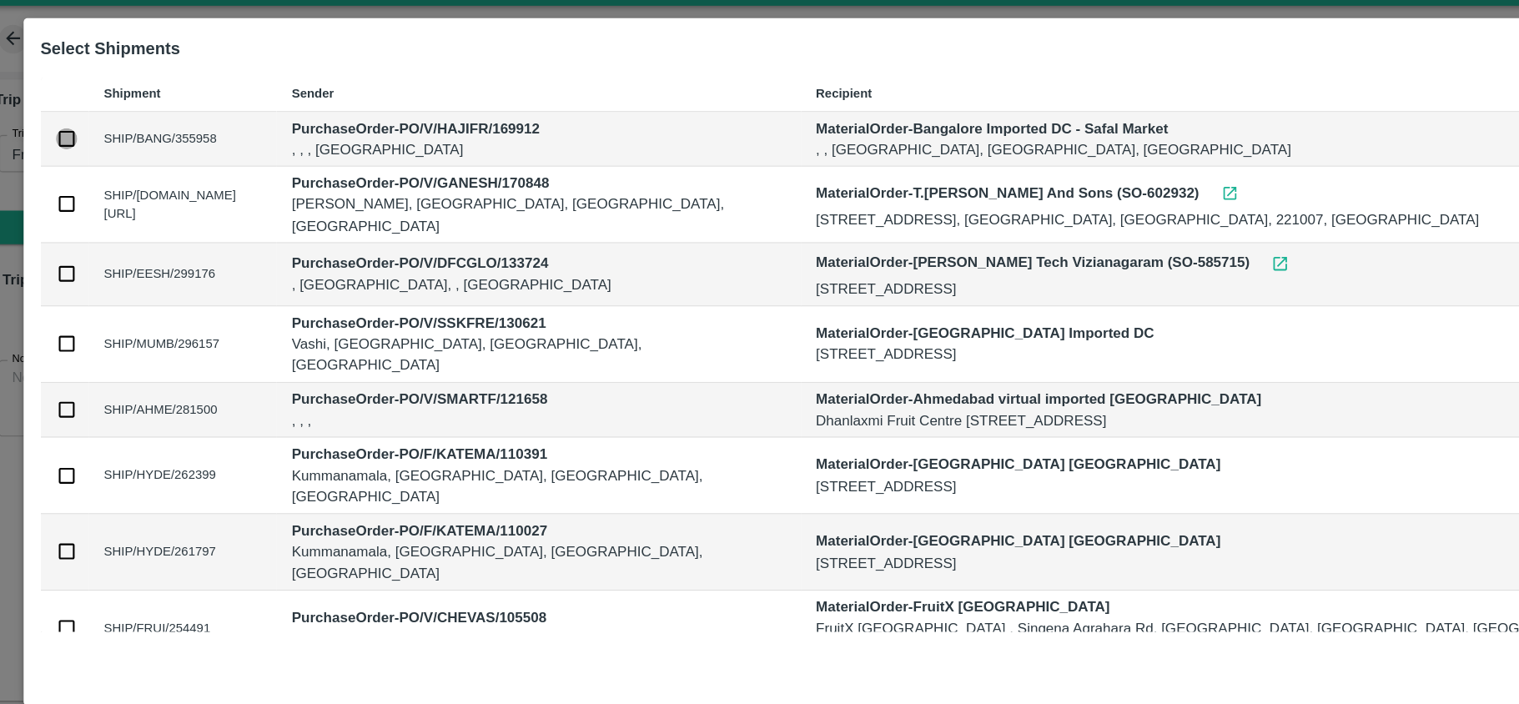
click at [85, 159] on input "checkbox" at bounding box center [76, 157] width 18 height 18
checkbox input "true"
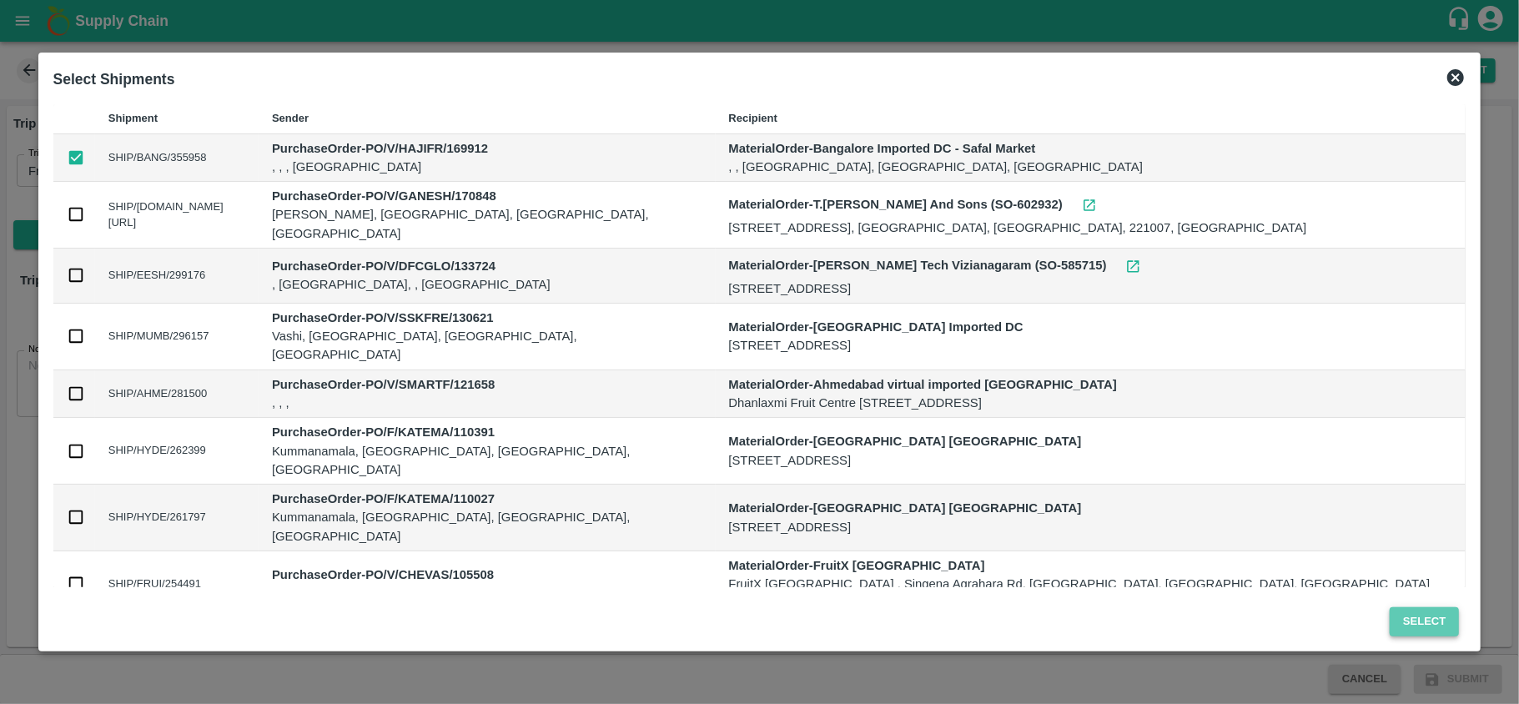
click at [1390, 628] on button "Select" at bounding box center [1424, 621] width 69 height 29
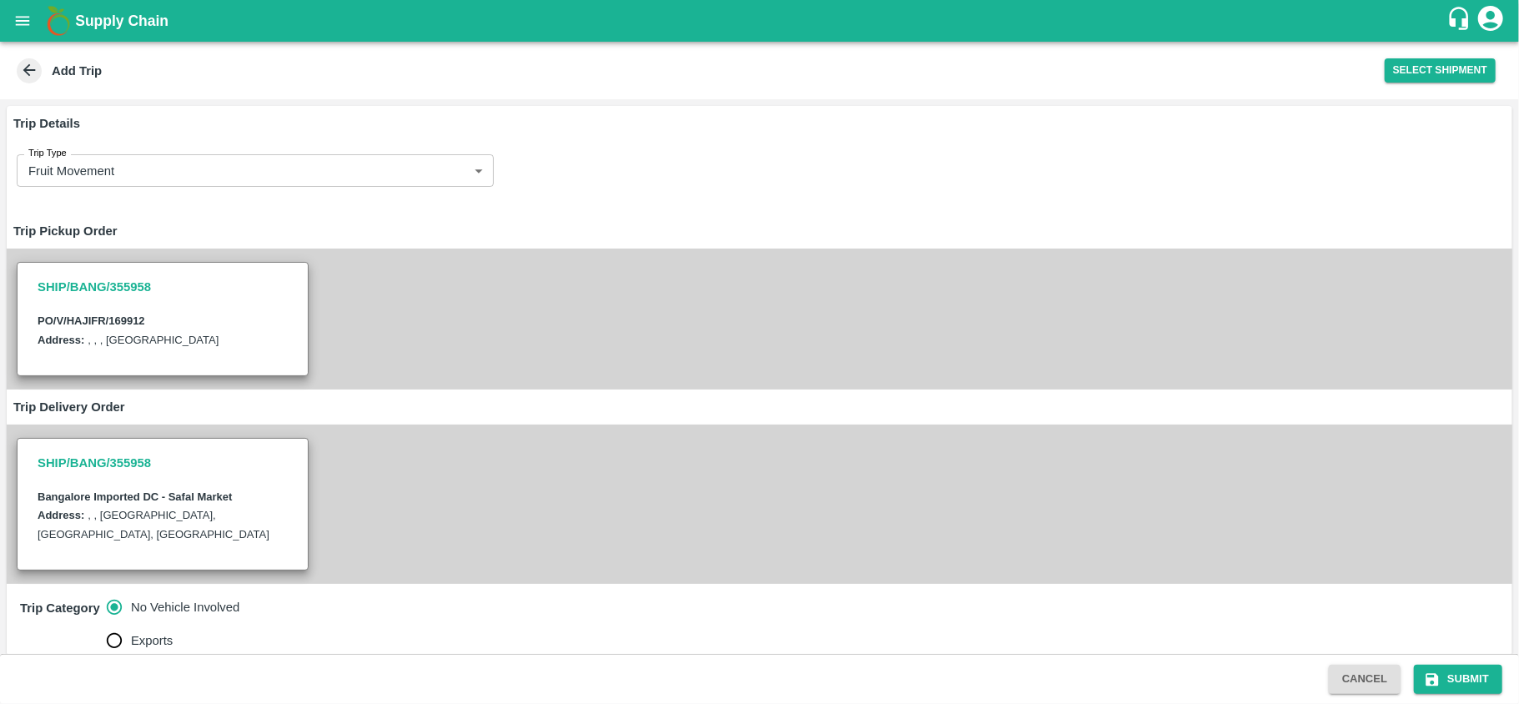
scroll to position [125, 0]
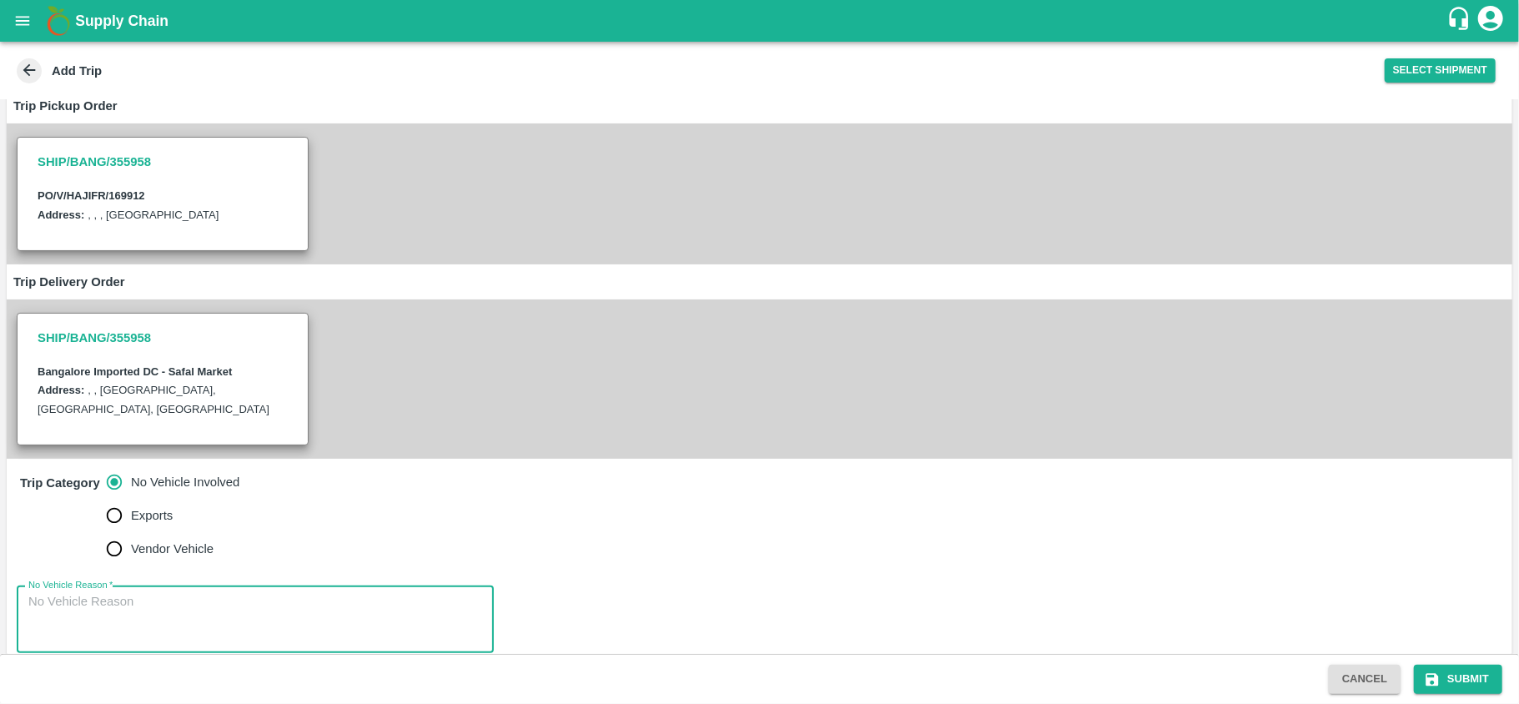
click at [165, 597] on textarea "No Vehicle Reason   *" at bounding box center [255, 619] width 454 height 53
type textarea "na"
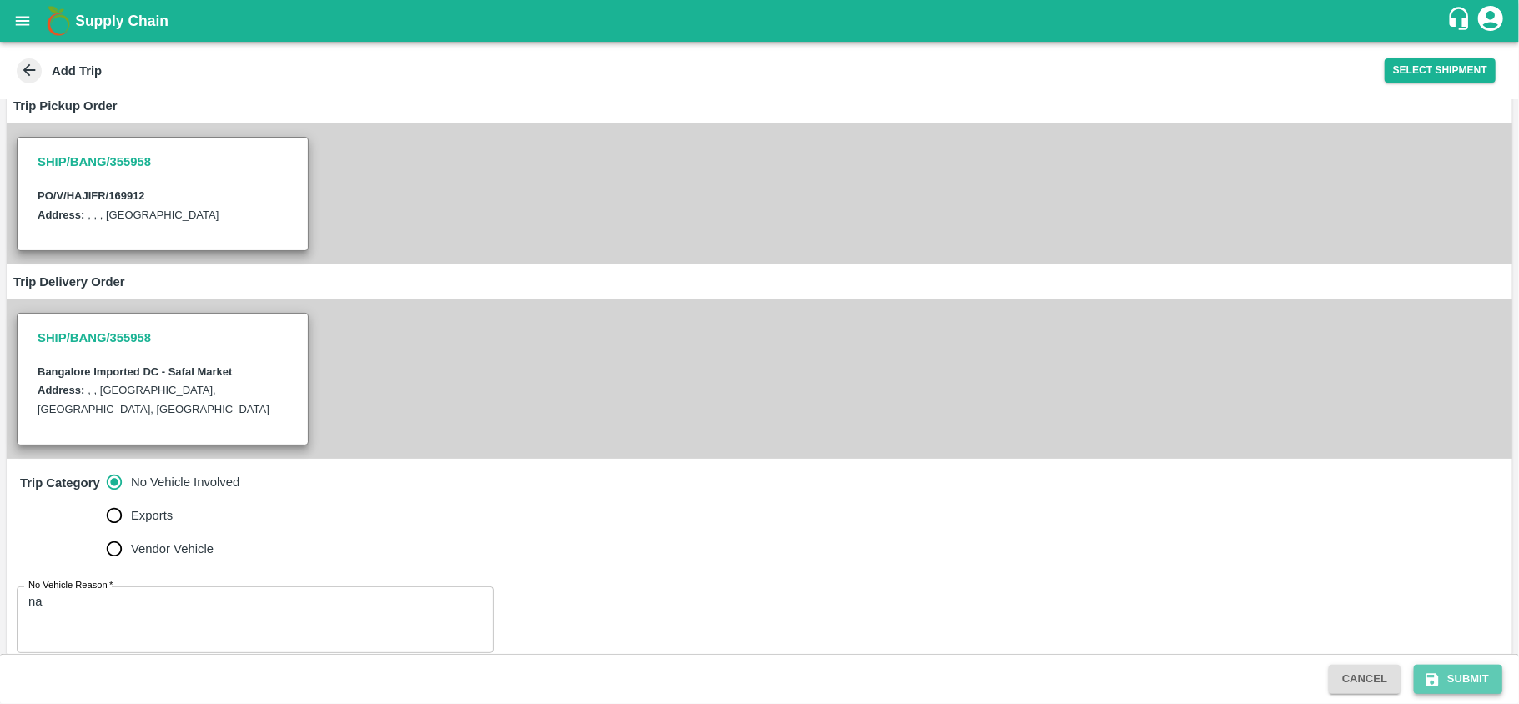
click at [1451, 676] on button "Submit" at bounding box center [1458, 679] width 88 height 29
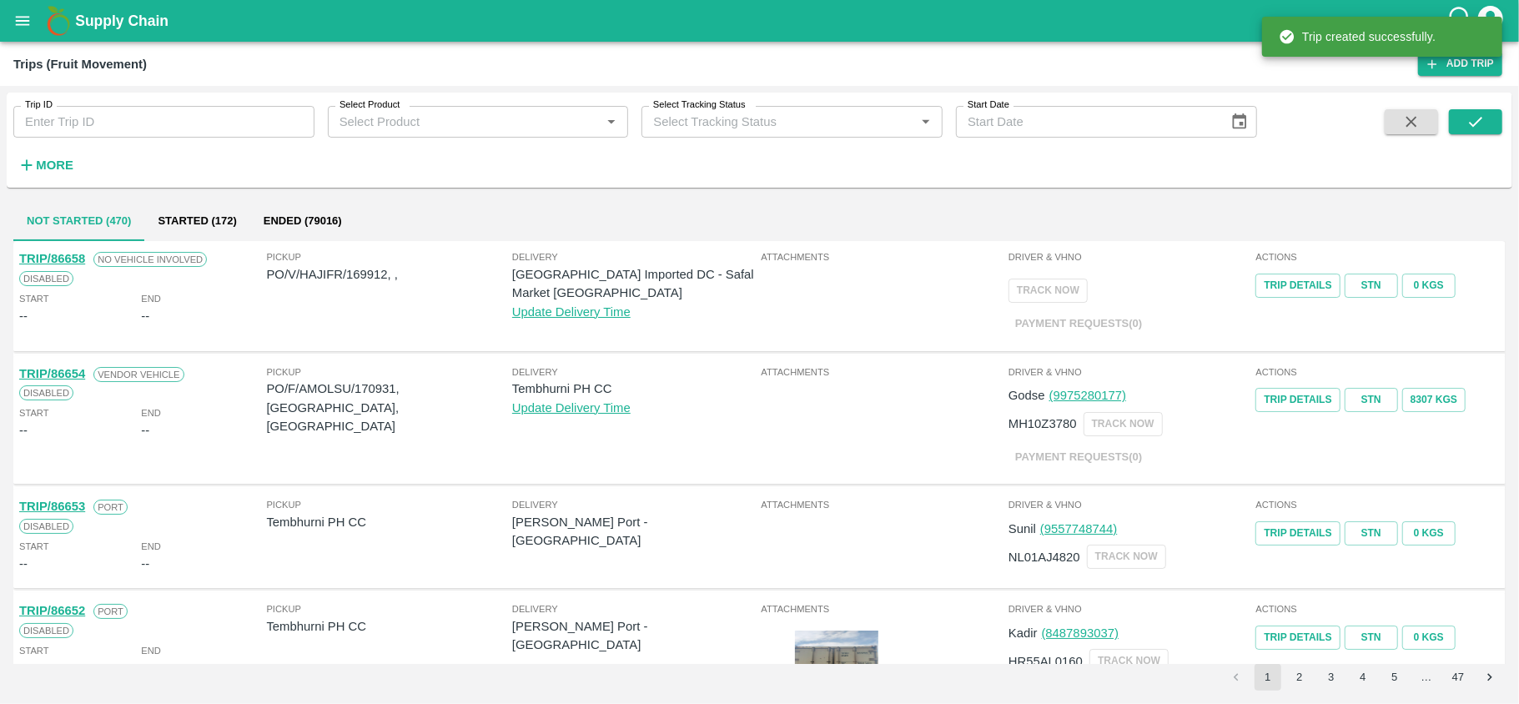
click at [372, 277] on p "PO/V/HAJIFR/169912, ," at bounding box center [389, 274] width 245 height 18
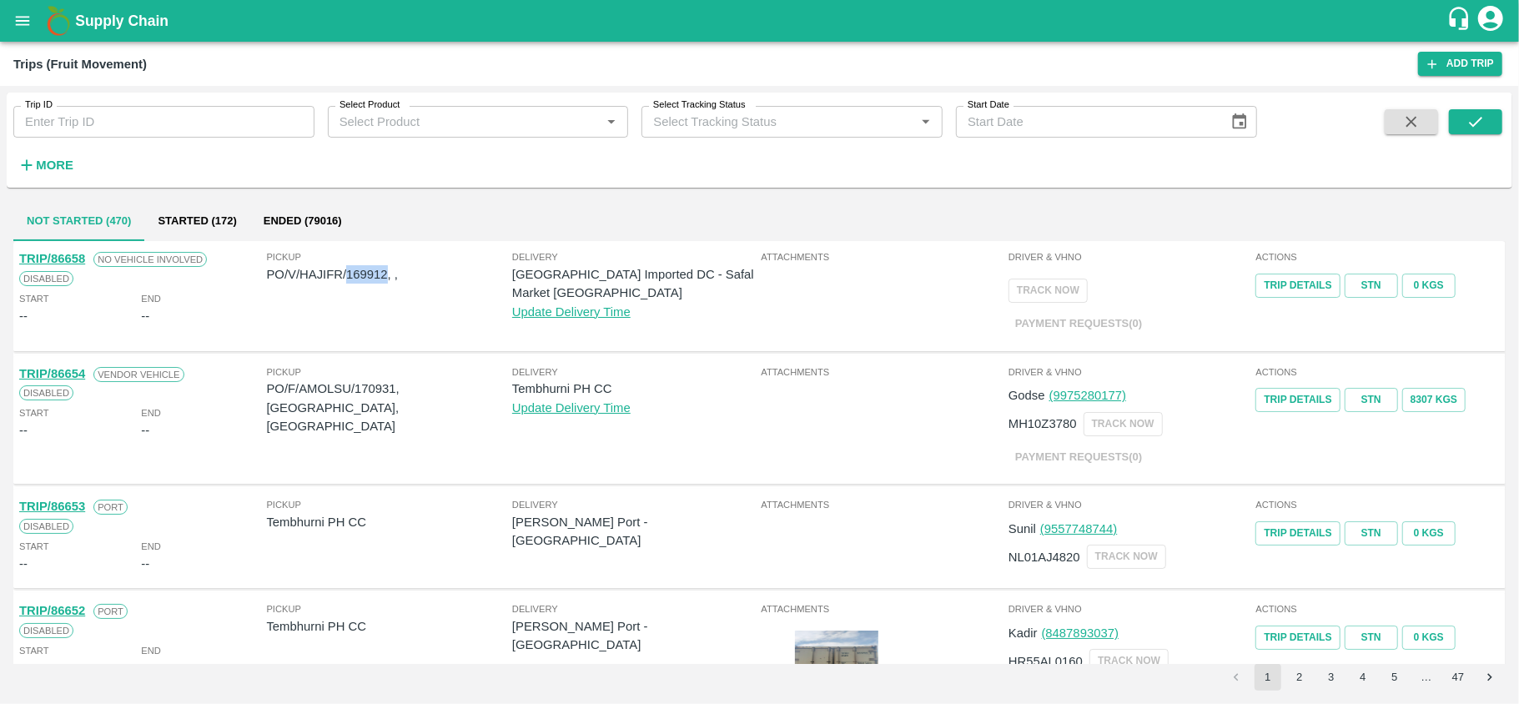
copy p "169912"
click at [14, 28] on icon "open drawer" at bounding box center [22, 21] width 18 height 18
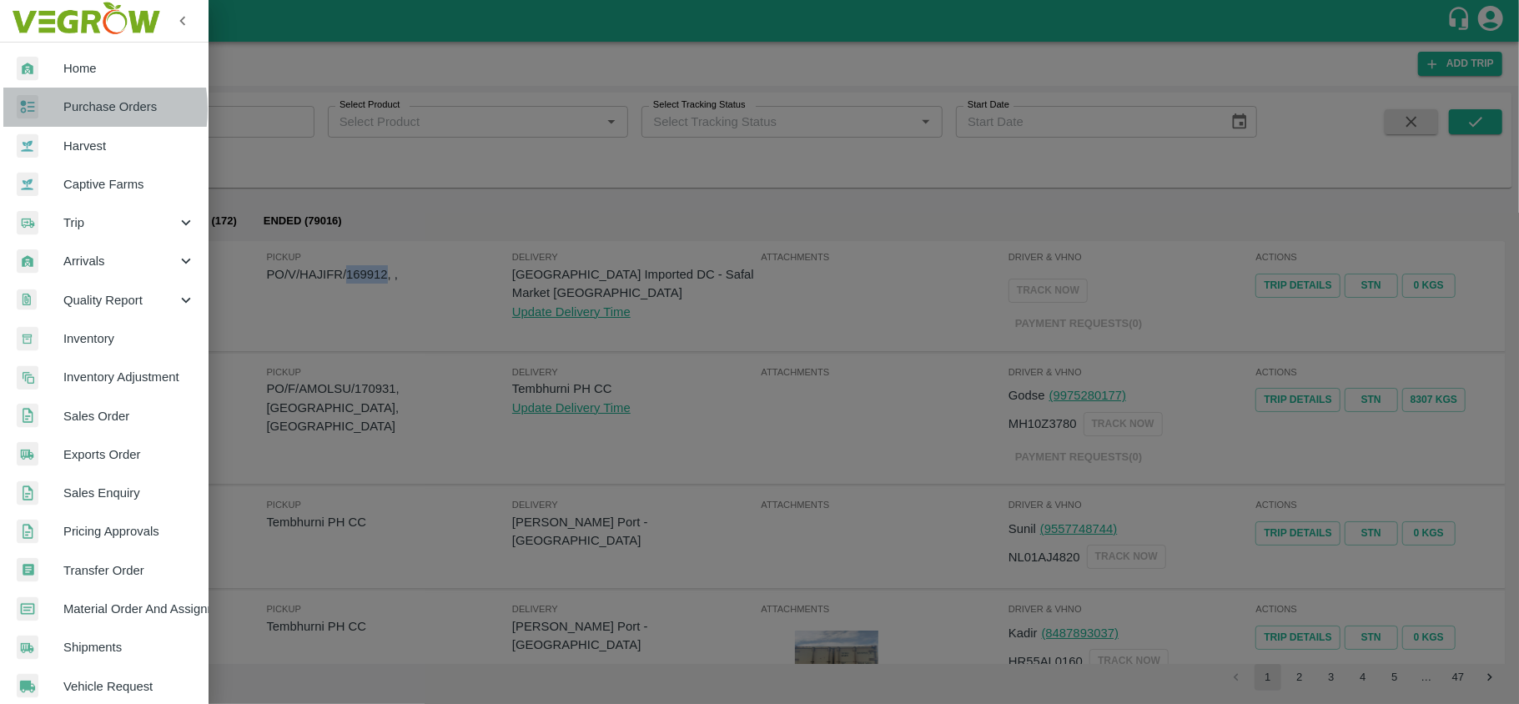
click at [55, 110] on div at bounding box center [40, 107] width 47 height 24
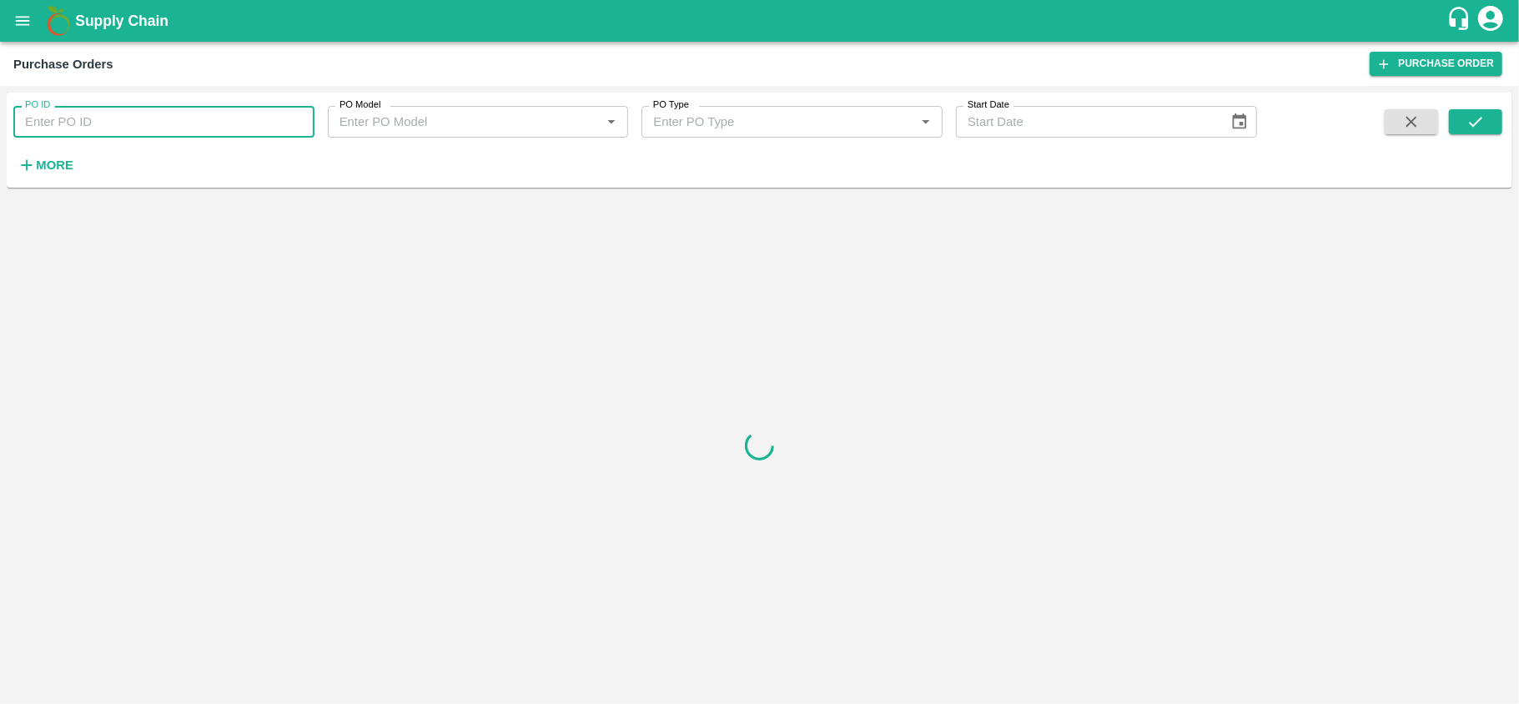
click at [78, 118] on input "PO ID" at bounding box center [163, 122] width 301 height 32
paste input "169912"
type input "169912"
click at [1463, 128] on button "submit" at bounding box center [1475, 121] width 53 height 25
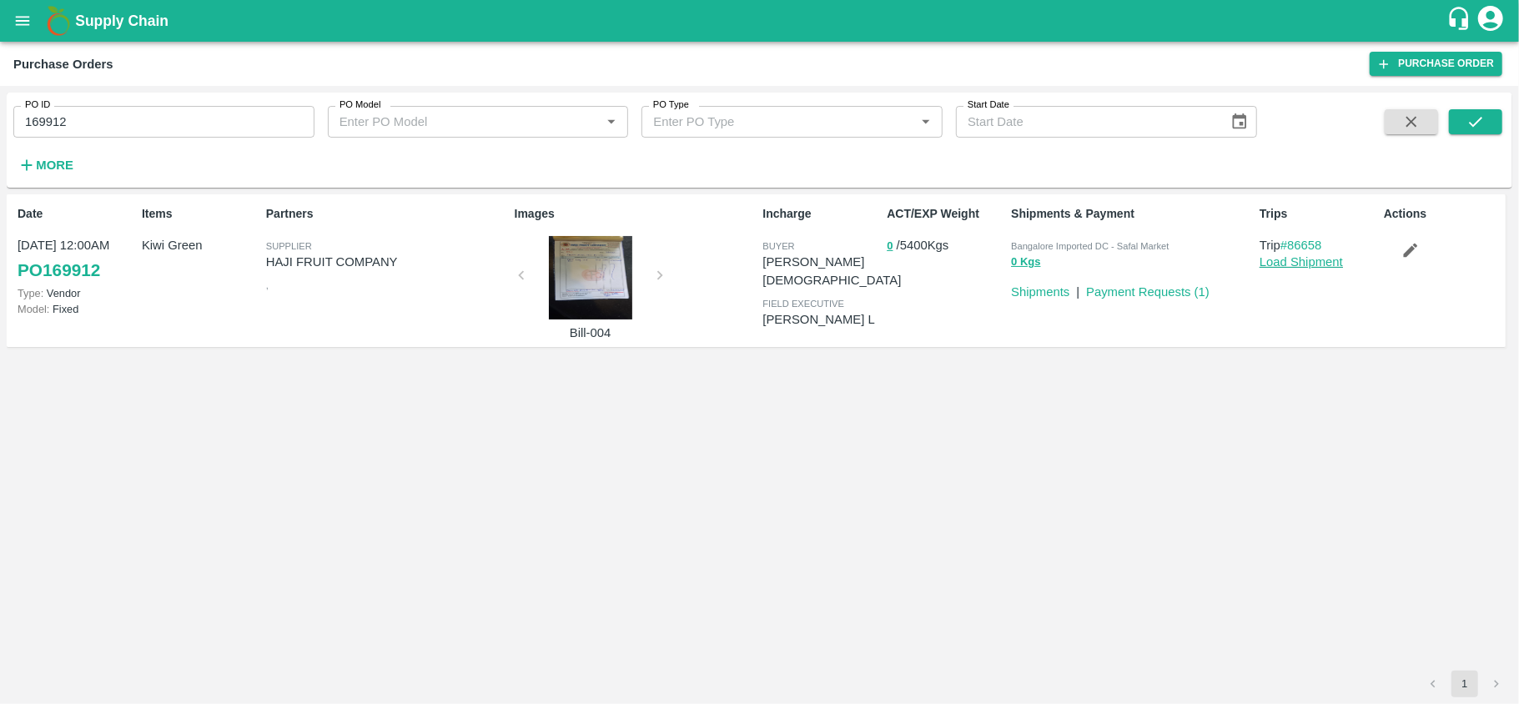
click at [1302, 255] on link "Load Shipment" at bounding box center [1301, 261] width 83 height 13
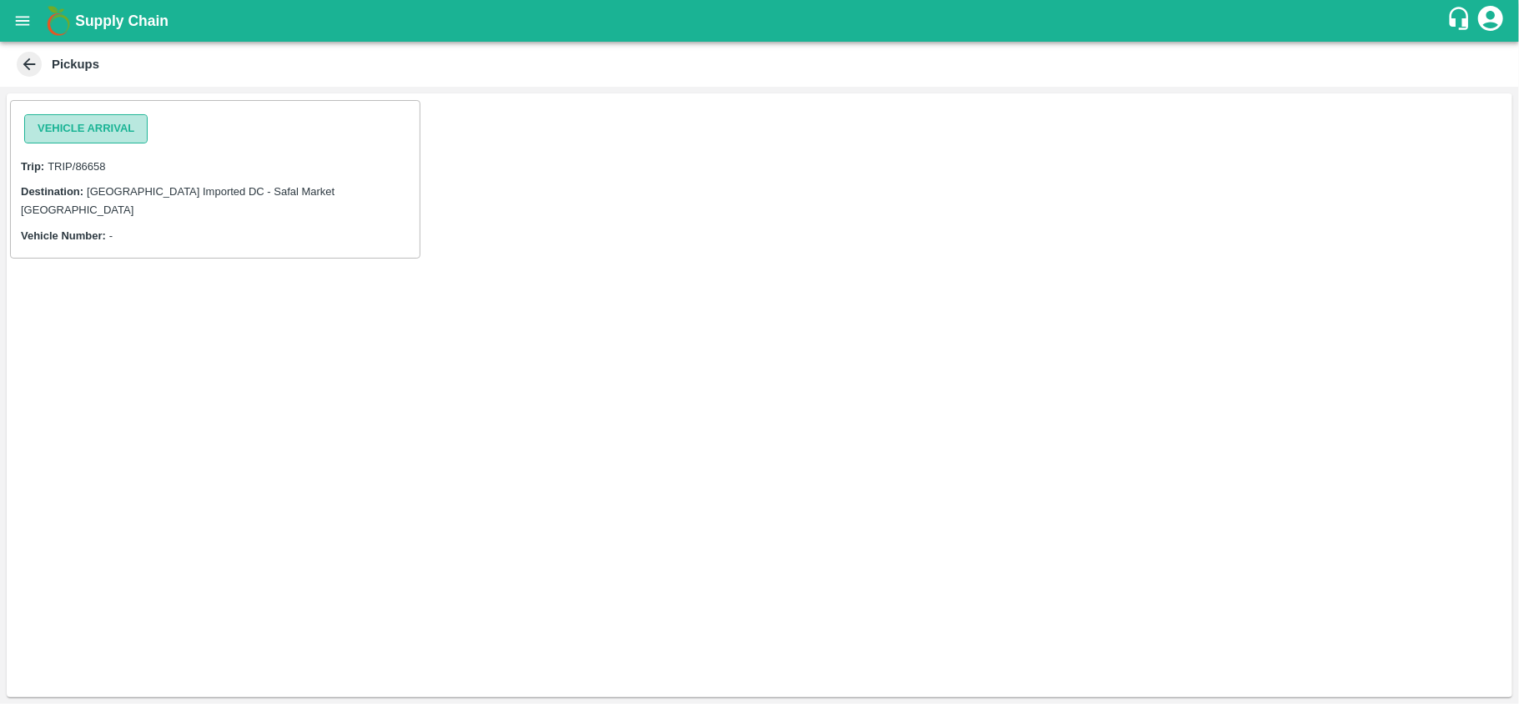
click at [92, 138] on button "Vehicle Arrival" at bounding box center [85, 128] width 123 height 29
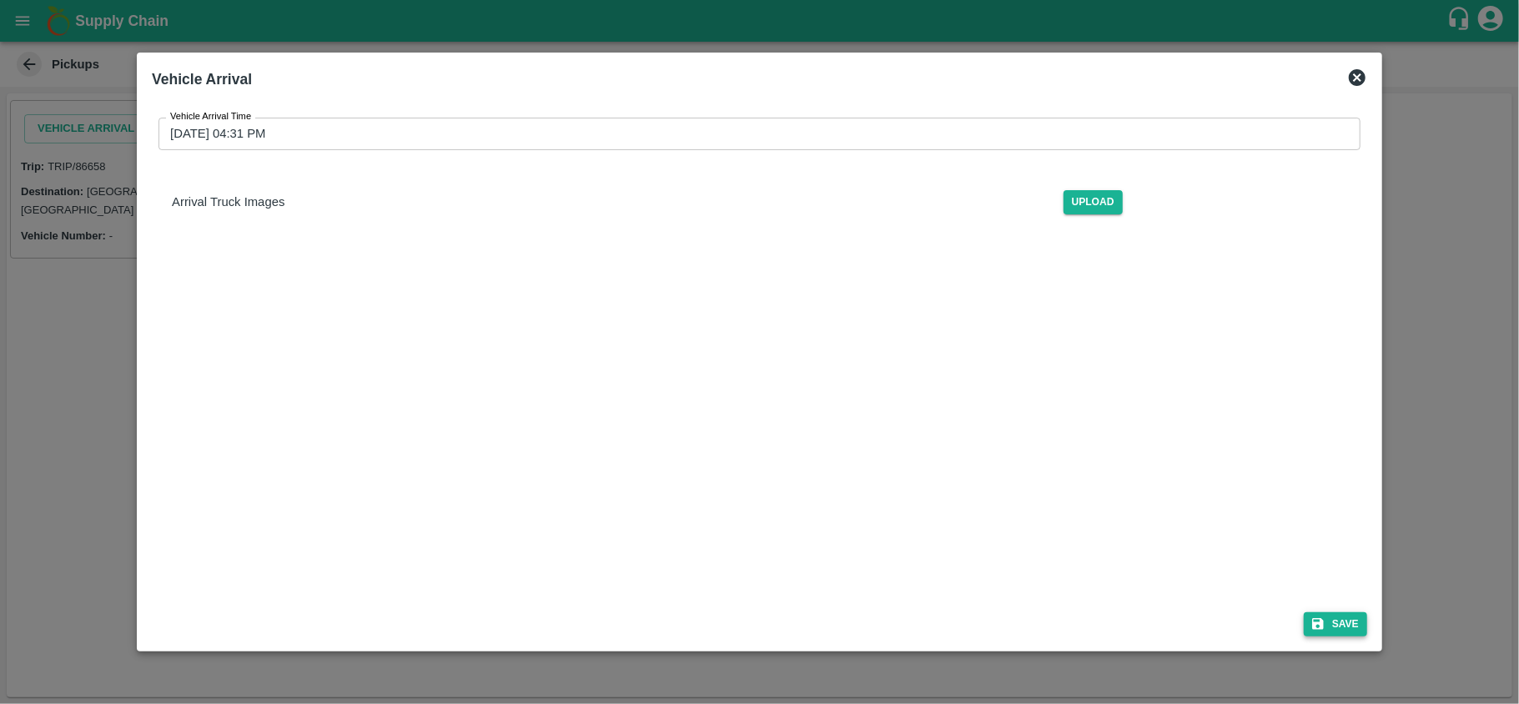
click at [1341, 625] on button "Save" at bounding box center [1335, 624] width 63 height 24
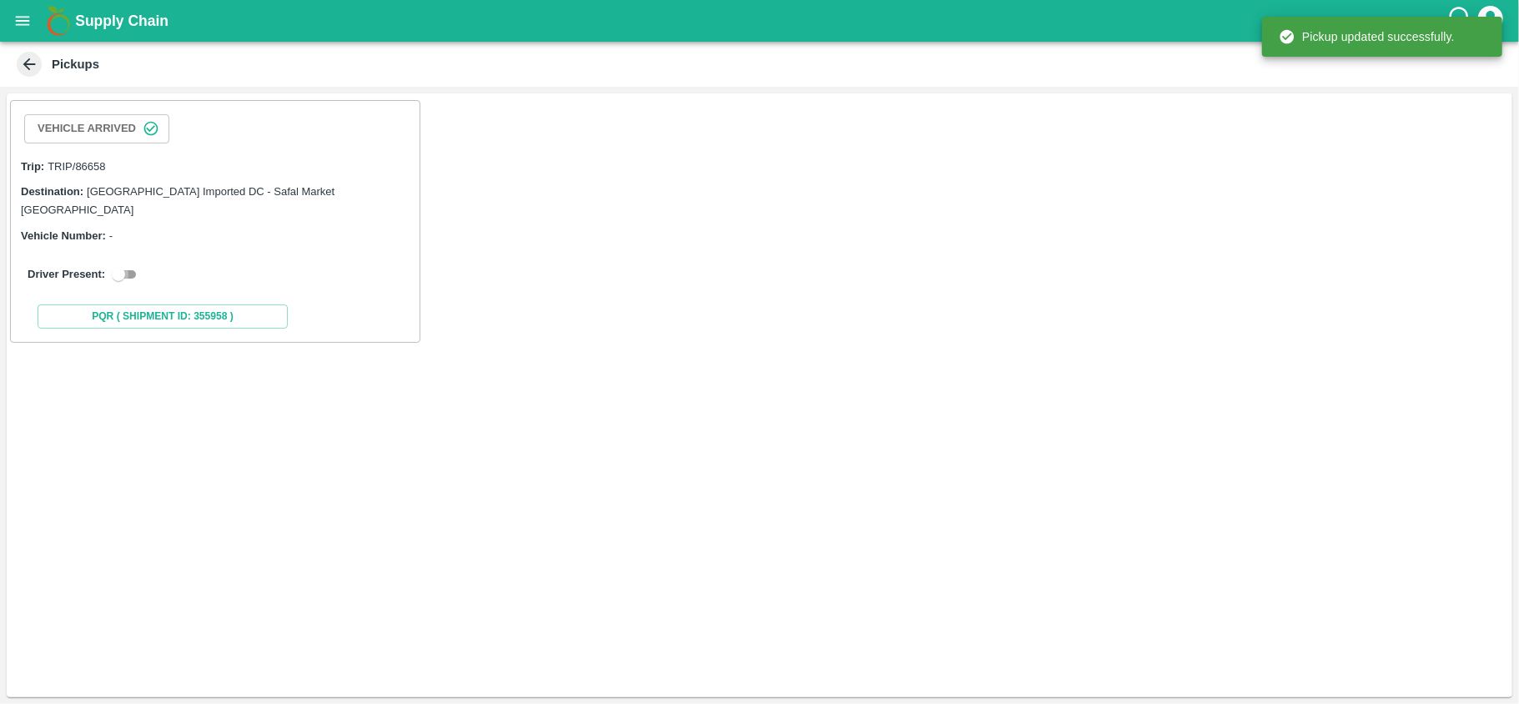
click at [123, 264] on input "checkbox" at bounding box center [118, 274] width 60 height 20
checkbox input "true"
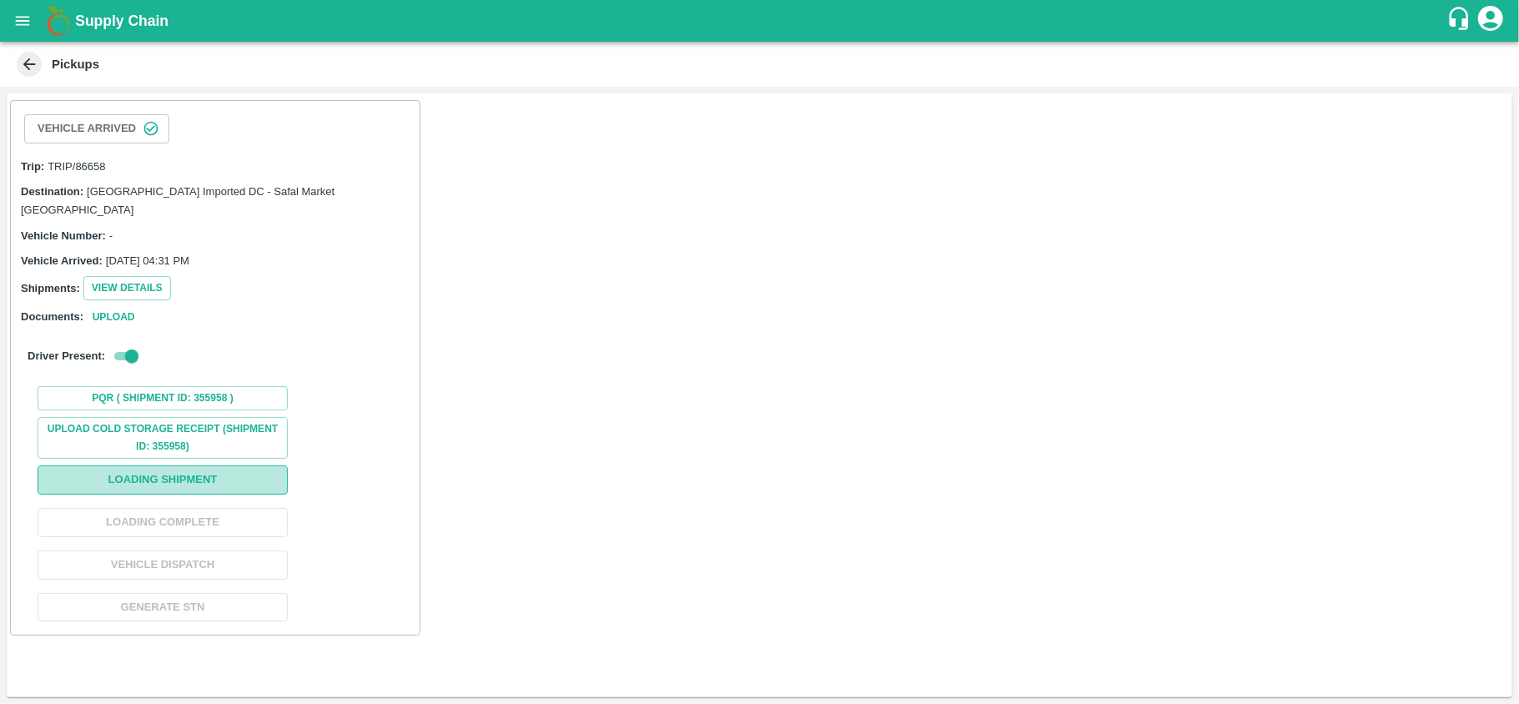
click at [148, 465] on button "Loading Shipment" at bounding box center [163, 479] width 250 height 29
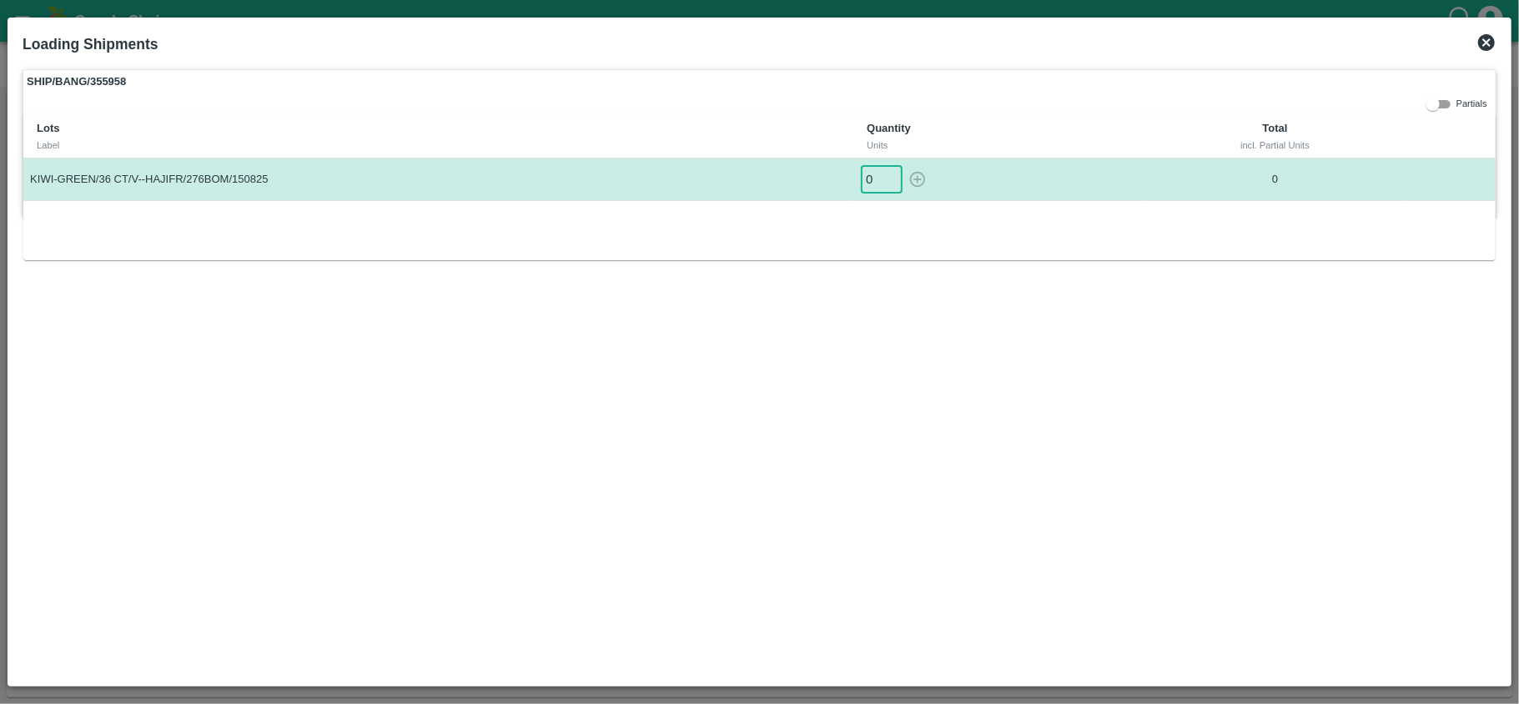
click at [873, 178] on input "0" at bounding box center [882, 179] width 42 height 28
click at [906, 178] on button "button" at bounding box center [917, 179] width 27 height 28
type input "0"
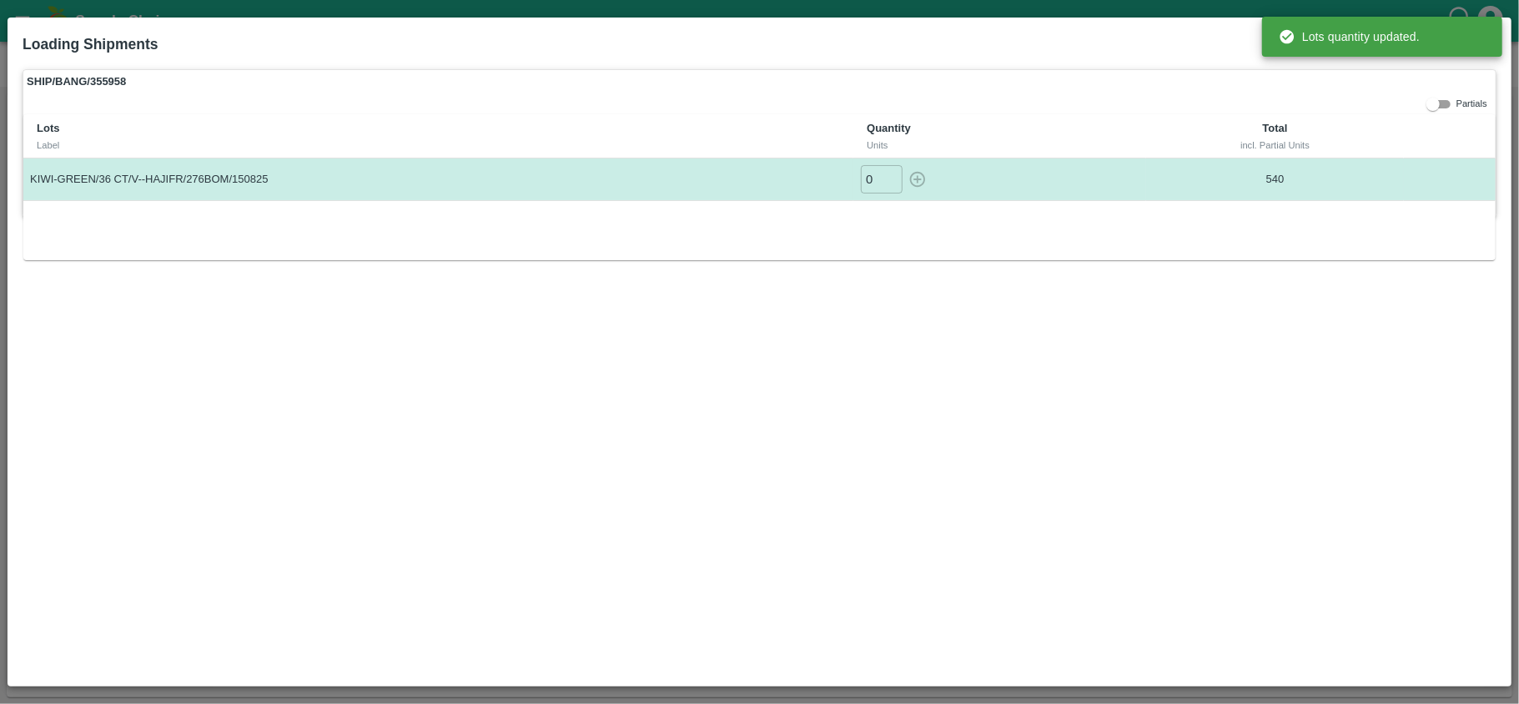
click at [842, 80] on label "SHIP/BANG/355958" at bounding box center [759, 81] width 1472 height 23
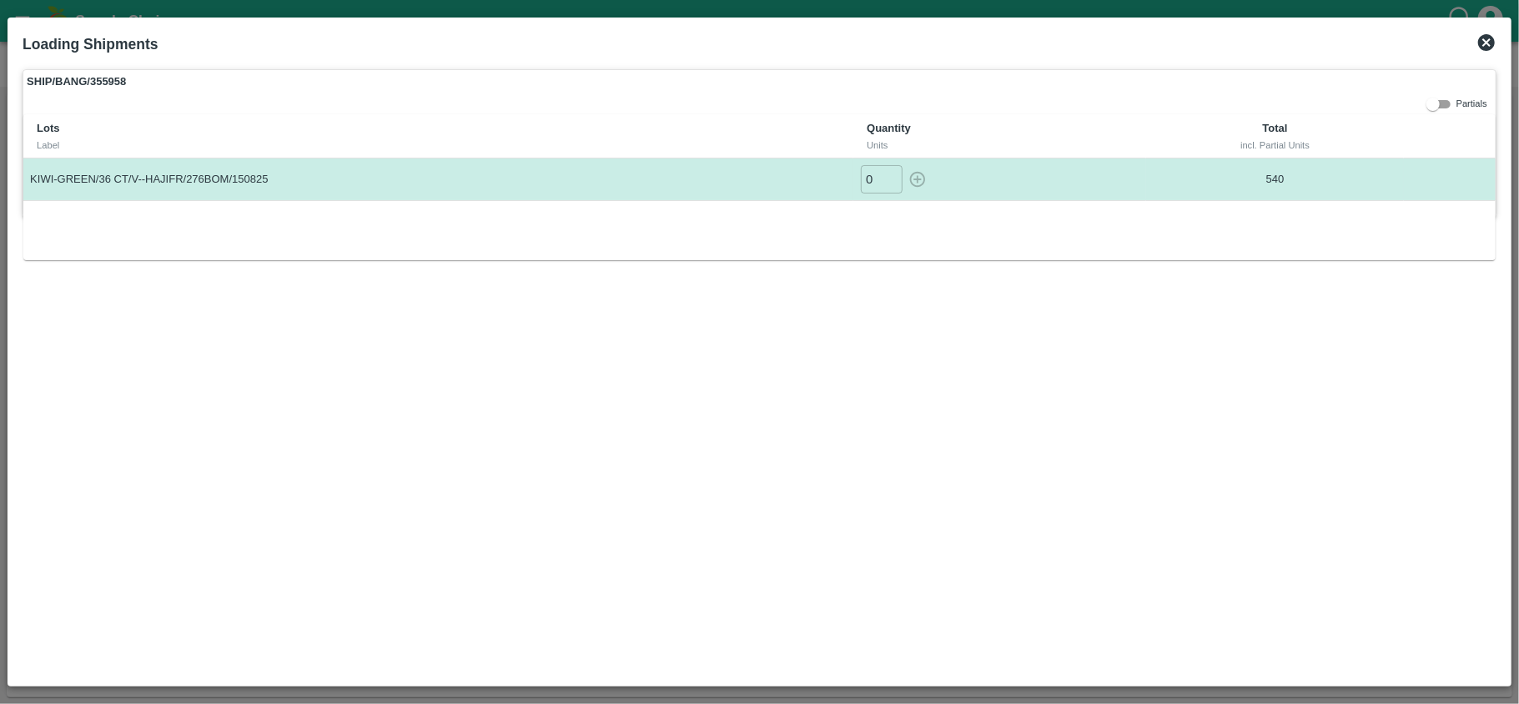
click at [1485, 38] on icon at bounding box center [1486, 42] width 17 height 17
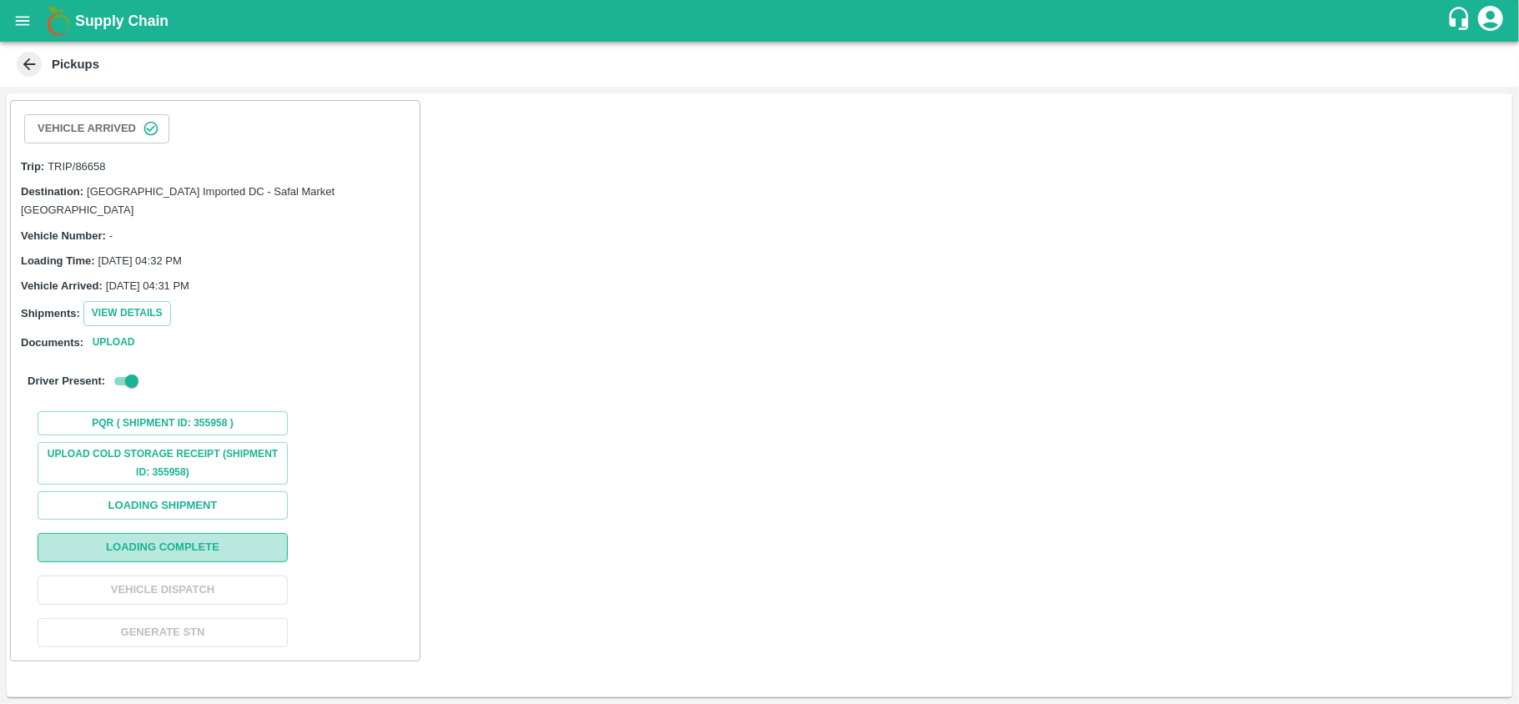
click at [120, 536] on button "Loading Complete" at bounding box center [163, 547] width 250 height 29
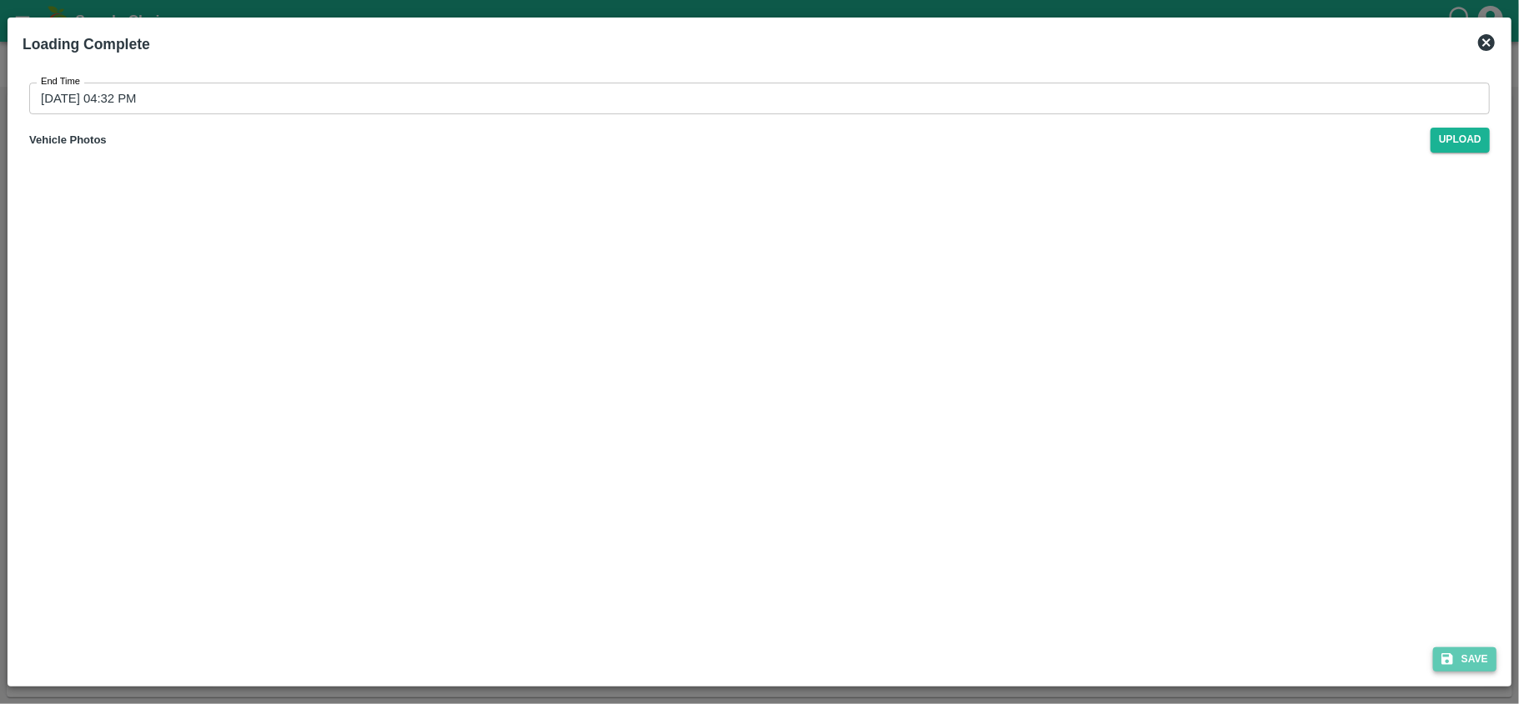
click at [1451, 661] on icon "submit" at bounding box center [1447, 660] width 12 height 12
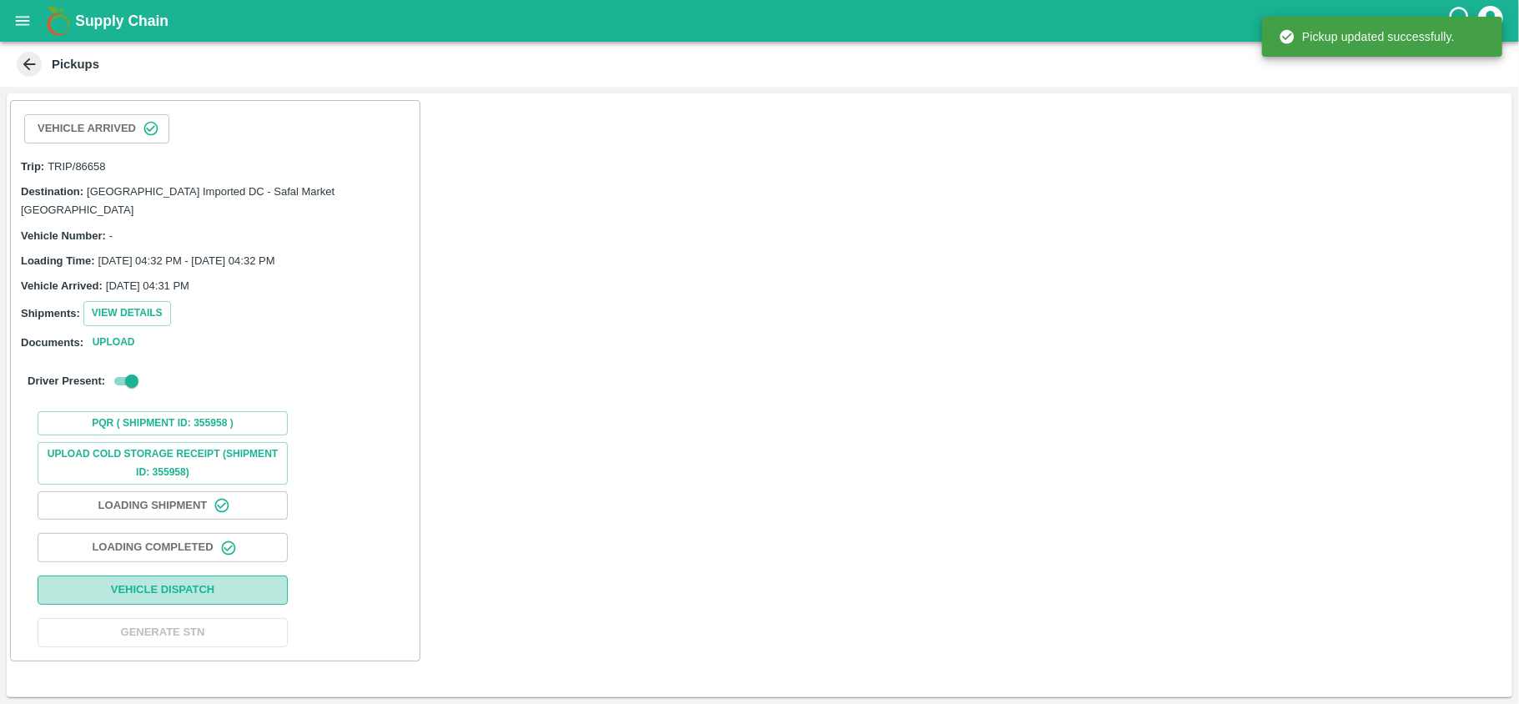
click at [157, 576] on button "Vehicle Dispatch" at bounding box center [163, 590] width 250 height 29
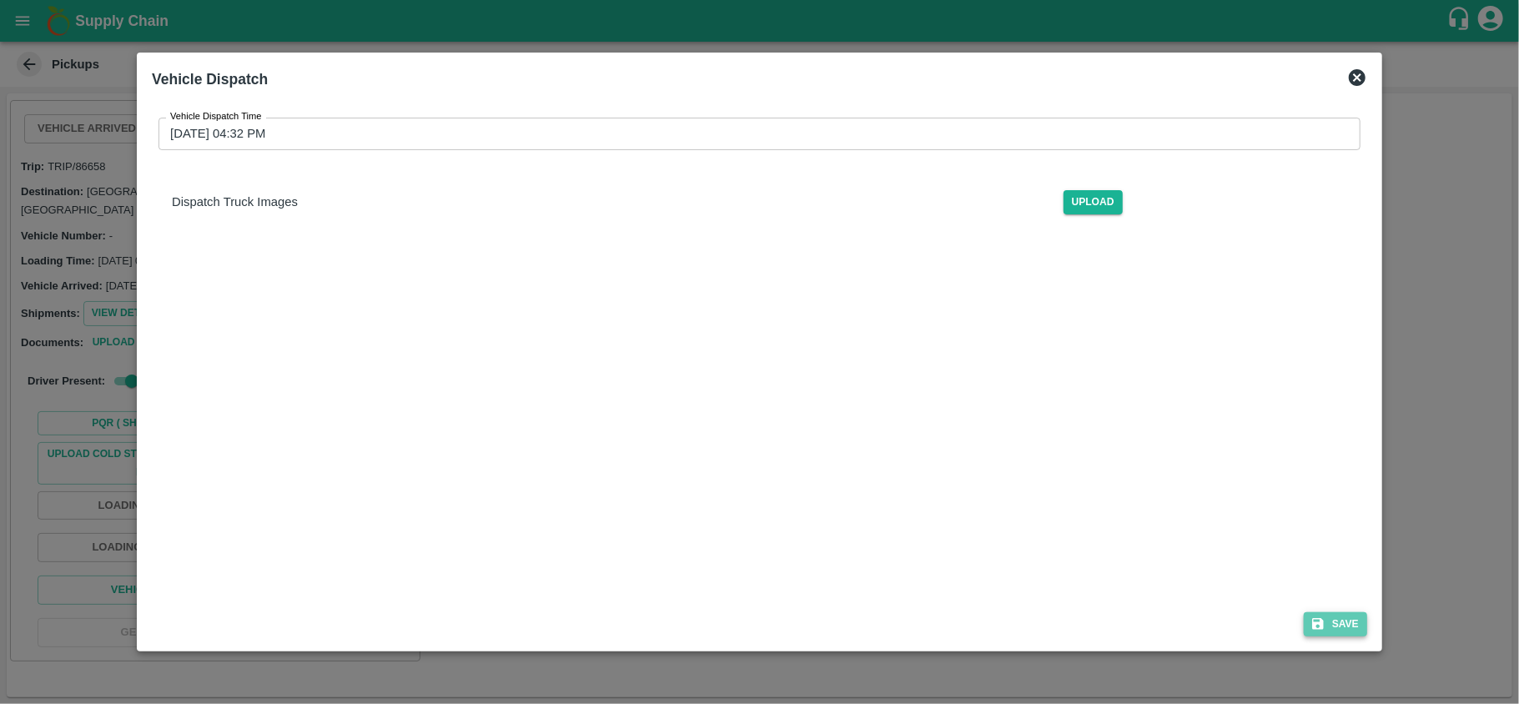
click at [1367, 625] on button "Save" at bounding box center [1335, 624] width 63 height 24
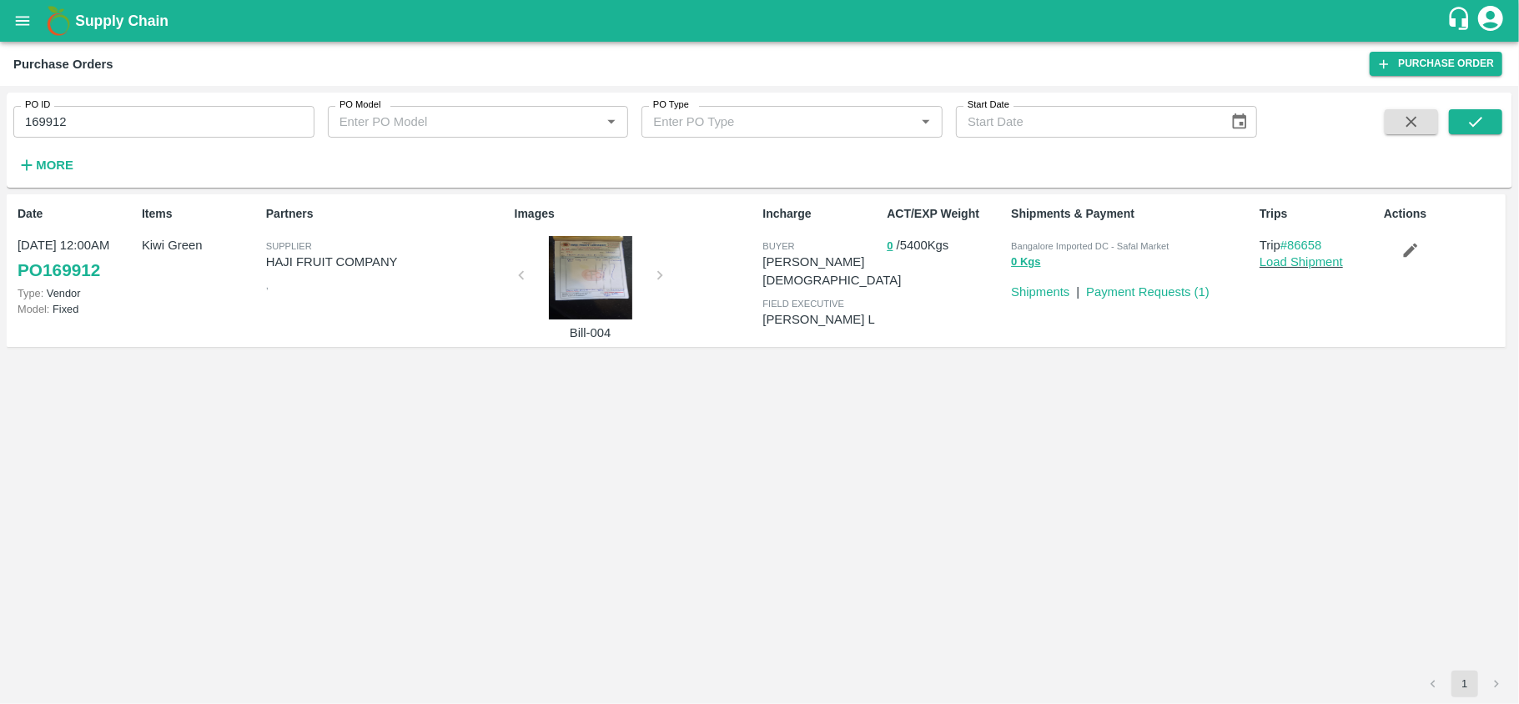
click at [634, 280] on div at bounding box center [590, 277] width 125 height 83
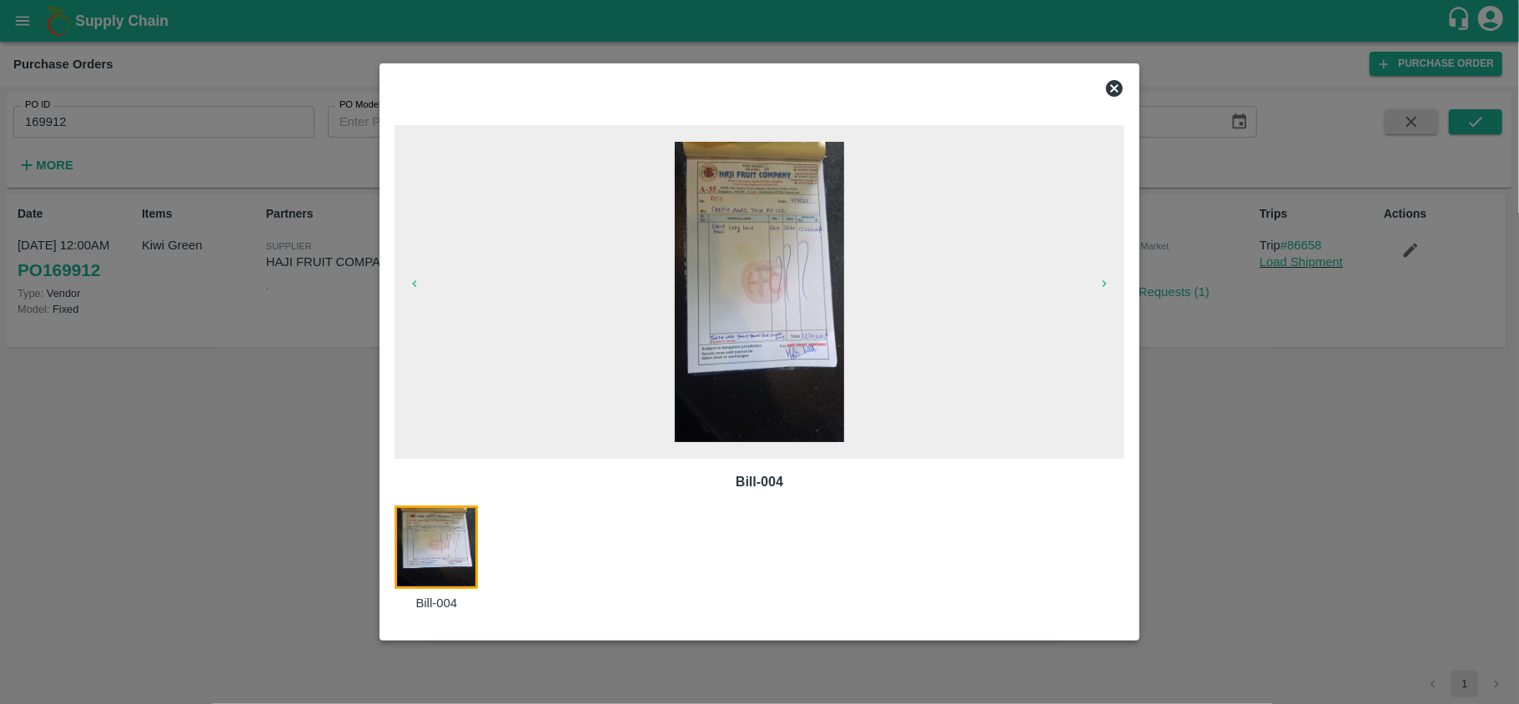
click at [1119, 91] on icon at bounding box center [1114, 88] width 17 height 17
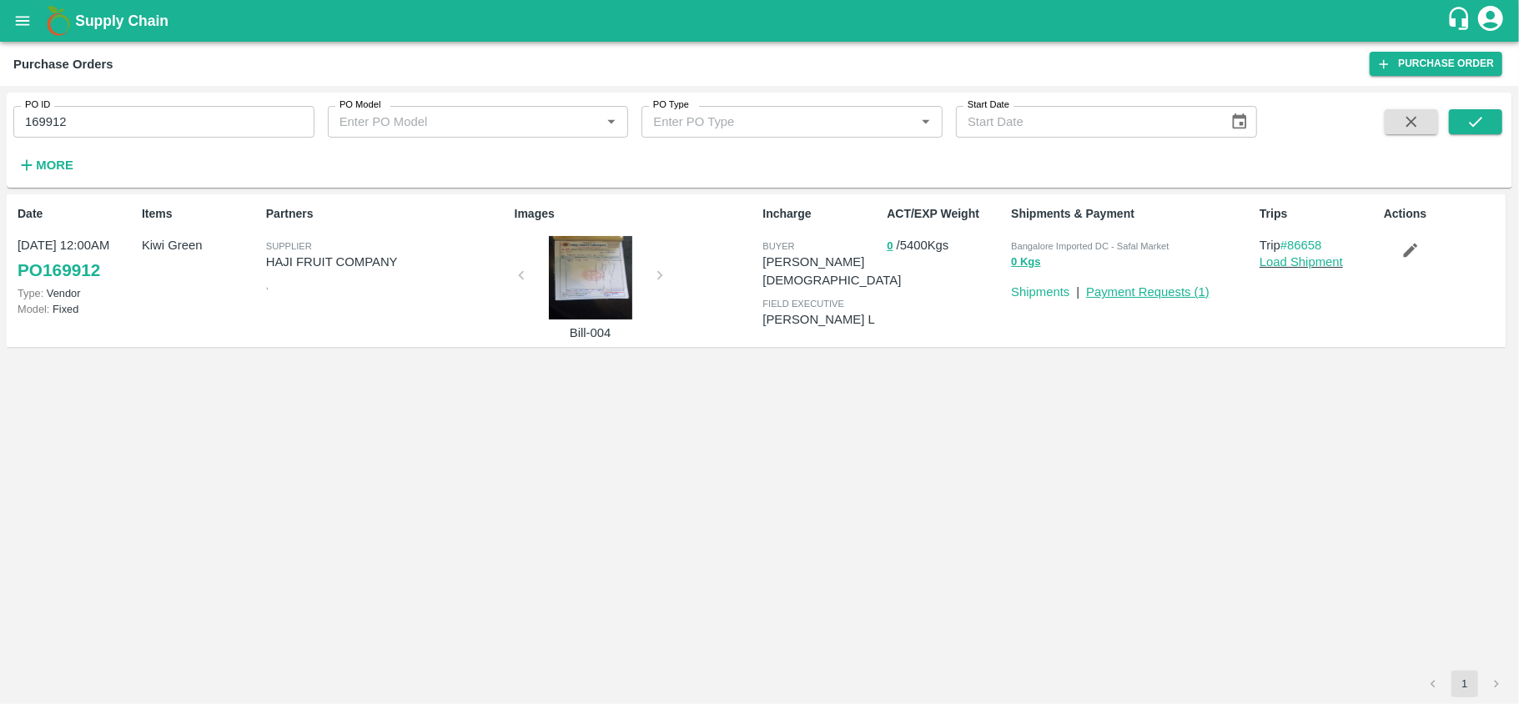
click at [1134, 290] on link "Payment Requests ( 1 )" at bounding box center [1147, 291] width 123 height 13
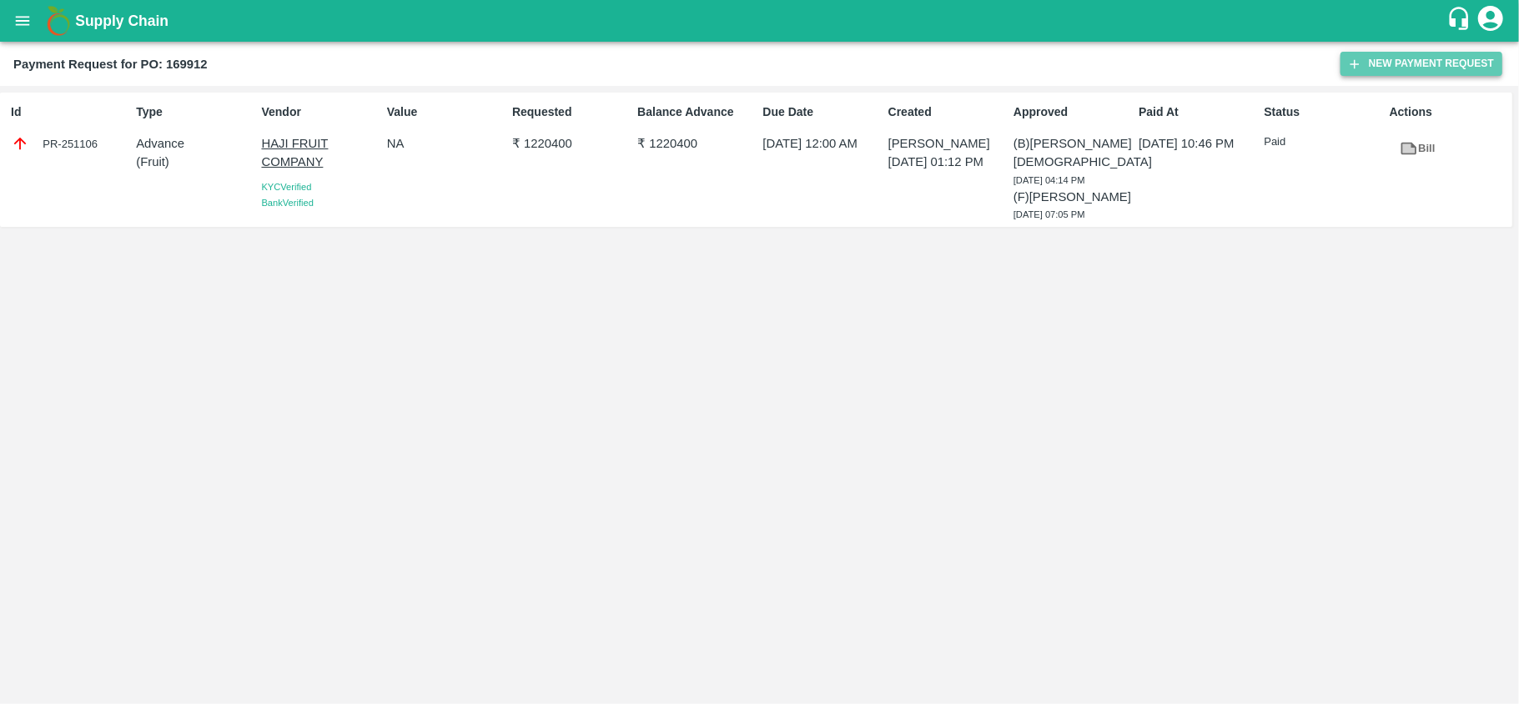
click at [1401, 62] on button "New Payment Request" at bounding box center [1421, 64] width 162 height 24
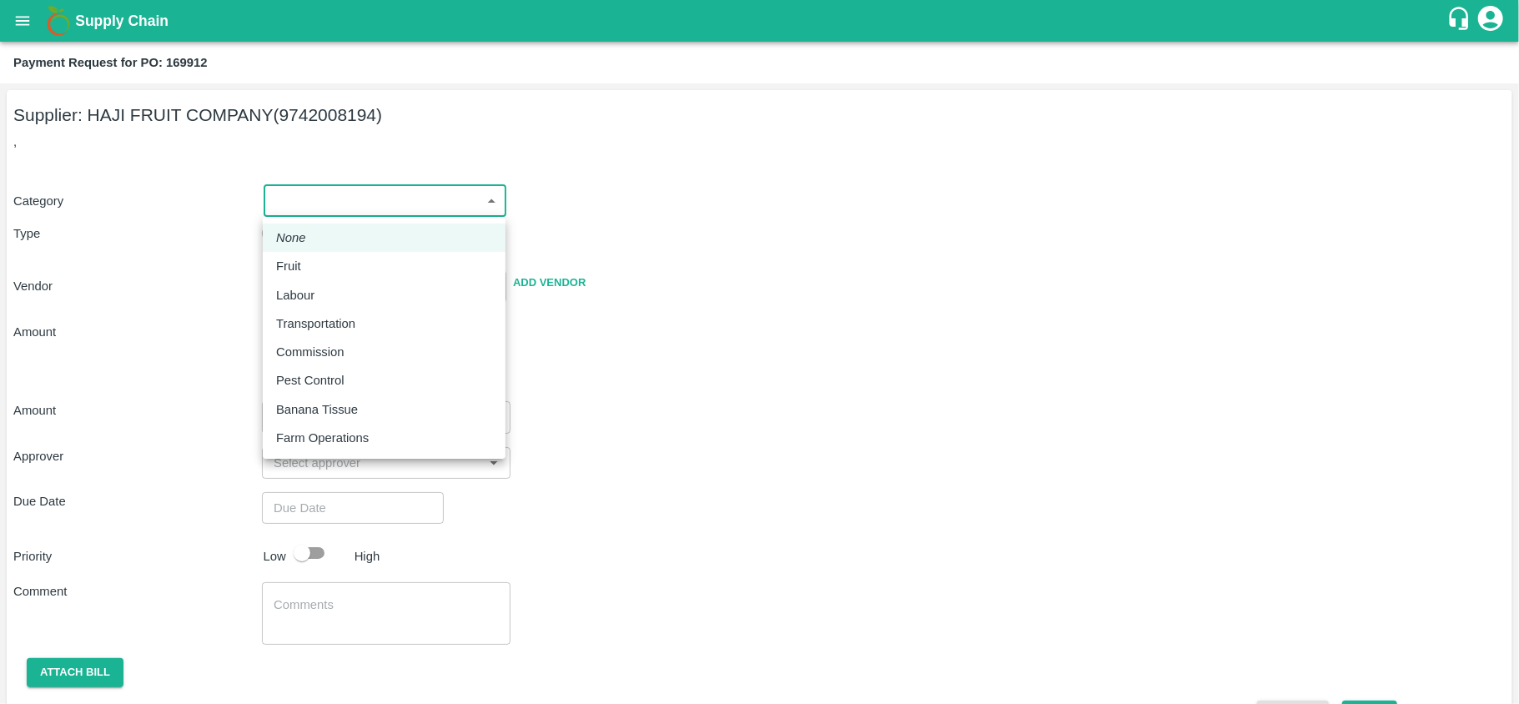
click at [359, 192] on body "Supply Chain Payment Request for PO: 169912 Supplier: HAJI FRUIT COMPANY (97420…" at bounding box center [759, 352] width 1519 height 704
click at [295, 262] on p "Fruit" at bounding box center [288, 266] width 25 height 18
type input "1"
type input "HAJI FRUIT COMPANY - 9742008194(Supplier)"
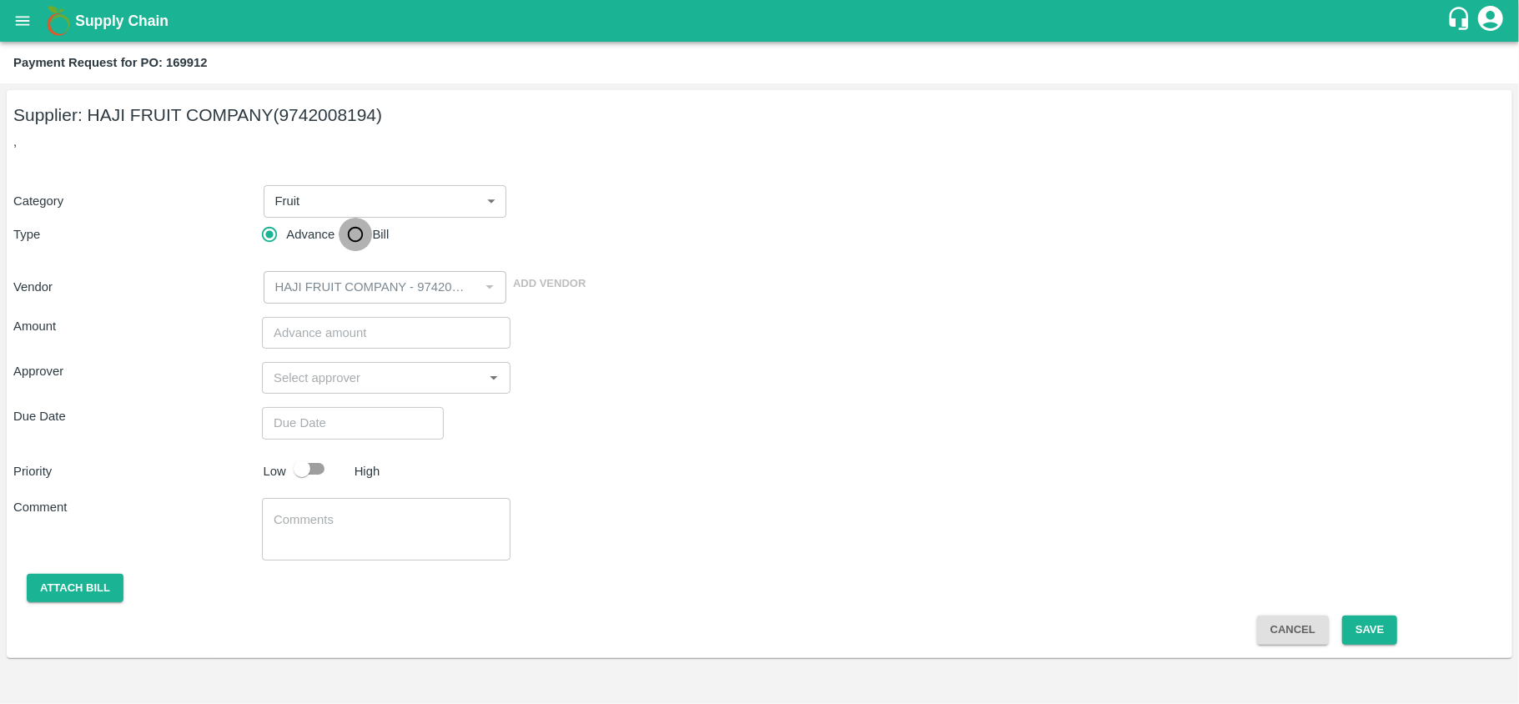
click at [362, 245] on input "Bill" at bounding box center [355, 234] width 33 height 33
radio input "true"
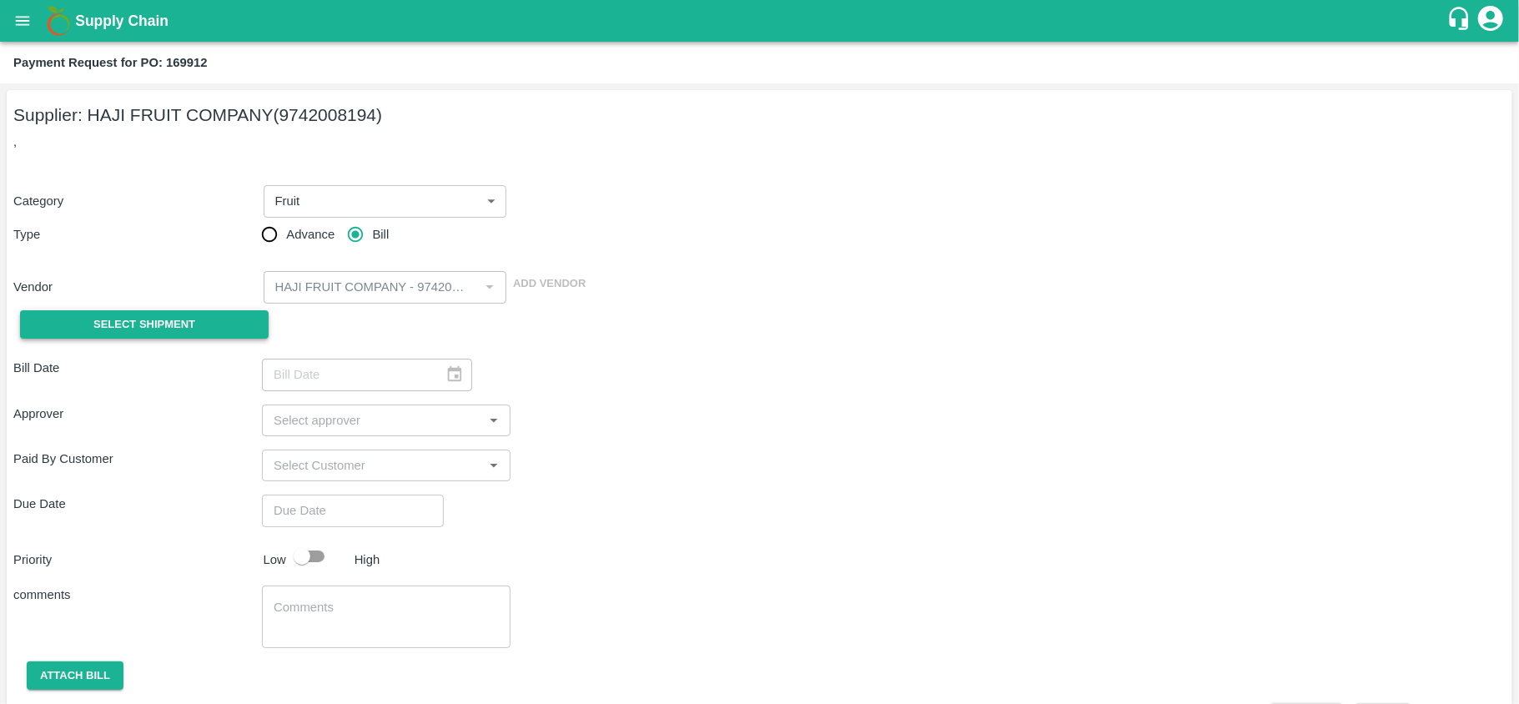
click at [162, 321] on span "Select Shipment" at bounding box center [144, 324] width 102 height 19
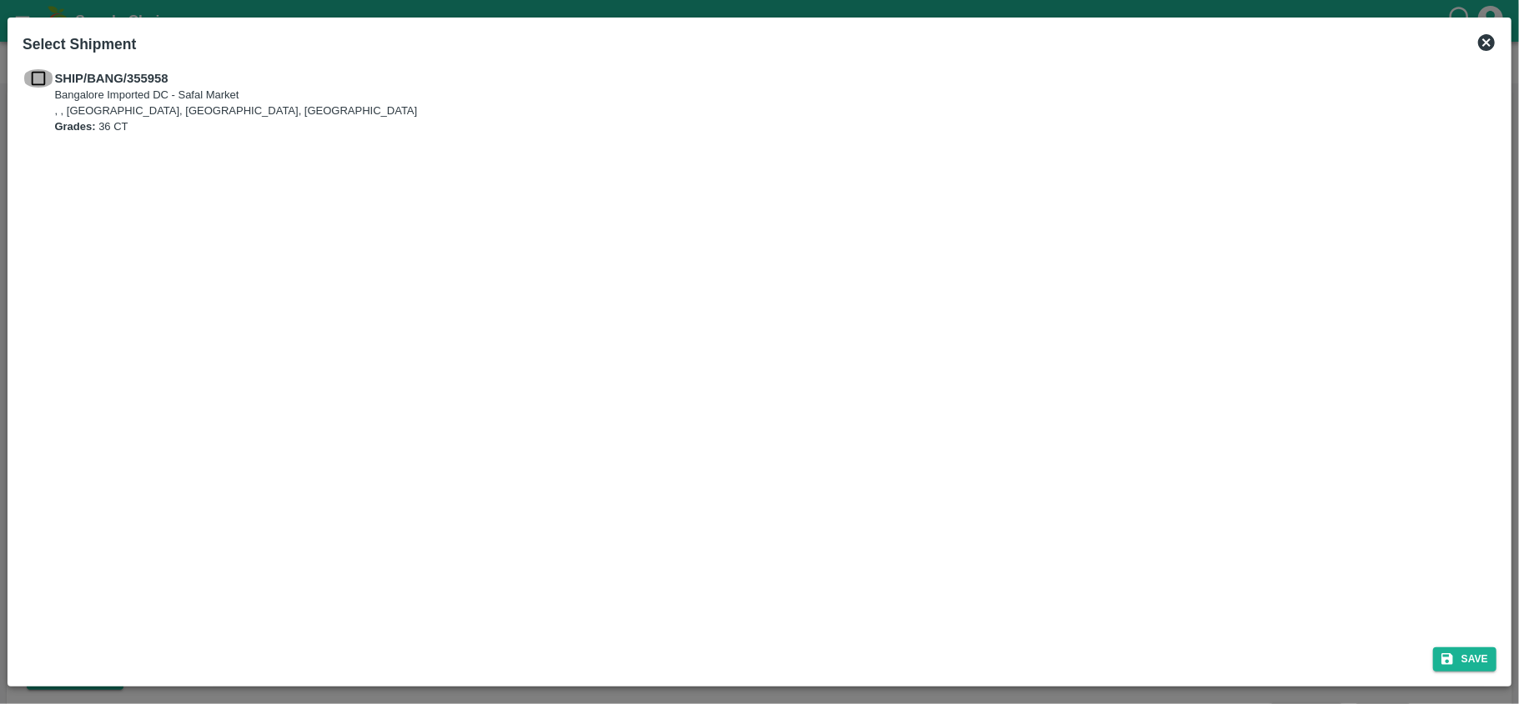
click at [42, 81] on input "checkbox" at bounding box center [39, 78] width 32 height 18
checkbox input "true"
click at [1466, 664] on button "Save" at bounding box center [1464, 659] width 63 height 24
type input "22/08/2025"
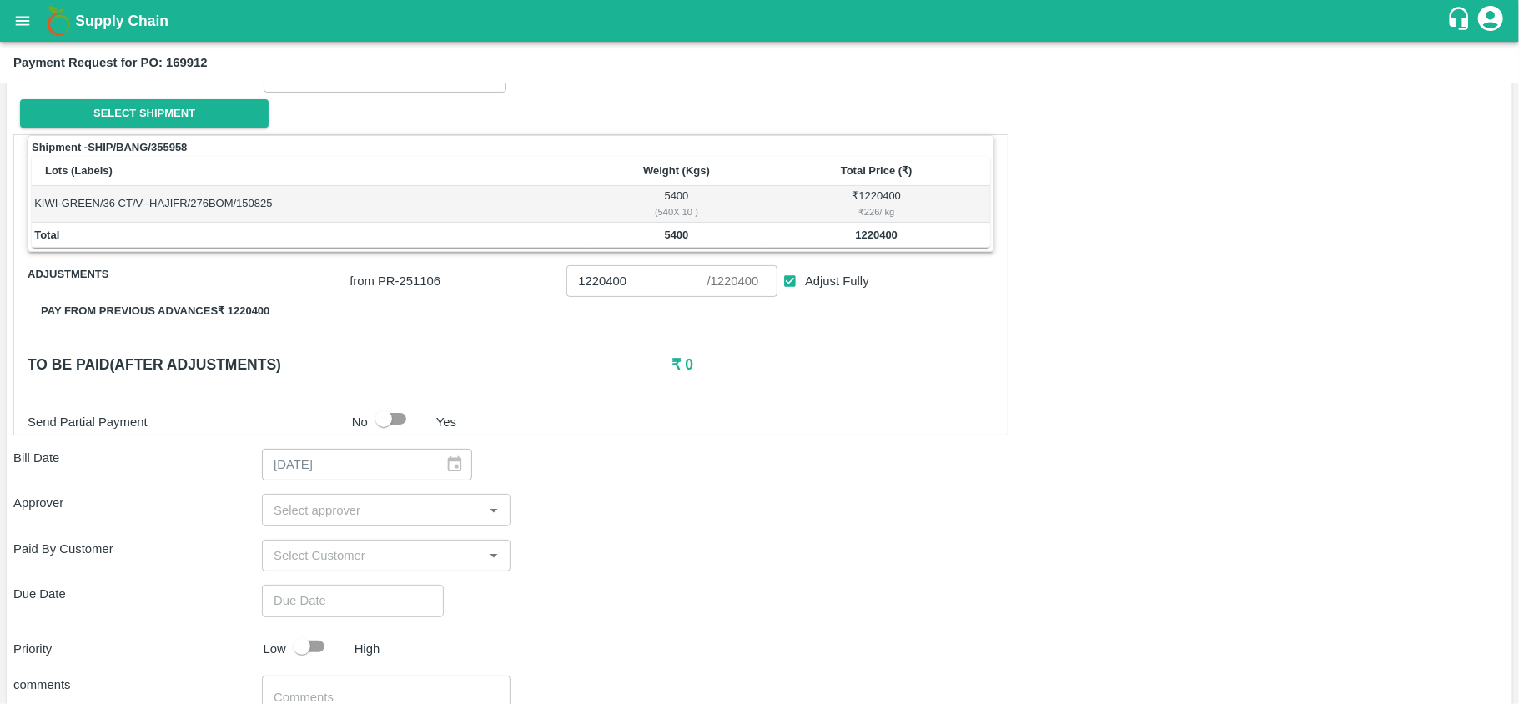
scroll to position [222, 0]
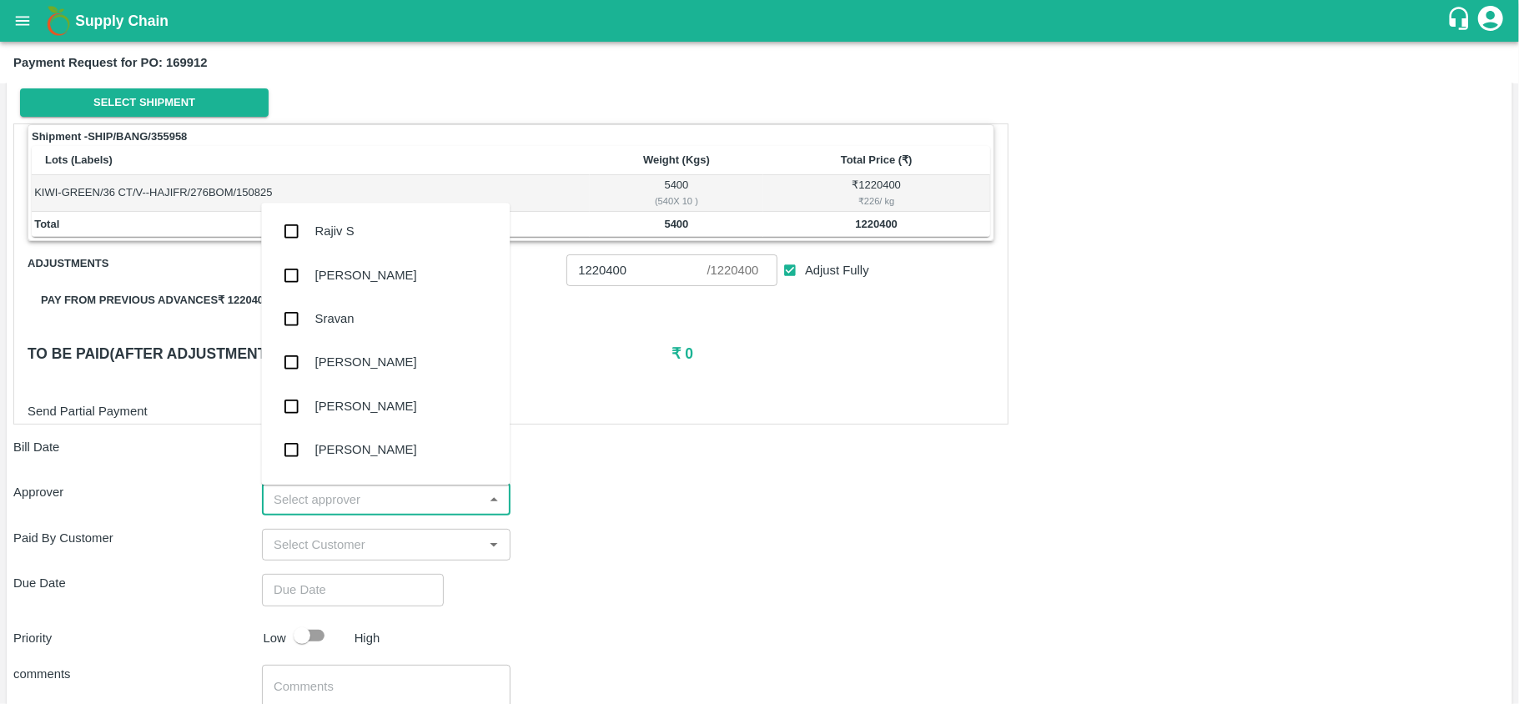
click at [312, 489] on input "input" at bounding box center [372, 499] width 211 height 22
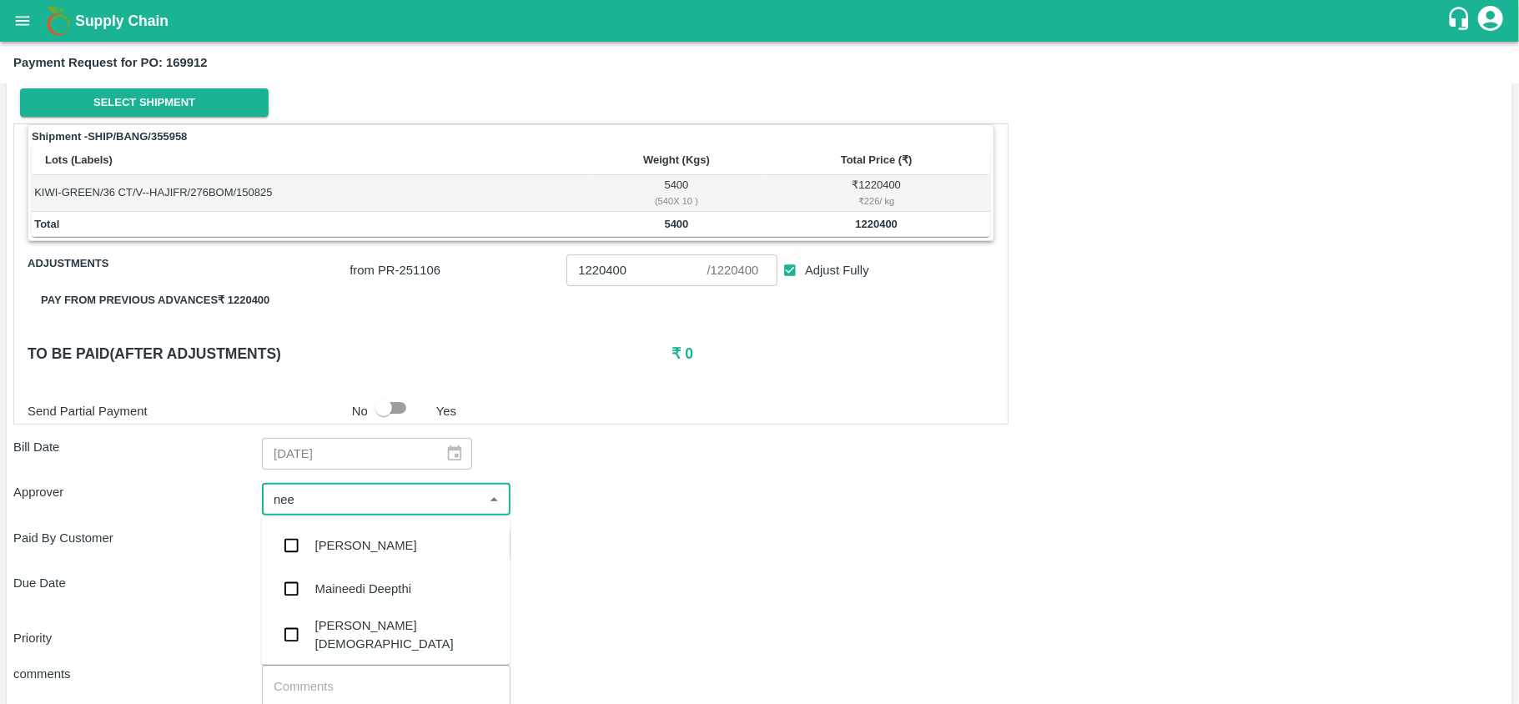
type input "neet"
click at [324, 597] on div "[PERSON_NAME][DEMOGRAPHIC_DATA]" at bounding box center [406, 591] width 182 height 38
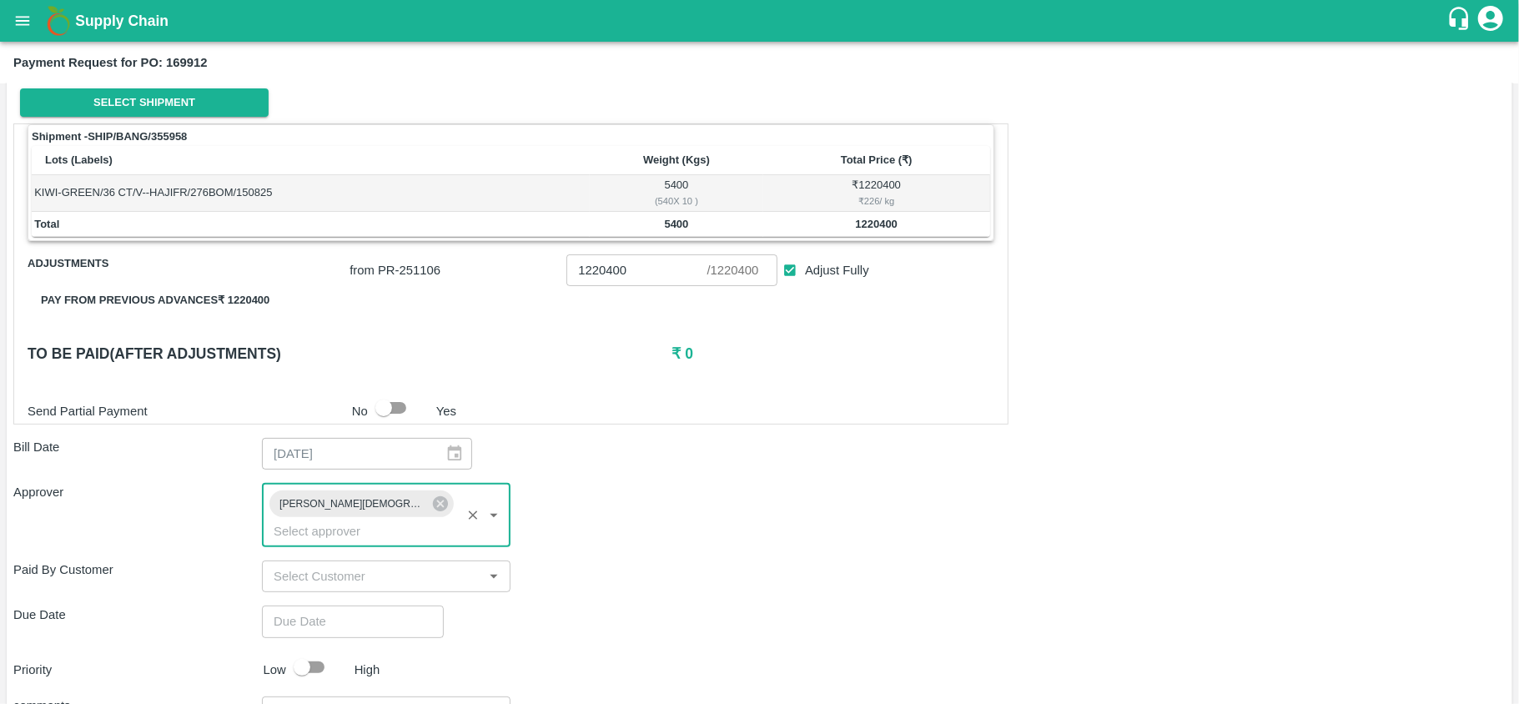
type input "DD/MM/YYYY hh:mm aa"
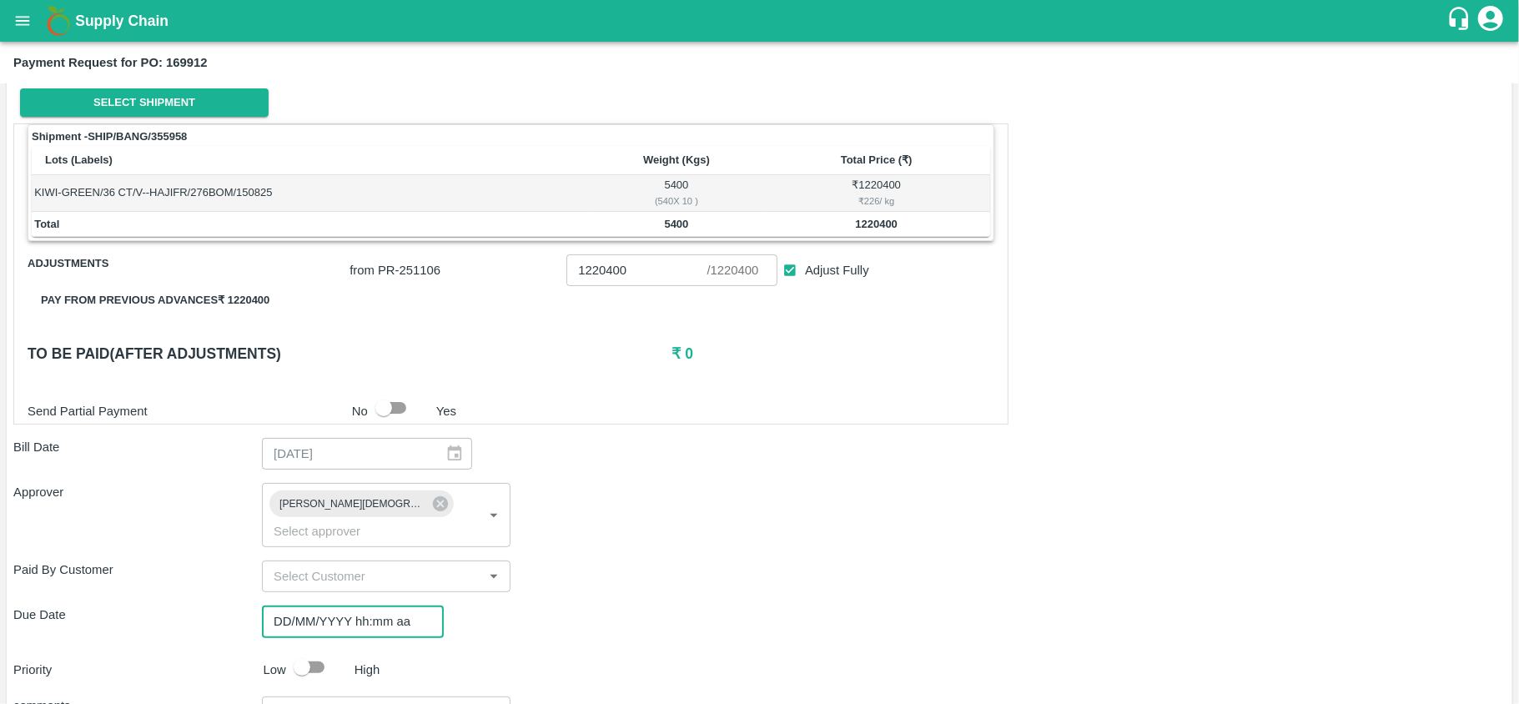
click at [324, 606] on input "DD/MM/YYYY hh:mm aa" at bounding box center [347, 622] width 170 height 32
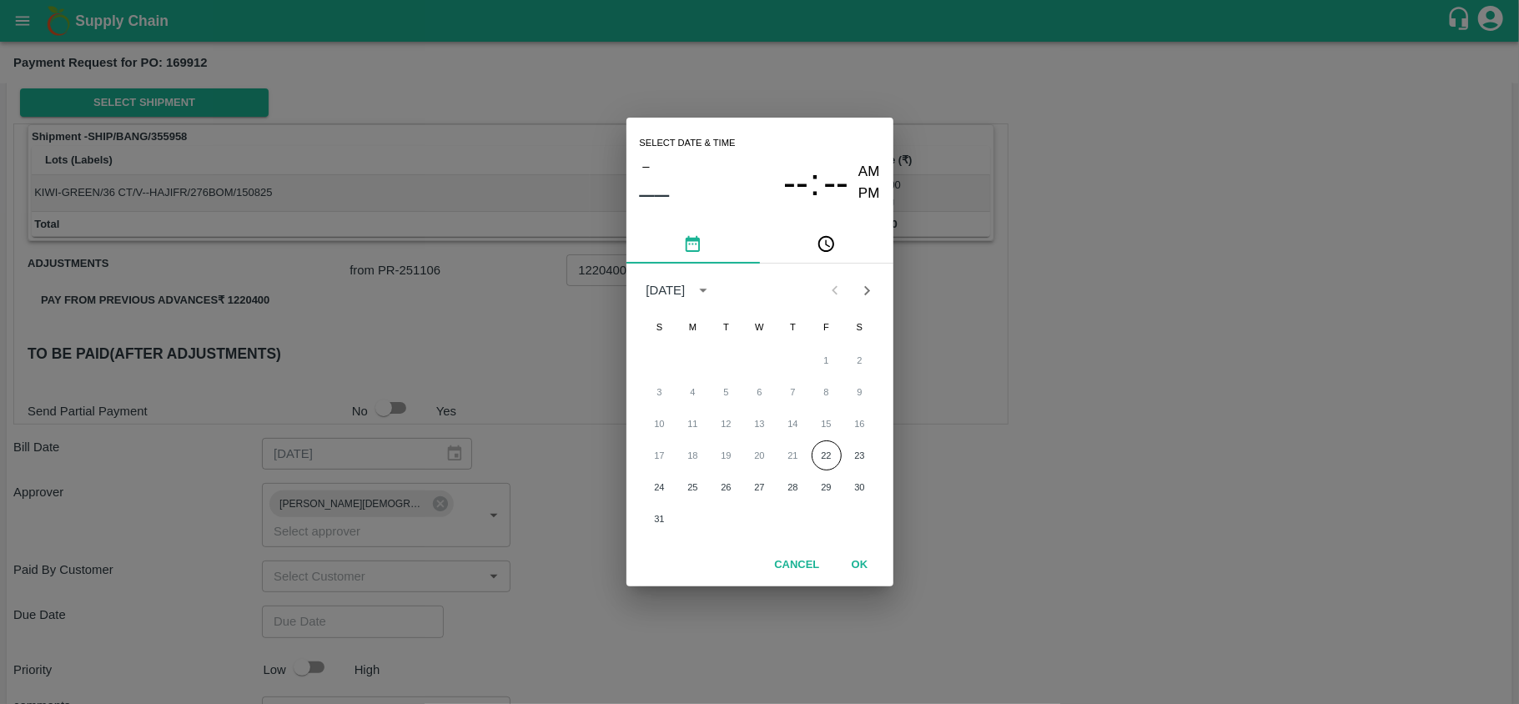
click at [842, 450] on div "17 18 19 20 21 22 23" at bounding box center [759, 455] width 267 height 30
click at [829, 451] on button "22" at bounding box center [827, 455] width 30 height 30
type input "22/08/2025 12:00 AM"
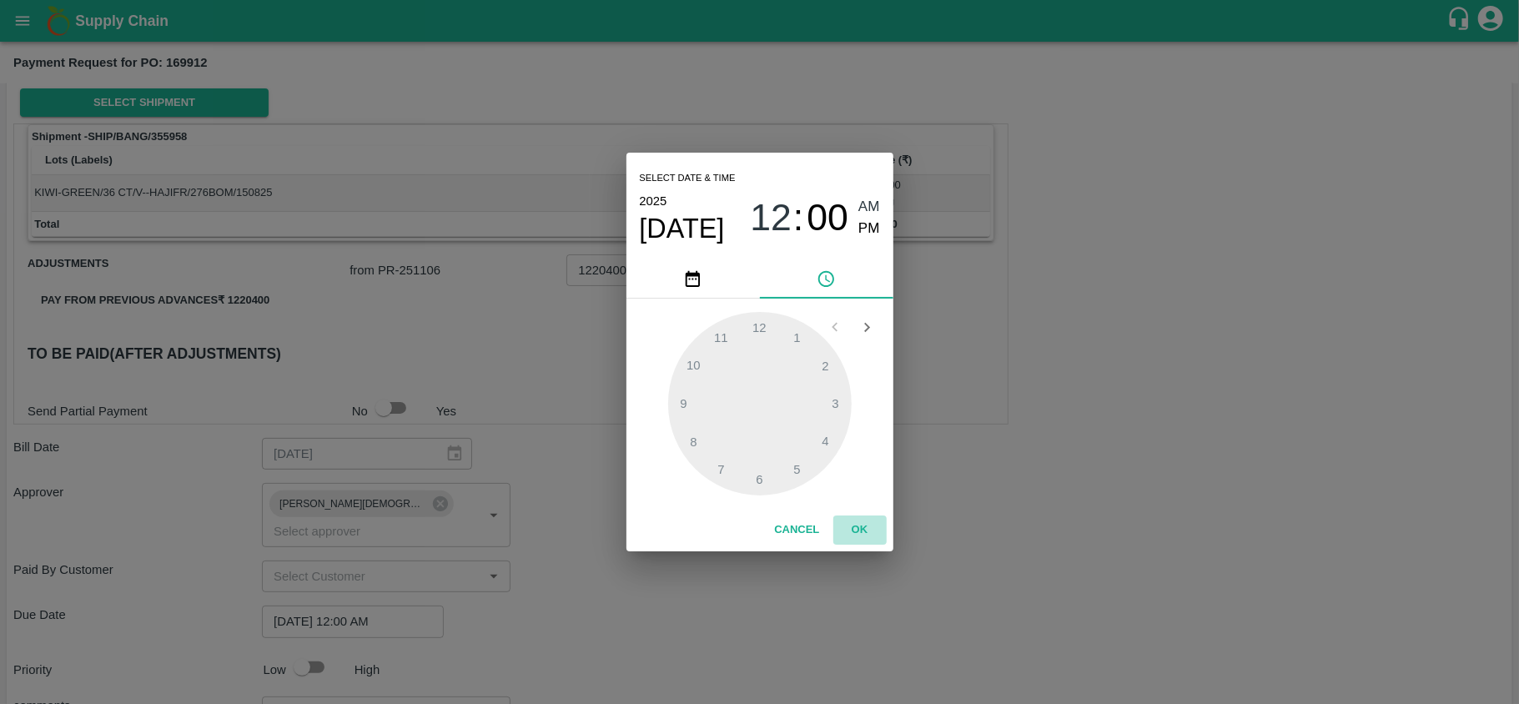
click at [845, 518] on button "OK" at bounding box center [859, 529] width 53 height 29
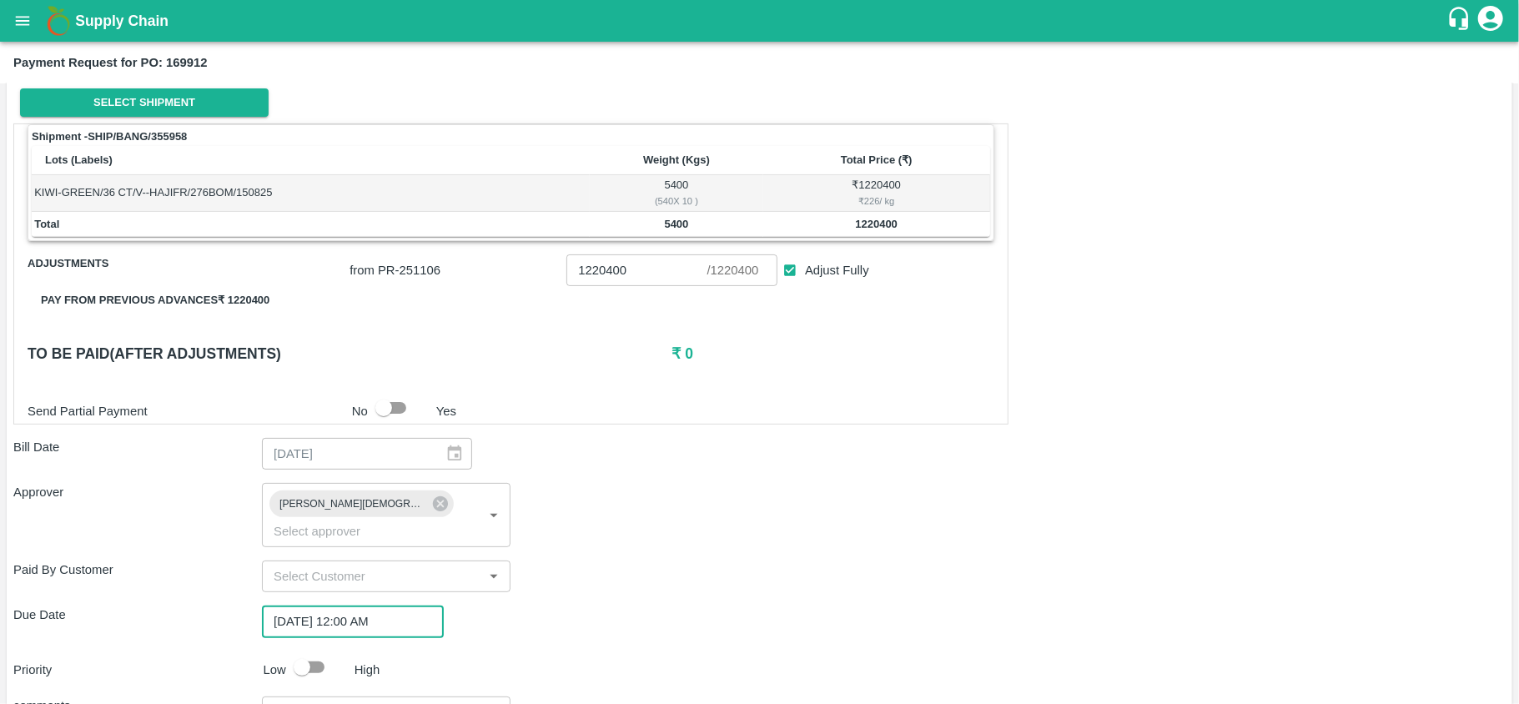
scroll to position [361, 0]
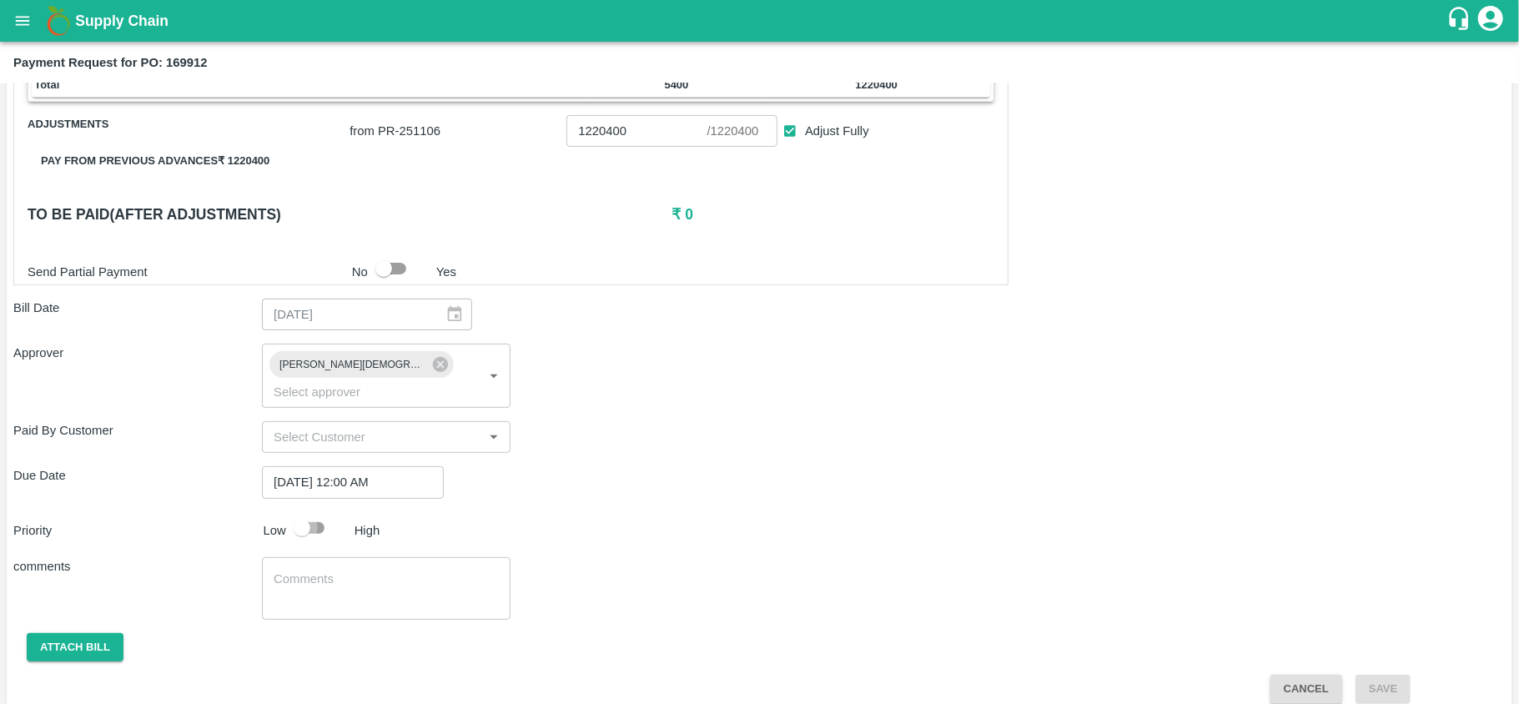
click at [309, 512] on input "checkbox" at bounding box center [301, 528] width 95 height 32
checkbox input "true"
click at [48, 633] on button "Attach bill" at bounding box center [75, 647] width 97 height 29
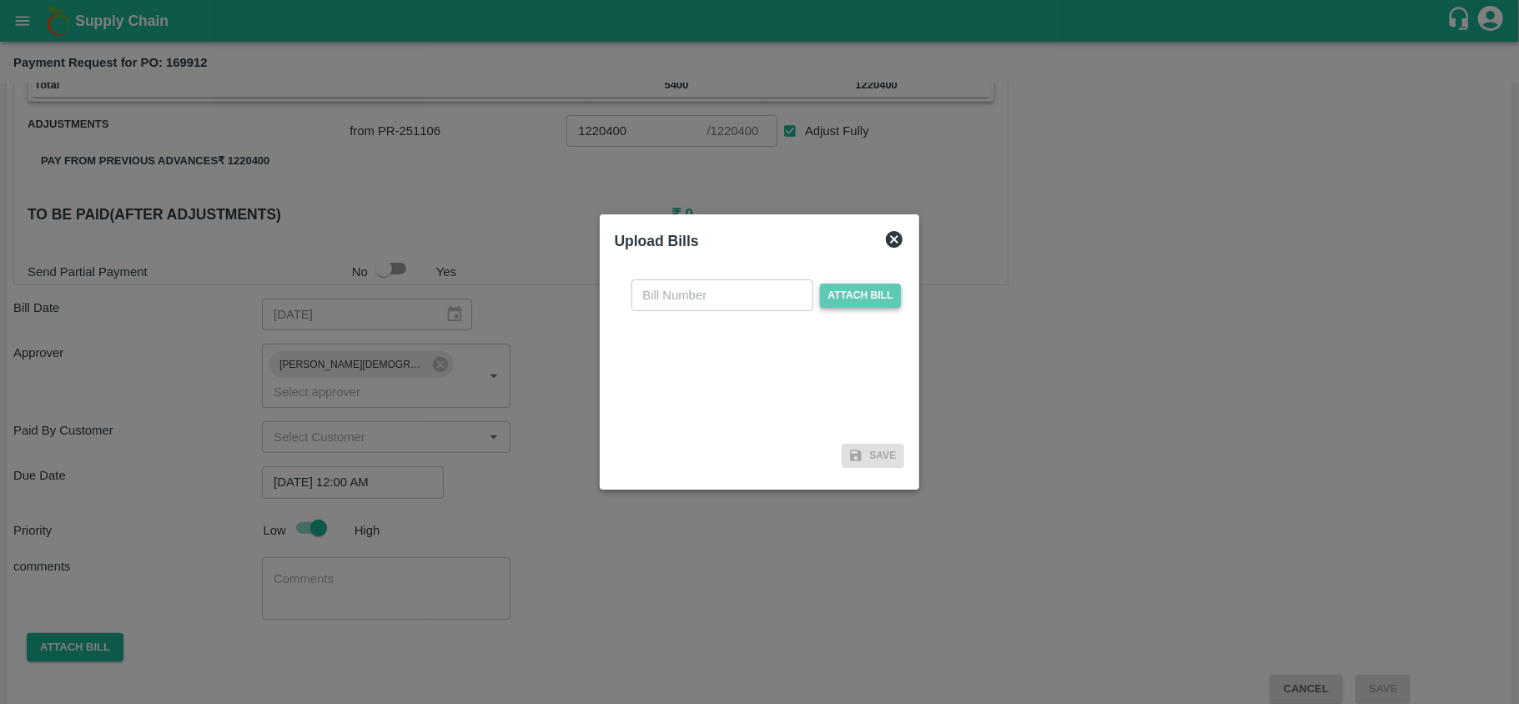
click at [855, 294] on span "Attach bill" at bounding box center [861, 296] width 82 height 24
click at [0, 0] on input "Attach bill" at bounding box center [0, 0] width 0 height 0
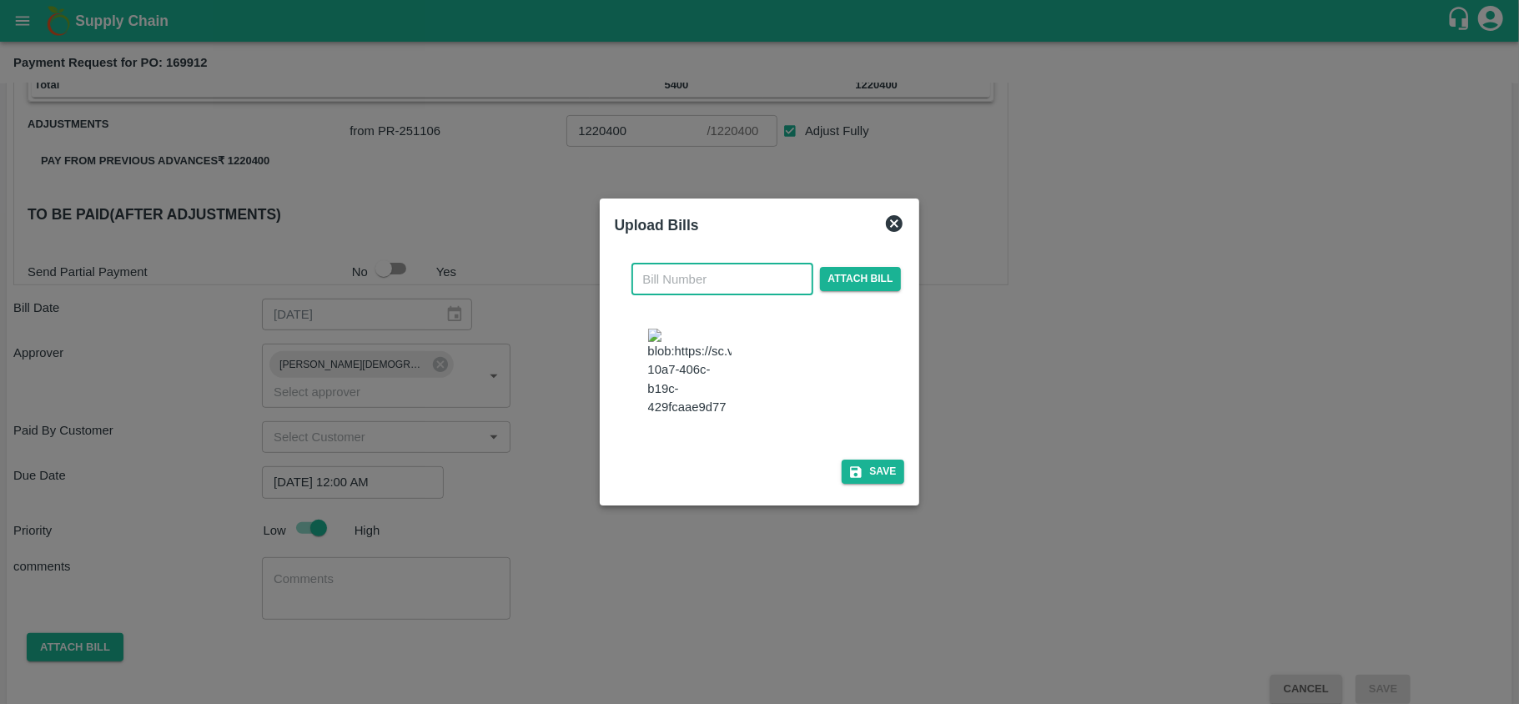
click at [722, 264] on input "text" at bounding box center [722, 280] width 182 height 32
type input "004"
click at [871, 484] on button "Save" at bounding box center [873, 472] width 63 height 24
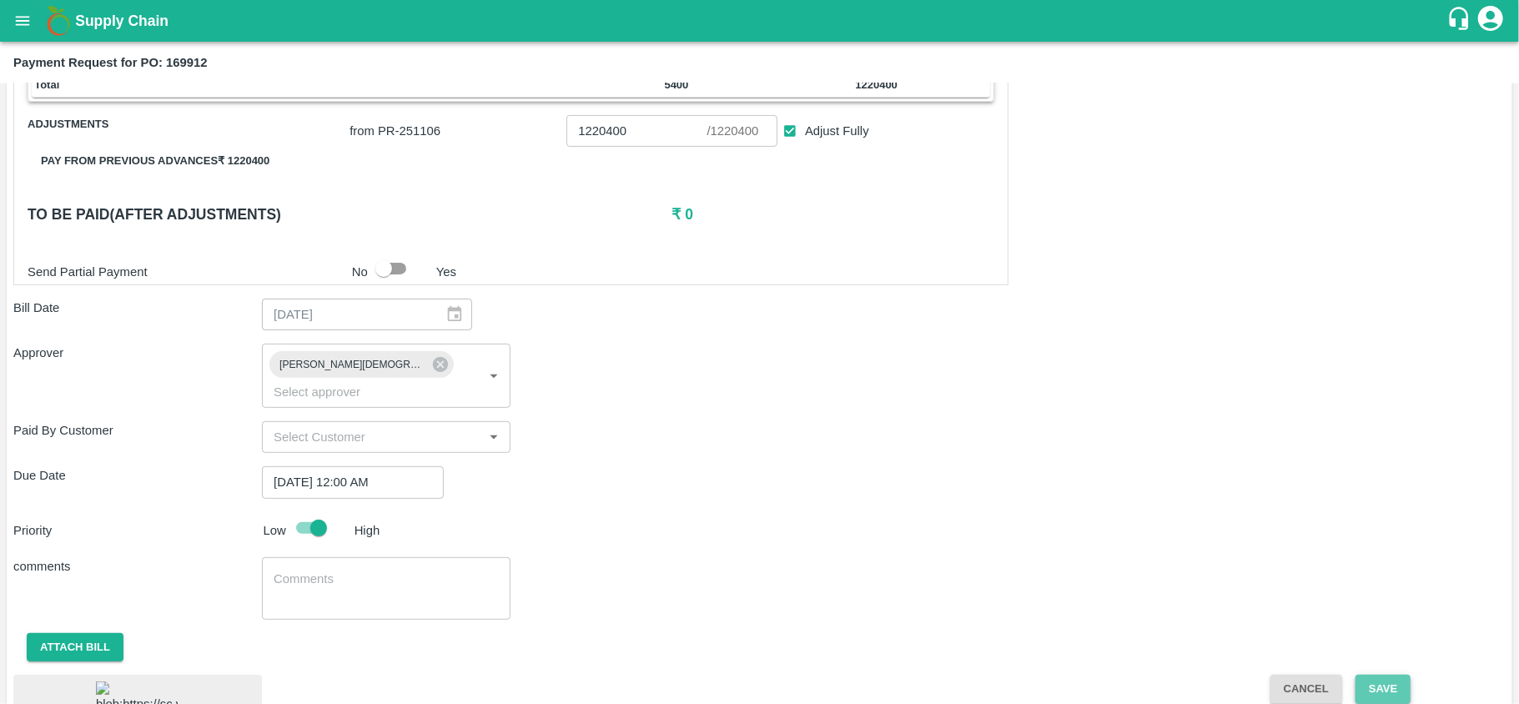
click at [1383, 675] on button "Save" at bounding box center [1382, 689] width 55 height 29
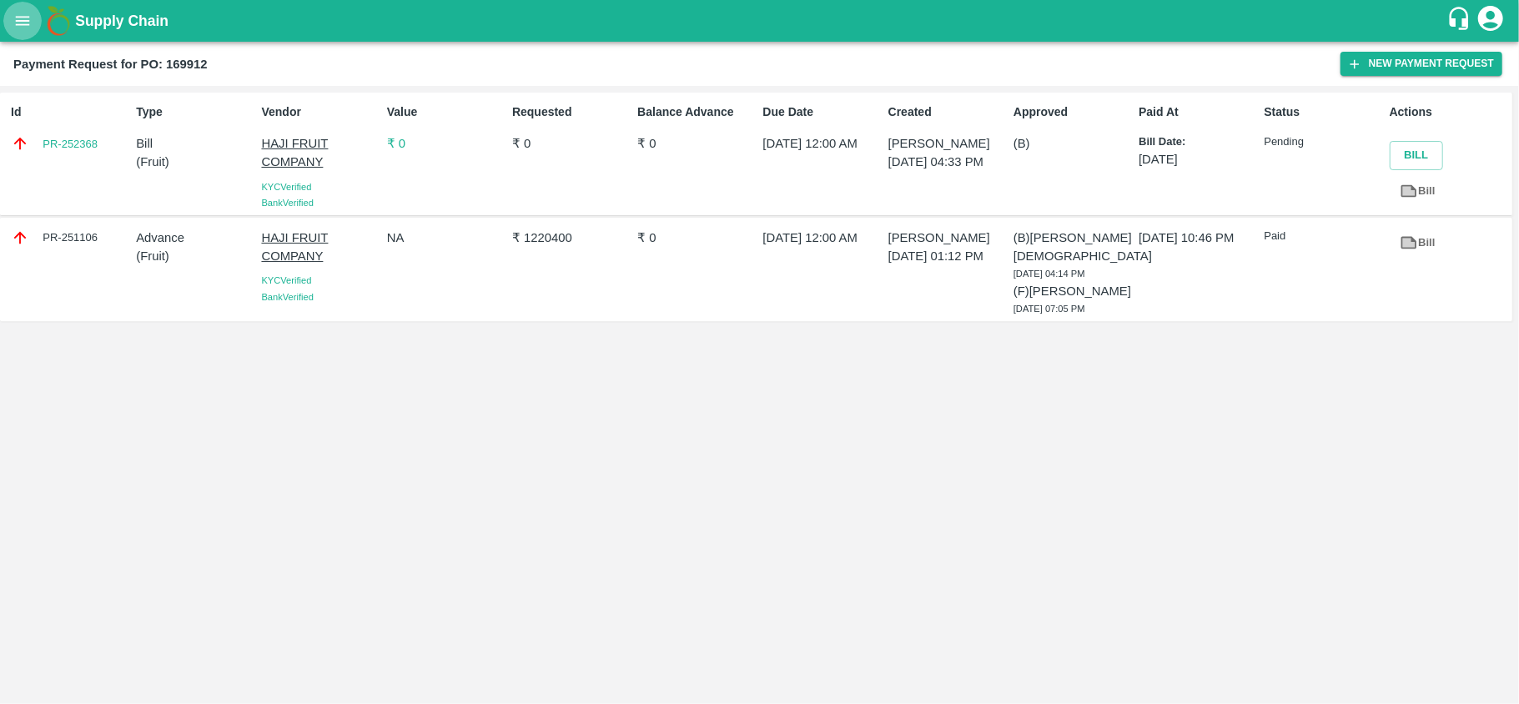
click at [34, 28] on button "open drawer" at bounding box center [22, 21] width 38 height 38
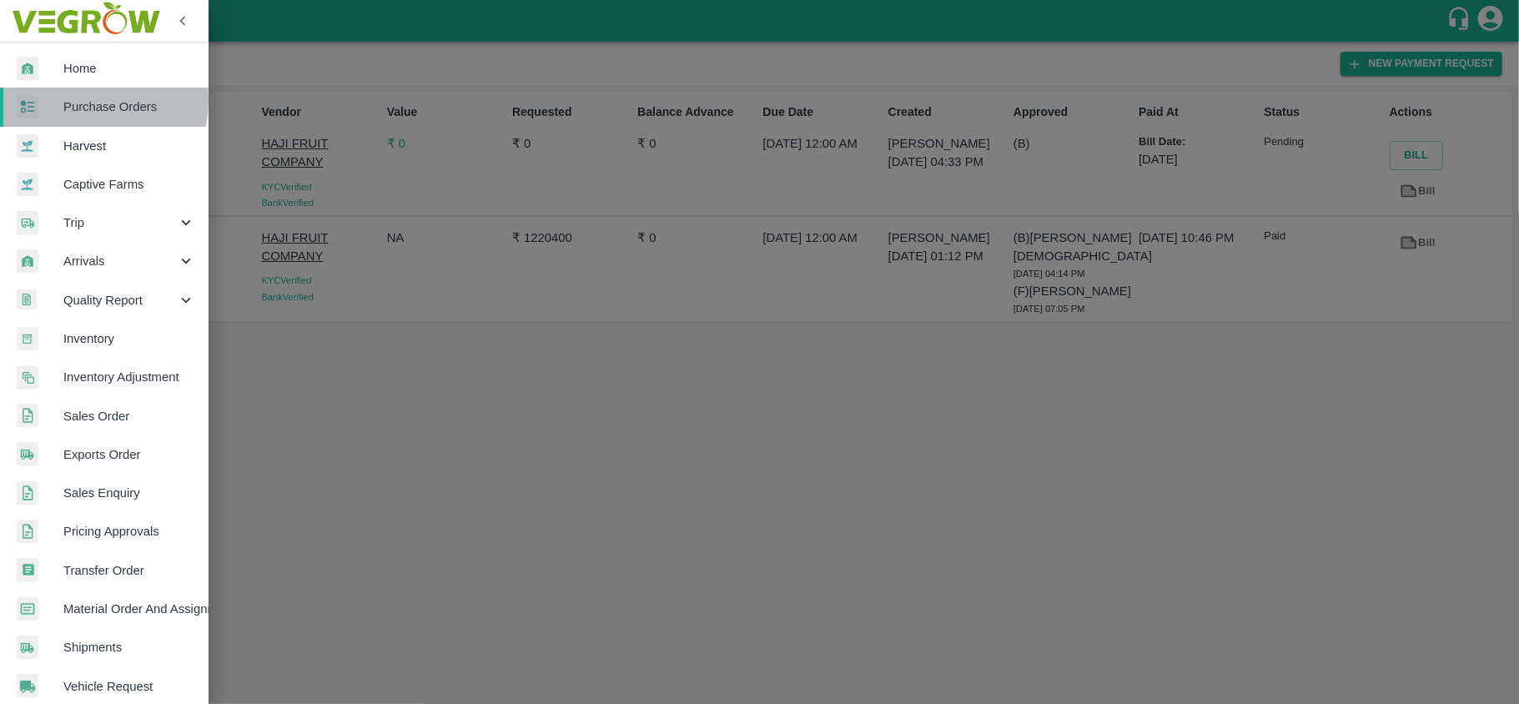
click at [81, 101] on span "Purchase Orders" at bounding box center [129, 107] width 132 height 18
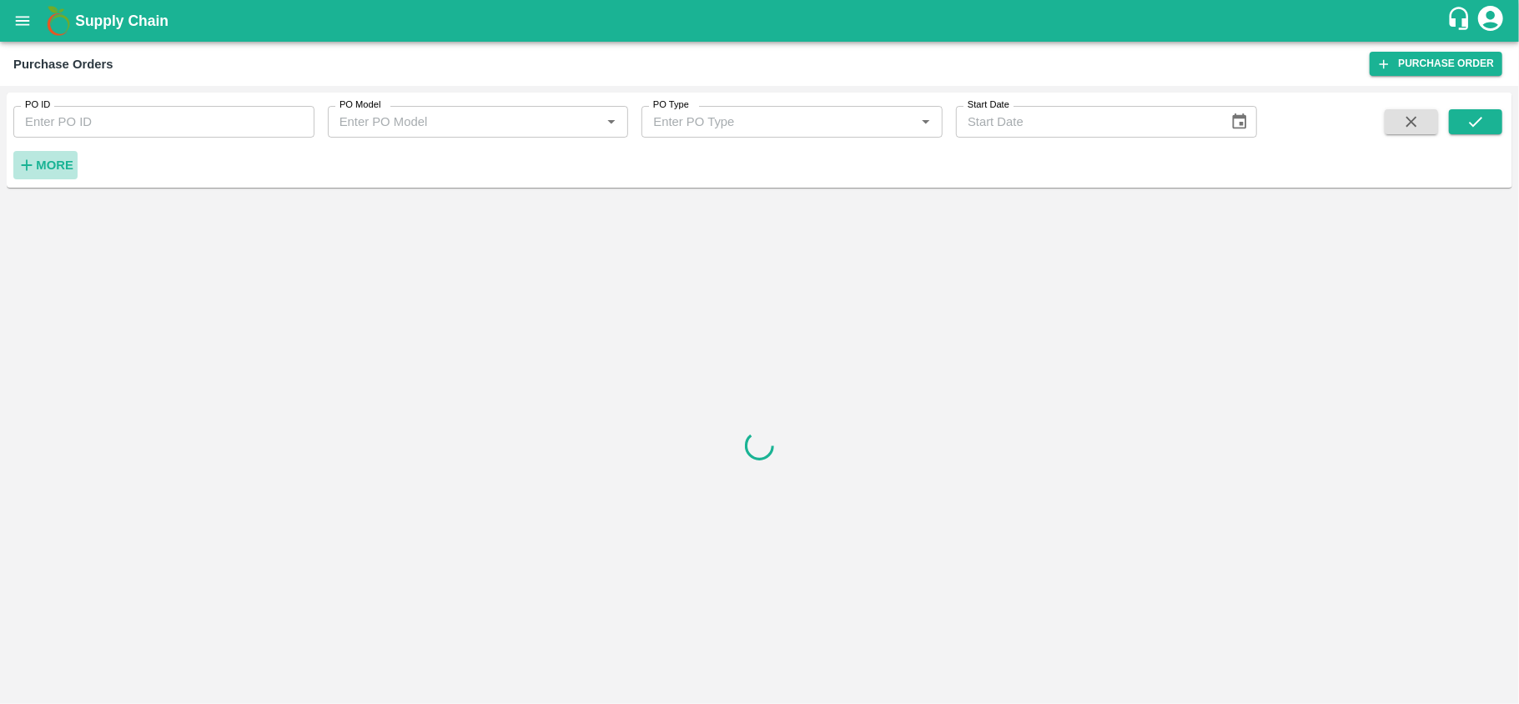
click at [48, 165] on strong "More" at bounding box center [55, 164] width 38 height 13
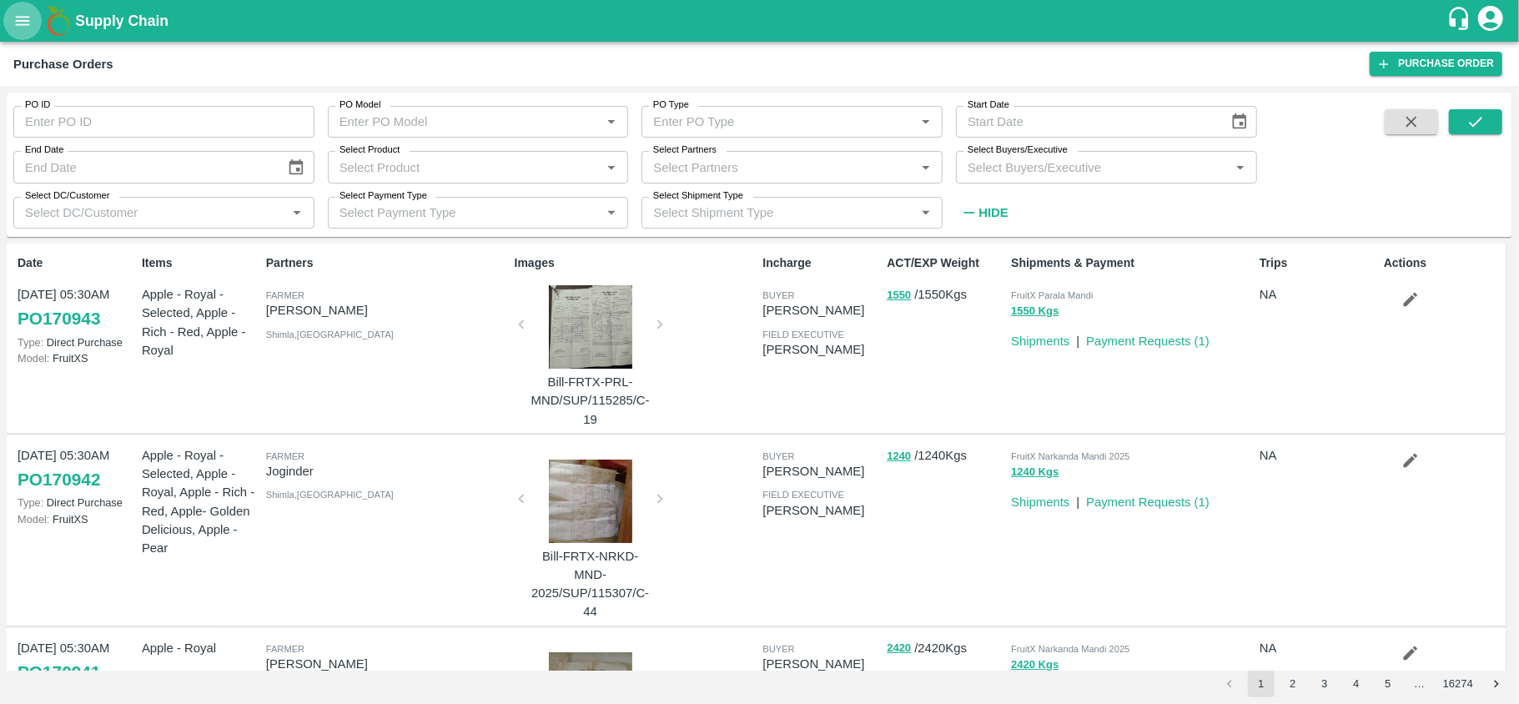
click at [11, 28] on button "open drawer" at bounding box center [22, 21] width 38 height 38
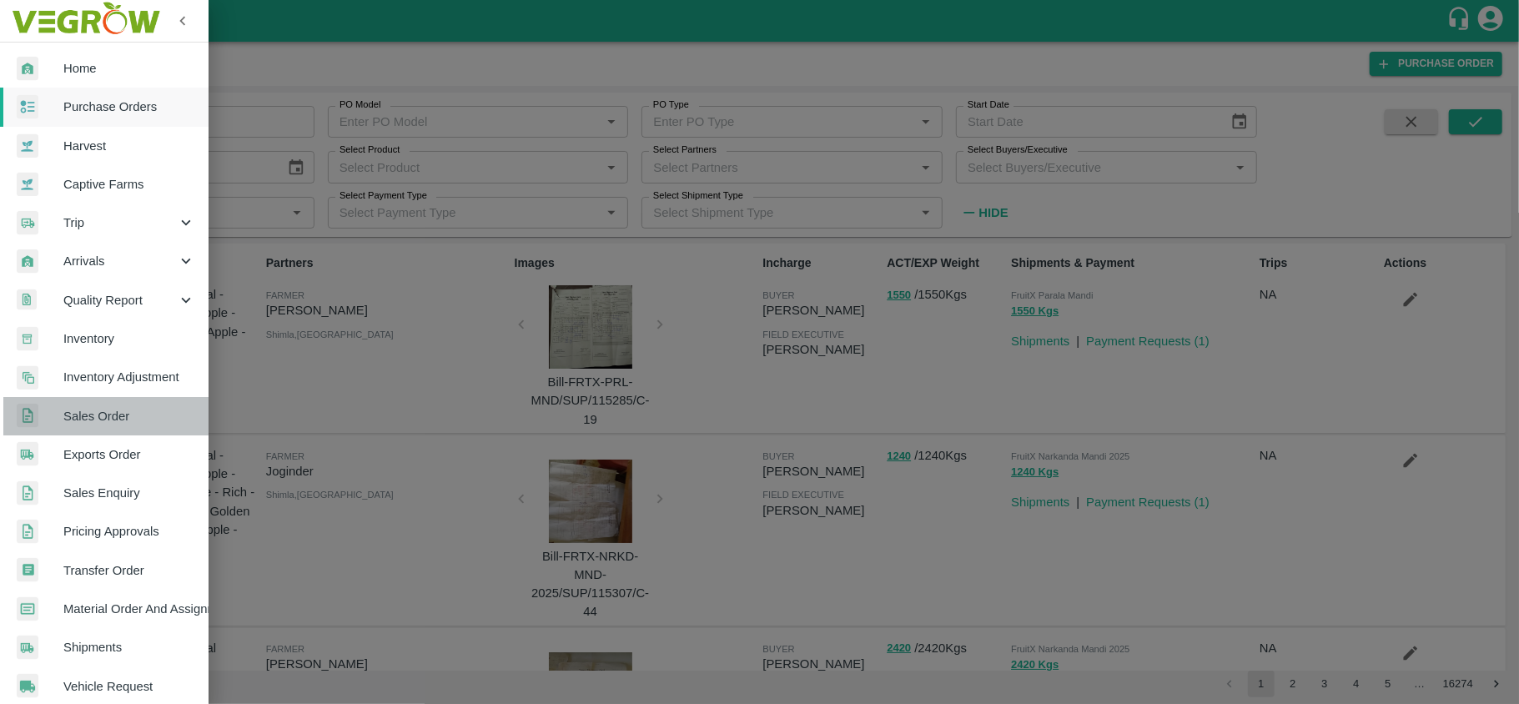
click at [111, 425] on span "Sales Order" at bounding box center [129, 416] width 132 height 18
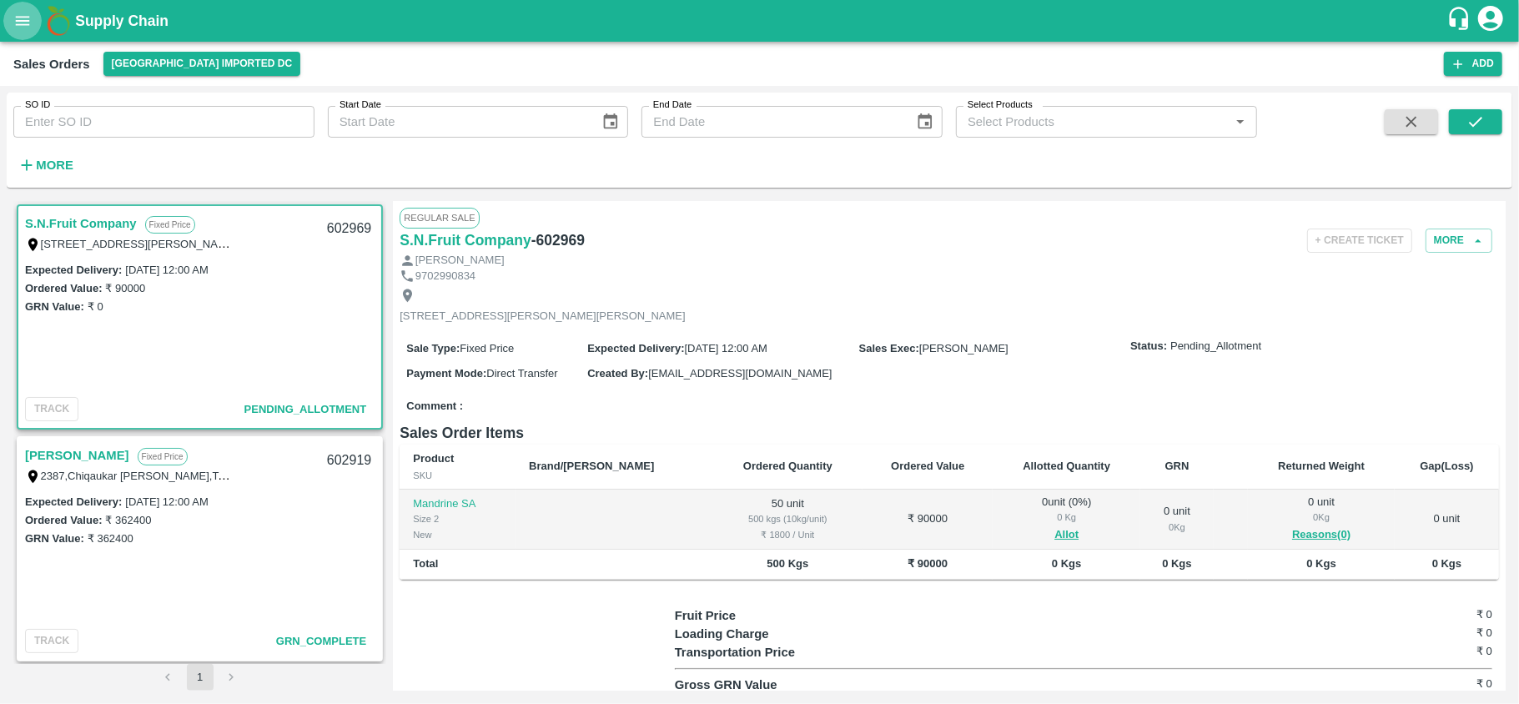
click at [13, 12] on icon "open drawer" at bounding box center [22, 21] width 18 height 18
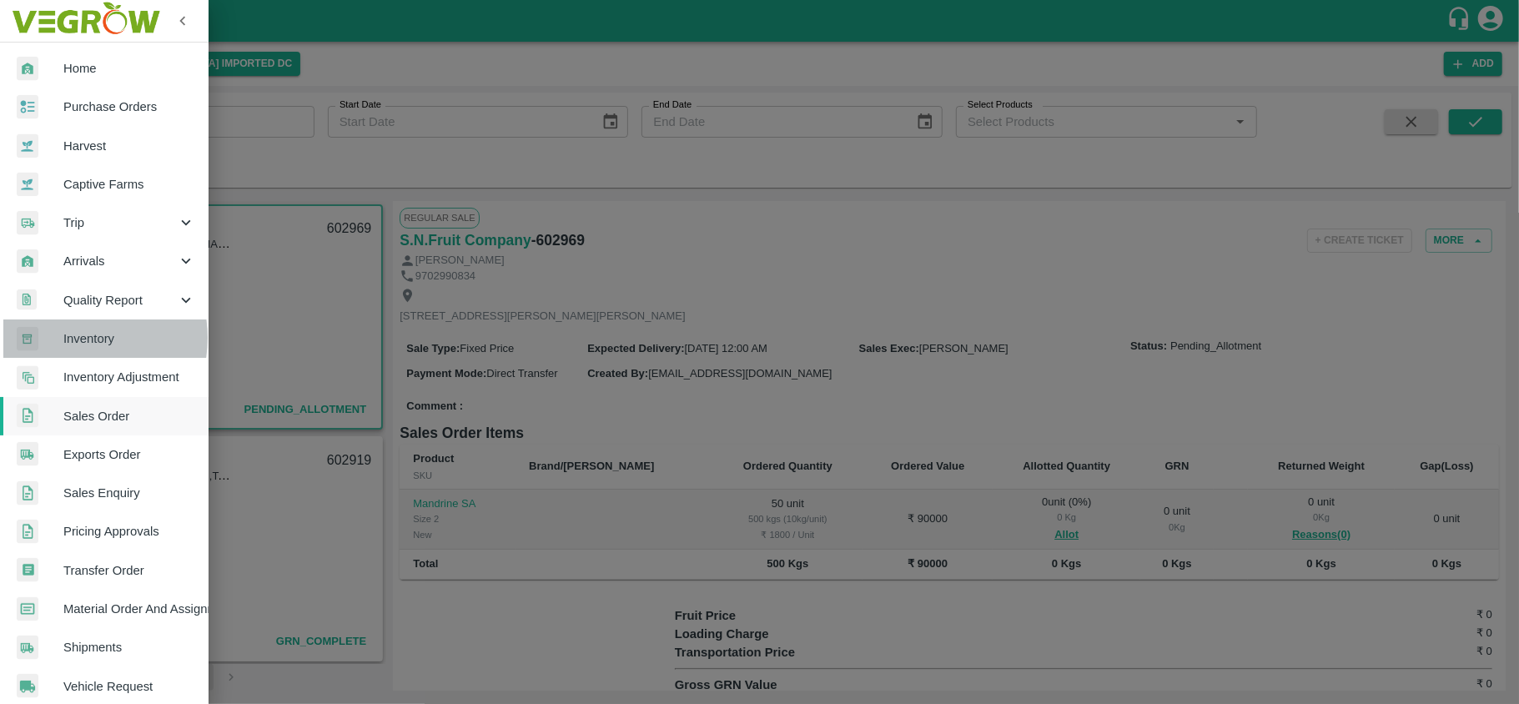
click at [71, 338] on span "Inventory" at bounding box center [129, 338] width 132 height 18
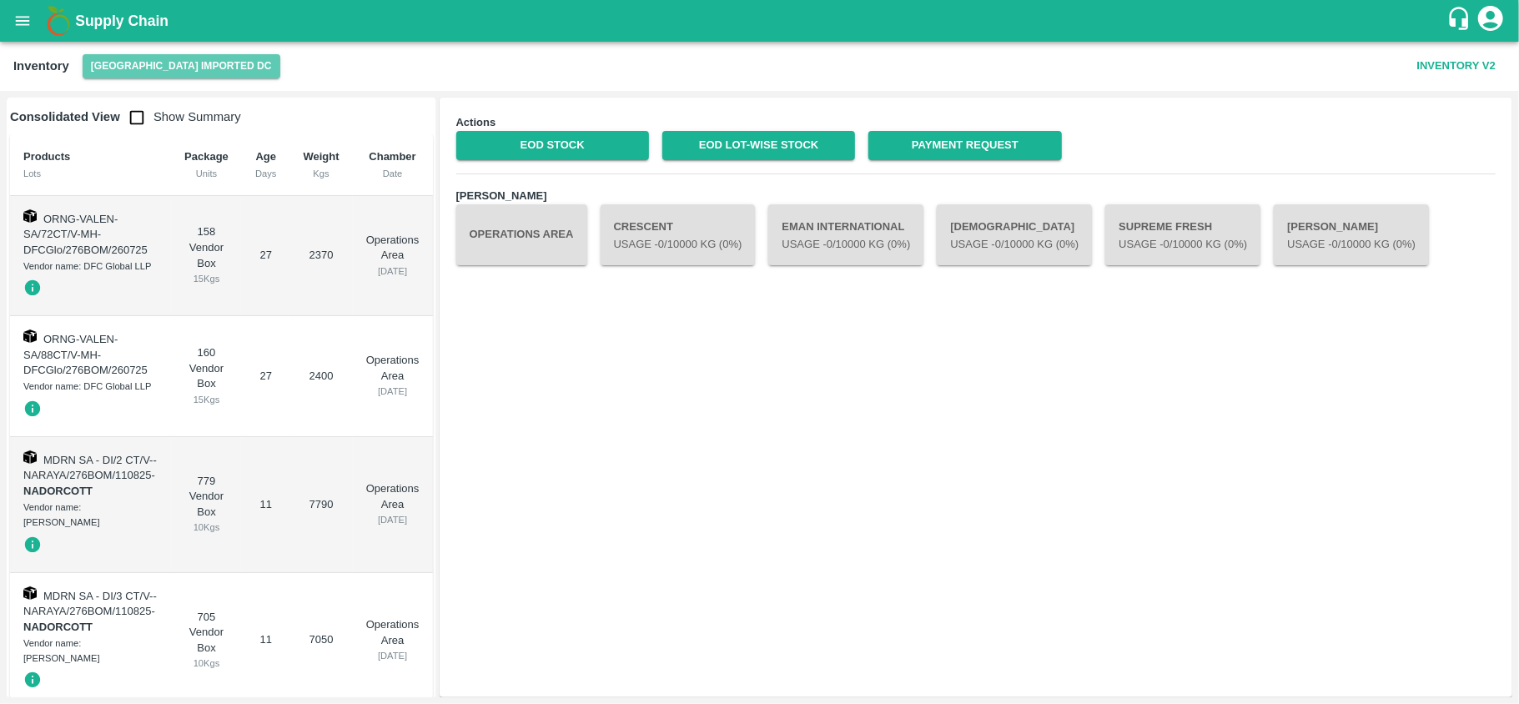
click at [181, 71] on button "[GEOGRAPHIC_DATA] Imported DC" at bounding box center [182, 66] width 198 height 24
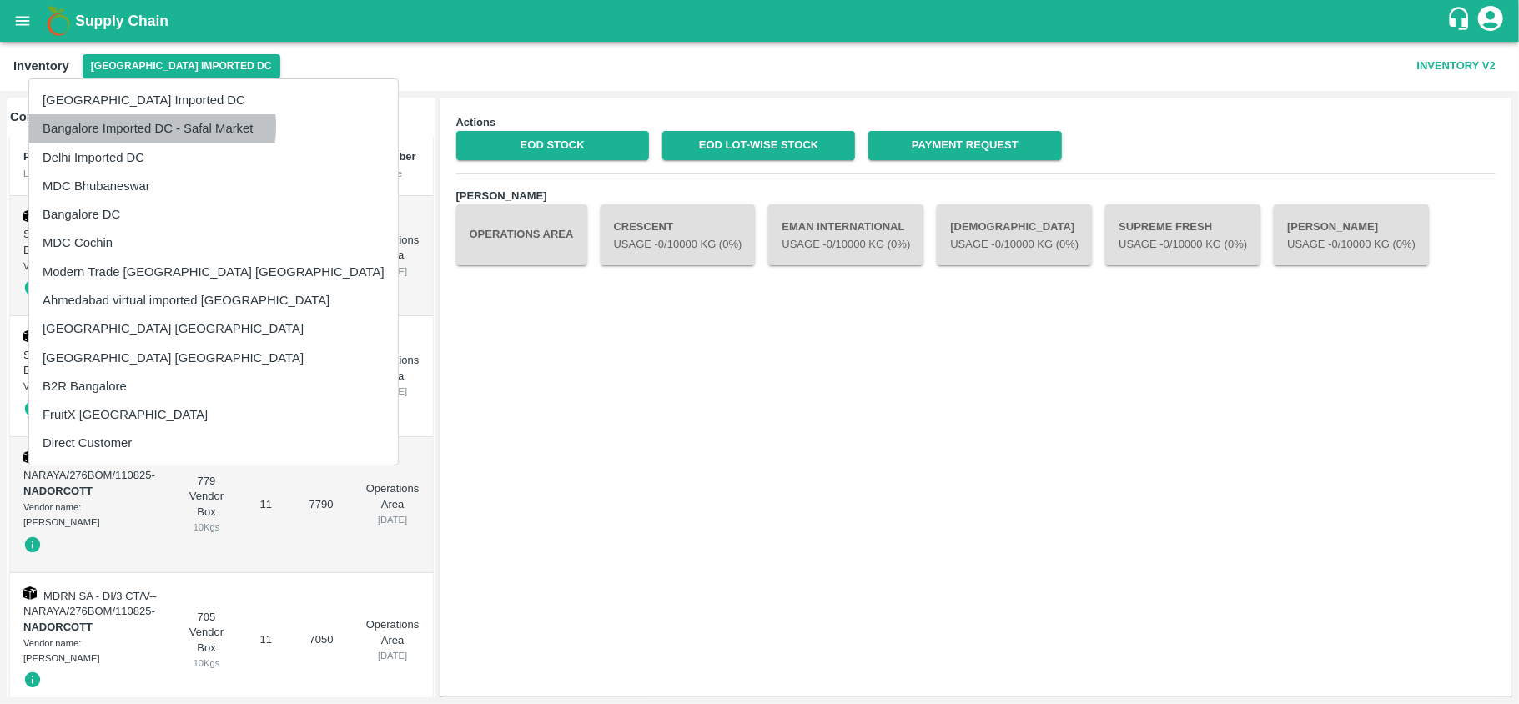
click at [152, 127] on li "Bangalore Imported DC - Safal Market" at bounding box center [213, 128] width 369 height 28
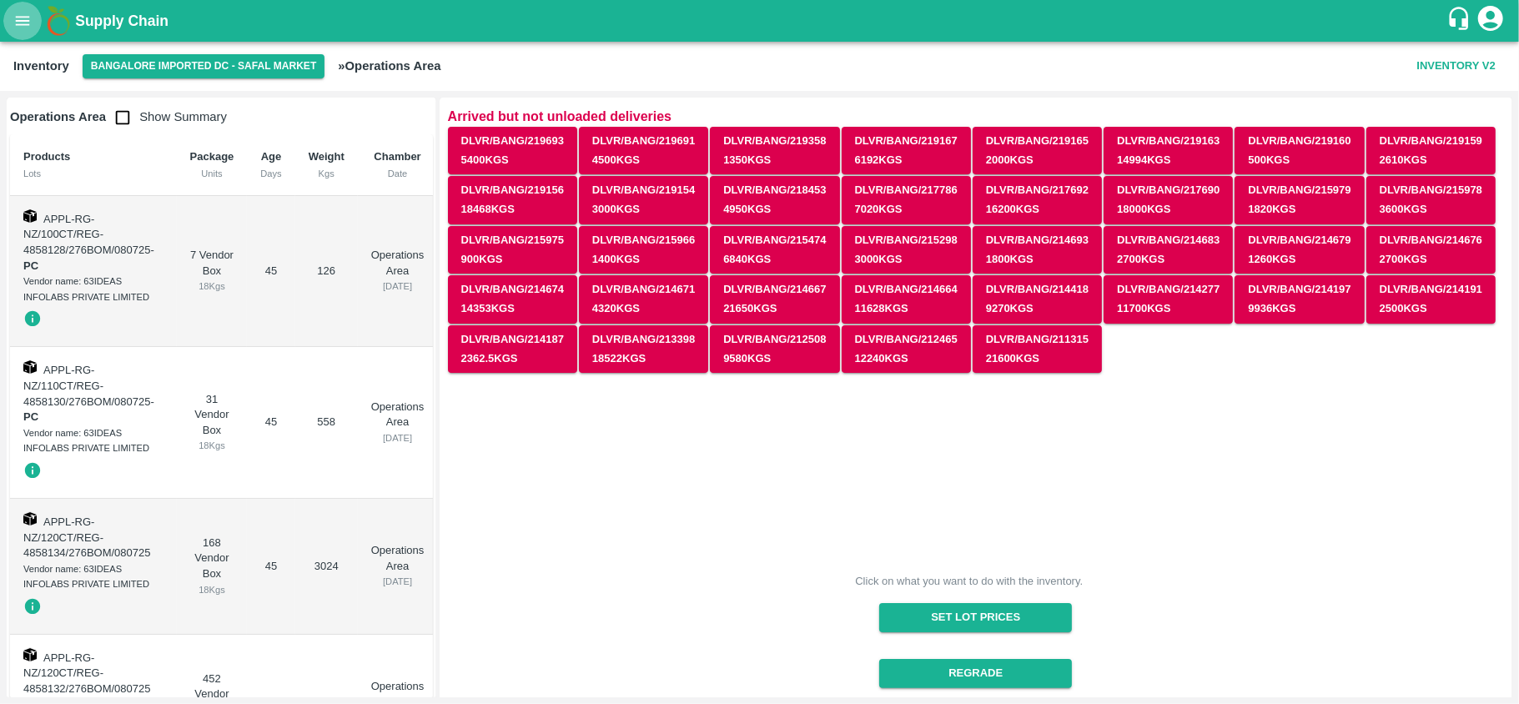
click at [18, 25] on icon "open drawer" at bounding box center [22, 21] width 18 height 18
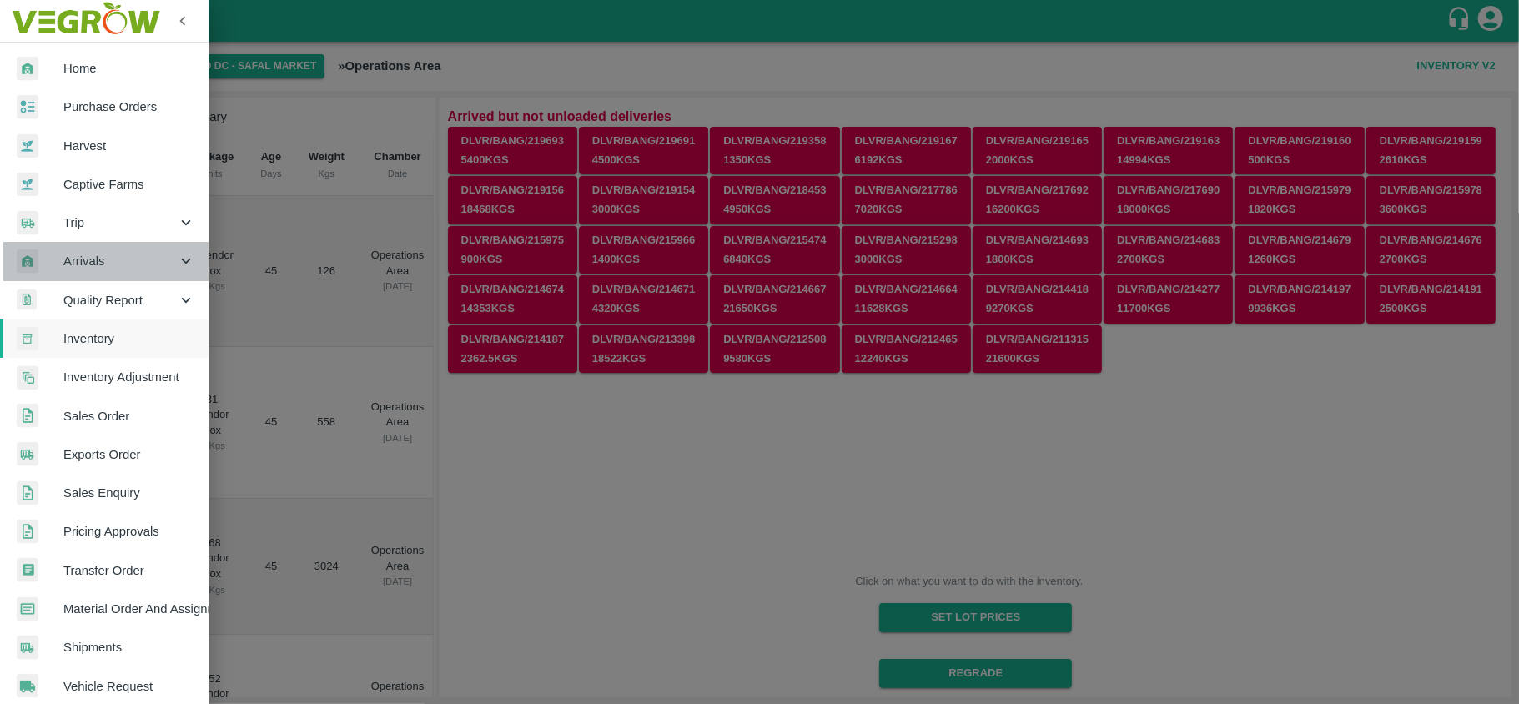
click at [108, 254] on span "Arrivals" at bounding box center [119, 261] width 113 height 18
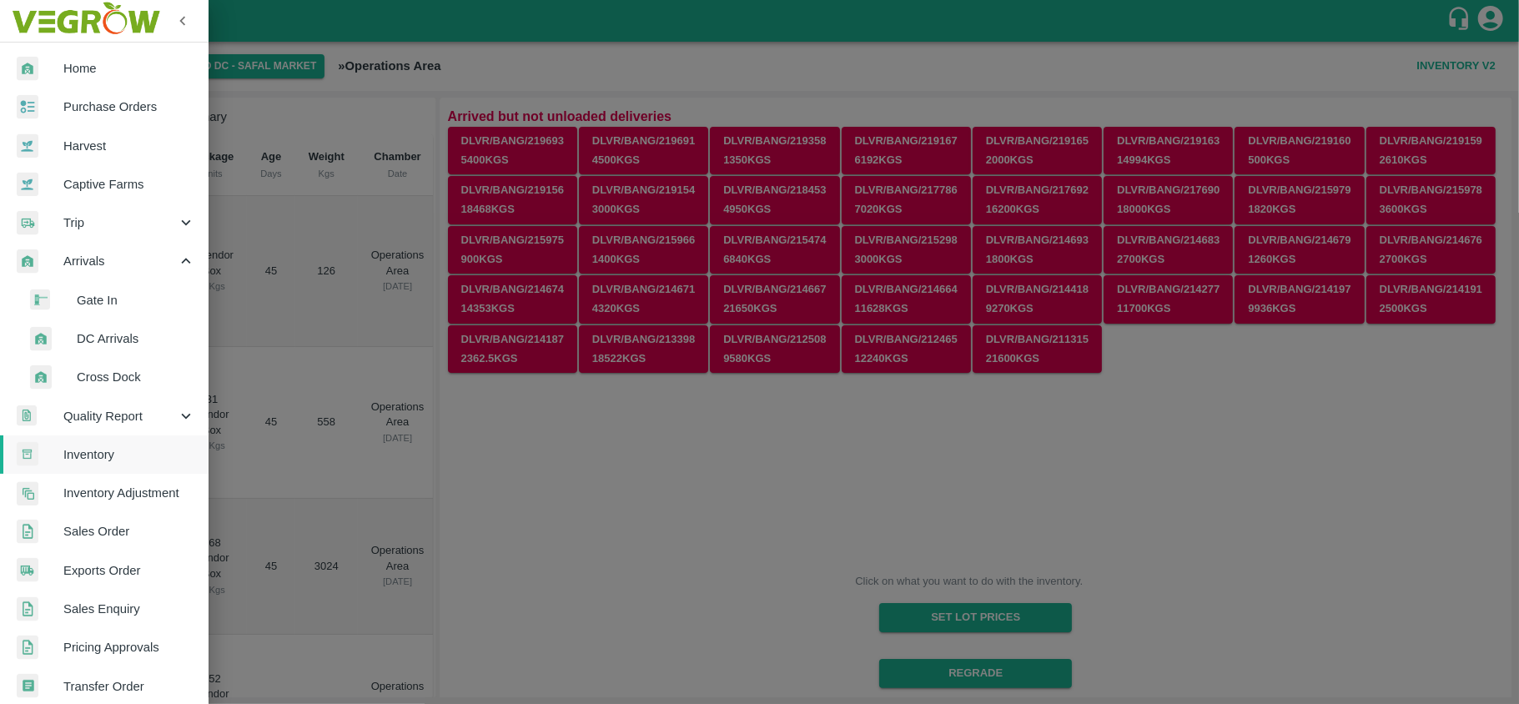
click at [97, 327] on li "DC Arrivals" at bounding box center [110, 338] width 195 height 38
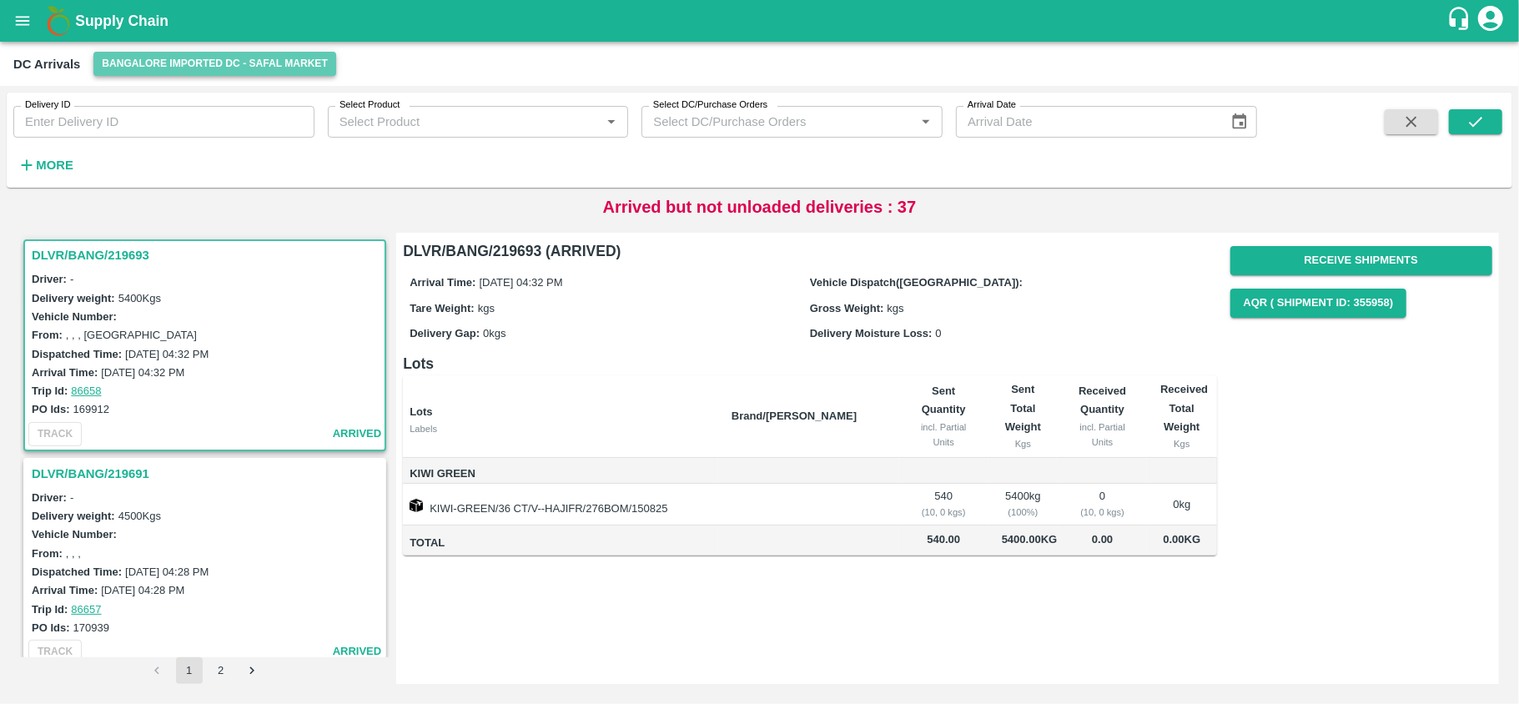
click at [187, 62] on button "Bangalore Imported DC - Safal Market" at bounding box center [214, 64] width 243 height 24
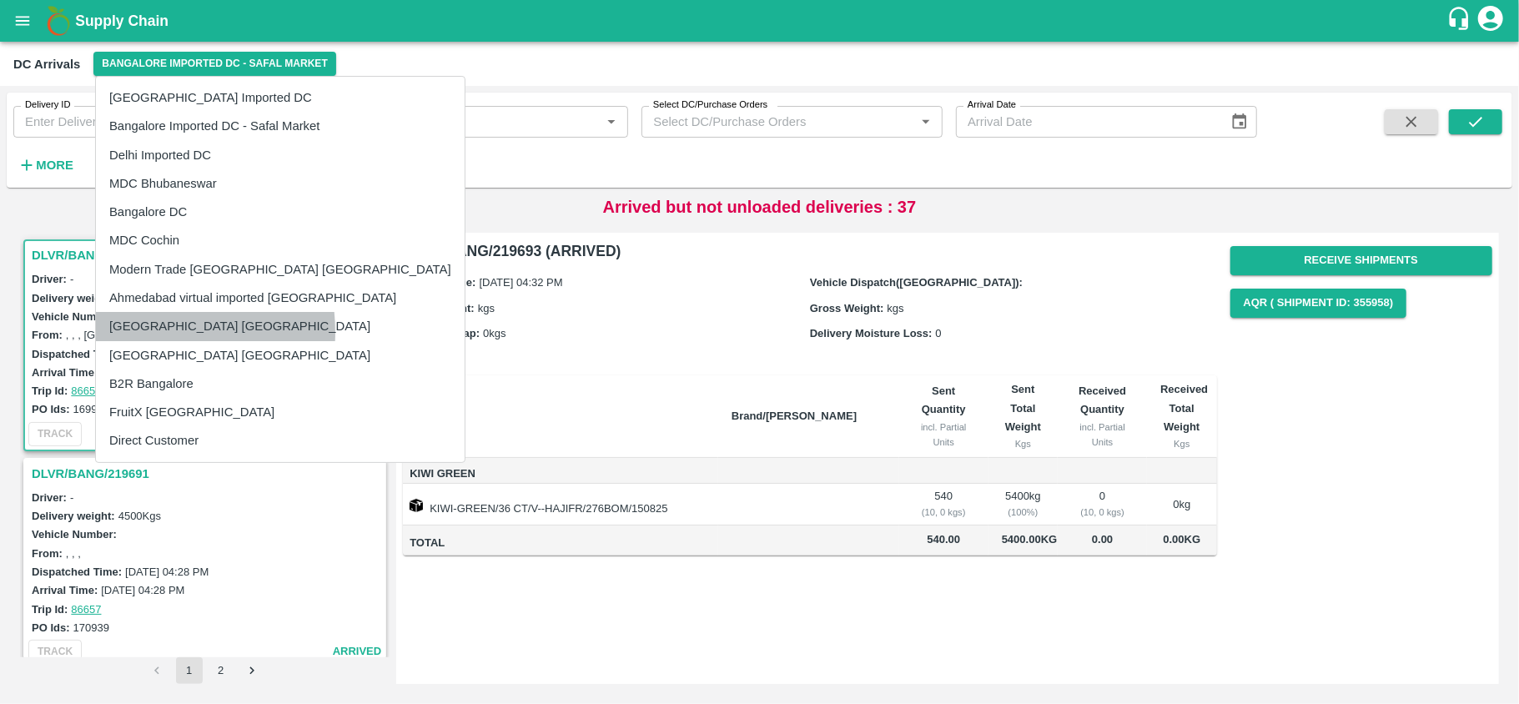
click at [137, 332] on li "[GEOGRAPHIC_DATA] [GEOGRAPHIC_DATA]" at bounding box center [280, 326] width 369 height 28
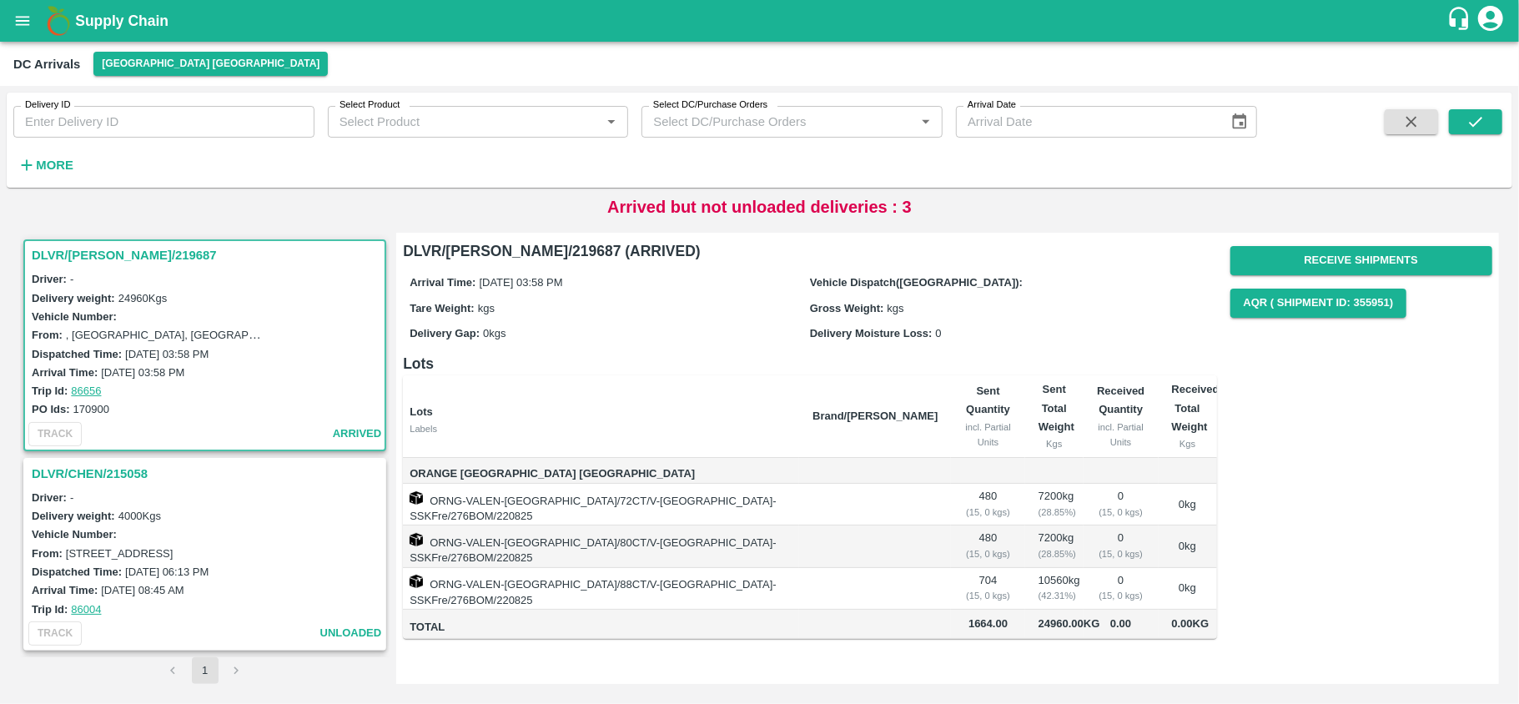
click at [65, 254] on h3 "DLVR/CHEN/219687" at bounding box center [207, 255] width 351 height 22
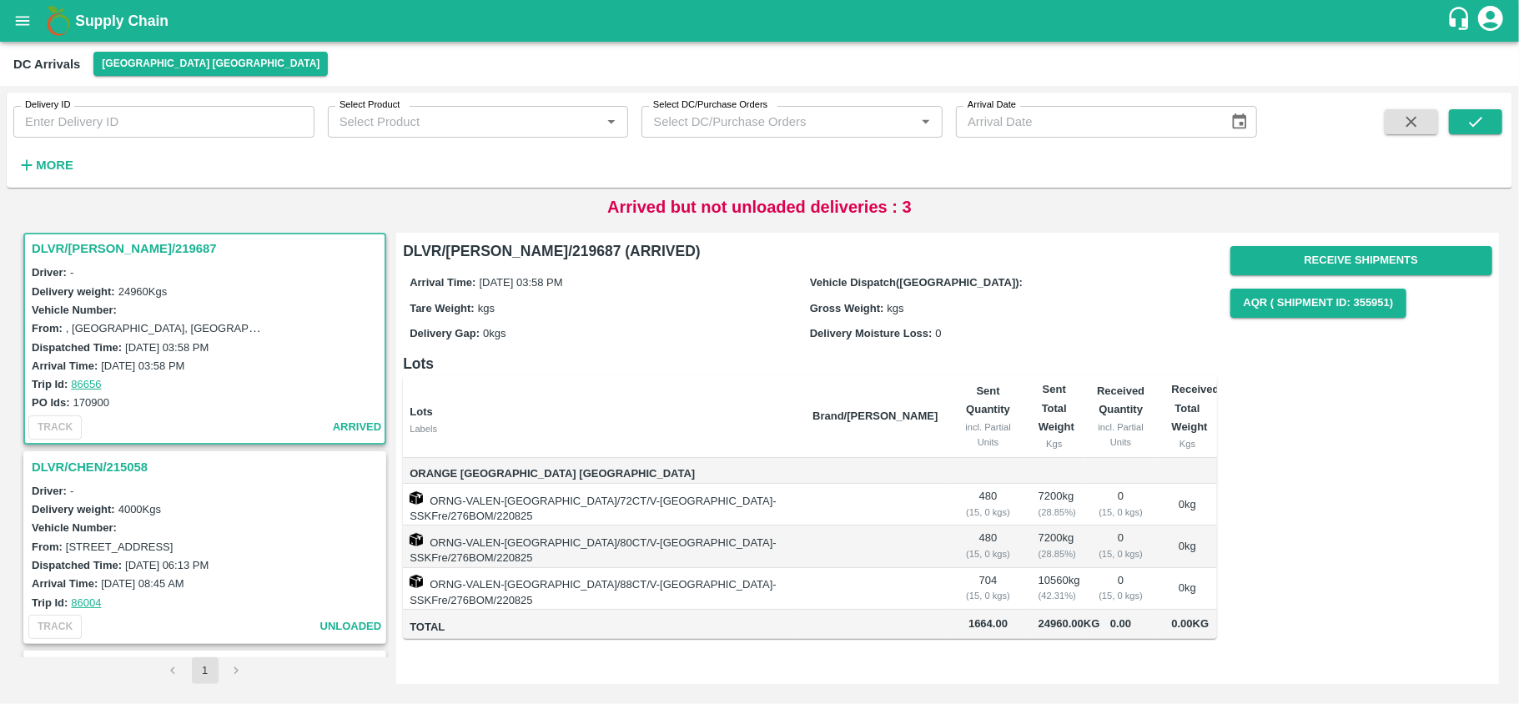
click at [78, 472] on h3 "DLVR/CHEN/215058" at bounding box center [207, 467] width 351 height 22
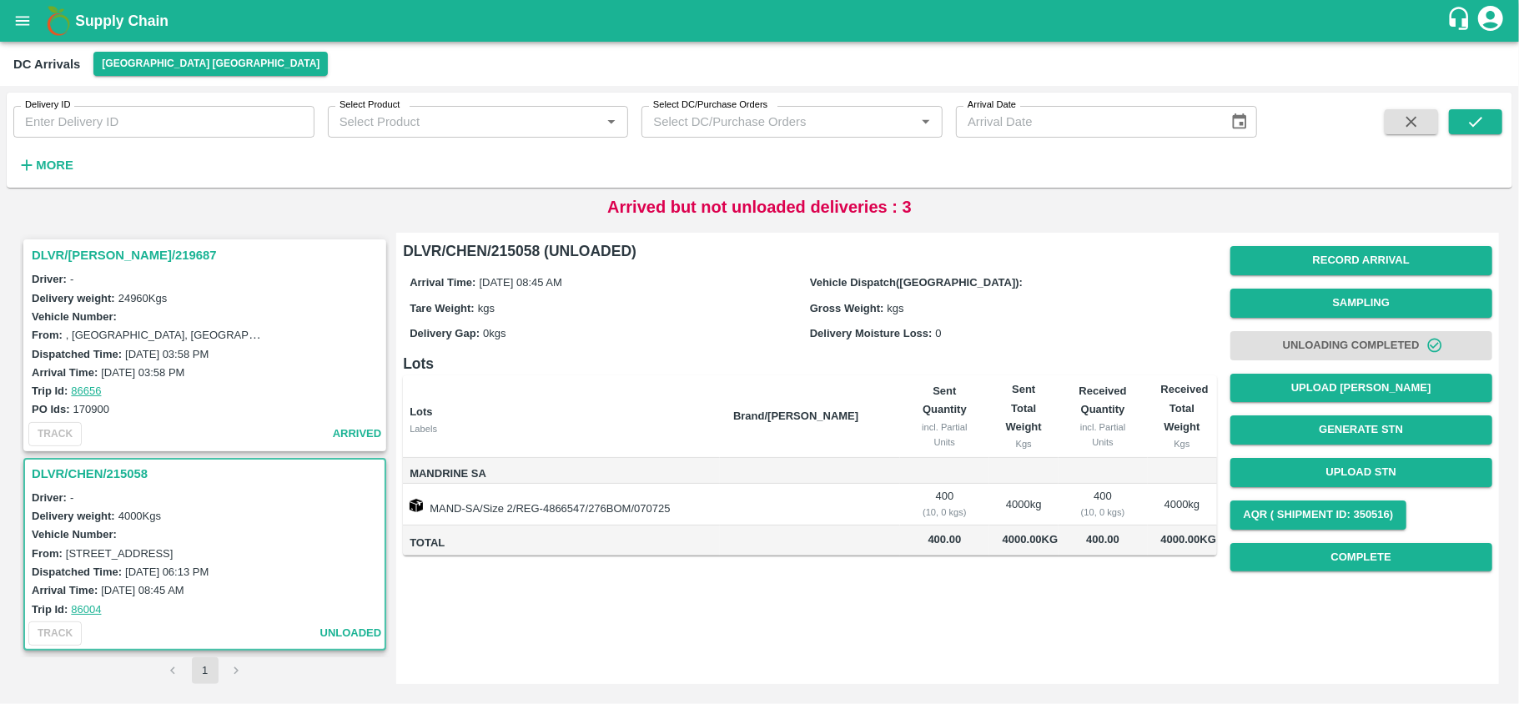
click at [93, 259] on h3 "DLVR/CHEN/219687" at bounding box center [207, 255] width 351 height 22
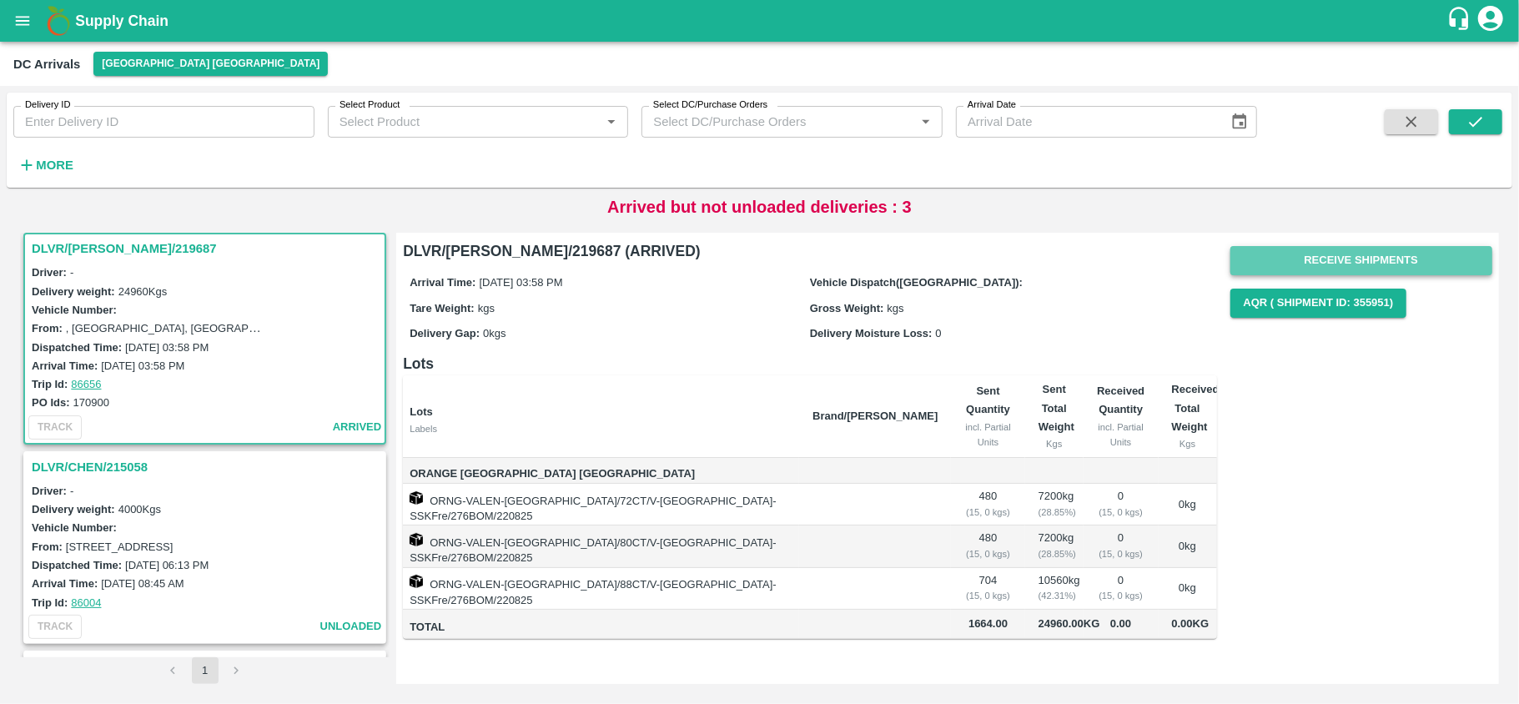
click at [1320, 252] on button "Receive Shipments" at bounding box center [1361, 260] width 262 height 29
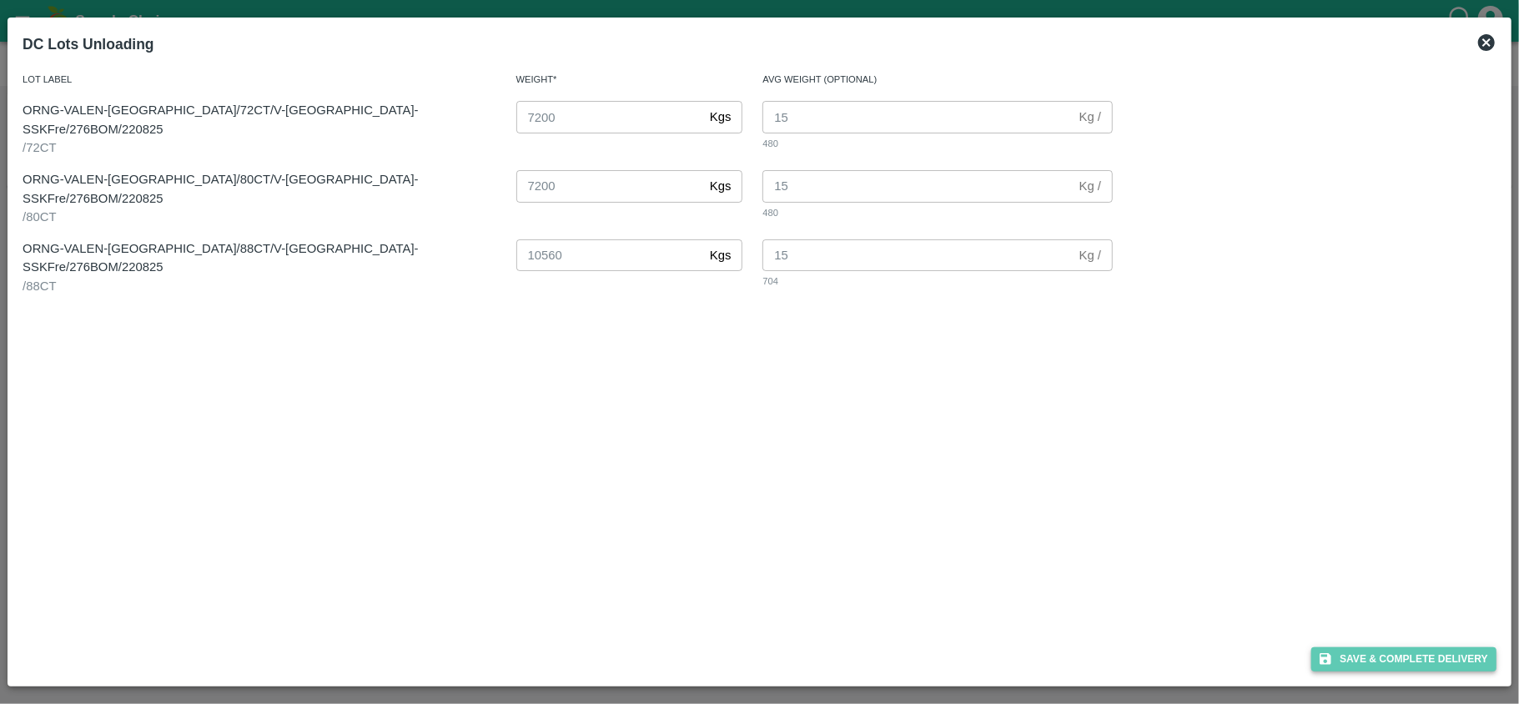
click at [1405, 652] on button "Save & Complete Delivery" at bounding box center [1403, 659] width 185 height 24
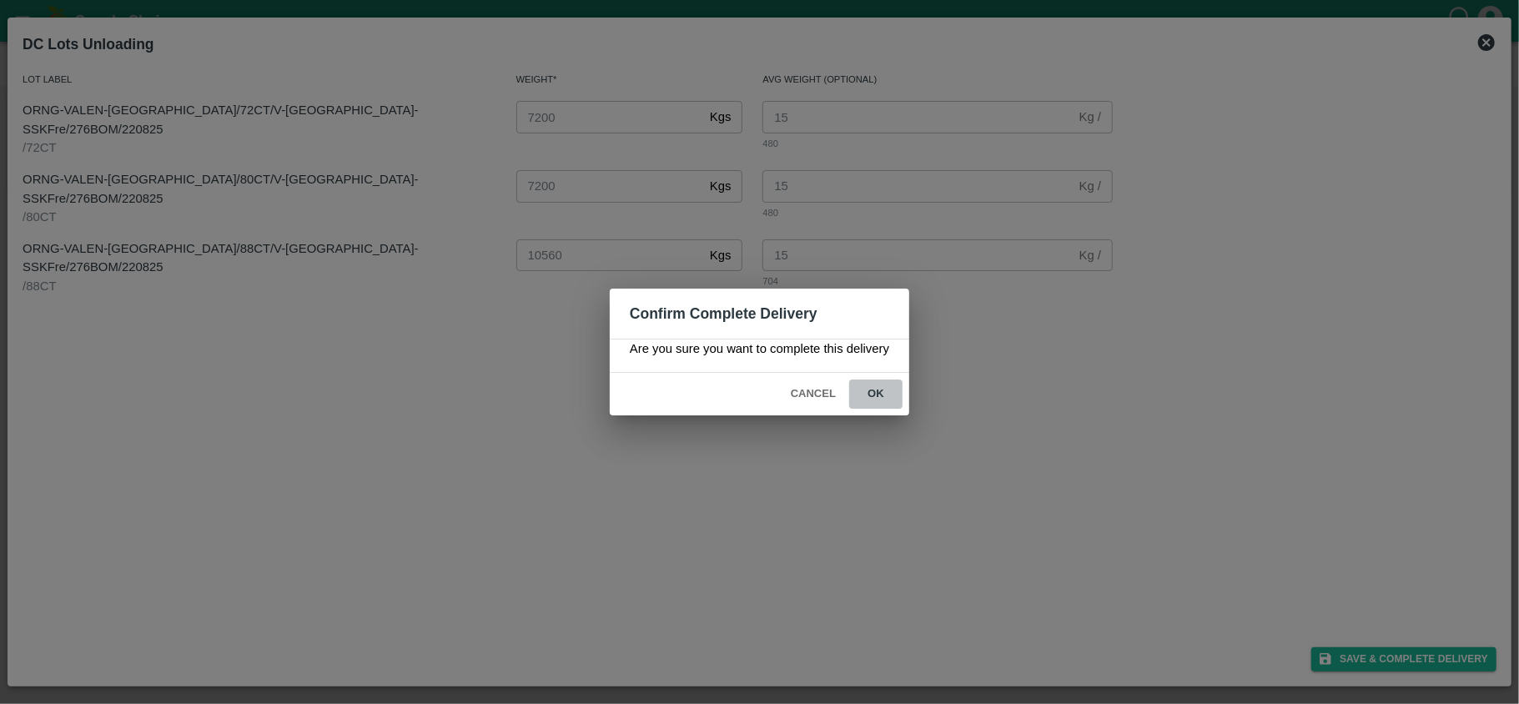
click at [889, 394] on button "ok" at bounding box center [875, 394] width 53 height 29
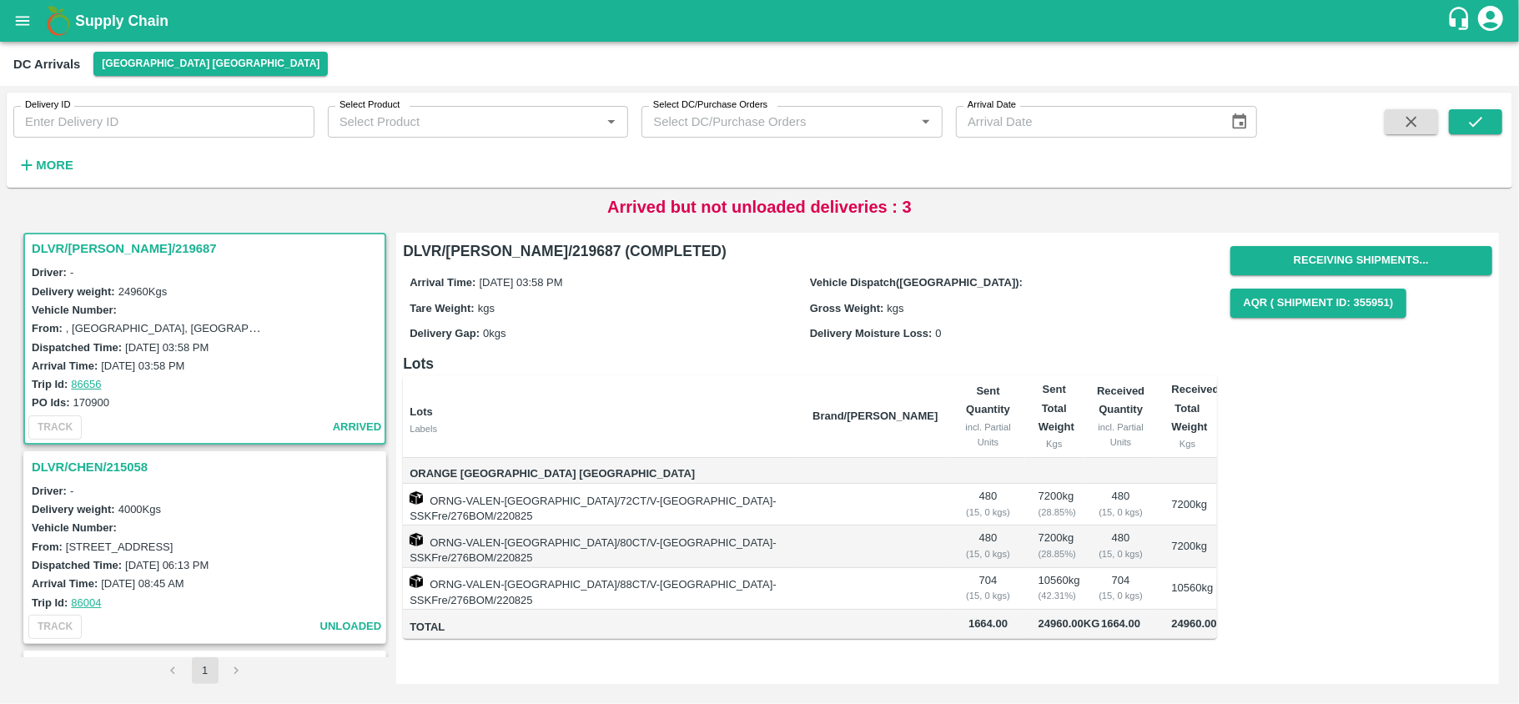
click at [24, 20] on icon "open drawer" at bounding box center [22, 21] width 18 height 18
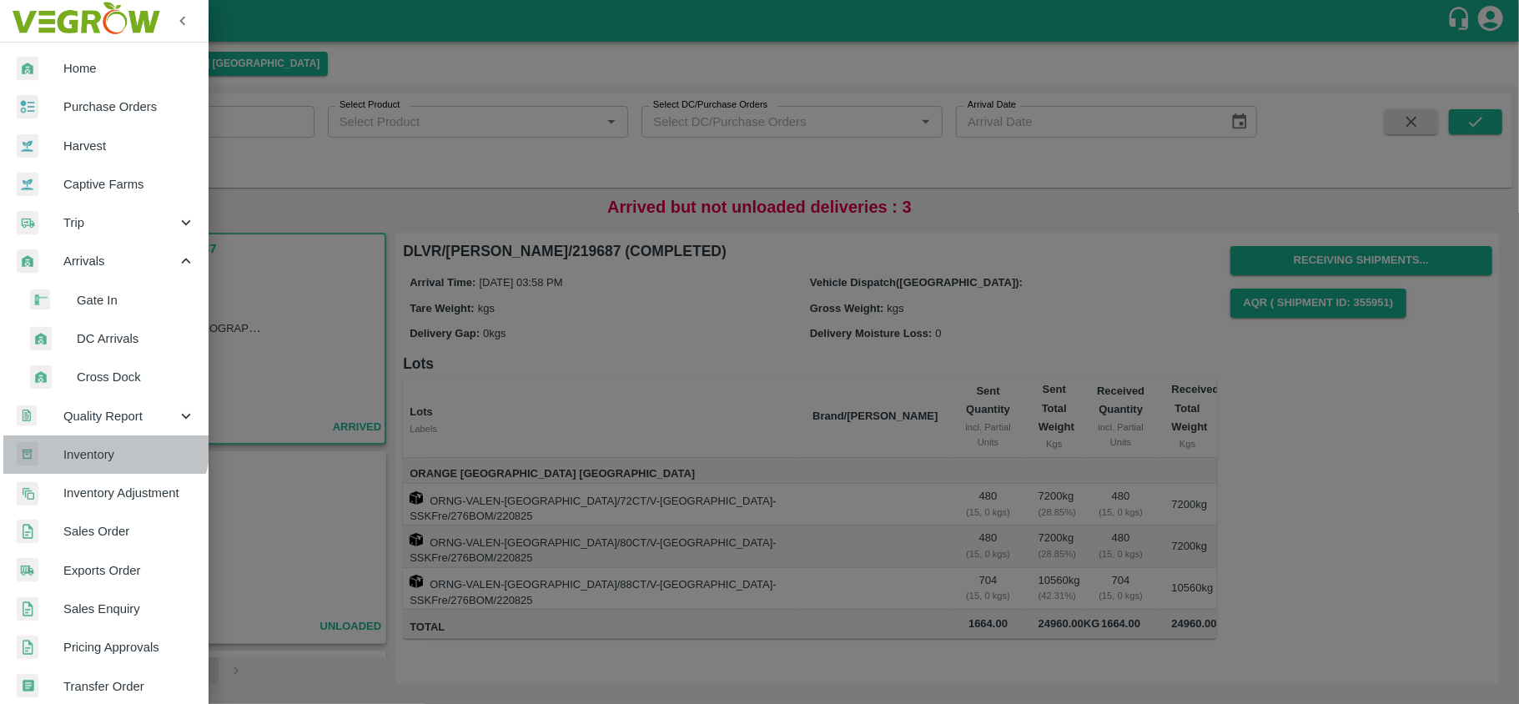
click at [100, 444] on link "Inventory" at bounding box center [104, 454] width 209 height 38
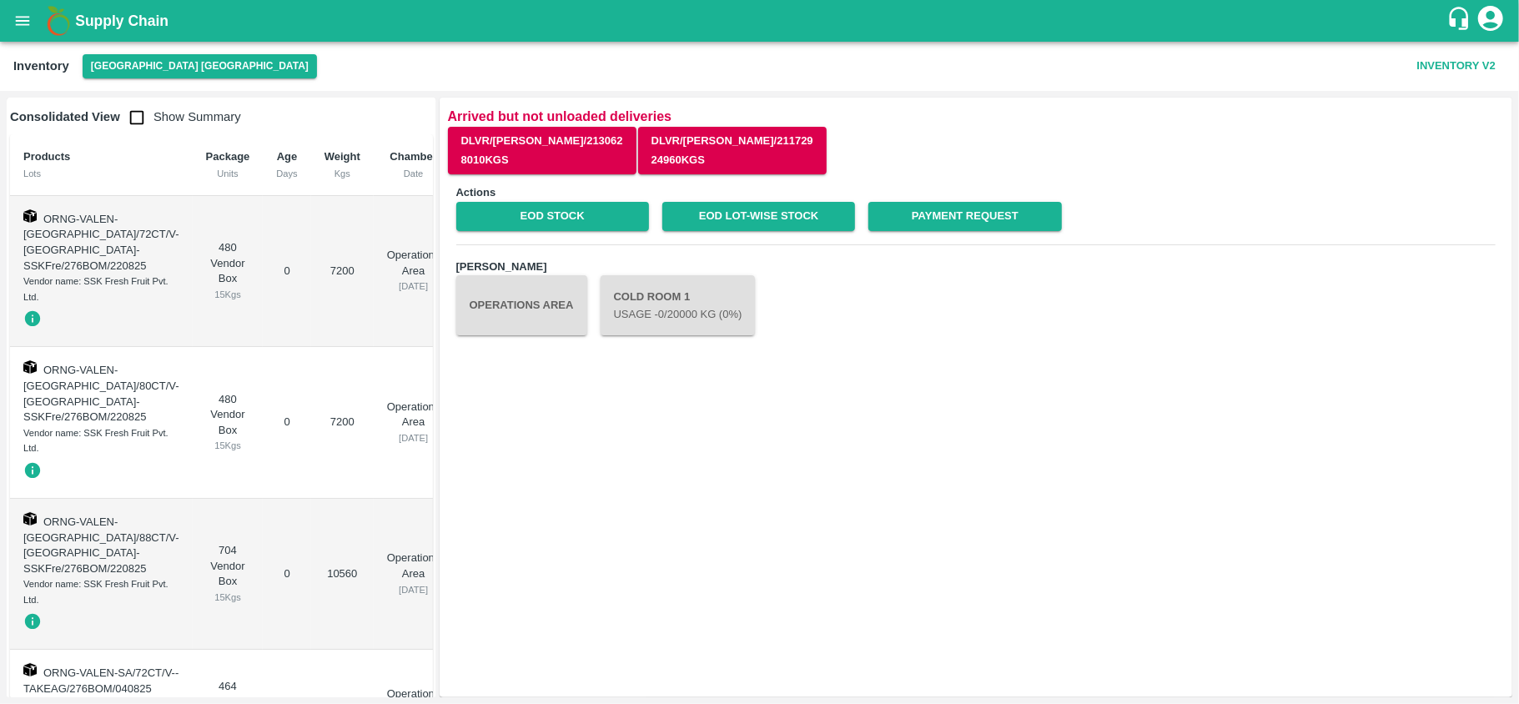
click at [387, 167] on div "Date" at bounding box center [413, 173] width 53 height 15
click at [23, 30] on icon "open drawer" at bounding box center [22, 21] width 18 height 18
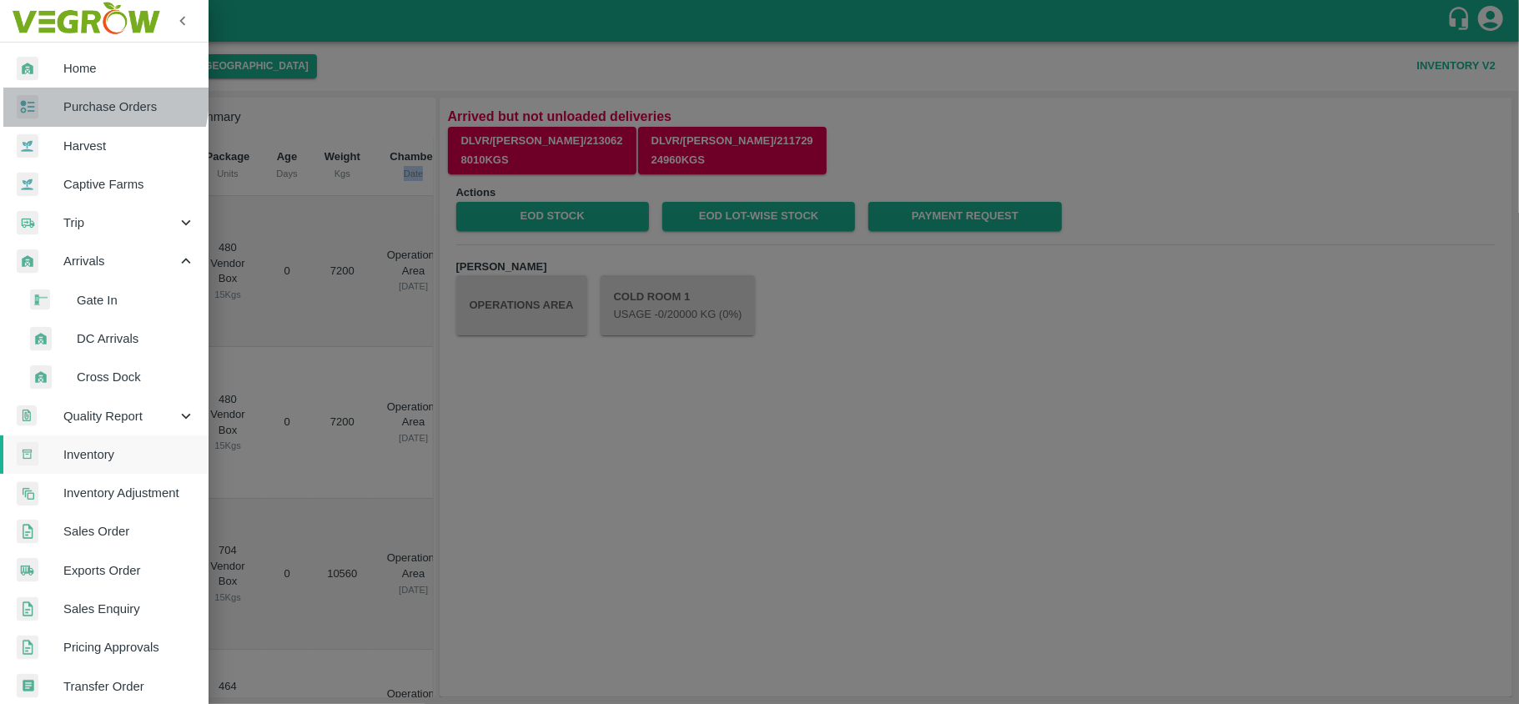
click at [70, 97] on link "Purchase Orders" at bounding box center [104, 107] width 209 height 38
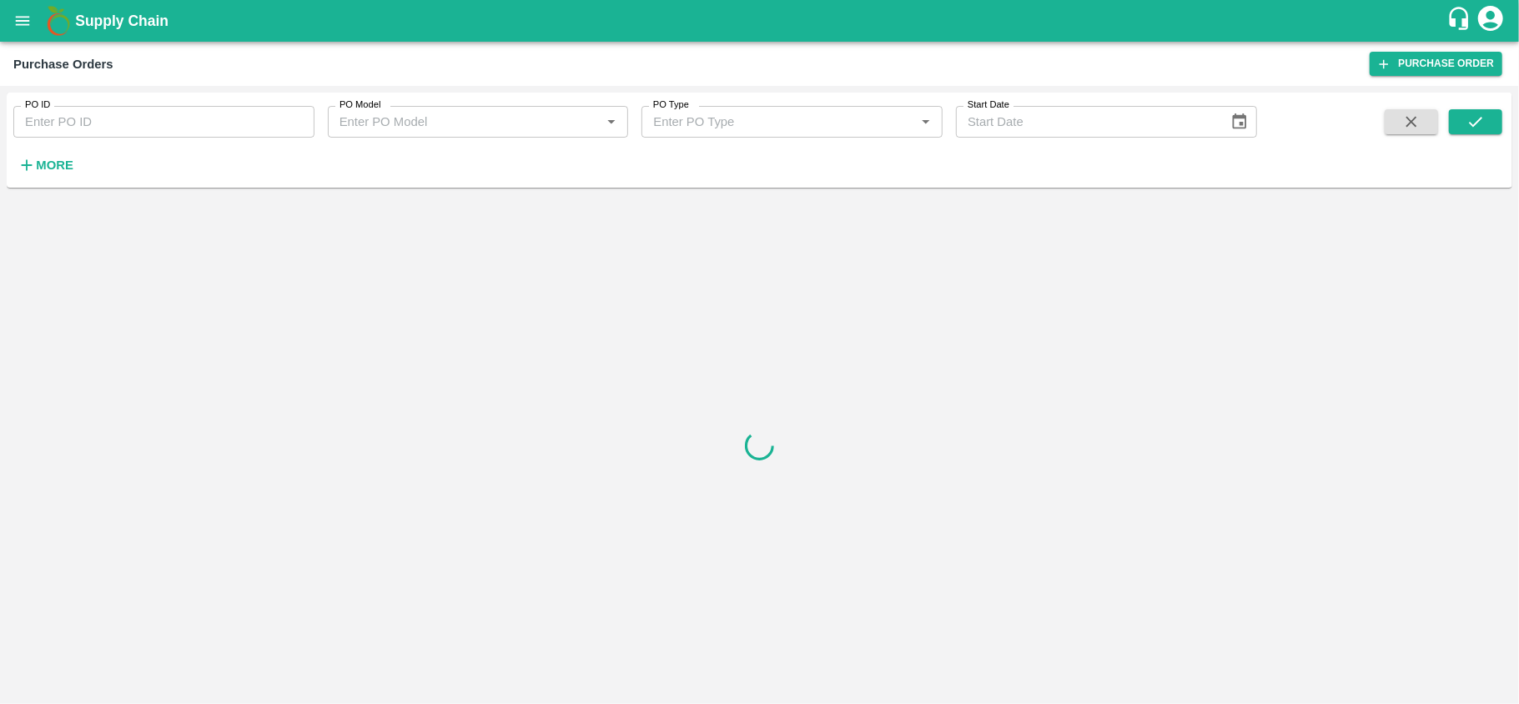
click at [60, 160] on strong "More" at bounding box center [55, 164] width 38 height 13
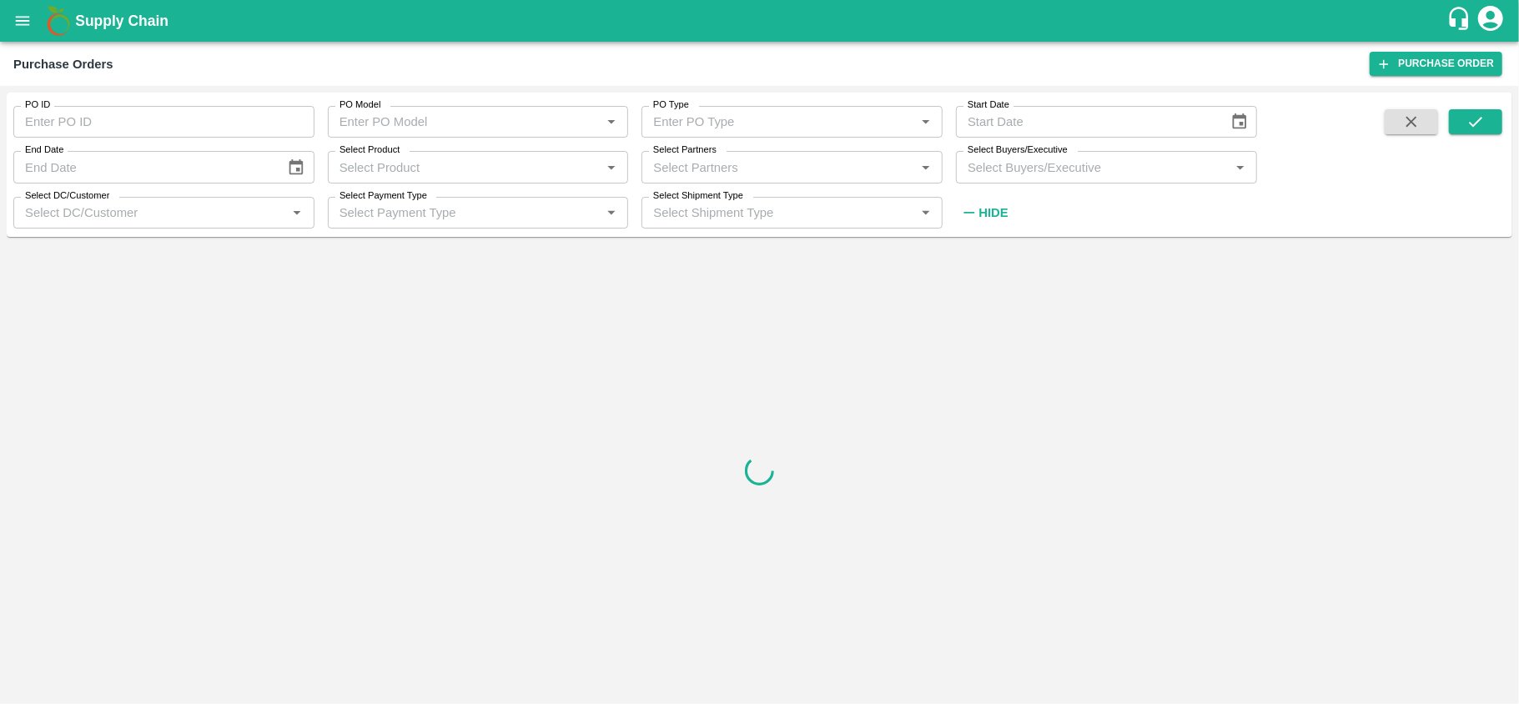
click at [722, 171] on input "Select Partners" at bounding box center [778, 167] width 264 height 22
type input "parivi"
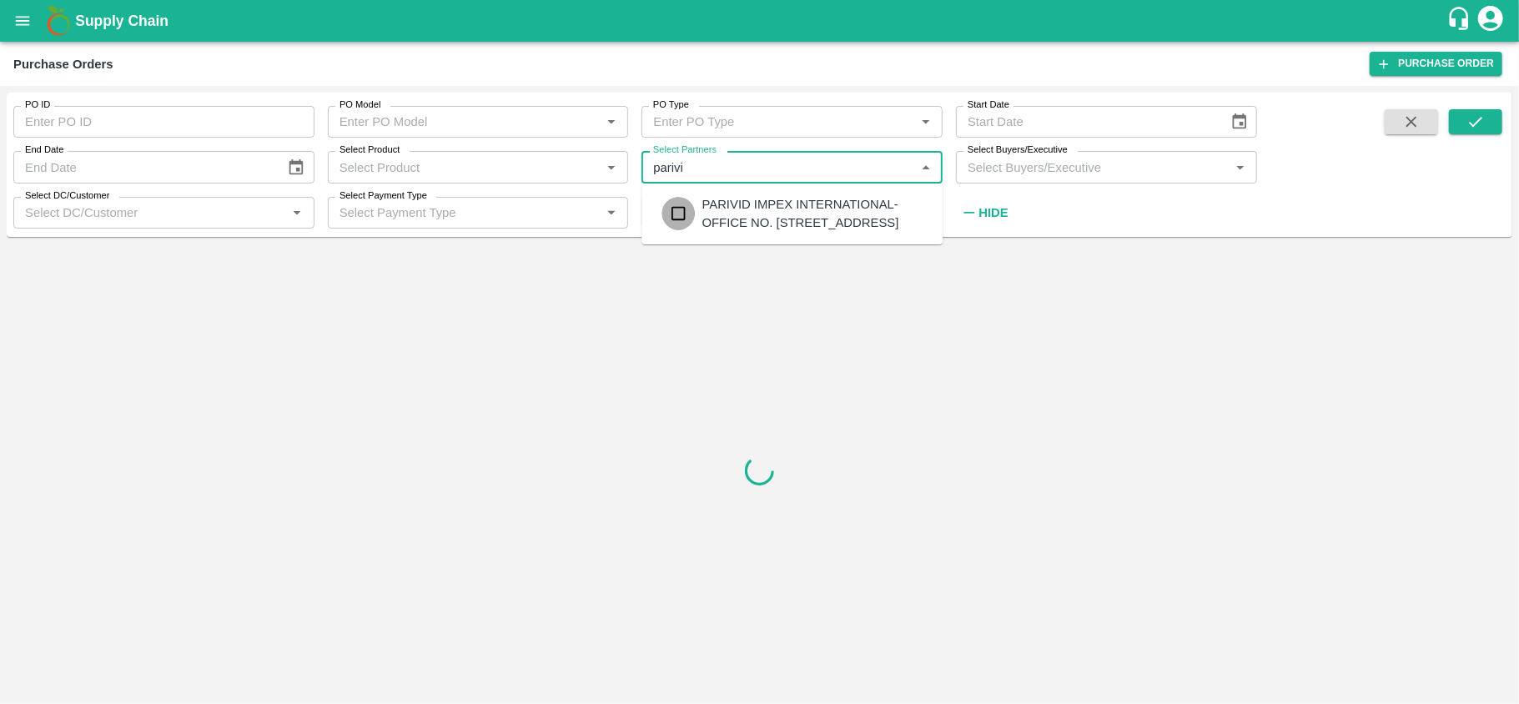
click at [685, 214] on input "checkbox" at bounding box center [677, 213] width 33 height 33
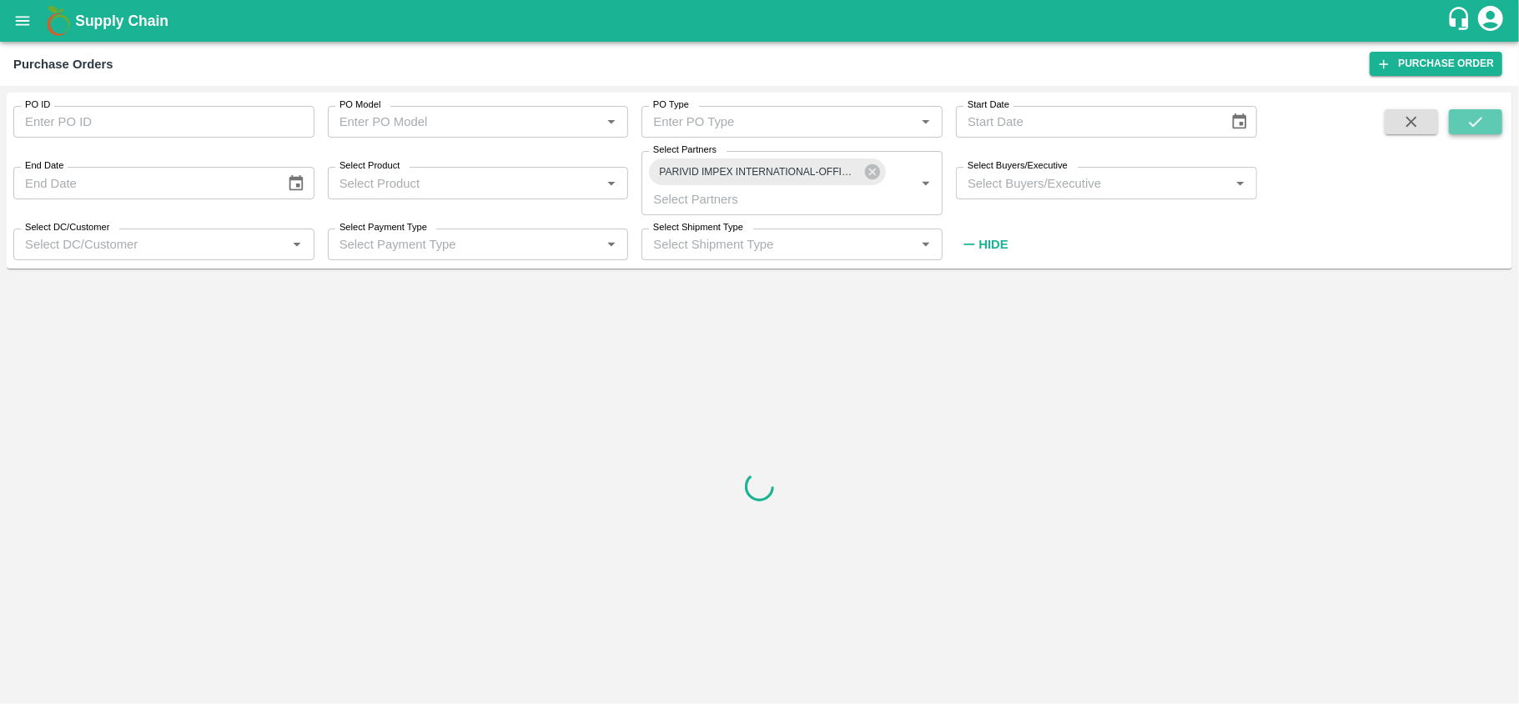
click at [1459, 124] on button "submit" at bounding box center [1475, 121] width 53 height 25
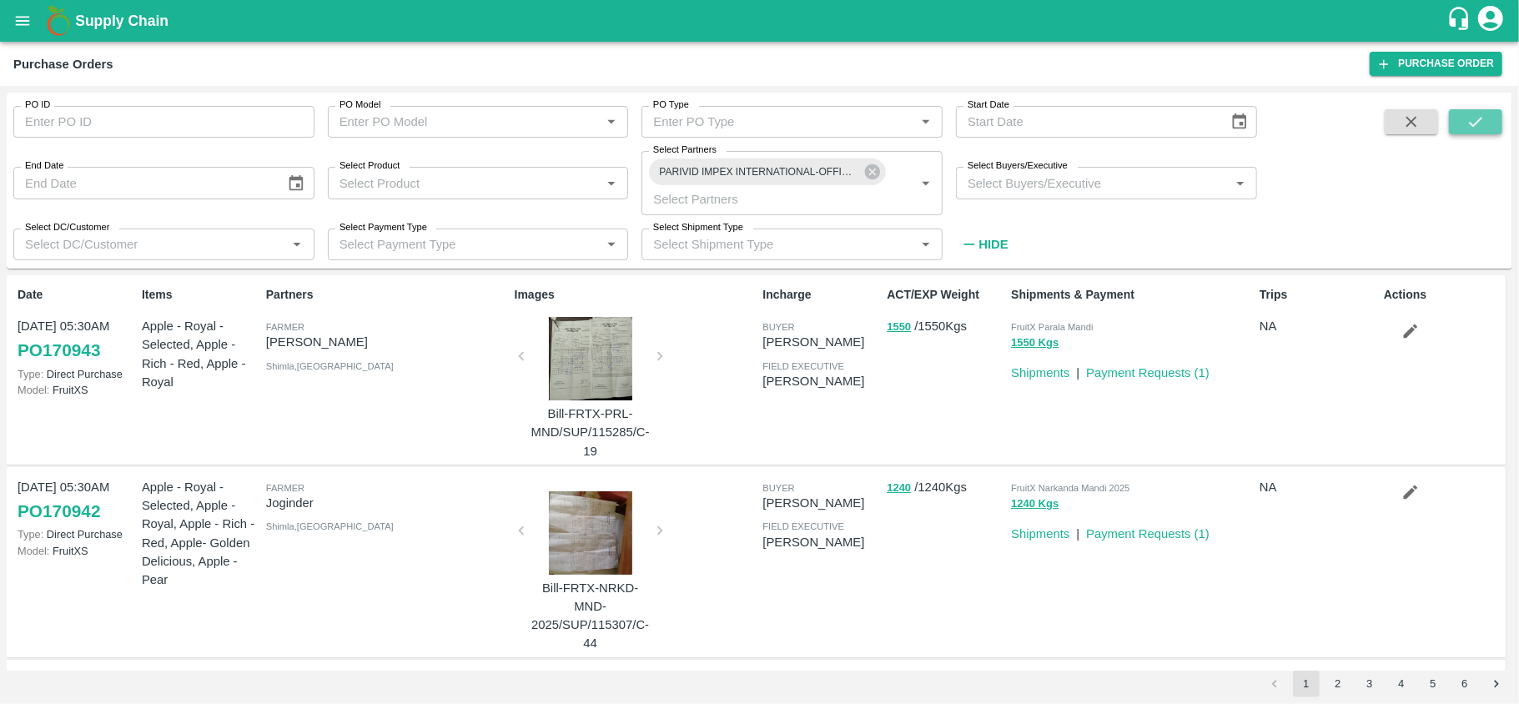
click at [1489, 128] on button "submit" at bounding box center [1475, 121] width 53 height 25
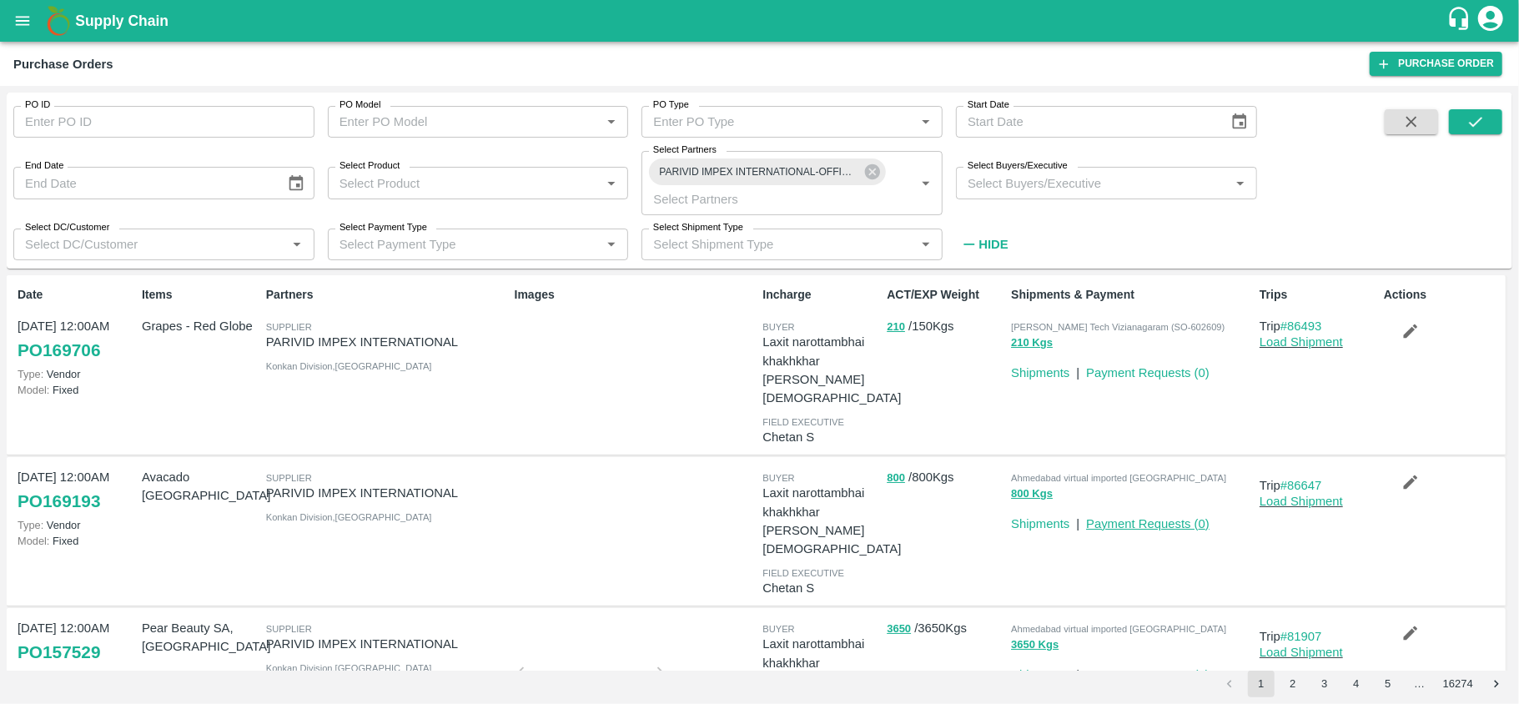
click at [1138, 517] on link "Payment Requests ( 0 )" at bounding box center [1147, 523] width 123 height 13
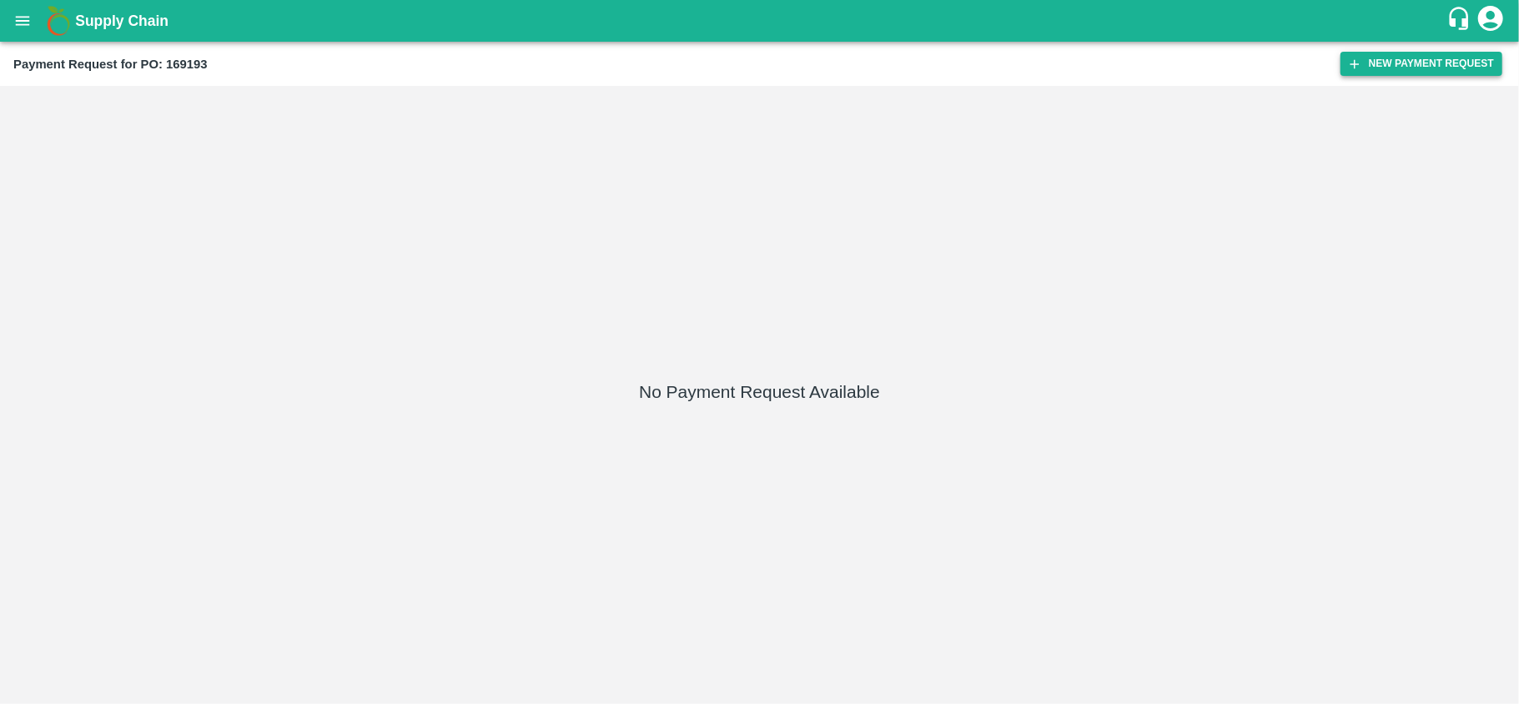
click at [1406, 71] on button "New Payment Request" at bounding box center [1421, 64] width 162 height 24
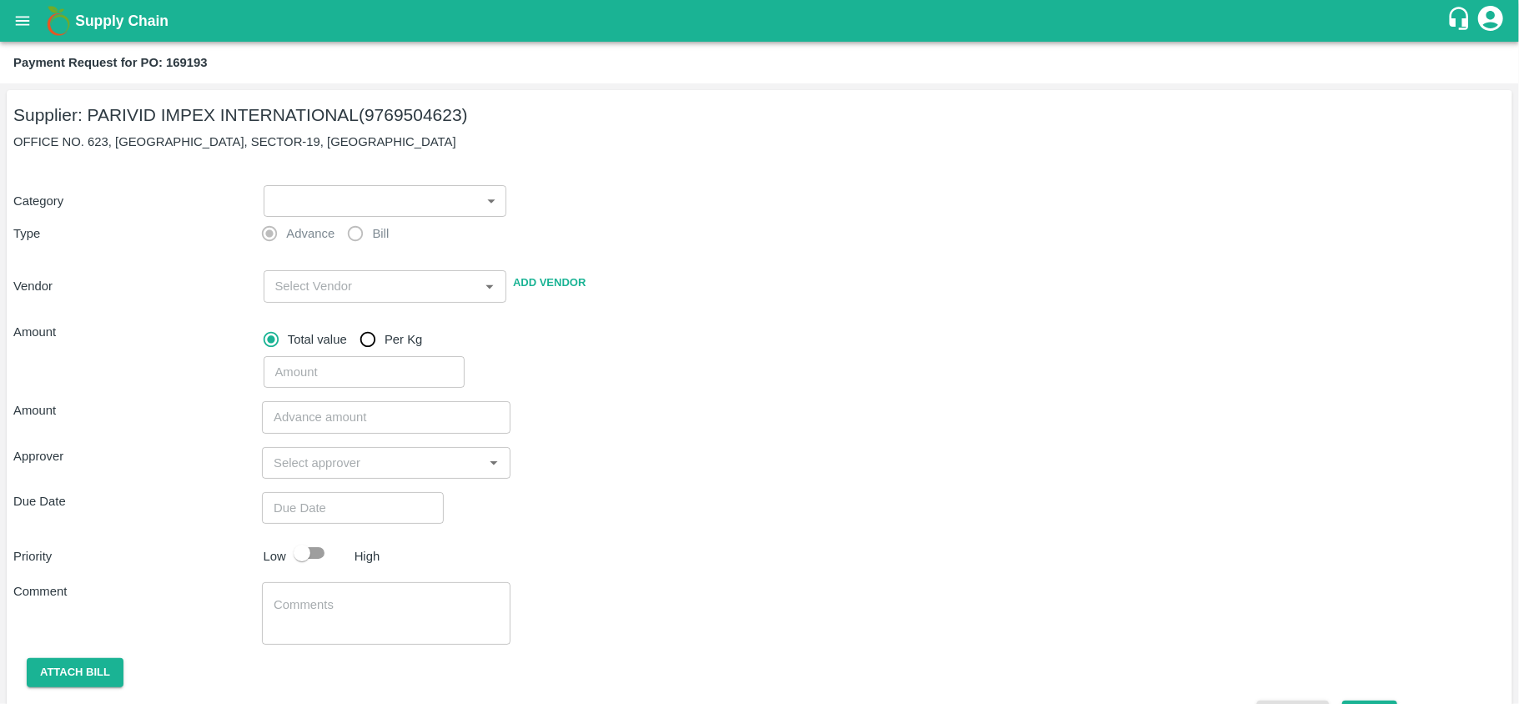
click at [315, 189] on body "Supply Chain Payment Request for PO: 169193 Supplier: PARIVID IMPEX INTERNATION…" at bounding box center [759, 352] width 1519 height 704
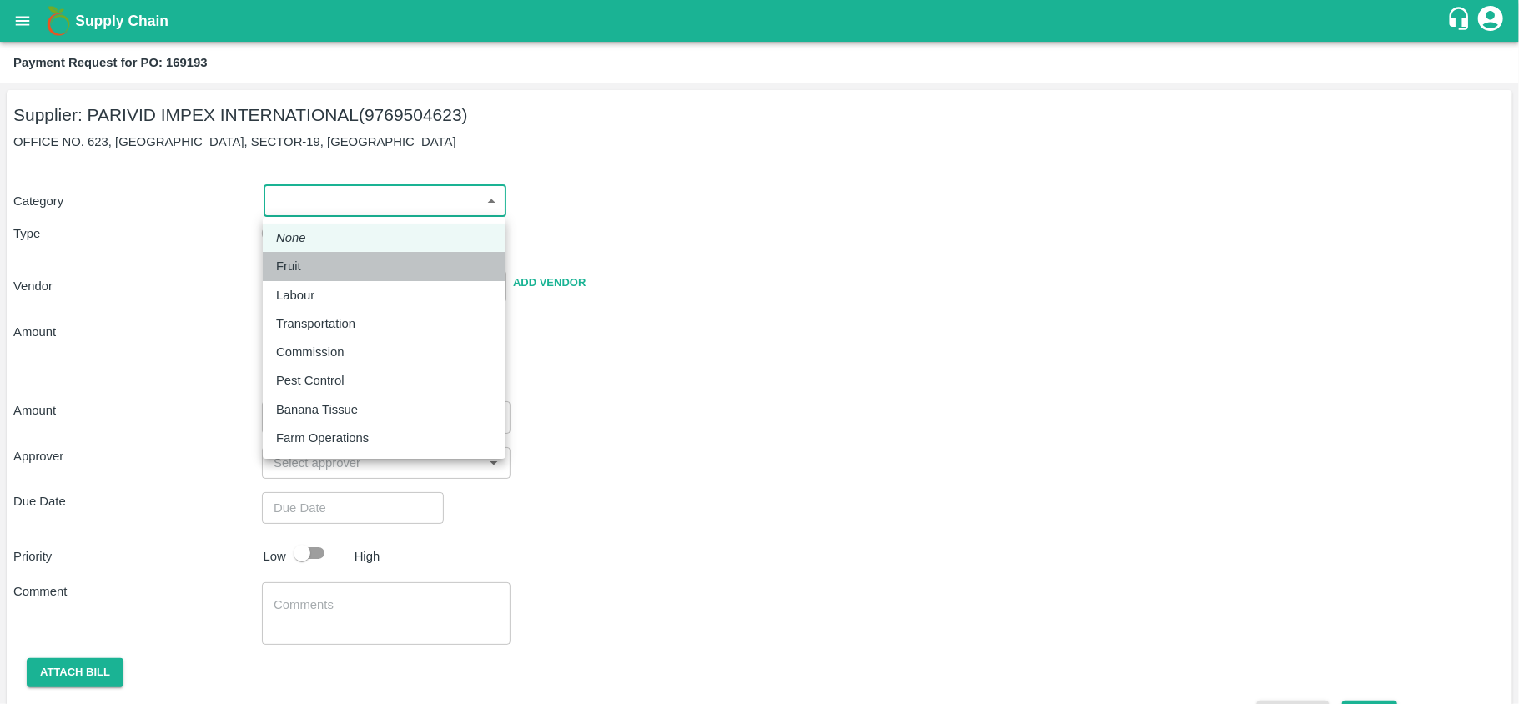
click at [302, 252] on li "Fruit" at bounding box center [384, 266] width 243 height 28
type input "1"
type input "PARIVID IMPEX INTERNATIONAL - 9769504623(Supplier)"
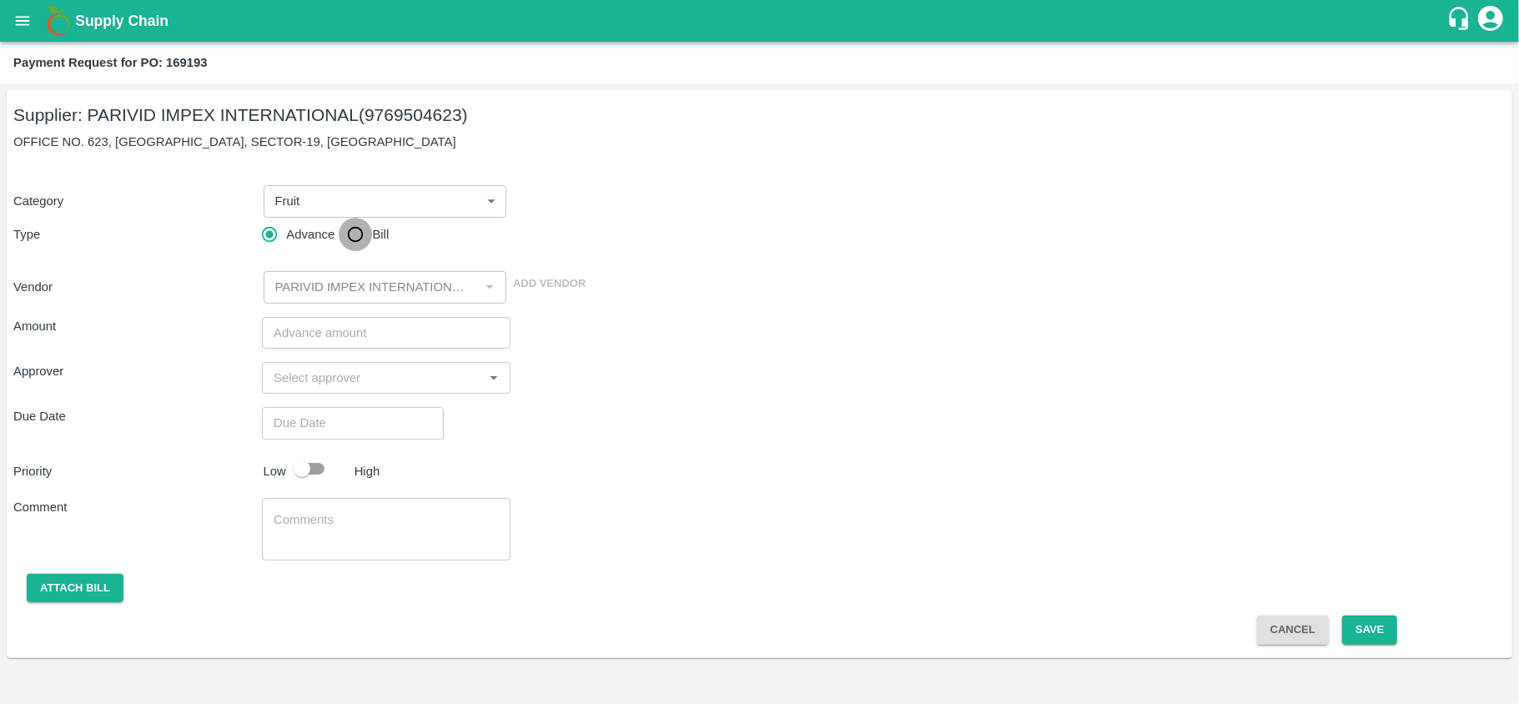
click at [349, 234] on input "Bill" at bounding box center [355, 234] width 33 height 33
radio input "true"
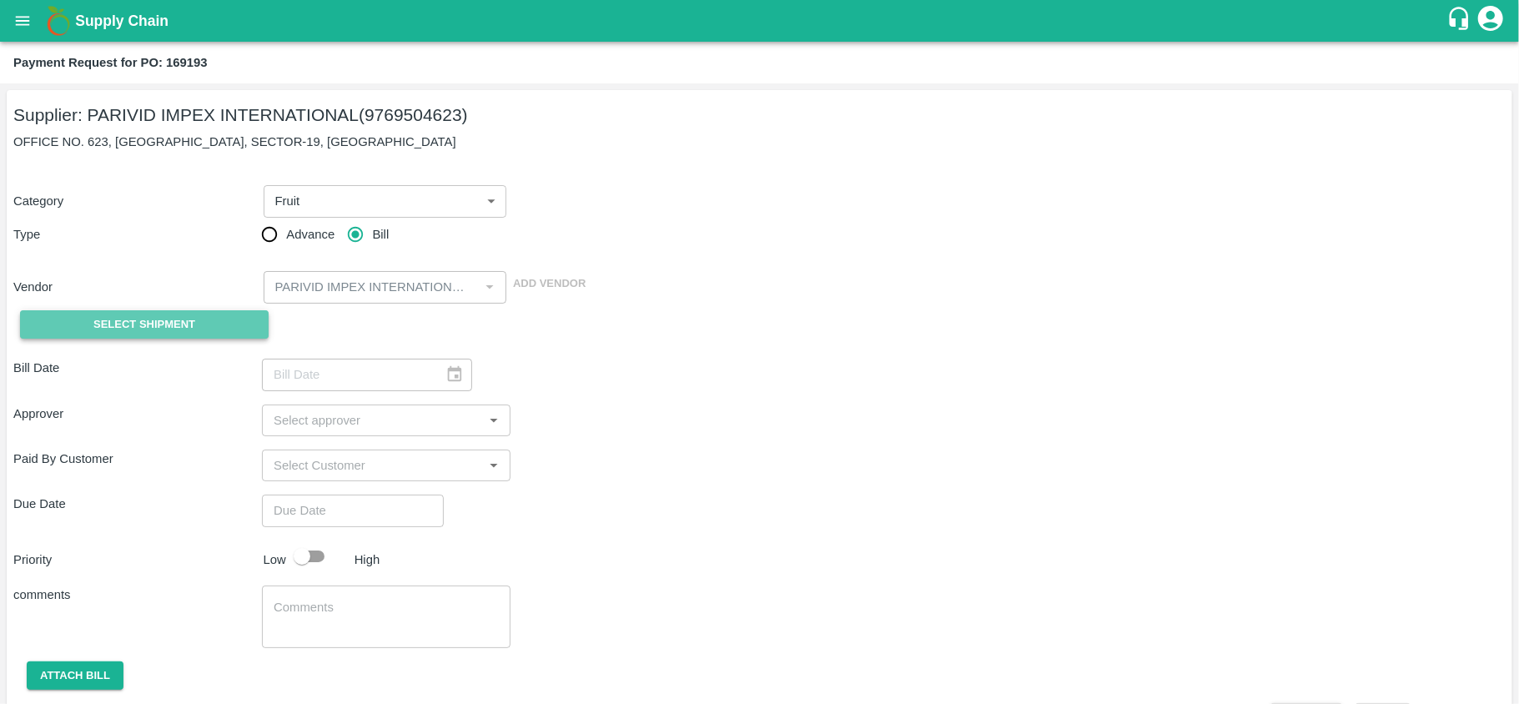
click at [123, 331] on span "Select Shipment" at bounding box center [144, 324] width 102 height 19
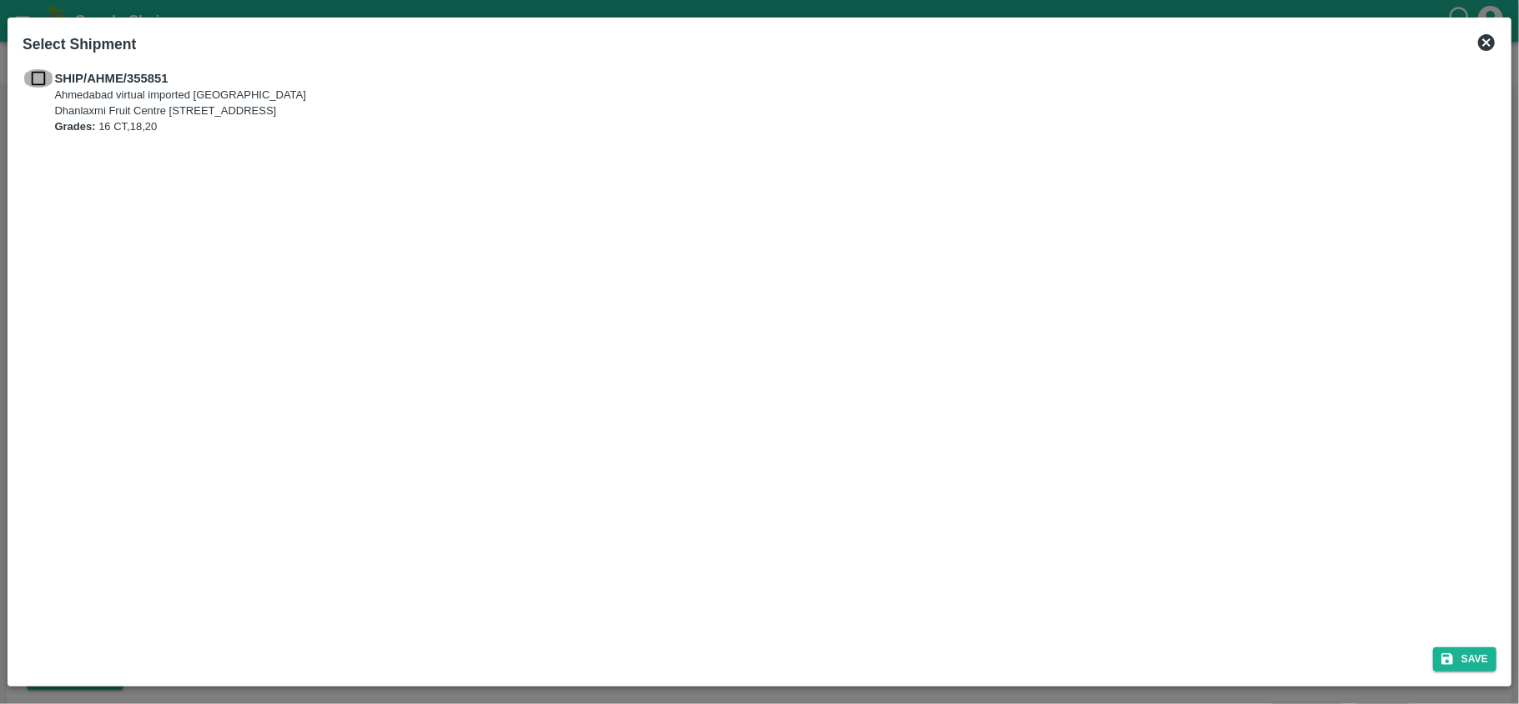
click at [45, 88] on input "checkbox" at bounding box center [39, 78] width 32 height 18
checkbox input "true"
click at [1486, 662] on button "Save" at bounding box center [1464, 659] width 63 height 24
type input "[DATE]"
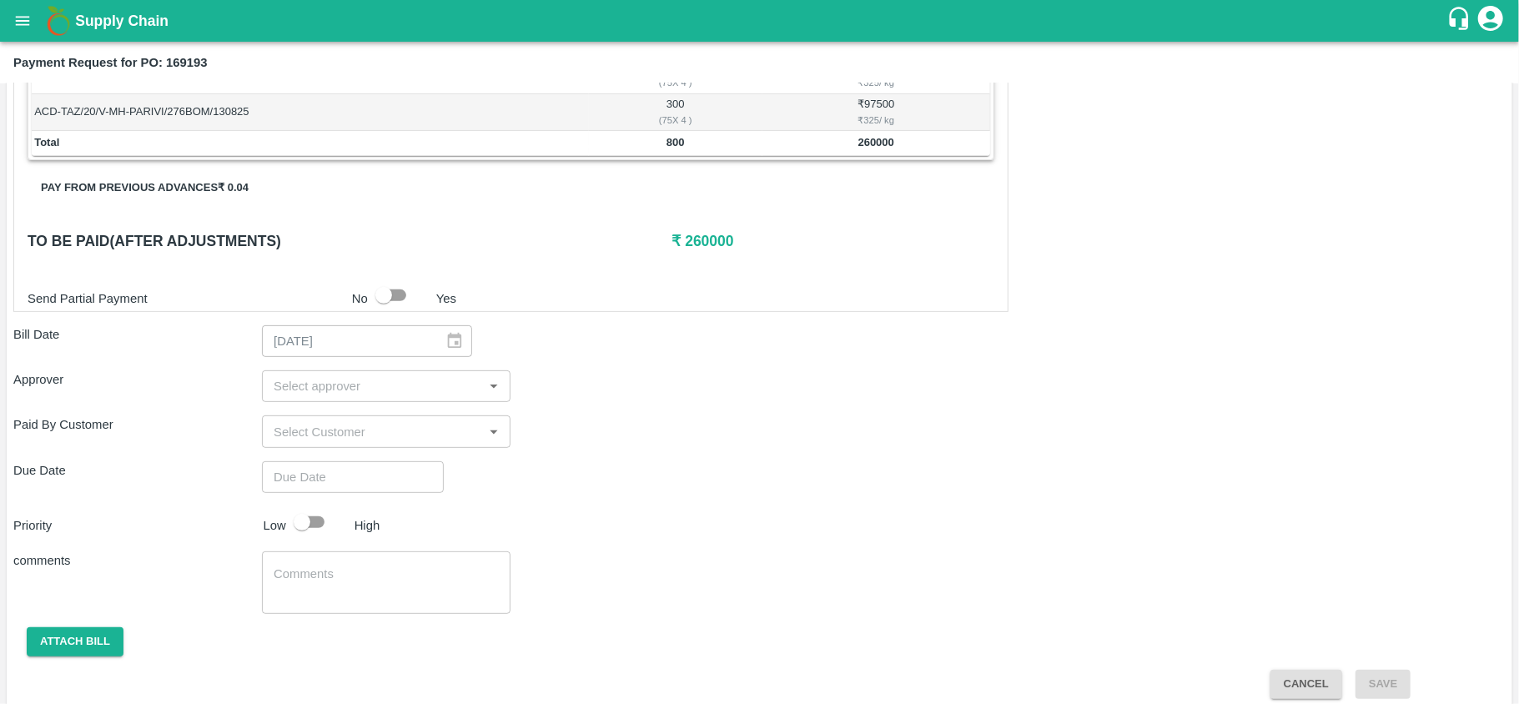
scroll to position [382, 0]
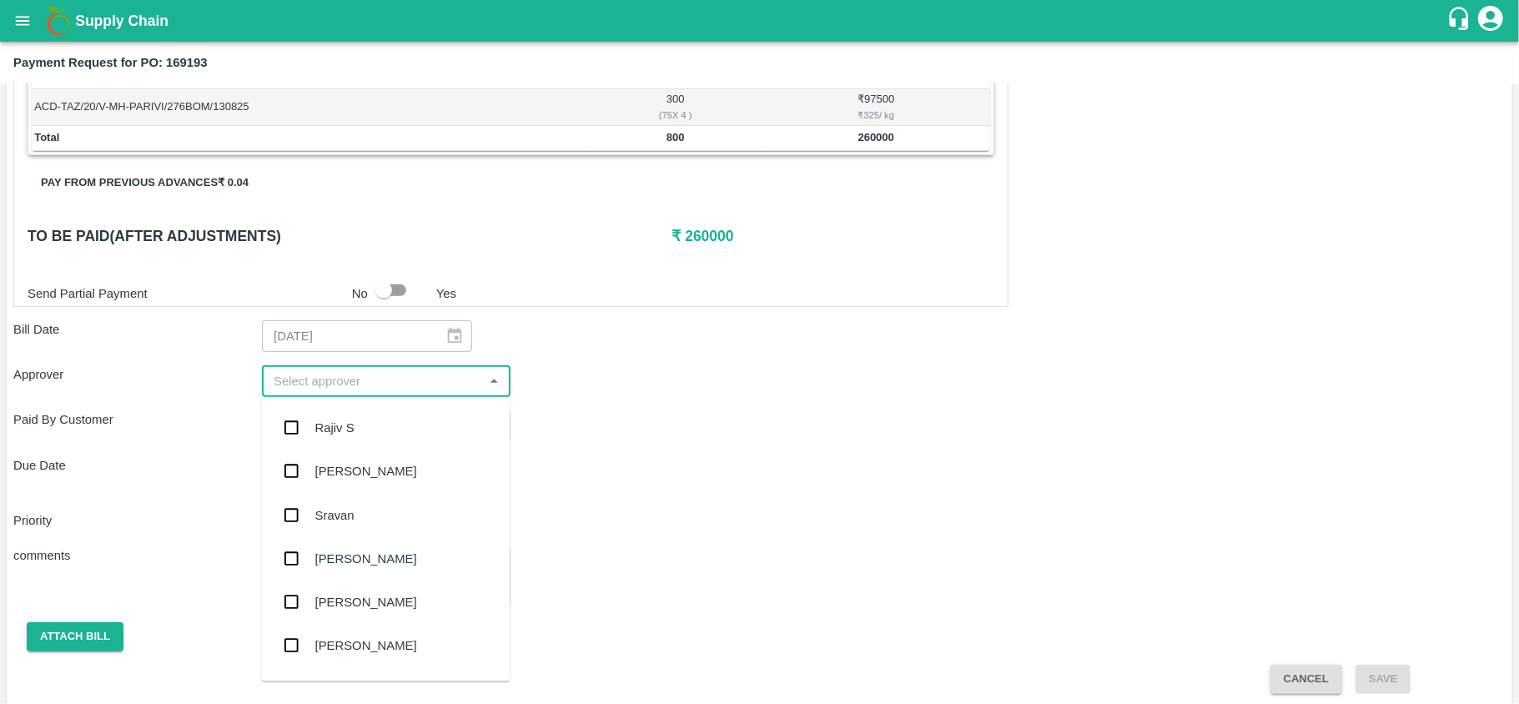
click at [327, 385] on input "input" at bounding box center [372, 381] width 211 height 22
type input "nee"
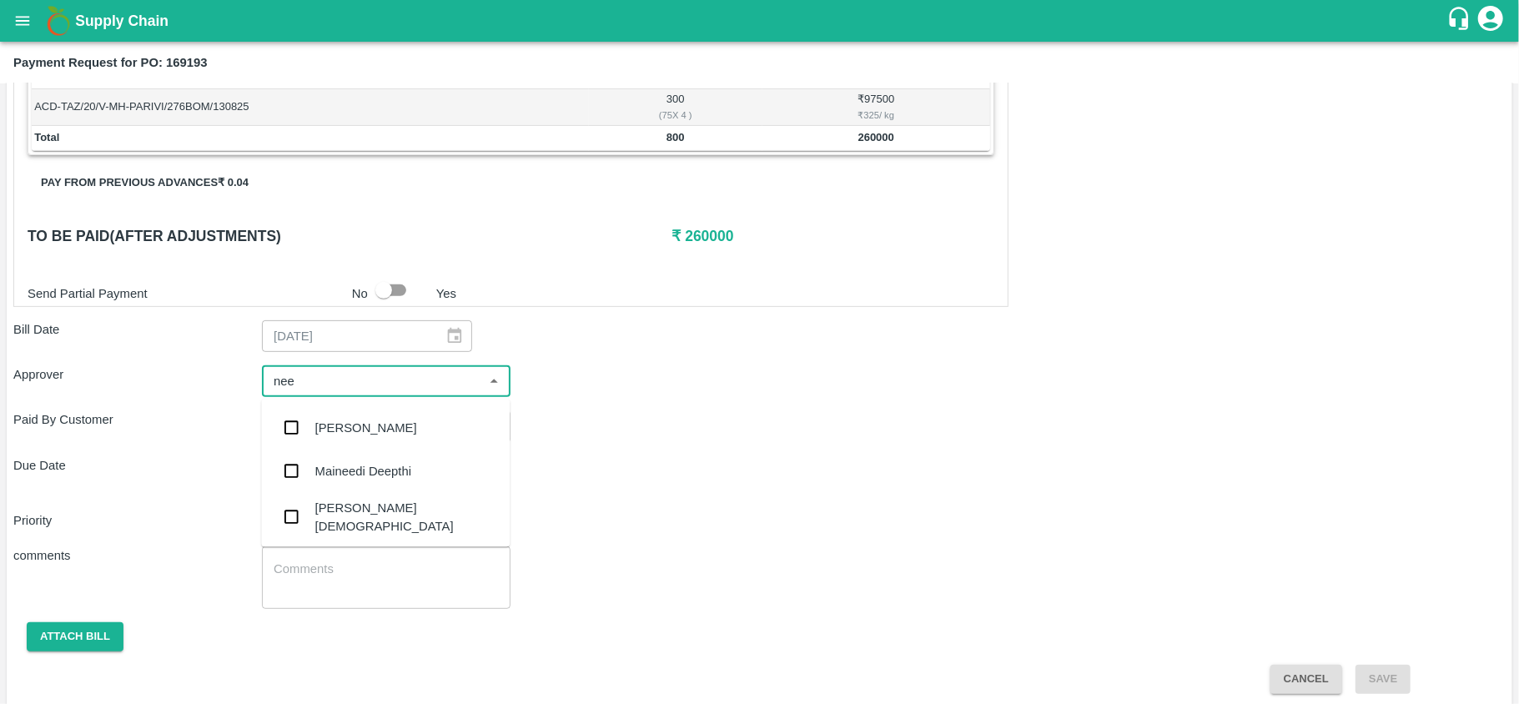
click at [364, 514] on div "[PERSON_NAME][DEMOGRAPHIC_DATA]" at bounding box center [406, 517] width 182 height 38
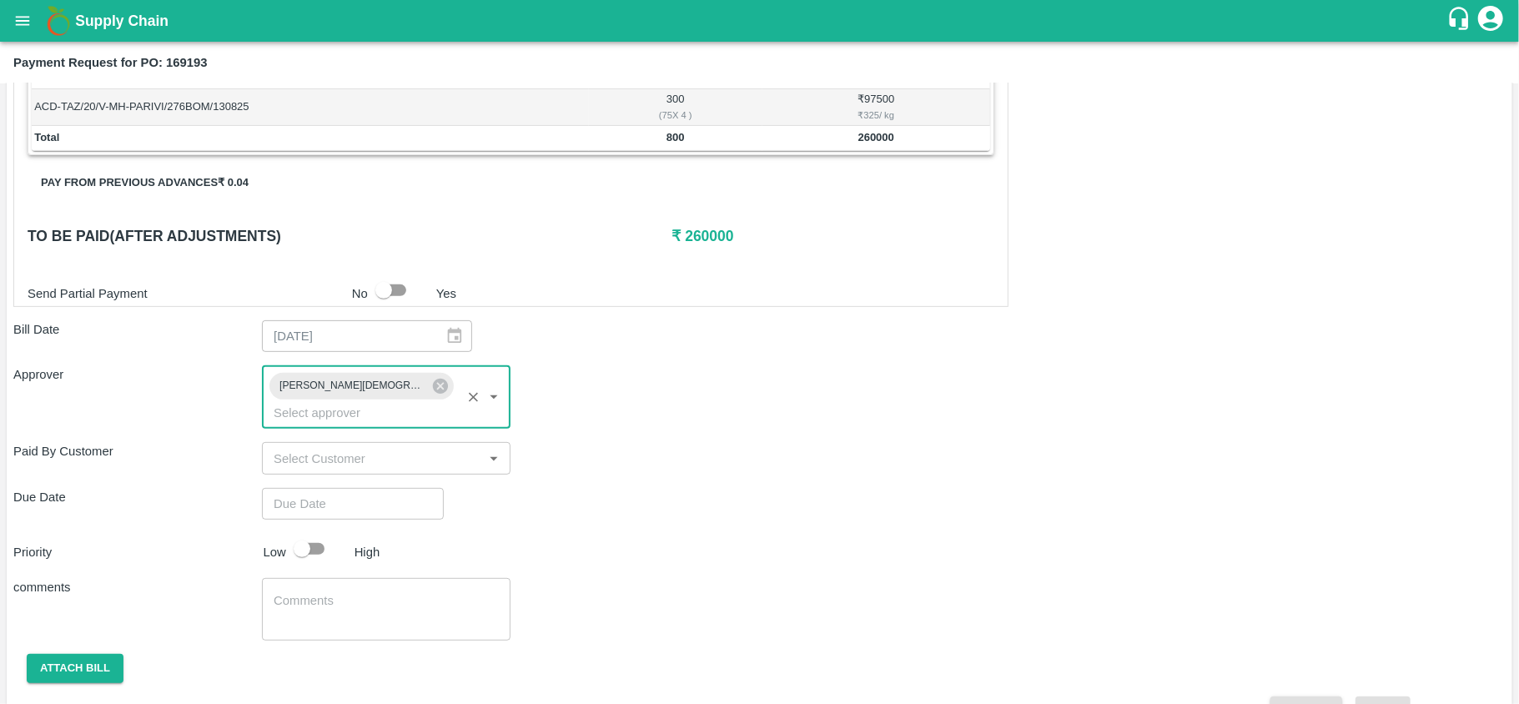
type input "DD/MM/YYYY hh:mm aa"
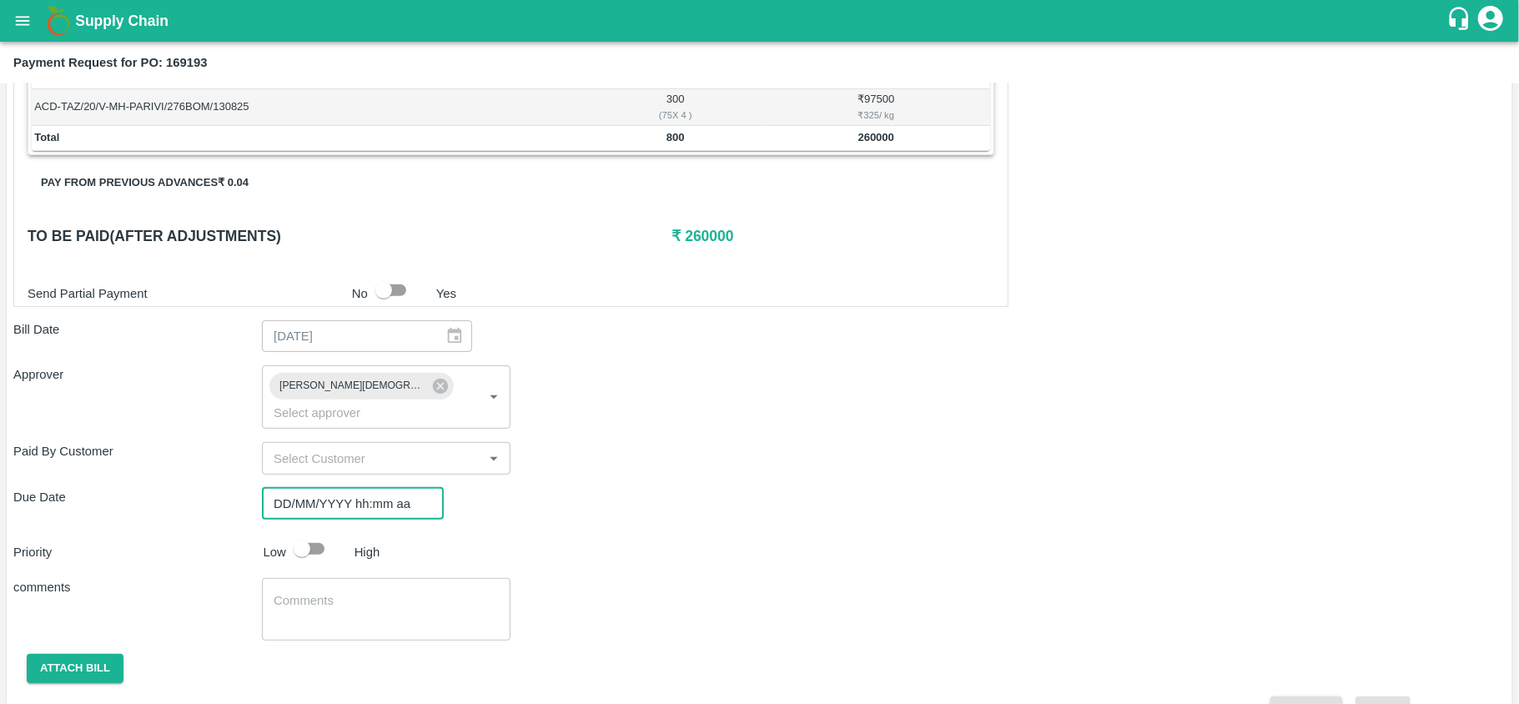
click at [352, 494] on input "DD/MM/YYYY hh:mm aa" at bounding box center [347, 504] width 170 height 32
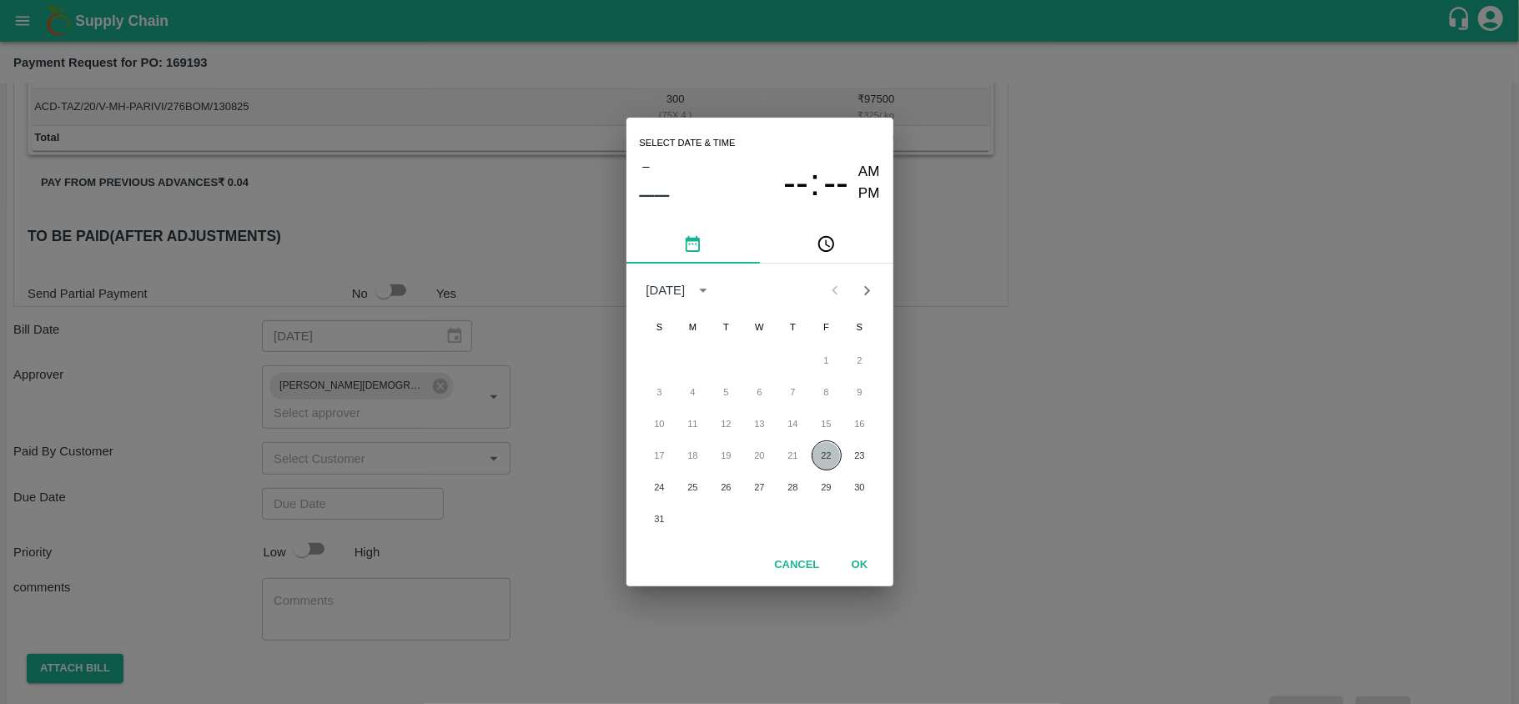
click at [831, 454] on button "22" at bounding box center [827, 455] width 30 height 30
type input "[DATE] 12:00 AM"
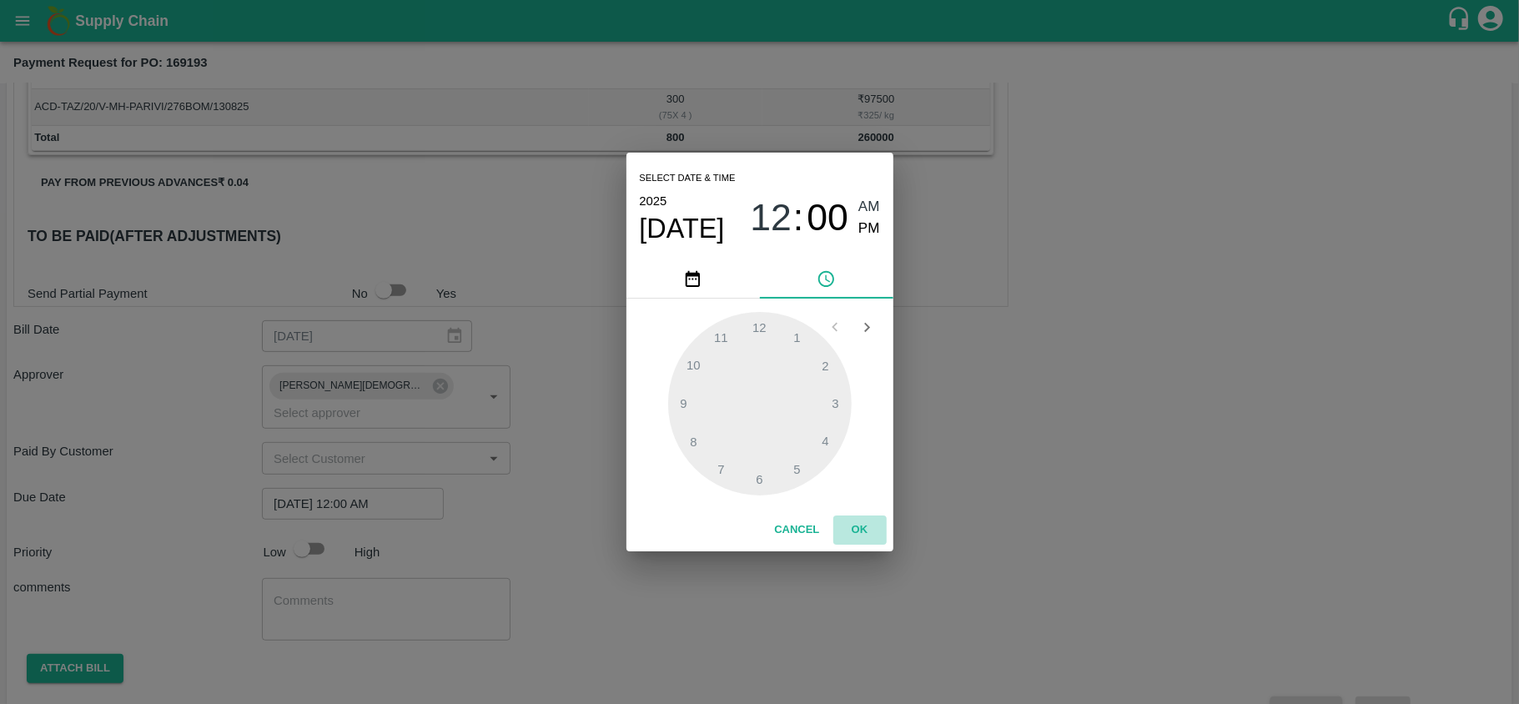
click at [862, 534] on button "OK" at bounding box center [859, 529] width 53 height 29
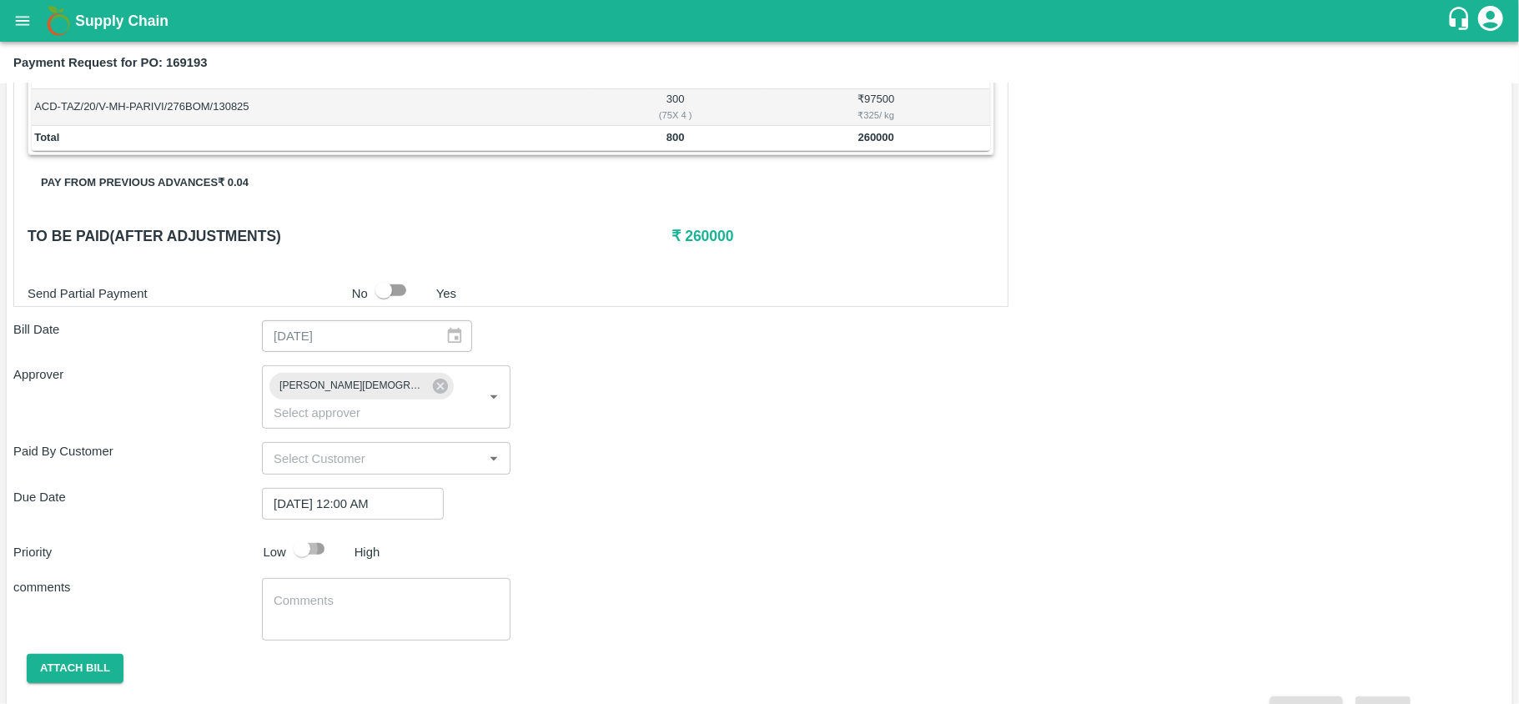
click at [321, 538] on input "checkbox" at bounding box center [301, 549] width 95 height 32
checkbox input "true"
click at [68, 654] on button "Attach bill" at bounding box center [75, 668] width 97 height 29
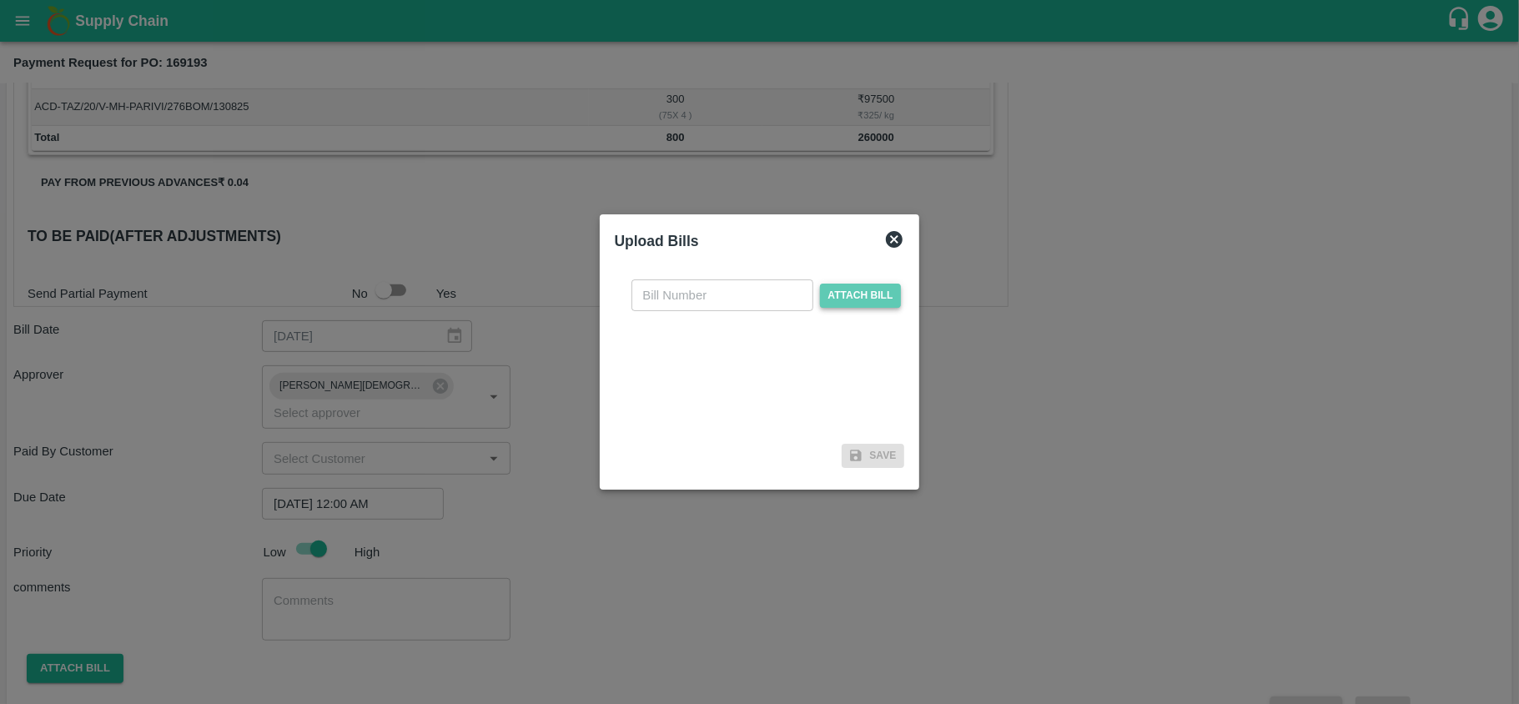
click at [848, 290] on span "Attach bill" at bounding box center [861, 296] width 82 height 24
click at [0, 0] on input "Attach bill" at bounding box center [0, 0] width 0 height 0
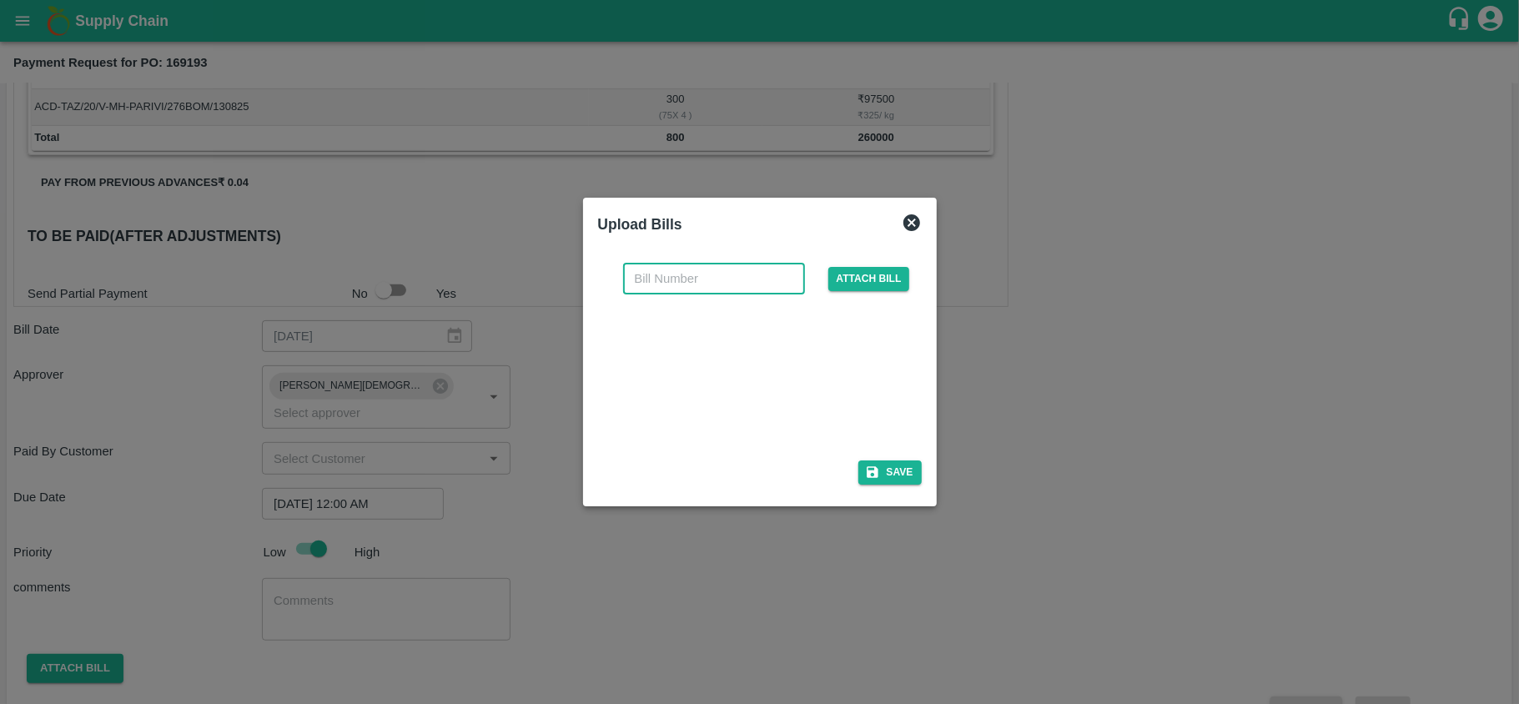
click at [681, 284] on input "text" at bounding box center [714, 279] width 182 height 32
paste input "OS 601"
type input "OS 601"
click at [899, 485] on div "OS 601 ​ Attach bill Save" at bounding box center [760, 370] width 324 height 242
click at [896, 468] on button "Save" at bounding box center [889, 472] width 63 height 24
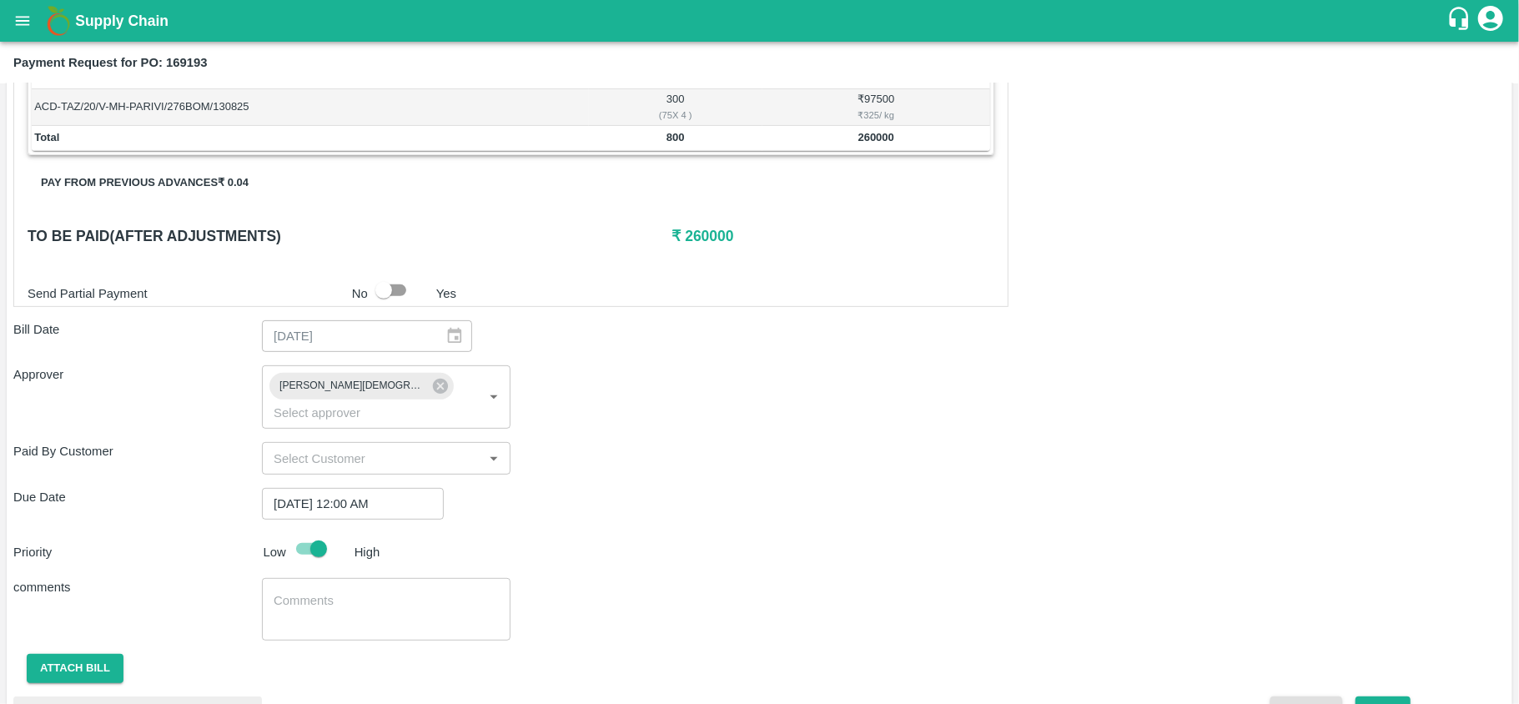
scroll to position [492, 0]
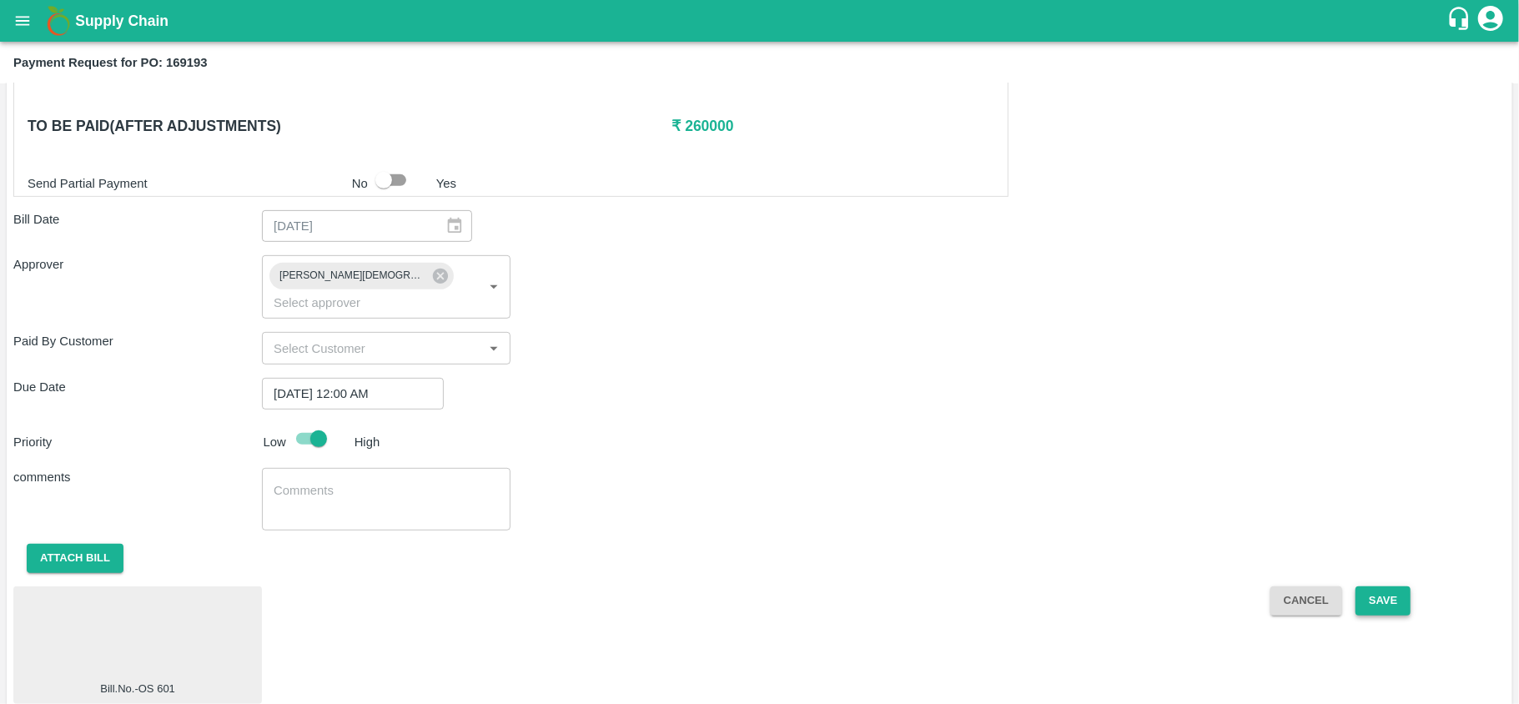
click at [1378, 586] on button "Save" at bounding box center [1382, 600] width 55 height 29
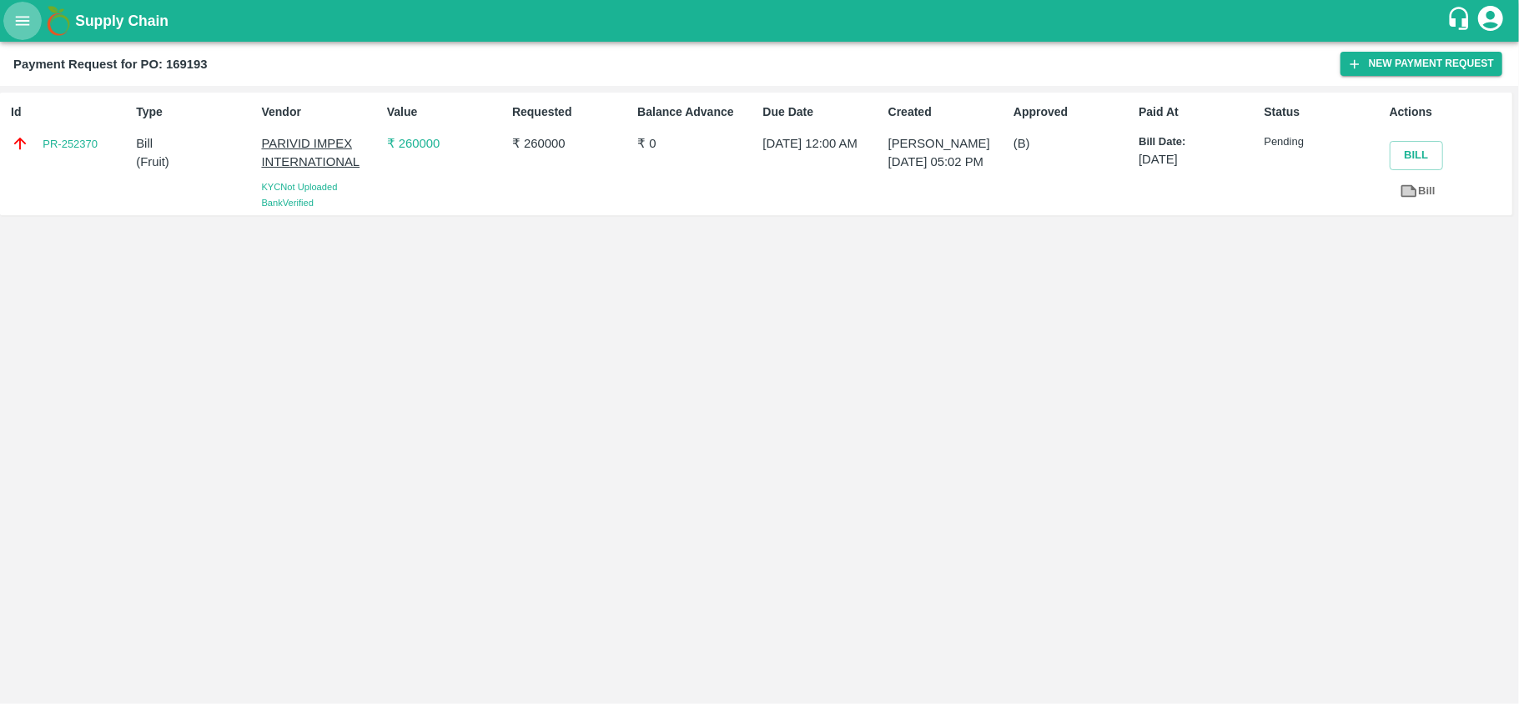
click at [32, 20] on button "open drawer" at bounding box center [22, 21] width 38 height 38
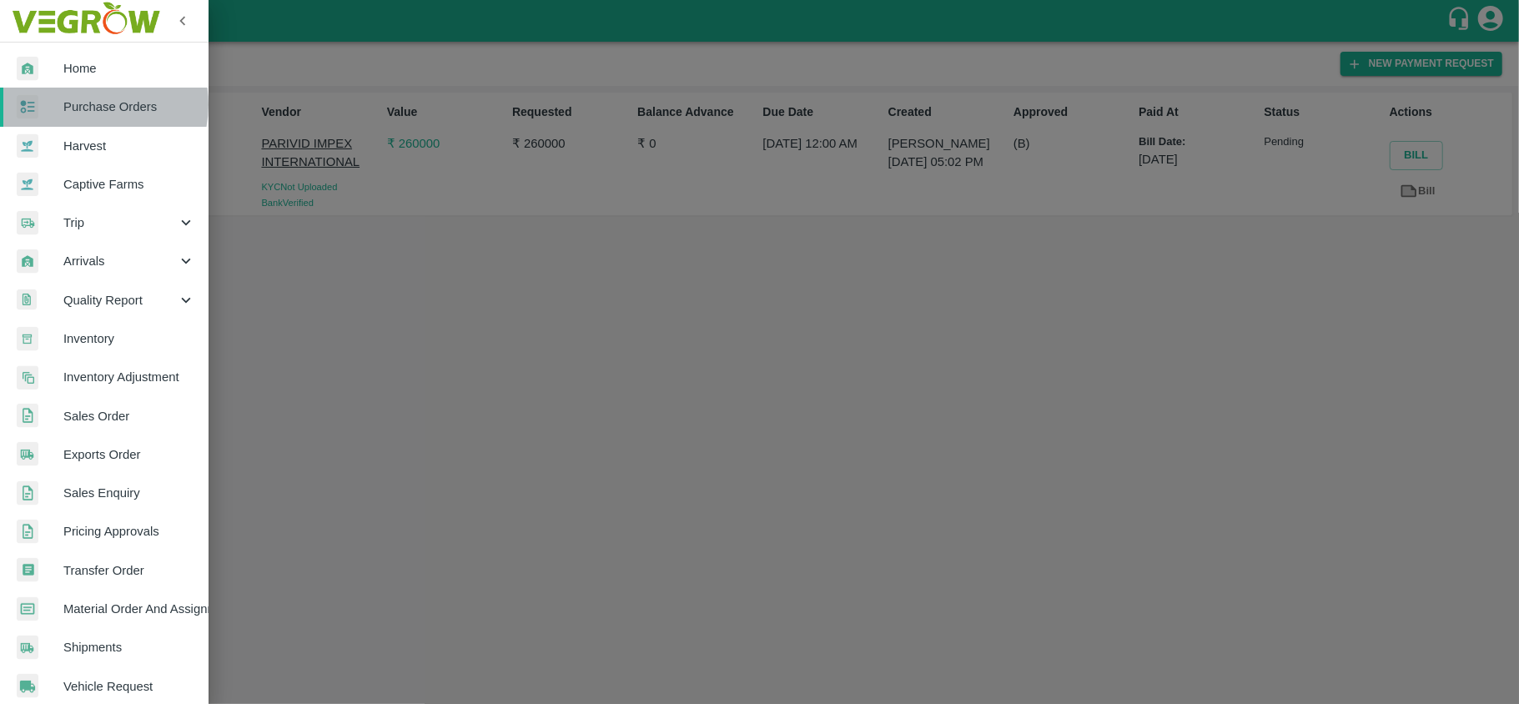
click at [88, 105] on span "Purchase Orders" at bounding box center [129, 107] width 132 height 18
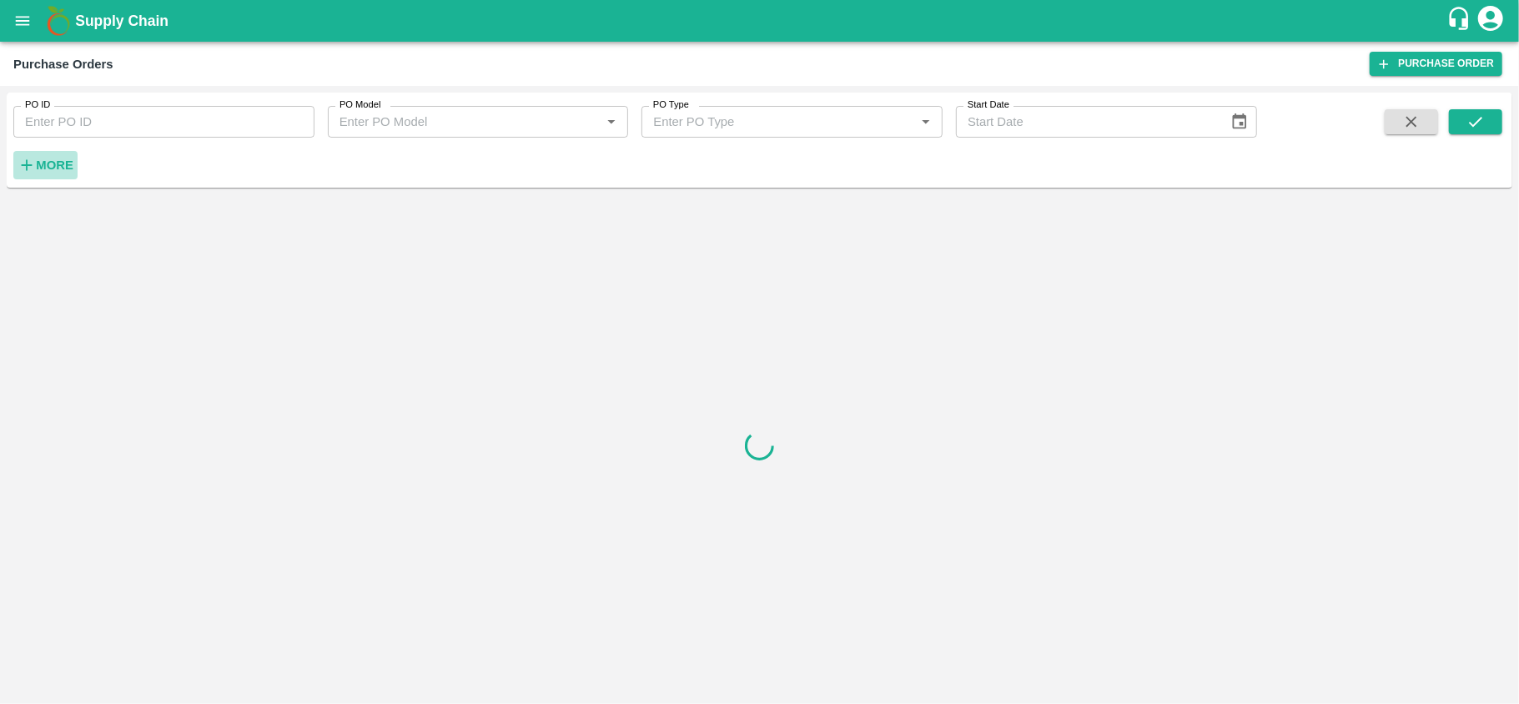
click at [62, 158] on strong "More" at bounding box center [55, 164] width 38 height 13
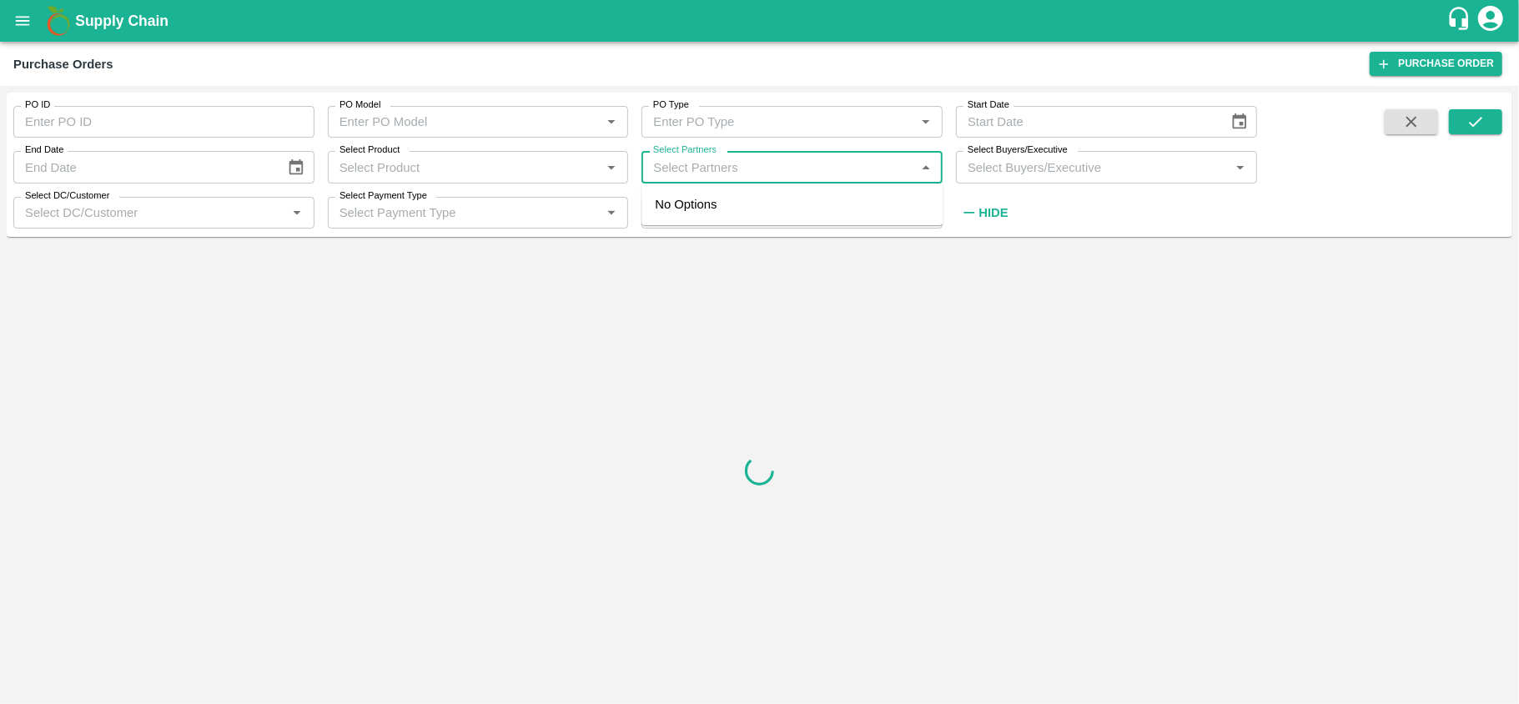
click at [702, 161] on input "Select Partners" at bounding box center [778, 167] width 264 height 22
type input "sheemit"
click at [666, 212] on input "checkbox" at bounding box center [677, 213] width 33 height 33
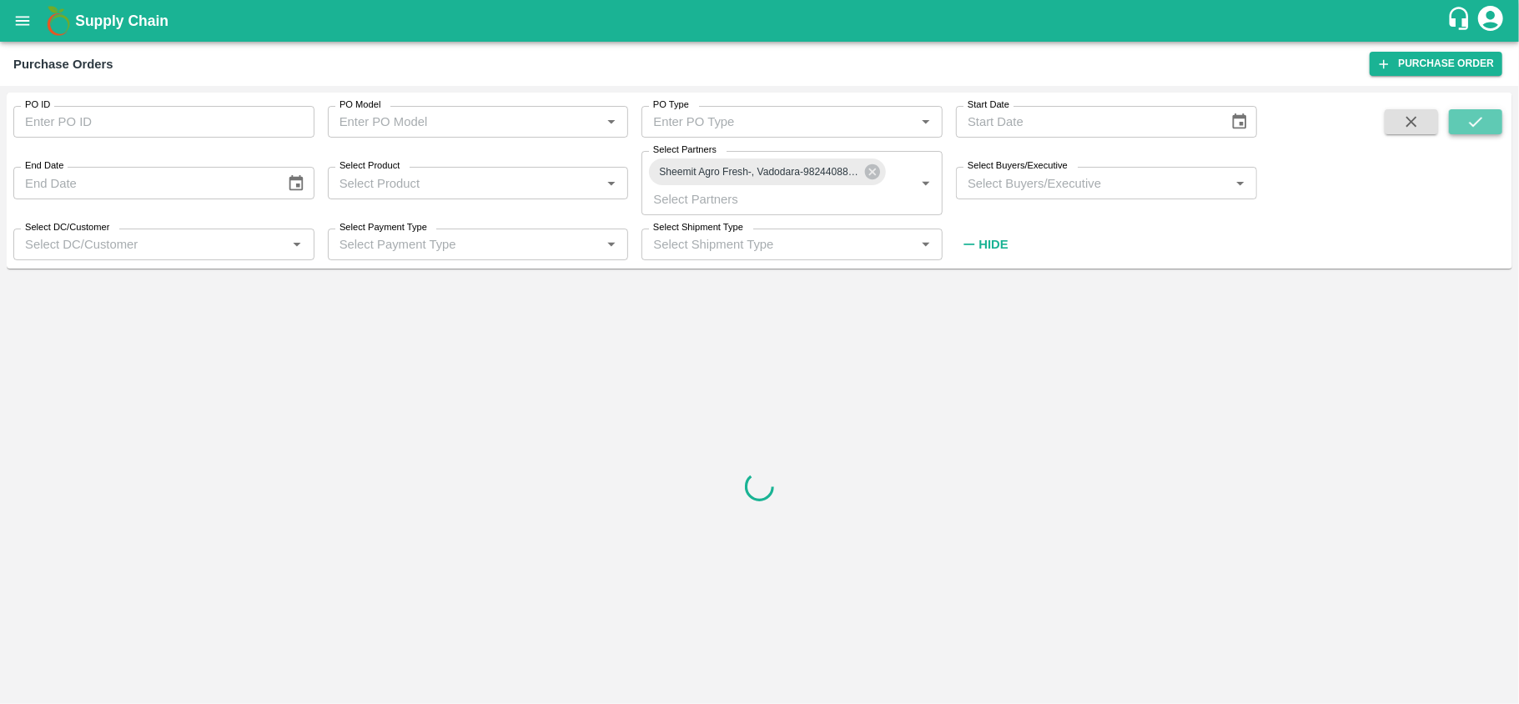
click at [1475, 118] on icon "submit" at bounding box center [1475, 122] width 18 height 18
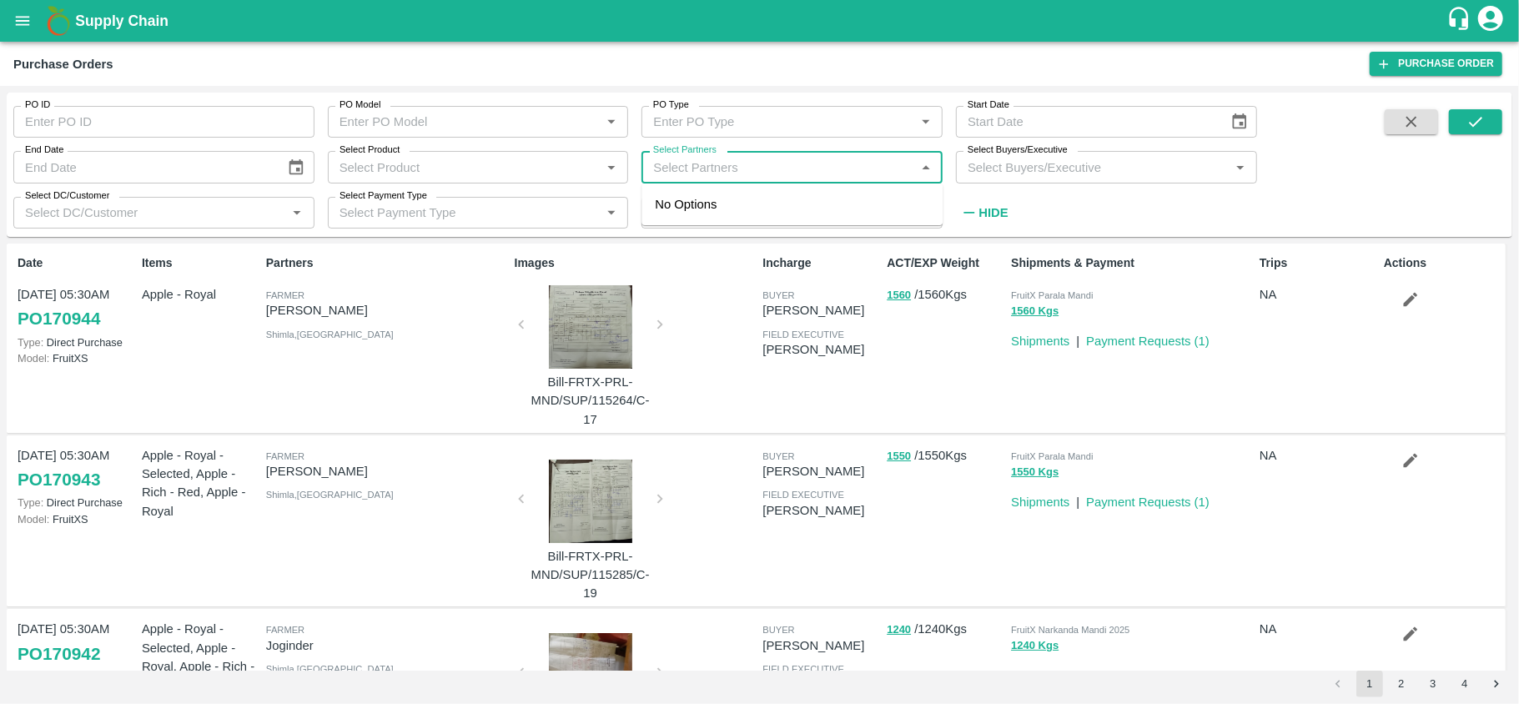
click at [789, 174] on input "Select Partners" at bounding box center [778, 167] width 264 height 22
type input "sheemi"
click at [677, 211] on input "checkbox" at bounding box center [677, 213] width 33 height 33
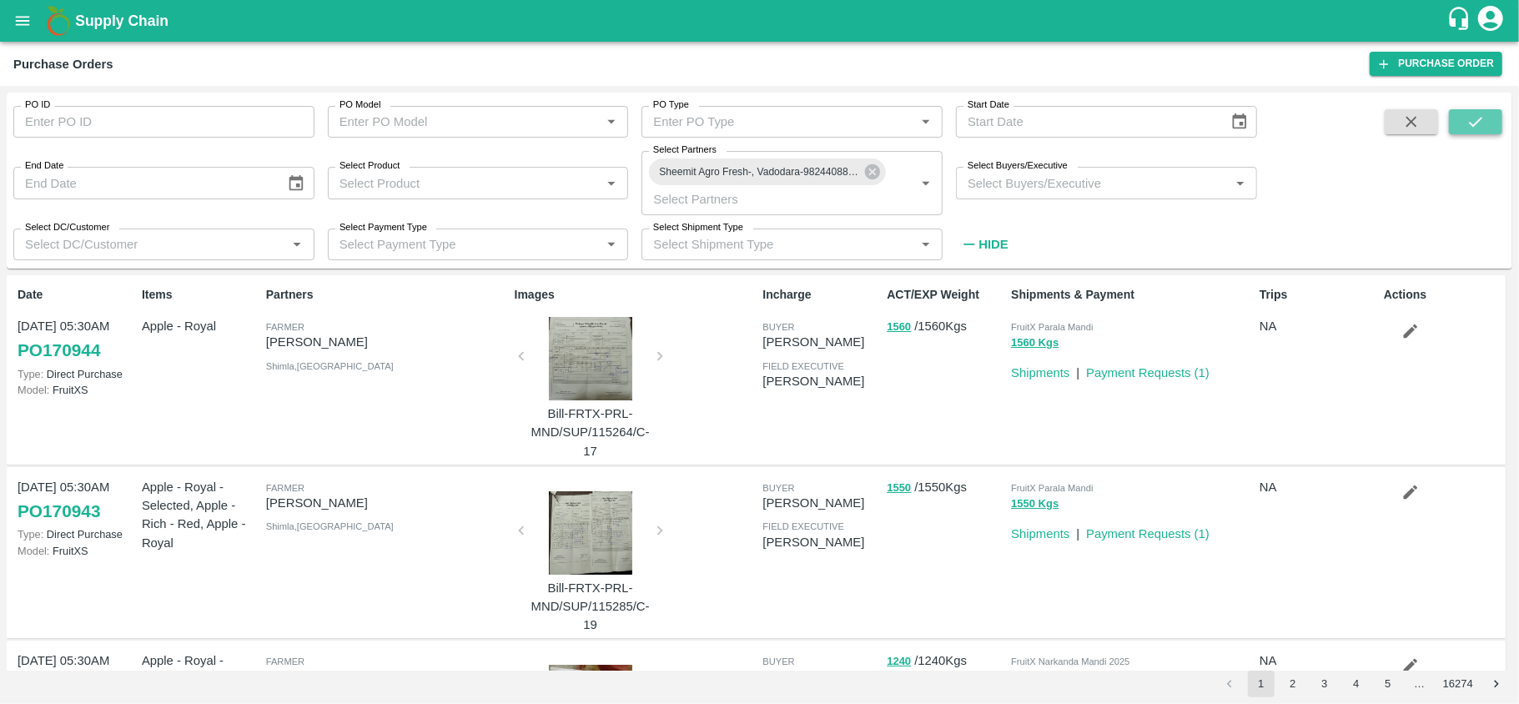
click at [1479, 120] on icon "submit" at bounding box center [1475, 122] width 13 height 10
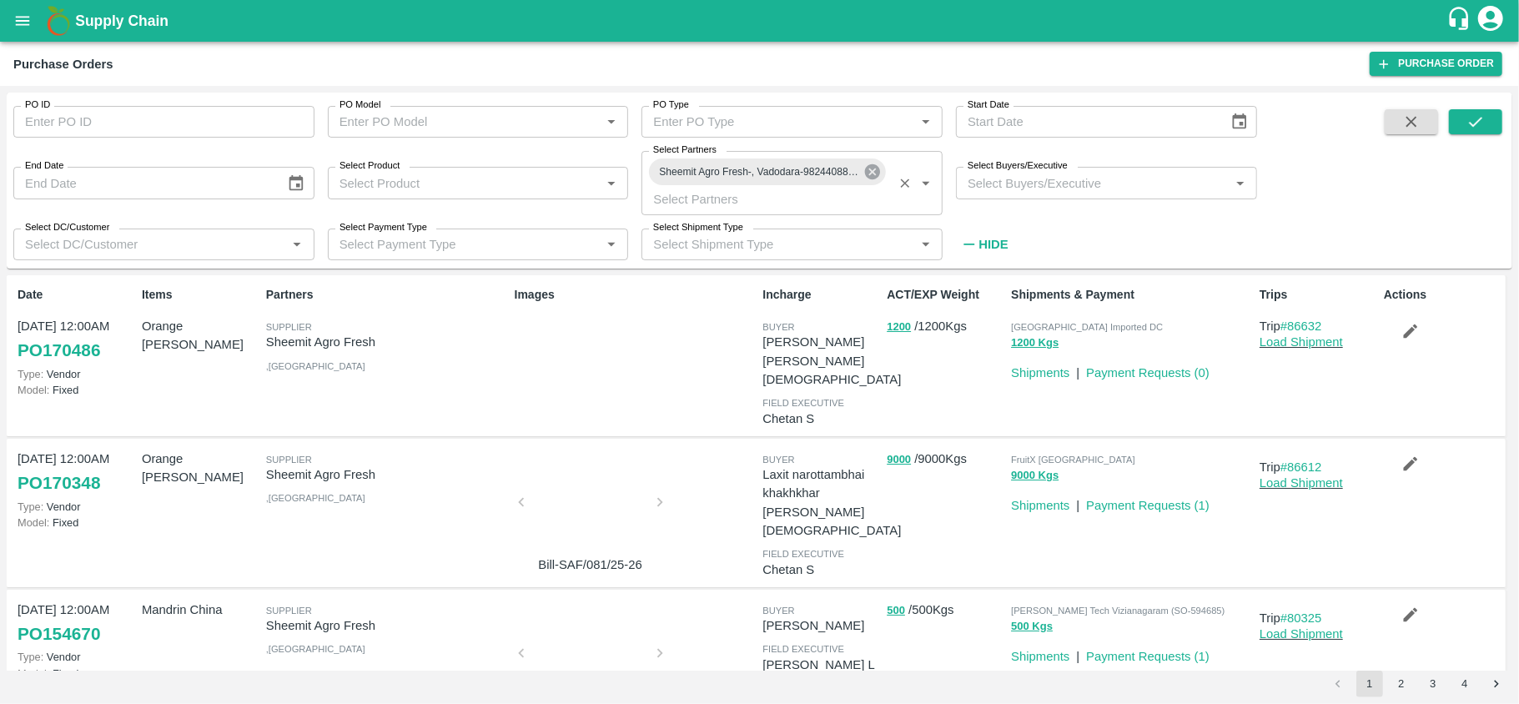
click at [867, 178] on icon at bounding box center [872, 172] width 18 height 18
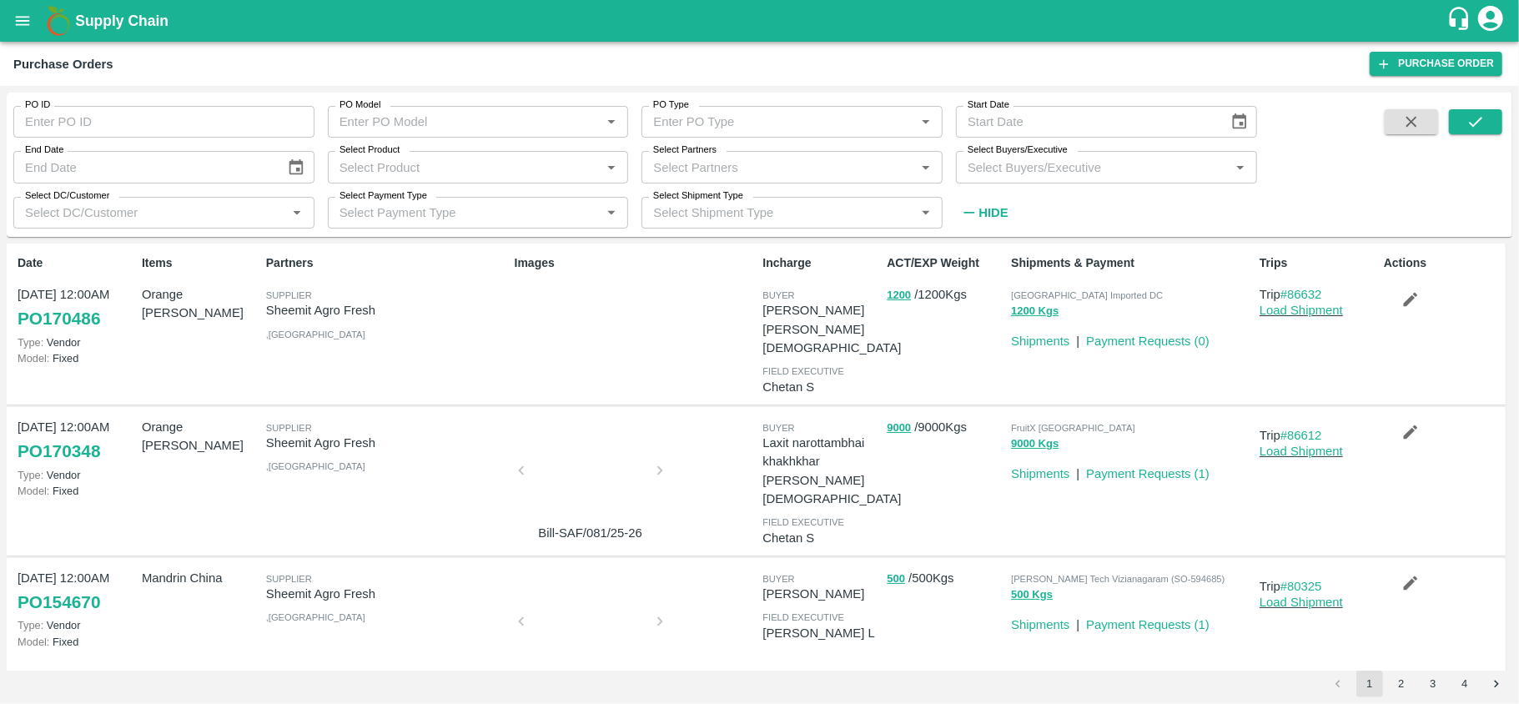
click at [778, 178] on input "Select Partners" at bounding box center [778, 167] width 264 height 22
type input "ssk"
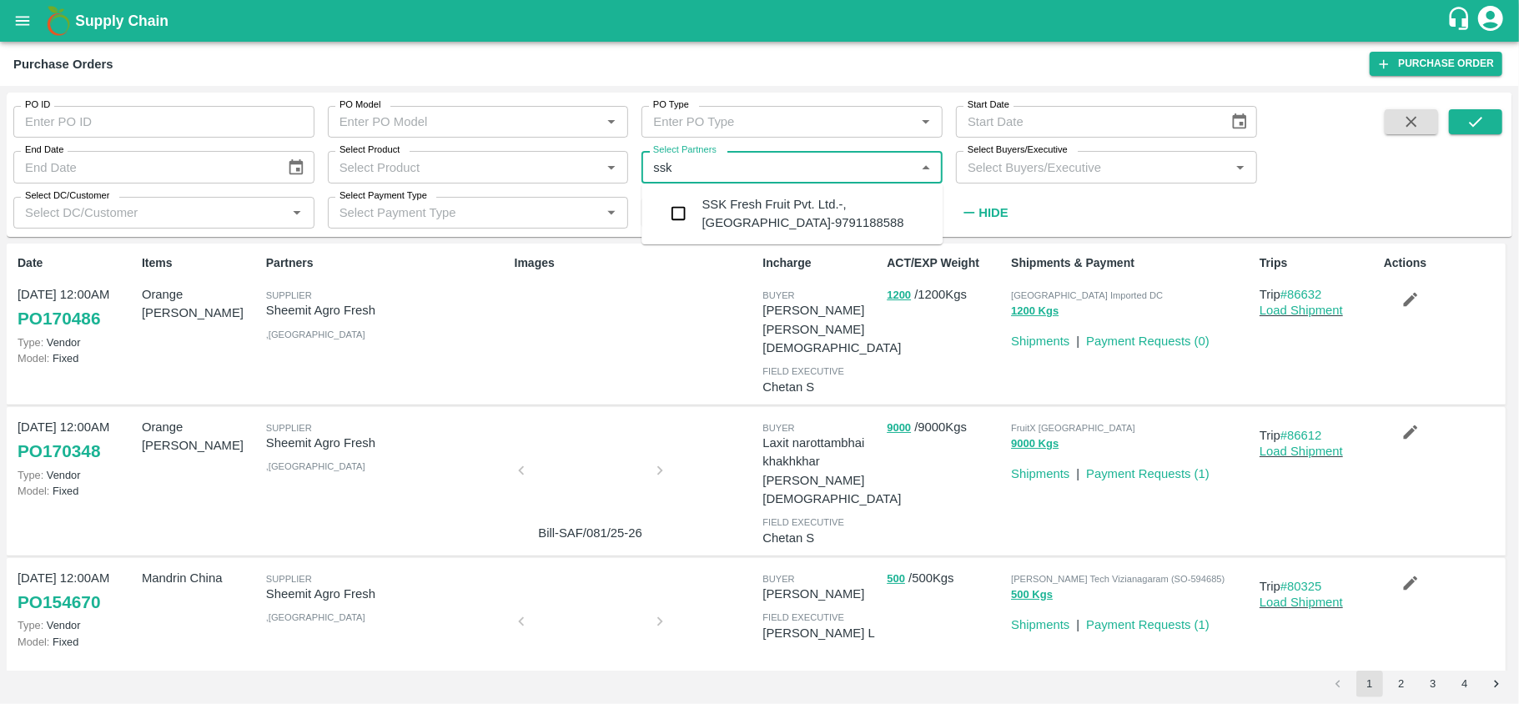
click at [699, 209] on div "SSK Fresh Fruit Pvt. Ltd.-, [GEOGRAPHIC_DATA]-9791188588" at bounding box center [791, 214] width 301 height 48
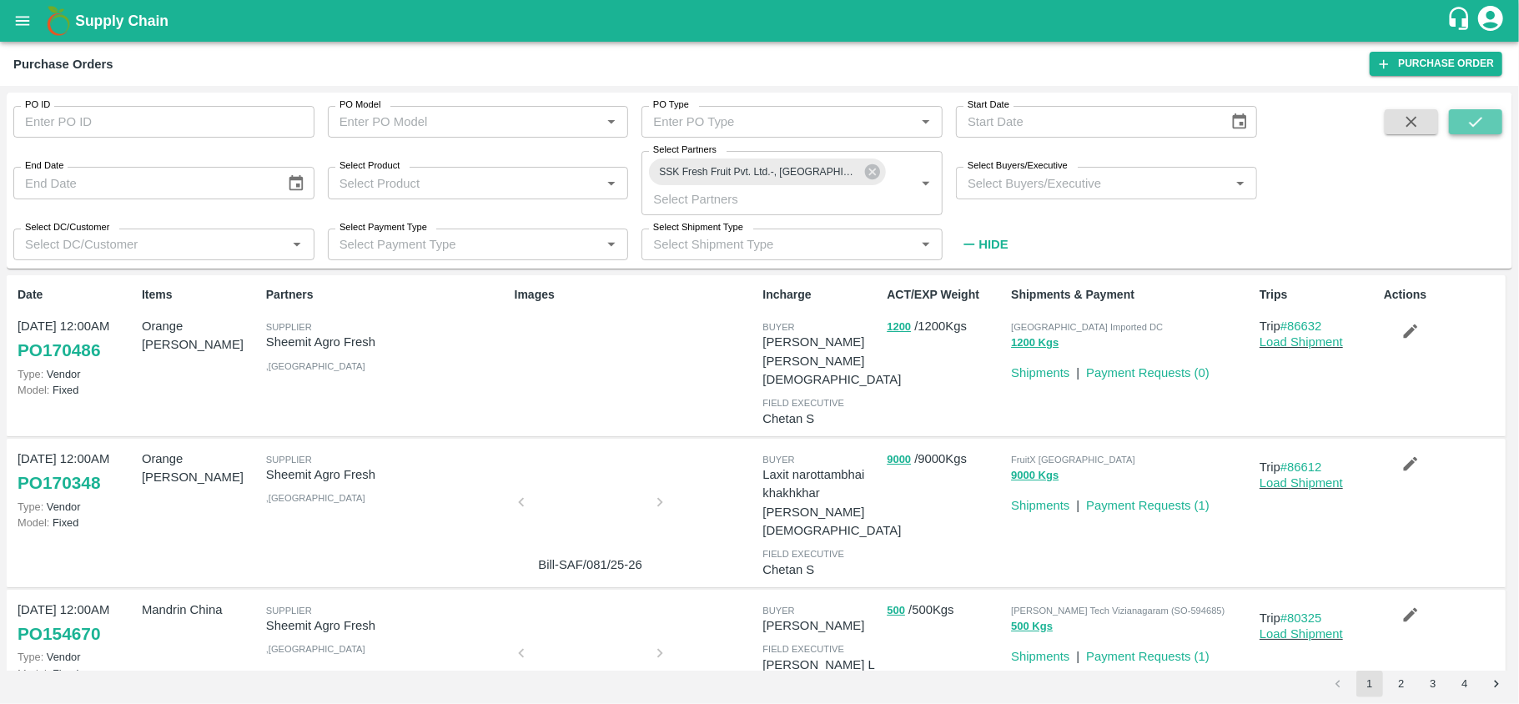
click at [1469, 120] on icon "submit" at bounding box center [1475, 122] width 18 height 18
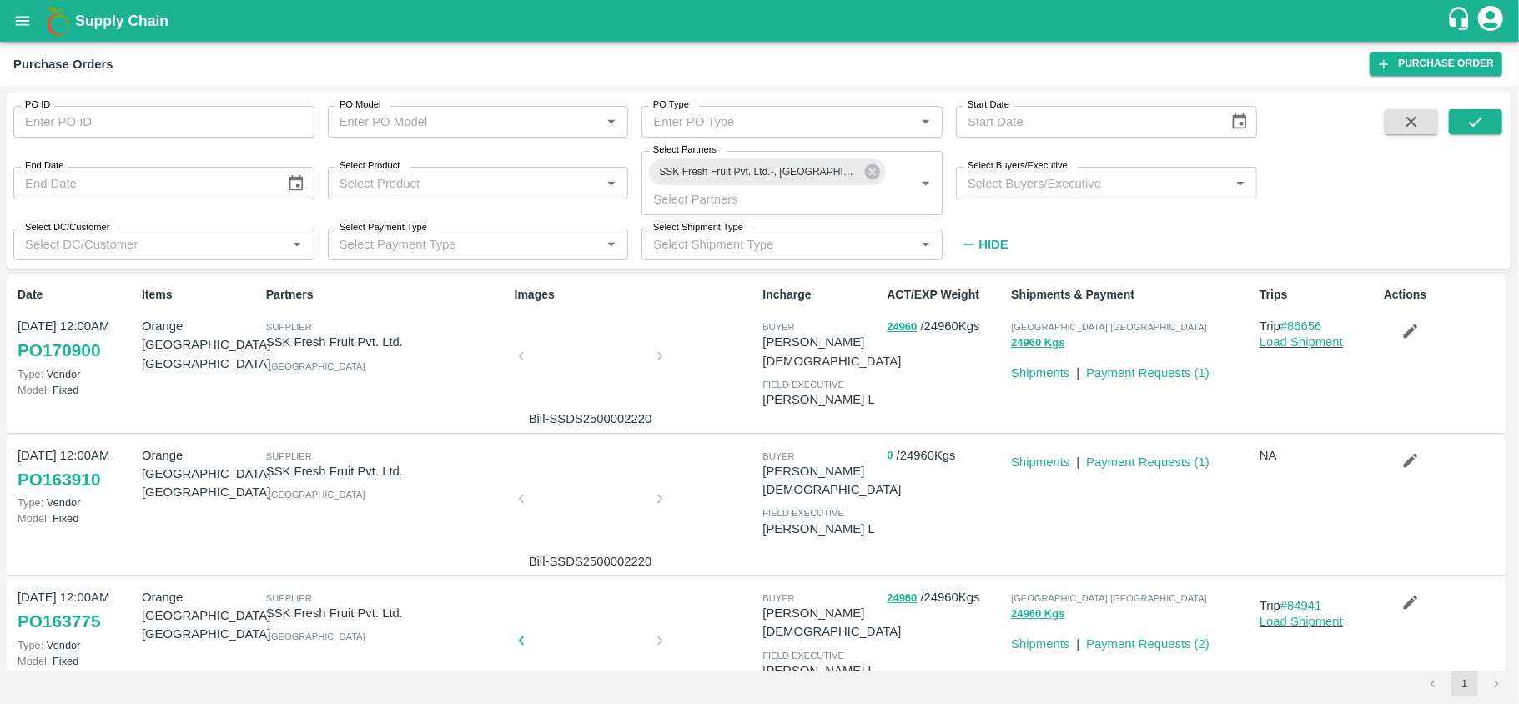
click at [1415, 322] on icon "button" at bounding box center [1410, 331] width 18 height 18
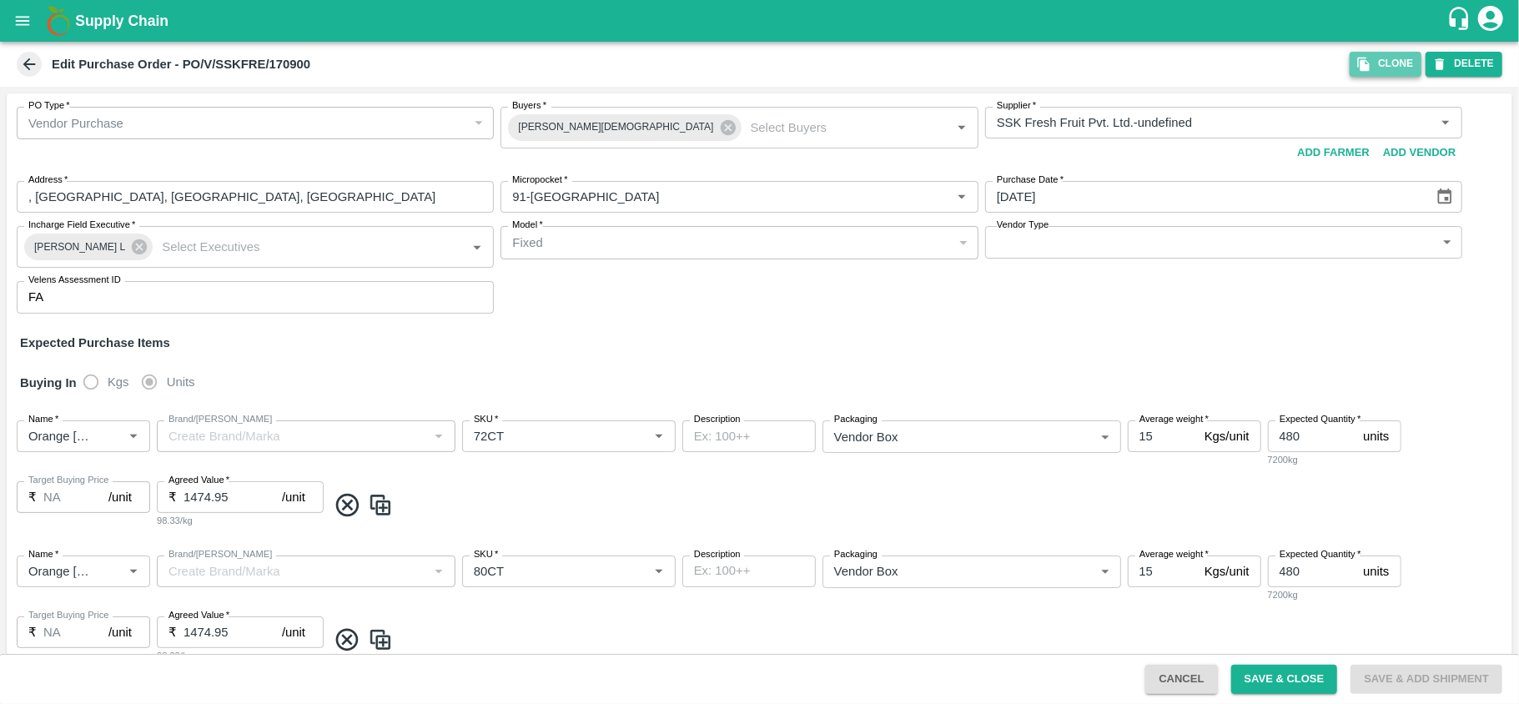
click at [1356, 70] on icon "button" at bounding box center [1363, 64] width 15 height 15
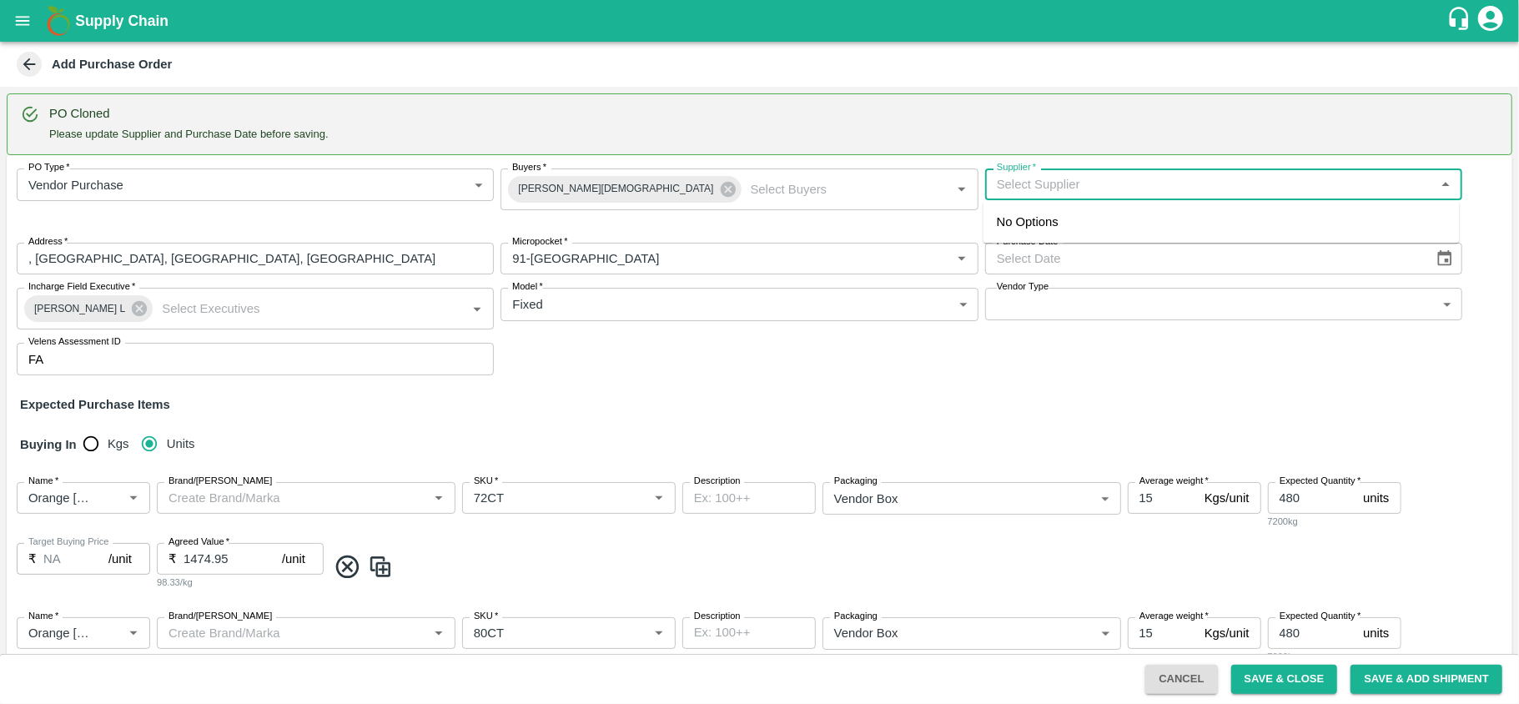
click at [1021, 178] on input "Supplier   *" at bounding box center [1210, 184] width 440 height 22
click at [1021, 211] on div "SSK Fresh Fruit Pvt. Ltd.-, [GEOGRAPHIC_DATA]-9791188588(Supplier)" at bounding box center [1221, 222] width 476 height 28
type input "SSK Fresh Fruit Pvt. Ltd.-, [GEOGRAPHIC_DATA]-9791188588(Supplier)"
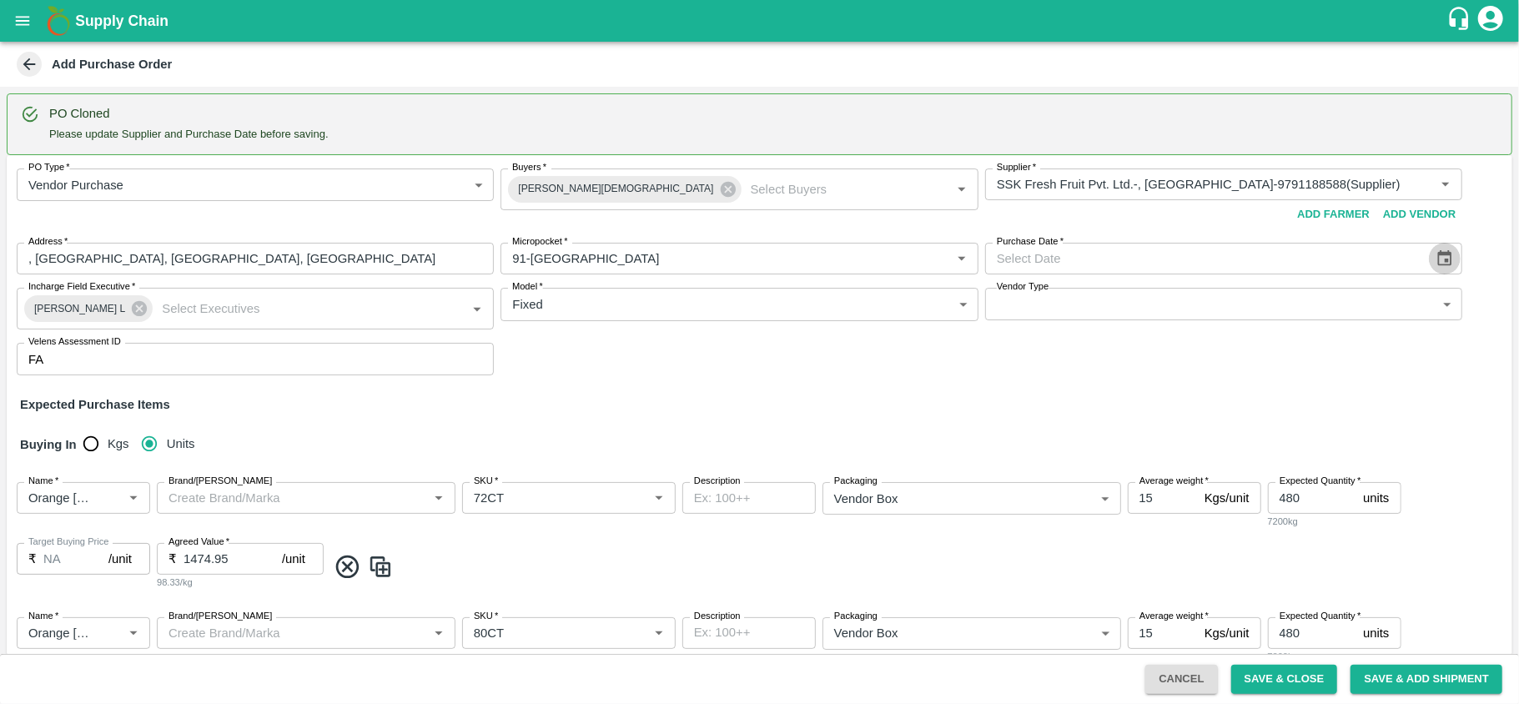
click at [1429, 260] on button "Choose date" at bounding box center [1445, 259] width 32 height 32
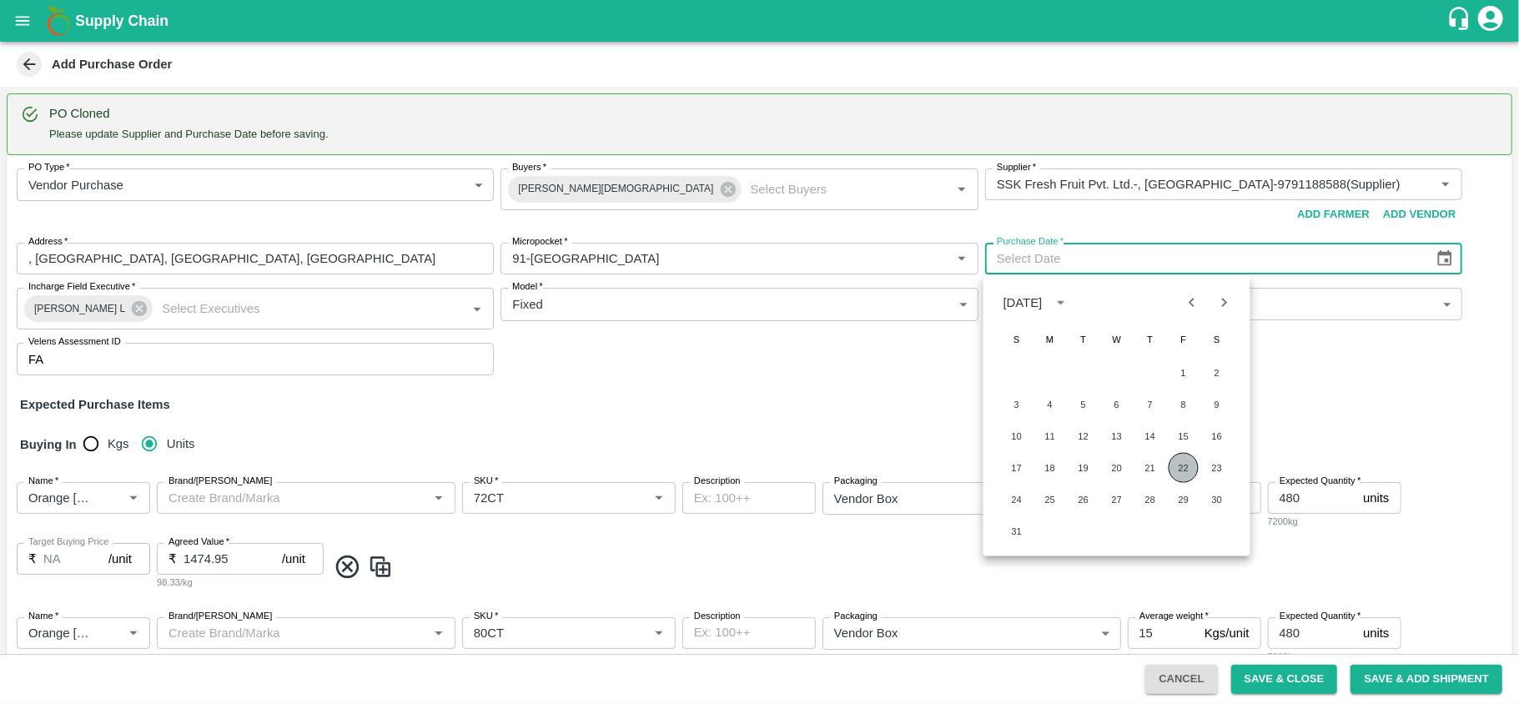
click at [1185, 465] on button "22" at bounding box center [1184, 468] width 30 height 30
type input "[DATE]"
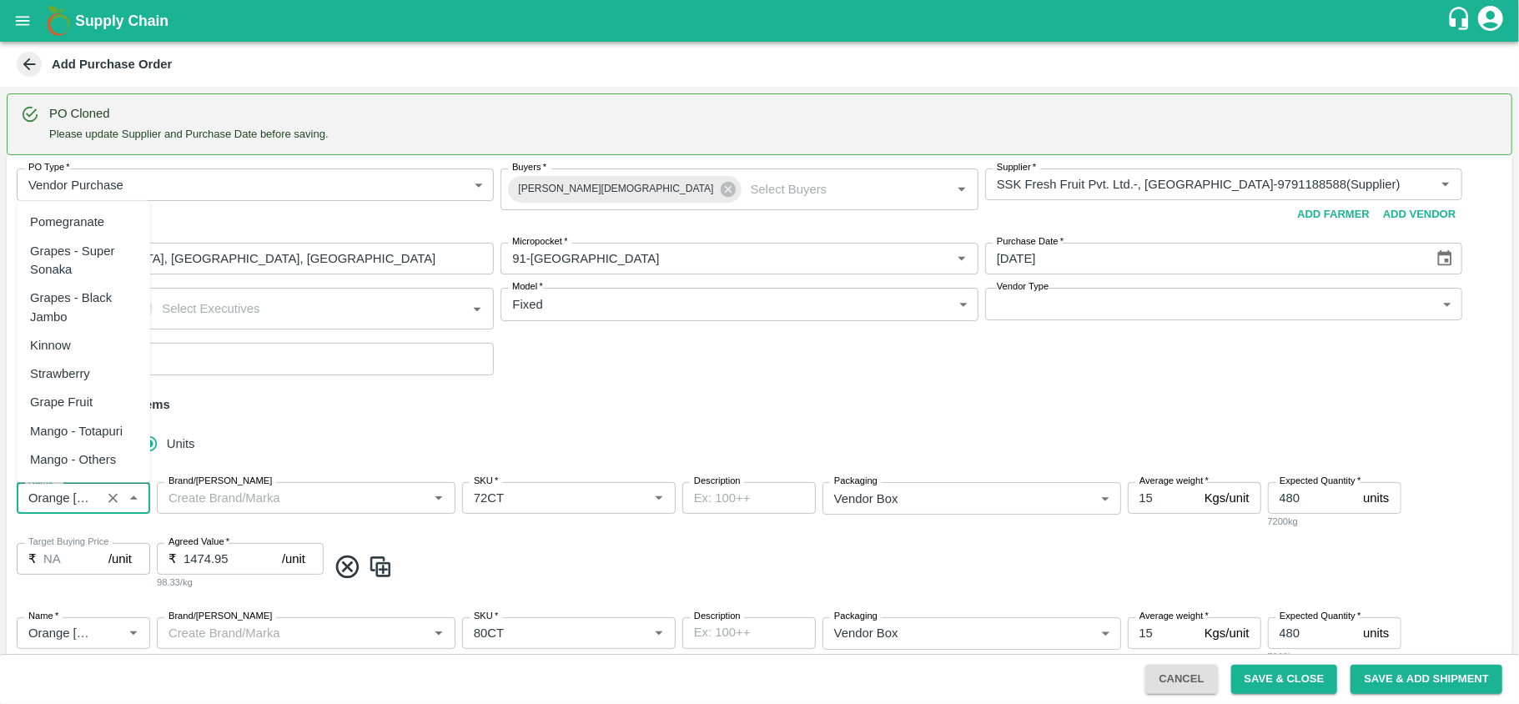
click at [92, 490] on input "Name   *" at bounding box center [59, 498] width 74 height 22
click at [112, 500] on icon "Clear" at bounding box center [113, 498] width 16 height 16
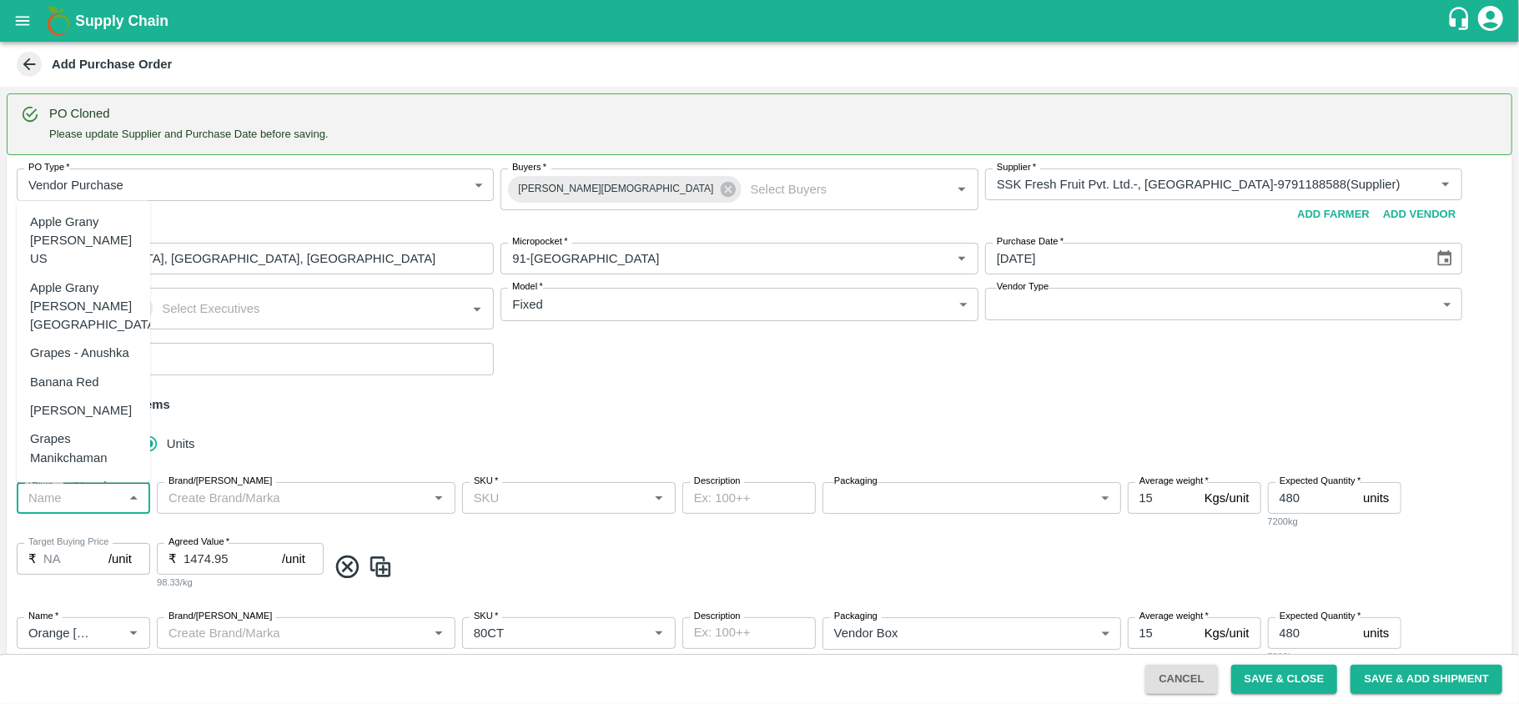
scroll to position [0, 0]
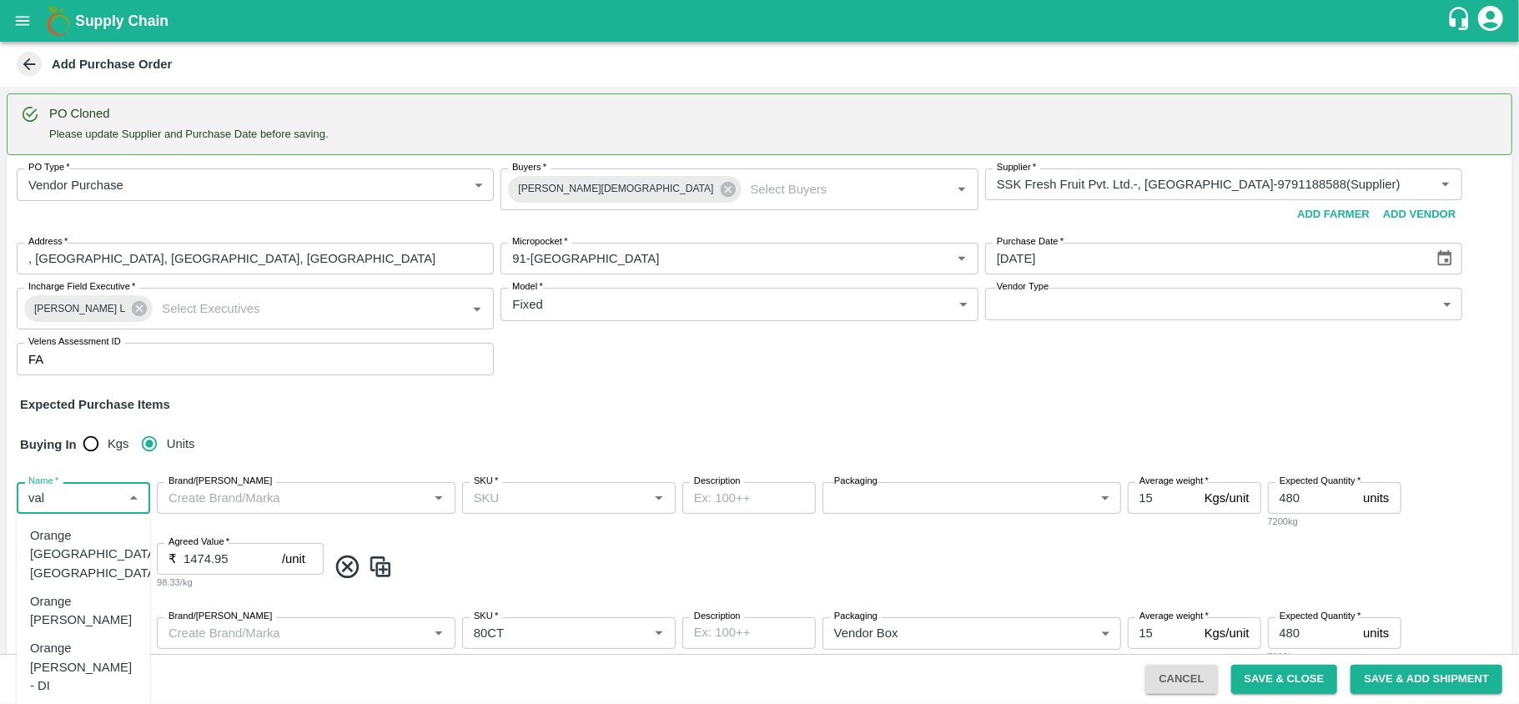
click at [101, 592] on div "Orange Valencia SA" at bounding box center [83, 611] width 107 height 38
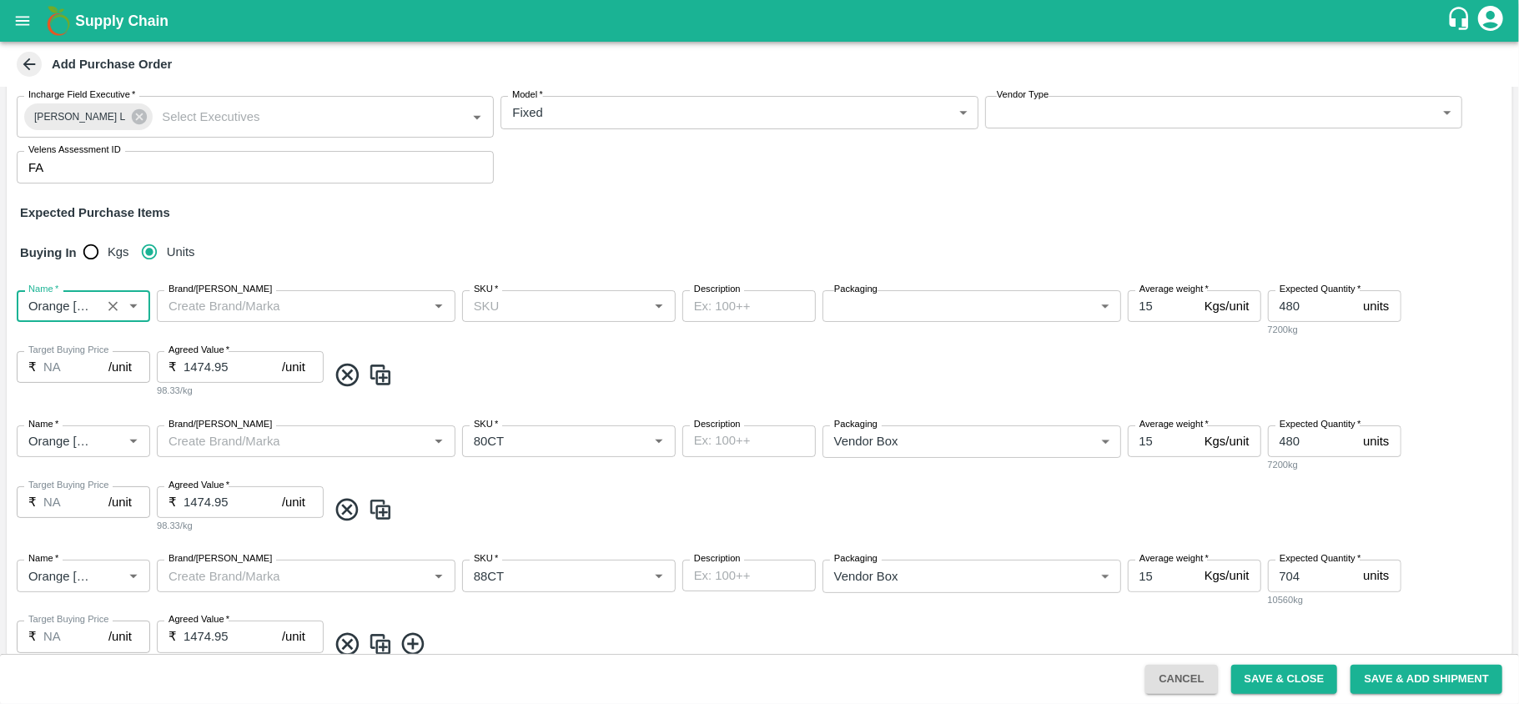
scroll to position [195, 0]
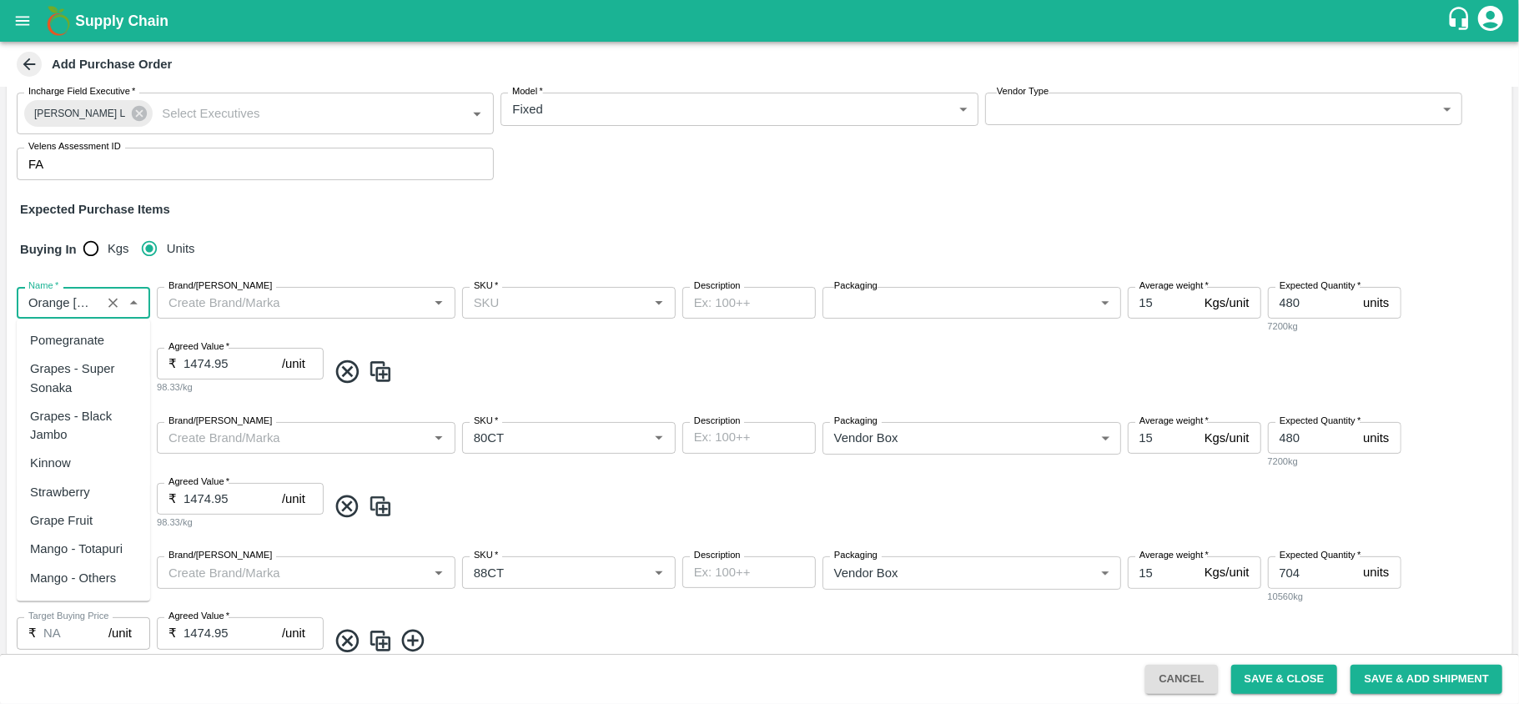
click at [74, 314] on input "Name   *" at bounding box center [59, 303] width 74 height 22
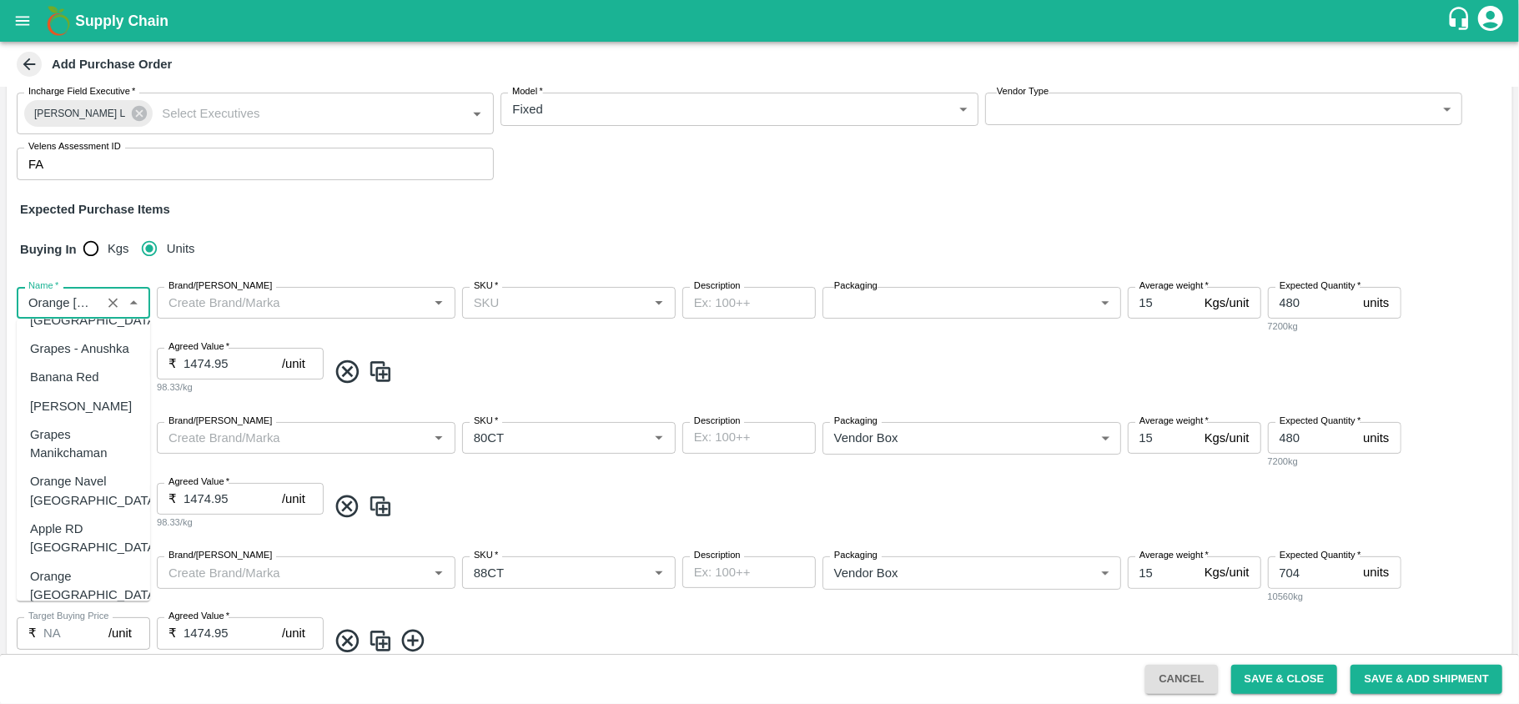
click at [74, 314] on input "Name   *" at bounding box center [59, 303] width 74 height 22
type input "Orange Valencia SA"
click at [579, 398] on div "Name   * Name   * Brand/Marka Brand/Marka SKU   * SKU   * Description x Descrip…" at bounding box center [760, 341] width 1506 height 135
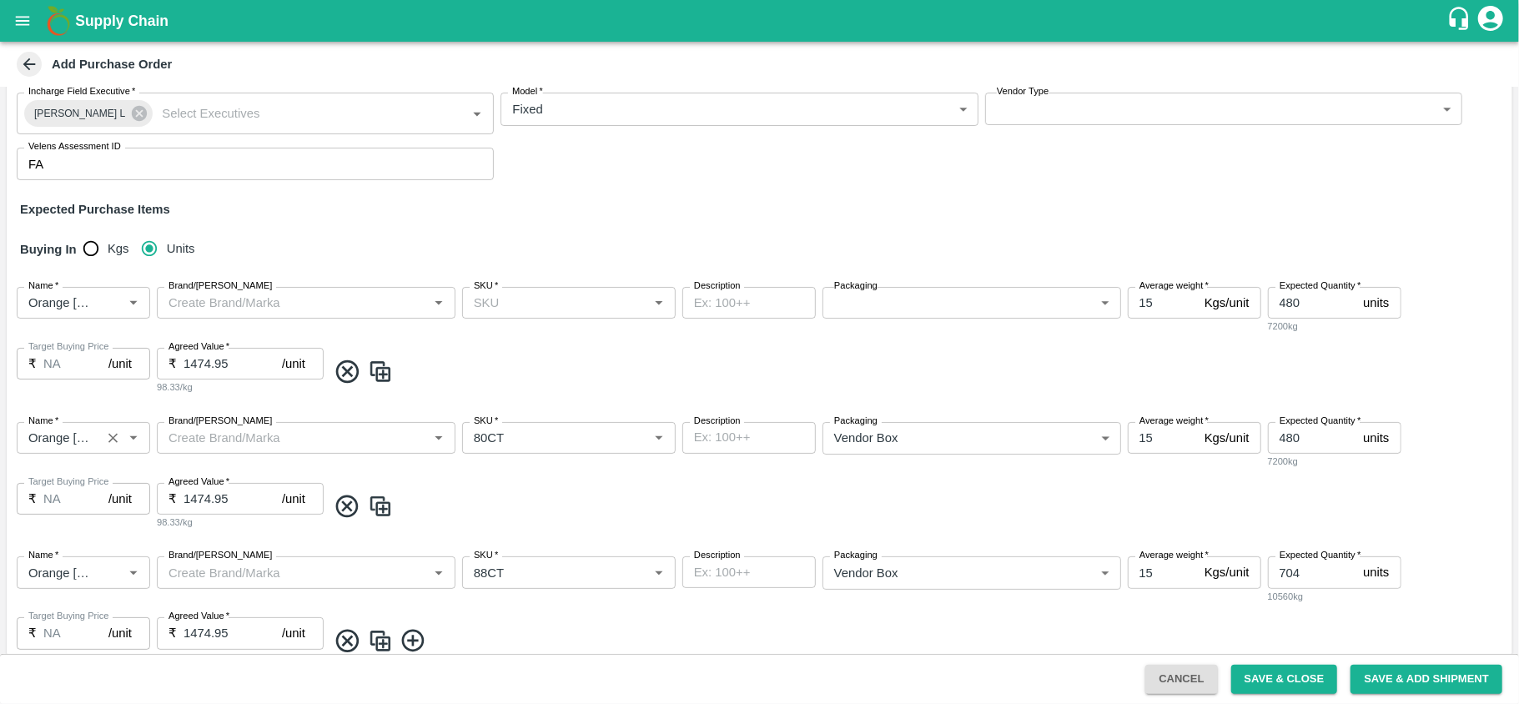
click at [40, 428] on input "Name   *" at bounding box center [59, 438] width 74 height 22
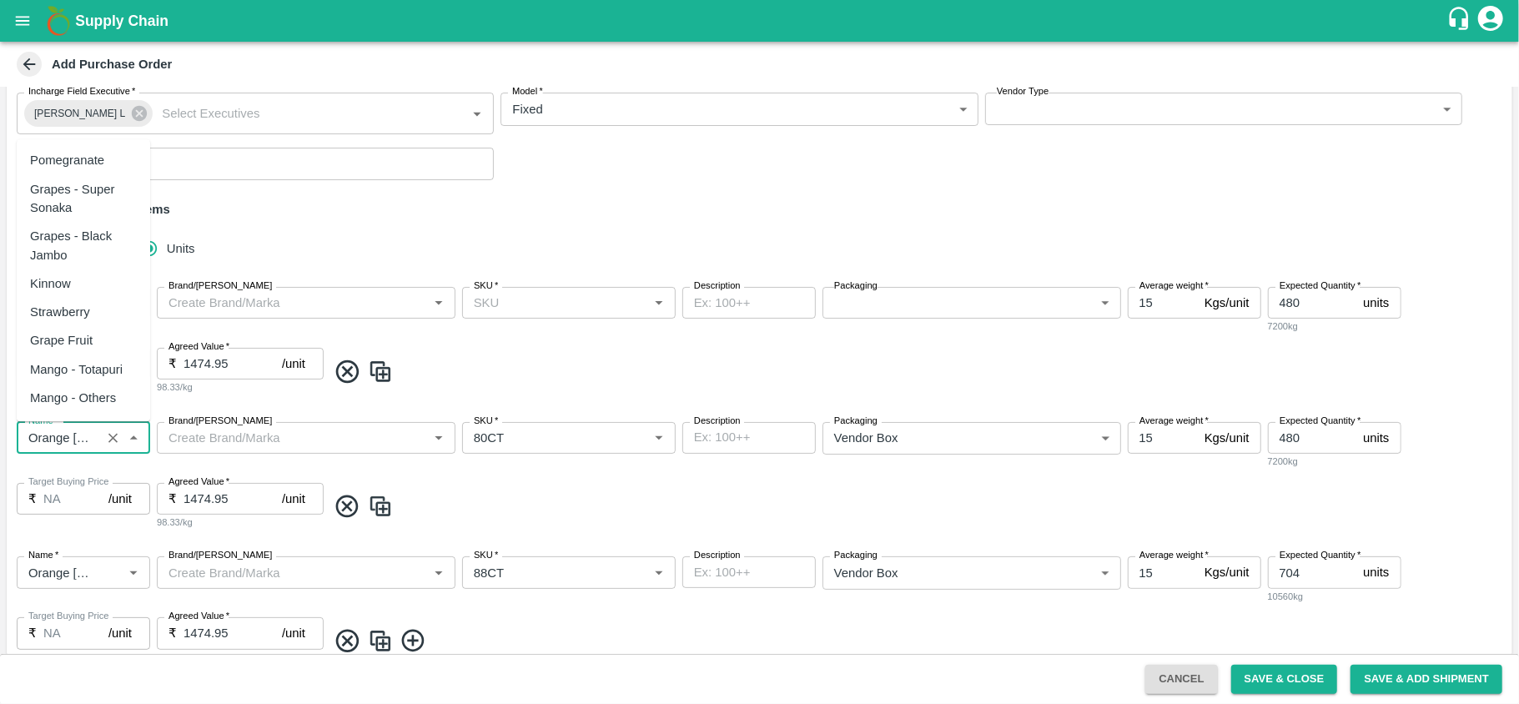
click at [40, 428] on input "Name   *" at bounding box center [59, 438] width 74 height 22
paste input "Orange Valencia SA"
type input "Orange Valencia SA"
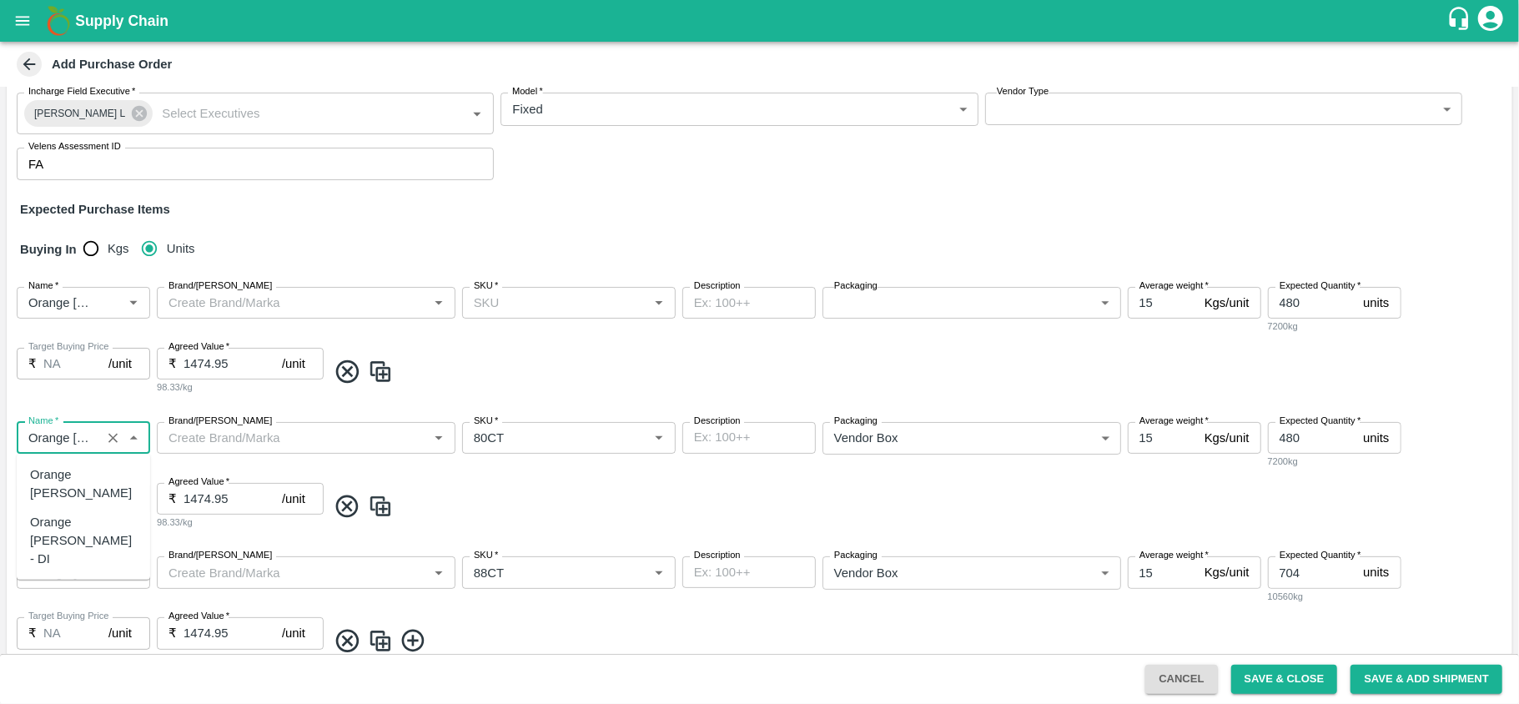
scroll to position [0, 0]
click at [52, 485] on div "Orange Valencia SA" at bounding box center [83, 484] width 107 height 38
click at [58, 561] on span "*" at bounding box center [56, 556] width 6 height 10
type input "Orange Valencia SA"
click at [58, 561] on input "Name   *" at bounding box center [59, 572] width 74 height 22
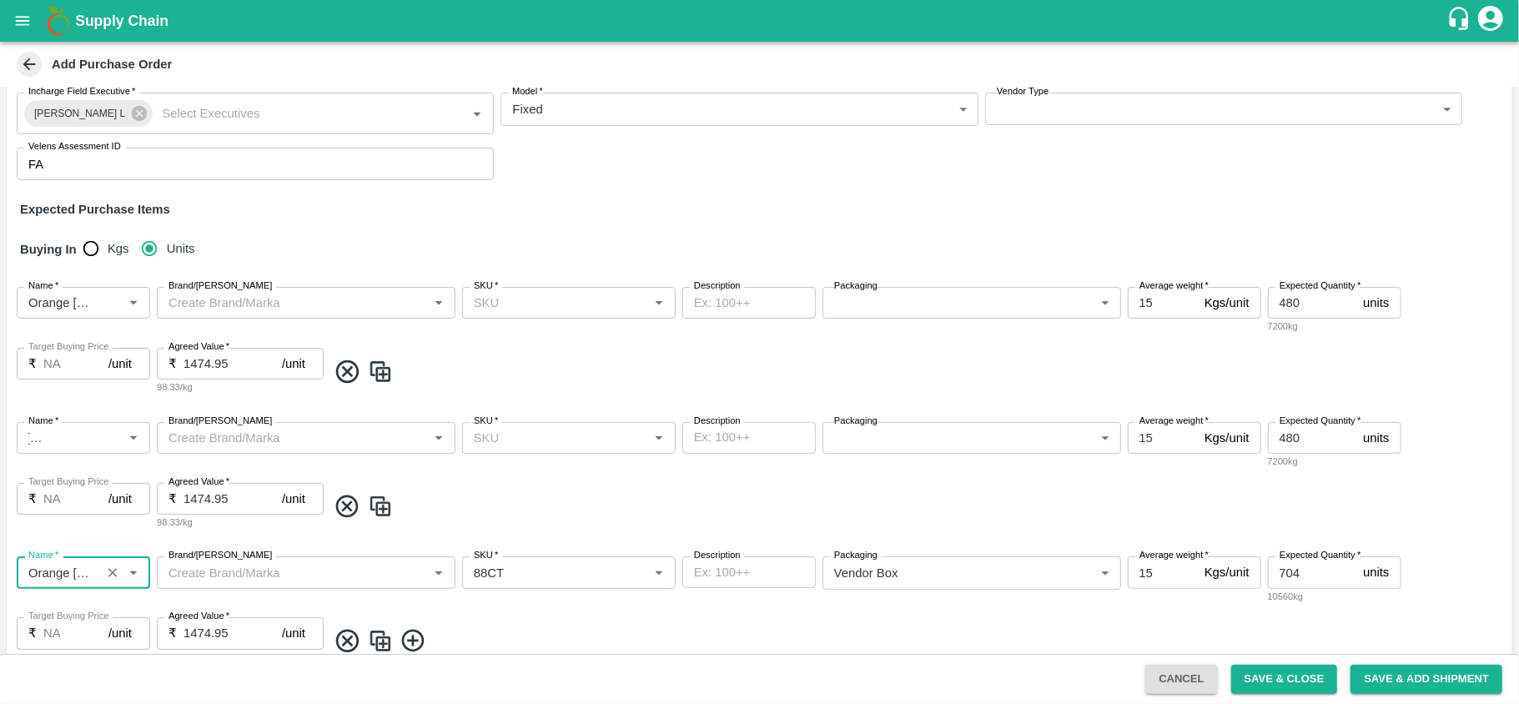
click at [58, 561] on span "*" at bounding box center [56, 556] width 6 height 10
click at [58, 561] on input "Name   *" at bounding box center [59, 572] width 74 height 22
paste input "Orange Valencia SA"
type input "Orange Valencia SA"
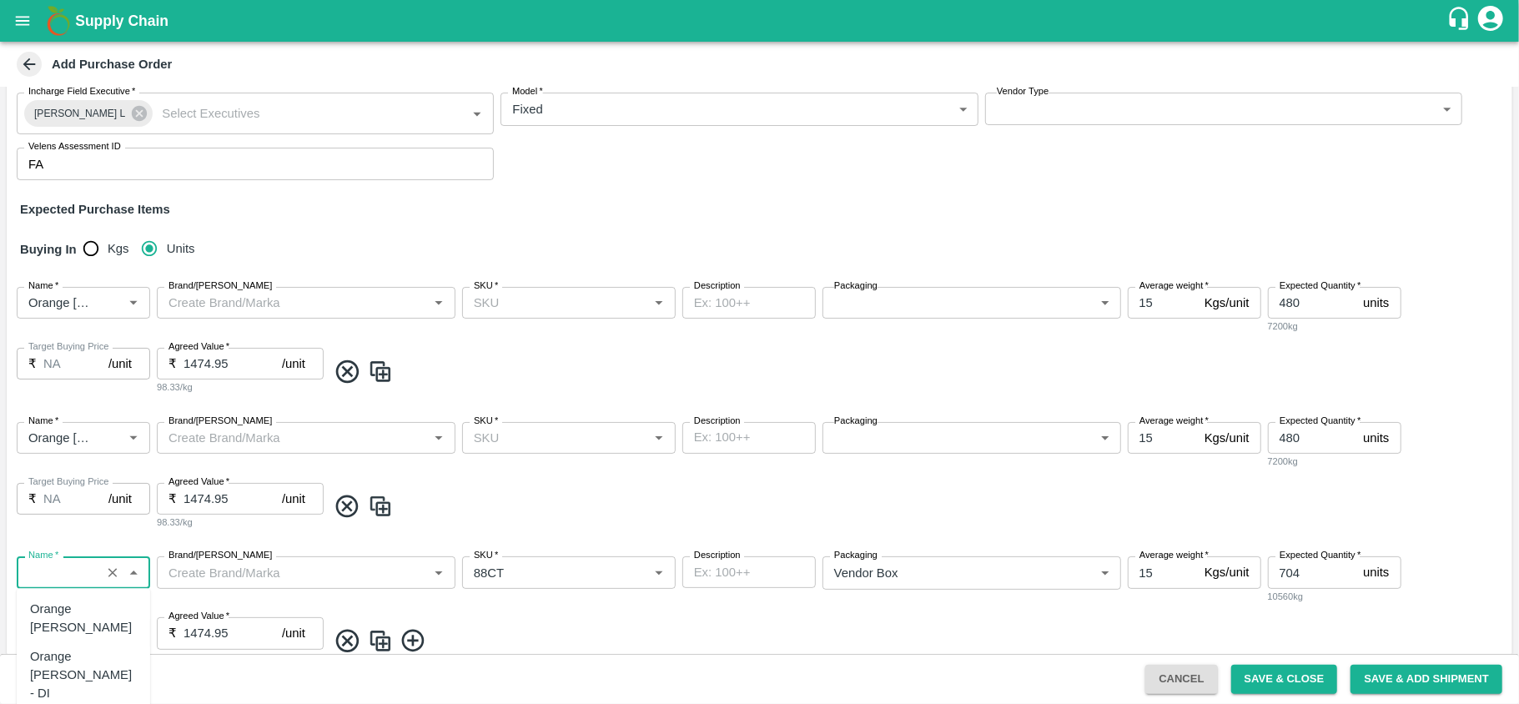
scroll to position [0, 47]
click at [68, 606] on div "Orange Valencia SA" at bounding box center [83, 619] width 107 height 38
type input "Orange Valencia SA"
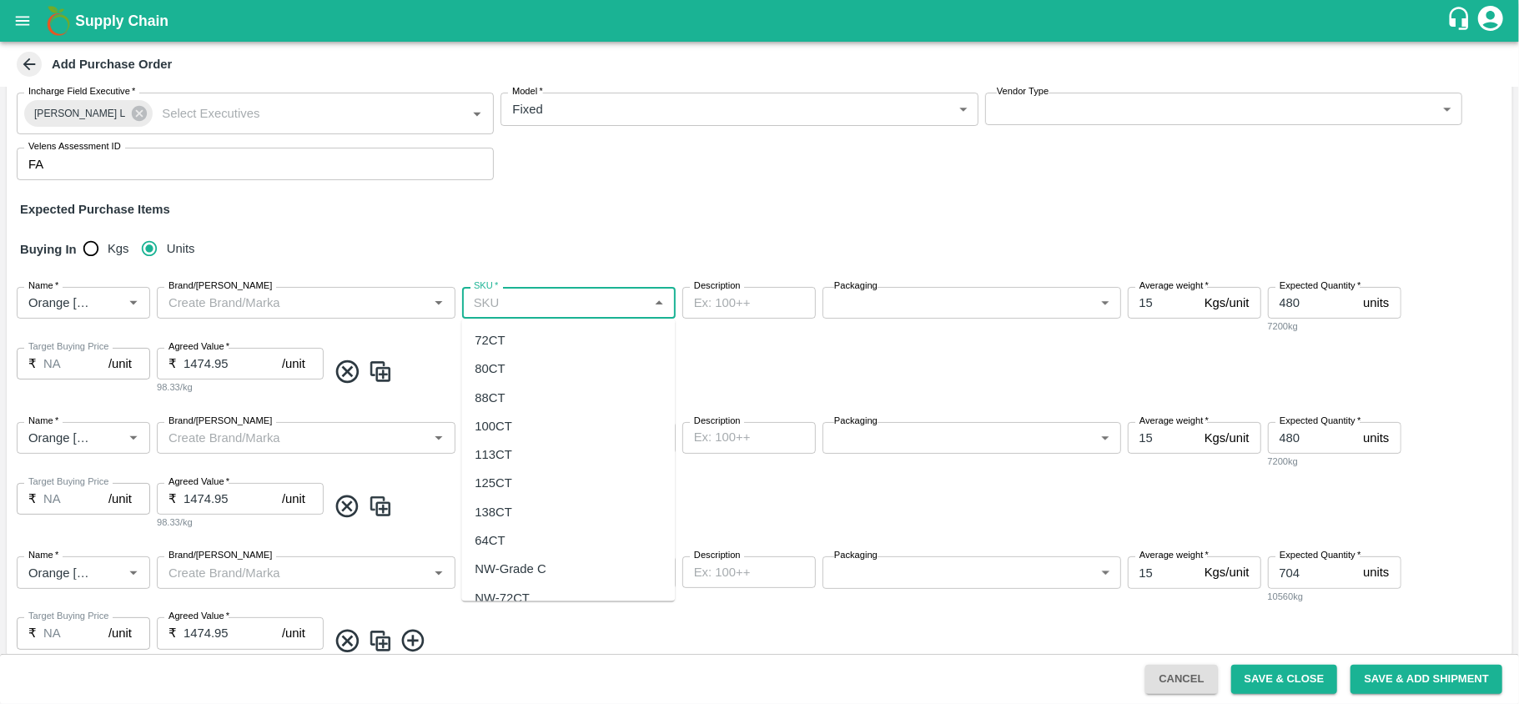
click at [520, 312] on input "SKU   *" at bounding box center [555, 303] width 176 height 22
click at [502, 351] on div "72CT" at bounding box center [568, 340] width 214 height 28
type input "72CT"
click at [495, 428] on input "SKU   *" at bounding box center [555, 438] width 176 height 22
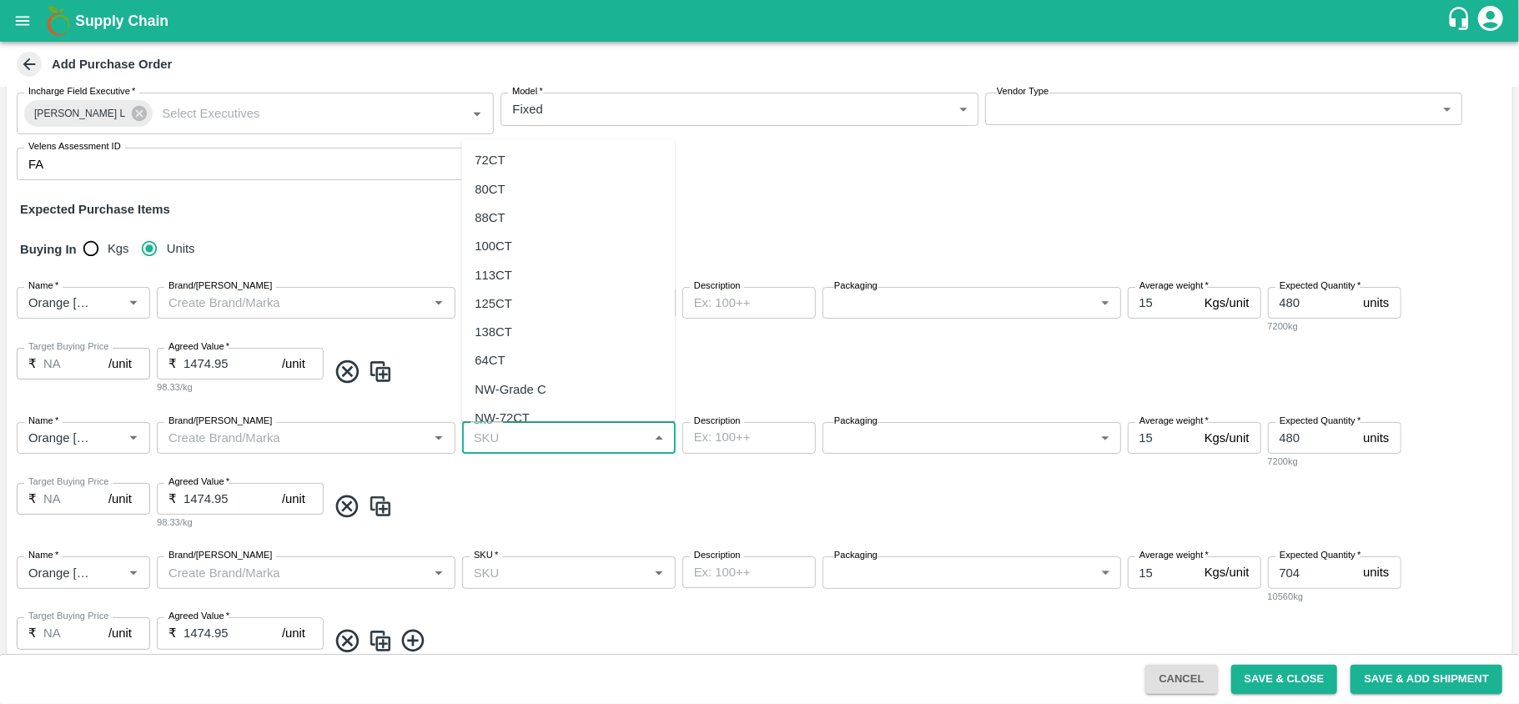
click at [510, 194] on div "80CT" at bounding box center [568, 189] width 214 height 28
type input "80CT"
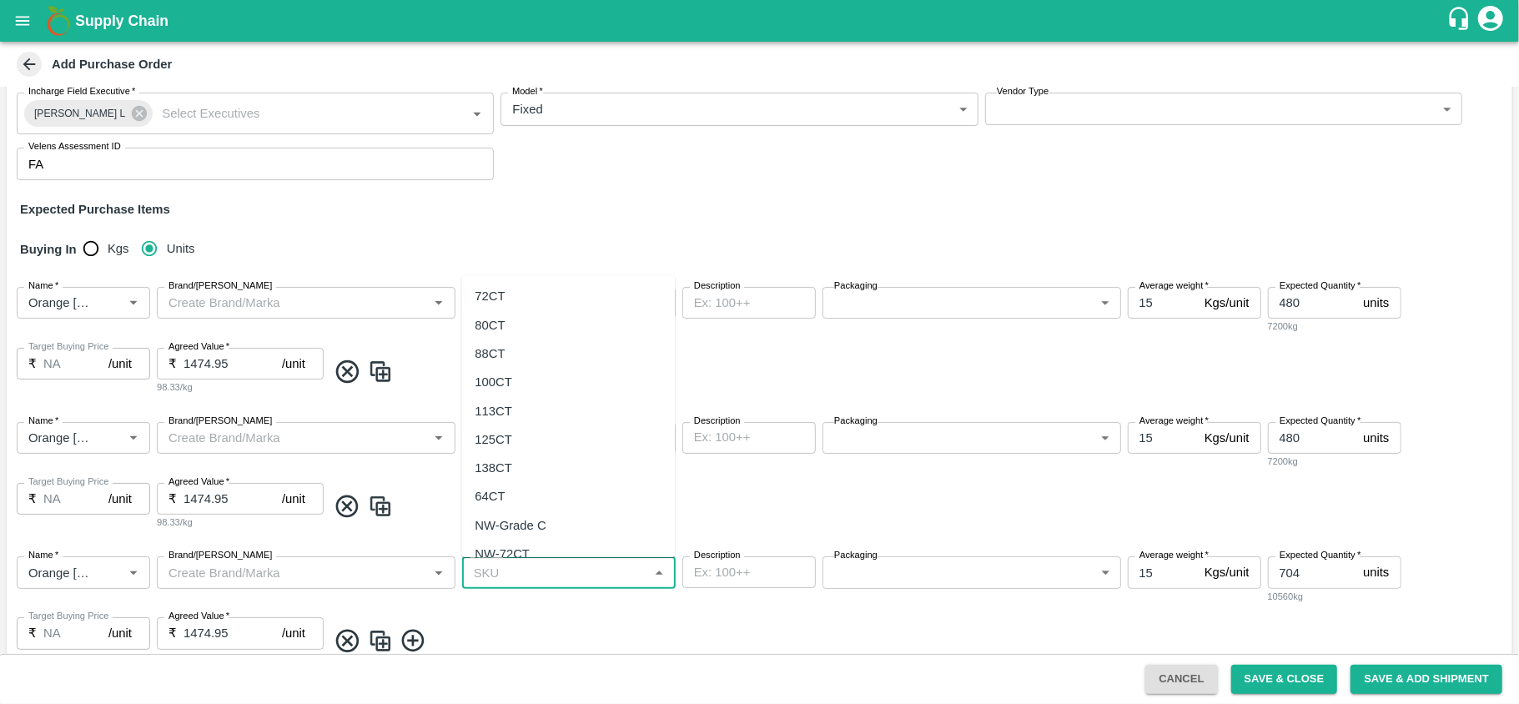
click at [522, 572] on input "SKU   *" at bounding box center [555, 572] width 176 height 22
click at [507, 355] on div "88CT" at bounding box center [568, 353] width 214 height 28
type input "88CT"
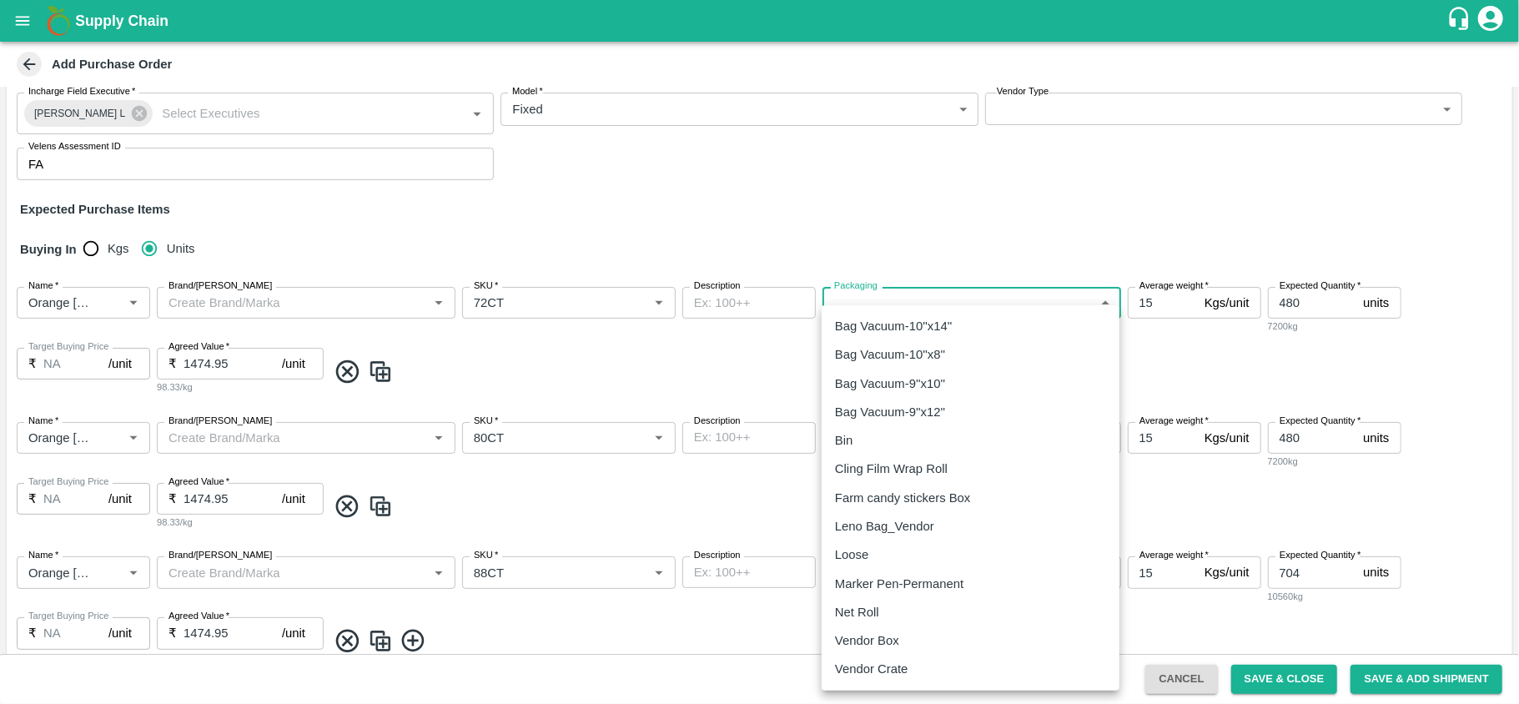
click at [922, 294] on body "Supply Chain Add Purchase Order PO Cloned Please update Supplier and Purchase D…" at bounding box center [759, 352] width 1519 height 704
click at [851, 644] on p "Vendor Box" at bounding box center [867, 640] width 64 height 18
type input "276"
click at [838, 442] on body "Supply Chain Add Purchase Order PO Cloned Please update Supplier and Purchase D…" at bounding box center [759, 352] width 1519 height 704
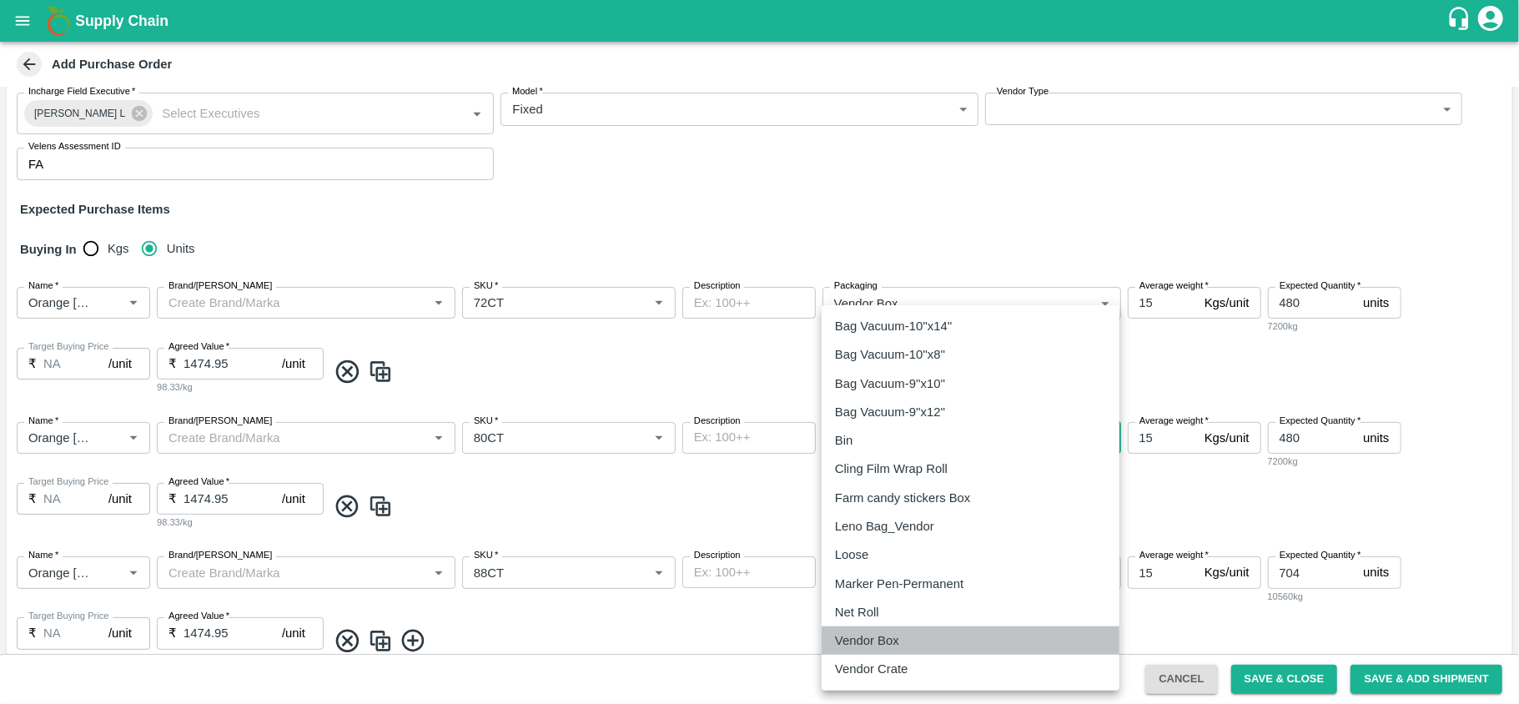
click at [858, 635] on p "Vendor Box" at bounding box center [867, 640] width 64 height 18
type input "276"
click at [876, 576] on body "Supply Chain Add Purchase Order PO Cloned Please update Supplier and Purchase D…" at bounding box center [759, 352] width 1519 height 704
click at [895, 635] on p "Vendor Box" at bounding box center [867, 640] width 64 height 18
type input "276"
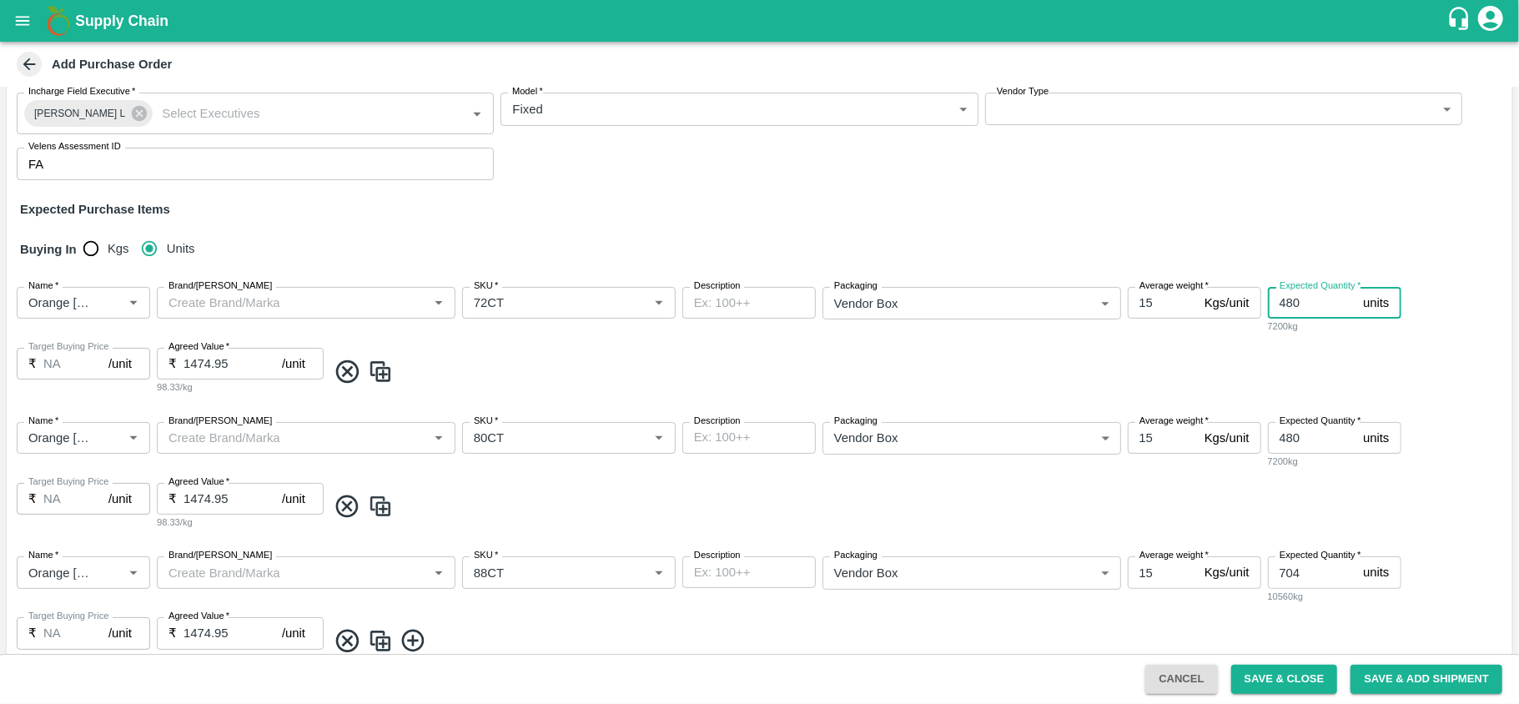
click at [1286, 305] on input "480" at bounding box center [1312, 303] width 89 height 32
type input "880"
click at [1300, 575] on input "704" at bounding box center [1312, 572] width 89 height 32
type input "7"
type input "240"
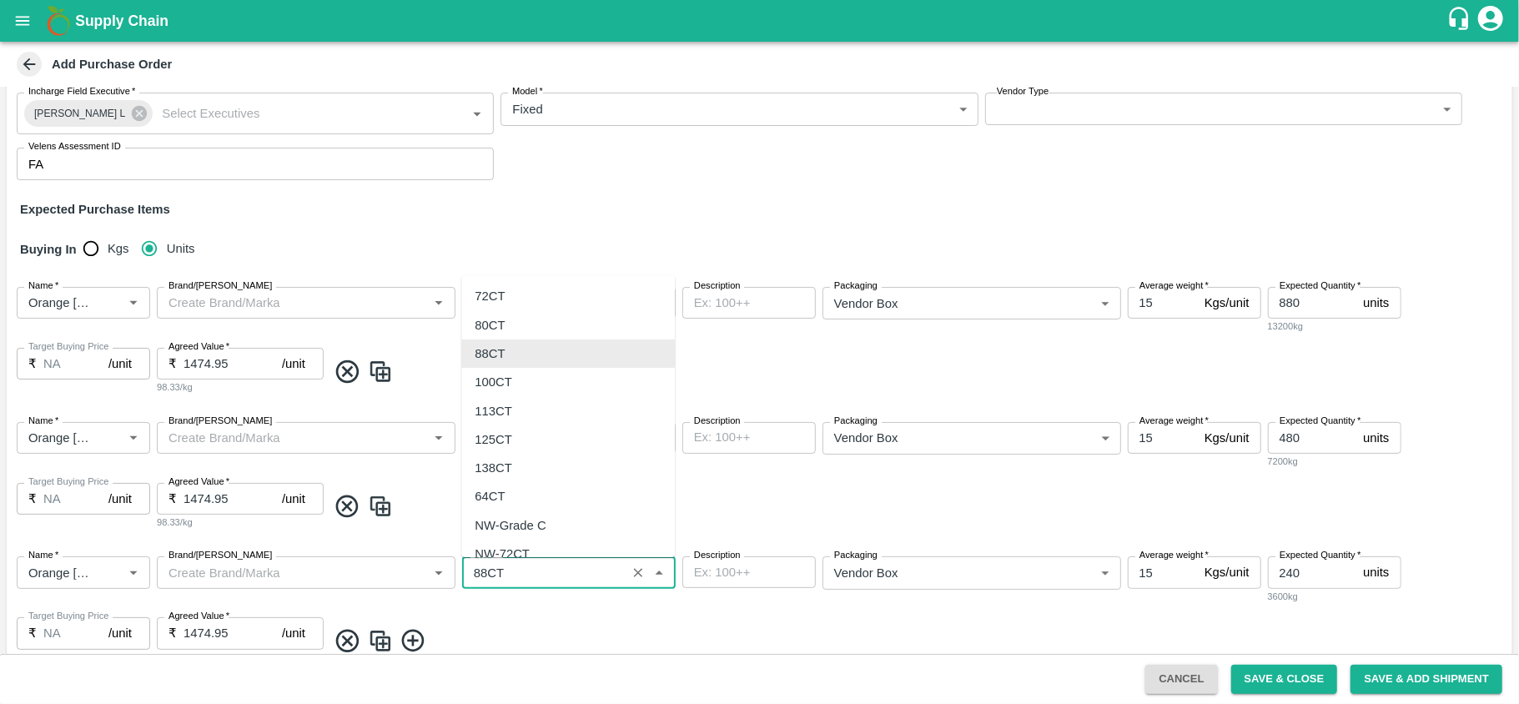
click at [527, 571] on input "SKU   *" at bounding box center [544, 572] width 154 height 22
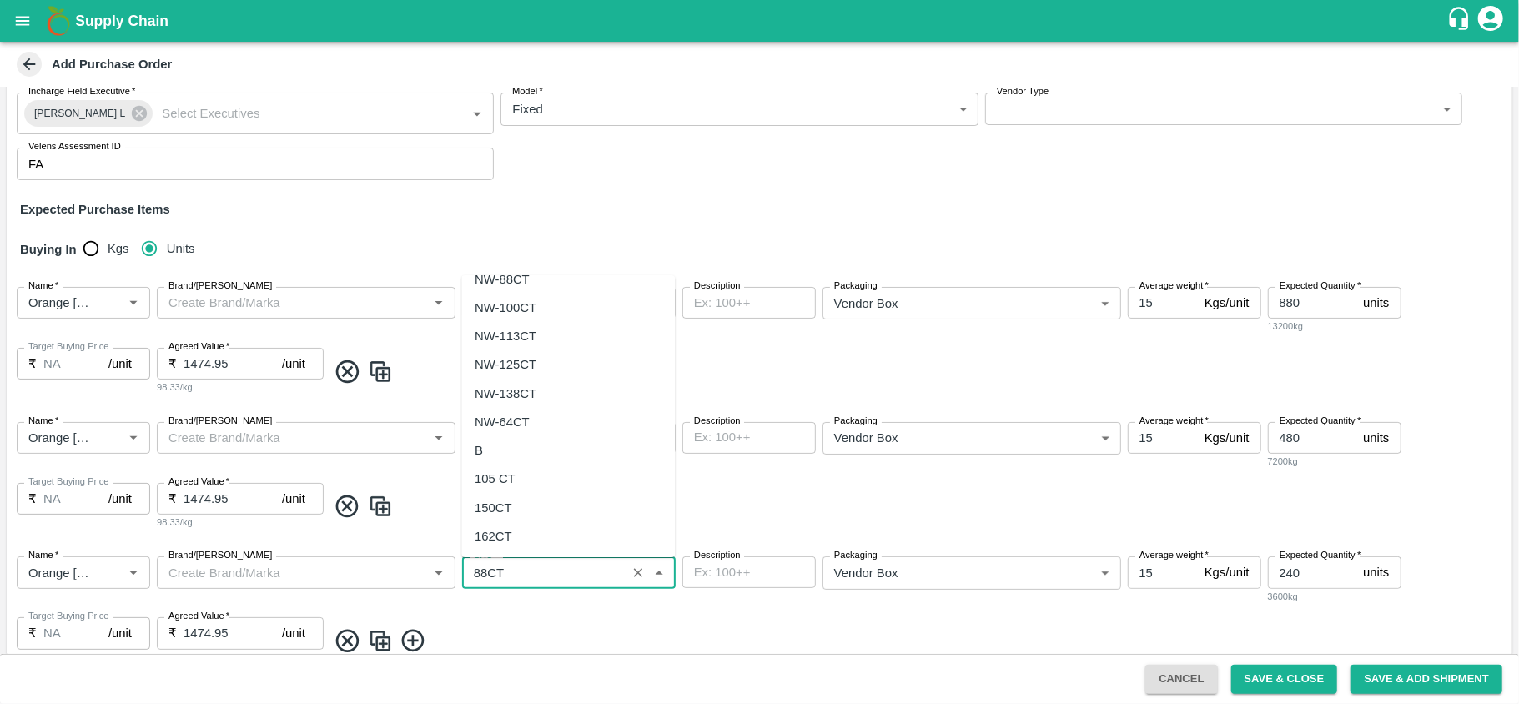
click at [500, 475] on div "105 CT" at bounding box center [495, 479] width 41 height 18
type input "105 CT"
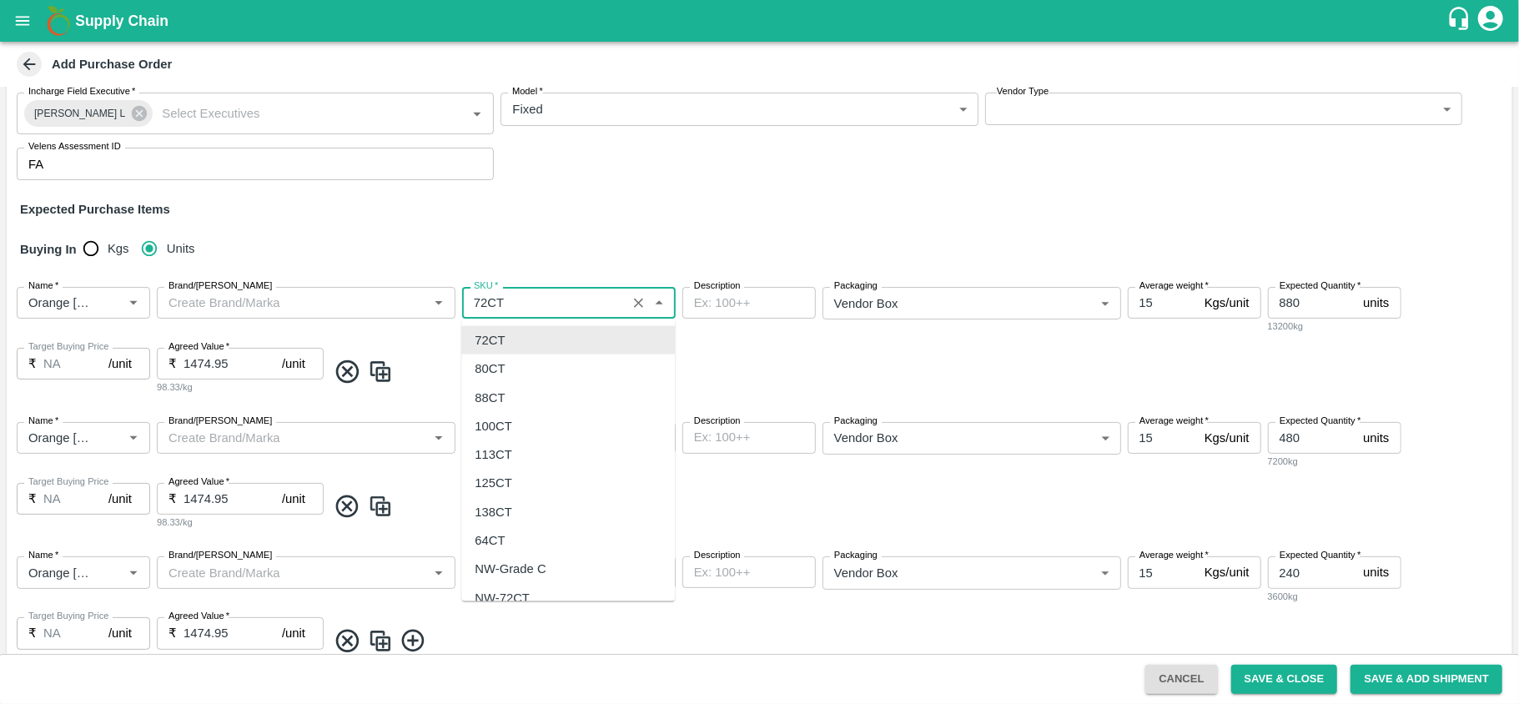
click at [535, 298] on input "SKU   *" at bounding box center [544, 303] width 154 height 22
click at [537, 365] on div "80CT" at bounding box center [568, 369] width 214 height 28
type input "80CT"
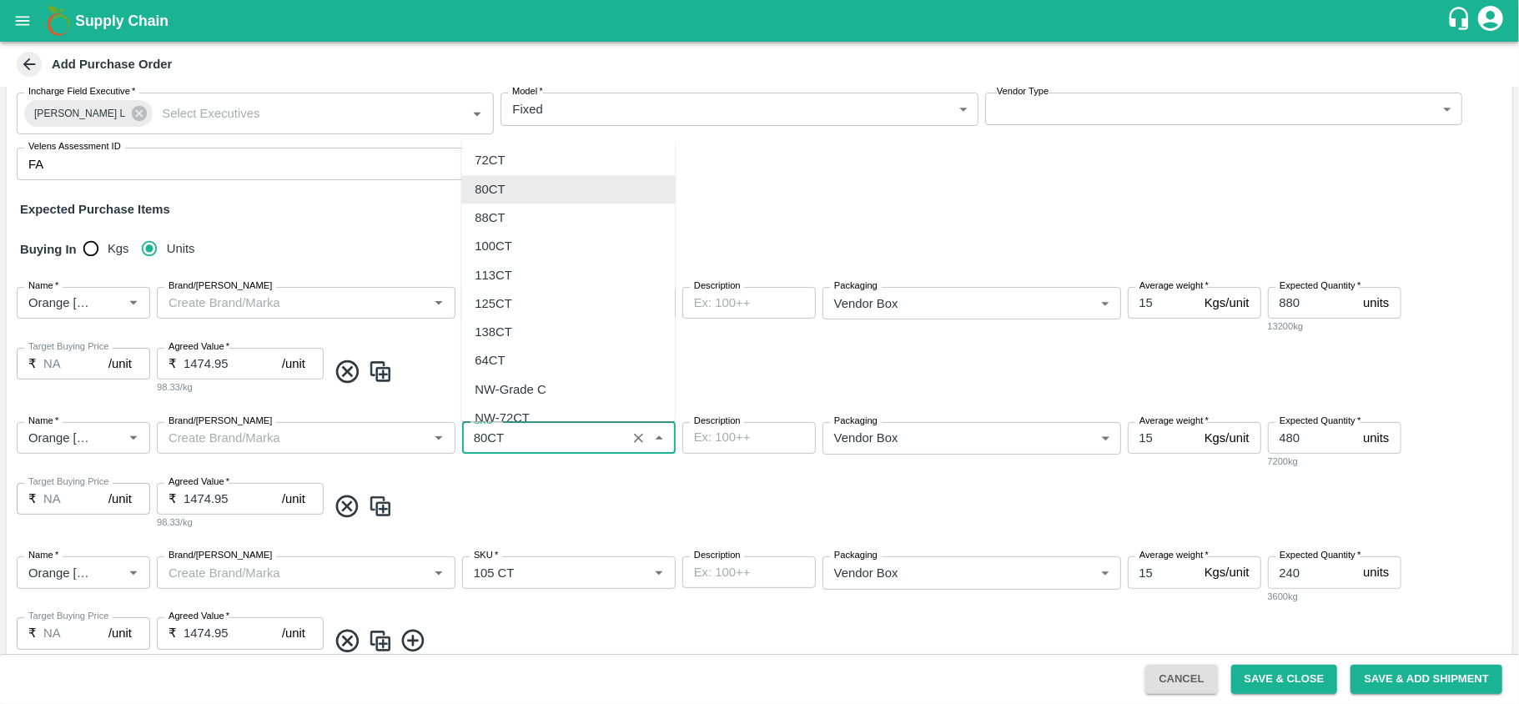
click at [518, 435] on input "SKU   *" at bounding box center [544, 438] width 154 height 22
click at [519, 224] on div "88CT" at bounding box center [568, 218] width 214 height 28
type input "88CT"
click at [209, 360] on input "1474.95" at bounding box center [233, 364] width 98 height 32
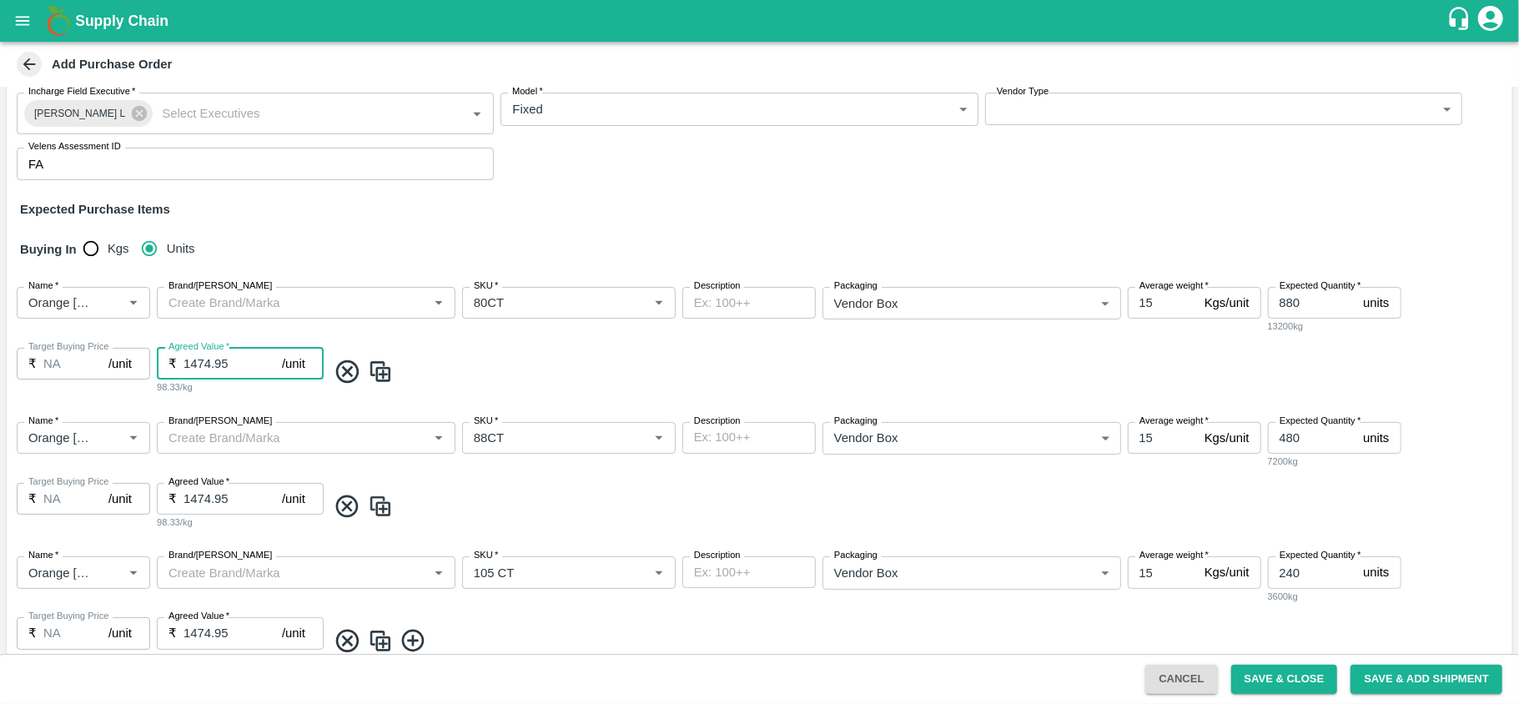
click at [209, 360] on input "1474.95" at bounding box center [233, 364] width 98 height 32
click at [209, 360] on input "2300" at bounding box center [233, 364] width 98 height 32
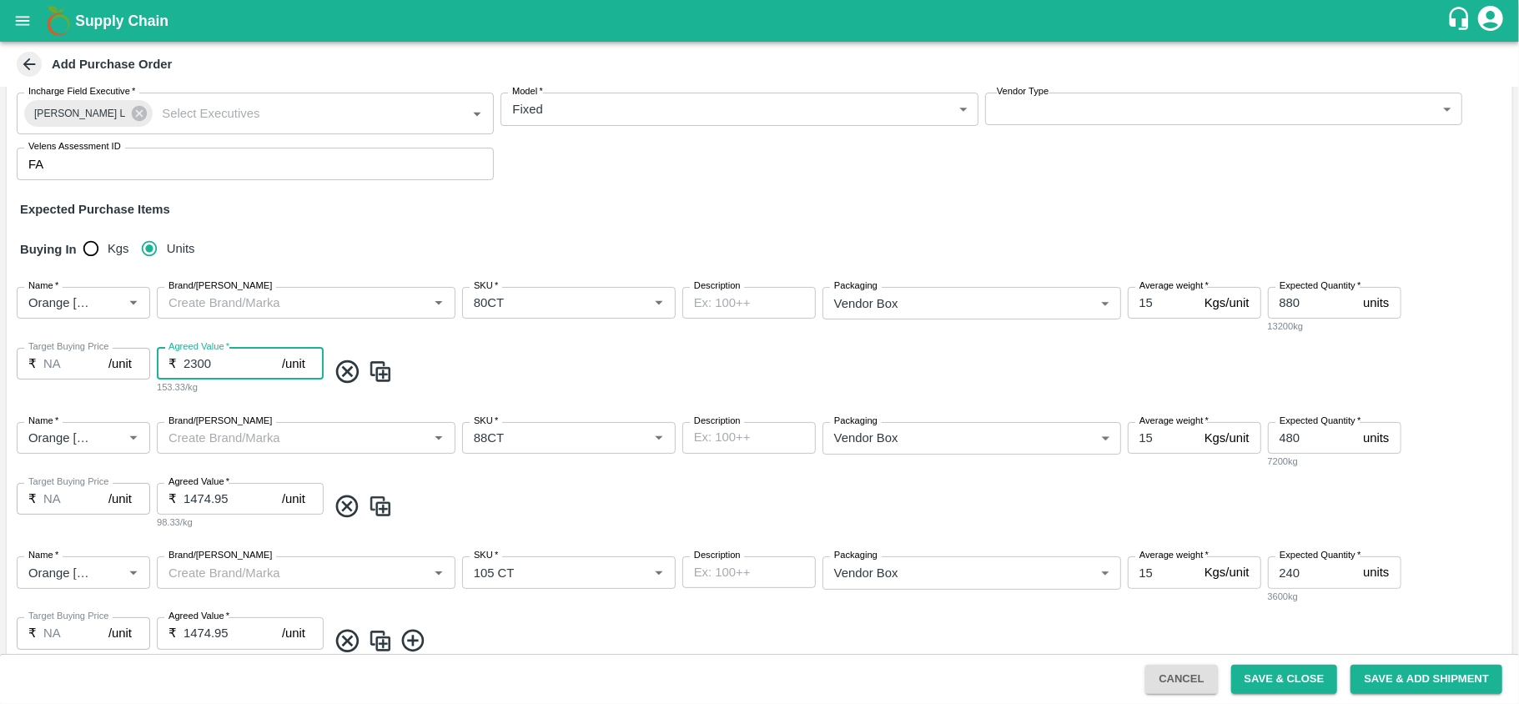
type input "2300"
click at [204, 504] on input "1474.95" at bounding box center [233, 499] width 98 height 32
paste input "2300"
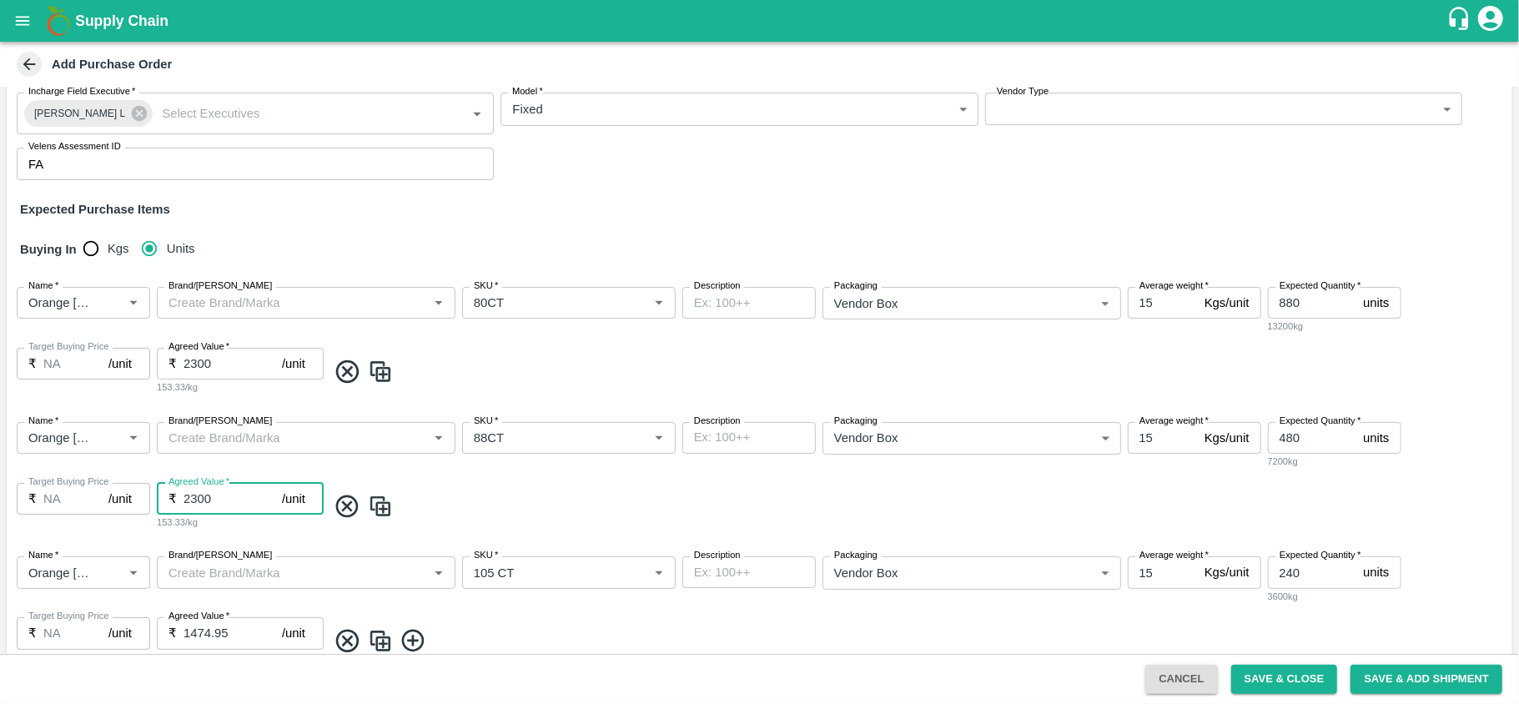
type input "2300"
click at [245, 636] on input "1474.95" at bounding box center [233, 633] width 98 height 32
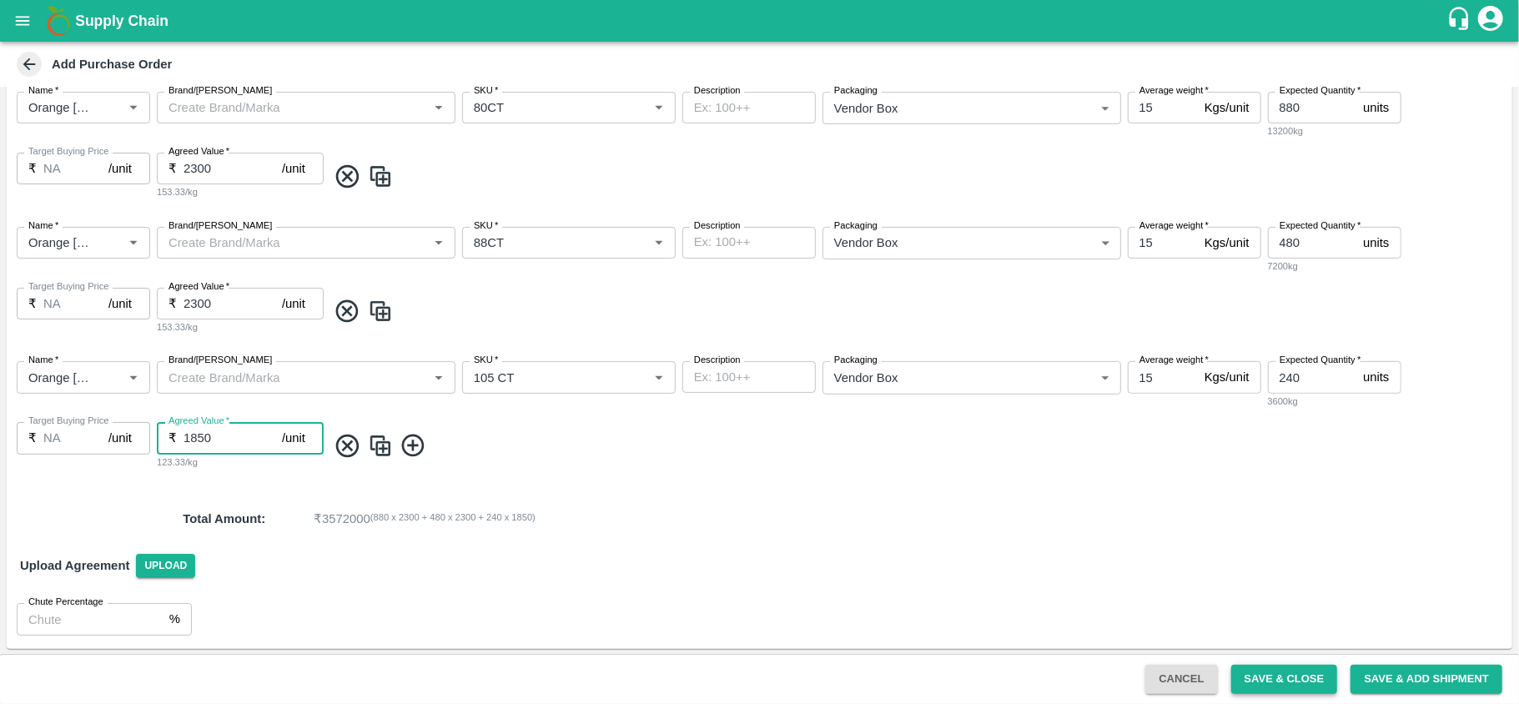
type input "1850"
click at [1258, 685] on button "Save & Close" at bounding box center [1284, 679] width 107 height 29
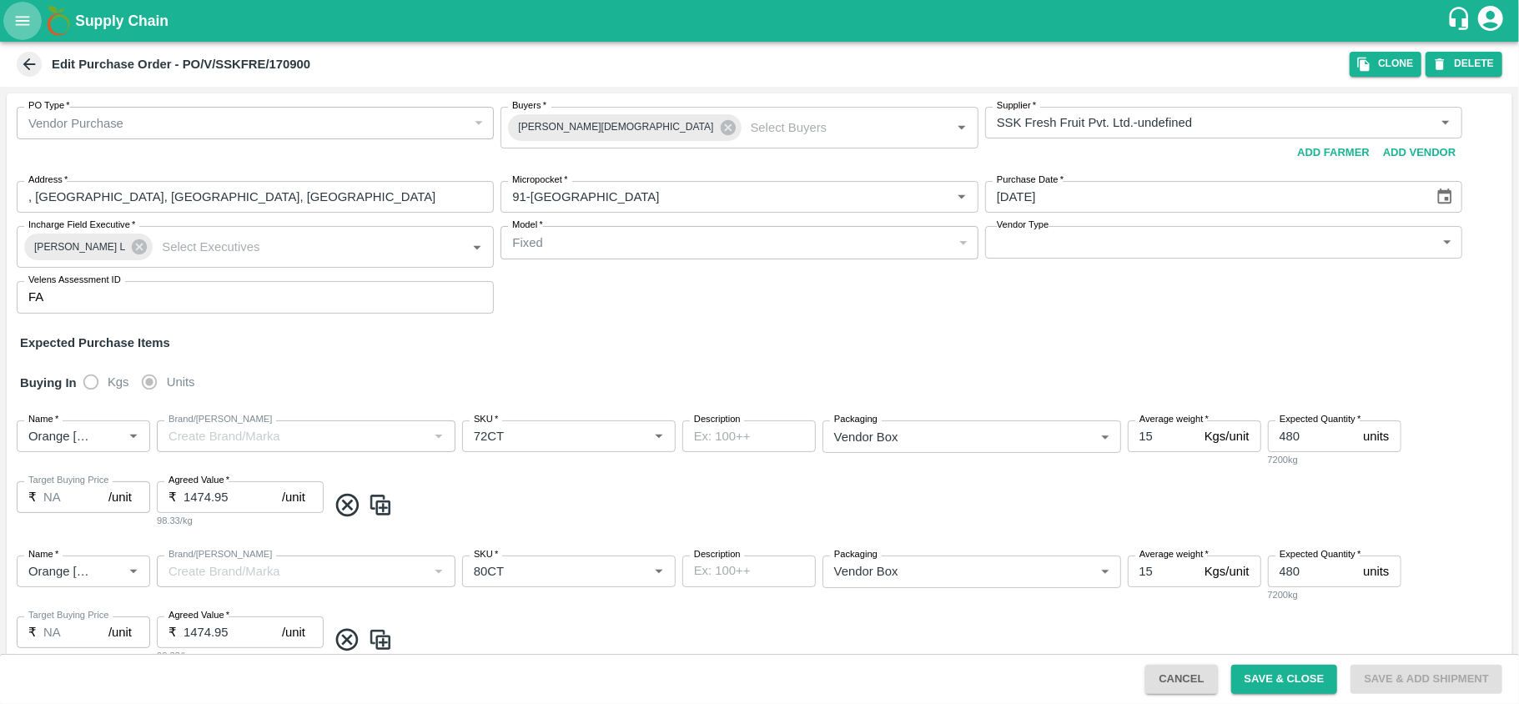
click at [18, 12] on icon "open drawer" at bounding box center [22, 21] width 18 height 18
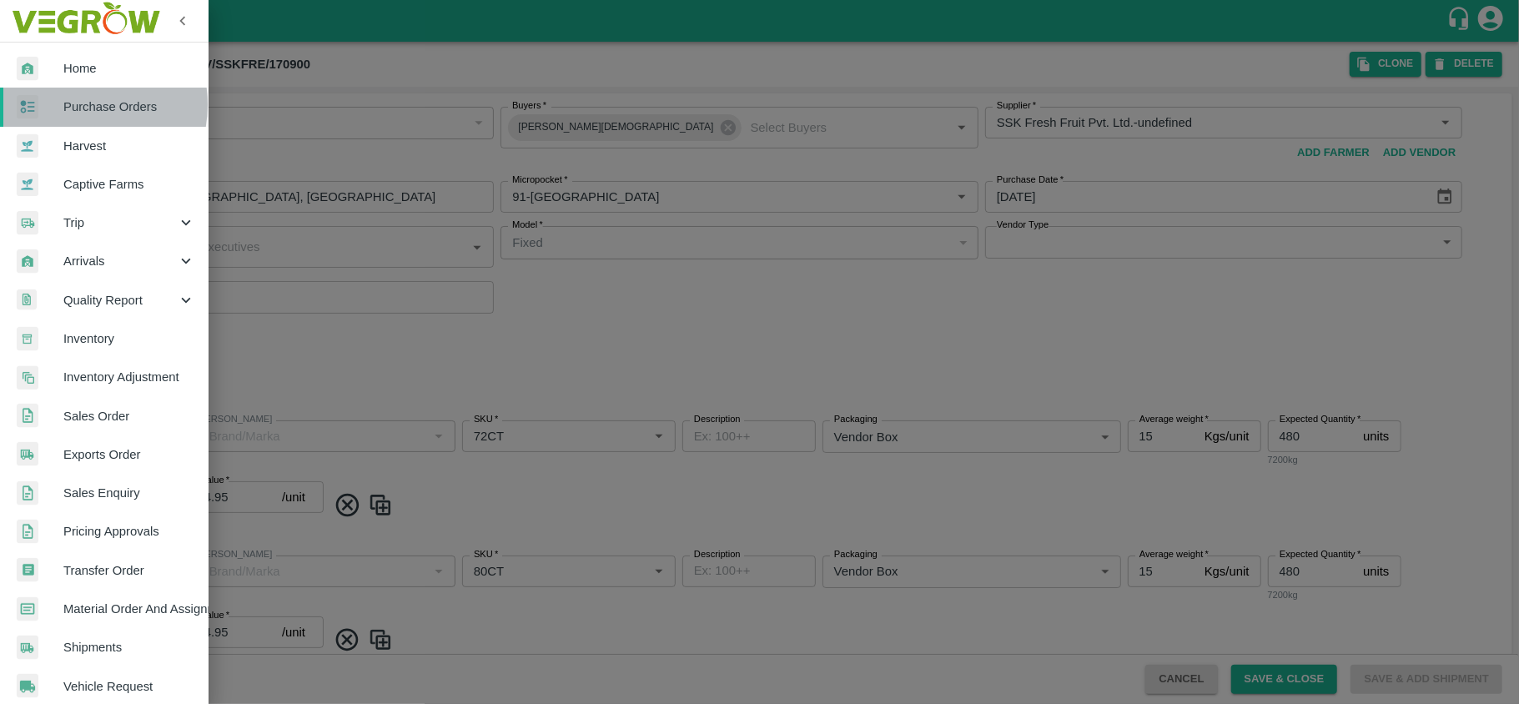
click at [78, 105] on span "Purchase Orders" at bounding box center [129, 107] width 132 height 18
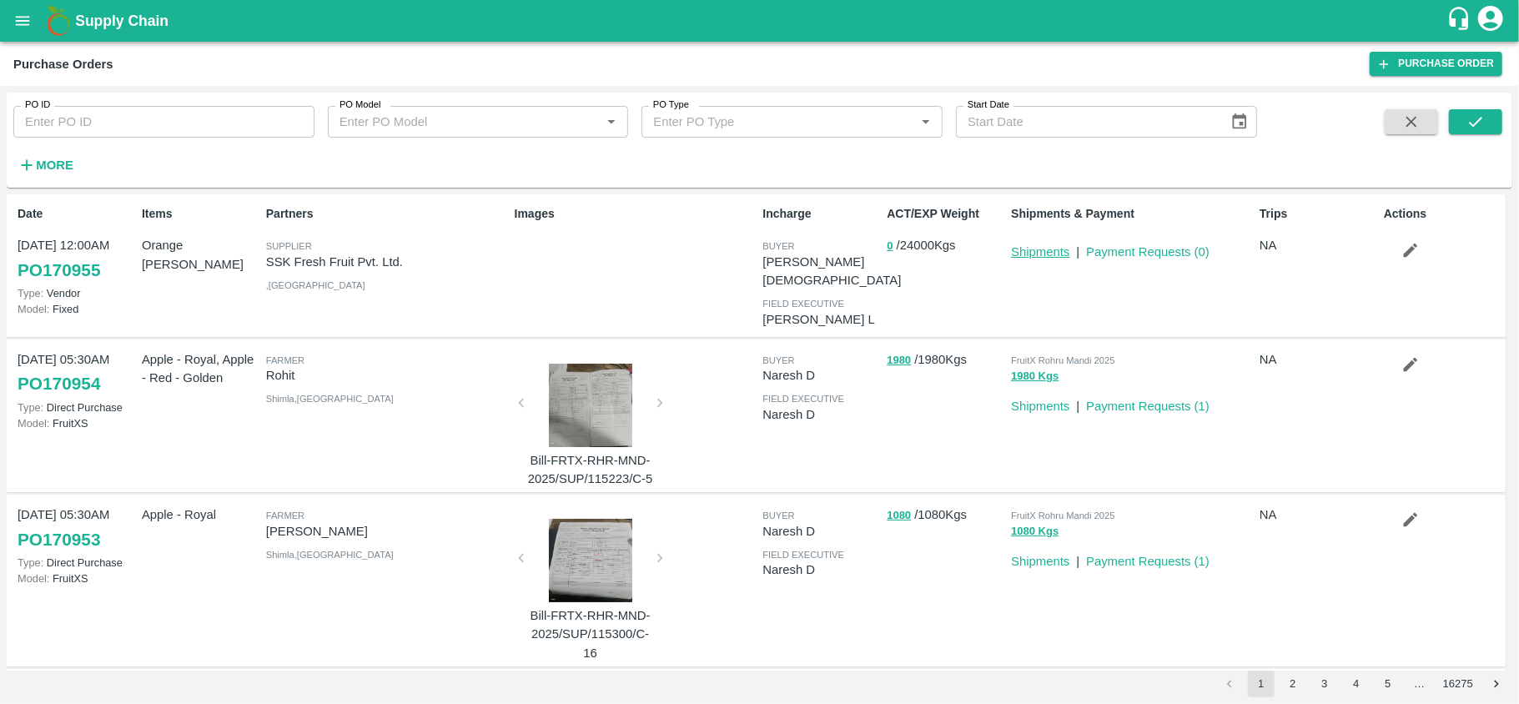
click at [1025, 254] on link "Shipments" at bounding box center [1040, 251] width 58 height 13
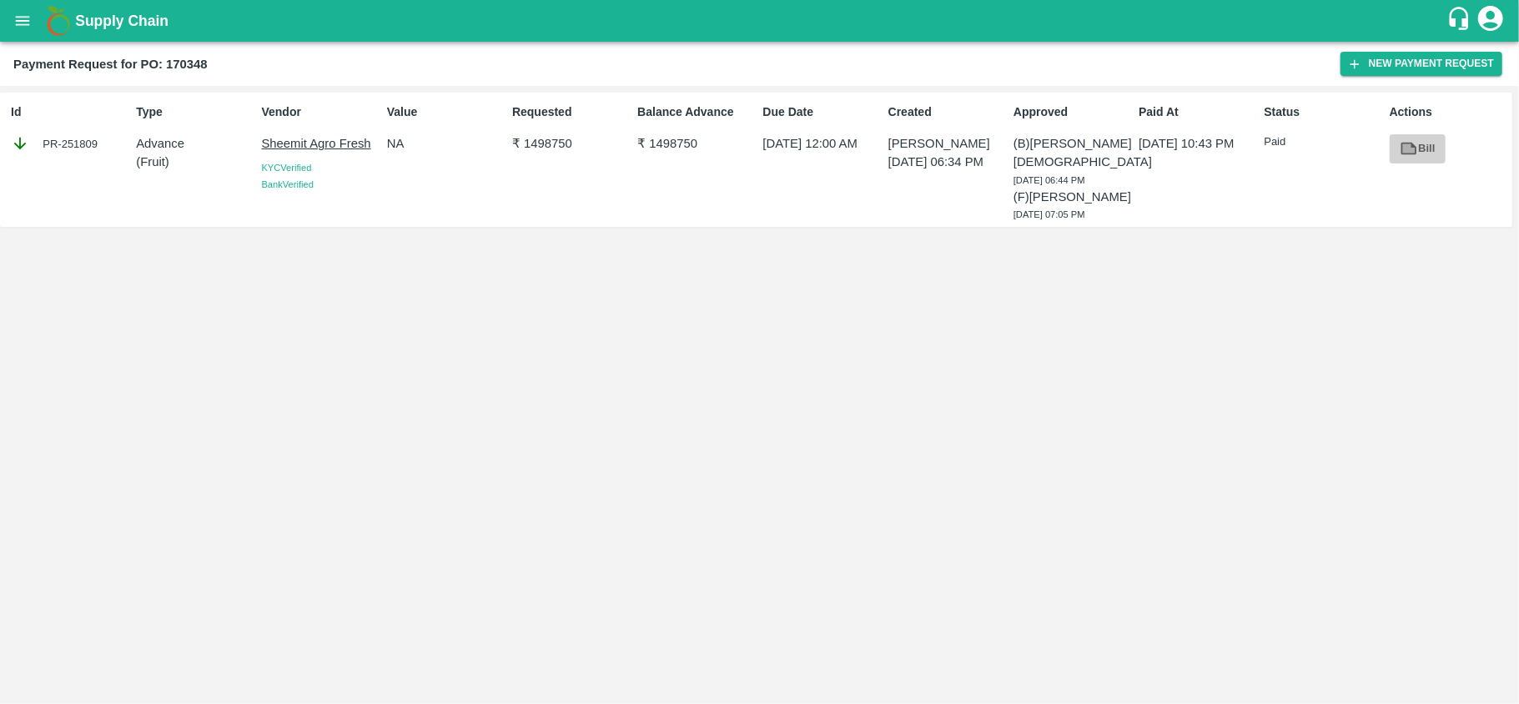
click at [1403, 160] on link "Bill" at bounding box center [1418, 148] width 56 height 29
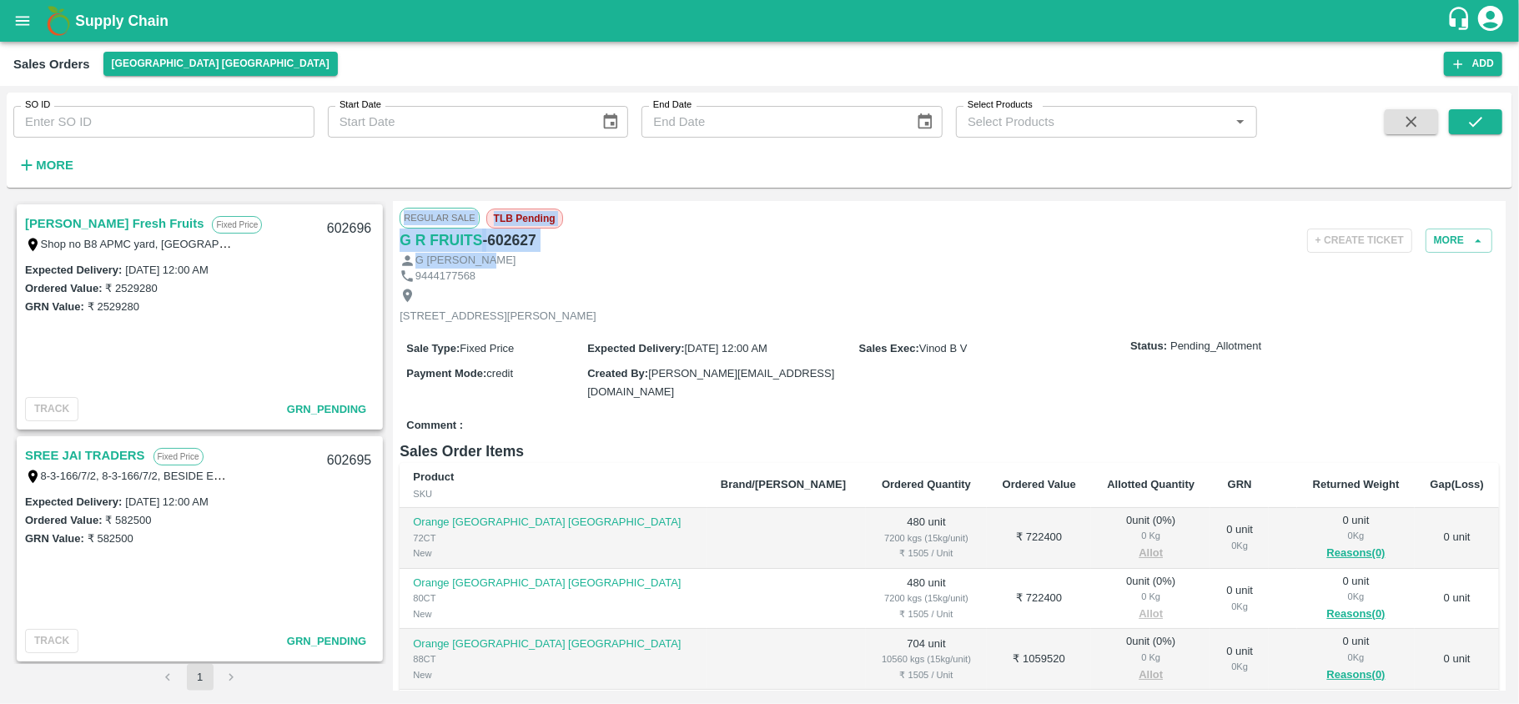
scroll to position [469, 0]
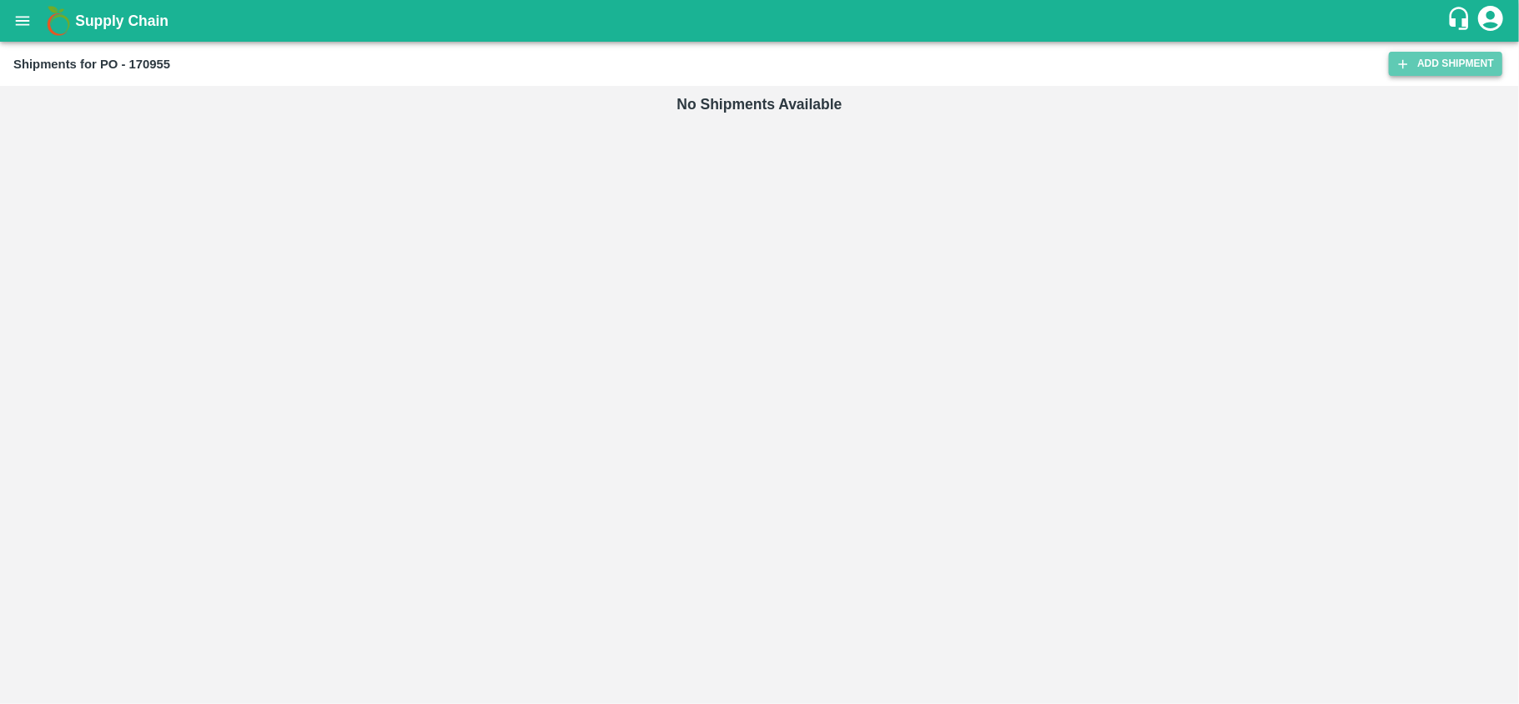
click at [1421, 55] on link "Add Shipment" at bounding box center [1445, 64] width 113 height 24
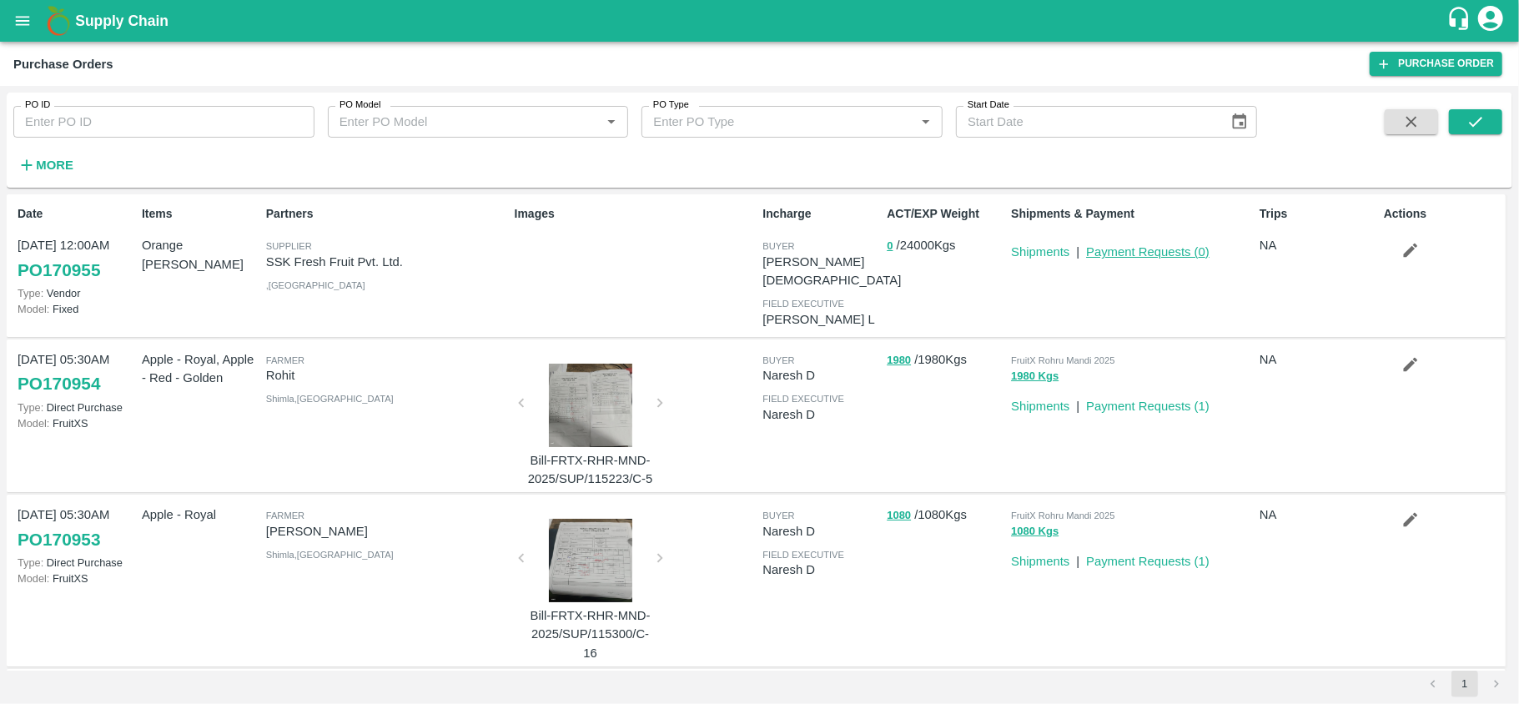
click at [1123, 251] on link "Payment Requests ( 0 )" at bounding box center [1147, 251] width 123 height 13
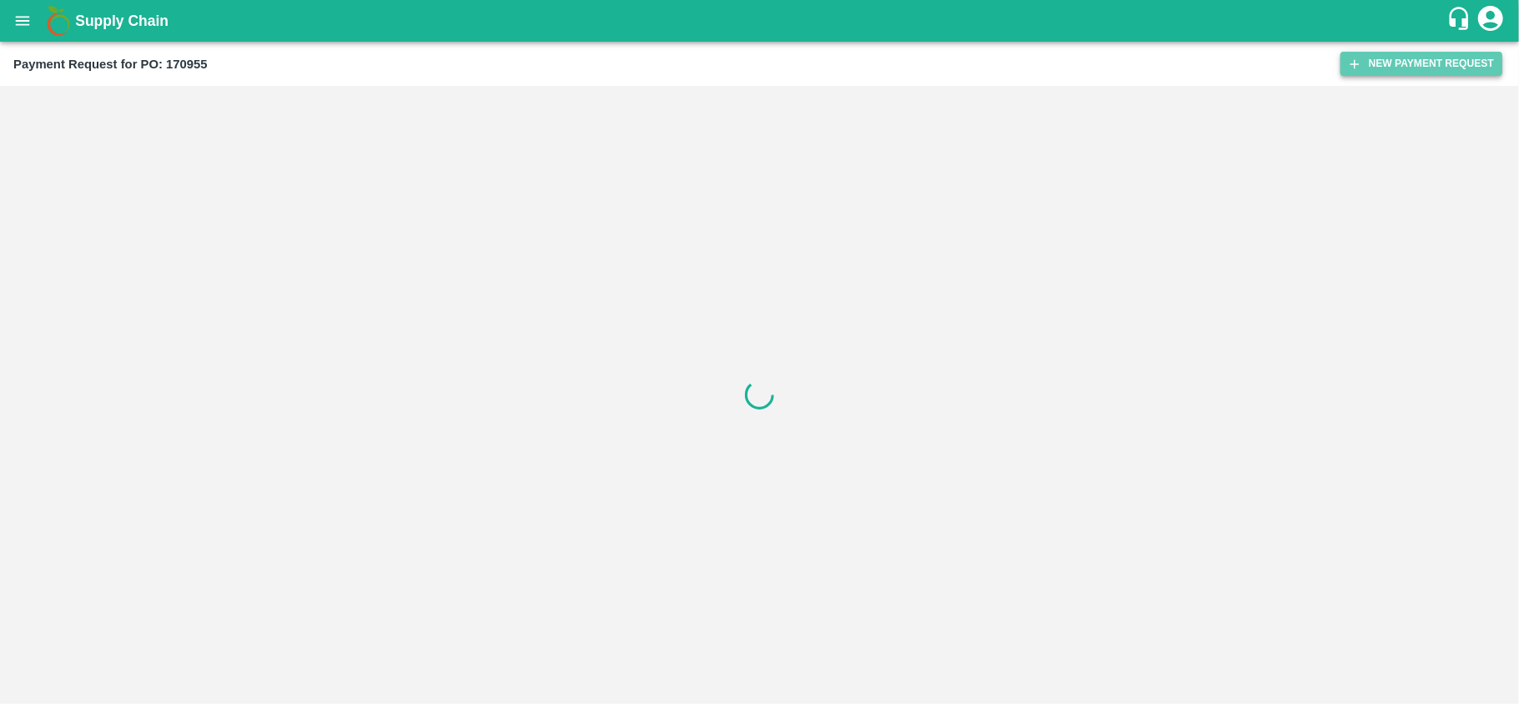
click at [1385, 61] on button "New Payment Request" at bounding box center [1421, 64] width 162 height 24
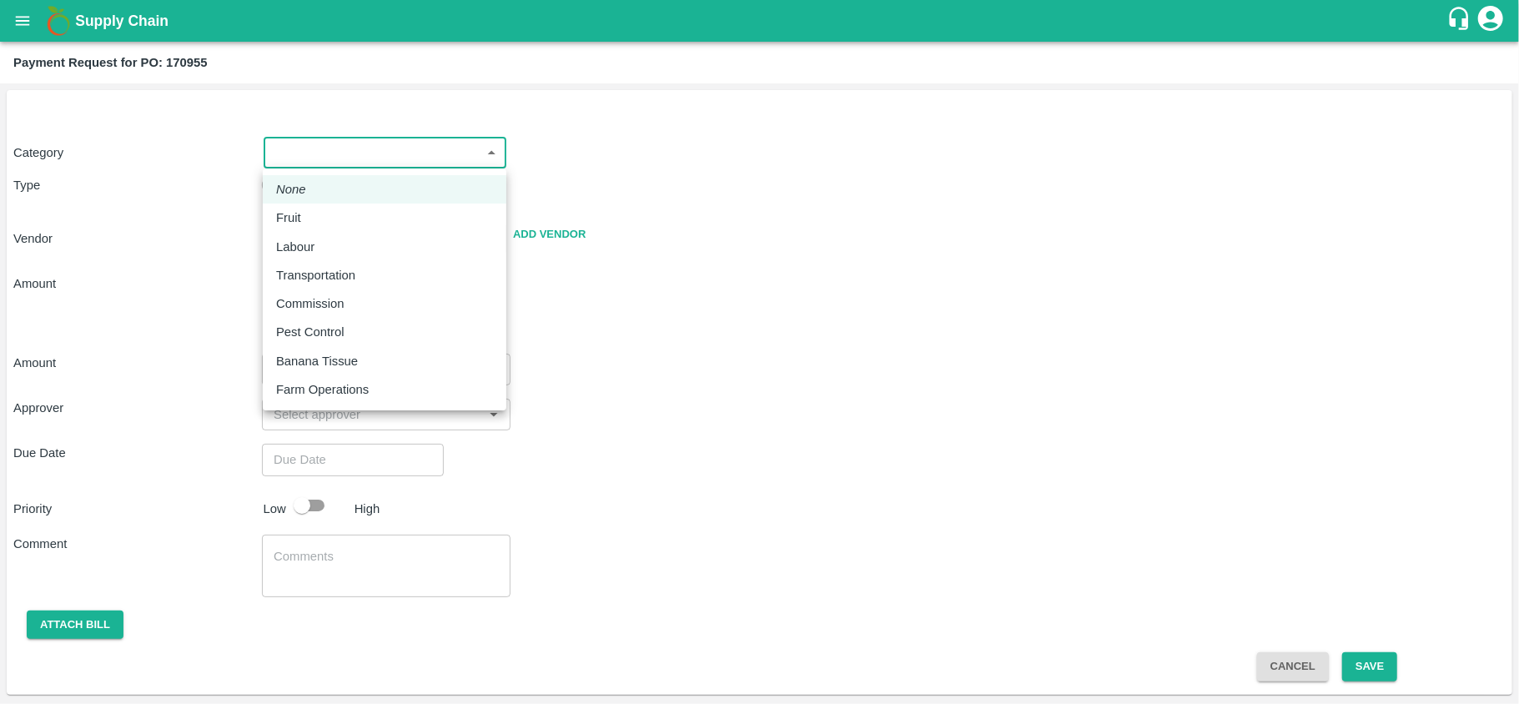
click at [302, 158] on body "Supply Chain Payment Request for PO: 170955 Category ​ ​ Type Advance Bill Vend…" at bounding box center [759, 352] width 1519 height 704
click at [291, 212] on p "Fruit" at bounding box center [288, 218] width 25 height 18
type input "1"
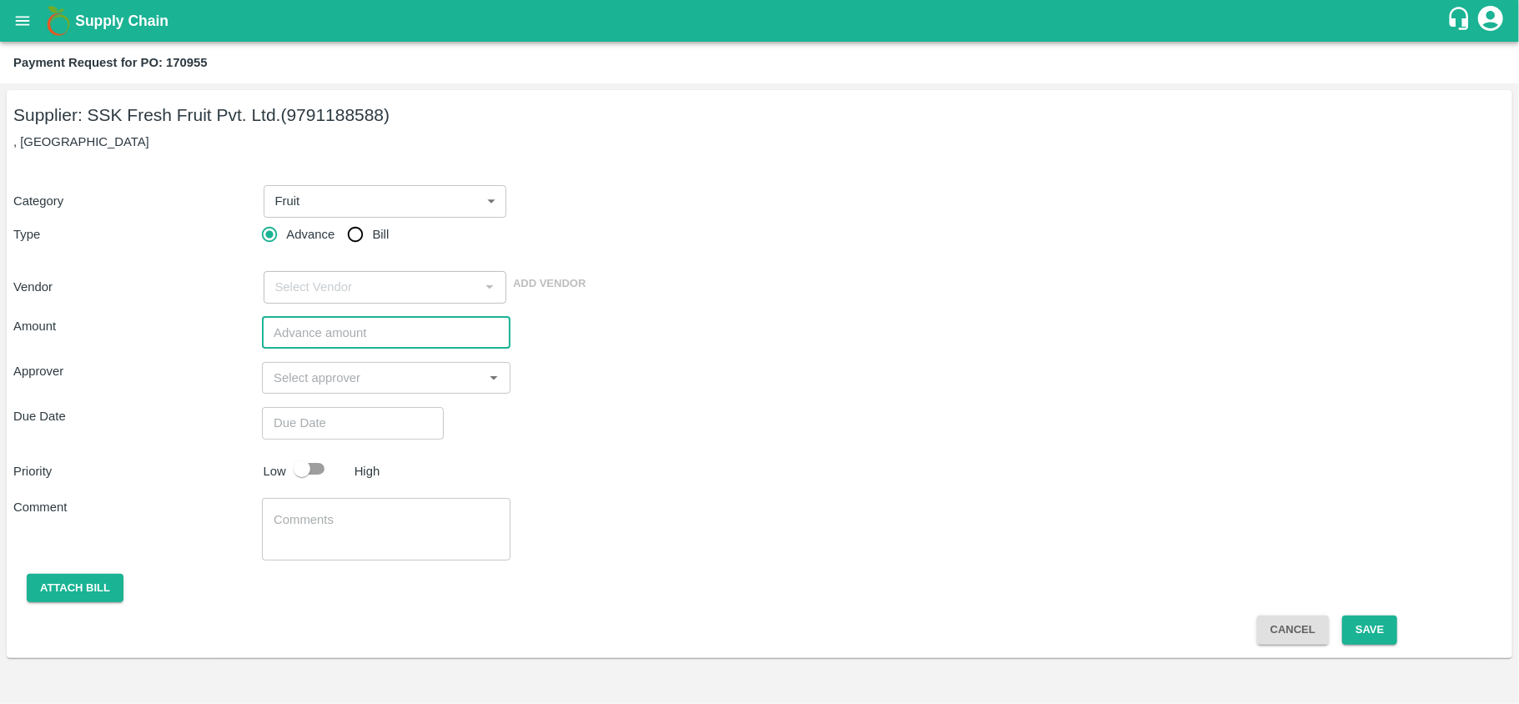
click at [319, 317] on input "number" at bounding box center [386, 333] width 249 height 32
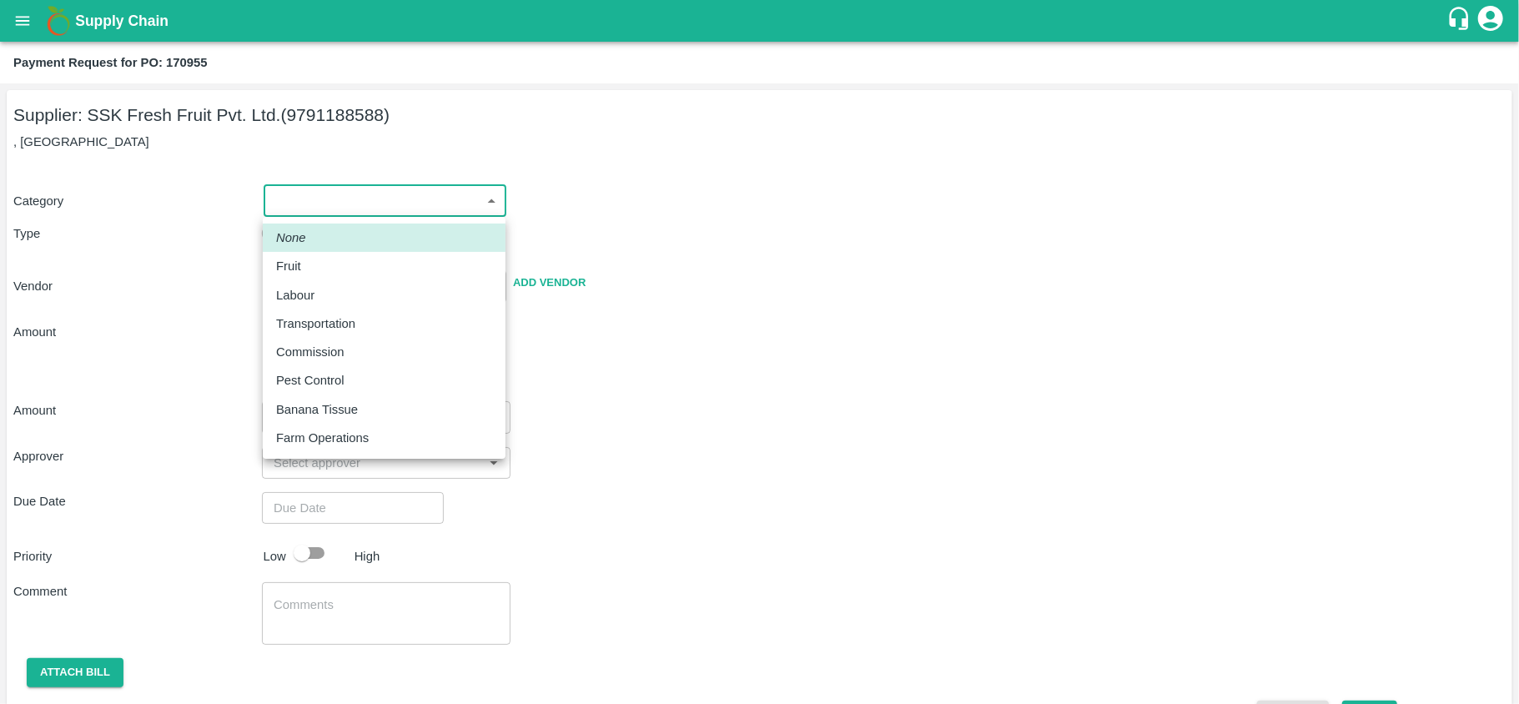
click at [284, 204] on body "Supply Chain Payment Request for PO: 170955 Supplier: SSK Fresh Fruit Pvt. Ltd.…" at bounding box center [759, 352] width 1519 height 704
click at [291, 265] on p "Fruit" at bounding box center [288, 266] width 25 height 18
type input "1"
type input "SSK Fresh Fruit Pvt. Ltd. - 9791188588(Supplier)"
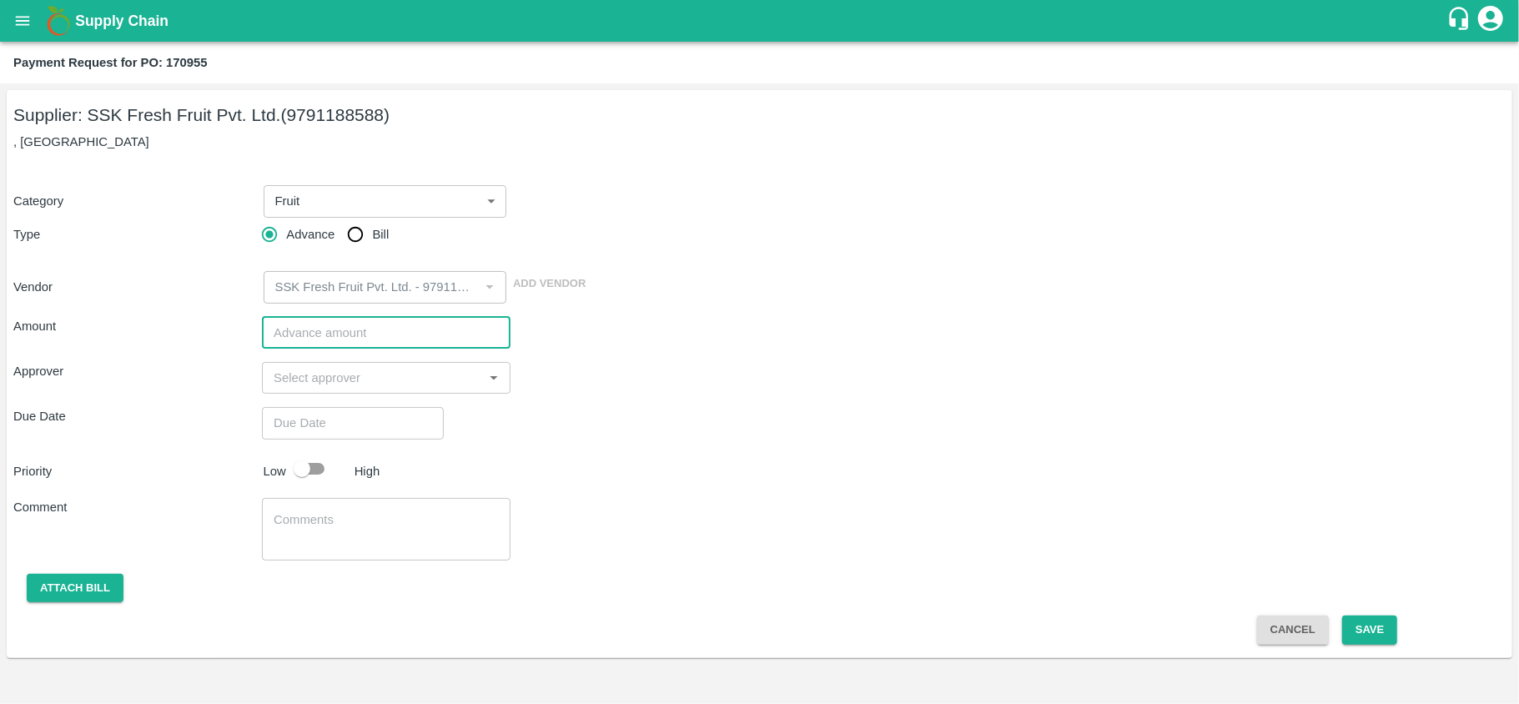
click at [318, 328] on input "number" at bounding box center [386, 333] width 249 height 32
paste input "3574700.00"
type input "3574700"
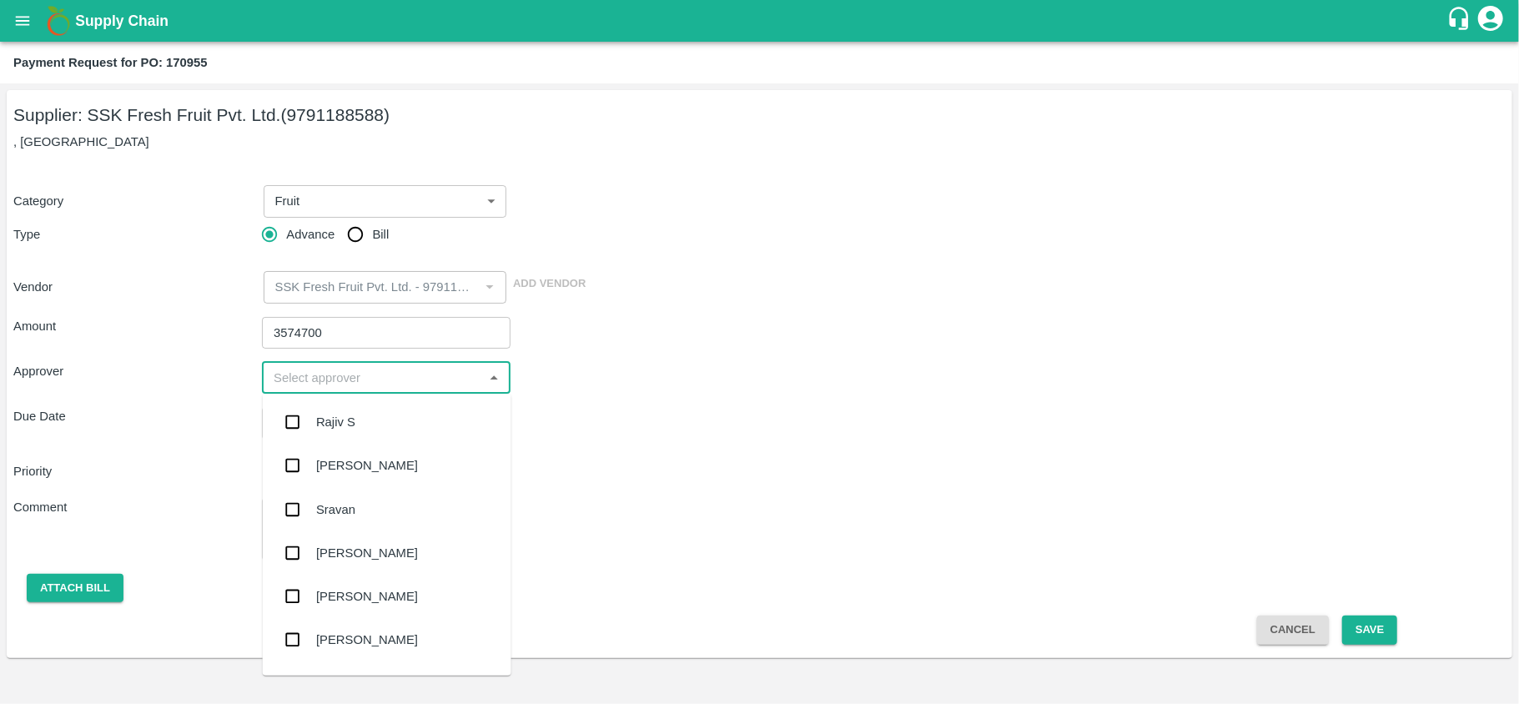
click at [377, 375] on input "input" at bounding box center [372, 378] width 211 height 22
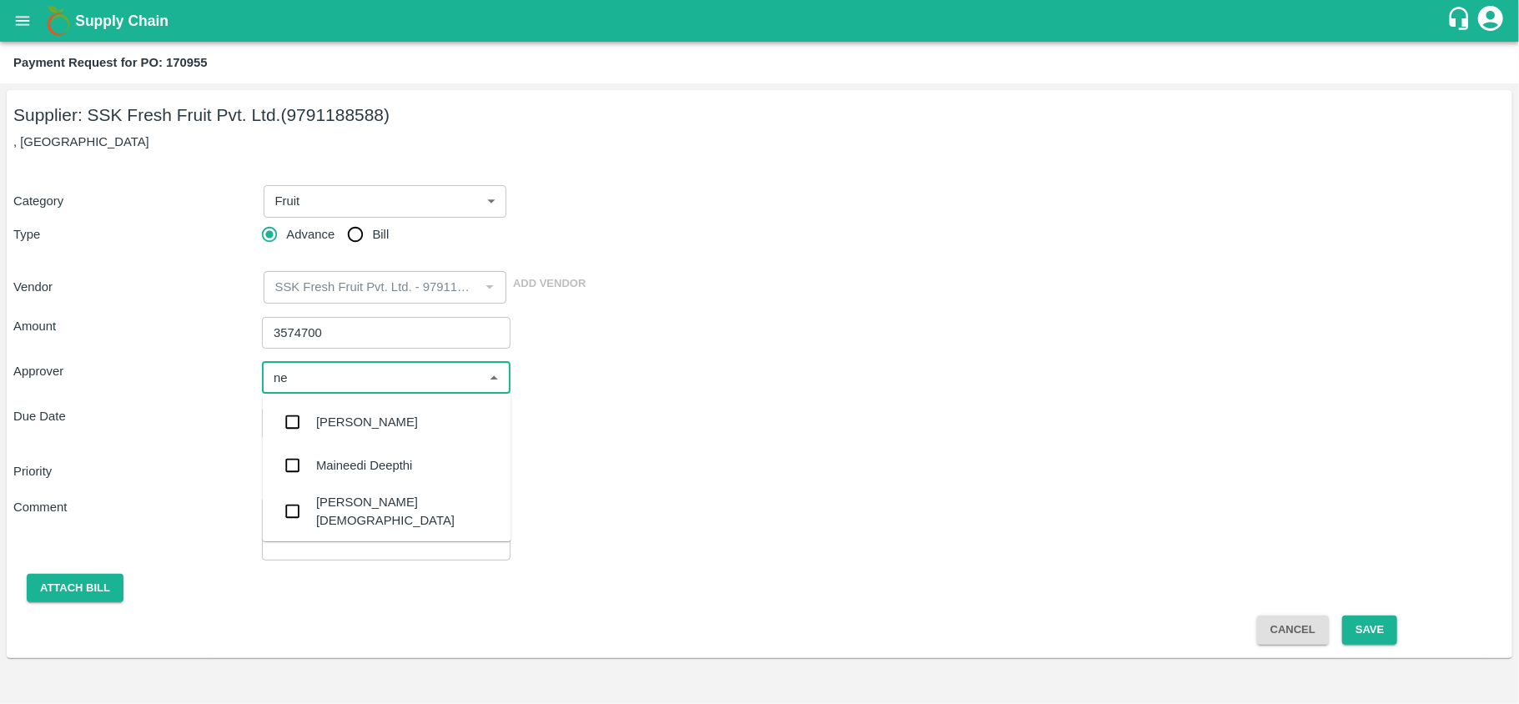
type input "nee"
click at [344, 509] on div "[PERSON_NAME][DEMOGRAPHIC_DATA]" at bounding box center [407, 512] width 182 height 38
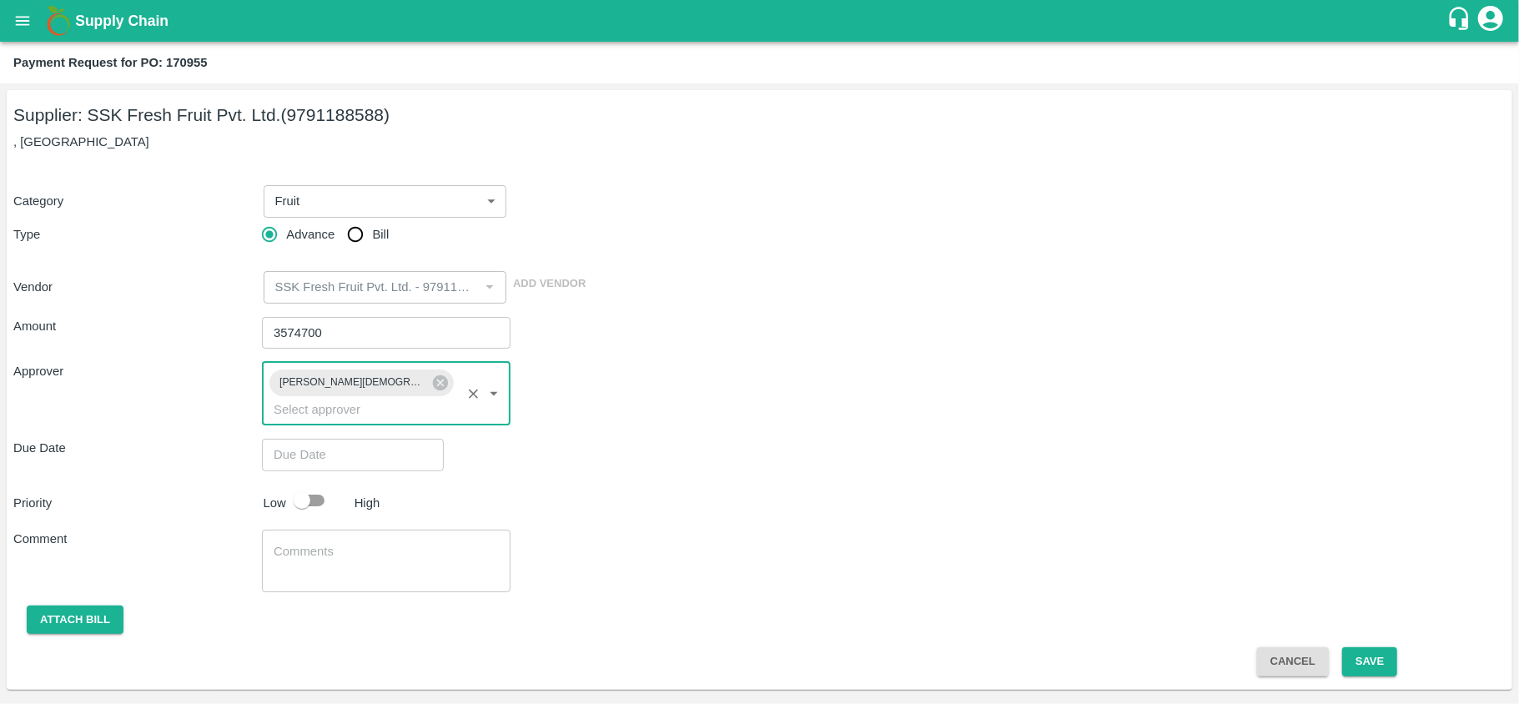
type input "DD/MM/YYYY hh:mm aa"
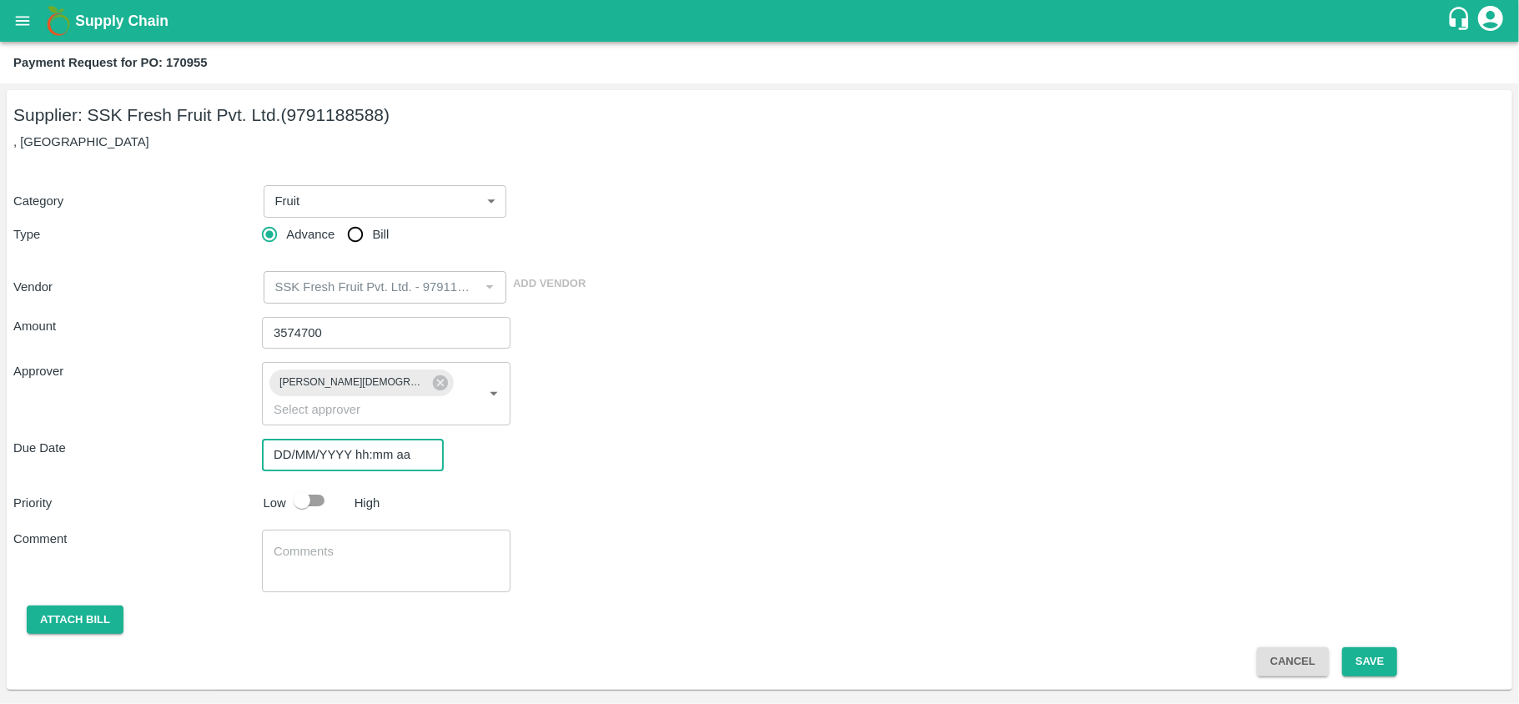
click at [355, 439] on input "DD/MM/YYYY hh:mm aa" at bounding box center [347, 455] width 170 height 32
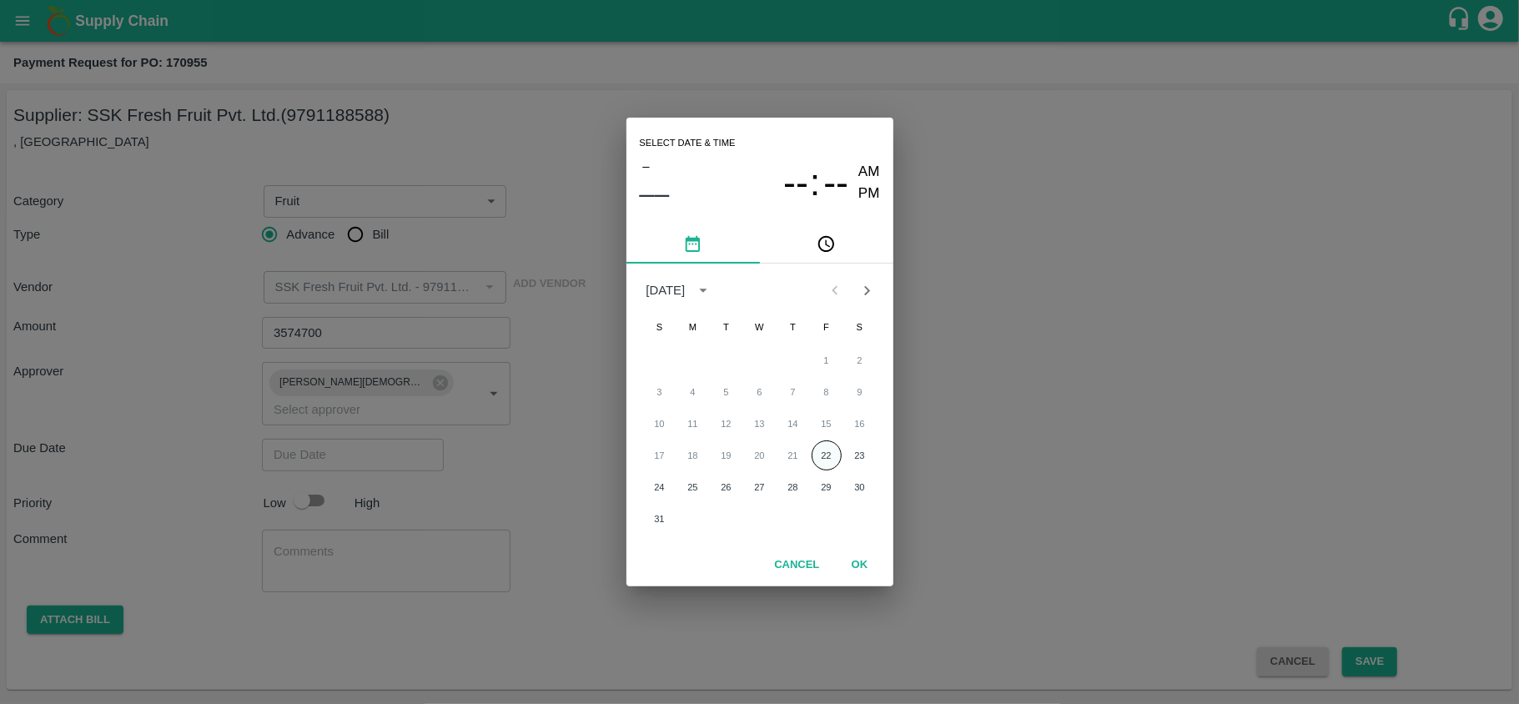
click at [821, 452] on button "22" at bounding box center [827, 455] width 30 height 30
type input "[DATE] 12:00 AM"
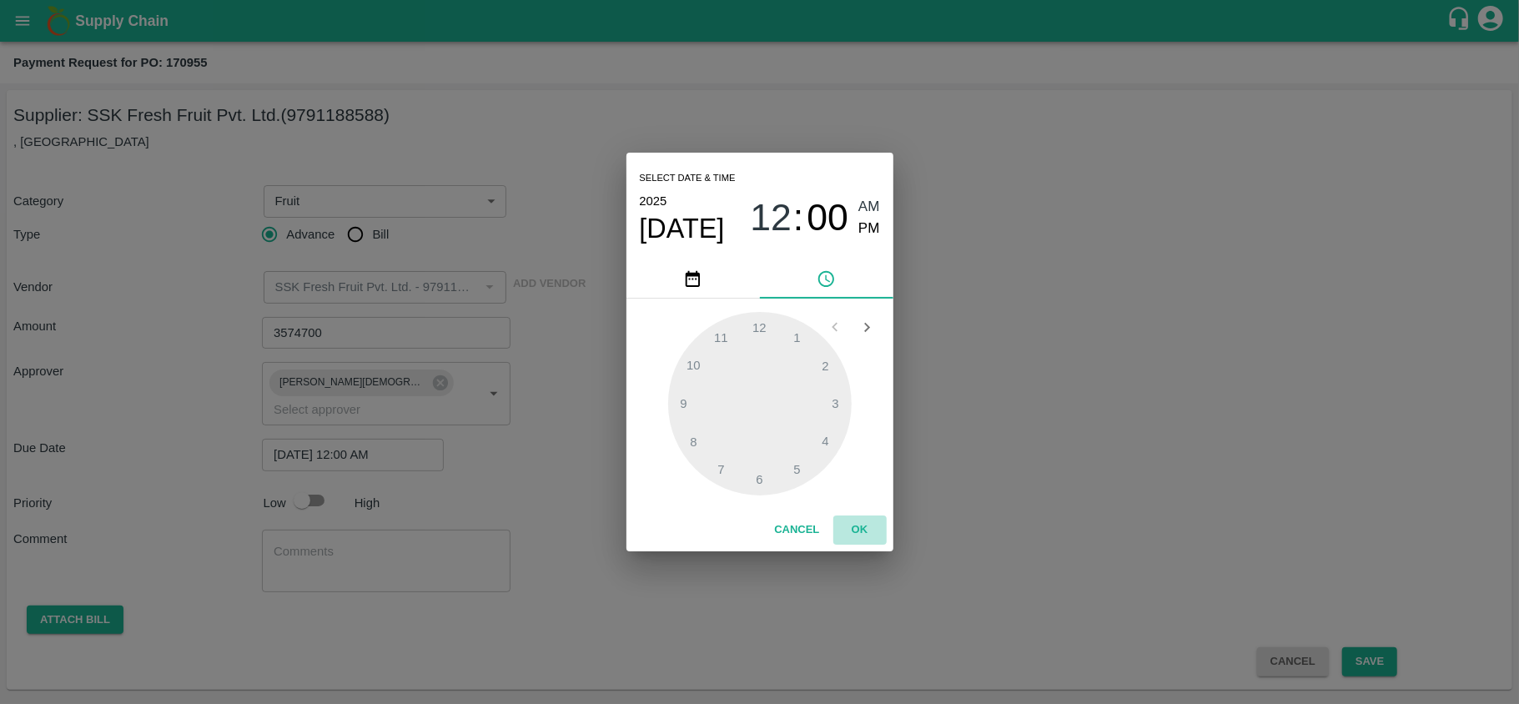
click at [855, 525] on button "OK" at bounding box center [859, 529] width 53 height 29
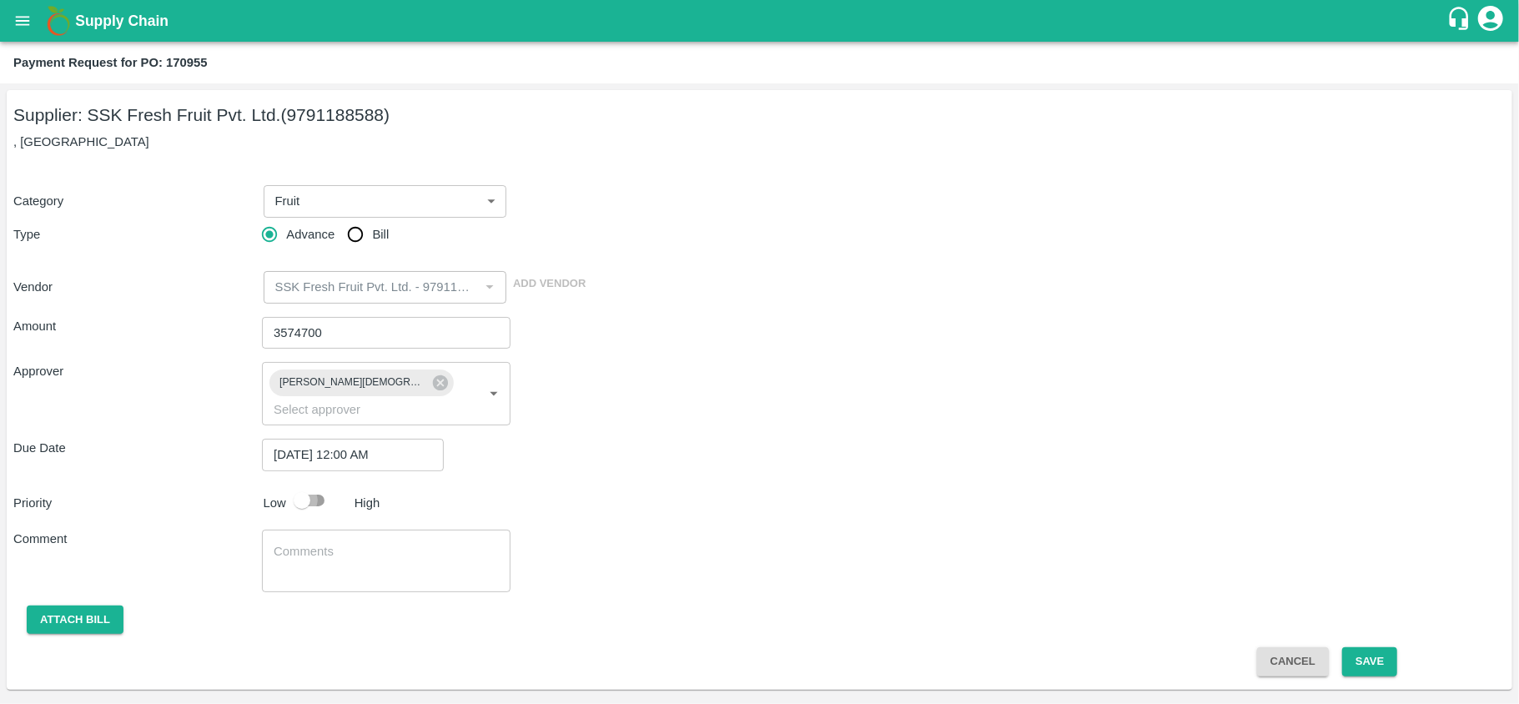
click at [321, 485] on input "checkbox" at bounding box center [301, 501] width 95 height 32
checkbox input "true"
click at [35, 606] on button "Attach bill" at bounding box center [75, 620] width 97 height 29
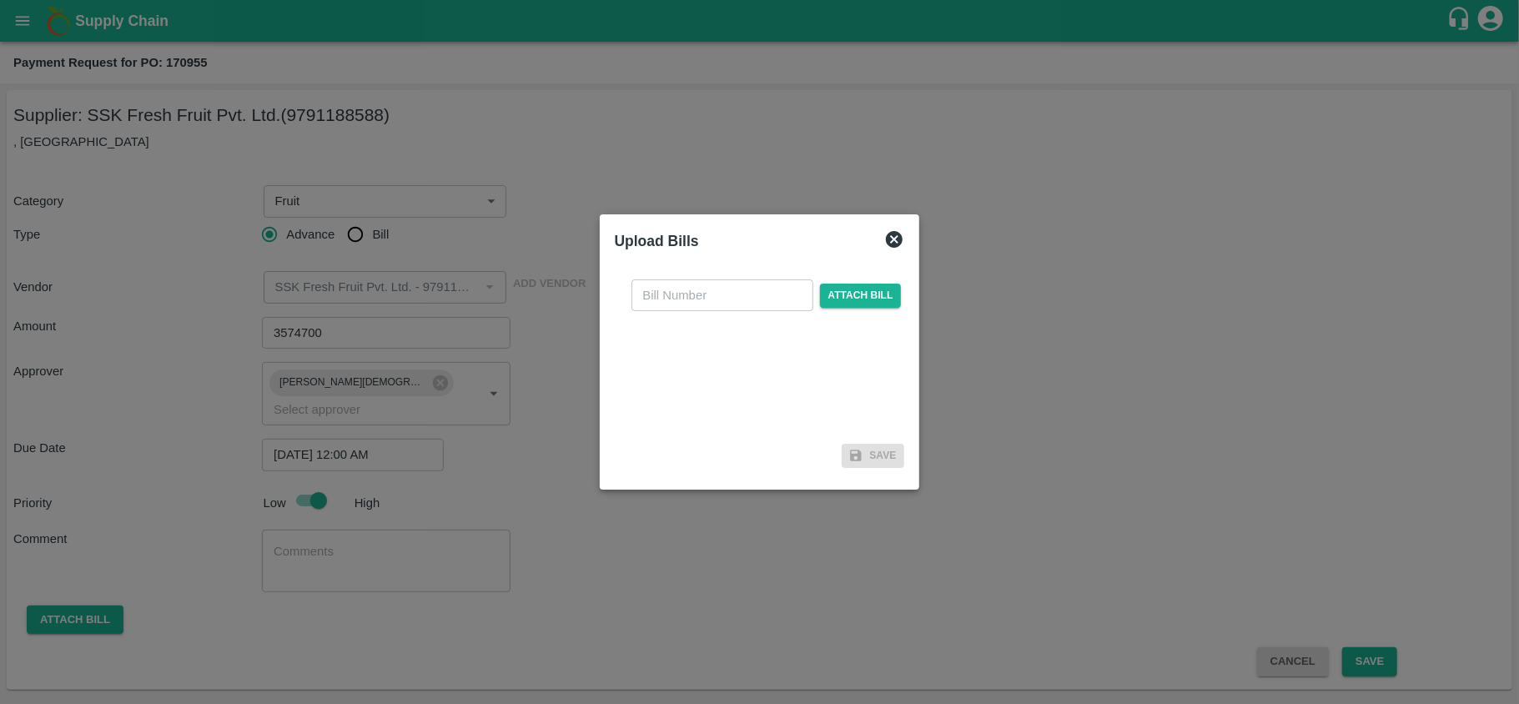
click at [842, 278] on div "​ Attach bill" at bounding box center [760, 351] width 290 height 171
click at [844, 285] on span "Attach bill" at bounding box center [861, 296] width 82 height 24
click at [0, 0] on input "Attach bill" at bounding box center [0, 0] width 0 height 0
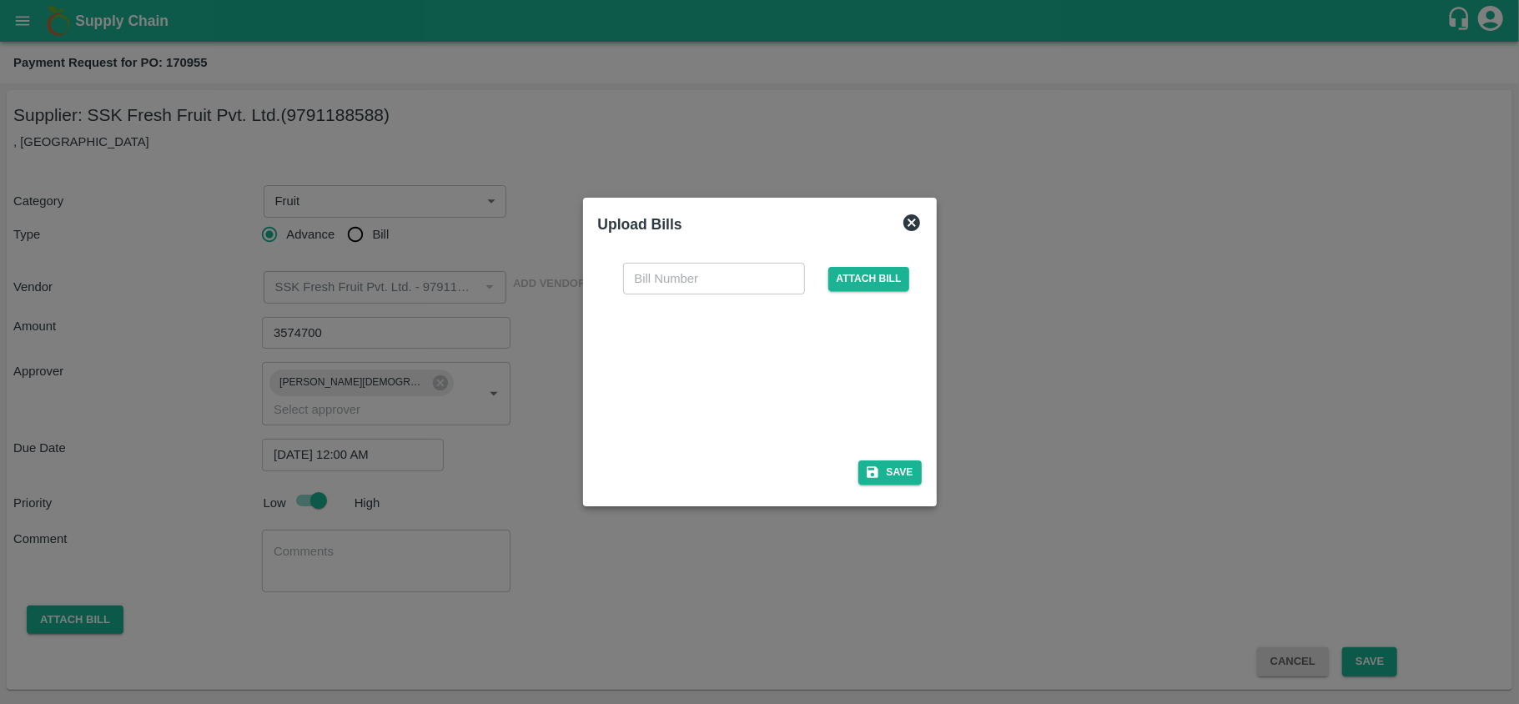
click at [704, 385] on div at bounding box center [756, 372] width 250 height 88
click at [638, 272] on input "text" at bounding box center [714, 279] width 182 height 32
paste input "SSDS2500003300"
type input "SSDS2500003300"
click at [898, 461] on button "Save" at bounding box center [889, 472] width 63 height 24
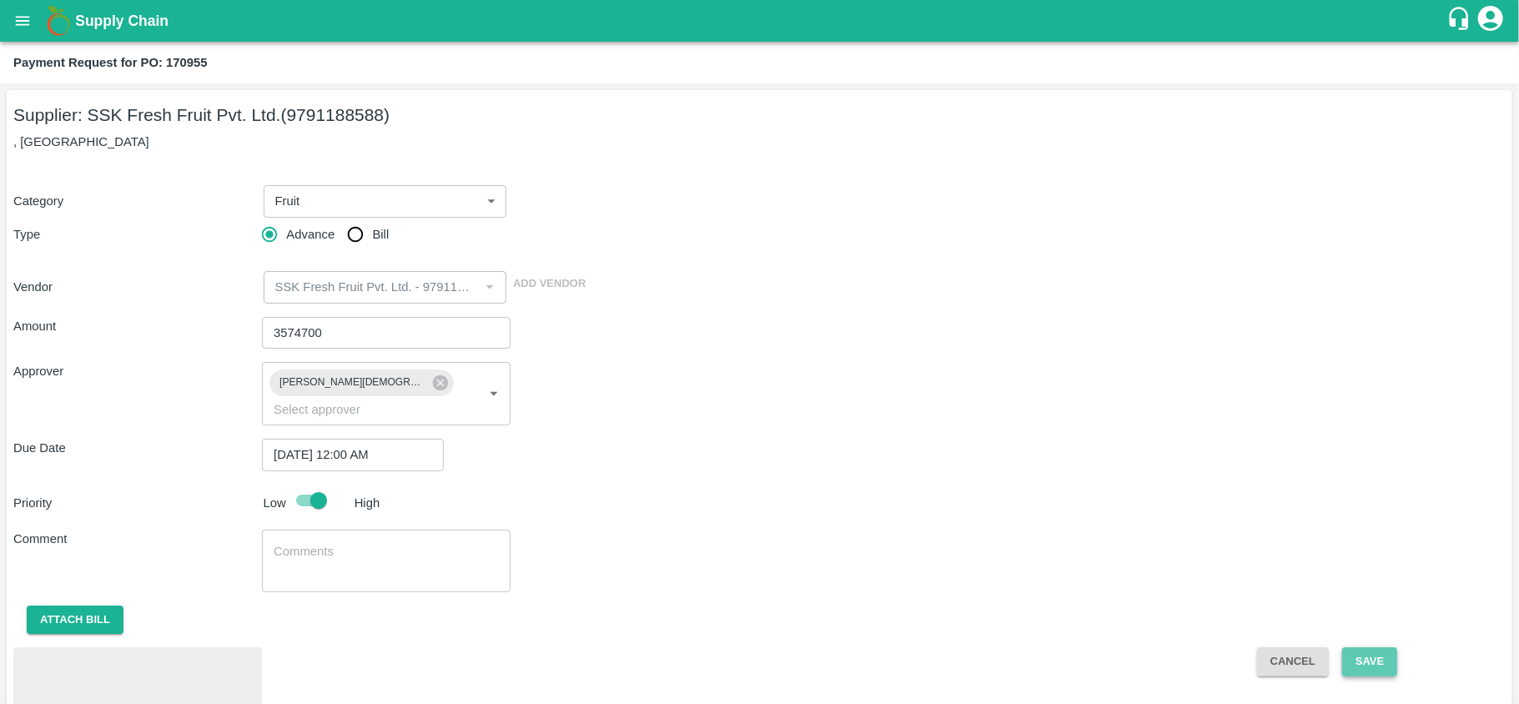
click at [1365, 647] on button "Save" at bounding box center [1369, 661] width 55 height 29
